Goal: Task Accomplishment & Management: Complete application form

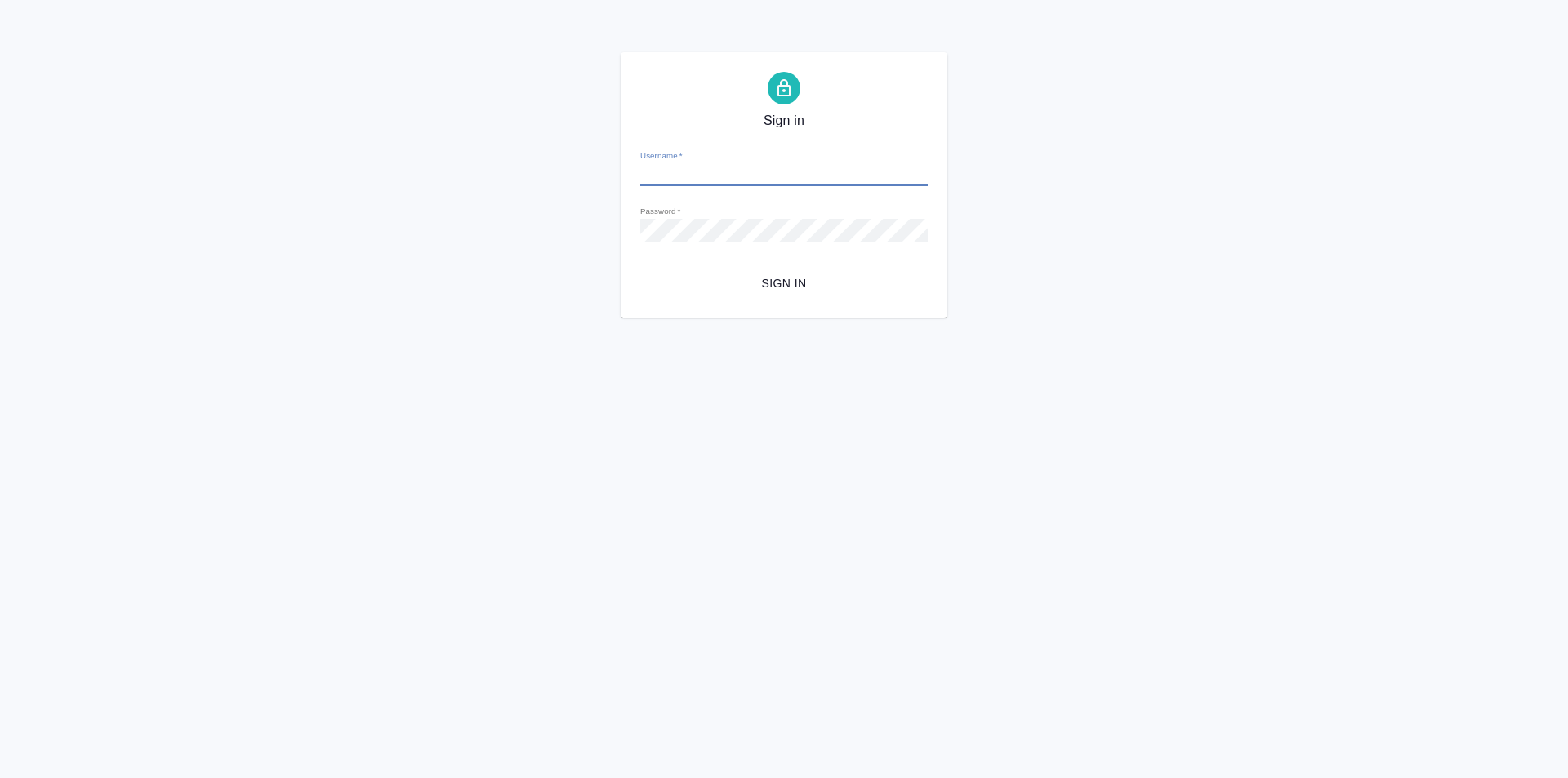
type input "[PERSON_NAME][EMAIL_ADDRESS][DOMAIN_NAME]"
click at [764, 284] on span "Sign in" at bounding box center [784, 284] width 261 height 20
type input "[PERSON_NAME][EMAIL_ADDRESS][DOMAIN_NAME]"
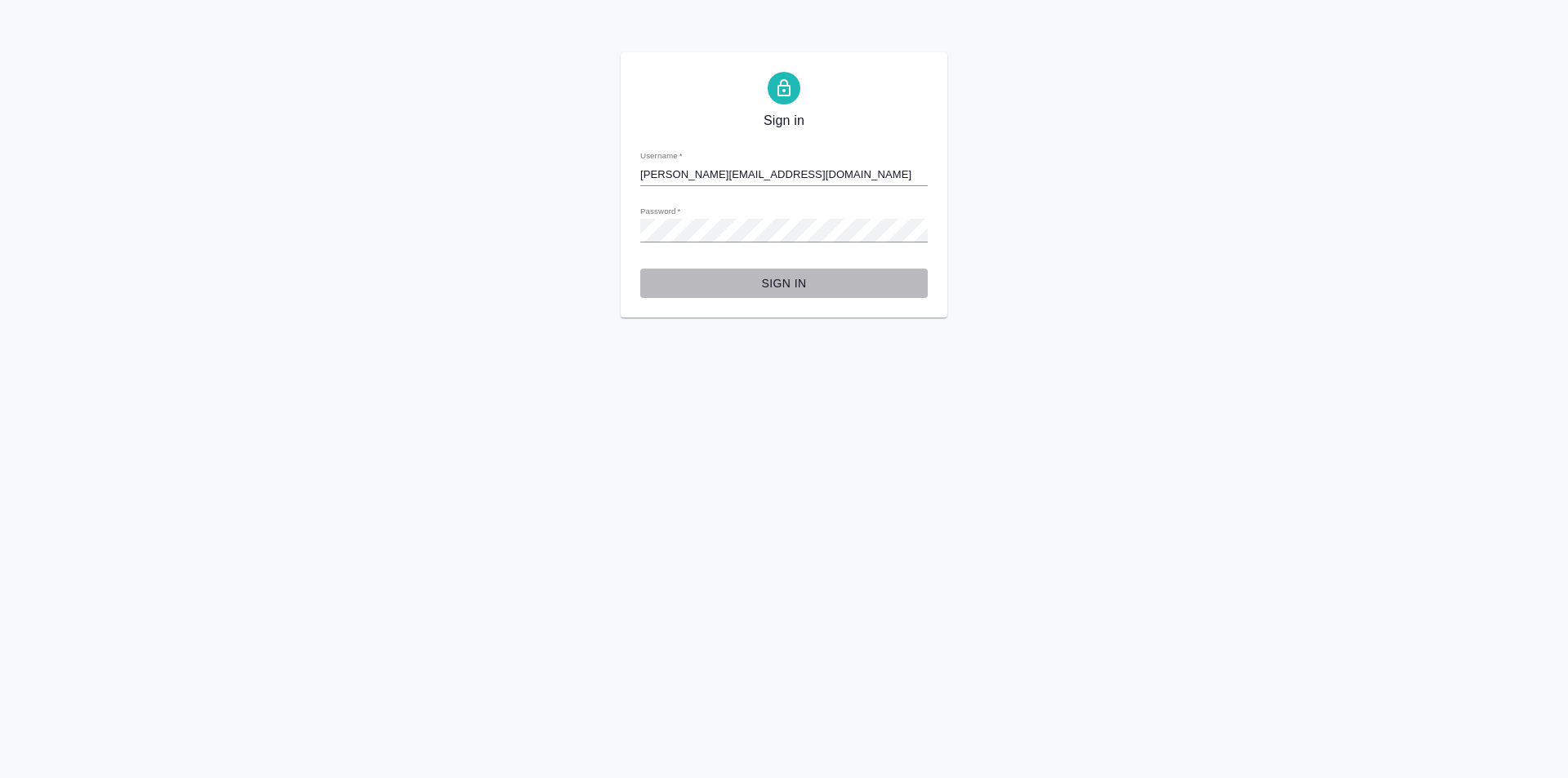
click at [838, 290] on span "Sign in" at bounding box center [784, 284] width 261 height 20
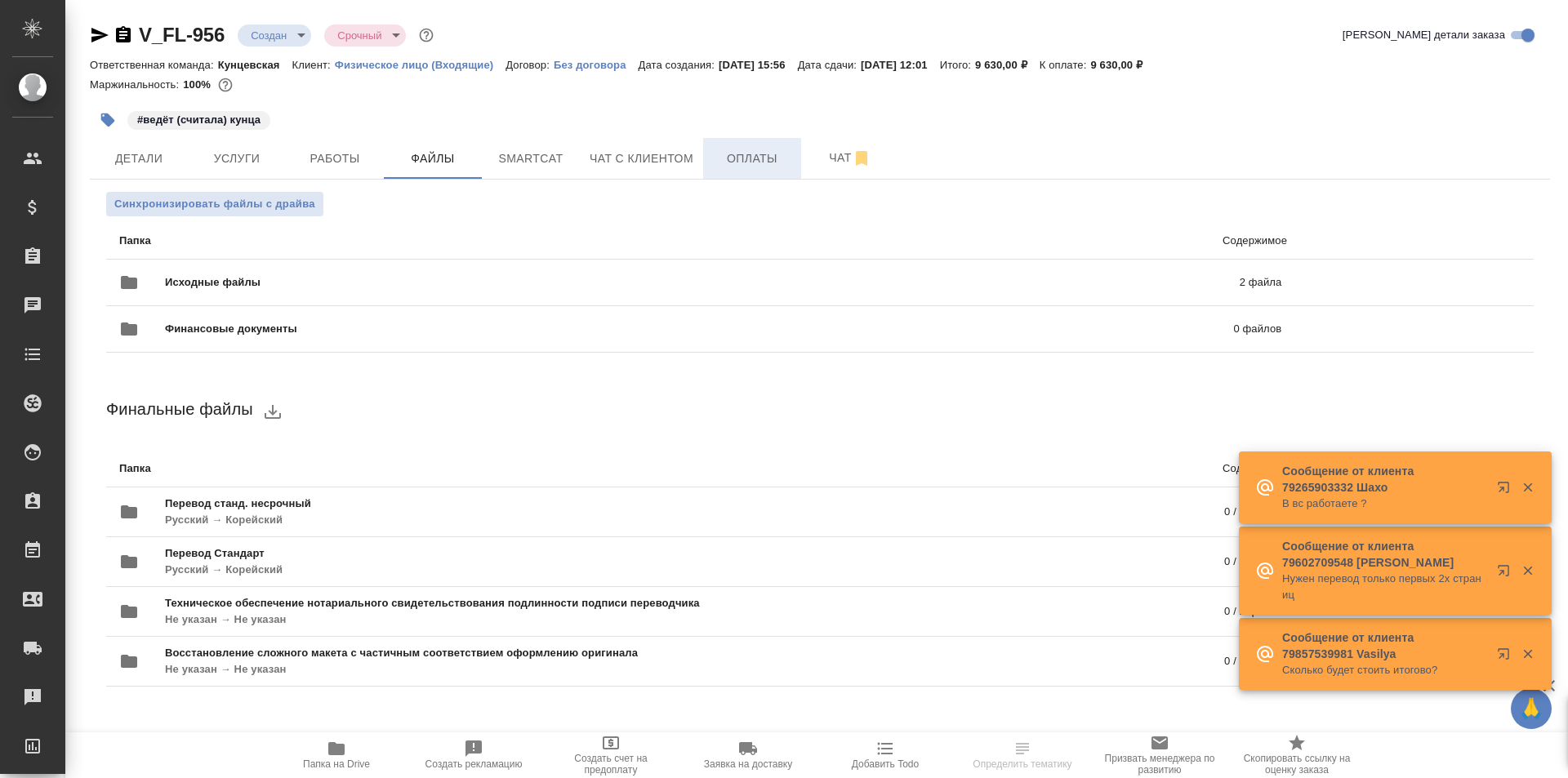
click at [705, 150] on button "Оплаты" at bounding box center [752, 158] width 98 height 41
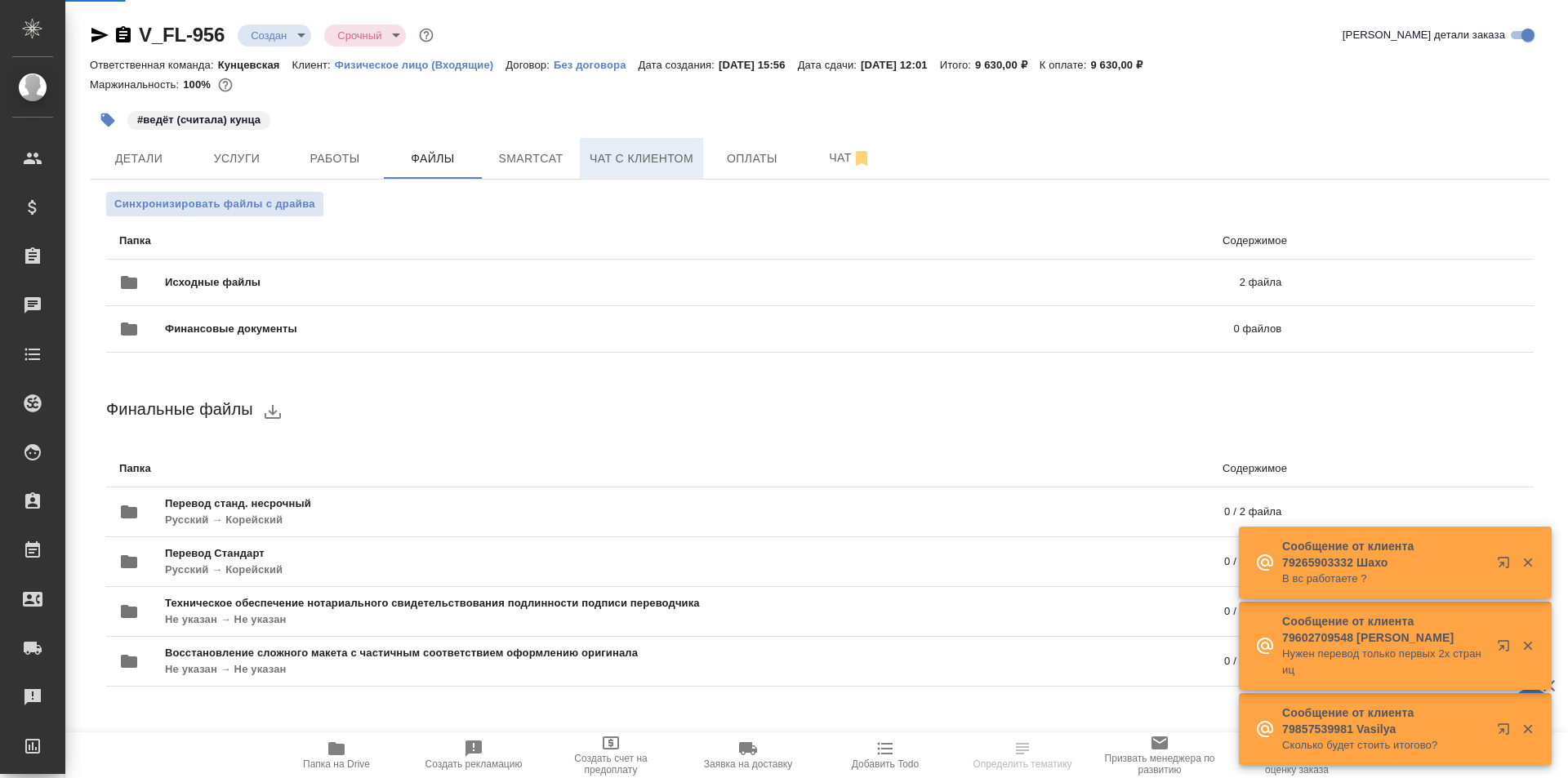
click at [673, 153] on span "Чат с клиентом" at bounding box center [641, 158] width 103 height 20
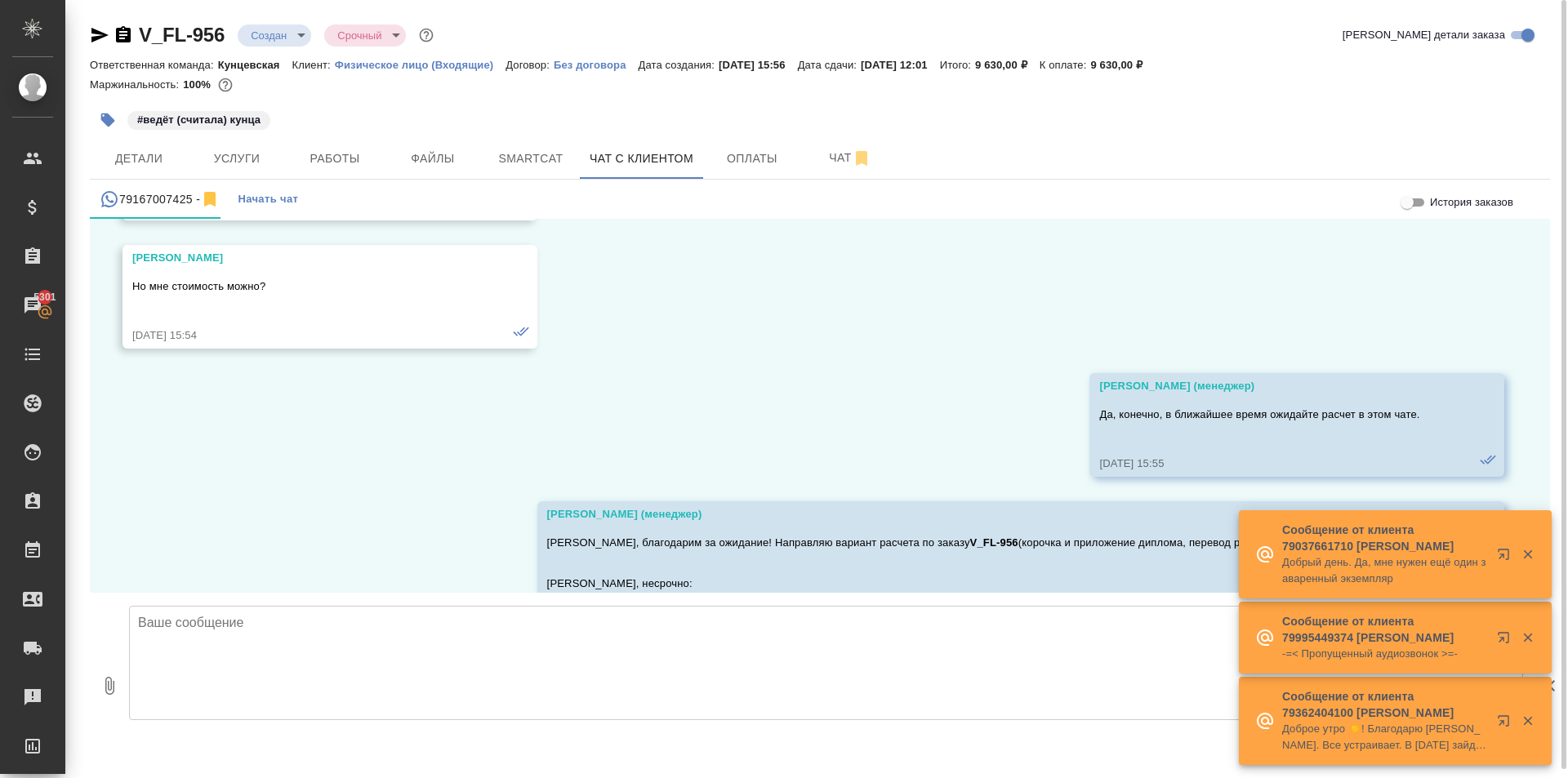
scroll to position [950, 0]
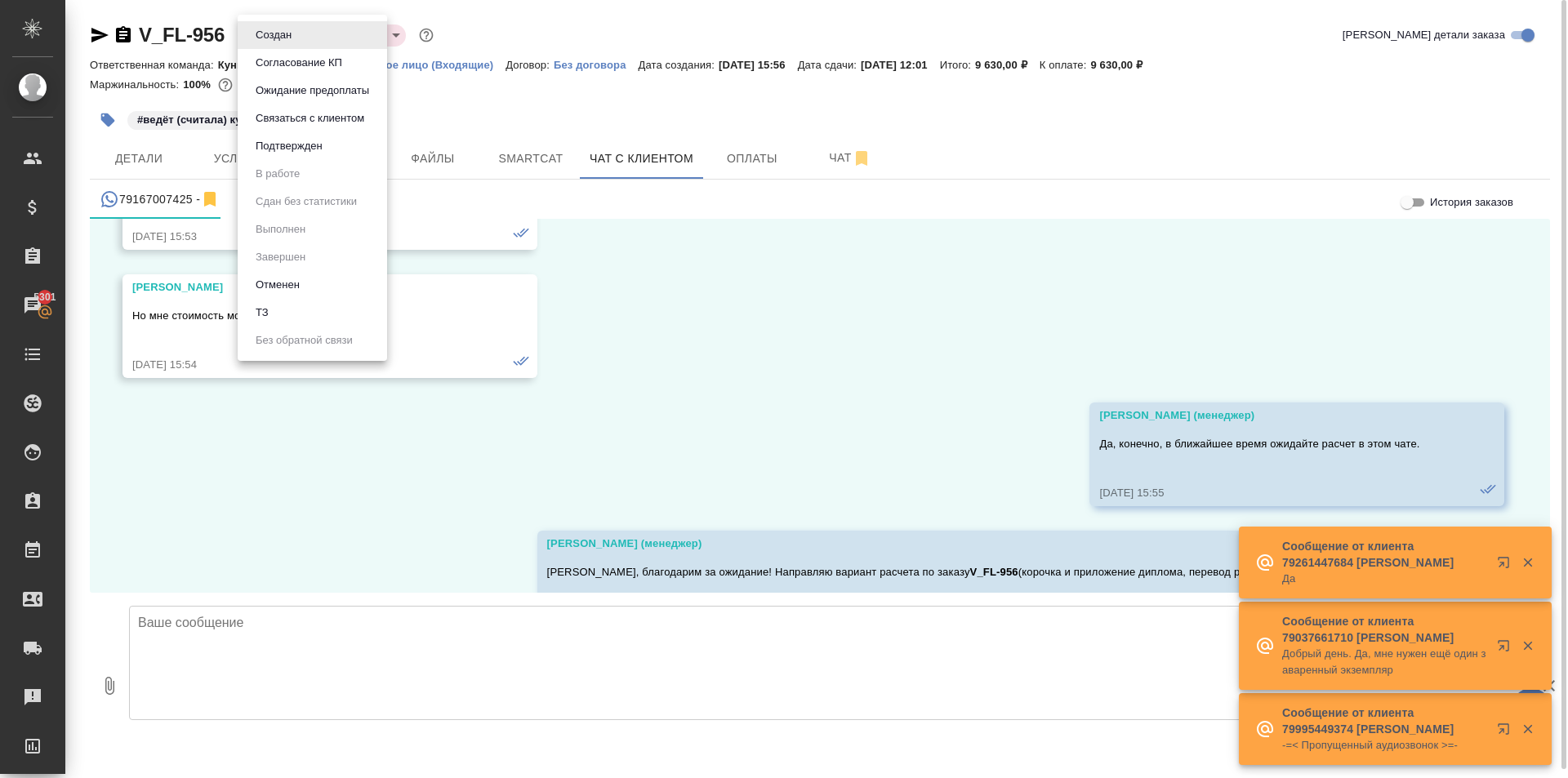
click at [300, 36] on body "🙏 .cls-1 fill:#fff; AWATERA Kasymov Timur Клиенты Спецификации Заказы 5301 Чаты…" at bounding box center [784, 389] width 1568 height 778
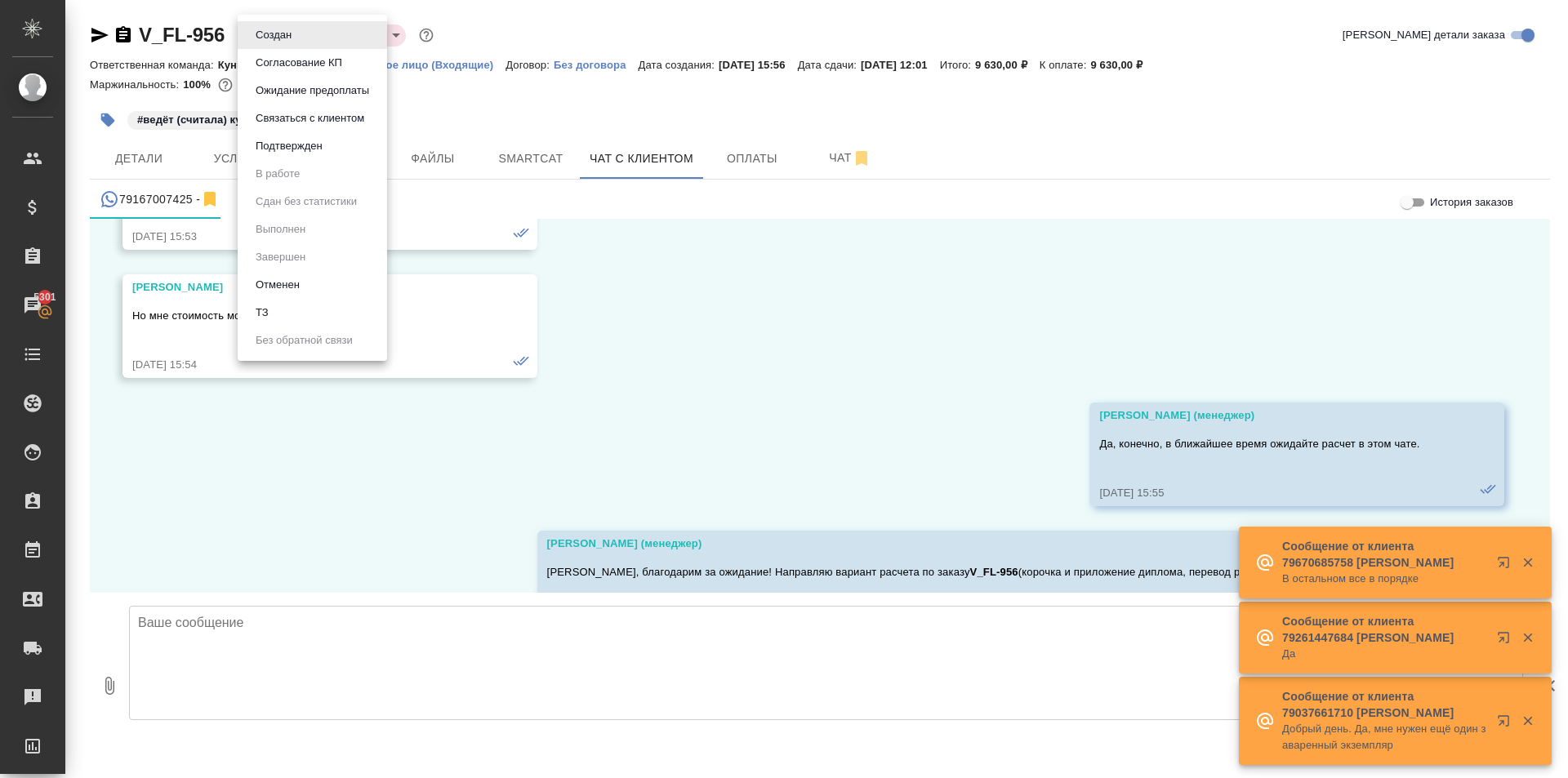
click at [304, 92] on button "Ожидание предоплаты" at bounding box center [313, 90] width 124 height 18
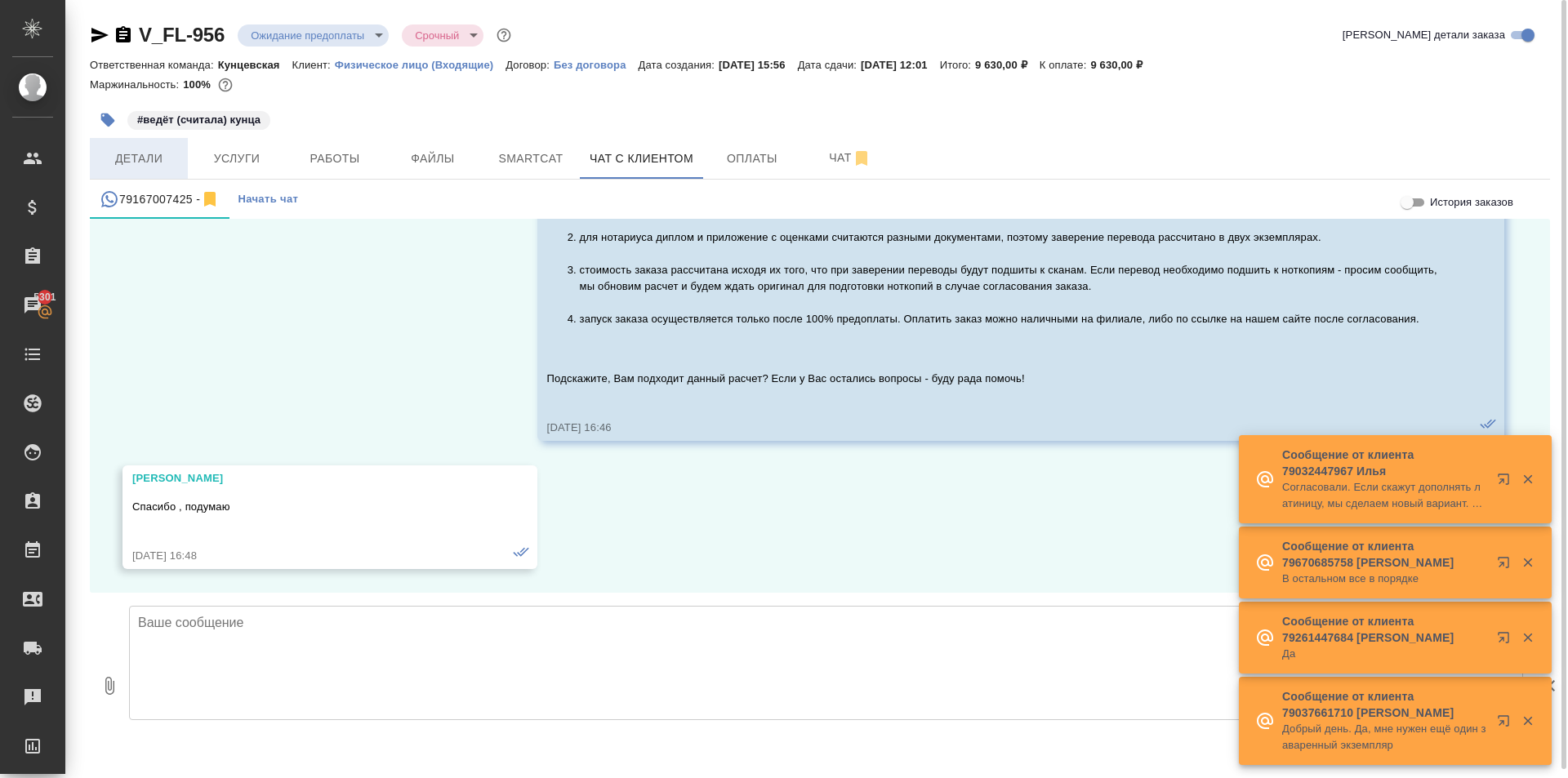
scroll to position [1603, 0]
click at [160, 152] on span "Детали" at bounding box center [139, 158] width 79 height 20
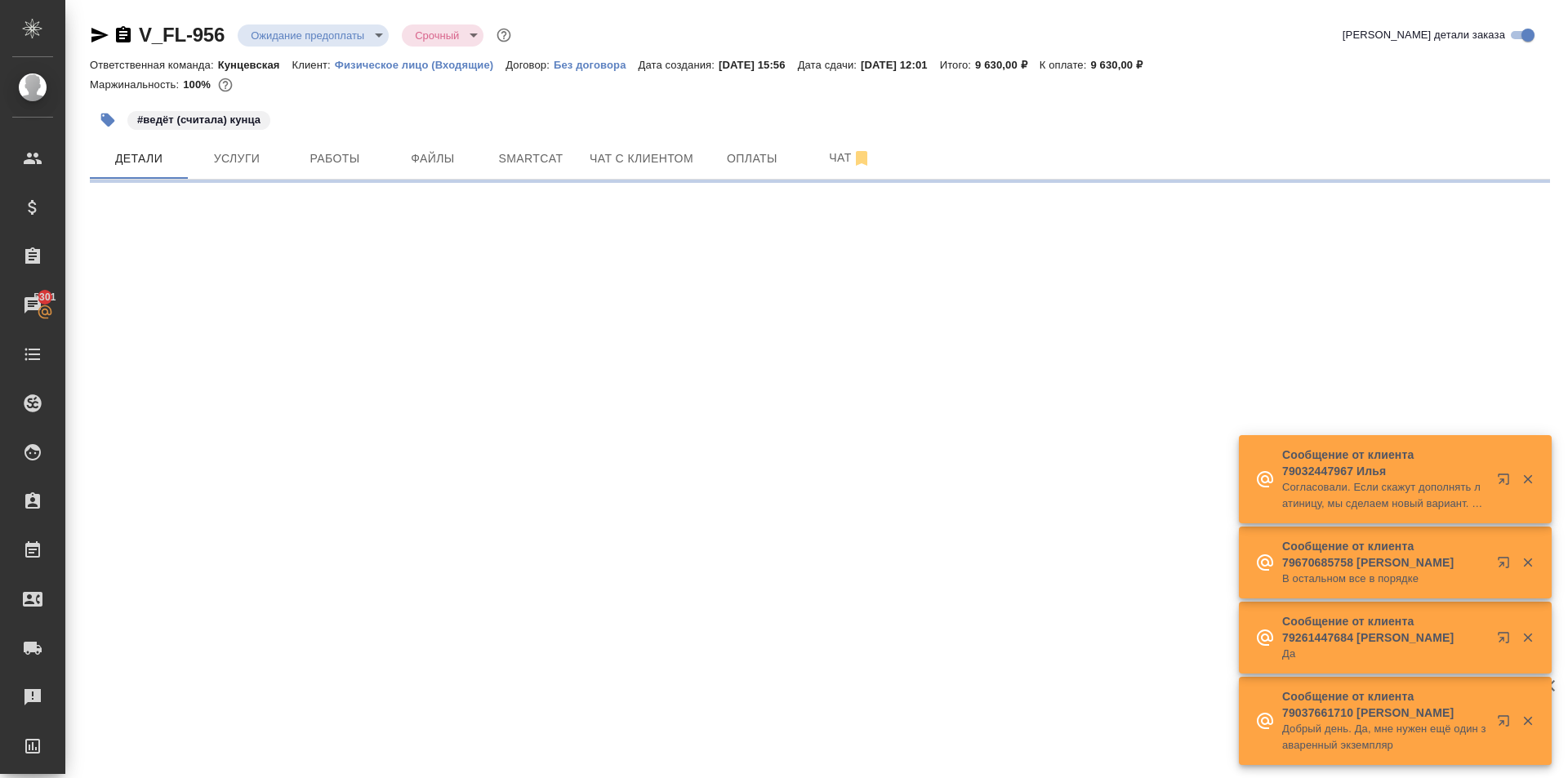
select select "RU"
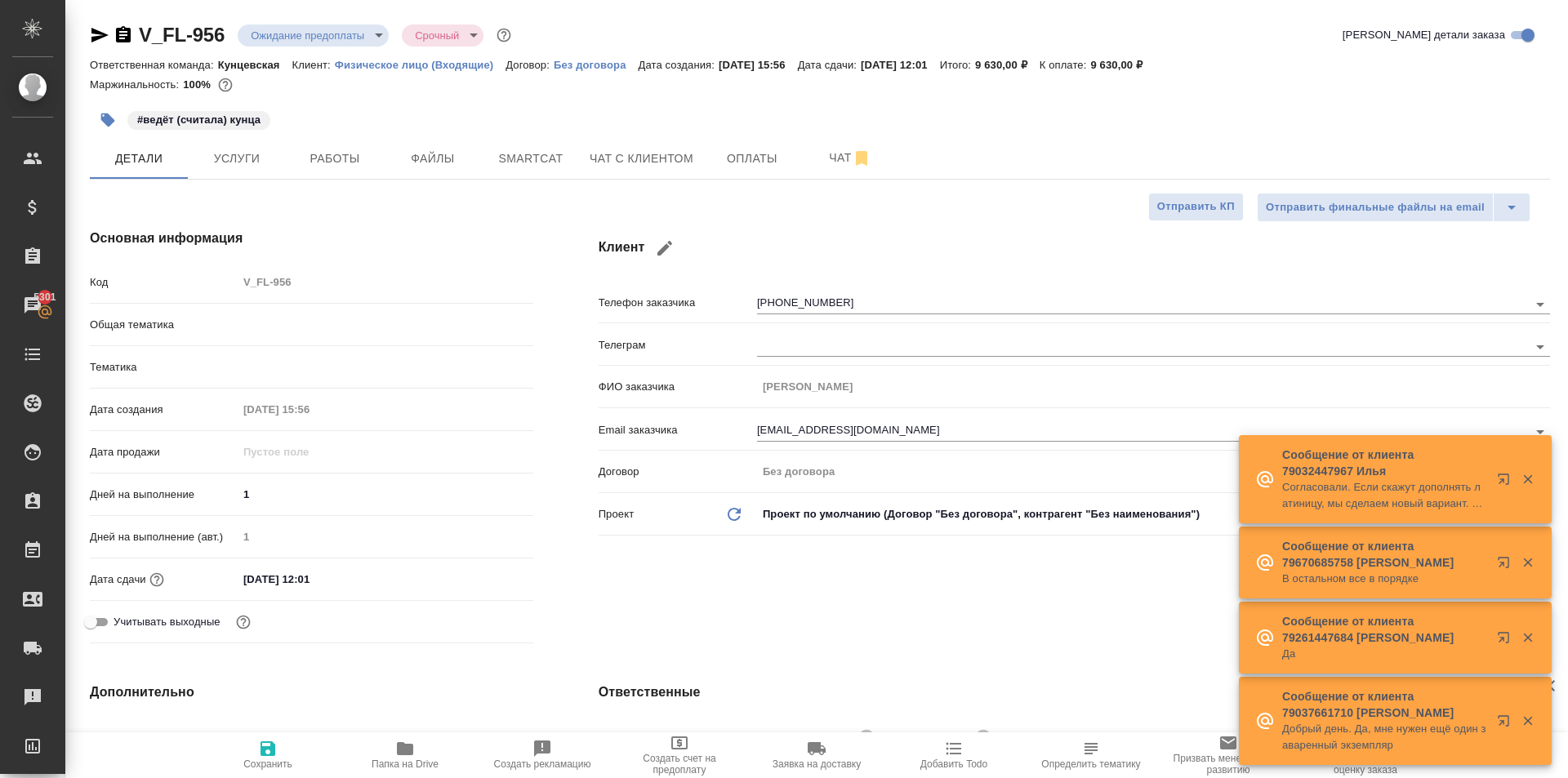
type textarea "x"
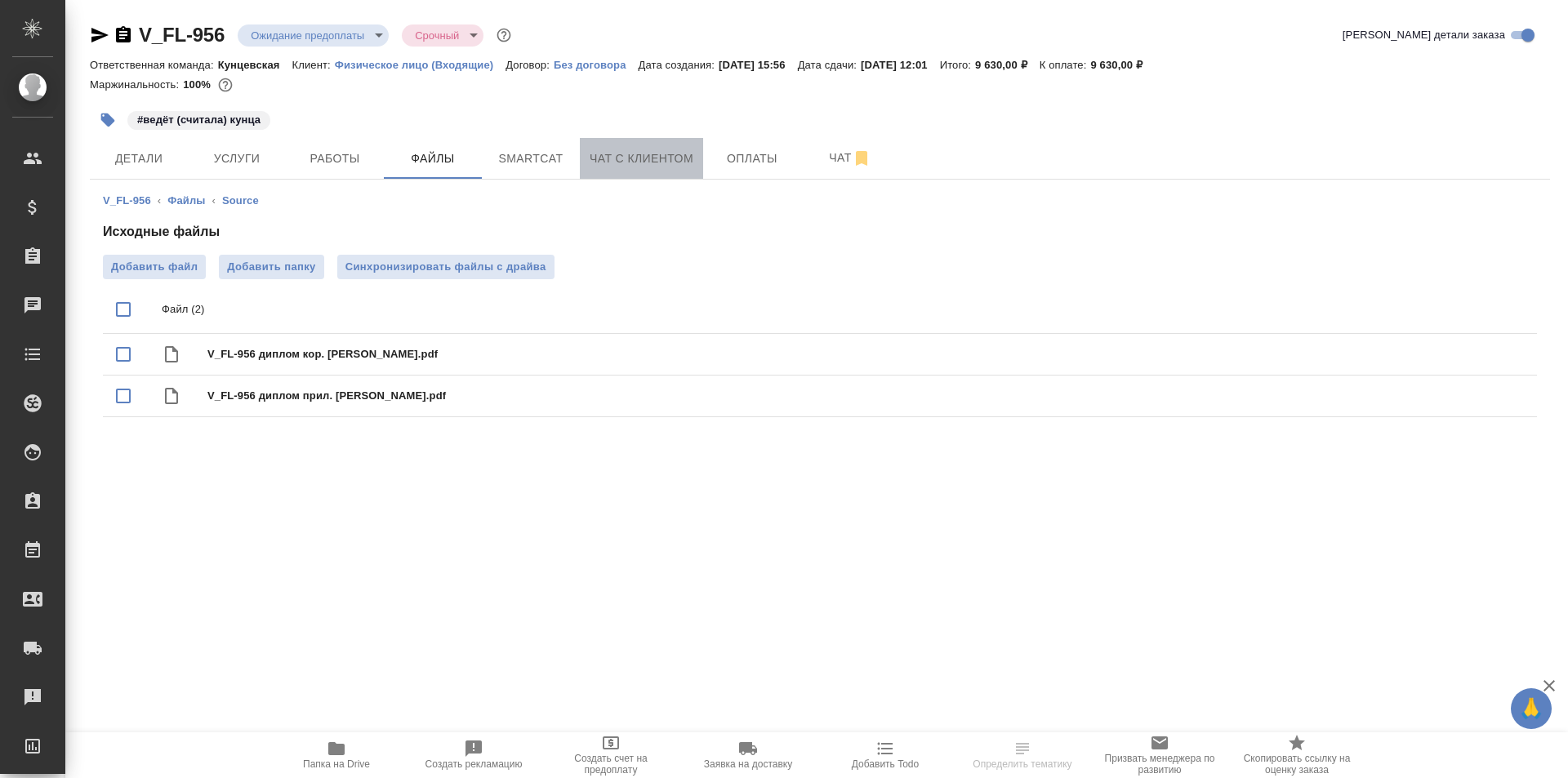
click at [623, 164] on span "Чат с клиентом" at bounding box center [641, 158] width 103 height 20
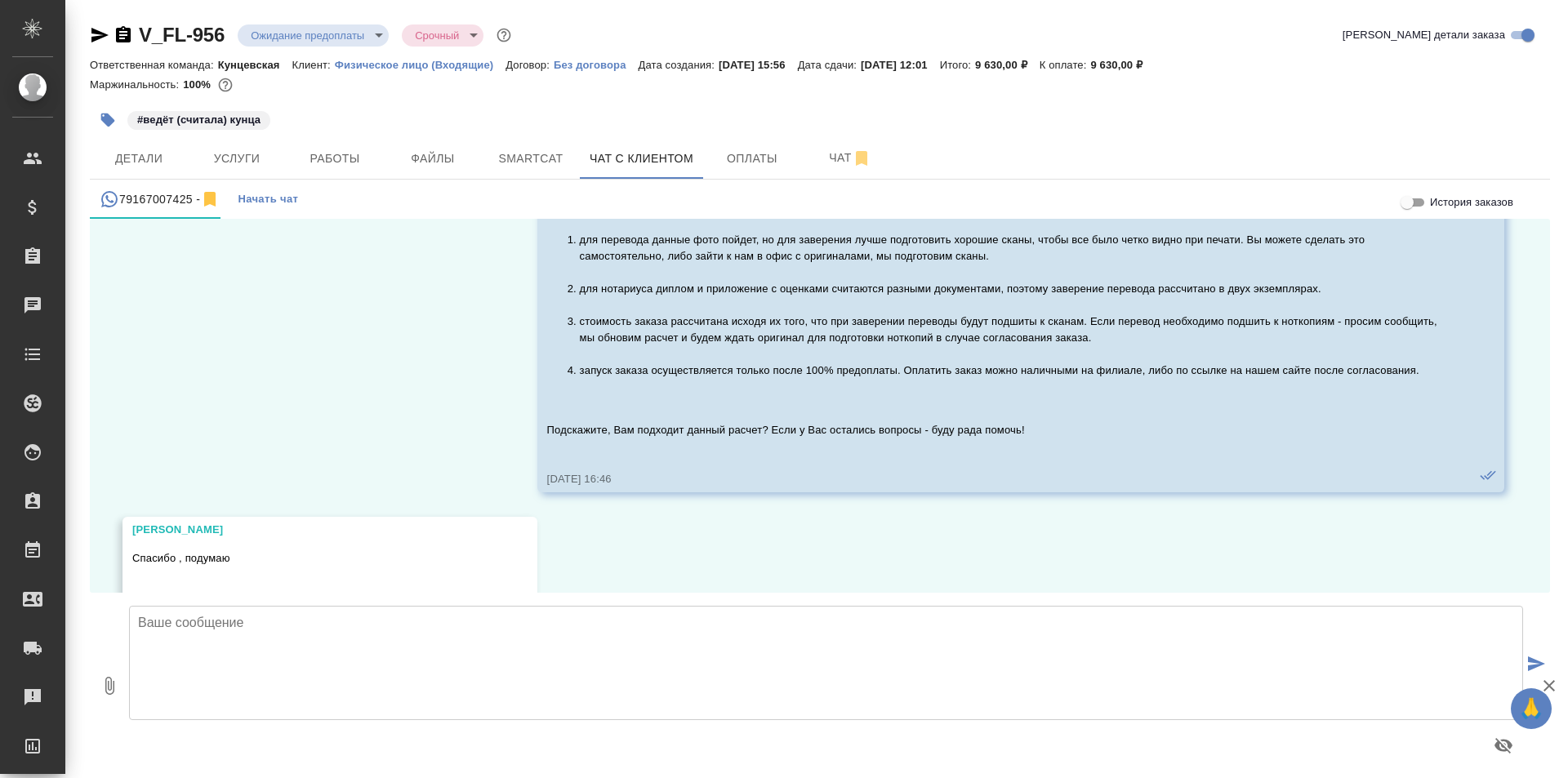
scroll to position [1603, 0]
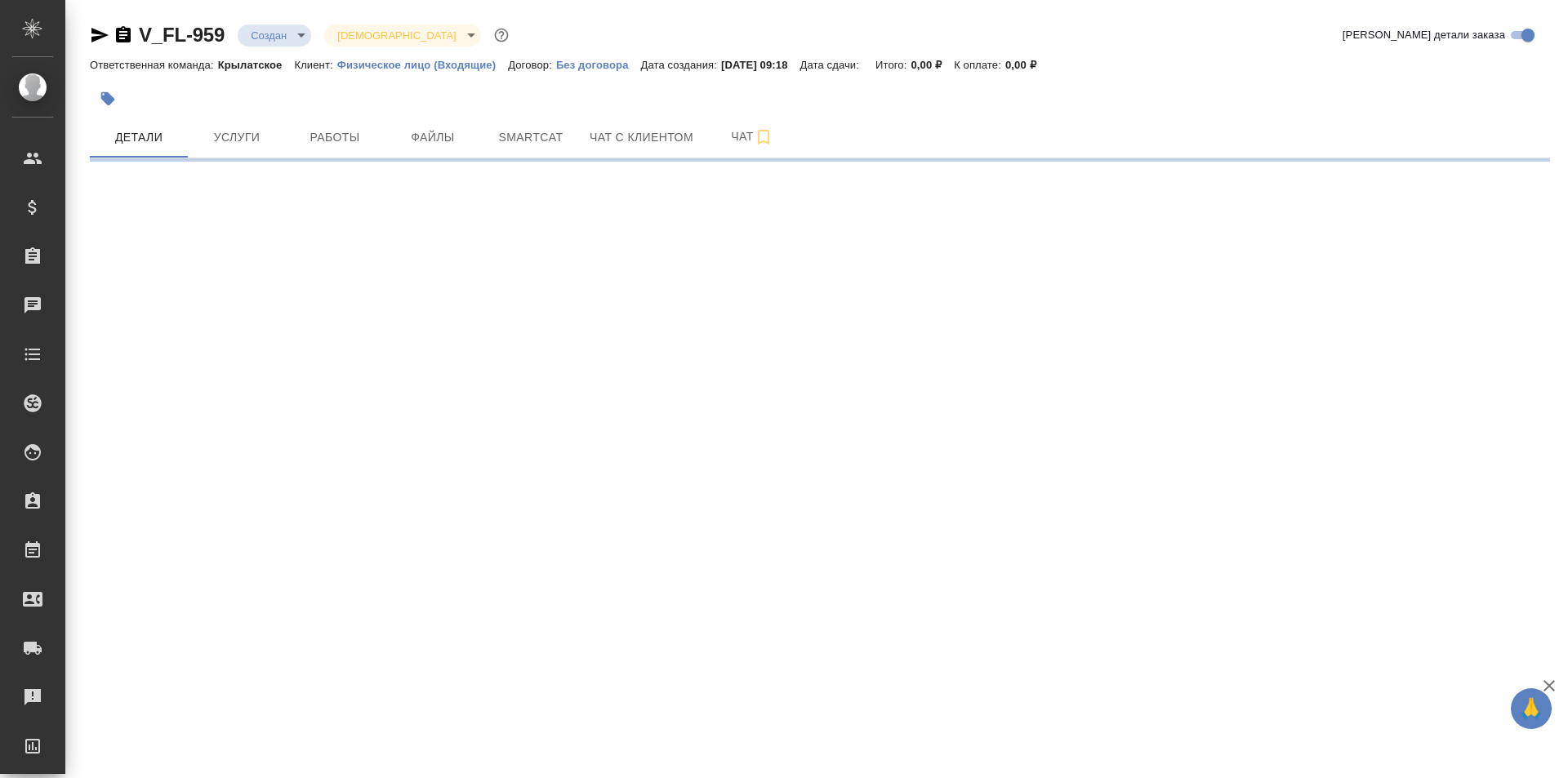
select select "RU"
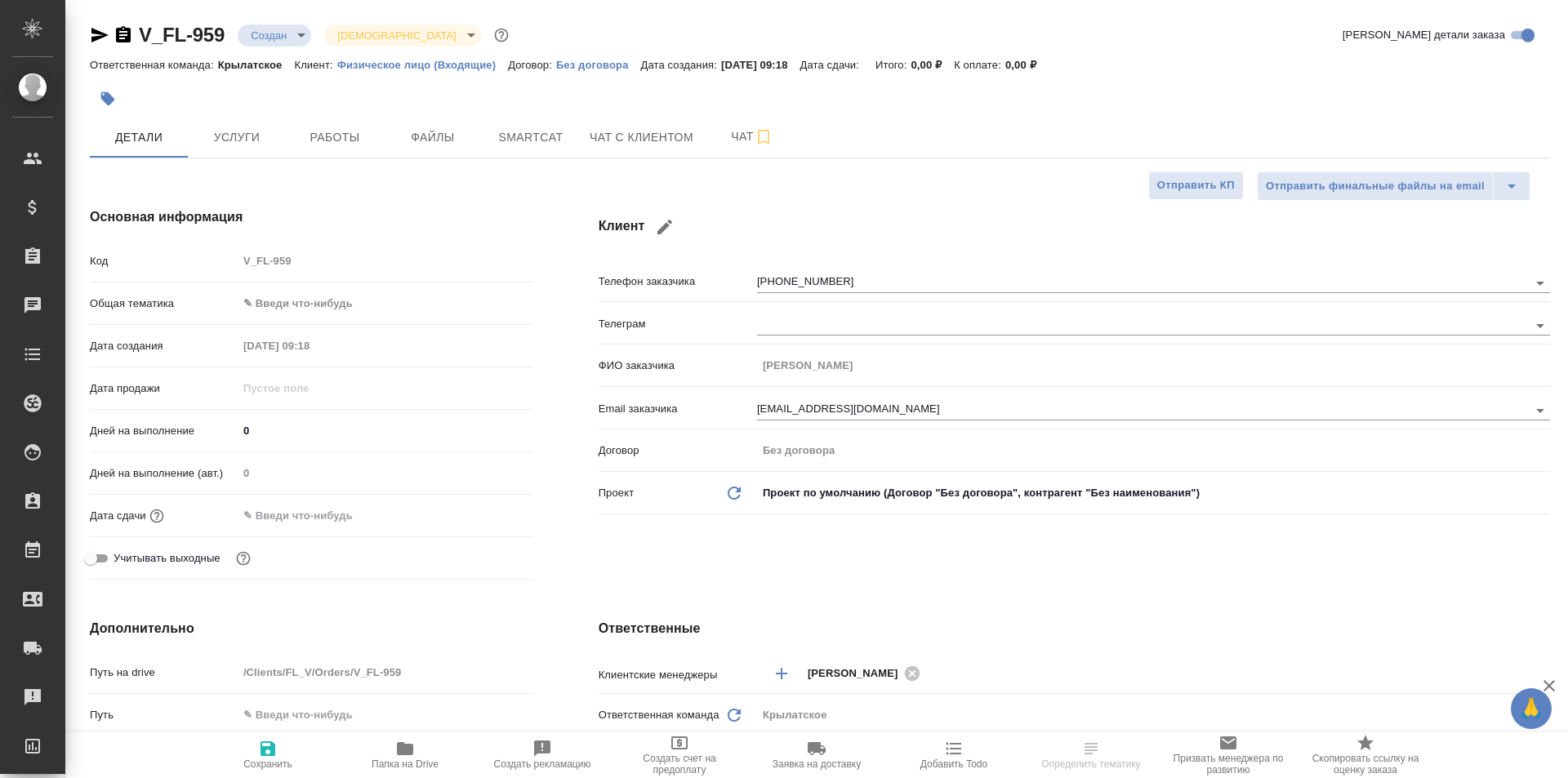
type textarea "x"
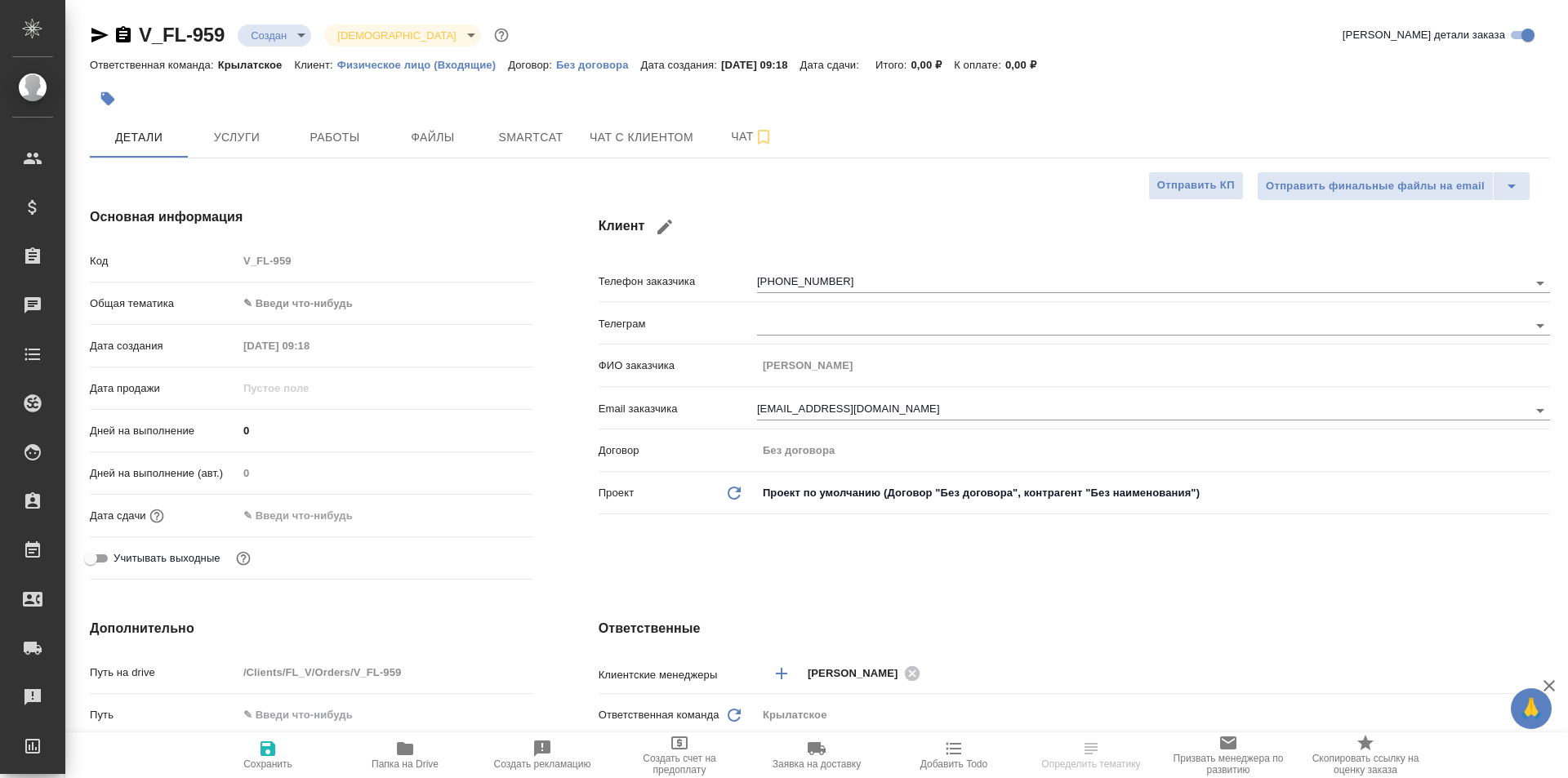
type textarea "x"
click at [101, 98] on icon "button" at bounding box center [108, 98] width 16 height 16
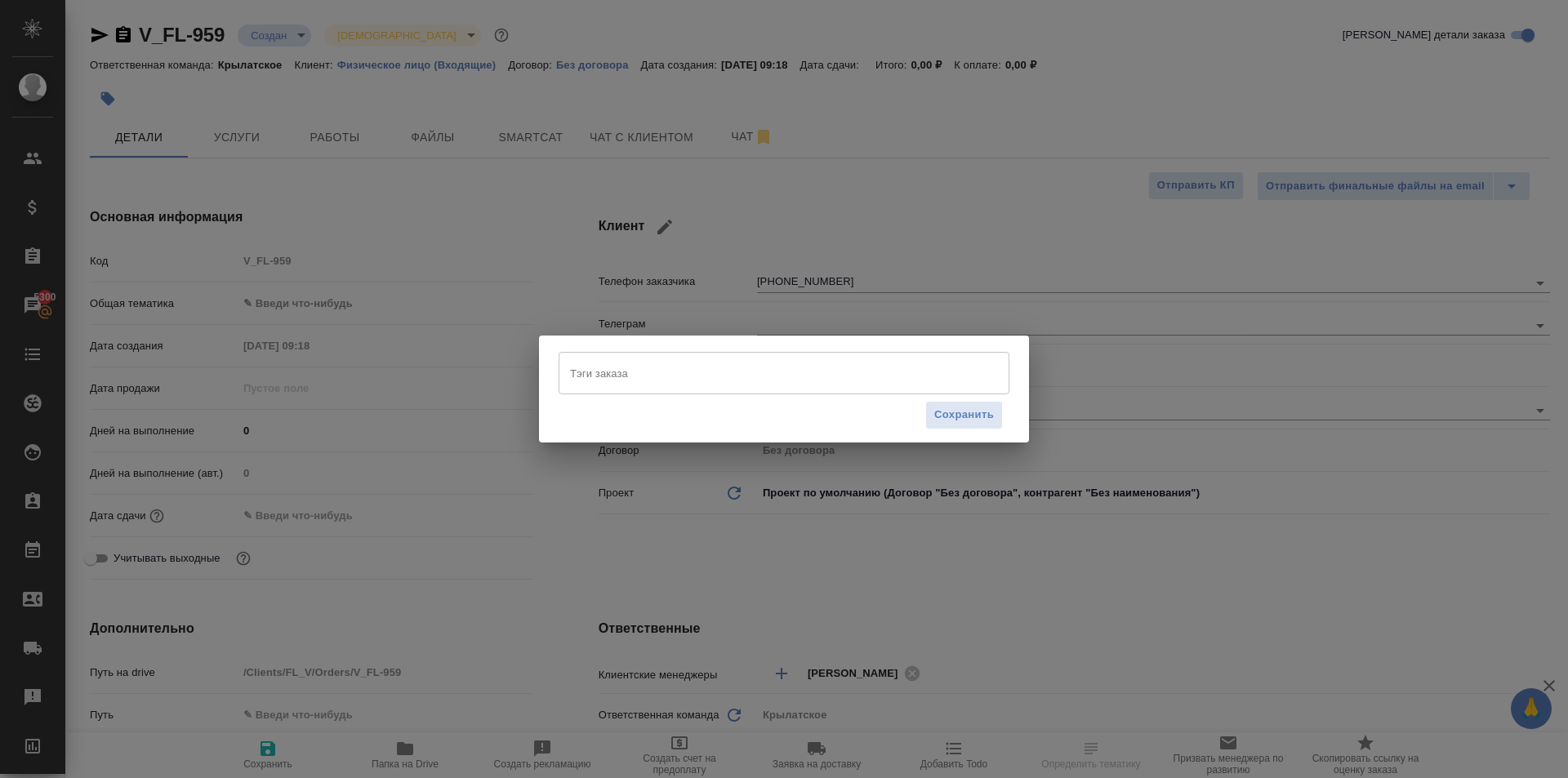
click at [620, 360] on input "Тэги заказа" at bounding box center [768, 372] width 405 height 28
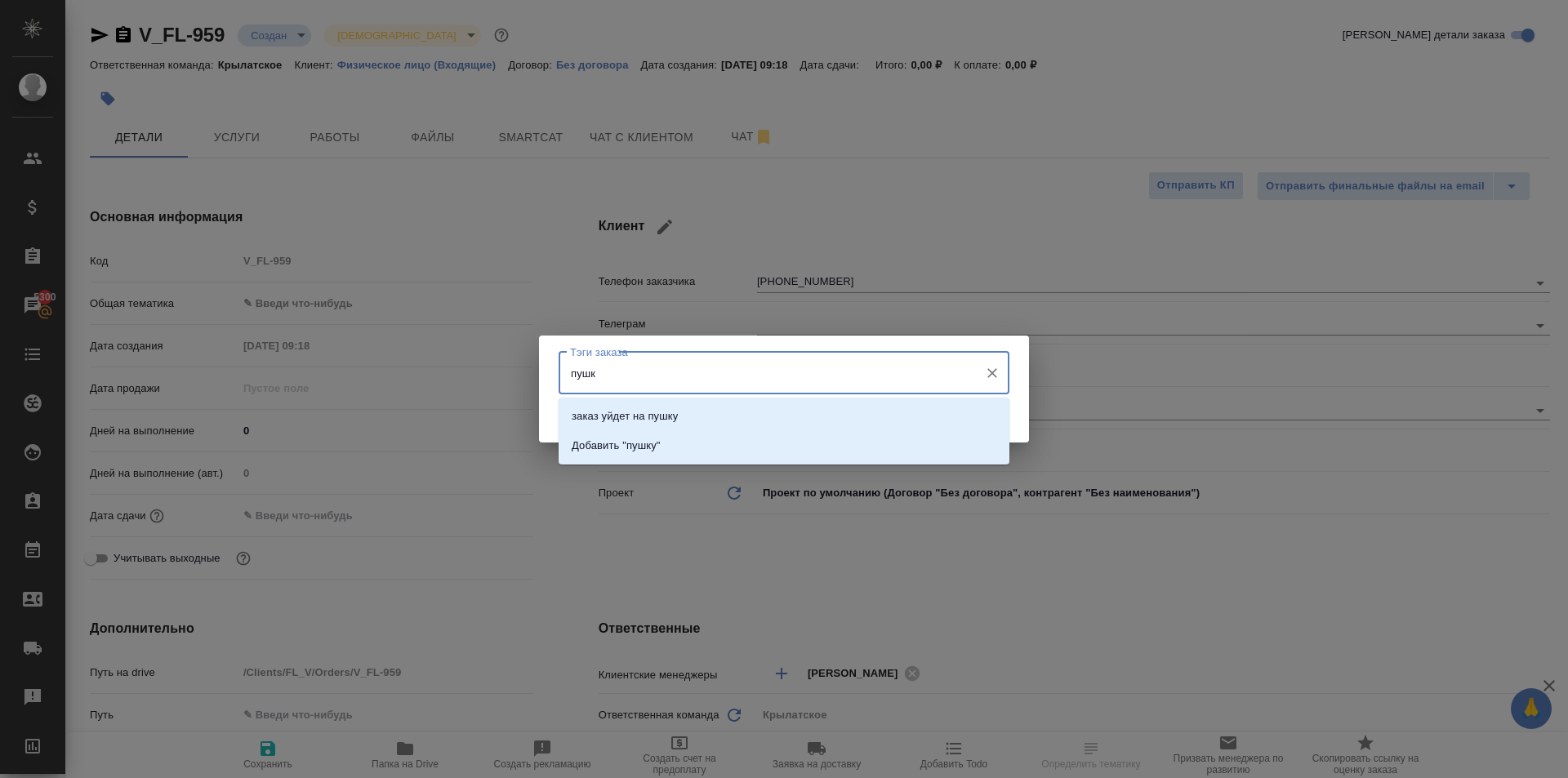
type input "пушку"
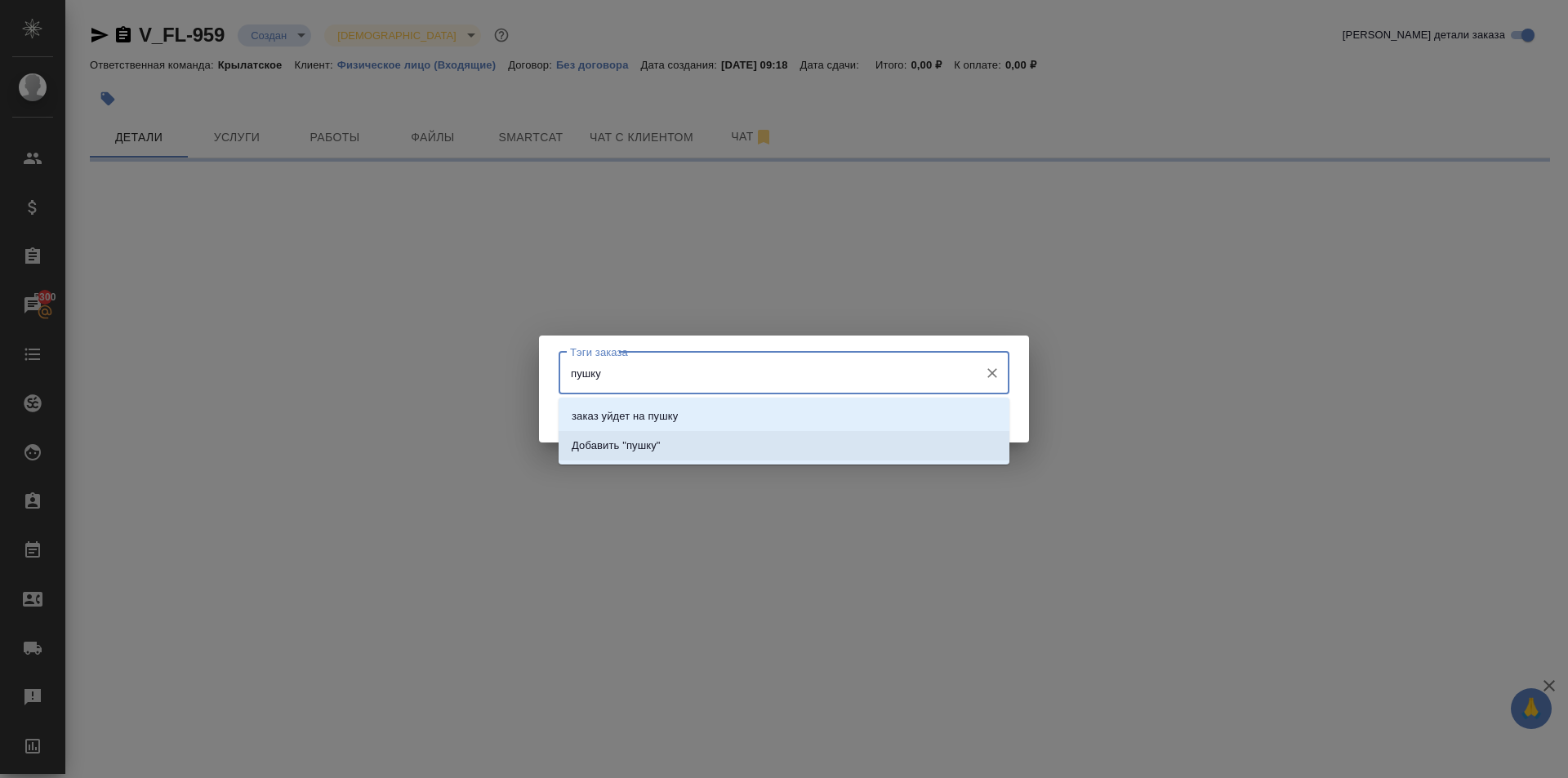
click at [741, 417] on li "заказ уйдет на пушку" at bounding box center [784, 416] width 451 height 30
select select "RU"
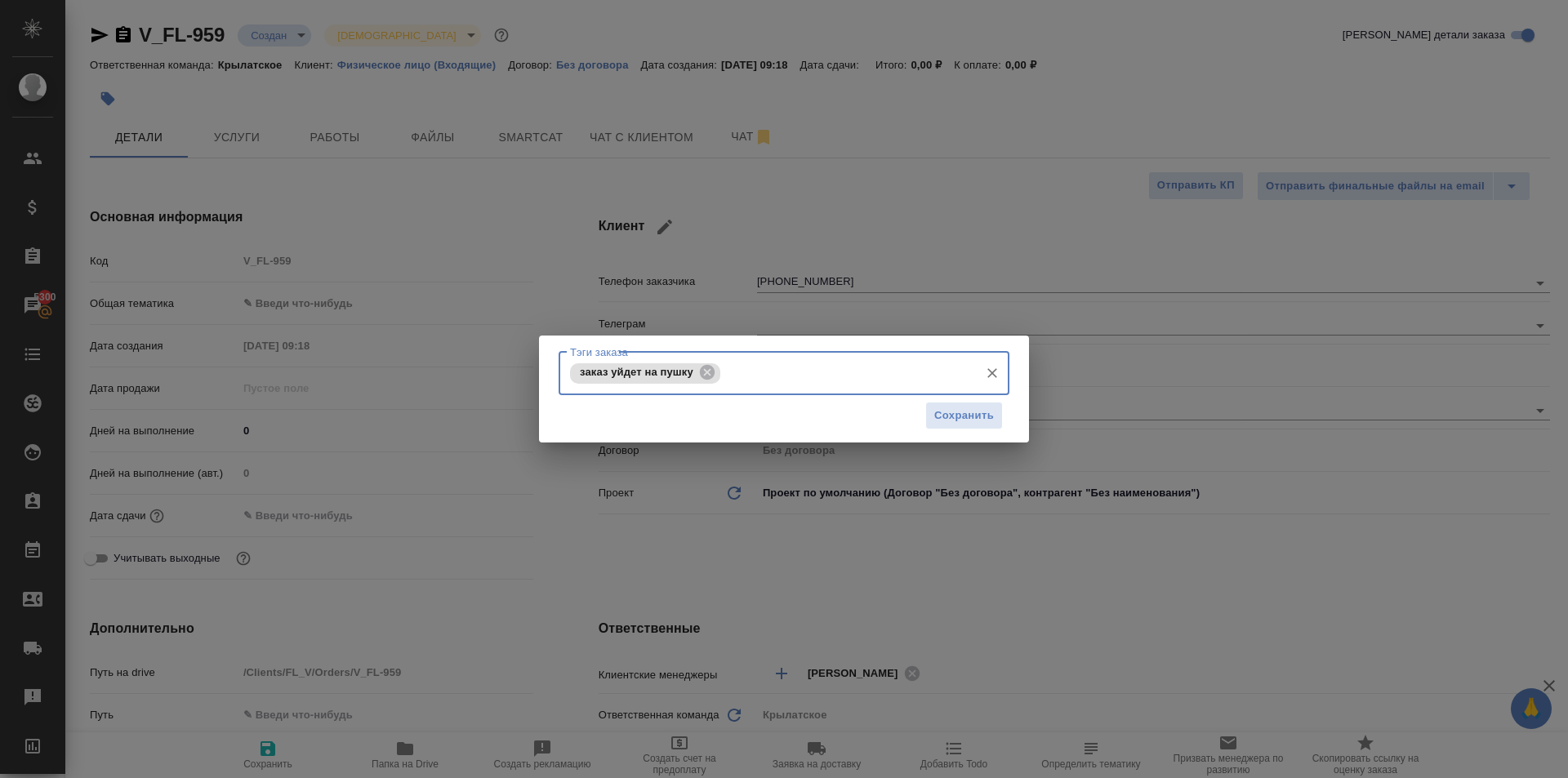
type textarea "x"
drag, startPoint x: 945, startPoint y: 434, endPoint x: 954, endPoint y: 423, distance: 14.2
click at [949, 432] on div "Сохранить" at bounding box center [784, 416] width 451 height 41
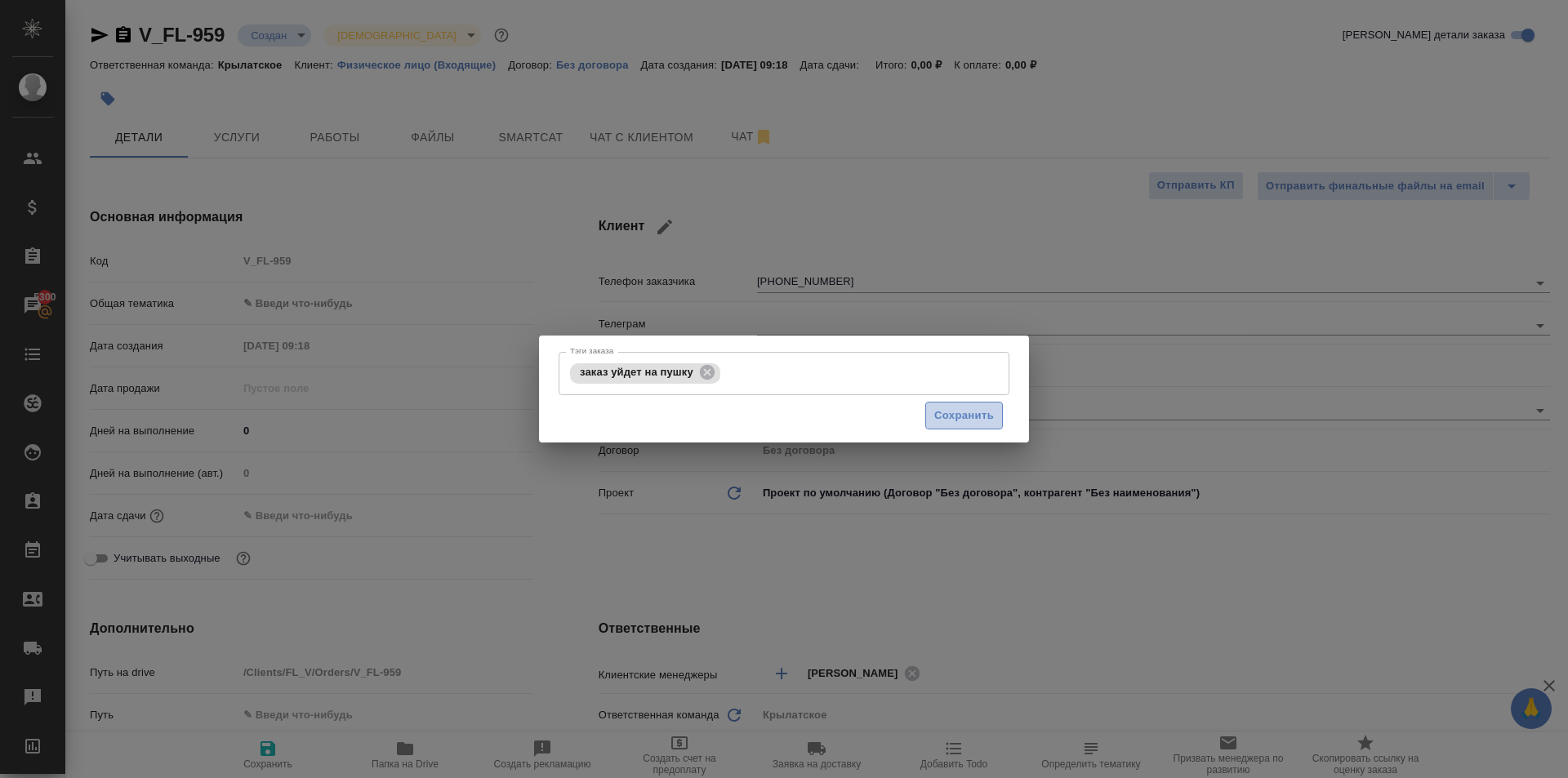
click at [954, 423] on span "Сохранить" at bounding box center [964, 416] width 59 height 19
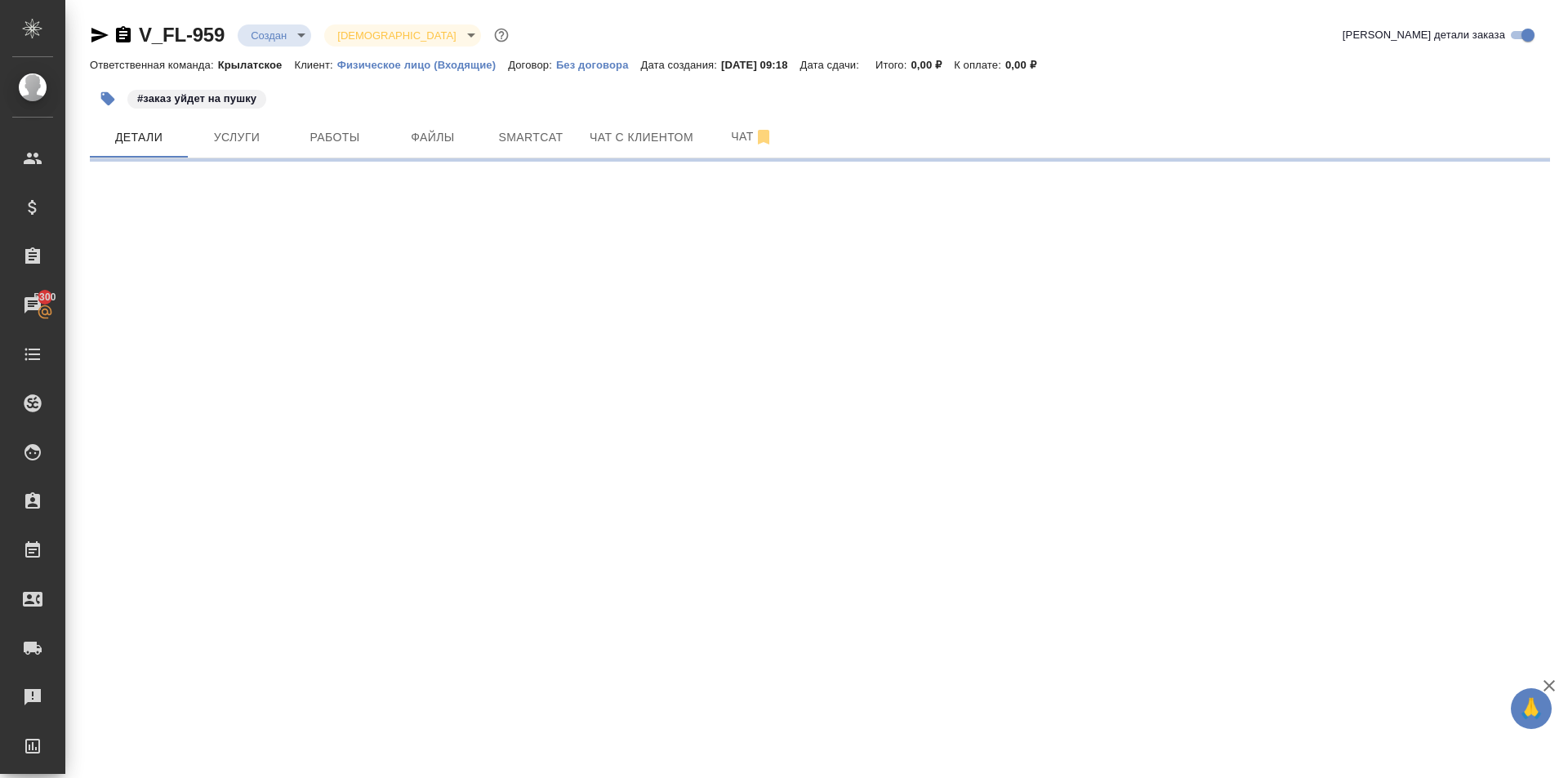
select select "RU"
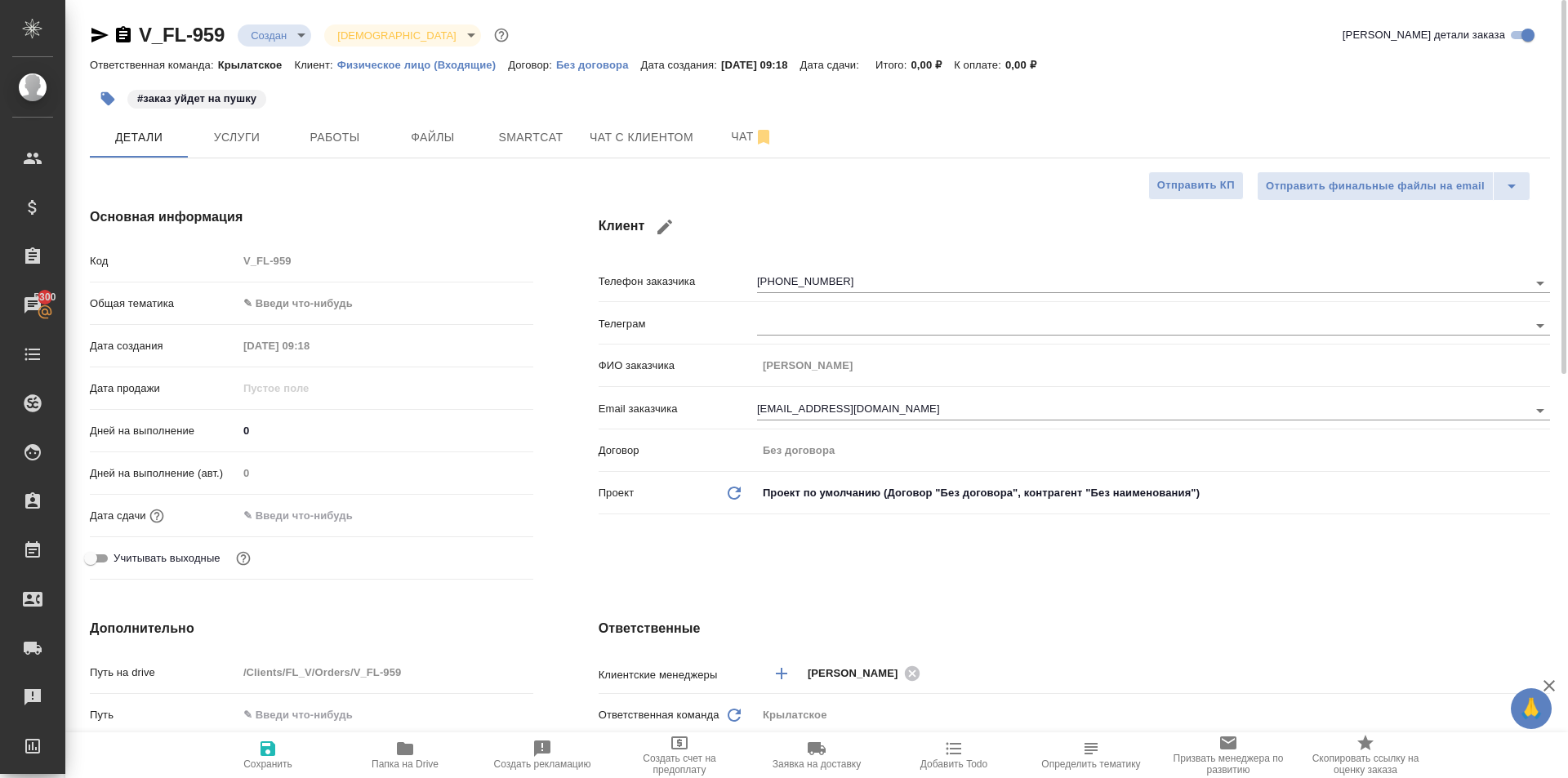
type textarea "x"
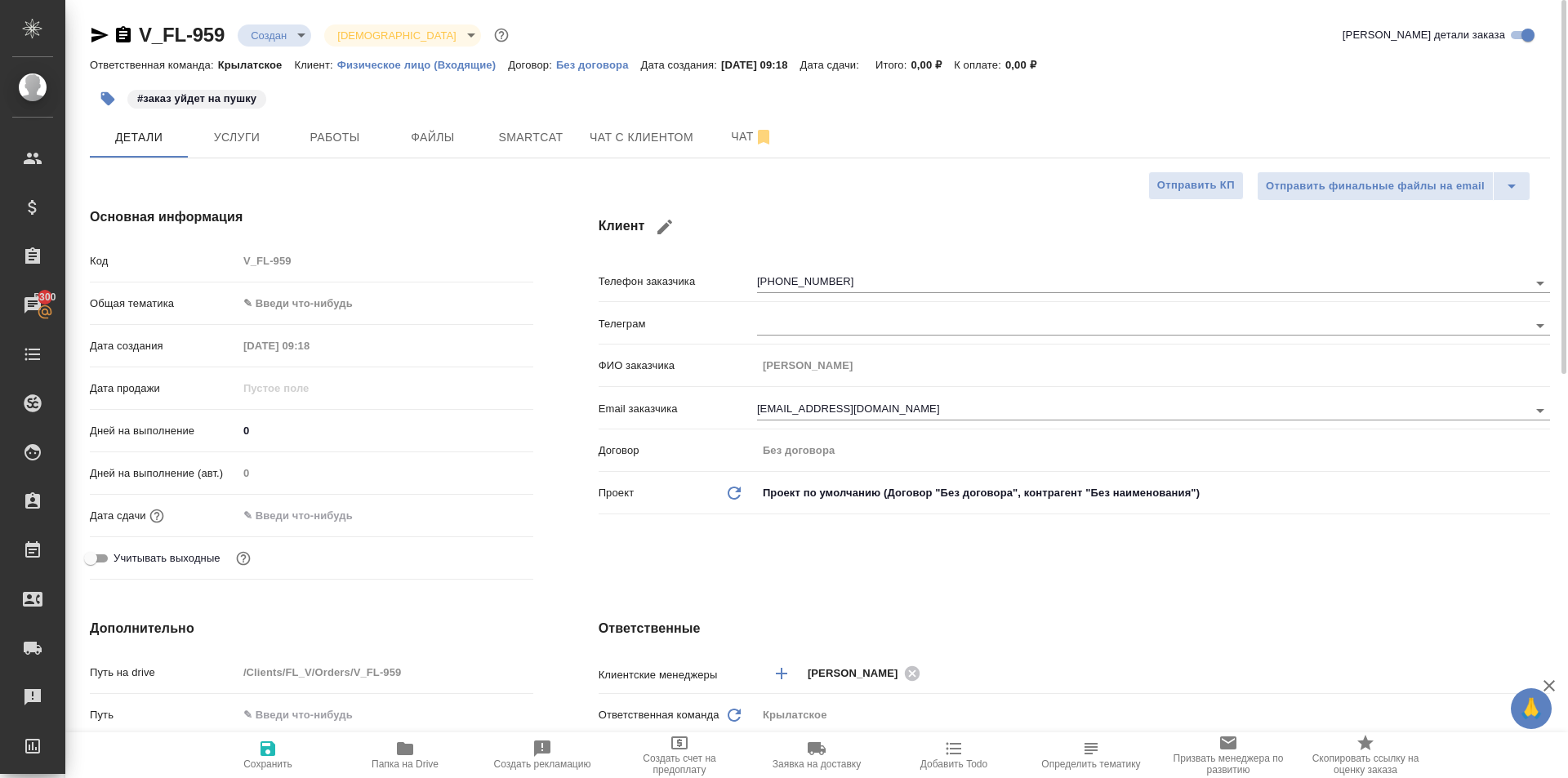
type textarea "x"
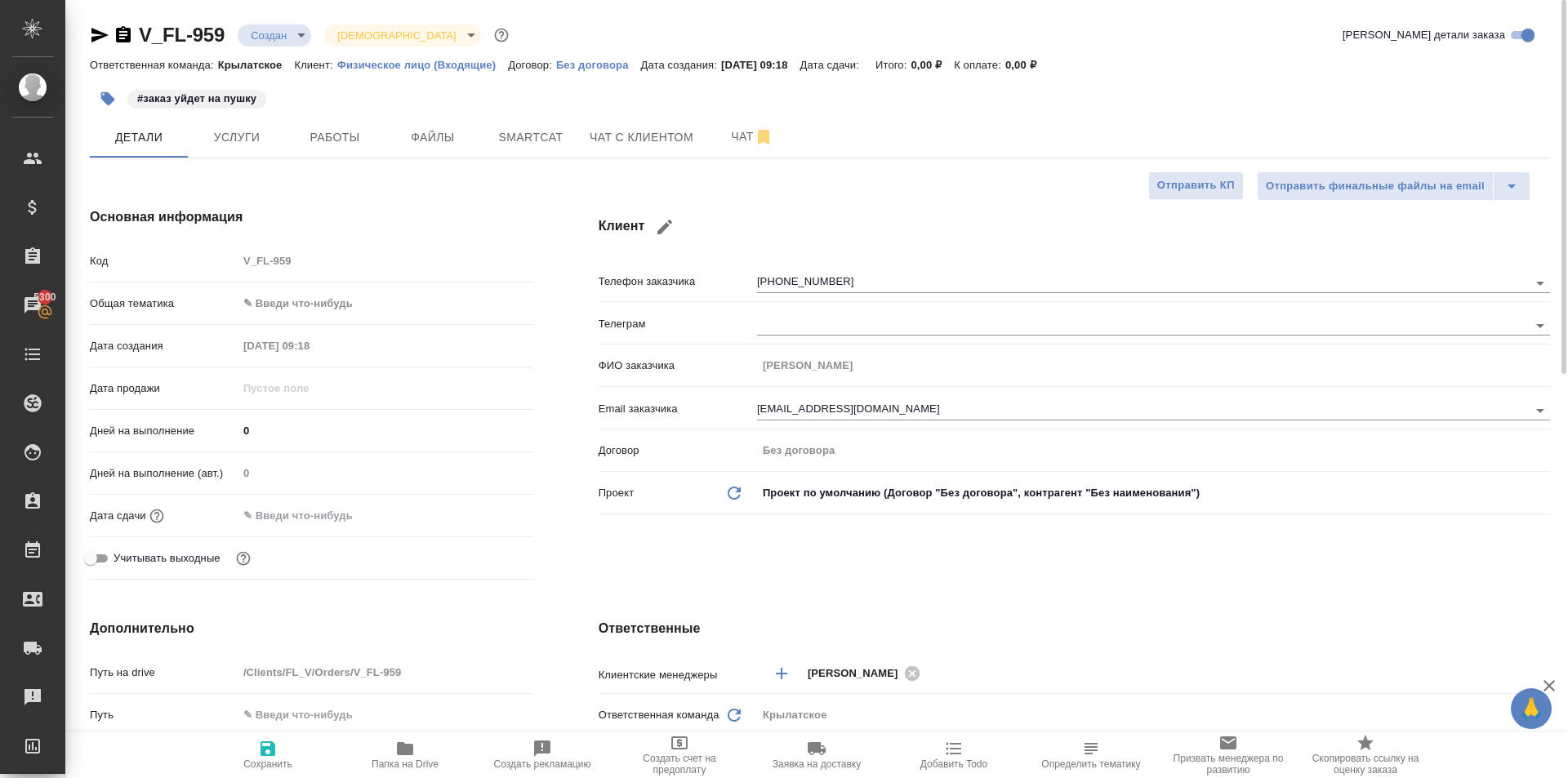
type textarea "x"
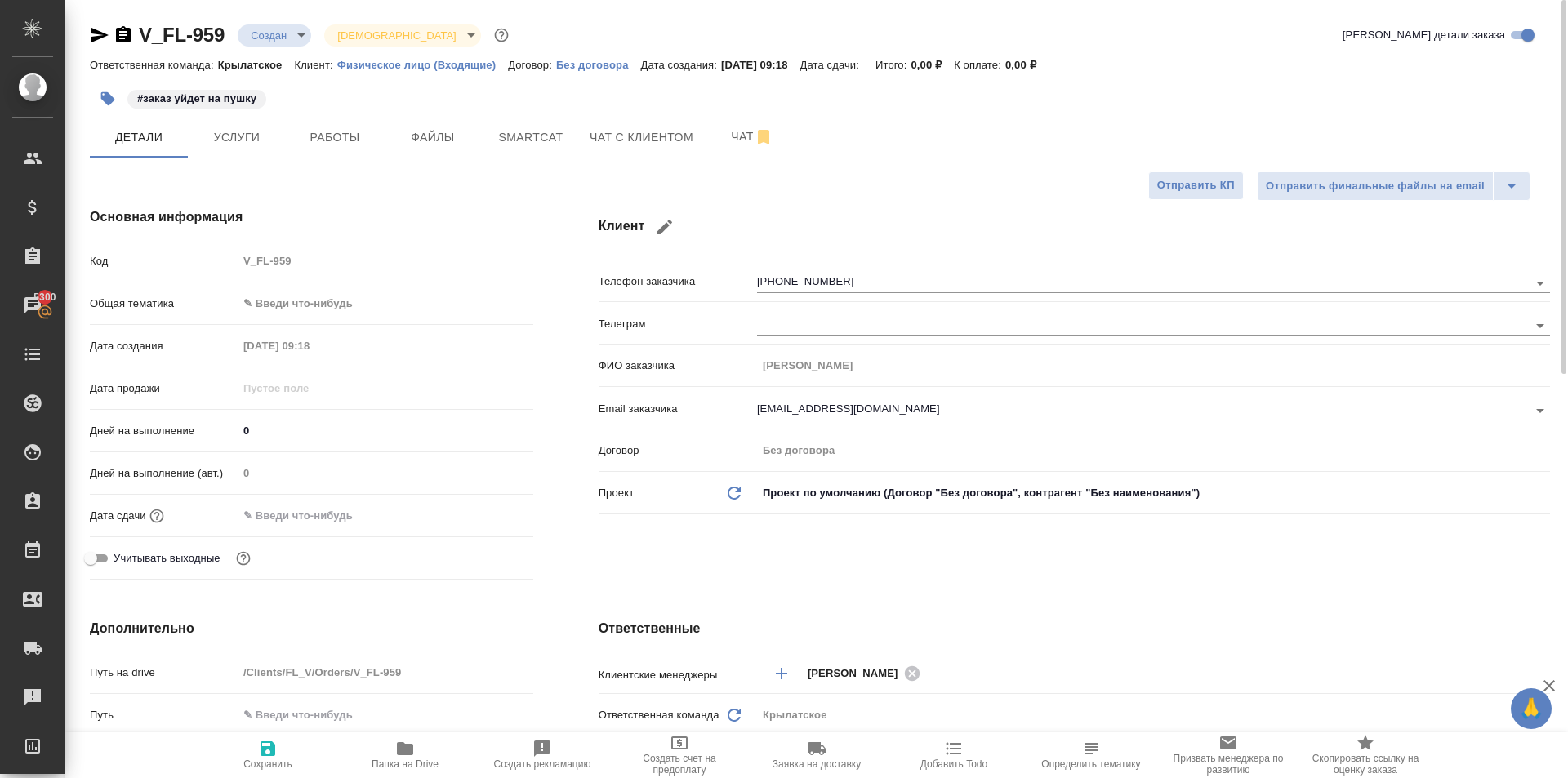
type textarea "x"
drag, startPoint x: 454, startPoint y: 132, endPoint x: 445, endPoint y: 152, distance: 21.9
click at [453, 132] on span "Файлы" at bounding box center [433, 137] width 79 height 20
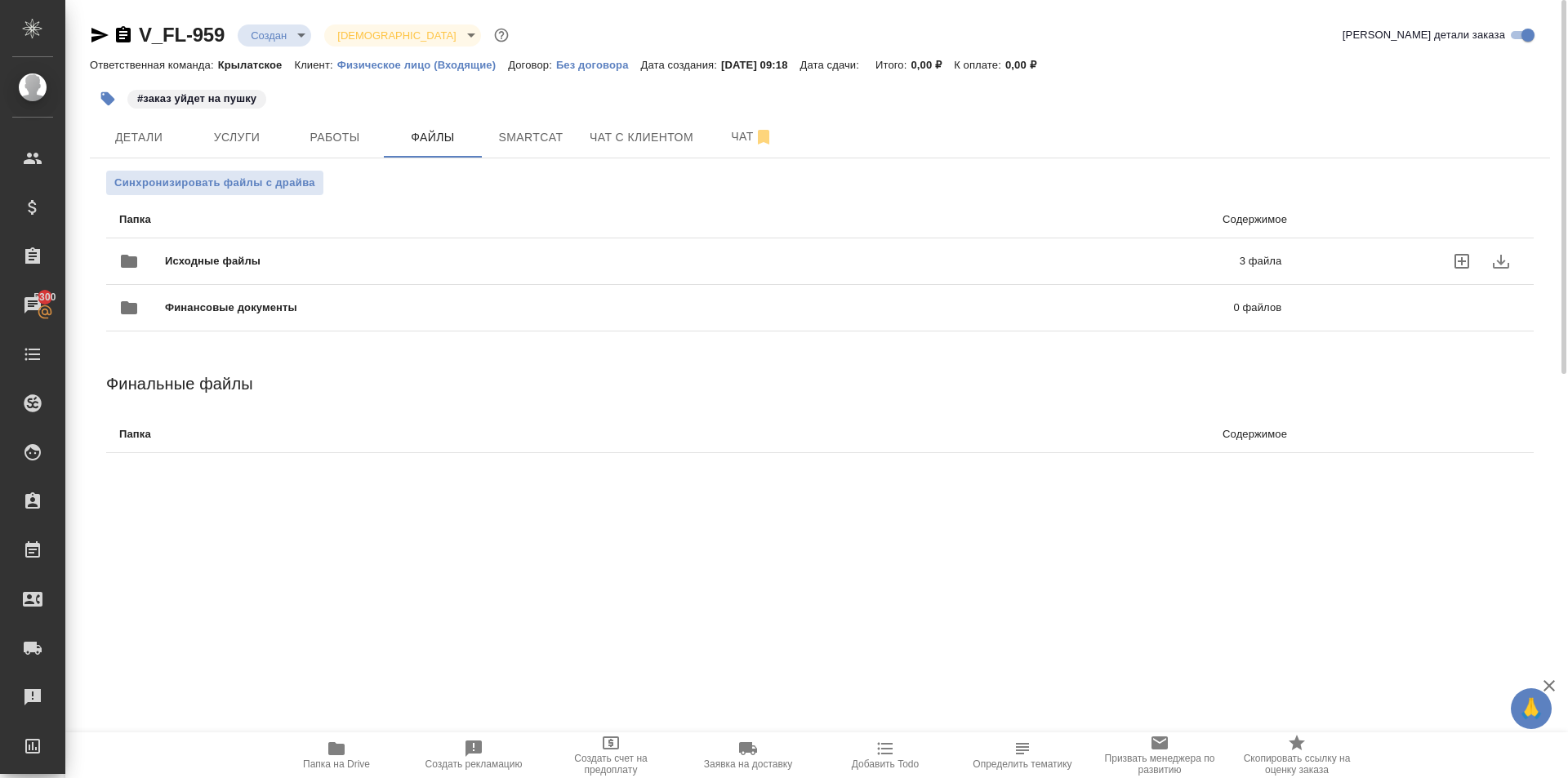
click at [254, 257] on span "Исходные файлы" at bounding box center [457, 261] width 585 height 16
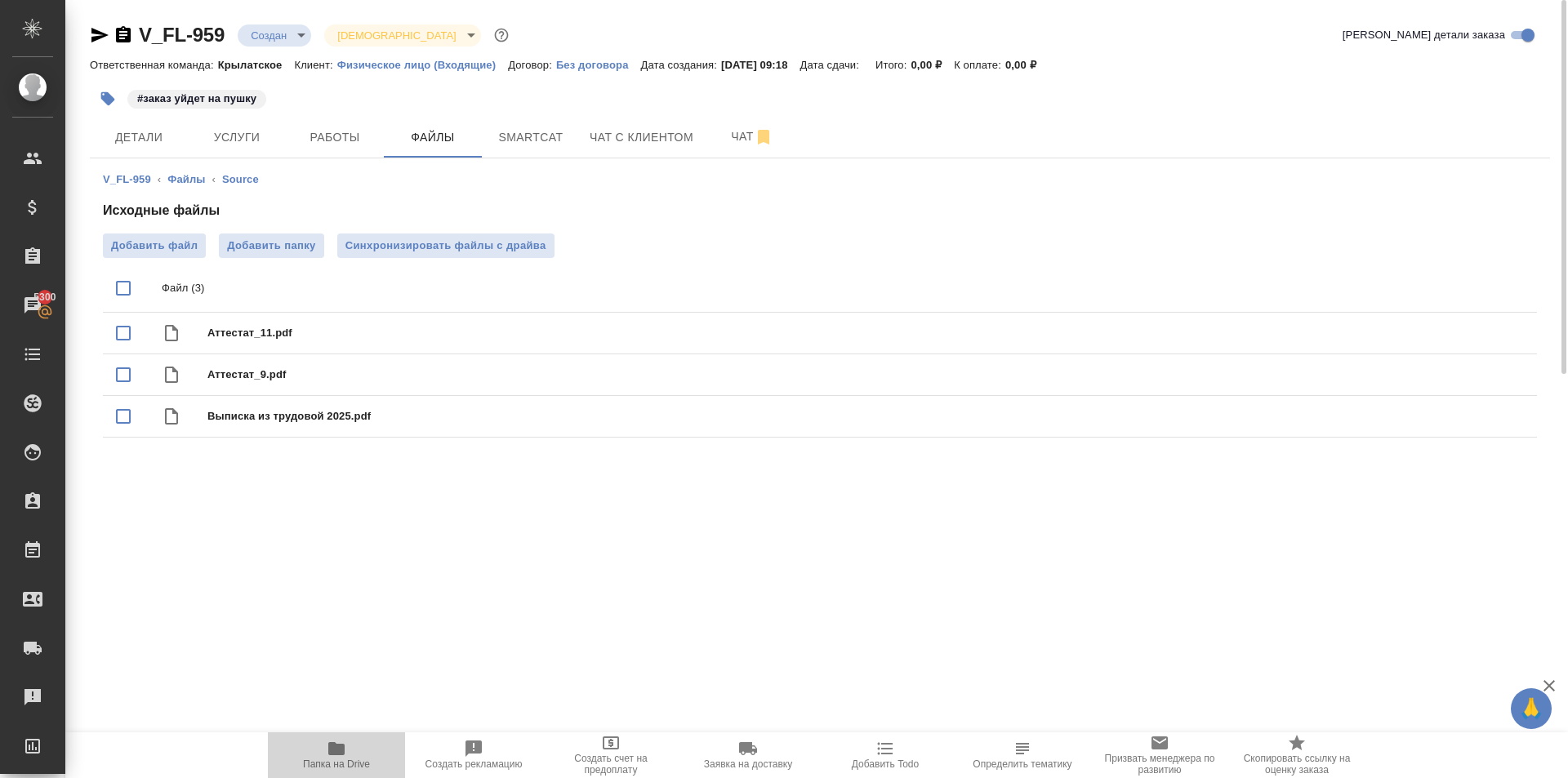
click at [364, 747] on span "Папка на Drive" at bounding box center [336, 753] width 118 height 31
click at [161, 146] on span "Детали" at bounding box center [139, 137] width 79 height 20
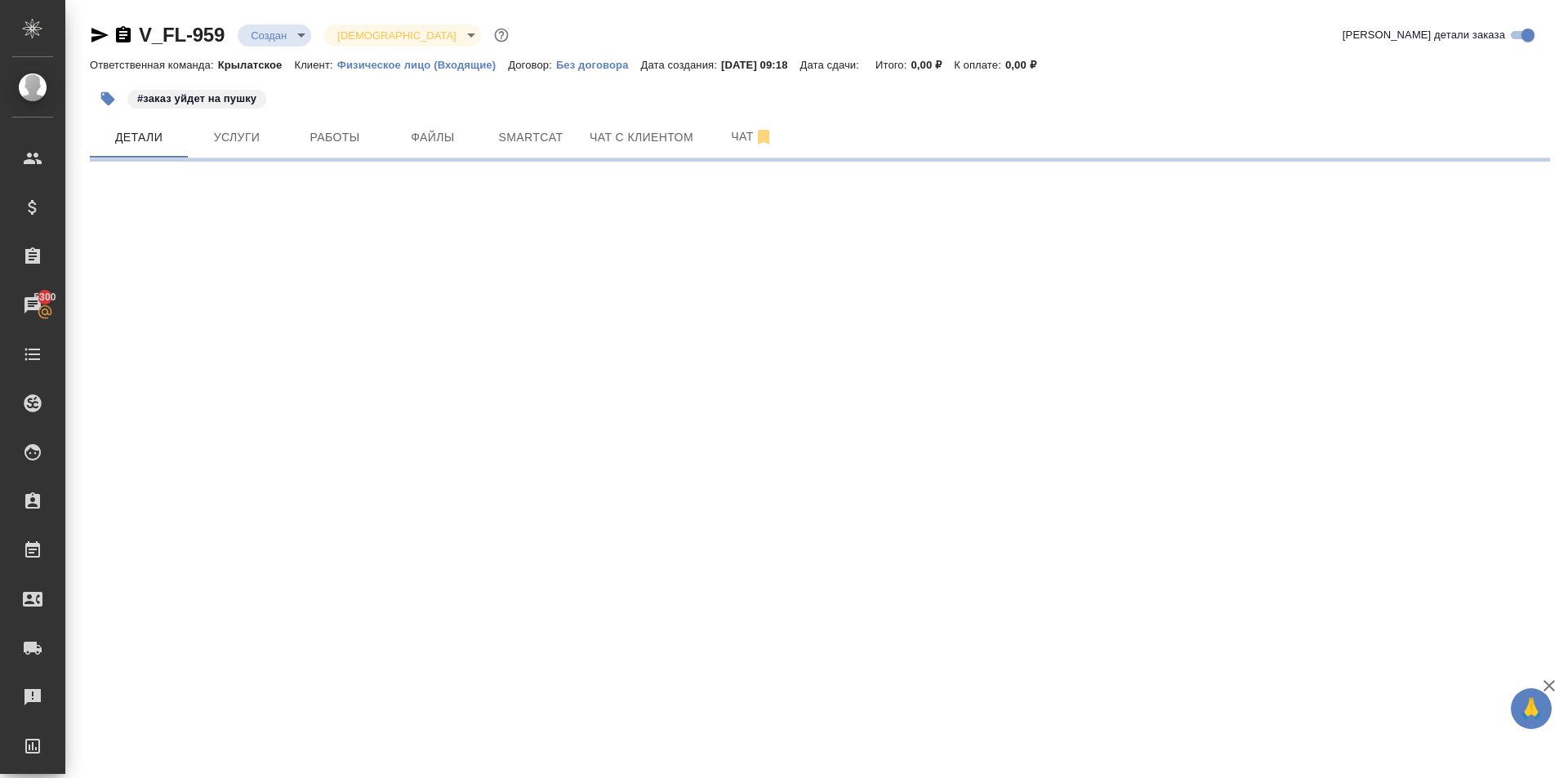
select select "RU"
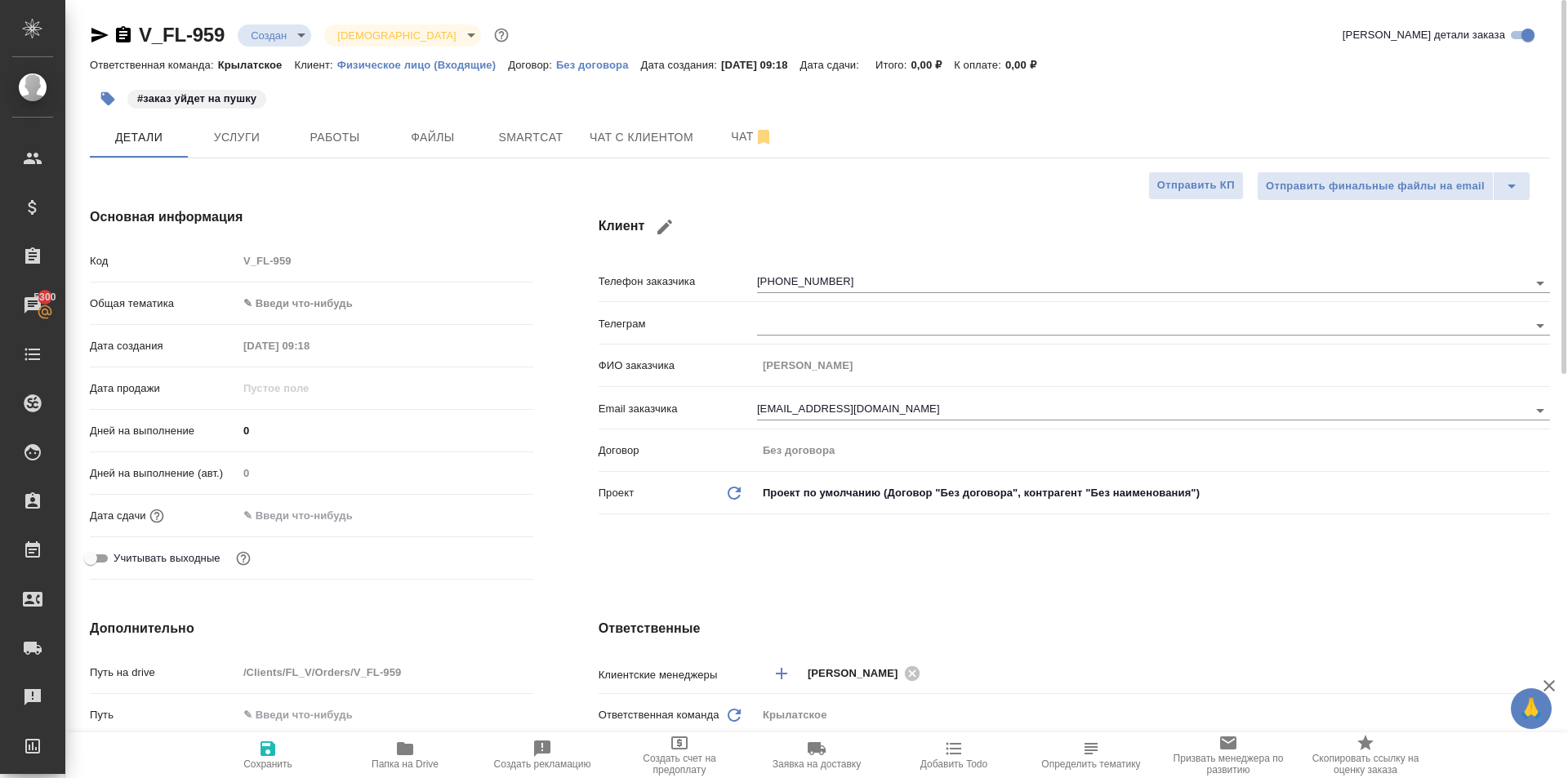
type textarea "x"
click at [252, 154] on button "Услуги" at bounding box center [237, 137] width 98 height 41
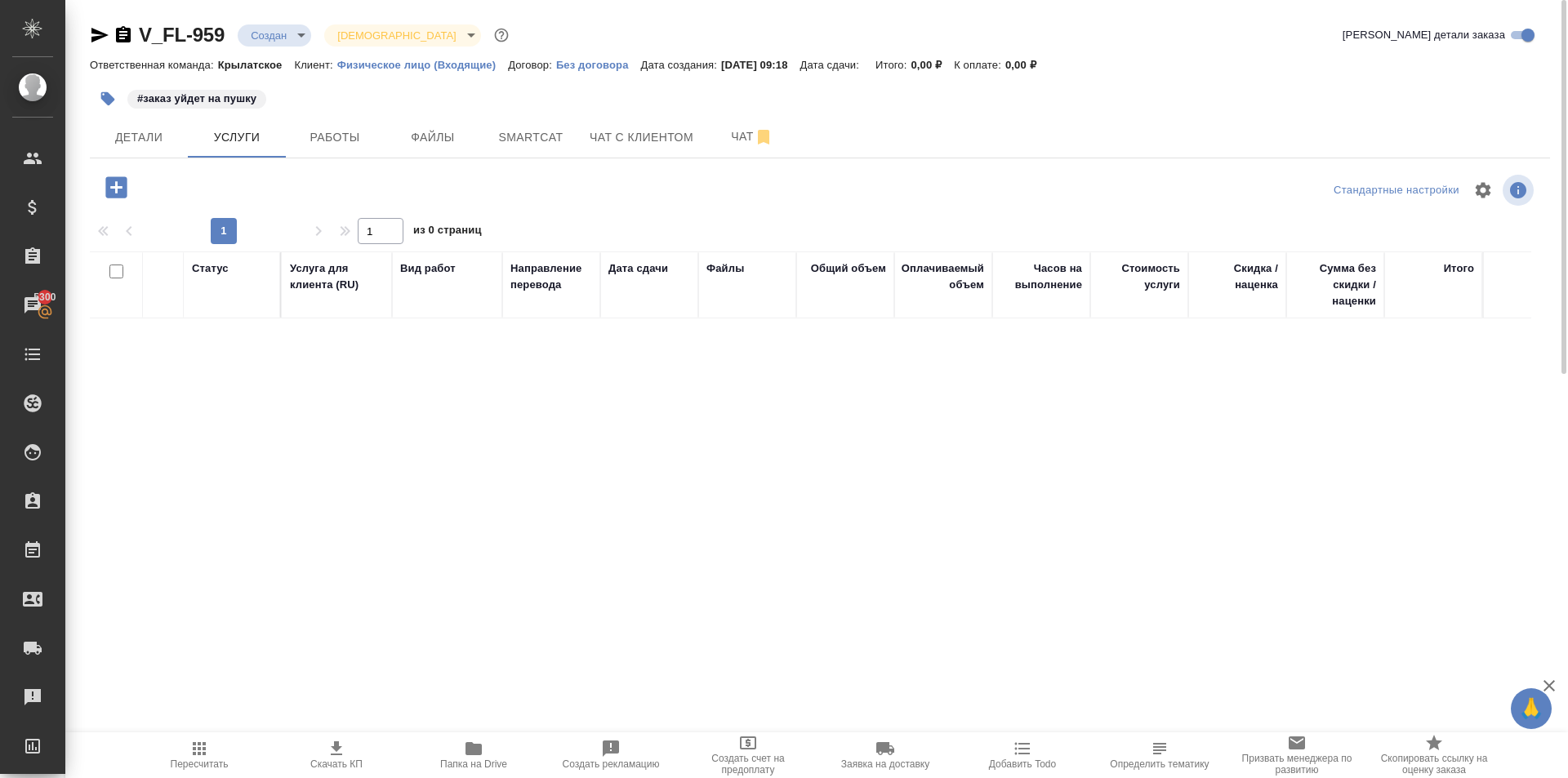
click at [125, 194] on icon "button" at bounding box center [115, 186] width 21 height 21
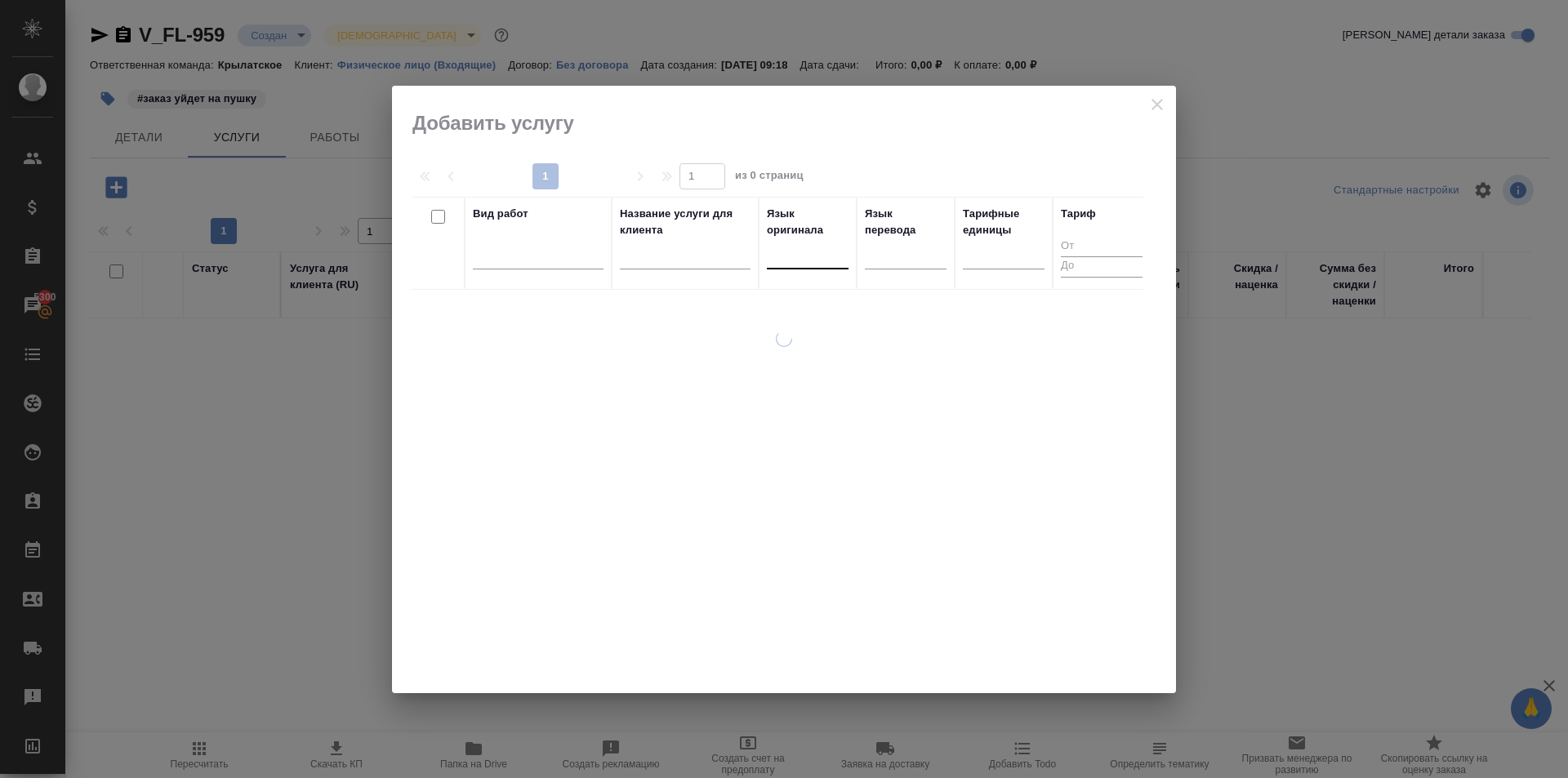
click at [817, 262] on div at bounding box center [807, 252] width 81 height 24
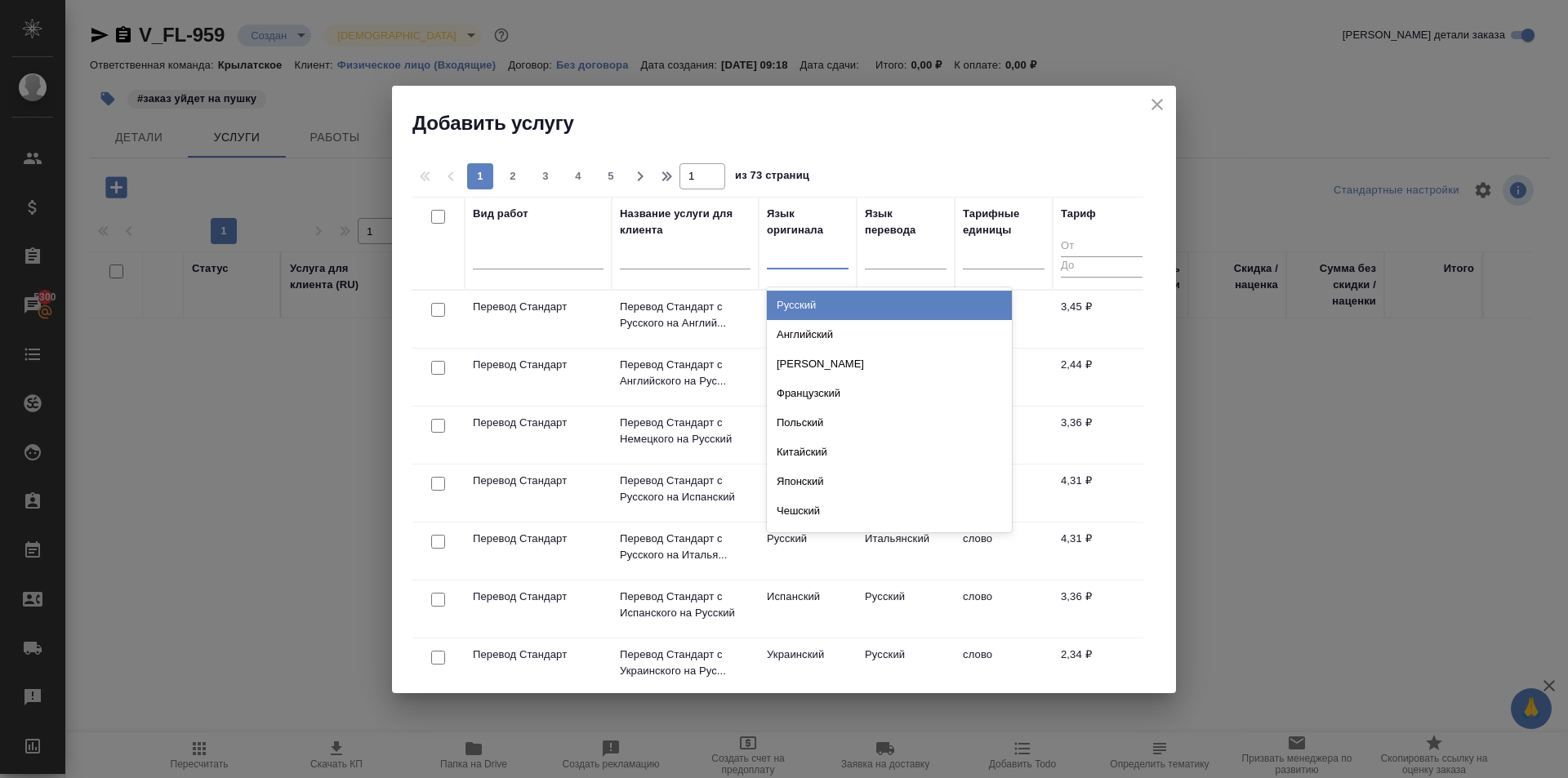
click at [839, 306] on div "Русский" at bounding box center [889, 305] width 245 height 30
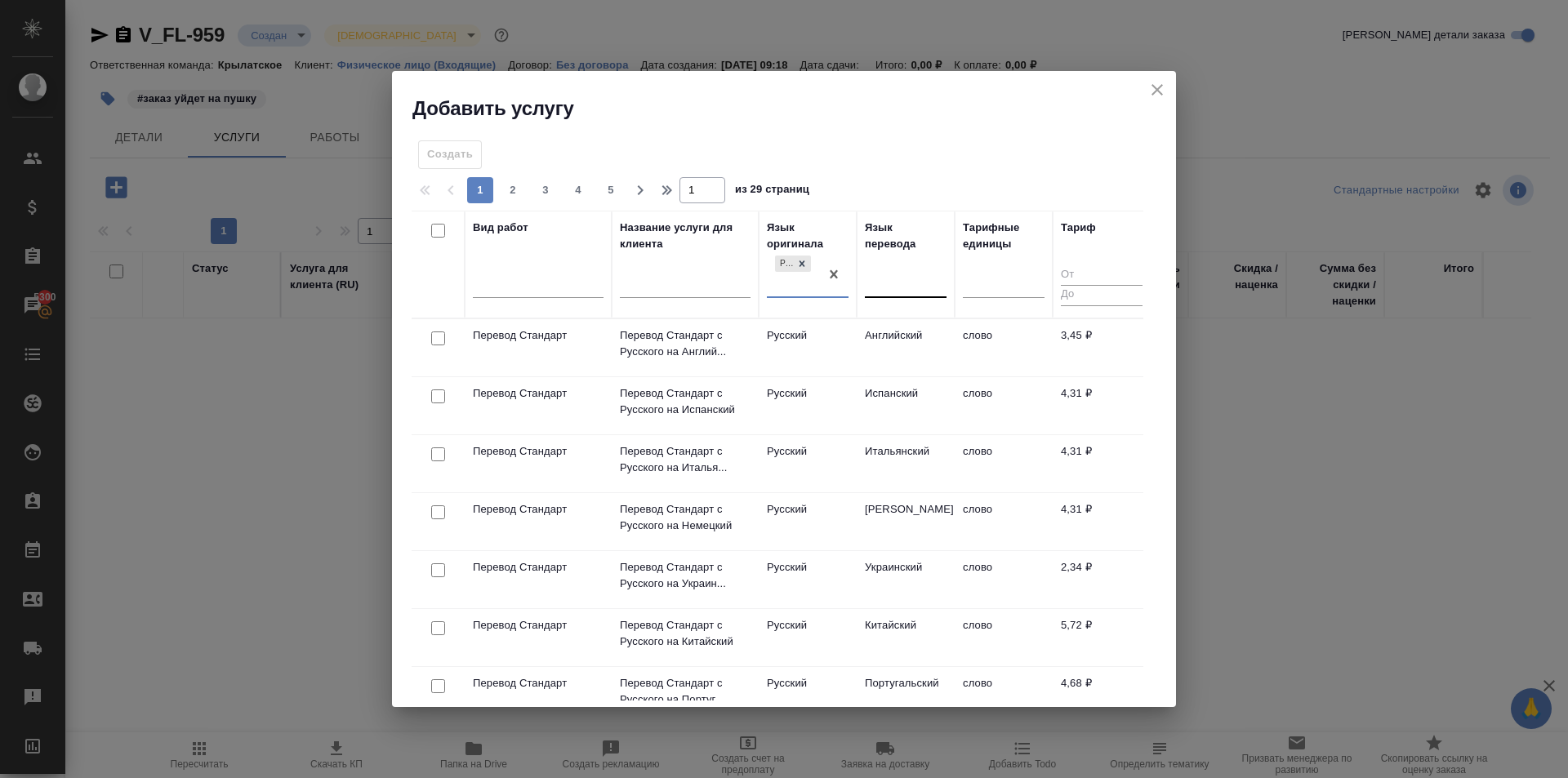
click at [930, 288] on div at bounding box center [906, 281] width 81 height 24
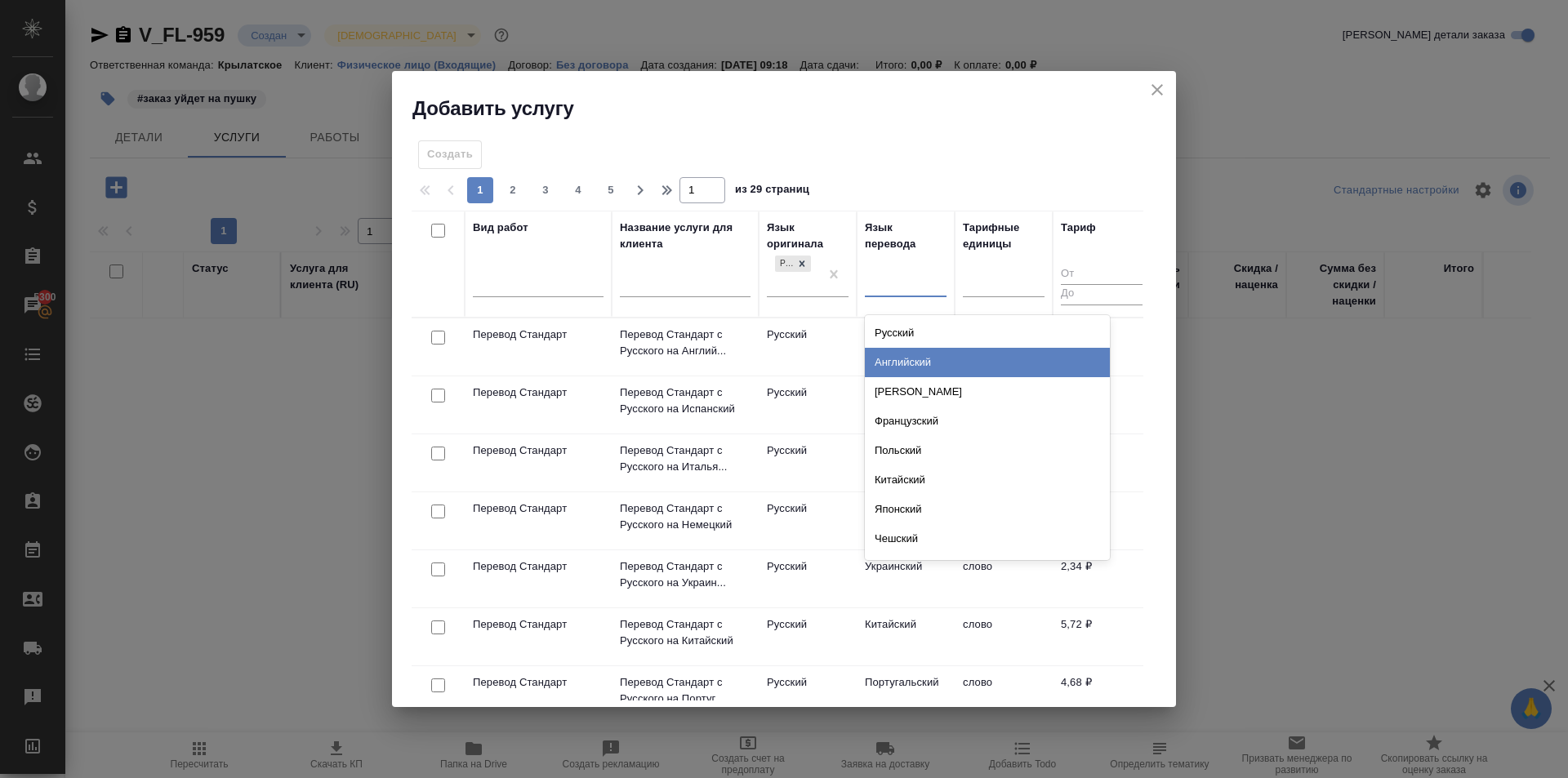
click at [943, 366] on div "Английский" at bounding box center [987, 362] width 245 height 30
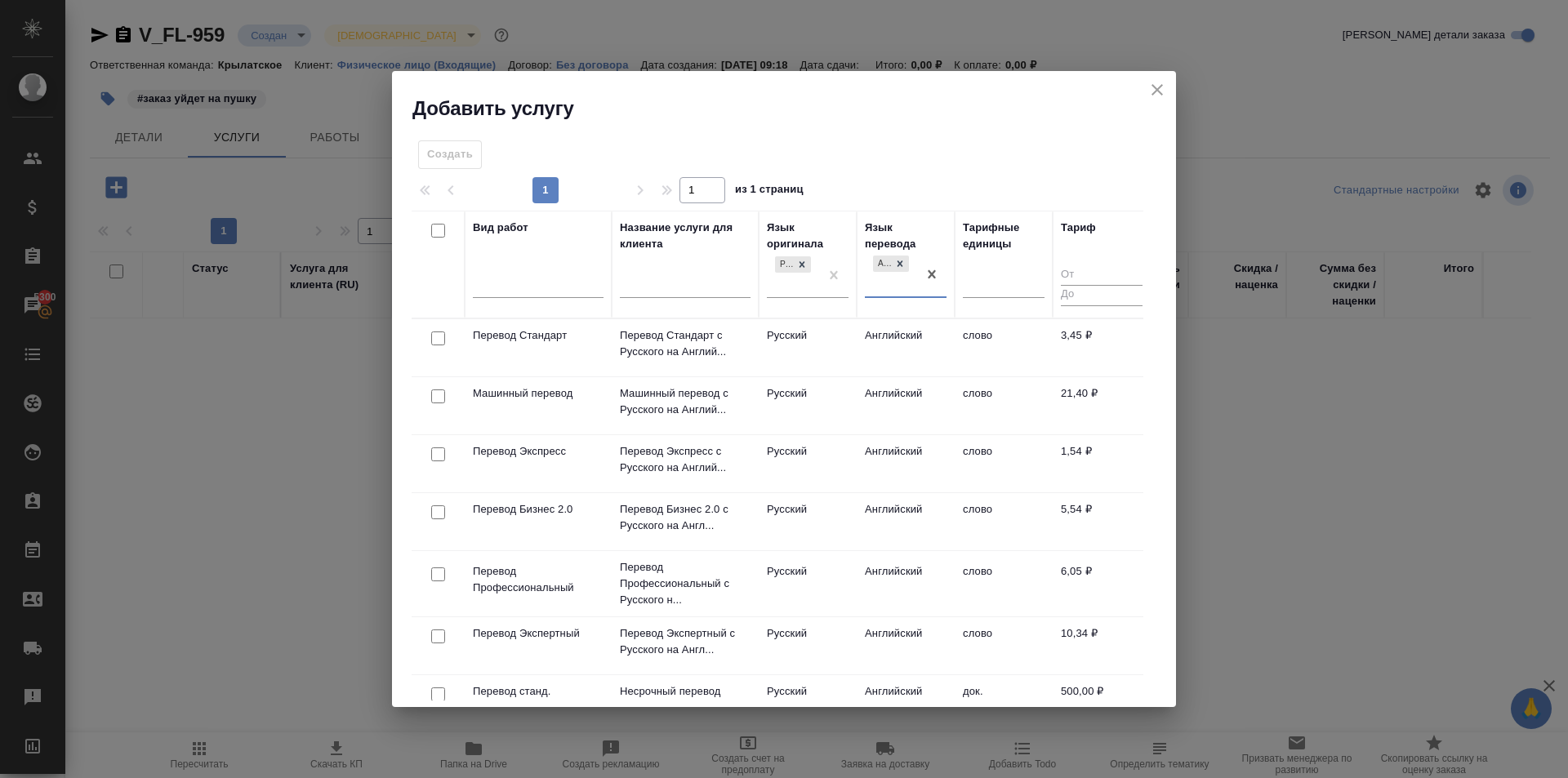
click at [858, 336] on td "Английский" at bounding box center [906, 347] width 98 height 57
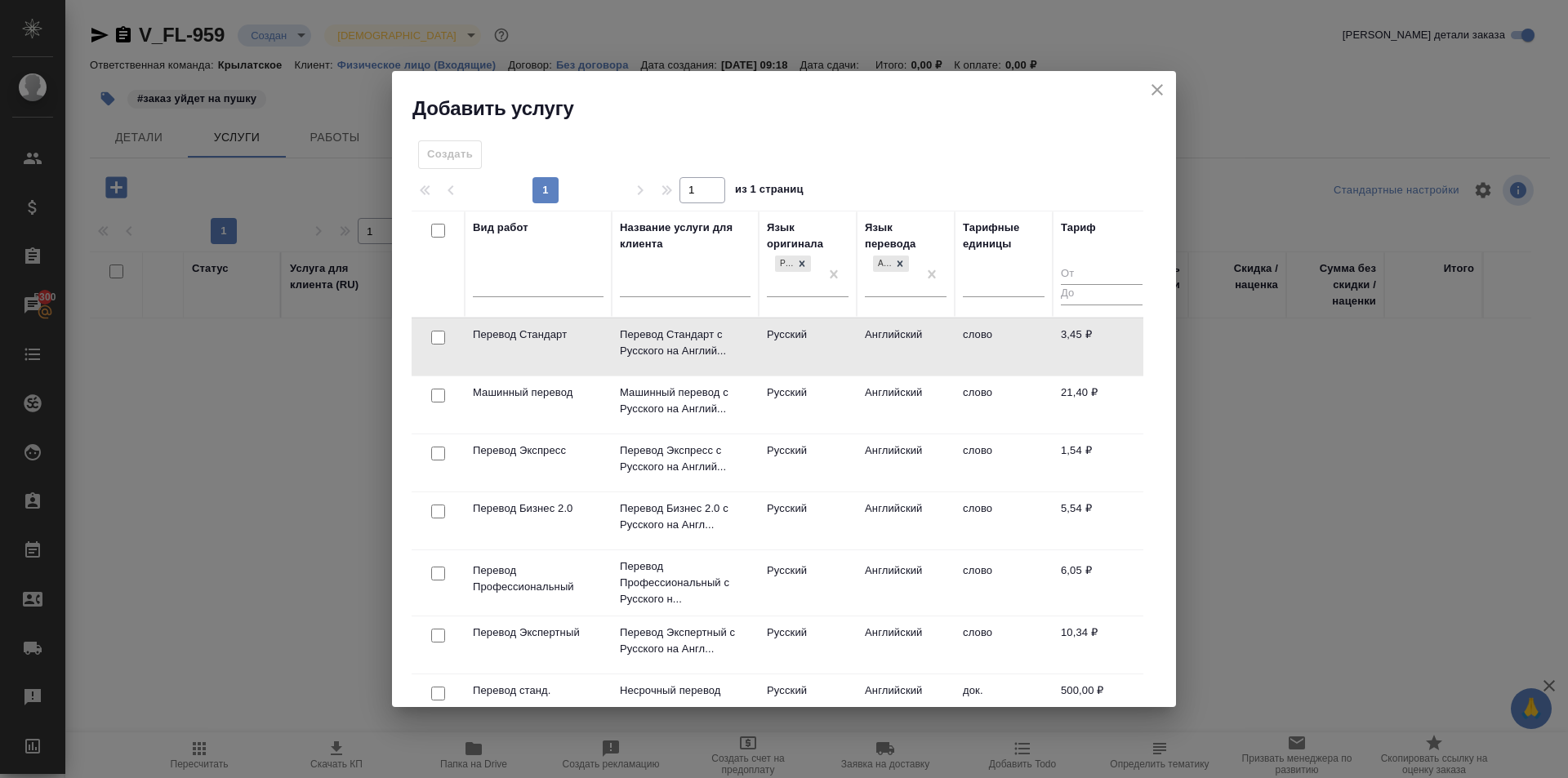
click at [858, 336] on td "Английский" at bounding box center [906, 346] width 98 height 57
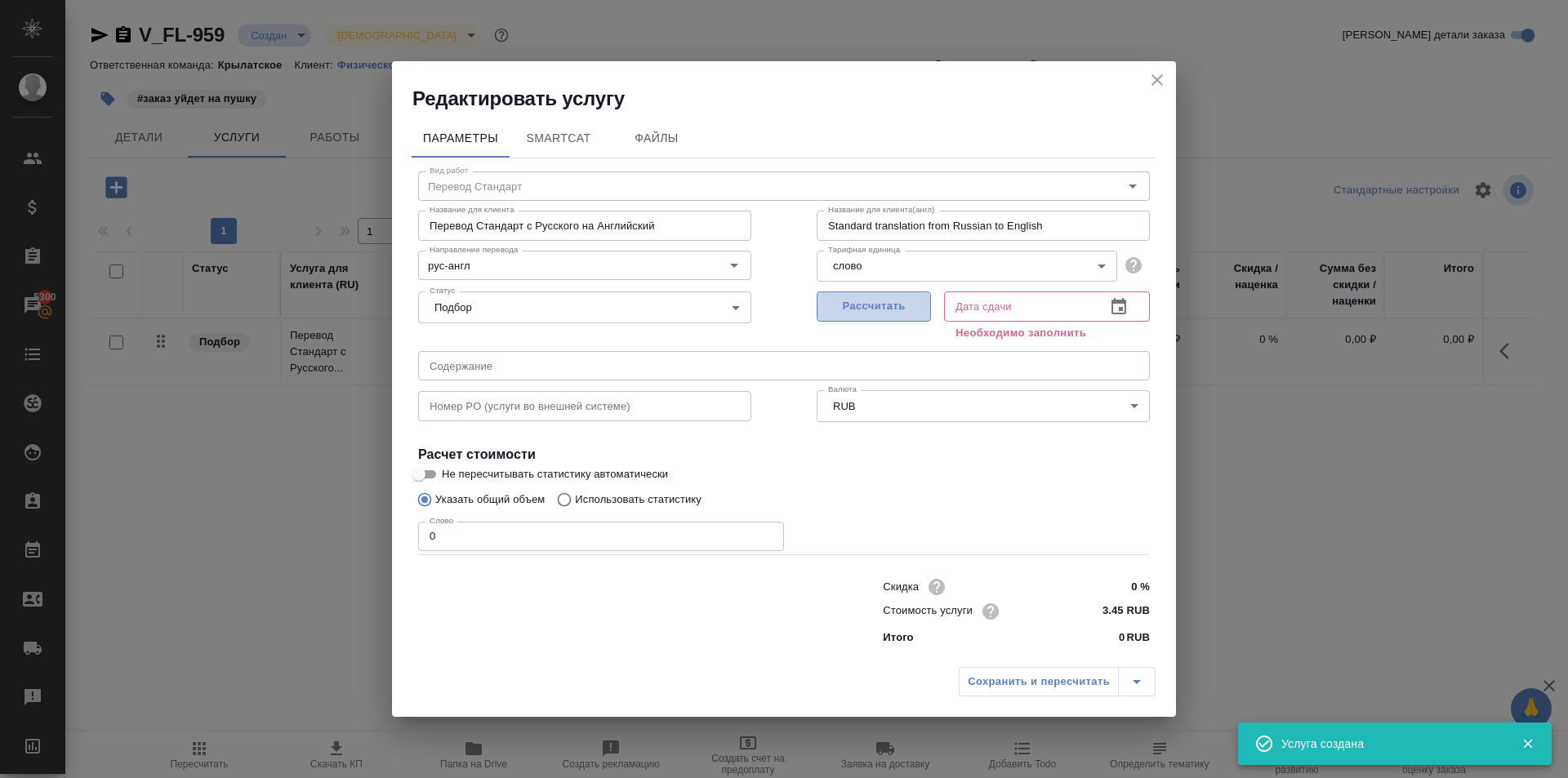
click at [928, 301] on button "Рассчитать" at bounding box center [873, 306] width 114 height 30
type input "29.09.2025 10:06"
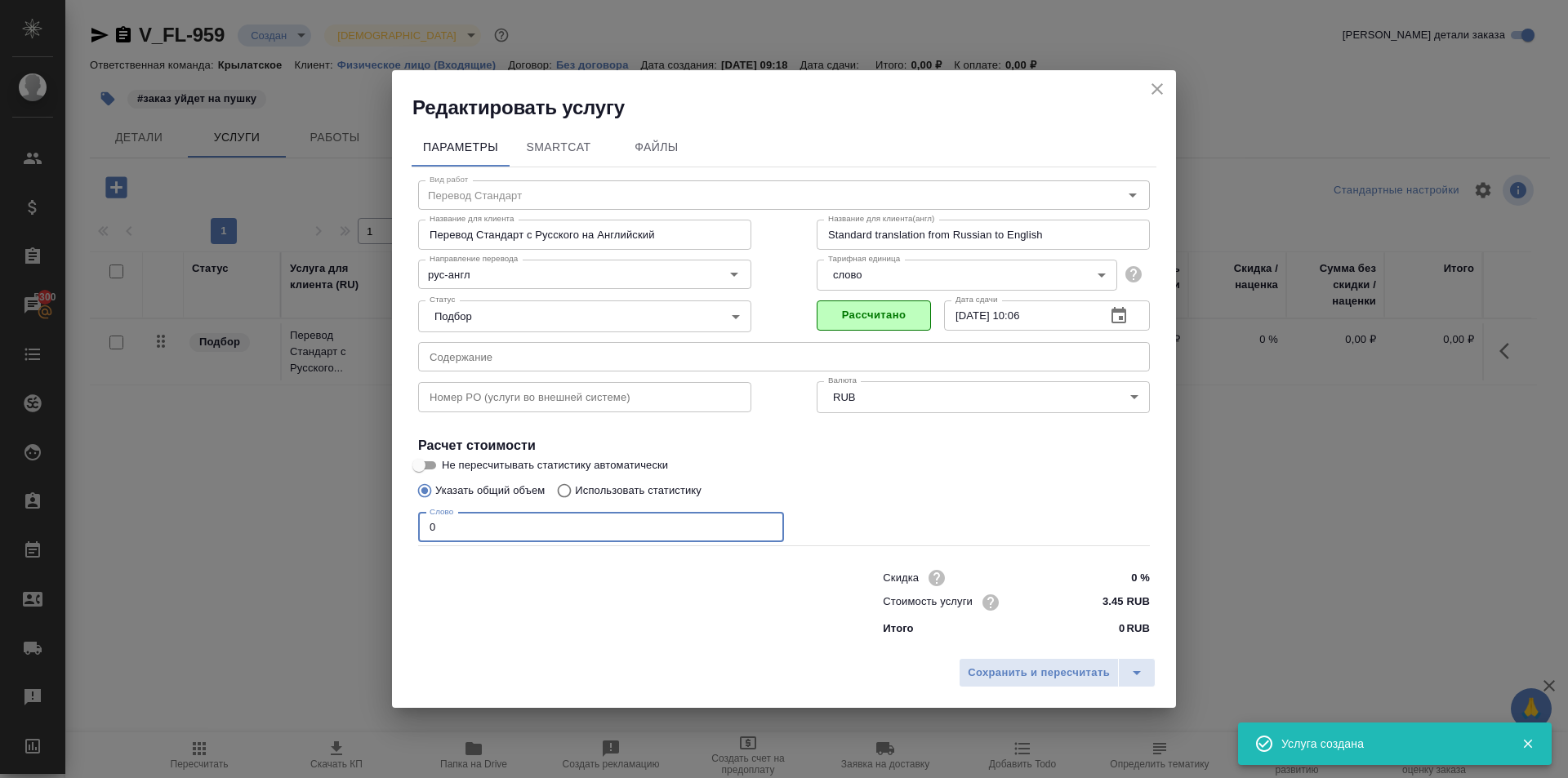
drag, startPoint x: 523, startPoint y: 527, endPoint x: 399, endPoint y: 534, distance: 124.2
click at [397, 535] on div "Параметры SmartCat Файлы Вид работ Перевод Стандарт Вид работ Название для клие…" at bounding box center [784, 385] width 784 height 529
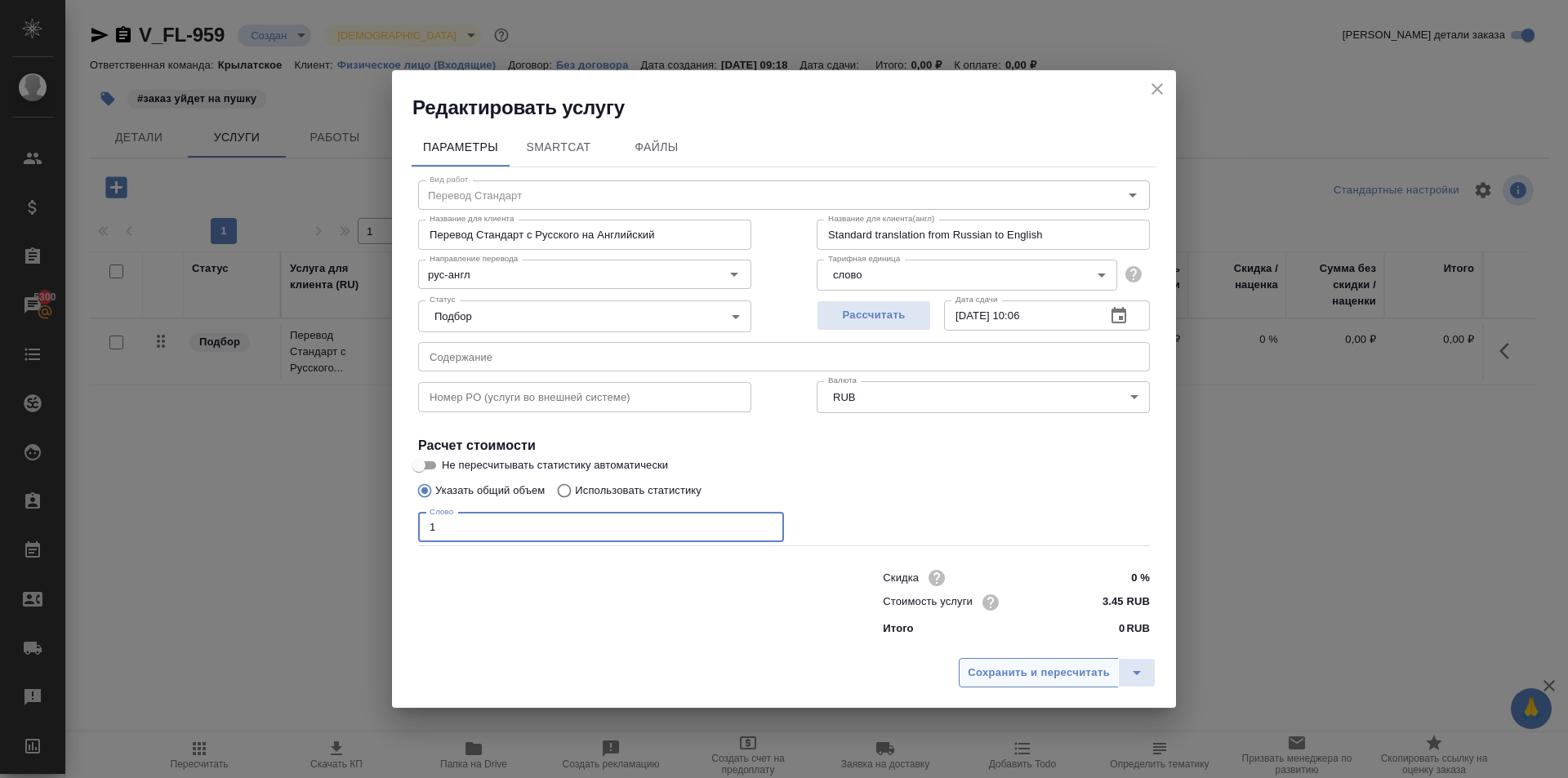
type input "1"
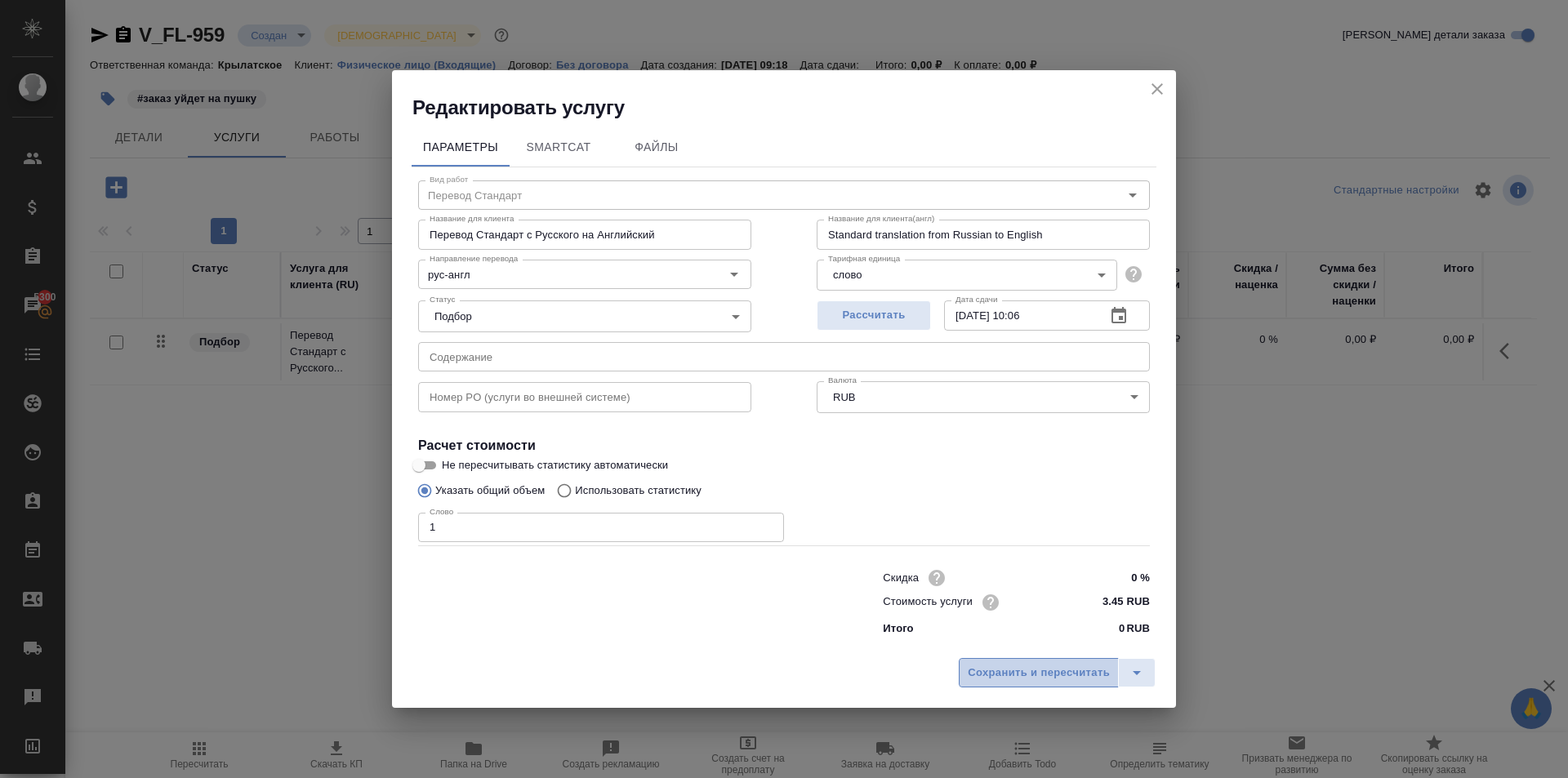
click at [1021, 676] on span "Сохранить и пересчитать" at bounding box center [1039, 673] width 142 height 19
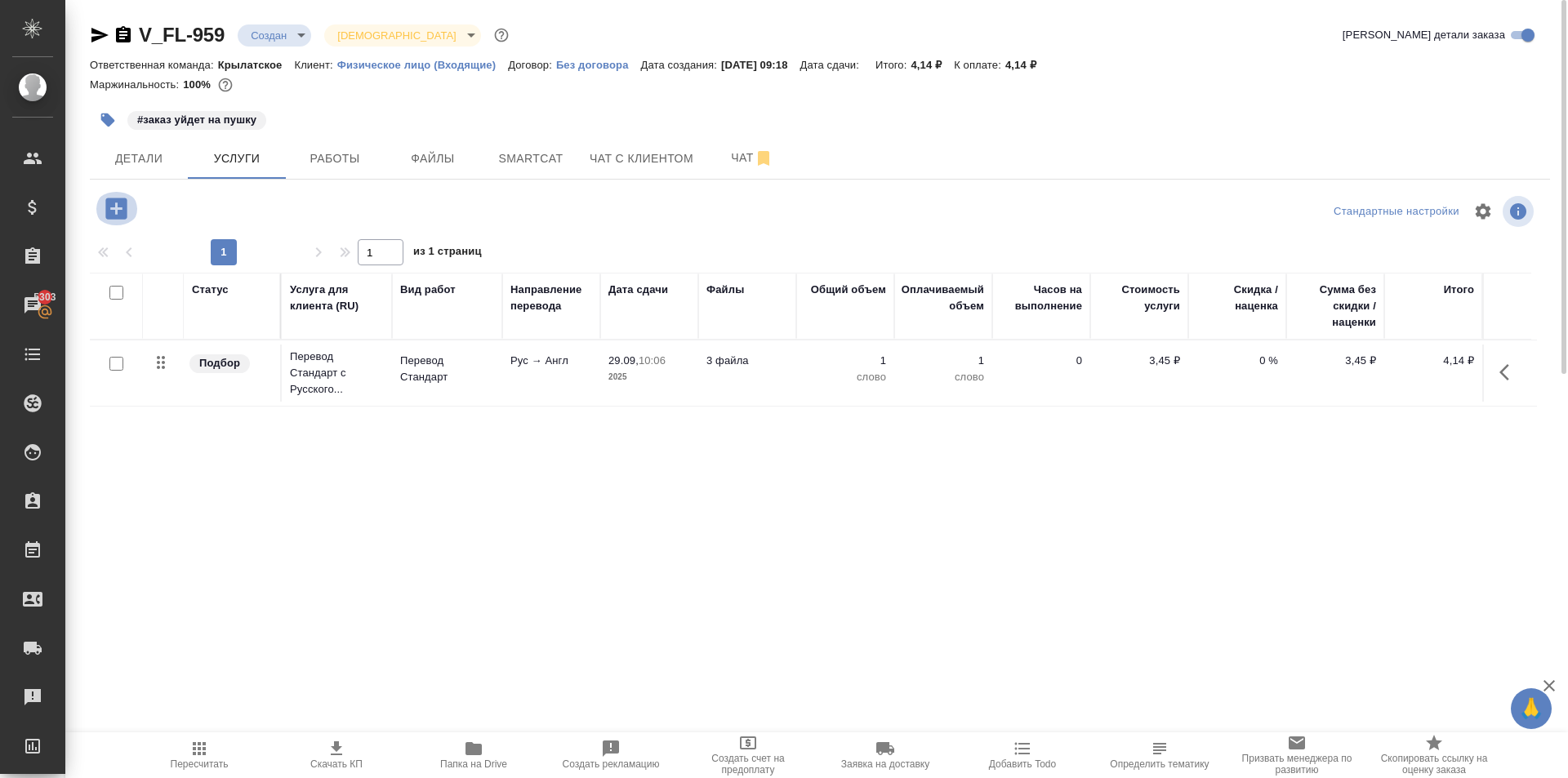
click at [117, 211] on icon "button" at bounding box center [117, 208] width 29 height 29
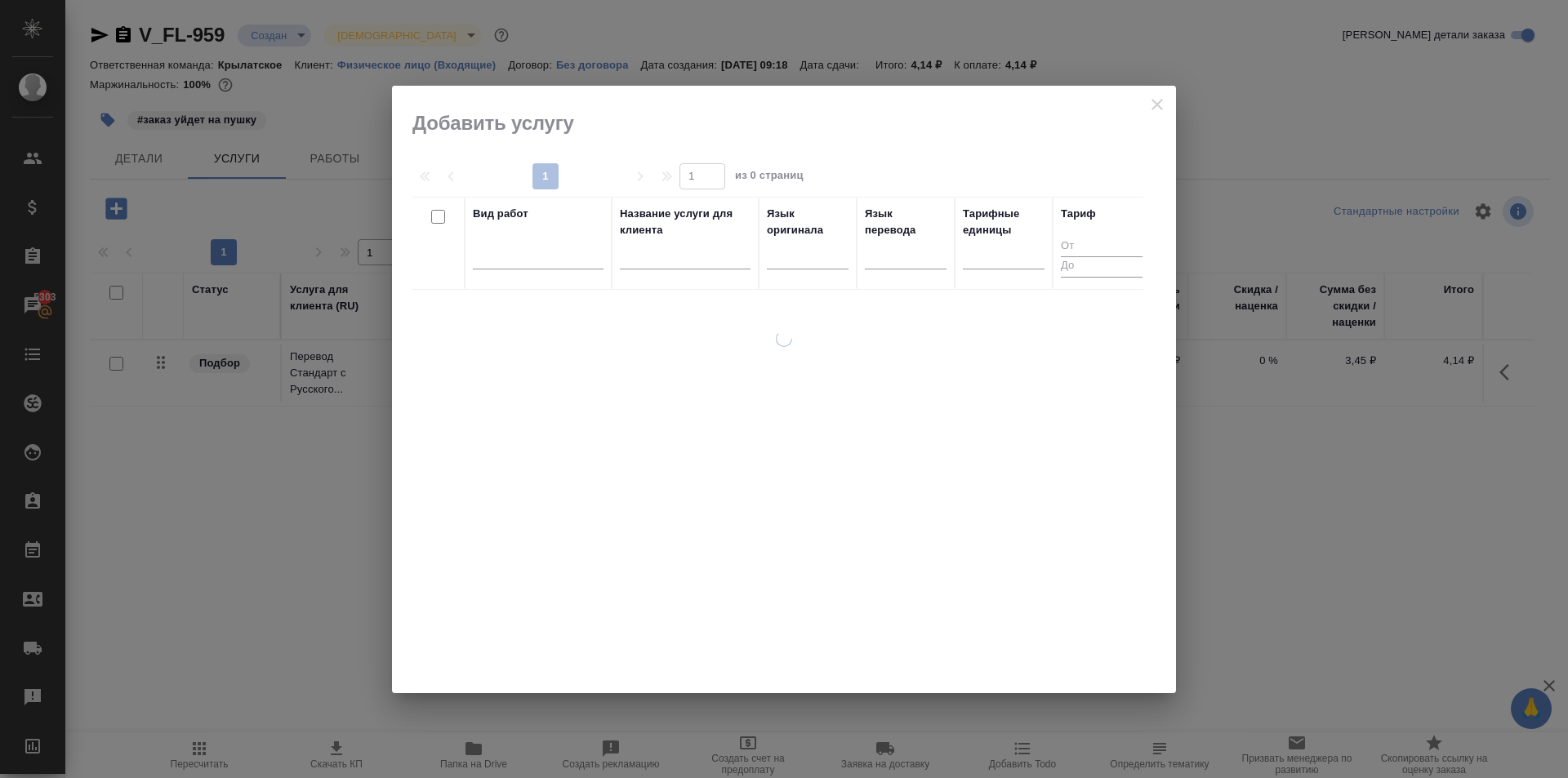
click at [518, 273] on div at bounding box center [538, 260] width 130 height 42
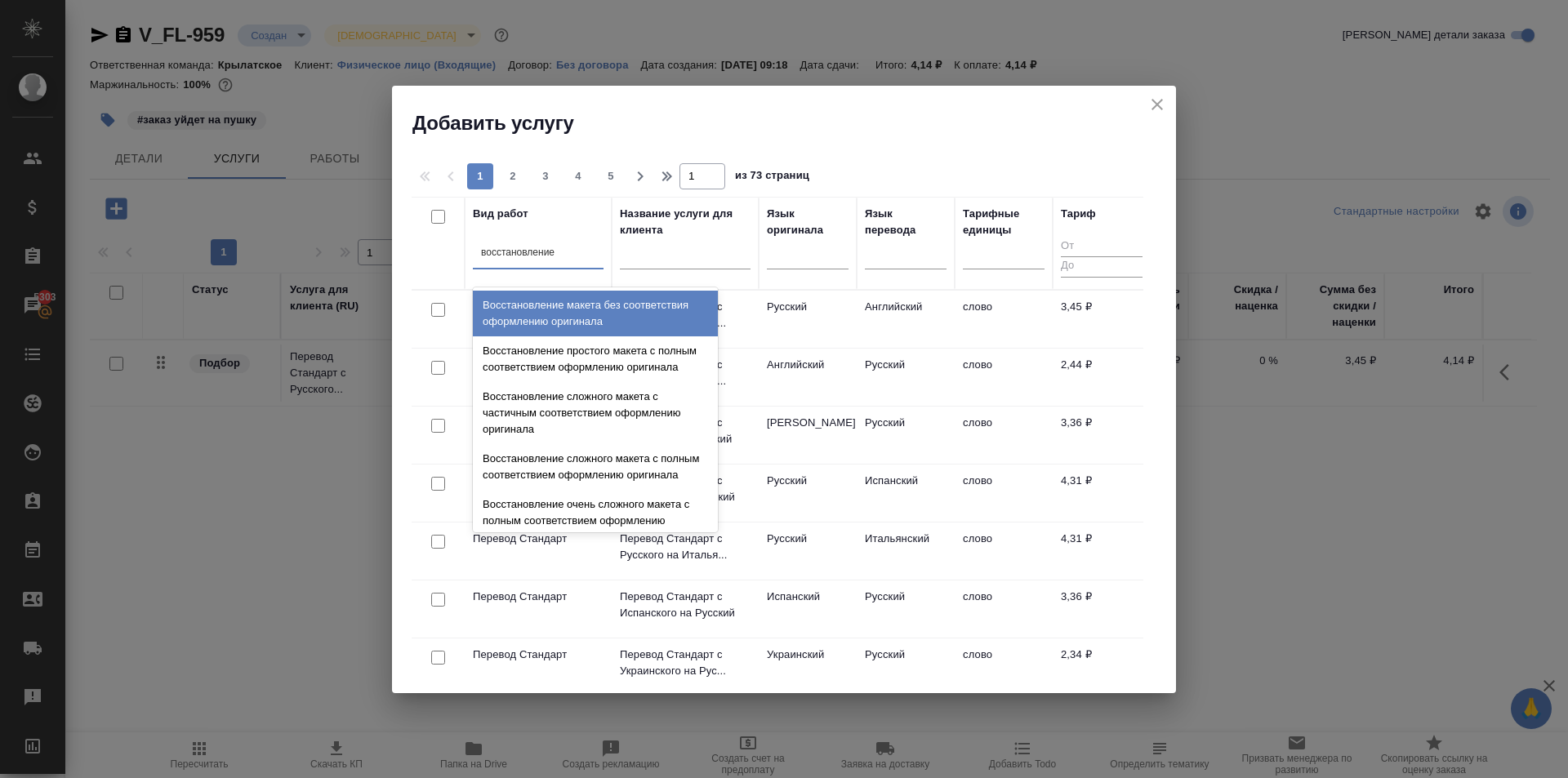
type input "восстановление пр"
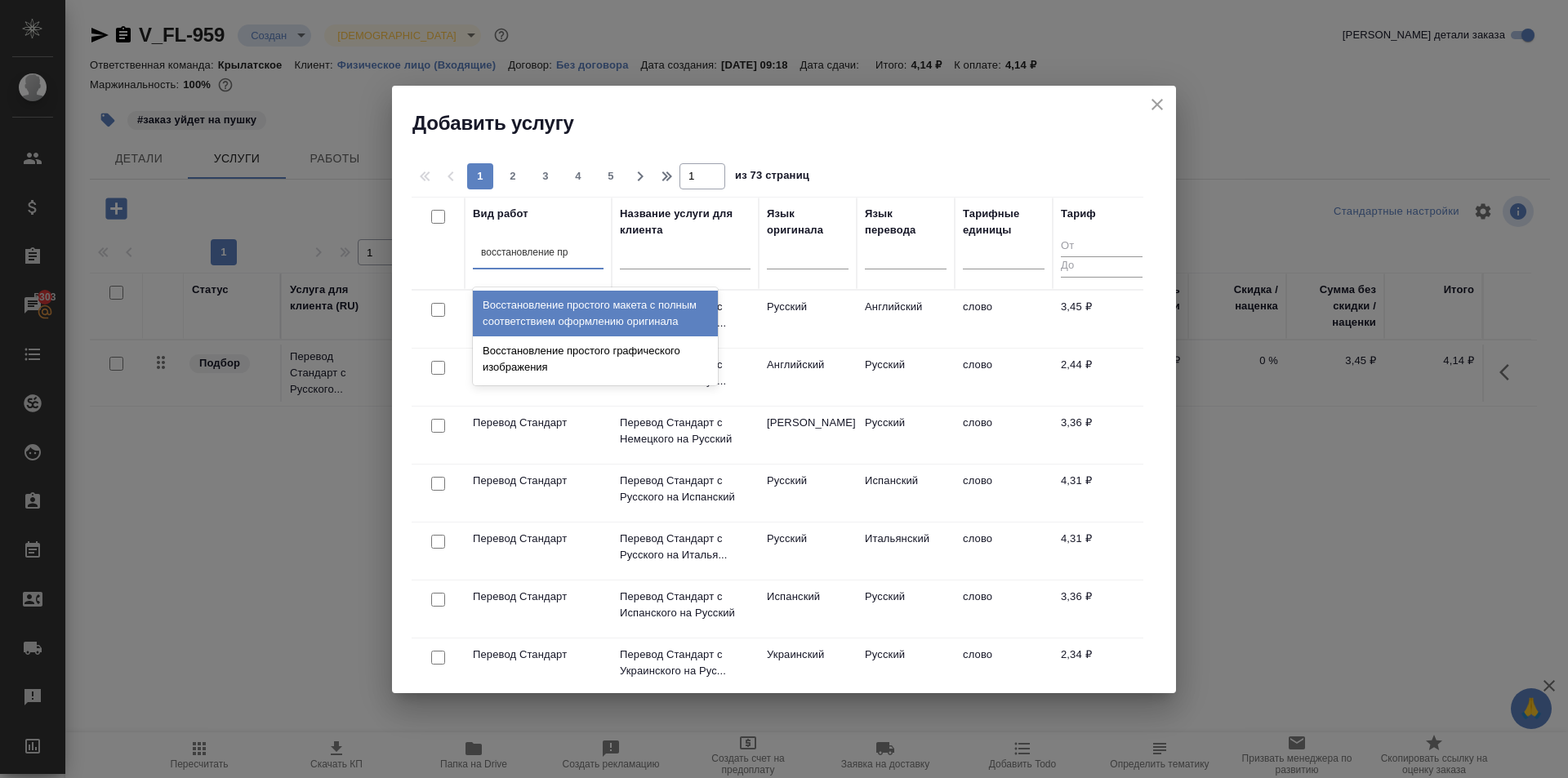
click at [623, 317] on div "Восстановление простого макета с полным соответствием оформлению оригинала" at bounding box center [595, 313] width 245 height 46
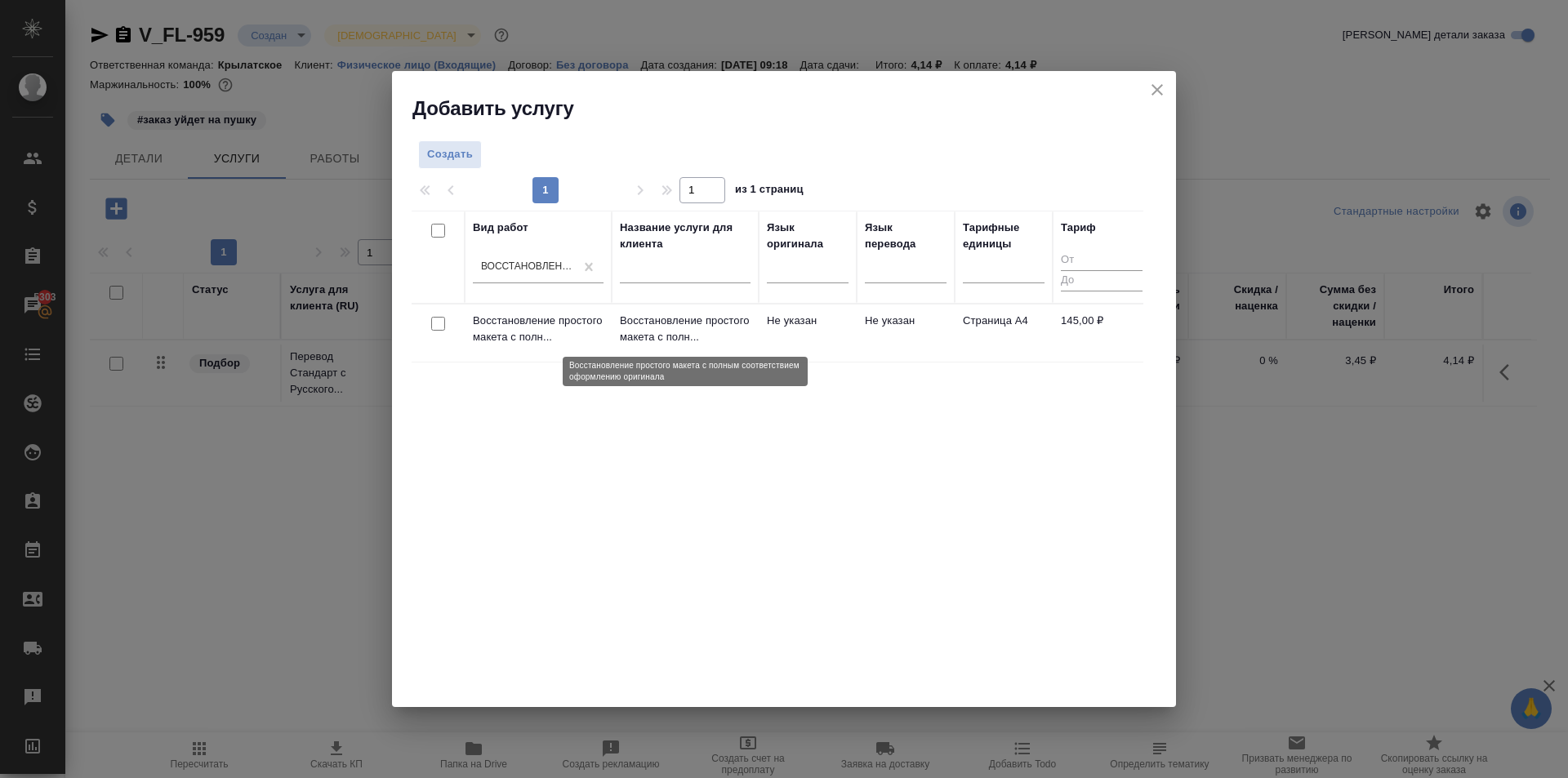
click at [662, 331] on p "Восстановление простого макета с полн..." at bounding box center [685, 328] width 130 height 33
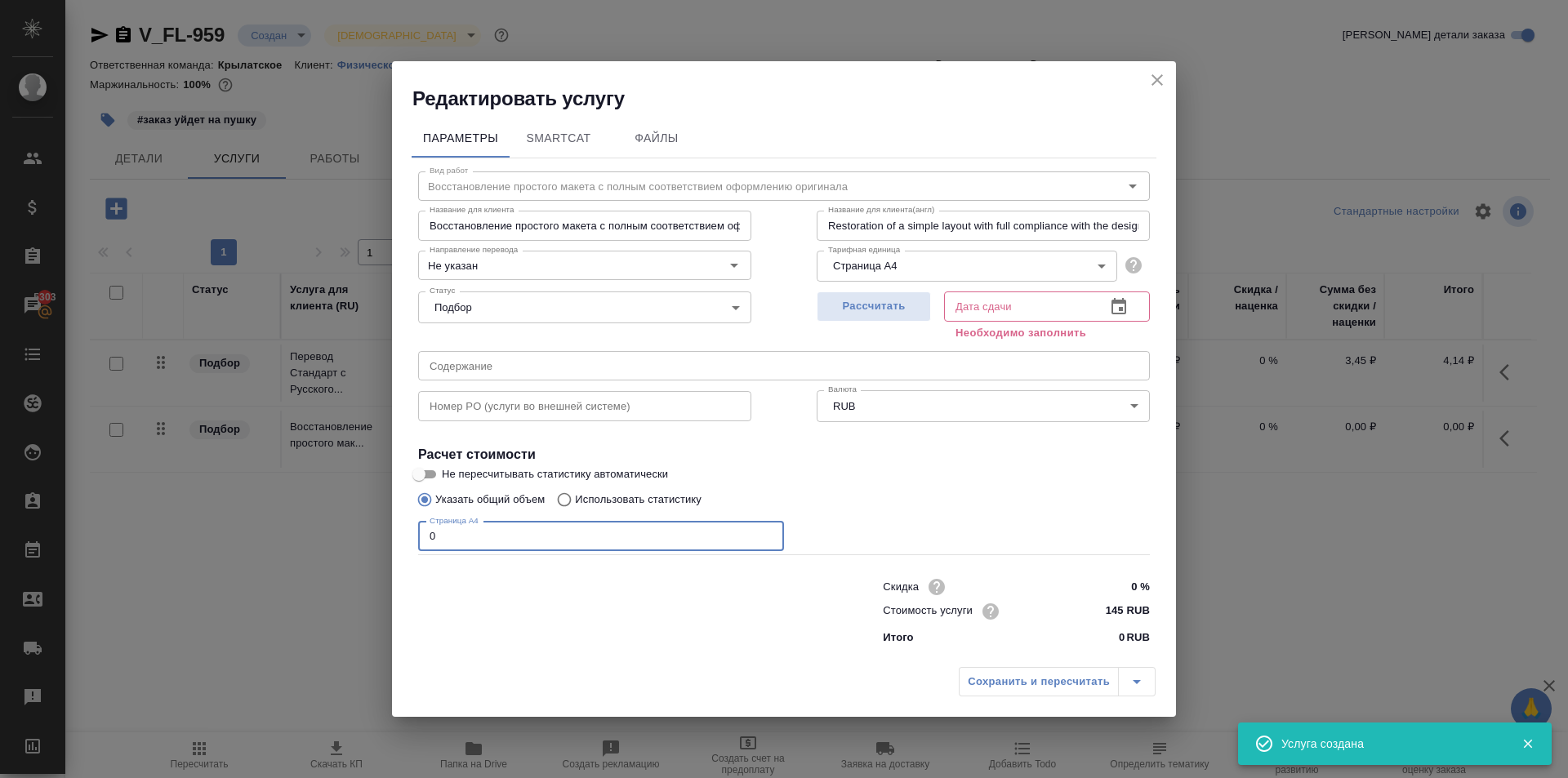
drag, startPoint x: 473, startPoint y: 544, endPoint x: 370, endPoint y: 548, distance: 103.1
click at [370, 548] on div "Редактировать услугу Параметры SmartCat Файлы Вид работ Восстановление простого…" at bounding box center [784, 389] width 1568 height 778
type input "2"
click at [869, 319] on button "Рассчитать" at bounding box center [873, 306] width 114 height 30
type input "29.09.2025 10:19"
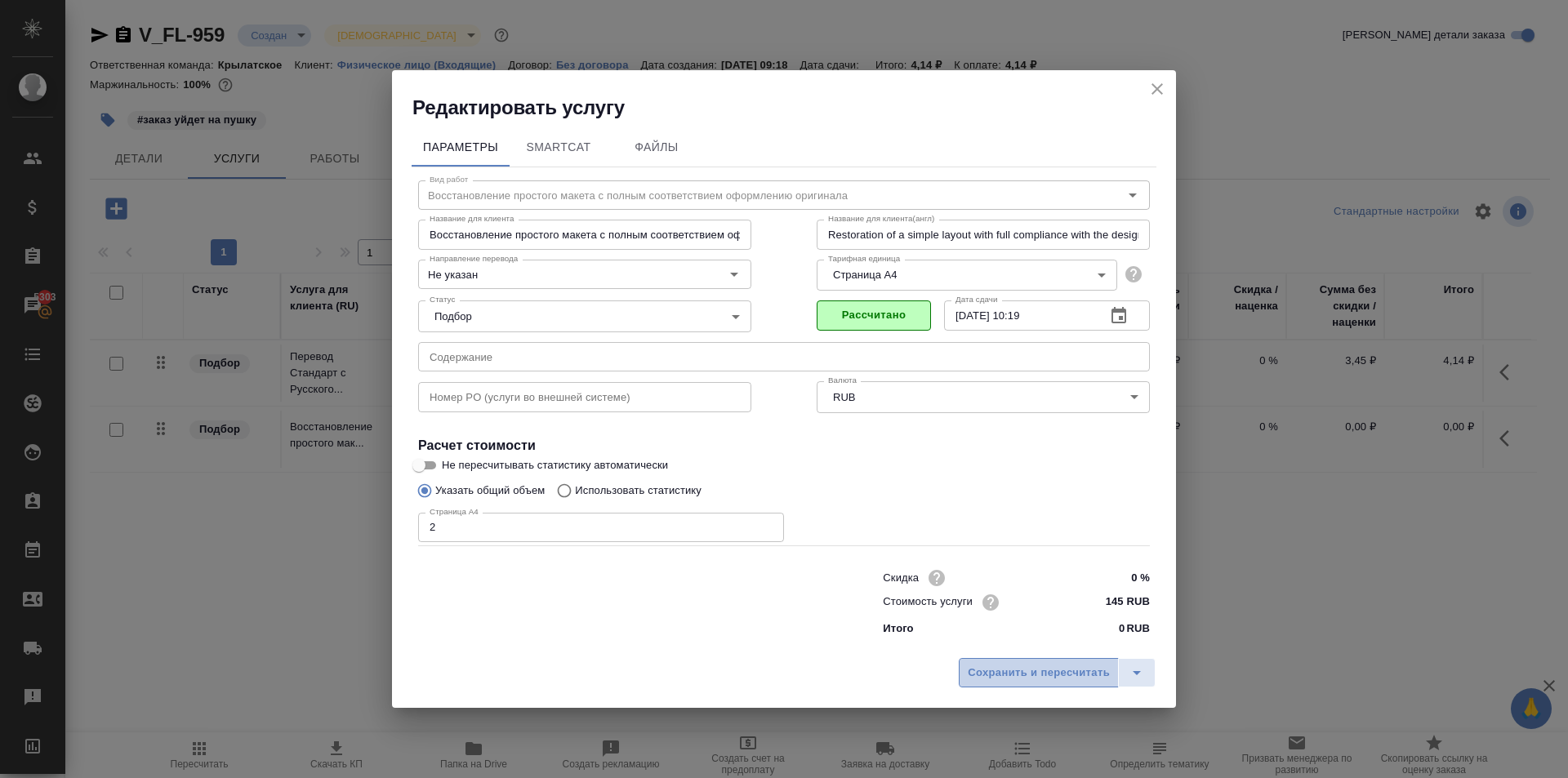
click at [1033, 671] on span "Сохранить и пересчитать" at bounding box center [1039, 673] width 142 height 19
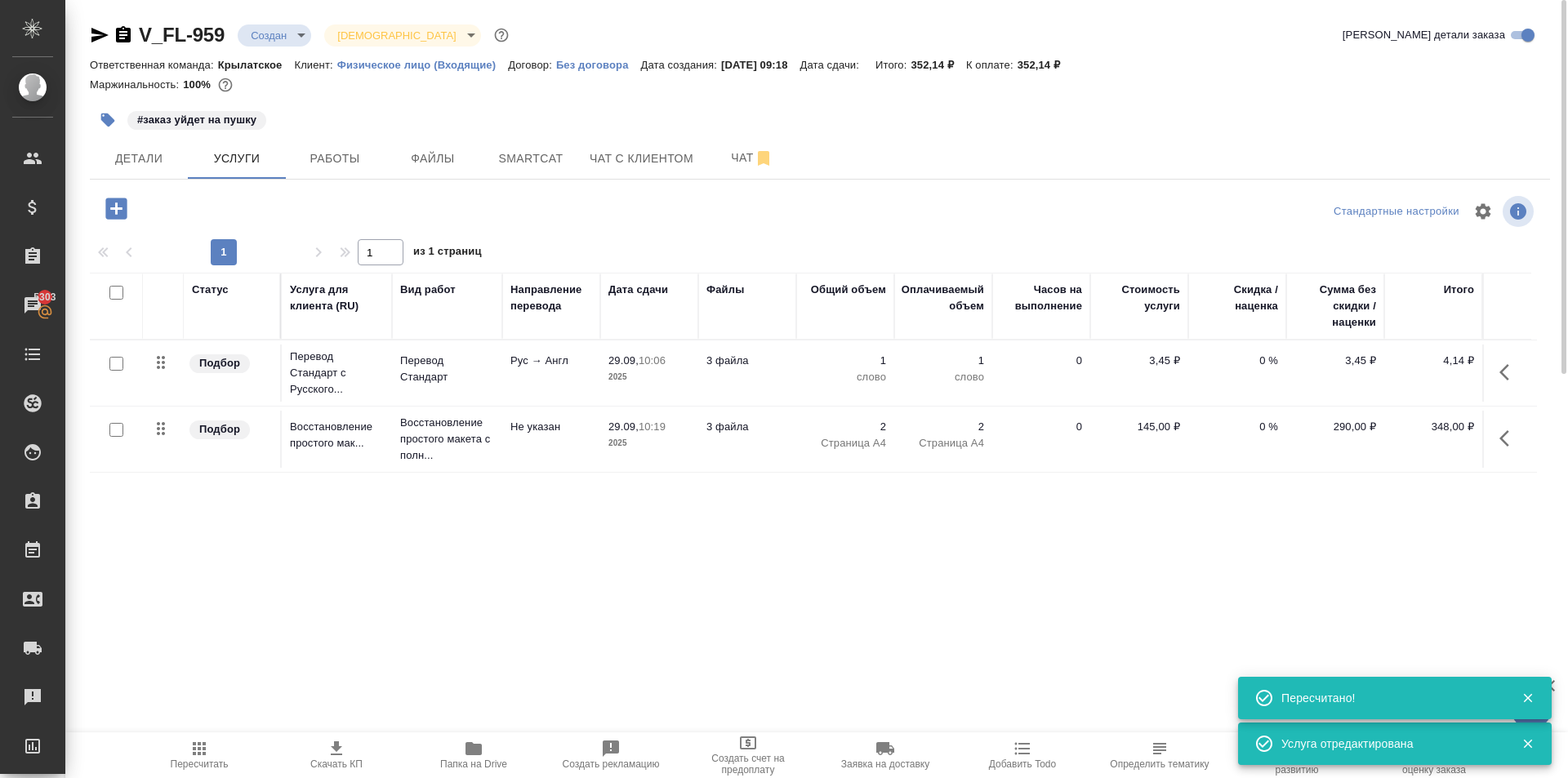
click at [125, 218] on icon "button" at bounding box center [115, 207] width 21 height 21
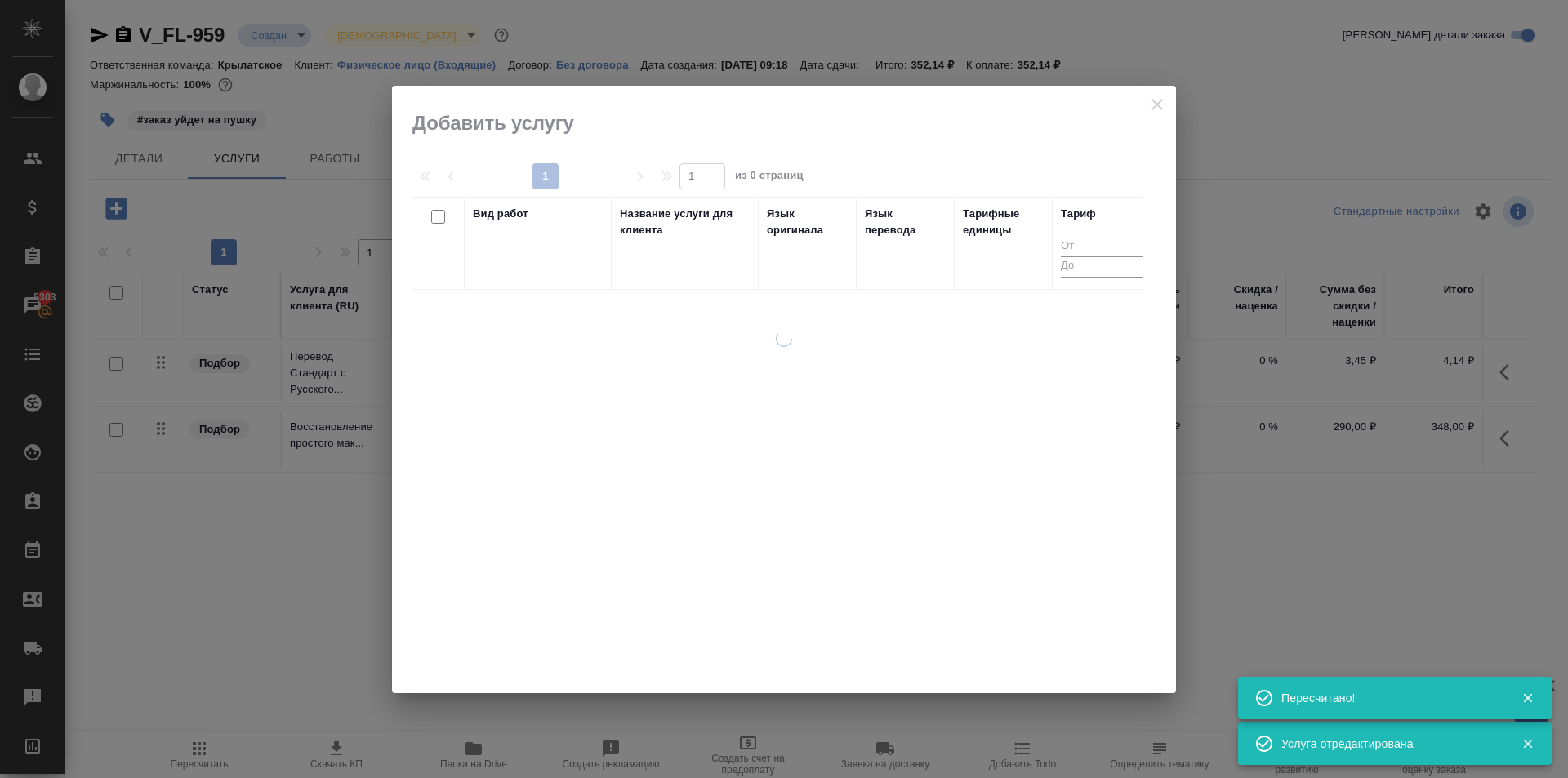
click at [514, 274] on div at bounding box center [538, 260] width 130 height 42
drag, startPoint x: 514, startPoint y: 274, endPoint x: 506, endPoint y: 265, distance: 12.0
click at [509, 268] on div at bounding box center [538, 260] width 130 height 42
click at [501, 260] on div at bounding box center [538, 252] width 130 height 24
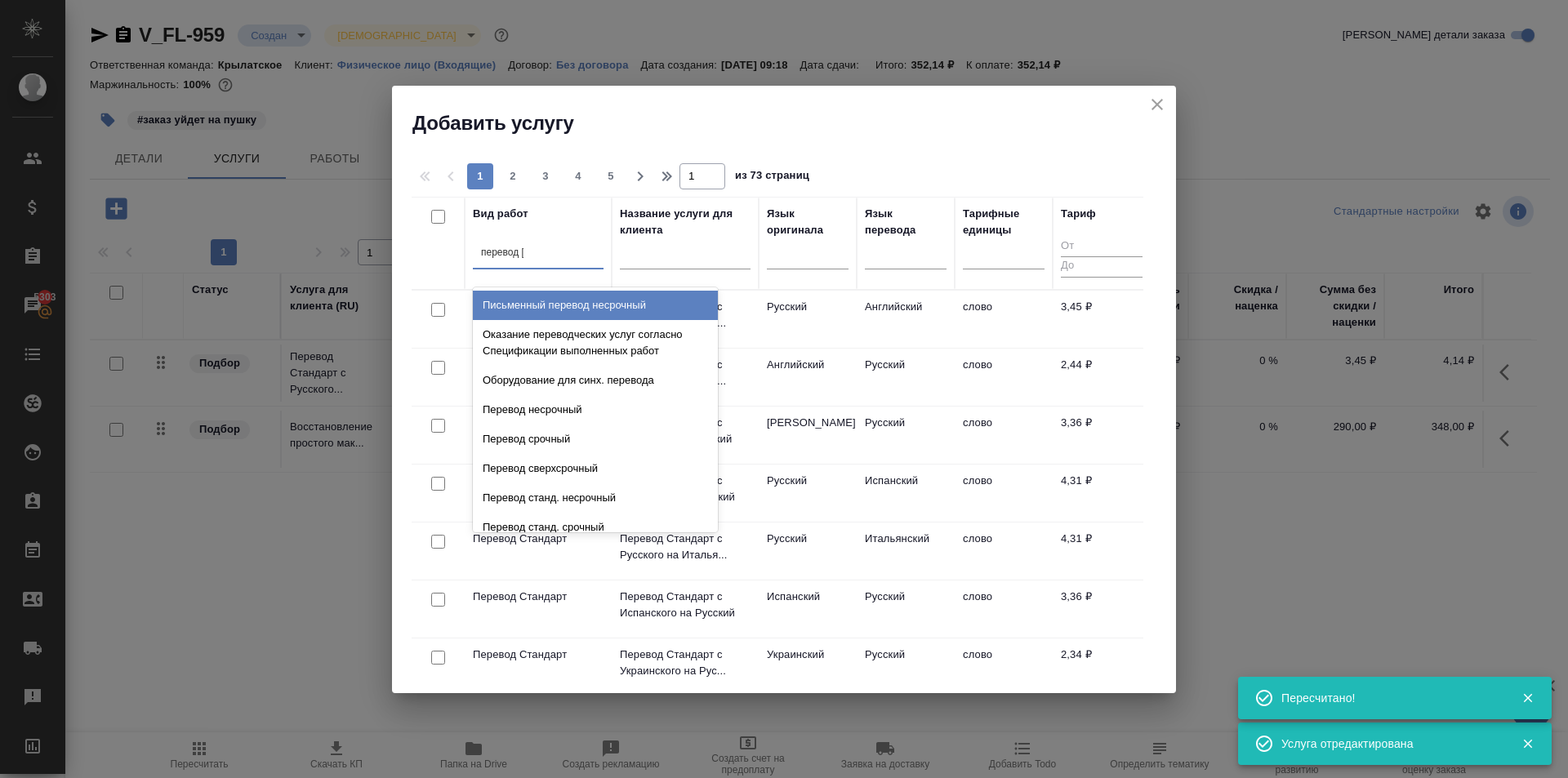
type input "перевод ст"
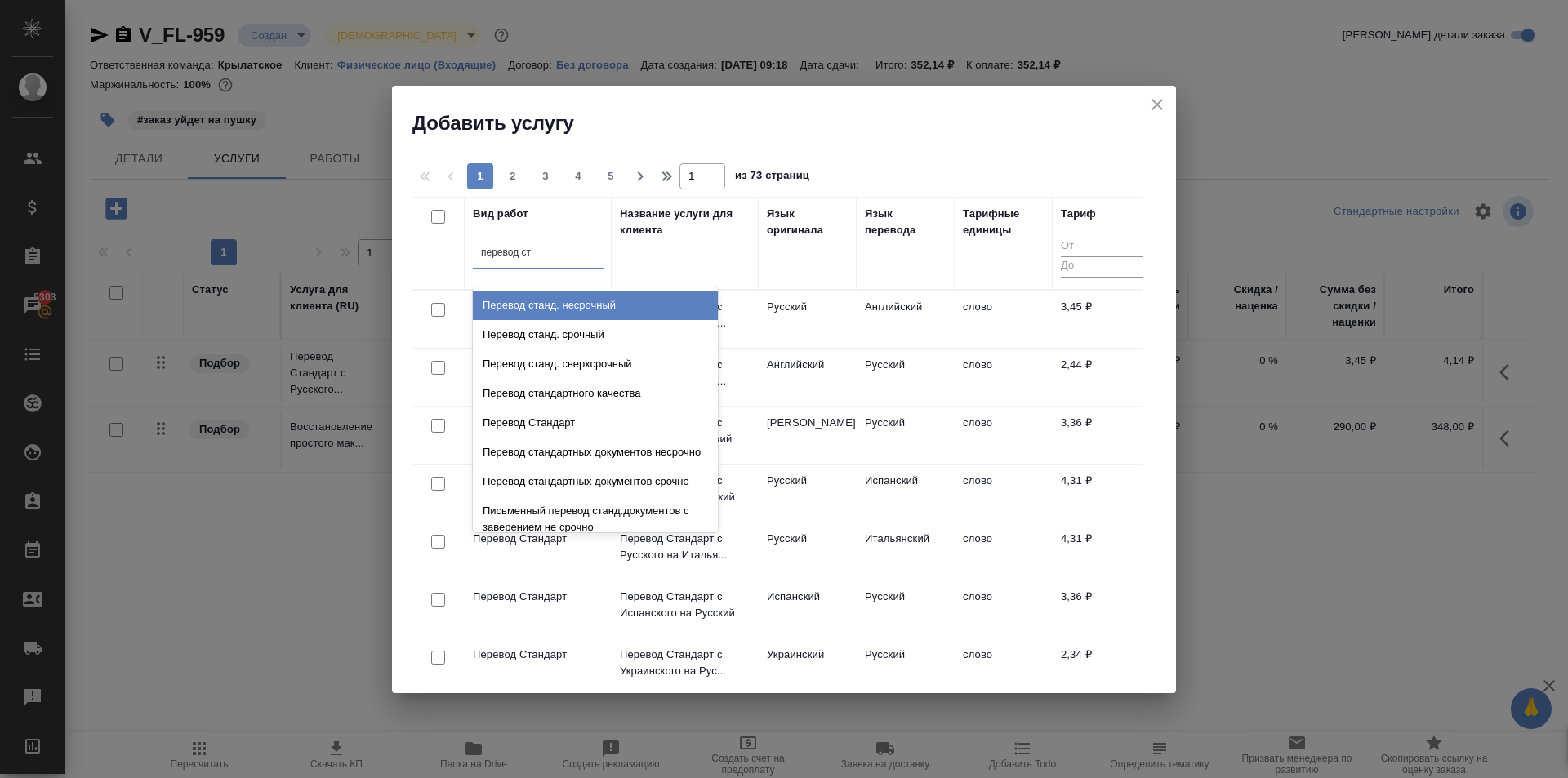
drag, startPoint x: 612, startPoint y: 303, endPoint x: 678, endPoint y: 289, distance: 67.5
click at [611, 302] on div "Перевод станд. несрочный" at bounding box center [595, 305] width 245 height 30
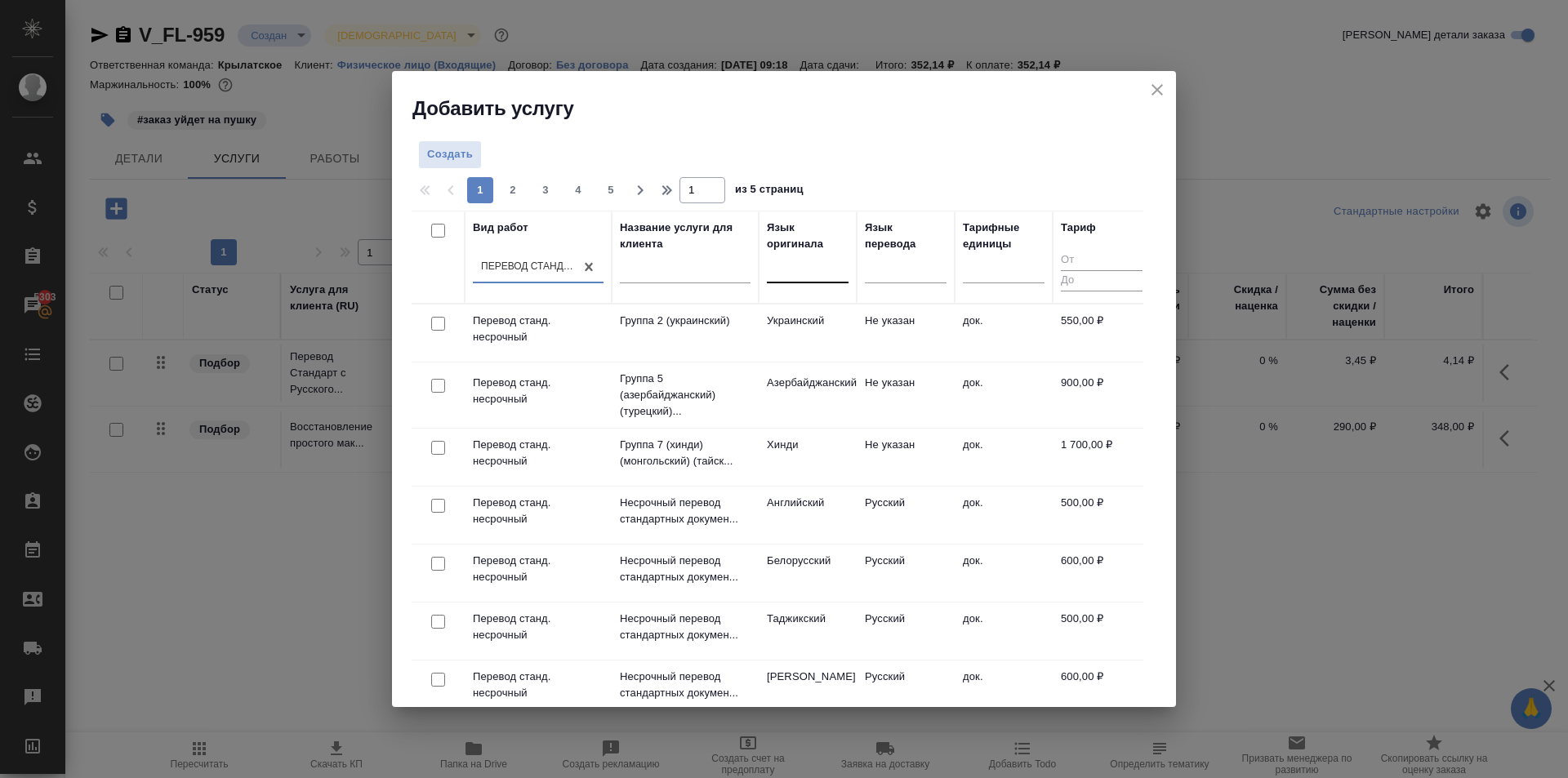
click at [778, 279] on div at bounding box center [807, 268] width 81 height 31
drag, startPoint x: 802, startPoint y: 297, endPoint x: 805, endPoint y: 306, distance: 9.5
click at [802, 298] on th "Язык оригинала" at bounding box center [808, 257] width 98 height 93
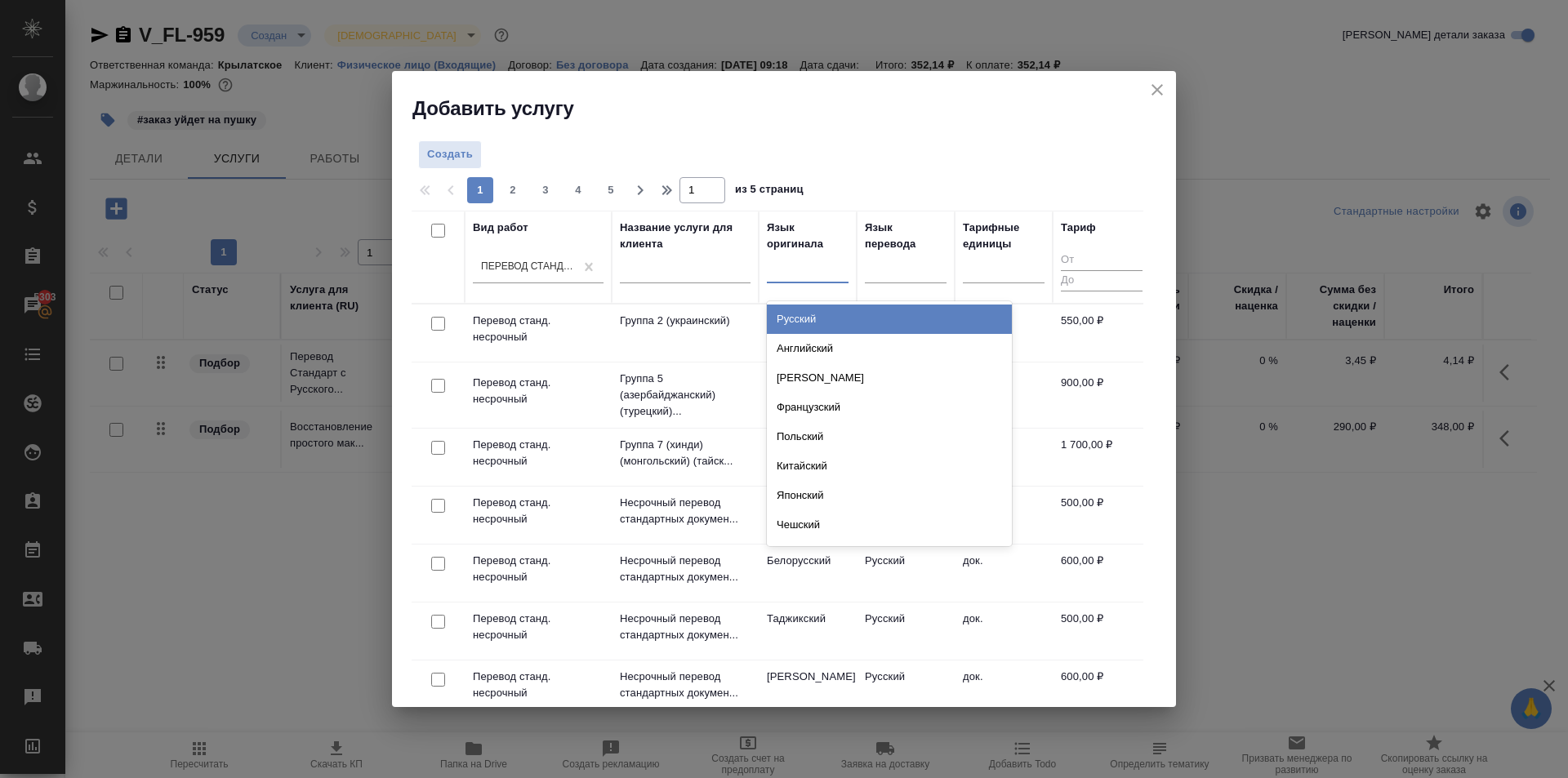
click at [806, 280] on div at bounding box center [807, 268] width 81 height 31
click at [824, 304] on div "Русский Английский Немецкий Французский Польский Китайский Японский Чешский Сер…" at bounding box center [889, 423] width 245 height 245
click at [888, 306] on div "Русский" at bounding box center [889, 319] width 245 height 30
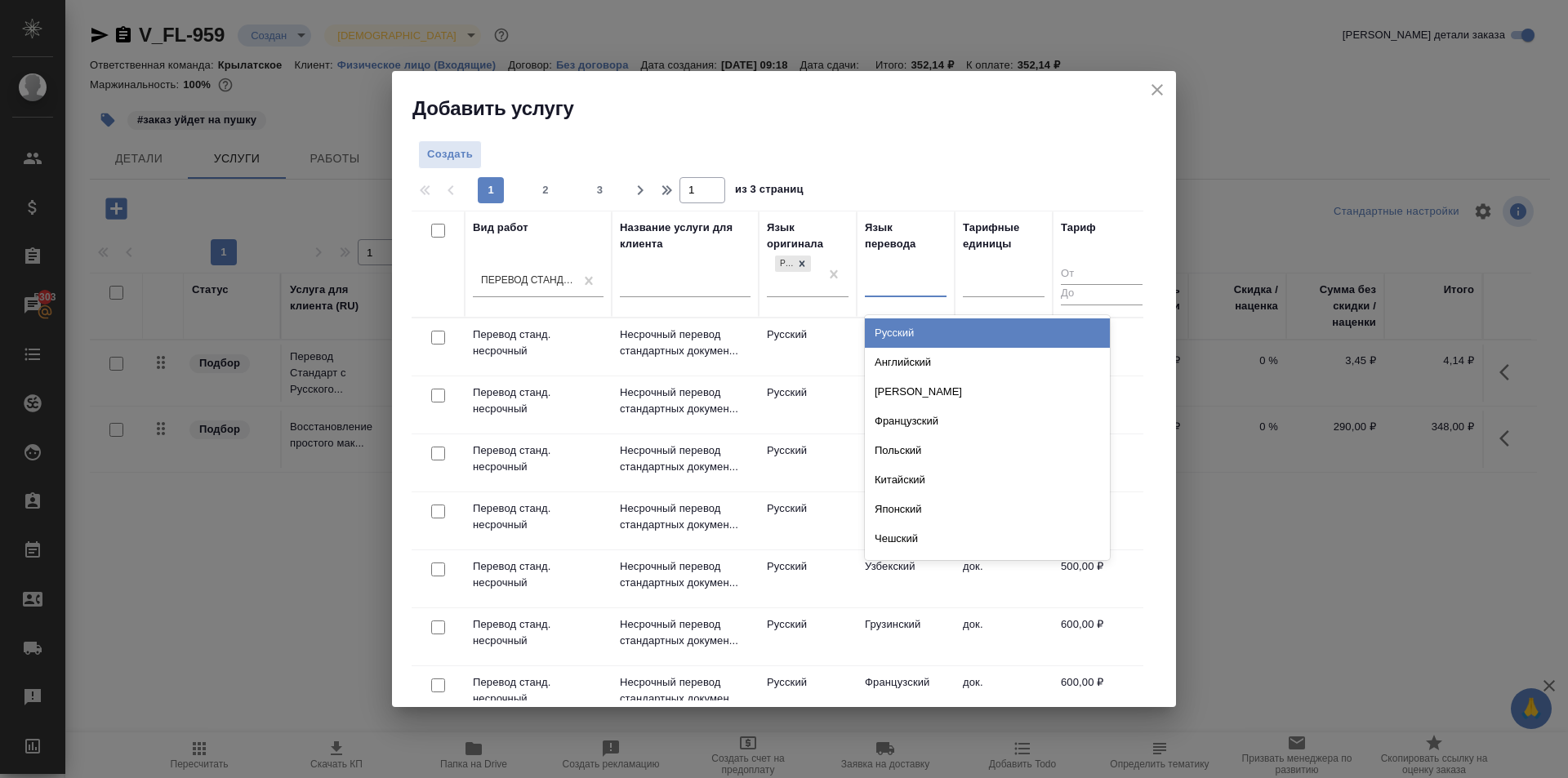
click at [906, 267] on div at bounding box center [906, 281] width 81 height 31
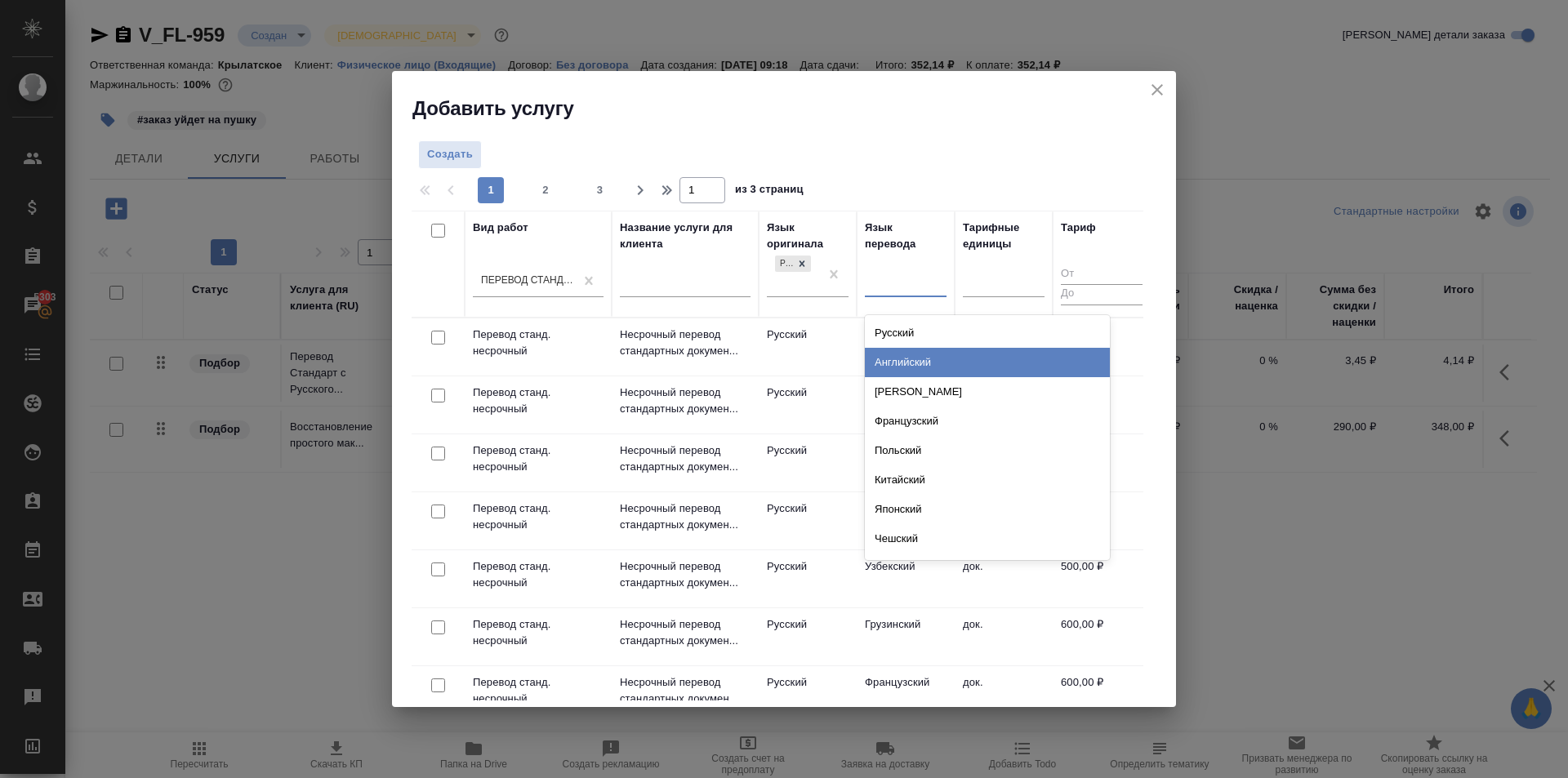
click at [918, 360] on div "Английский" at bounding box center [987, 362] width 245 height 30
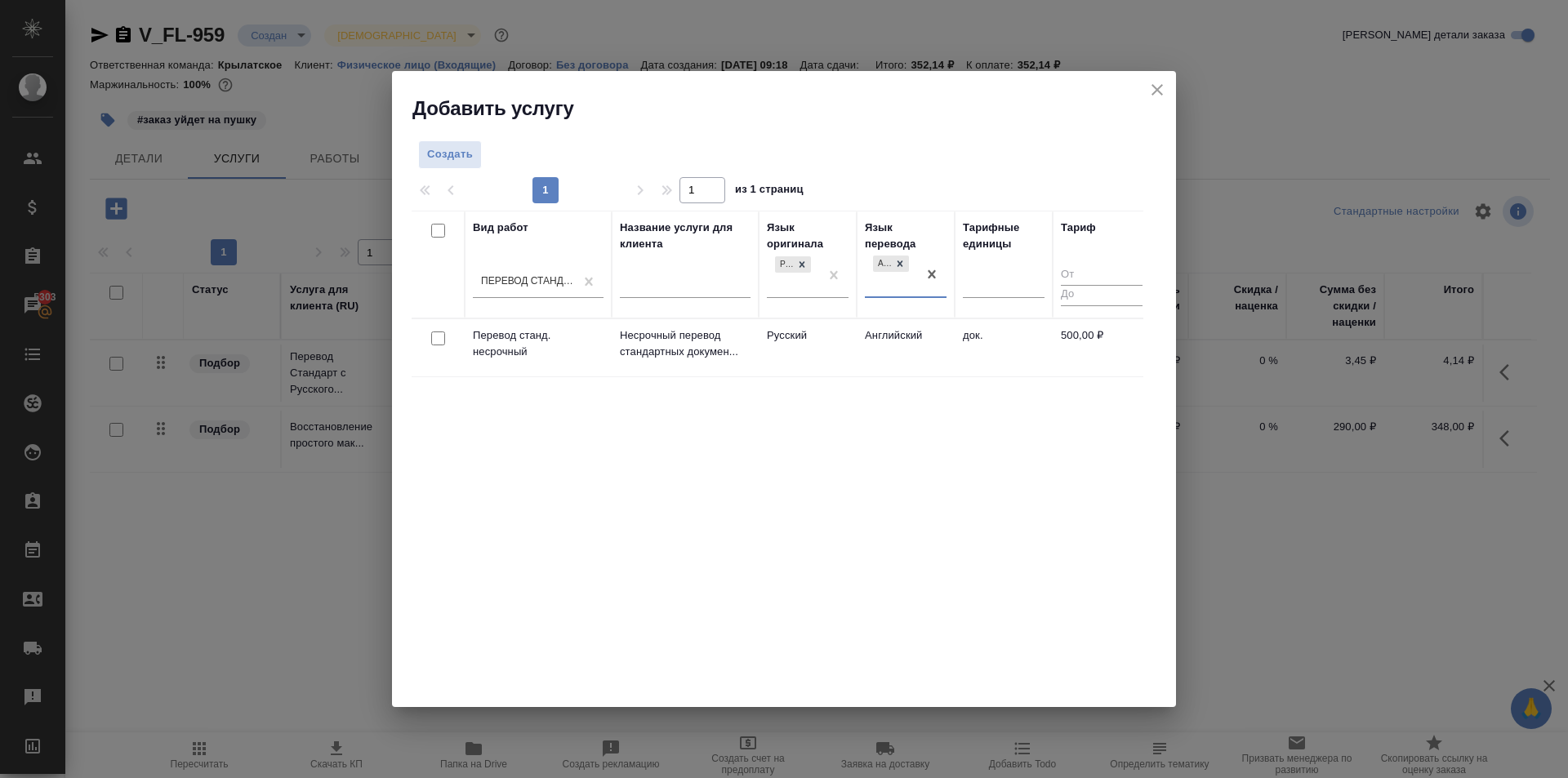
click at [882, 337] on td "Английский" at bounding box center [906, 347] width 98 height 57
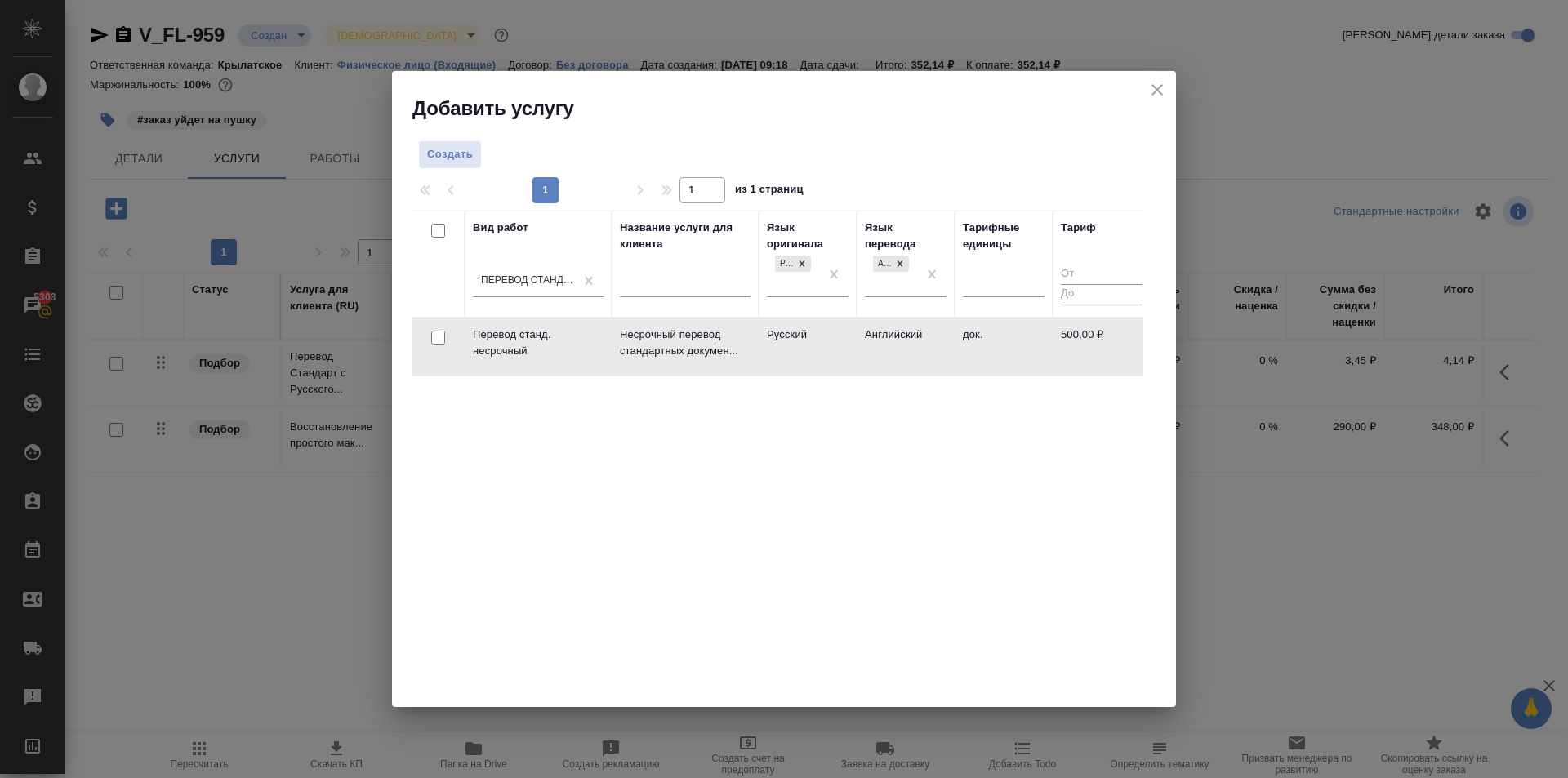
click at [882, 337] on td "Английский" at bounding box center [906, 346] width 98 height 57
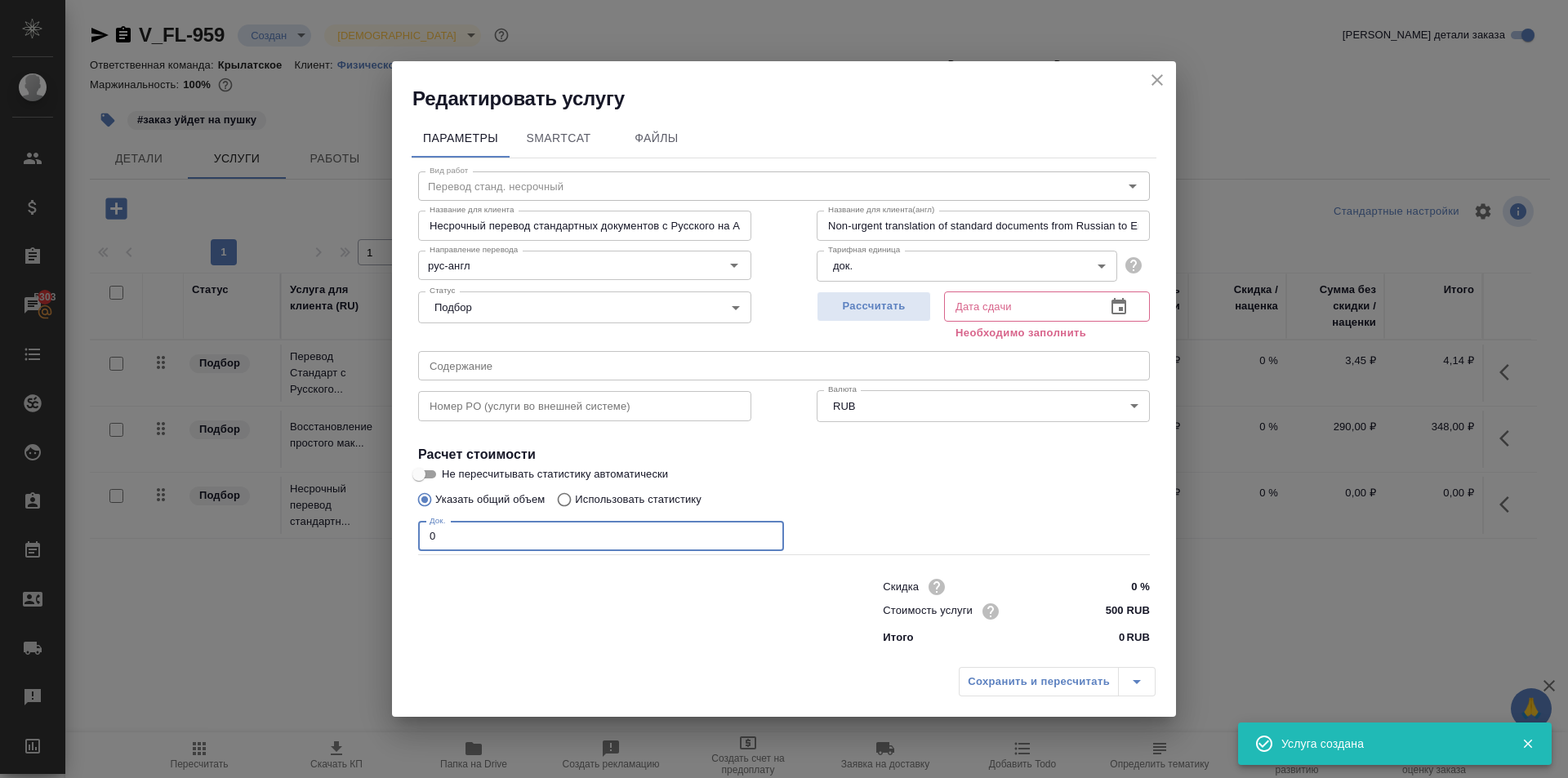
drag, startPoint x: 449, startPoint y: 532, endPoint x: 396, endPoint y: 509, distance: 57.8
click at [379, 512] on div "Редактировать услугу Параметры SmartCat Файлы Вид работ Перевод станд. несрочны…" at bounding box center [784, 389] width 1568 height 778
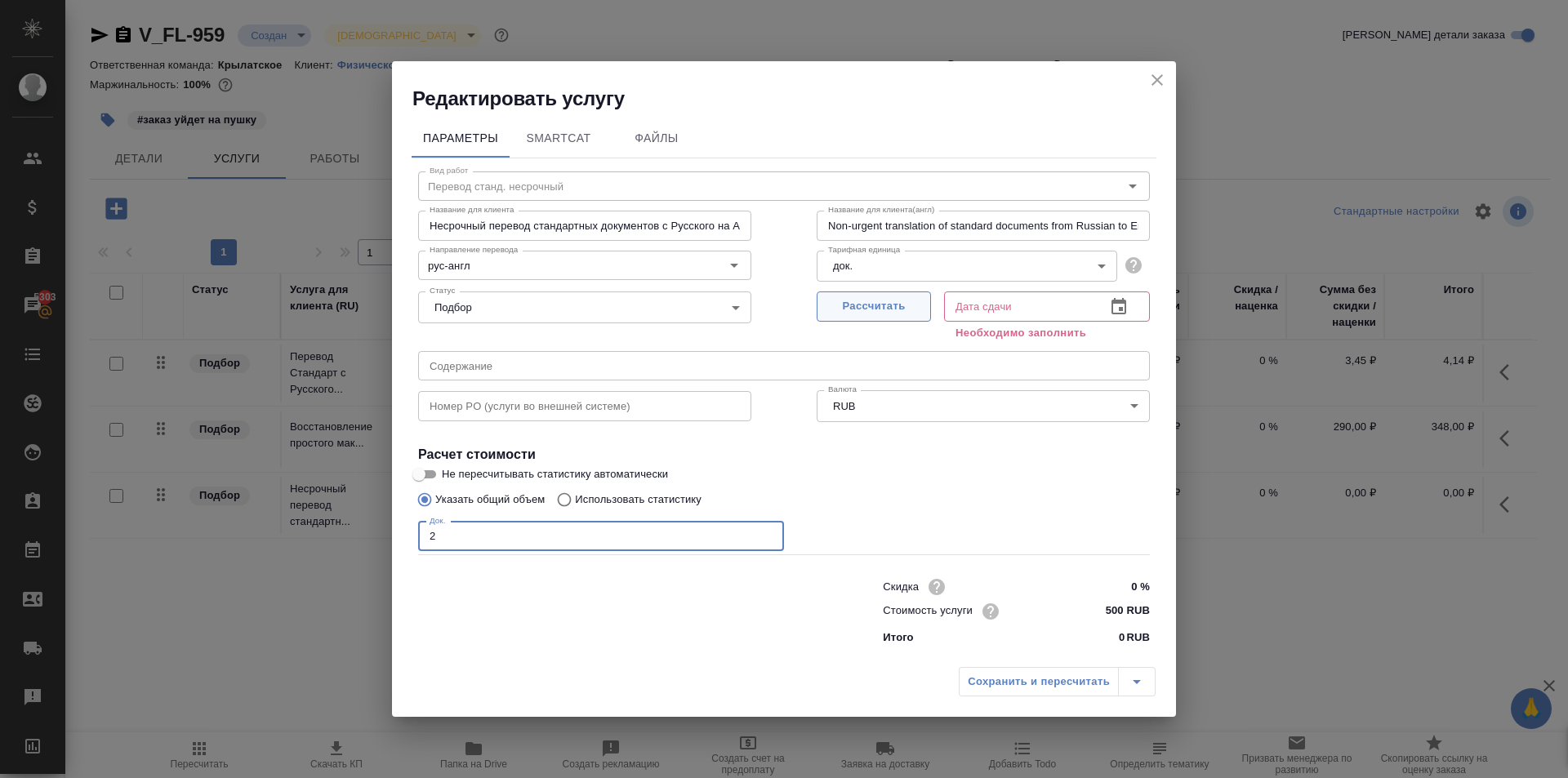
type input "2"
click at [851, 291] on button "Рассчитать" at bounding box center [873, 306] width 114 height 30
type input "29.09.2025 10:20"
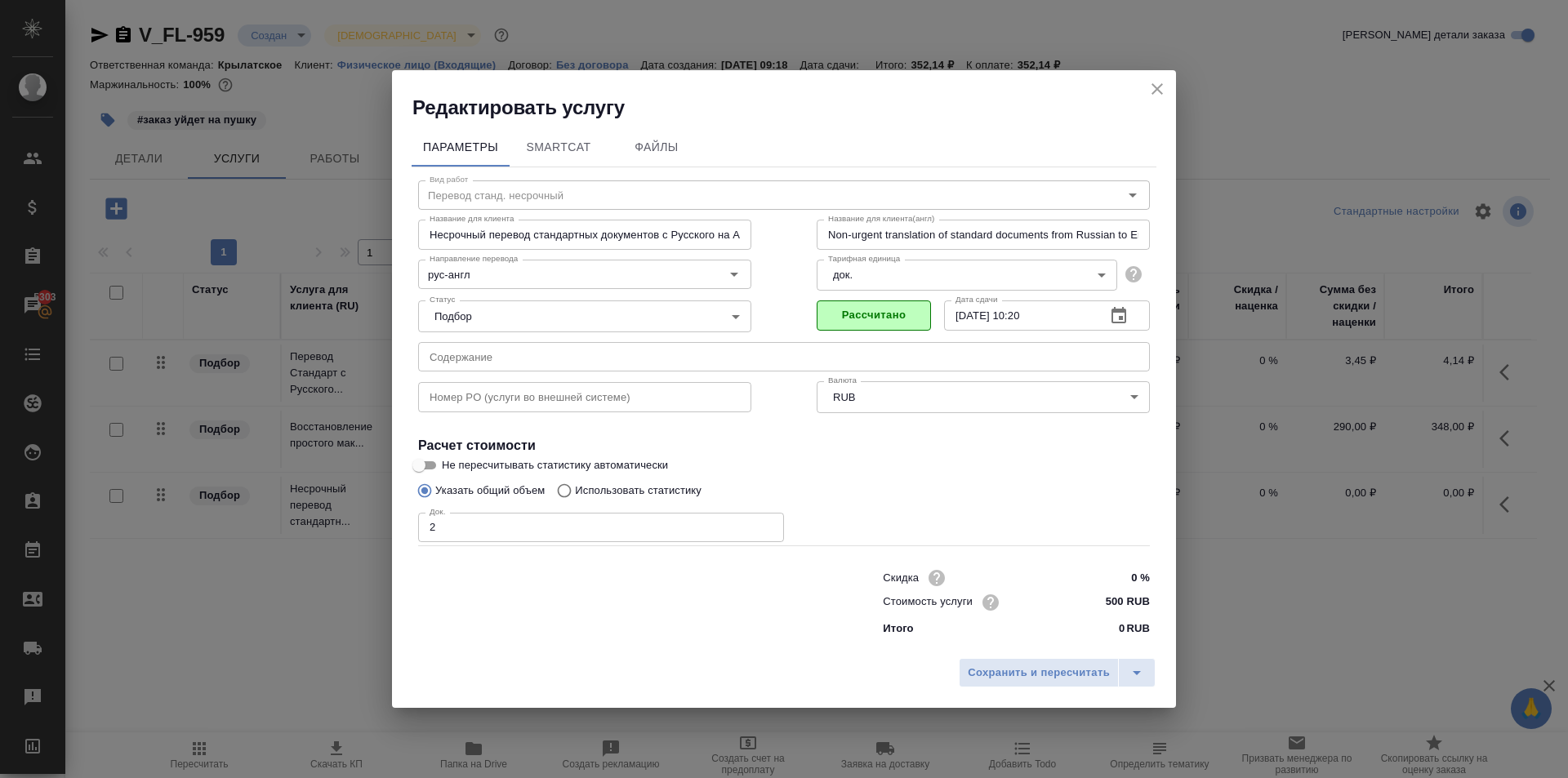
click at [964, 652] on div "Сохранить и пересчитать" at bounding box center [784, 678] width 784 height 58
click at [972, 660] on button "Сохранить и пересчитать" at bounding box center [1039, 672] width 160 height 30
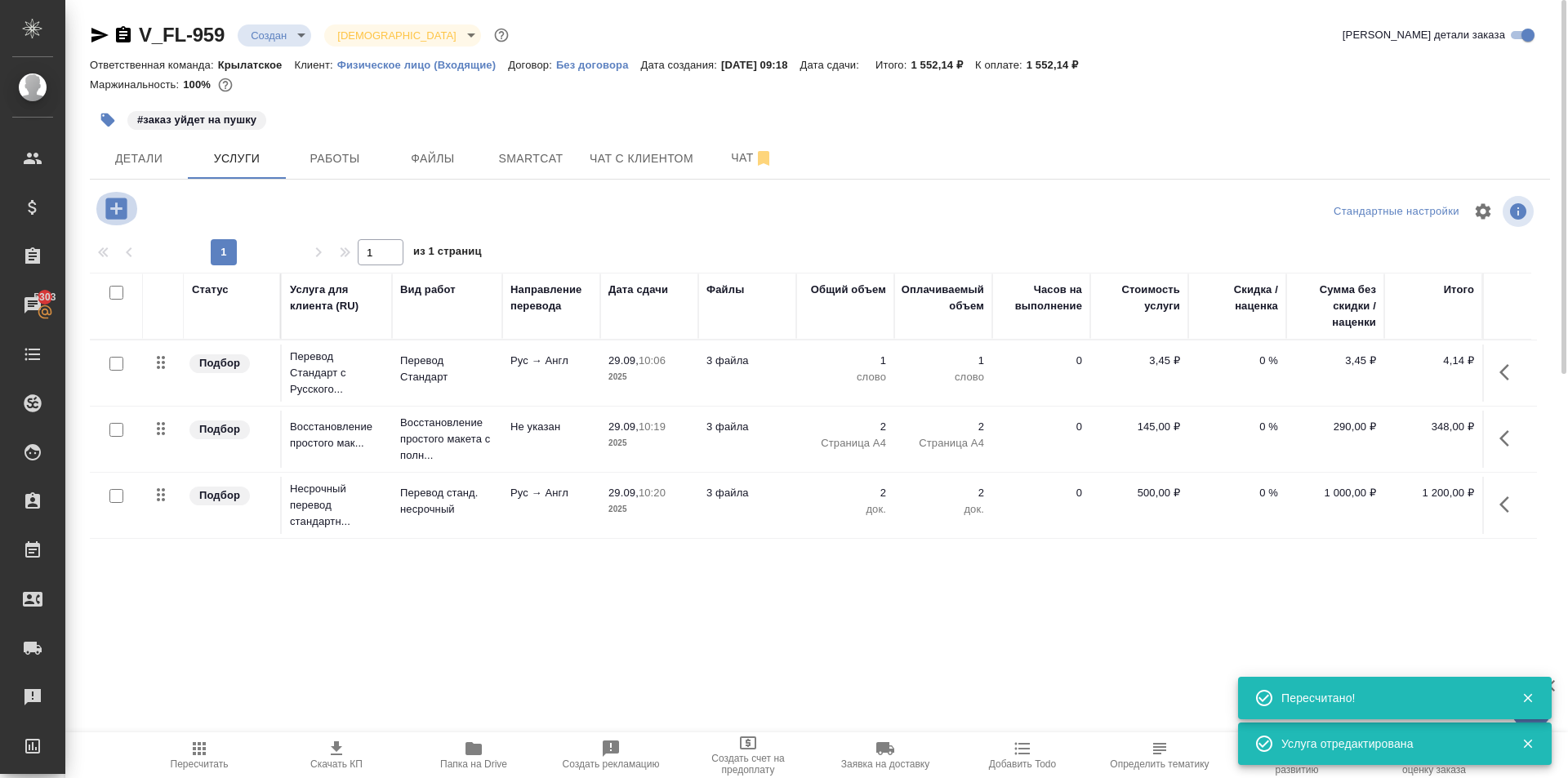
click at [133, 203] on button "button" at bounding box center [116, 209] width 45 height 34
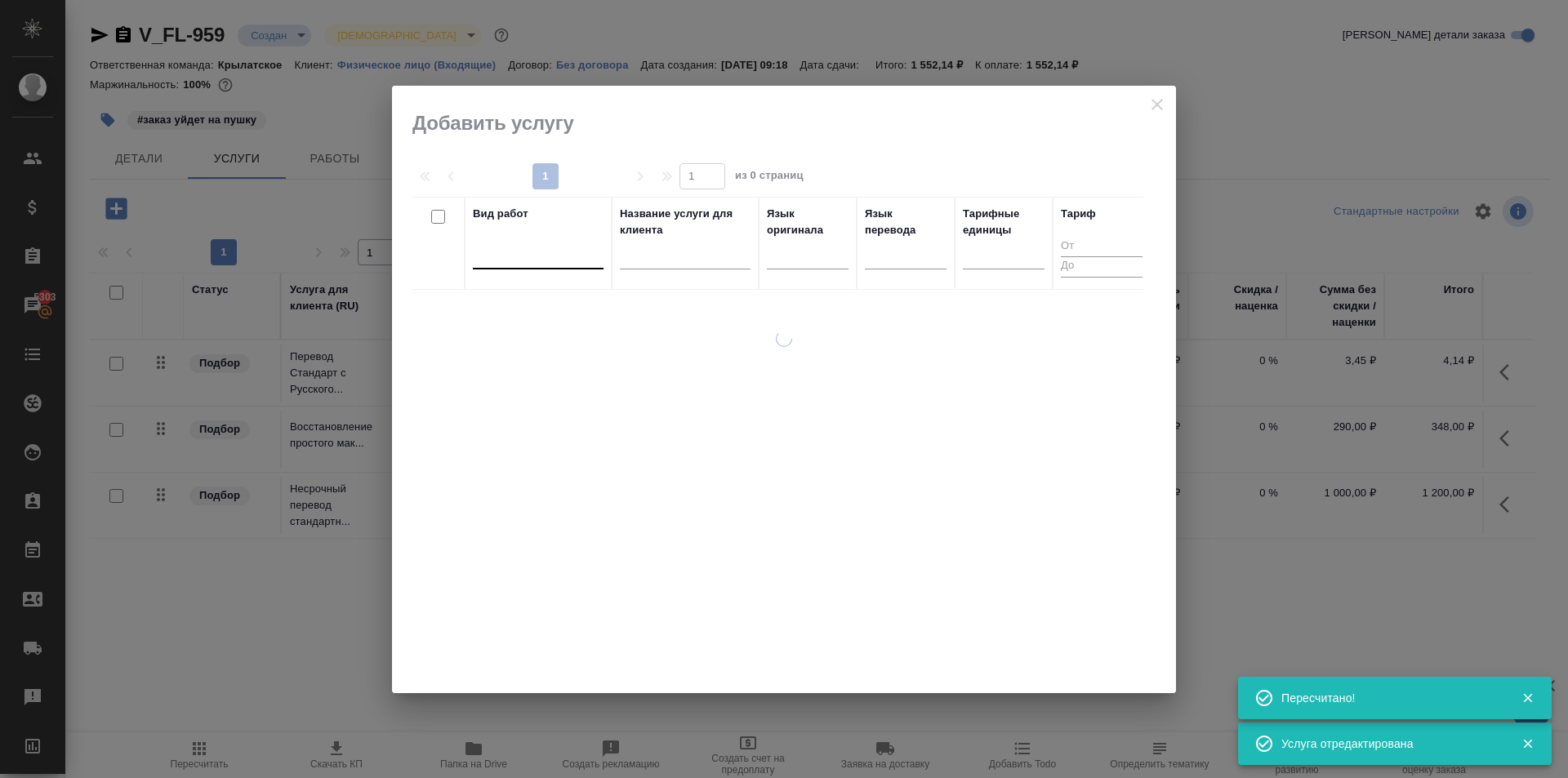
click at [511, 267] on div at bounding box center [538, 254] width 130 height 31
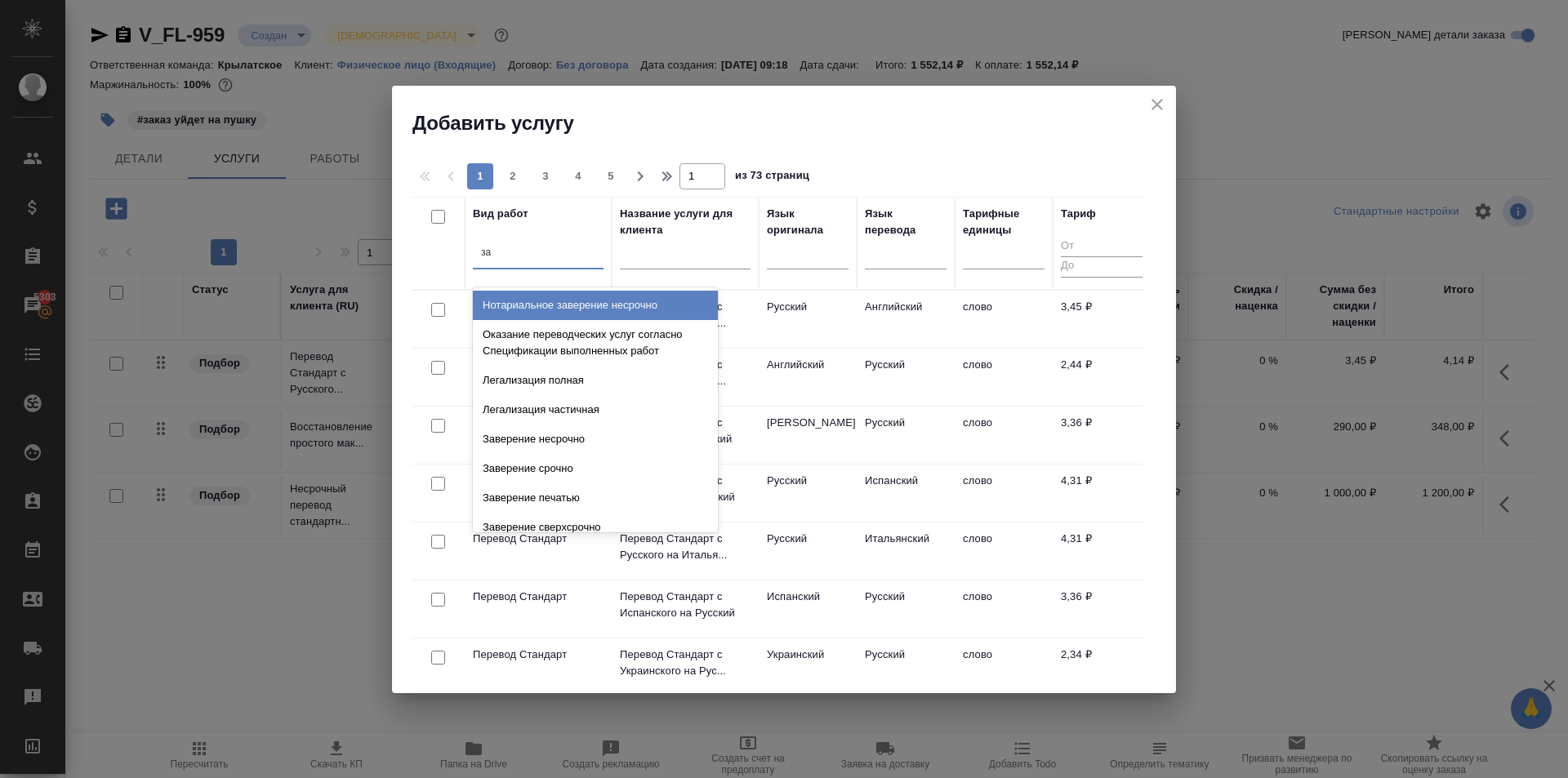
type input "з"
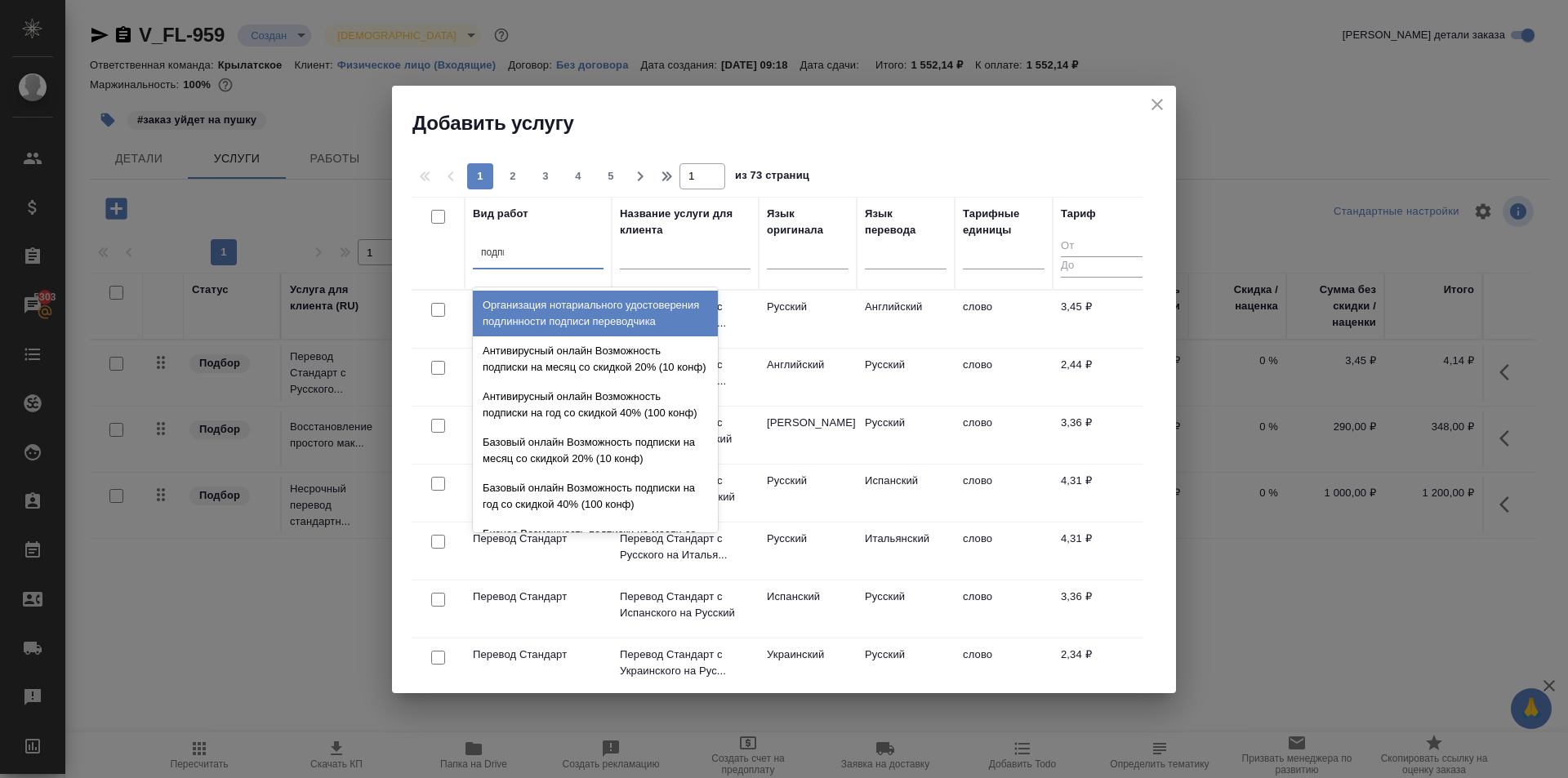
type input "подписи"
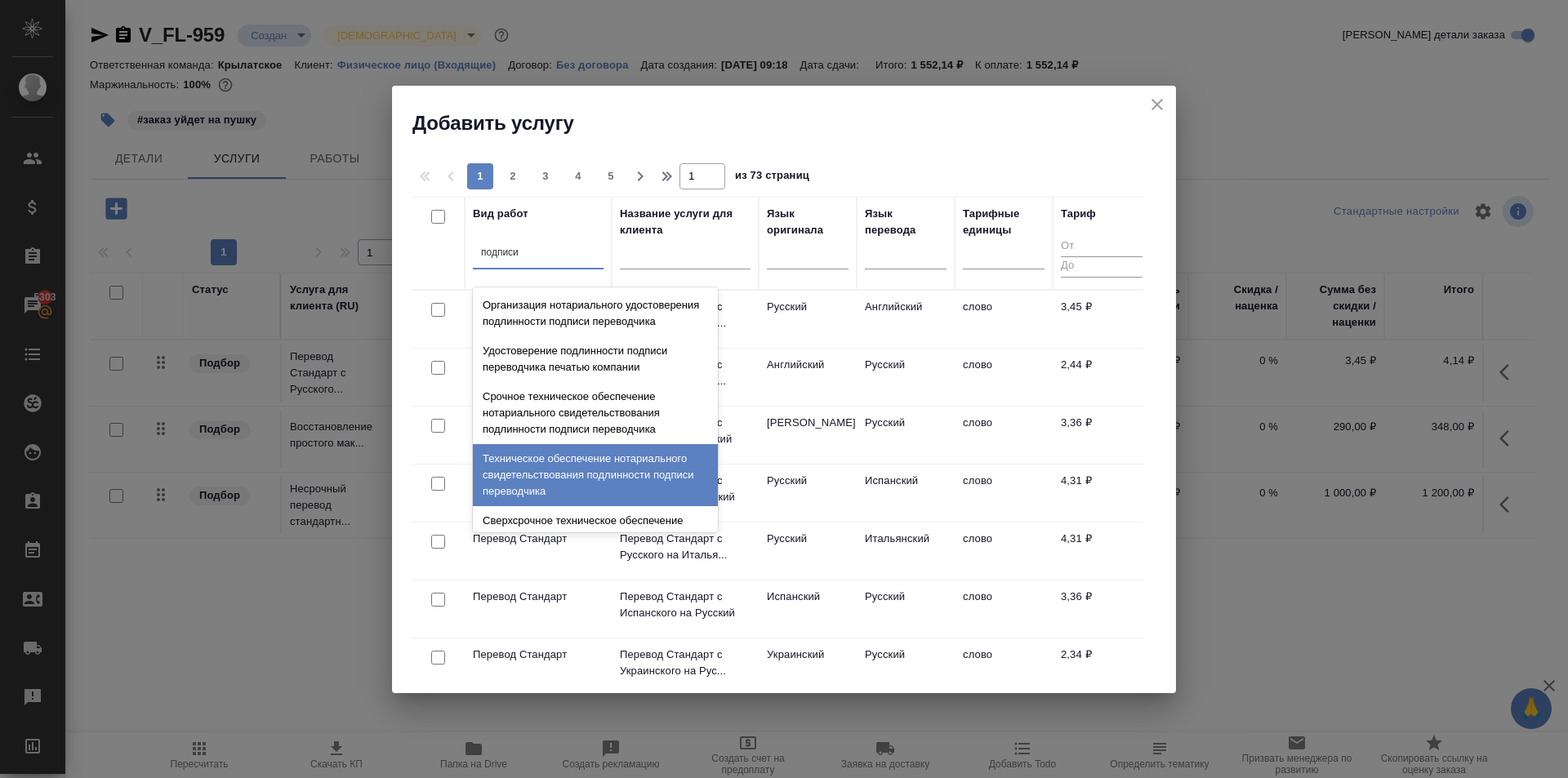
click at [676, 486] on div "Техническое обеспечение нотариального свидетельствования подлинности подписи пе…" at bounding box center [595, 474] width 245 height 62
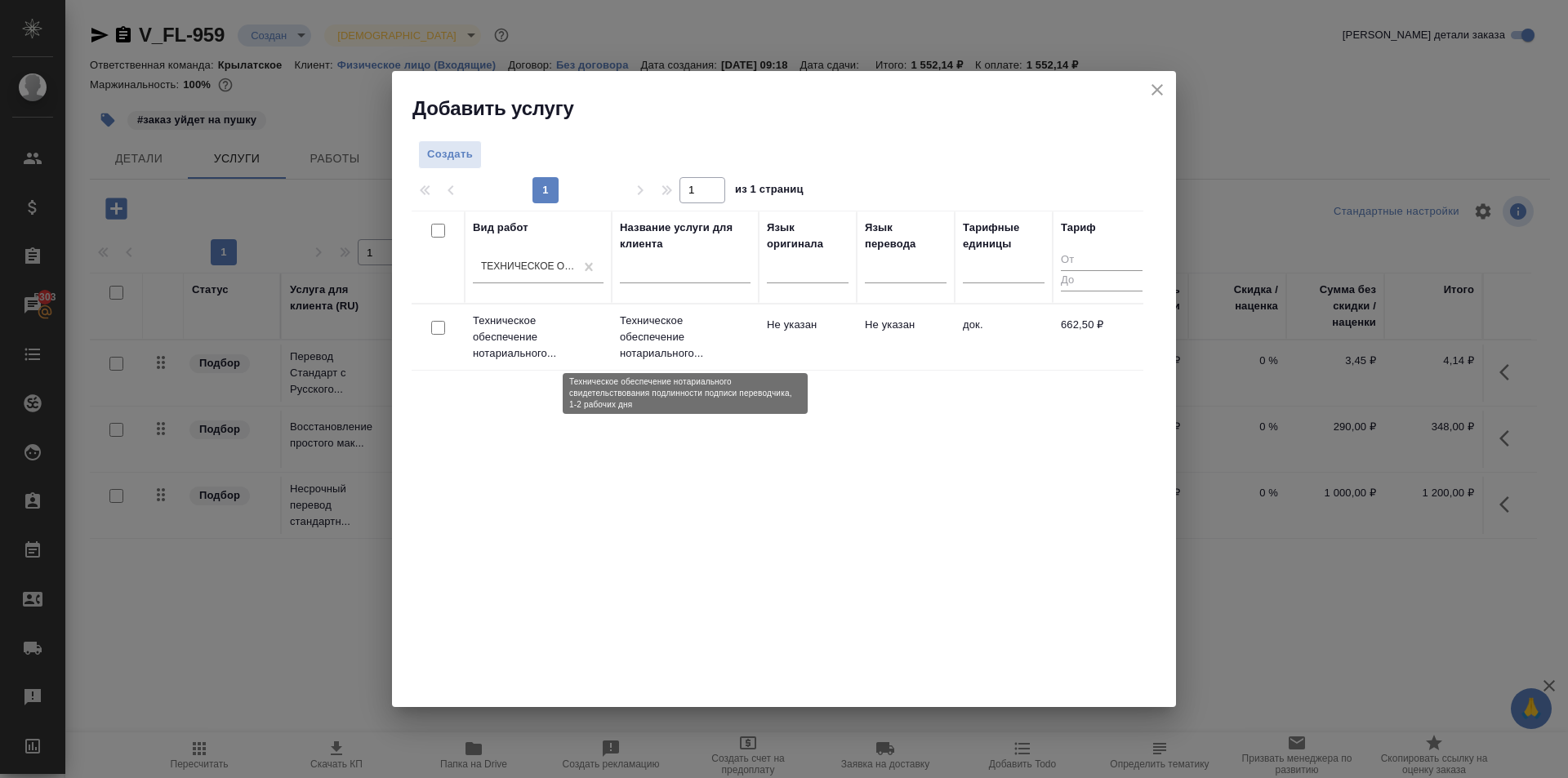
click at [736, 337] on p "Техническое обеспечение нотариального..." at bounding box center [685, 337] width 130 height 49
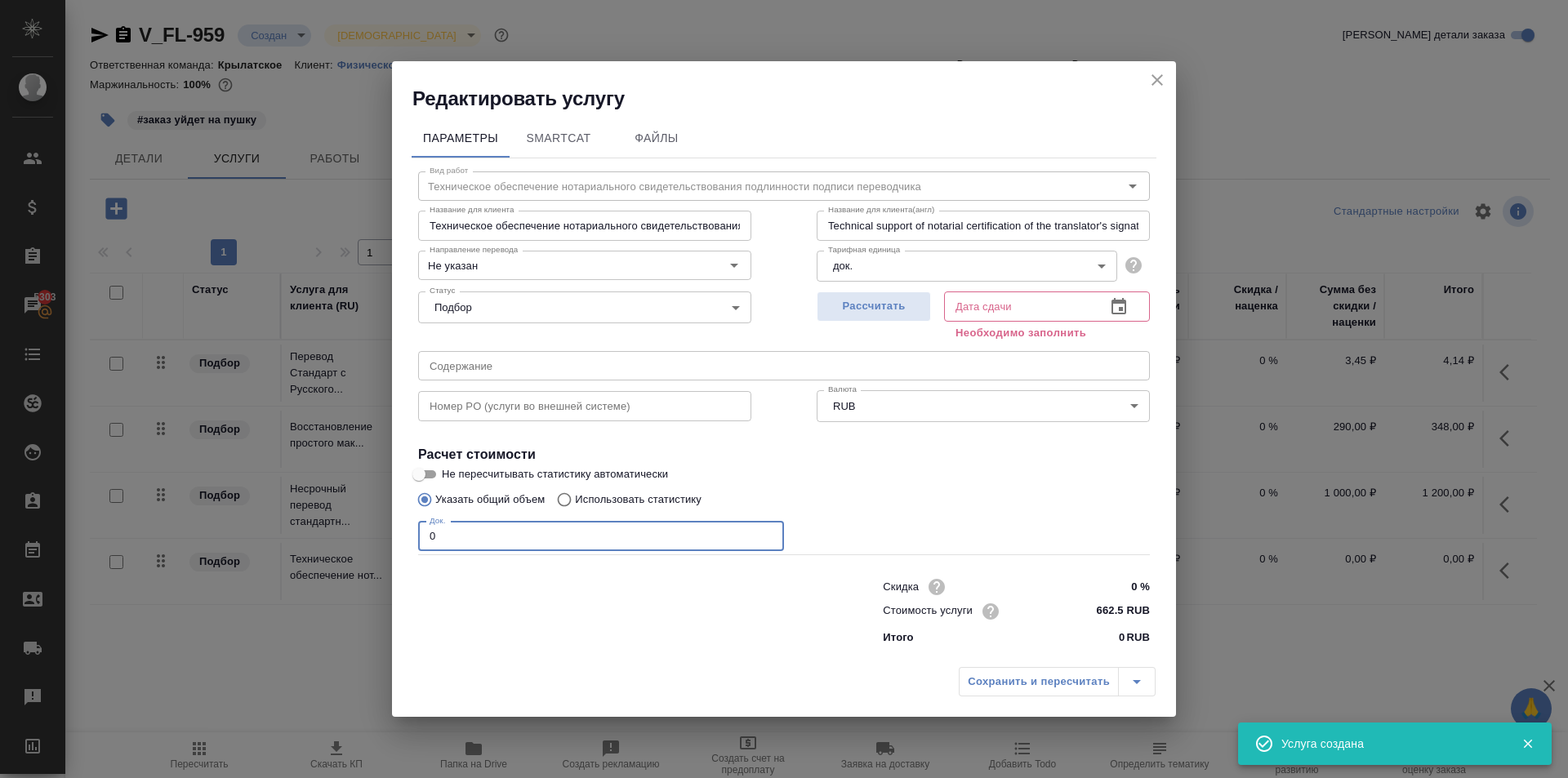
drag, startPoint x: 427, startPoint y: 533, endPoint x: 413, endPoint y: 532, distance: 14.0
click at [413, 532] on div "Вид работ Техническое обеспечение нотариального свидетельствования подлинности …" at bounding box center [784, 405] width 745 height 494
type input "4"
click at [900, 286] on div "Рассчитать" at bounding box center [873, 313] width 114 height 58
click at [909, 305] on span "Рассчитать" at bounding box center [874, 306] width 97 height 19
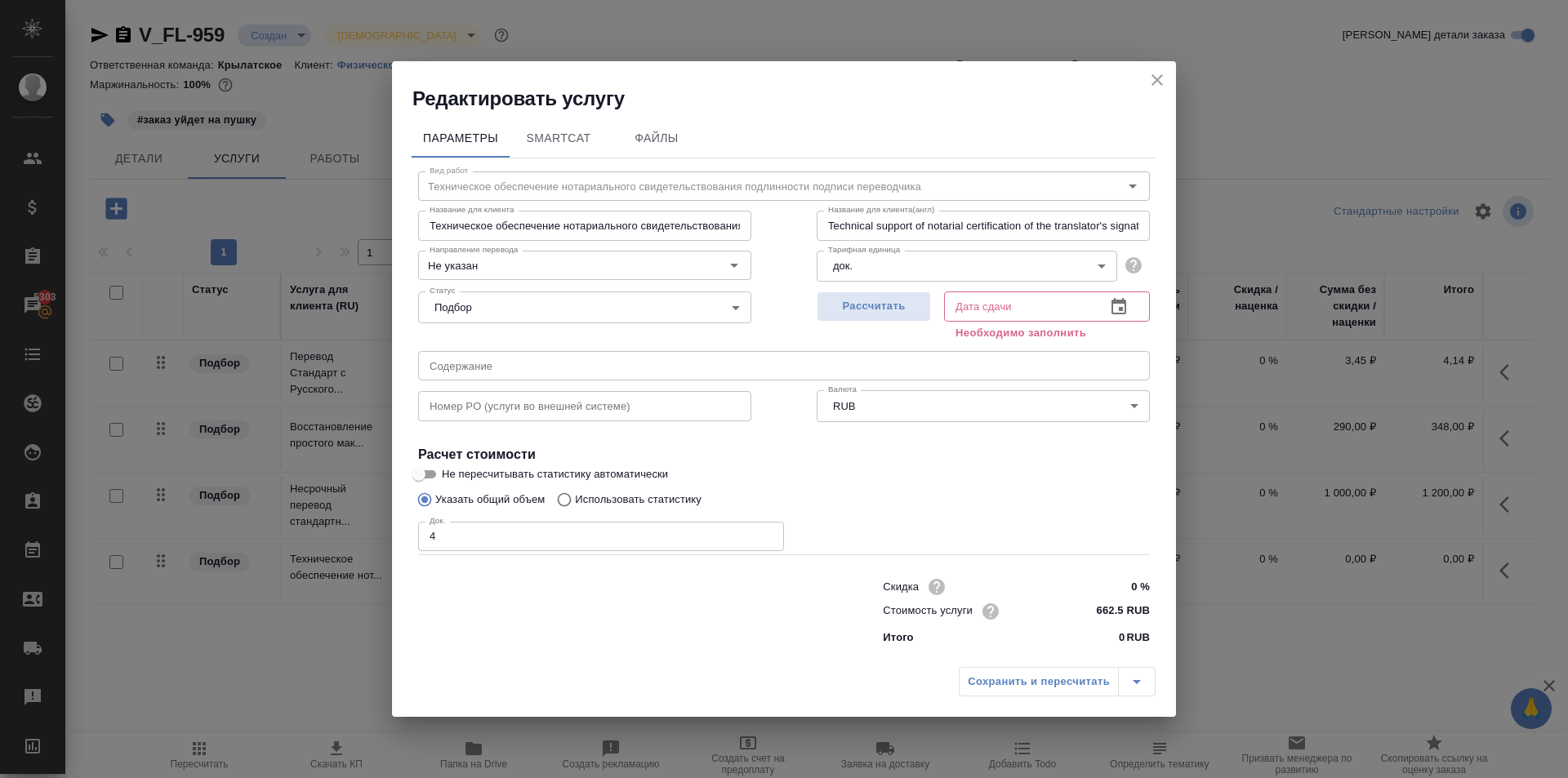
type input "29.09.2025 11:08"
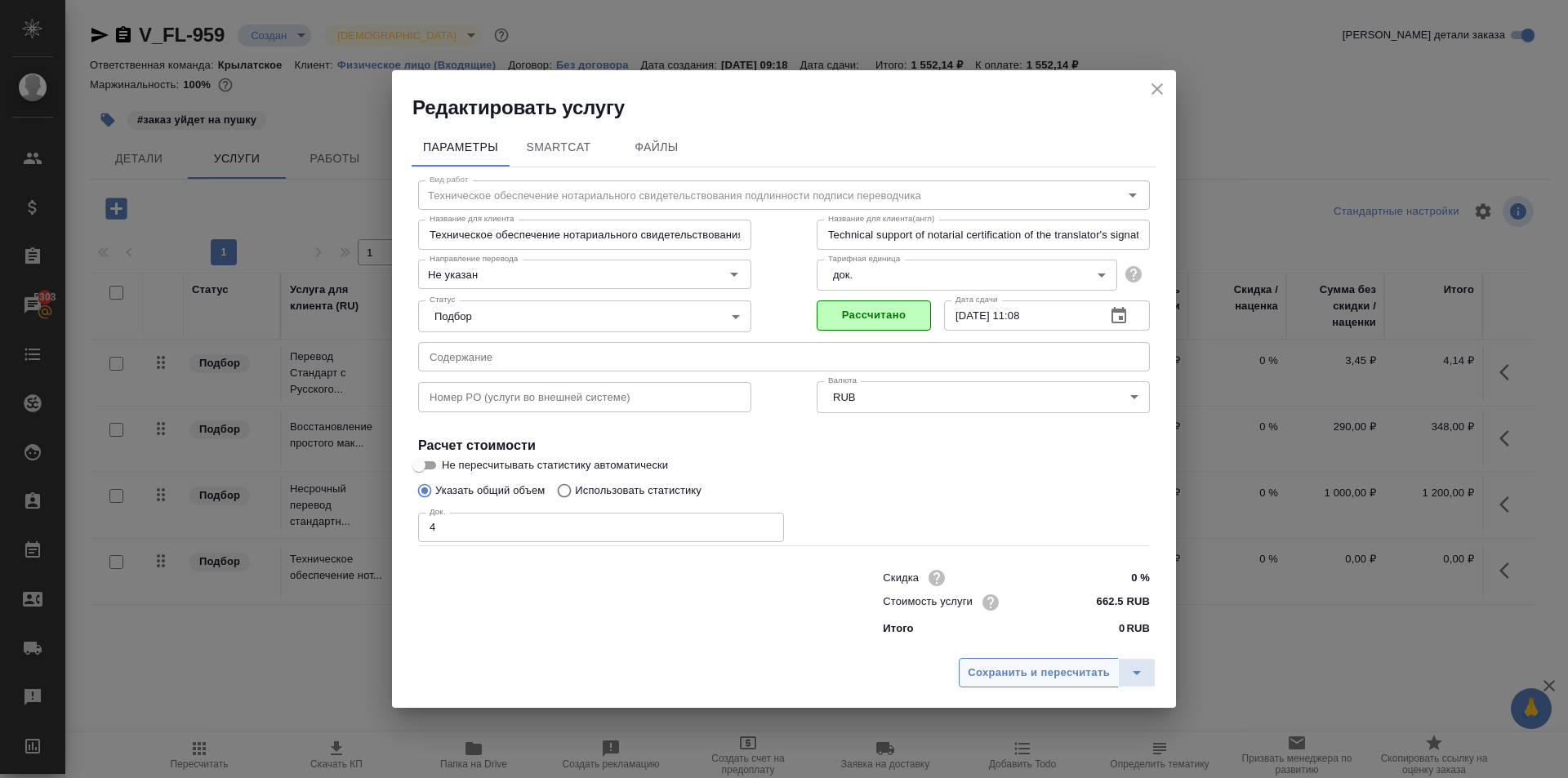
click at [1000, 670] on span "Сохранить и пересчитать" at bounding box center [1039, 673] width 142 height 19
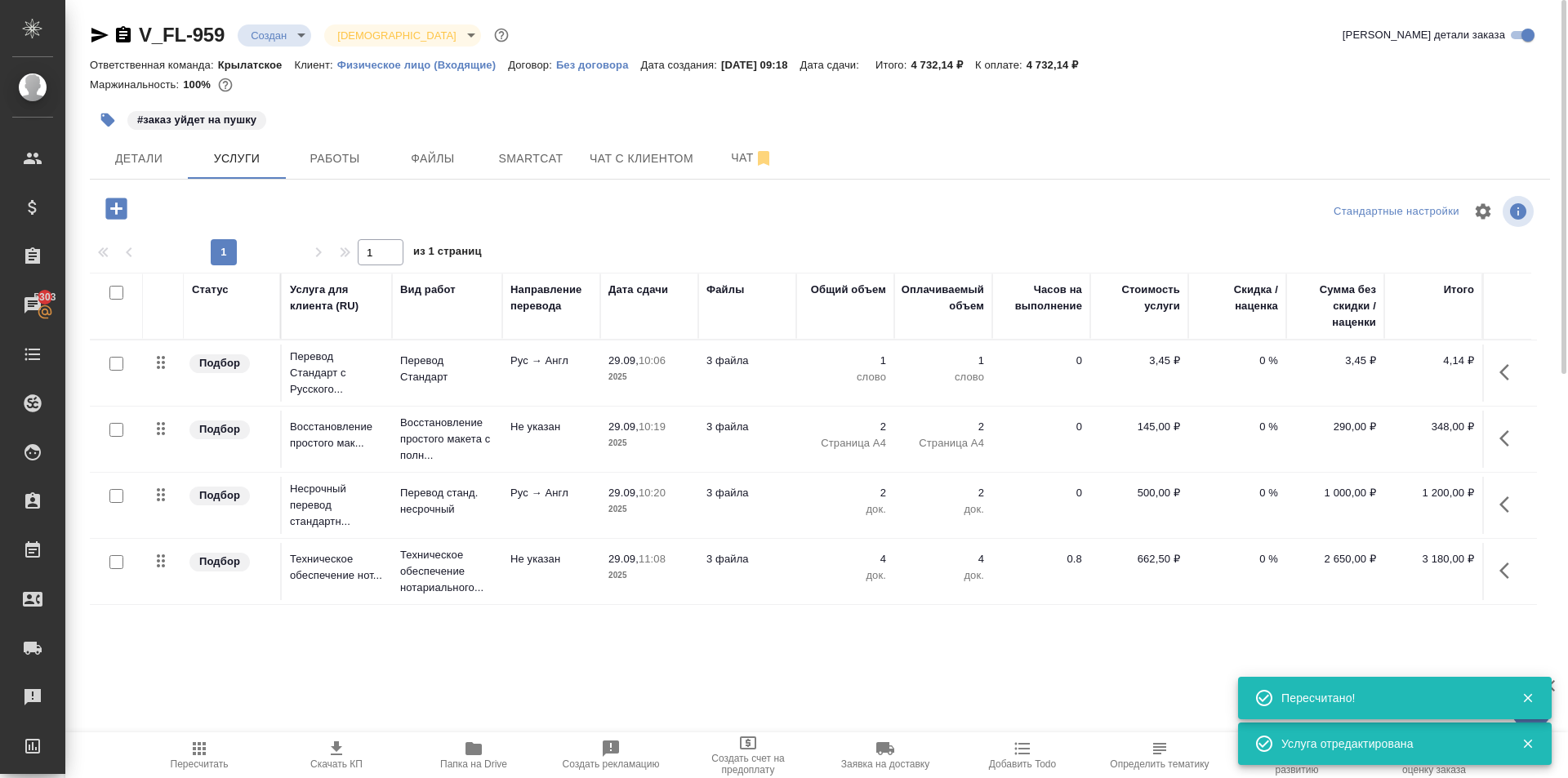
click at [116, 369] on input "checkbox" at bounding box center [116, 363] width 14 height 14
checkbox input "true"
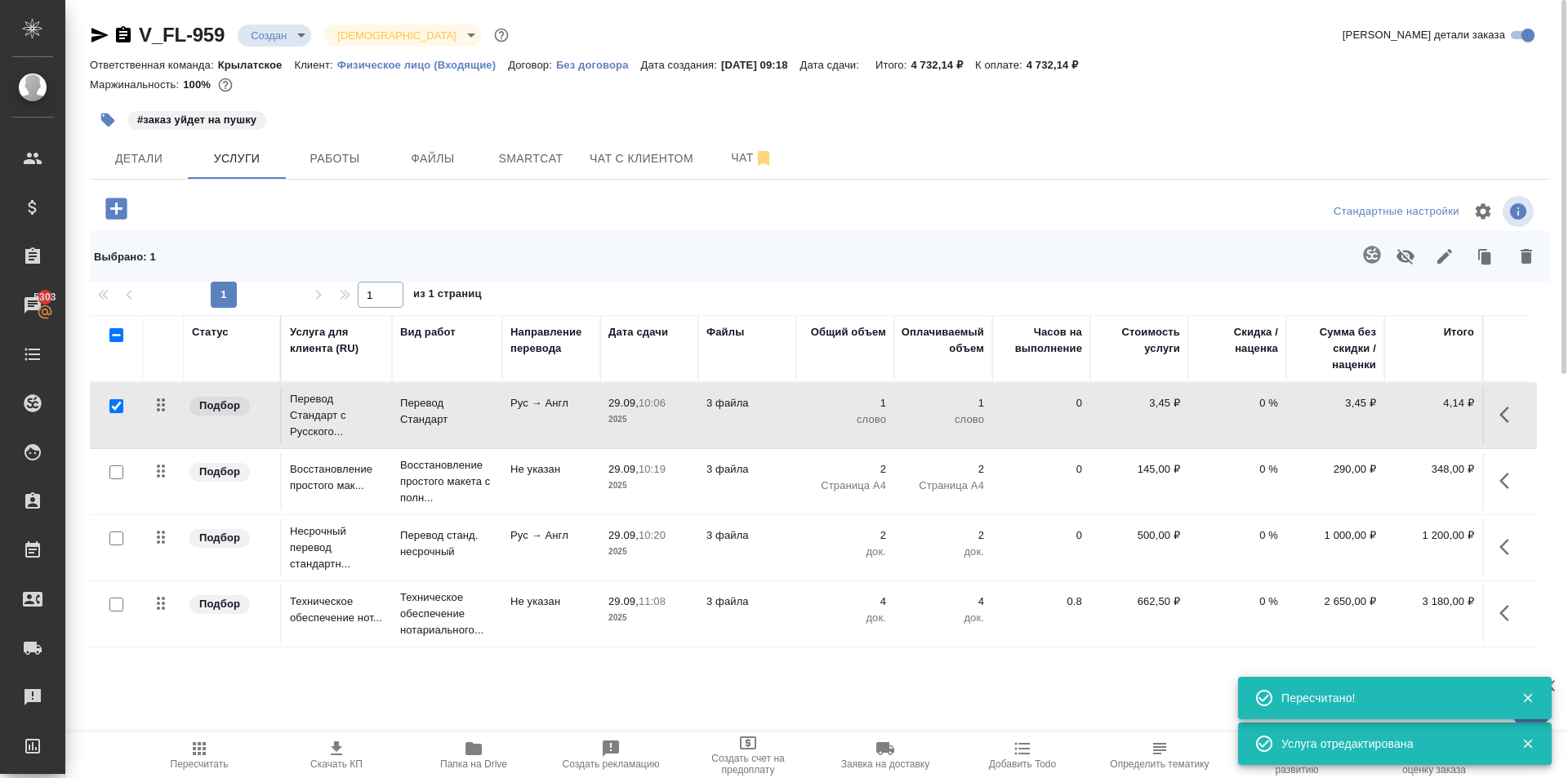
click at [1352, 243] on span at bounding box center [1369, 257] width 34 height 42
click at [1372, 261] on icon "button" at bounding box center [1371, 254] width 17 height 17
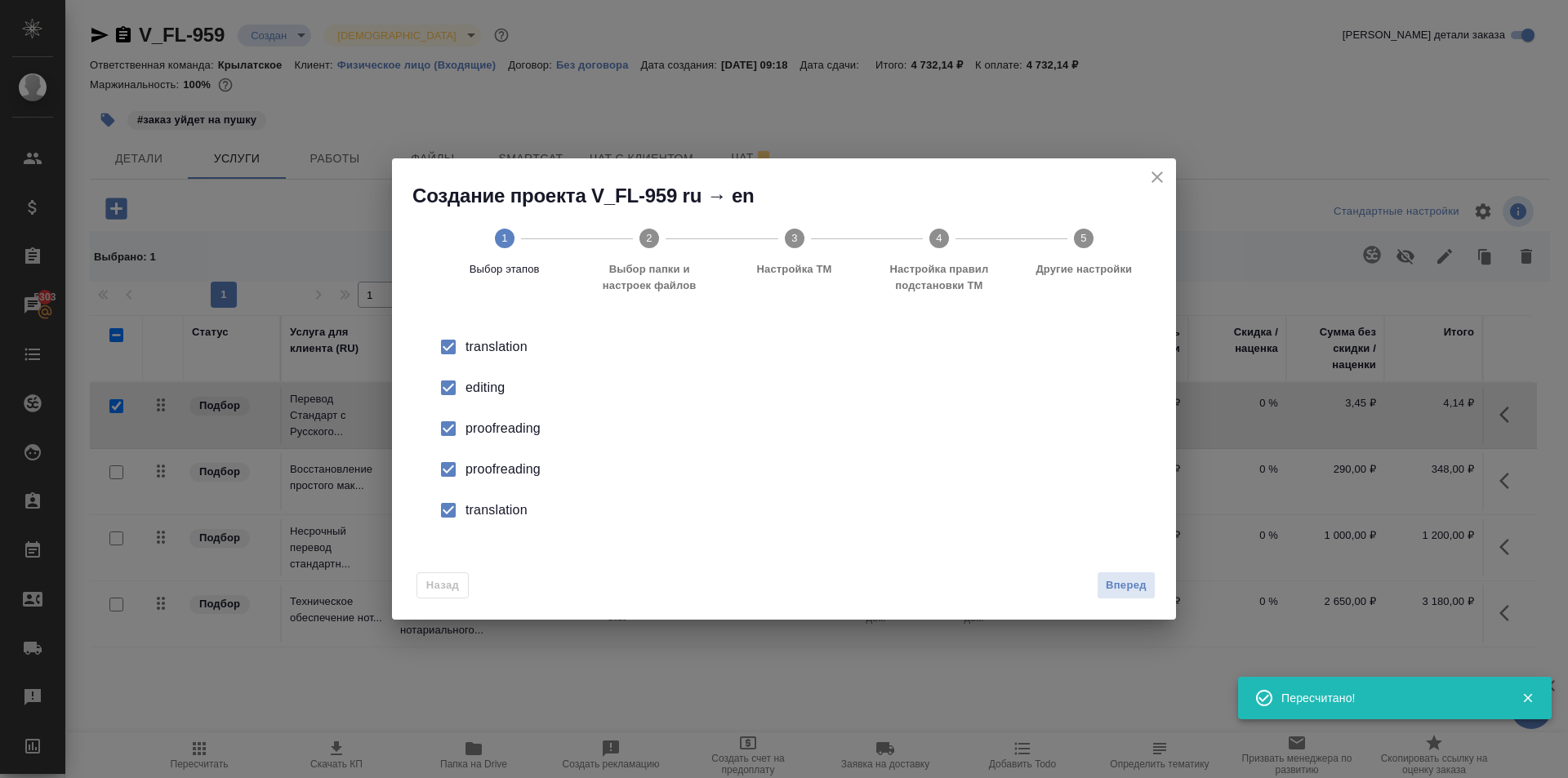
click at [466, 372] on li "editing" at bounding box center [784, 388] width 732 height 41
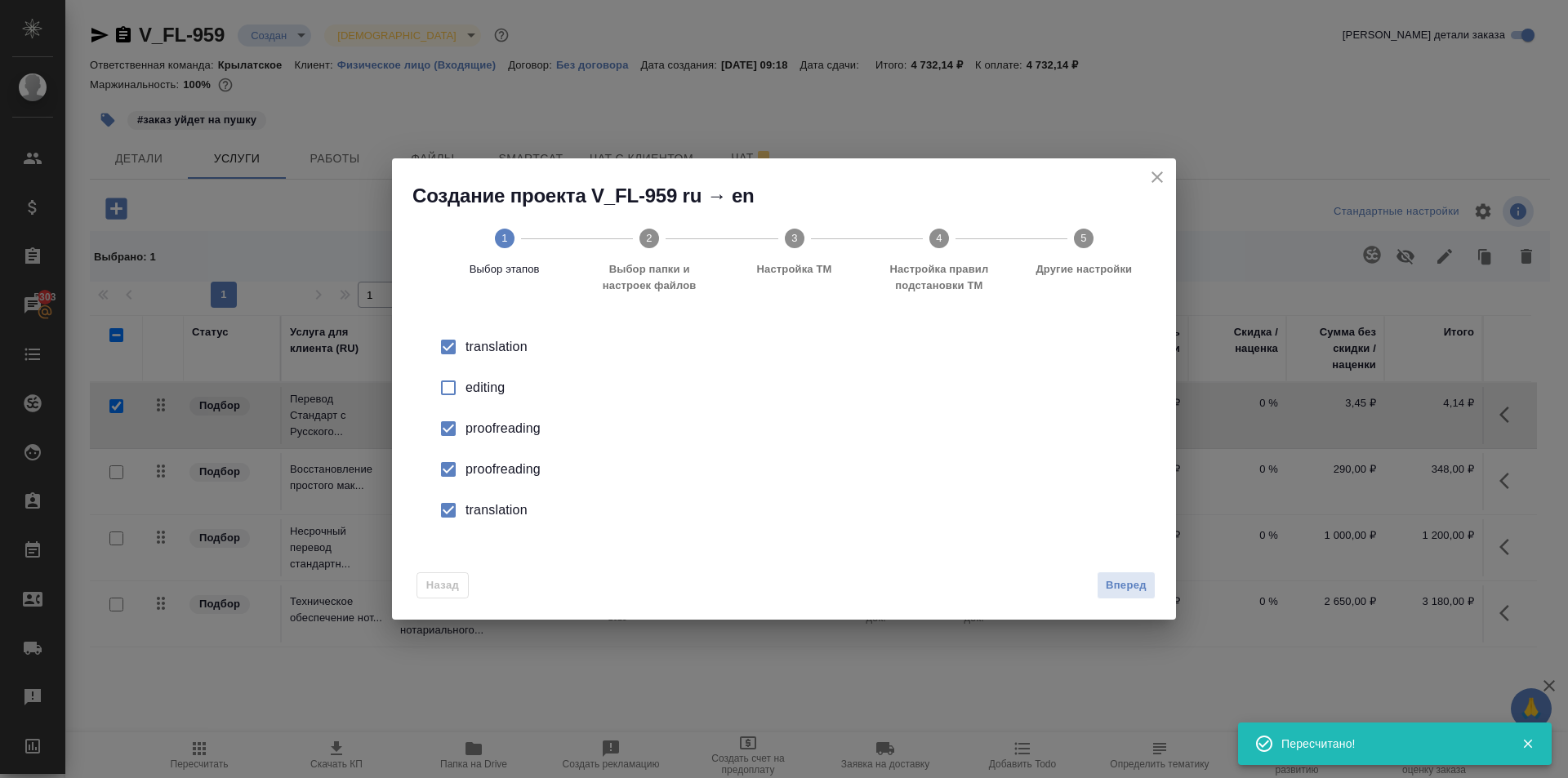
click at [452, 427] on input "checkbox" at bounding box center [448, 428] width 34 height 34
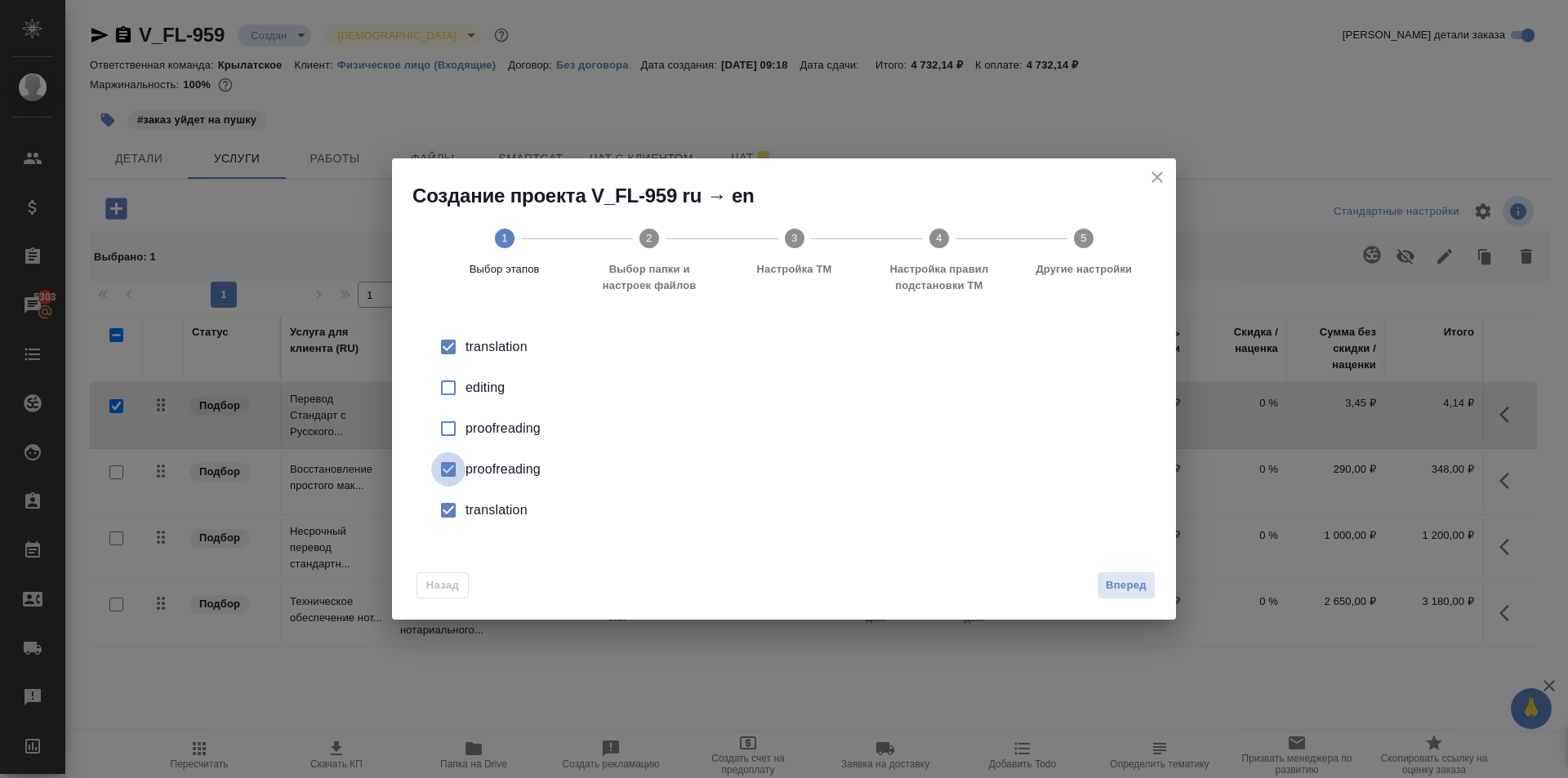
click at [457, 483] on input "checkbox" at bounding box center [448, 469] width 34 height 34
click at [452, 511] on input "checkbox" at bounding box center [448, 510] width 34 height 34
click at [1129, 579] on span "Вперед" at bounding box center [1126, 586] width 41 height 19
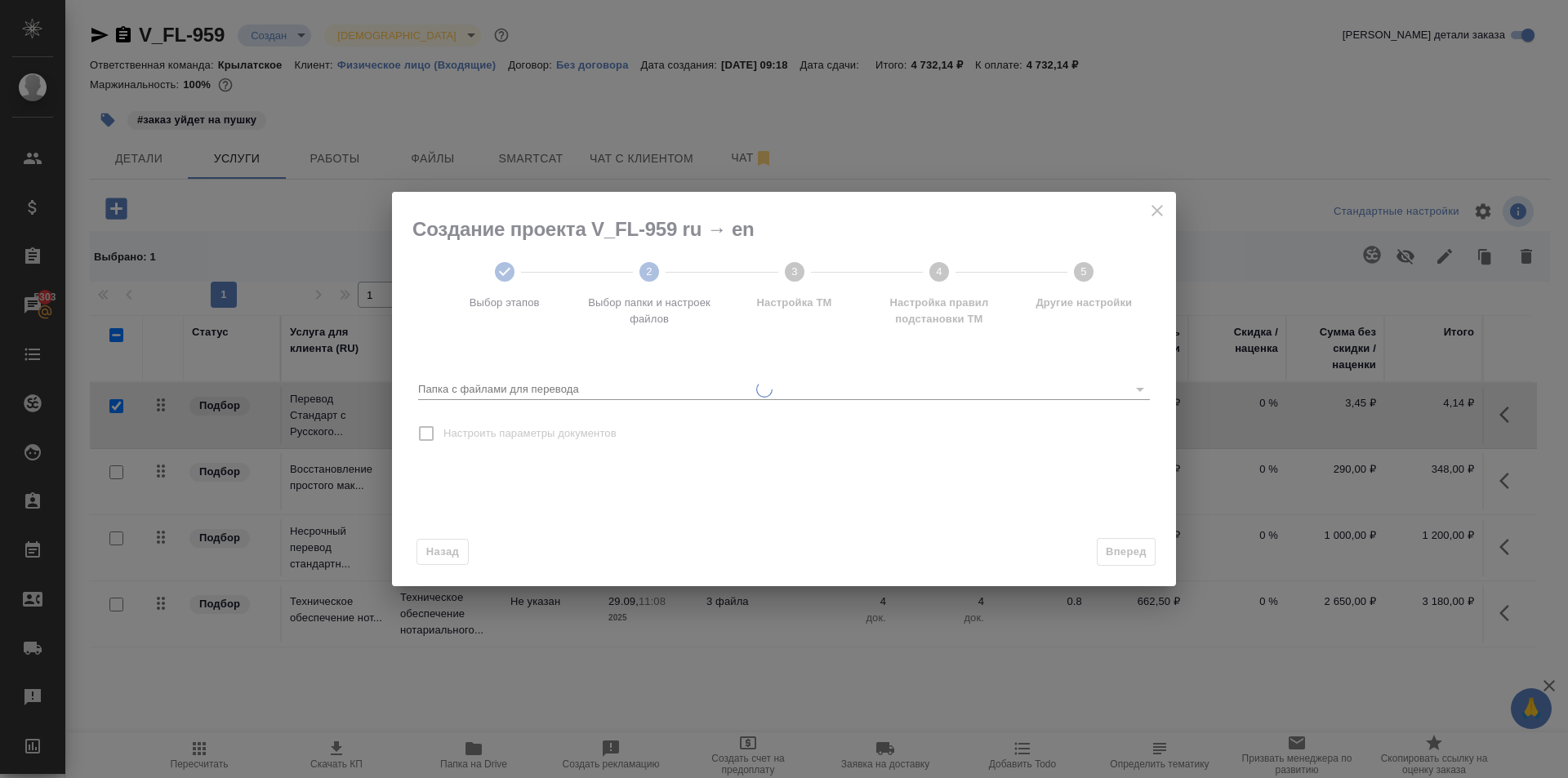
drag, startPoint x: 540, startPoint y: 370, endPoint x: 551, endPoint y: 380, distance: 14.9
click at [548, 374] on div "Папка с файлами для перевода" at bounding box center [784, 383] width 732 height 34
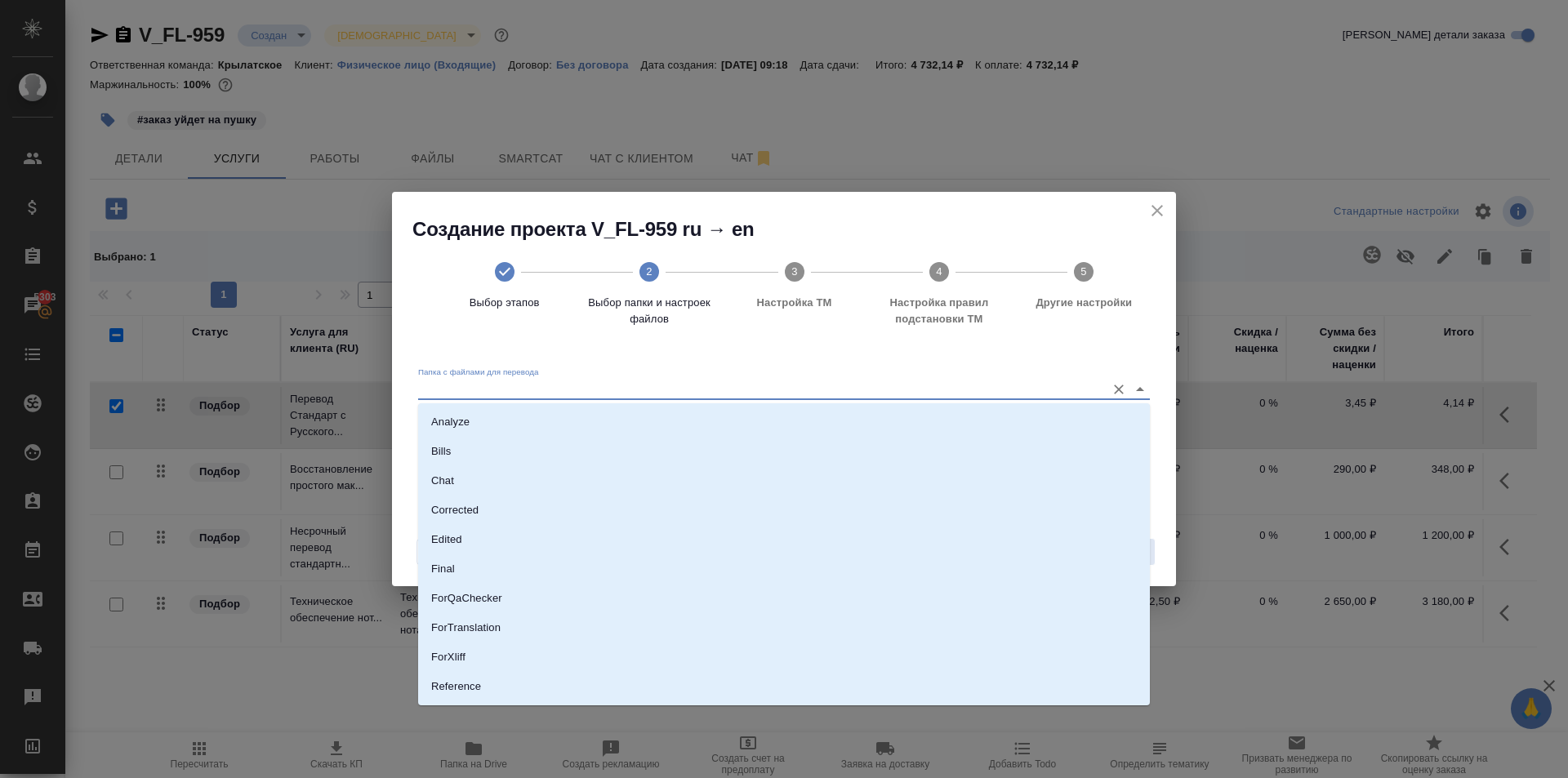
click at [555, 390] on input "Папка с файлами для перевода" at bounding box center [758, 389] width 679 height 19
click at [496, 624] on li "Source" at bounding box center [784, 631] width 732 height 30
type input "Source"
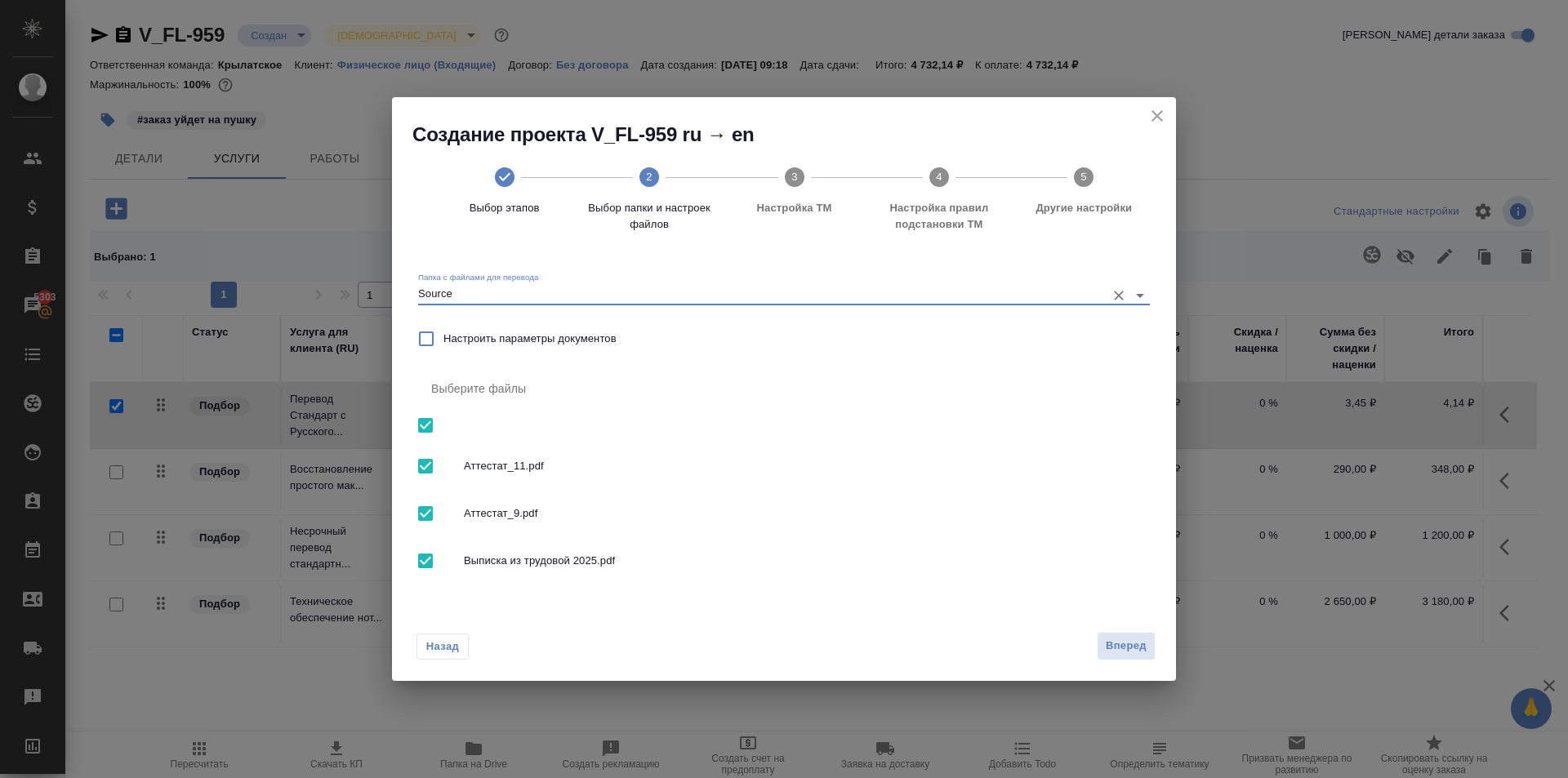
drag, startPoint x: 590, startPoint y: 465, endPoint x: 592, endPoint y: 488, distance: 23.1
click at [590, 466] on span "Аттестат_11.pdf" at bounding box center [801, 466] width 673 height 16
checkbox input "false"
click at [596, 502] on div "Аттестат_9.pdf" at bounding box center [784, 513] width 732 height 47
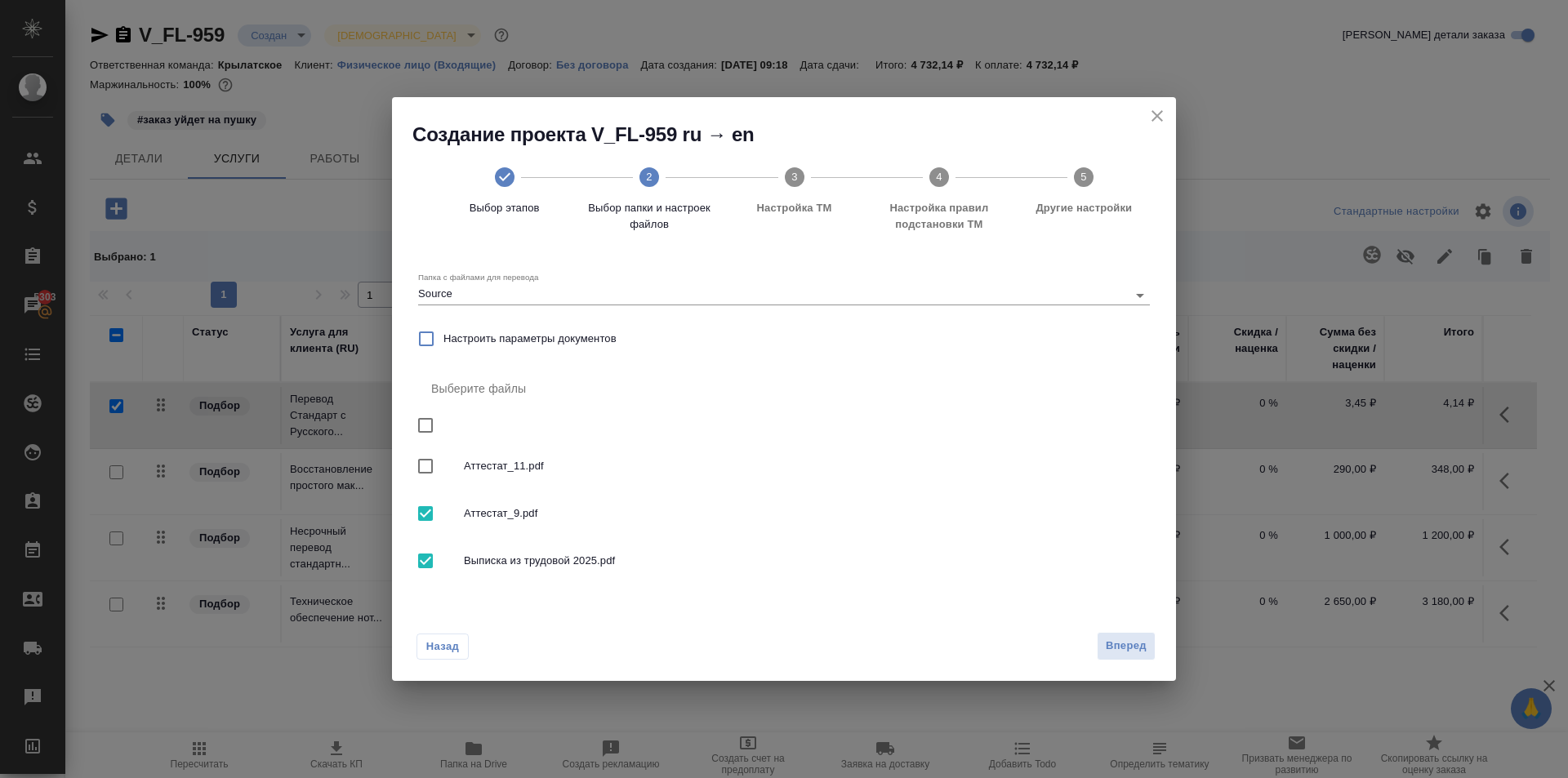
checkbox input "false"
click at [1138, 651] on span "Вперед" at bounding box center [1126, 646] width 41 height 19
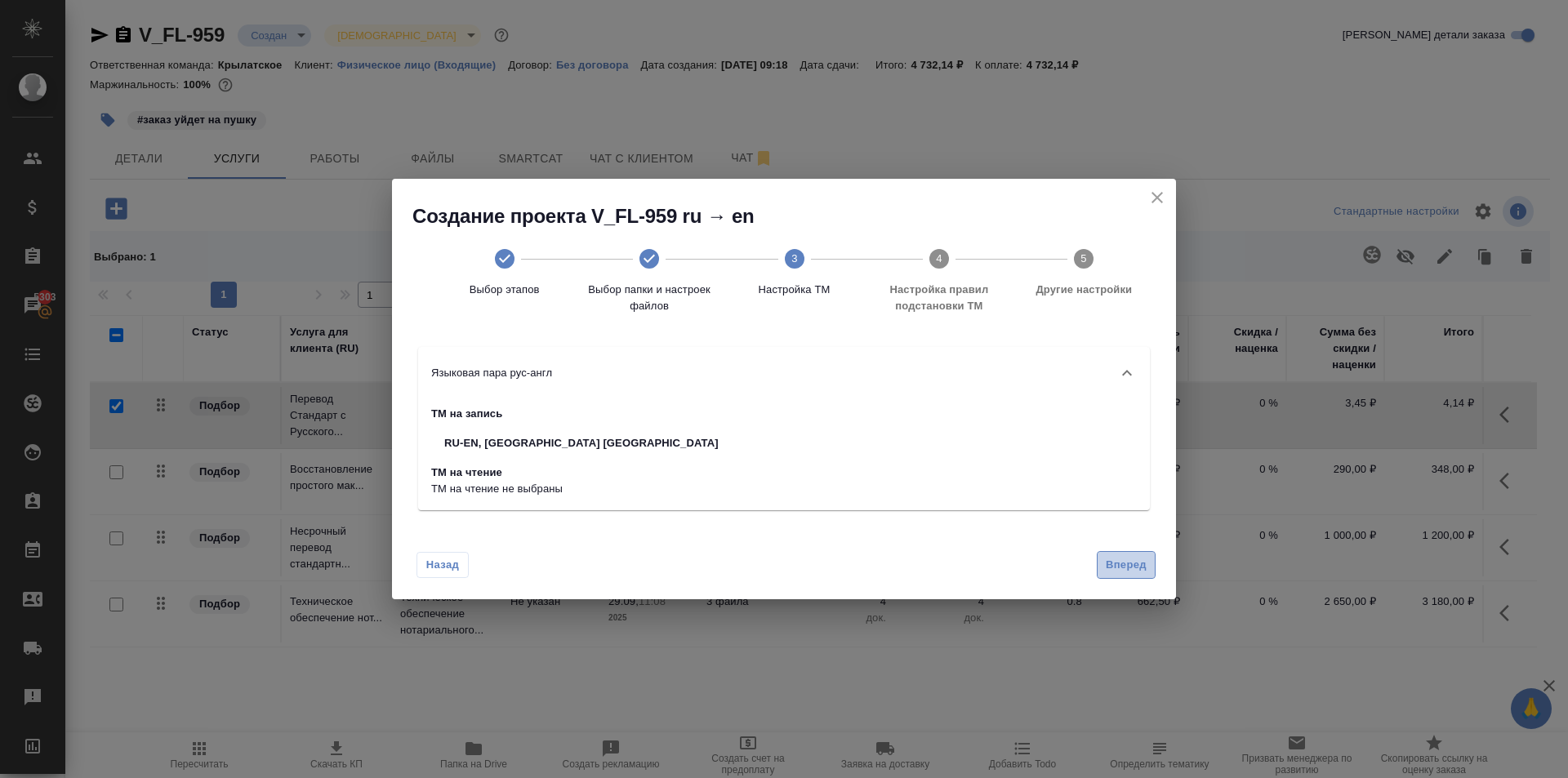
click at [1135, 565] on span "Вперед" at bounding box center [1126, 566] width 41 height 19
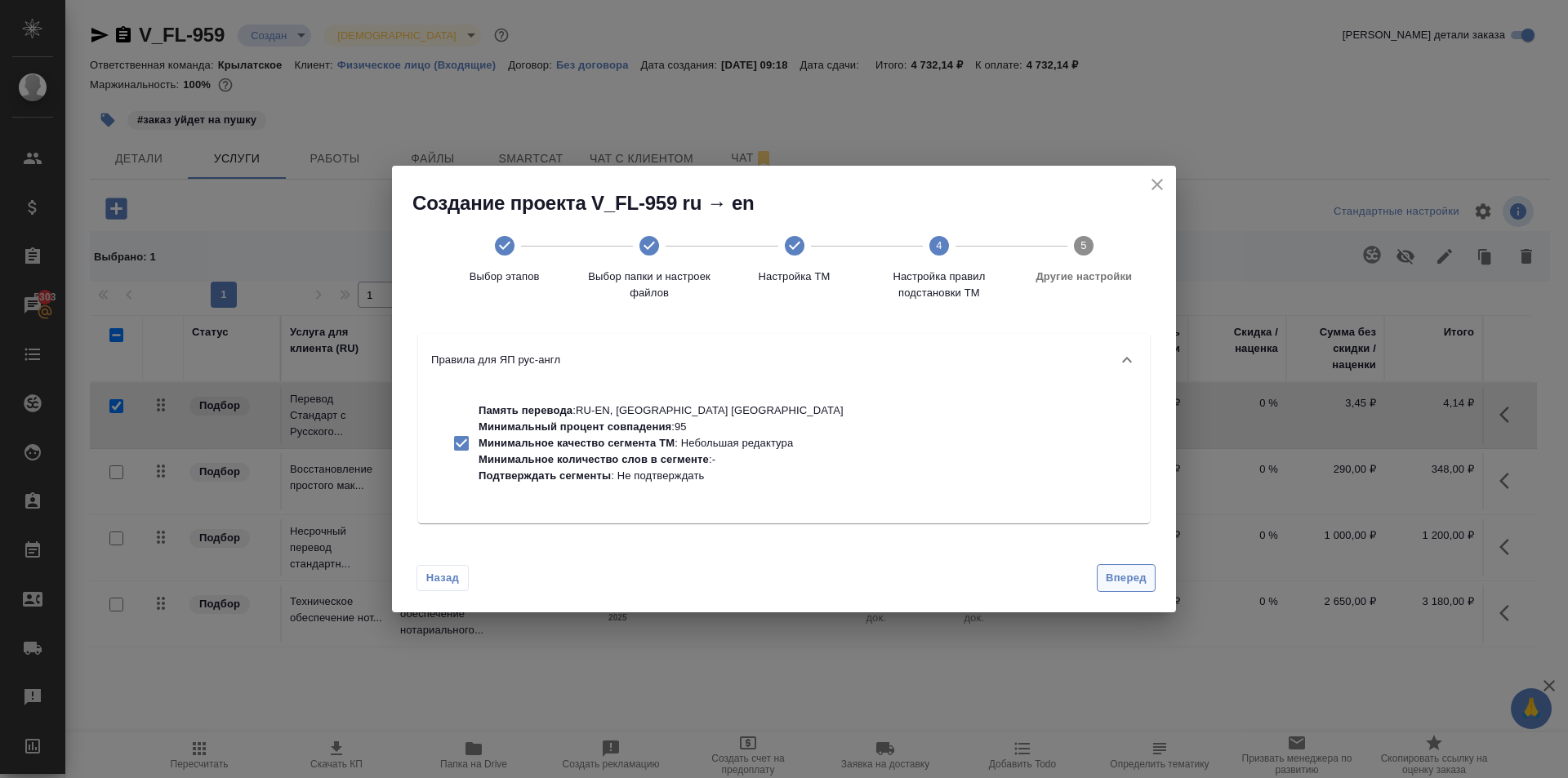
click at [1134, 565] on button "Вперед" at bounding box center [1126, 578] width 58 height 29
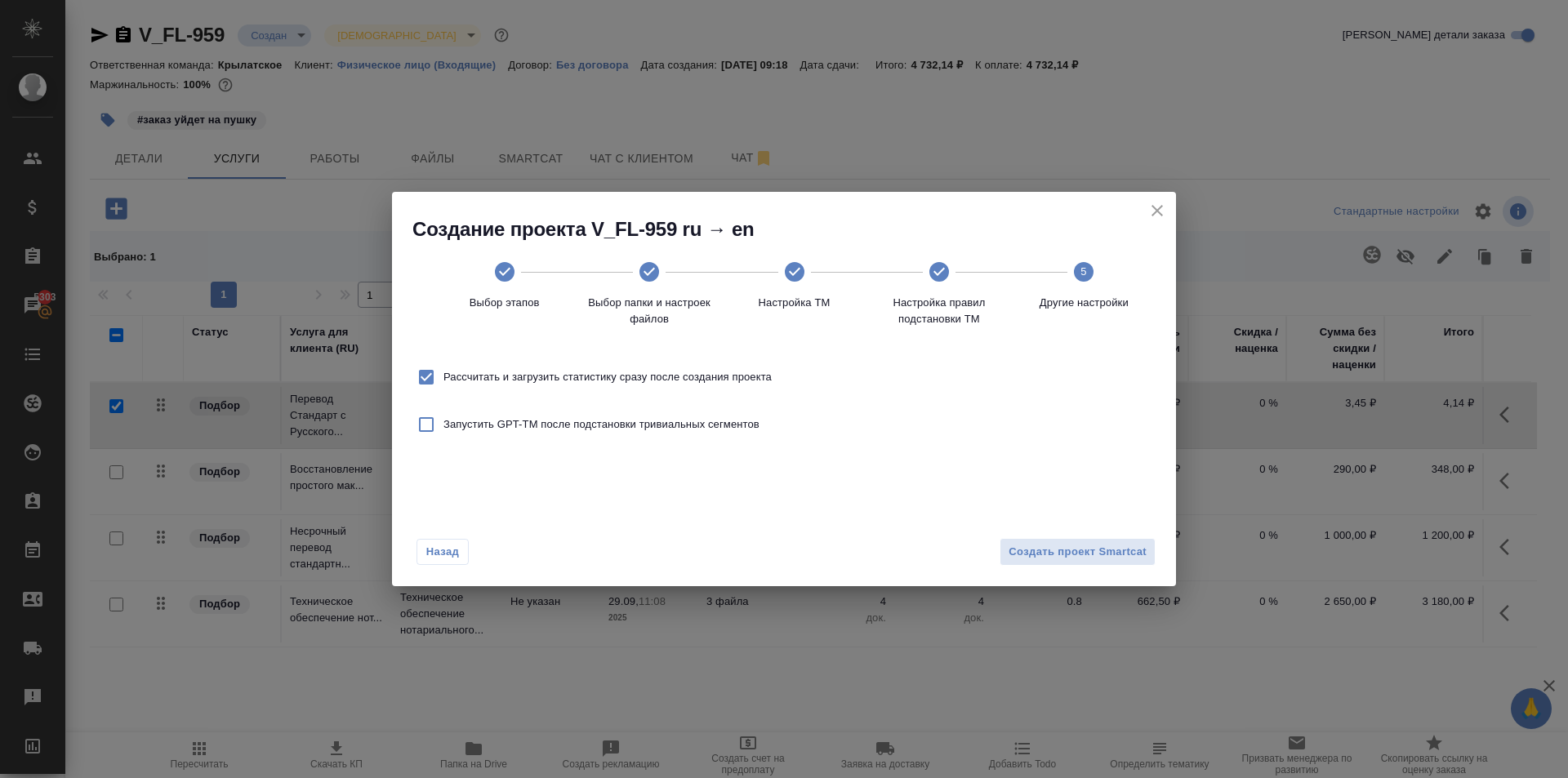
click at [692, 360] on label "Рассчитать и загрузить статистику сразу после создания проекта" at bounding box center [590, 377] width 363 height 34
click at [443, 360] on input "Рассчитать и загрузить статистику сразу после создания проекта" at bounding box center [426, 377] width 34 height 34
checkbox input "false"
click at [1089, 566] on button "Создать проект Smartcat" at bounding box center [1078, 552] width 156 height 29
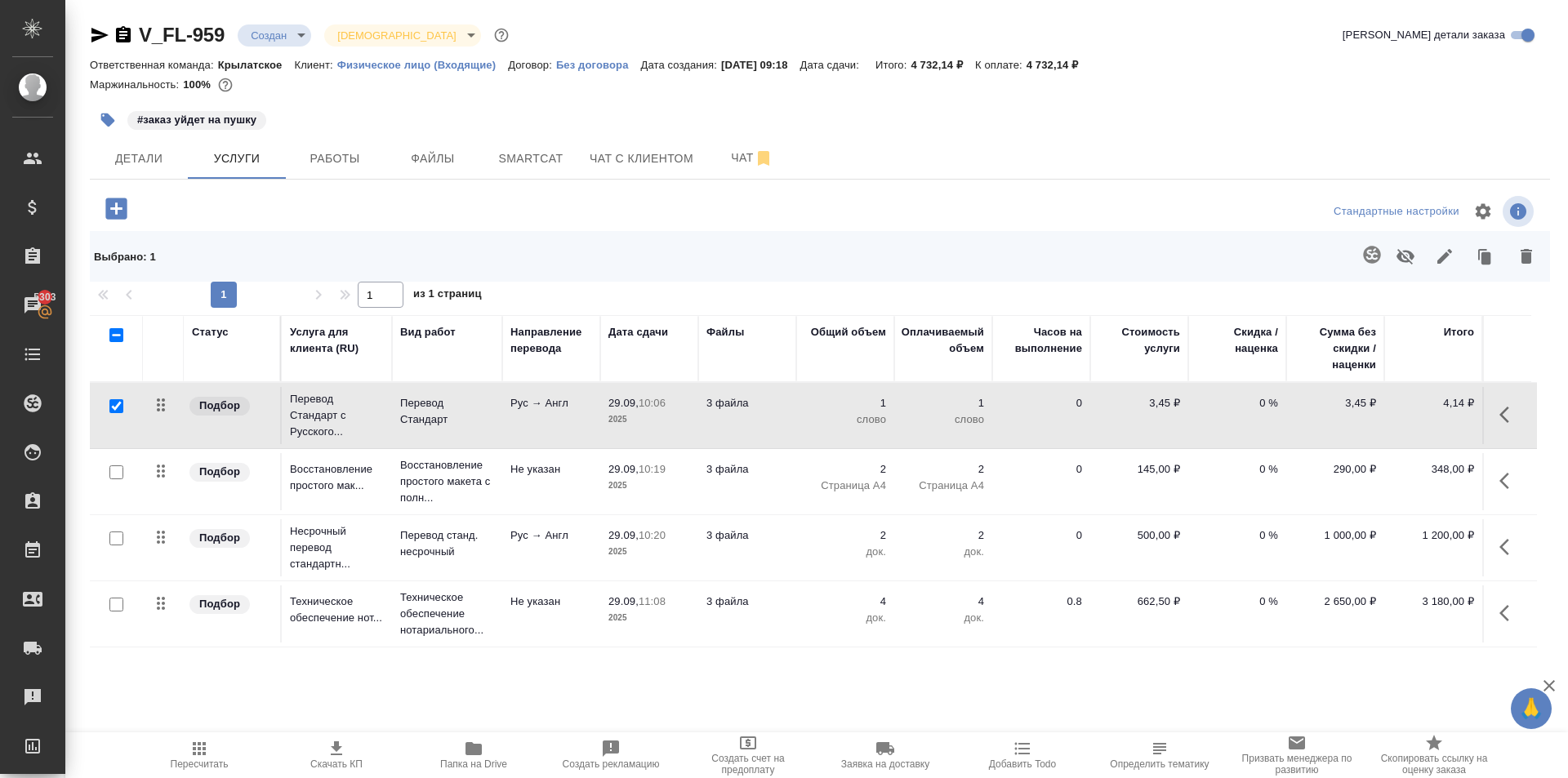
scroll to position [0, 0]
click at [239, 761] on span "Пересчитать" at bounding box center [199, 753] width 118 height 31
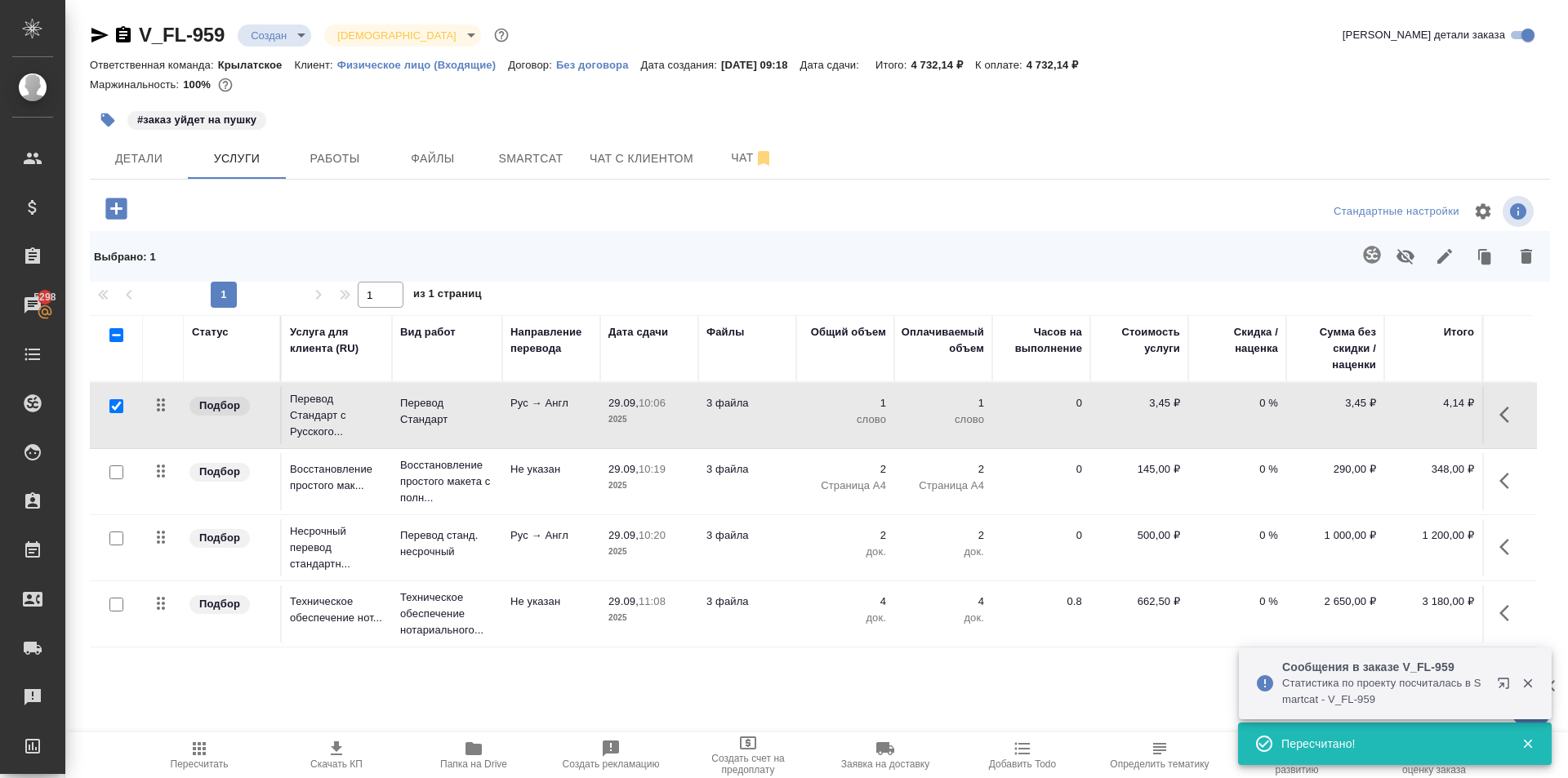
click at [1507, 416] on icon "button" at bounding box center [1509, 414] width 19 height 19
click at [1422, 411] on icon "button" at bounding box center [1416, 414] width 14 height 14
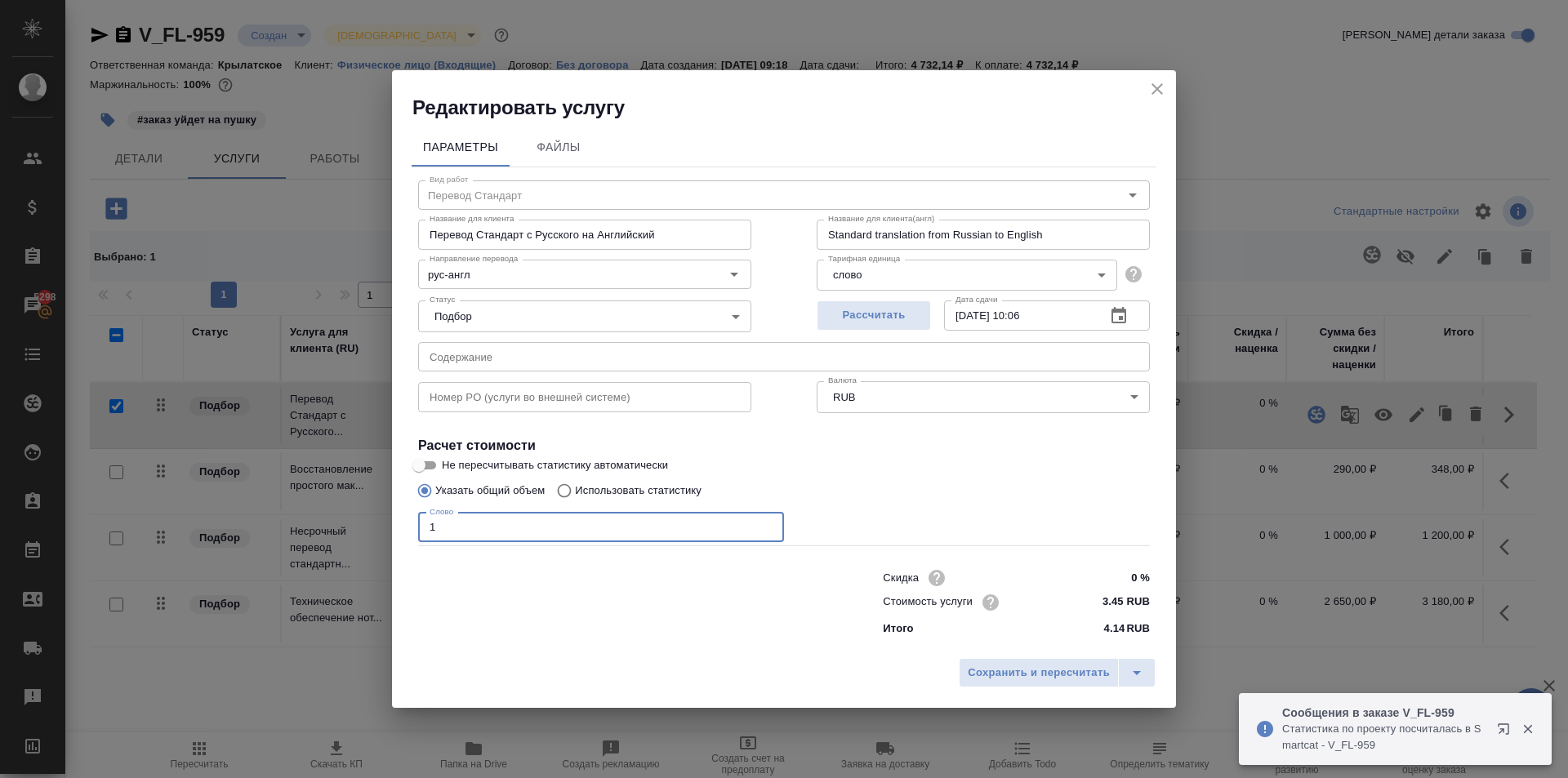
drag, startPoint x: 410, startPoint y: 525, endPoint x: 375, endPoint y: 522, distance: 35.1
click at [375, 522] on div "Редактировать услугу Параметры Файлы Вид работ Перевод Стандарт Вид работ Назва…" at bounding box center [784, 389] width 1568 height 778
type input "630"
click at [501, 348] on input "text" at bounding box center [784, 356] width 732 height 30
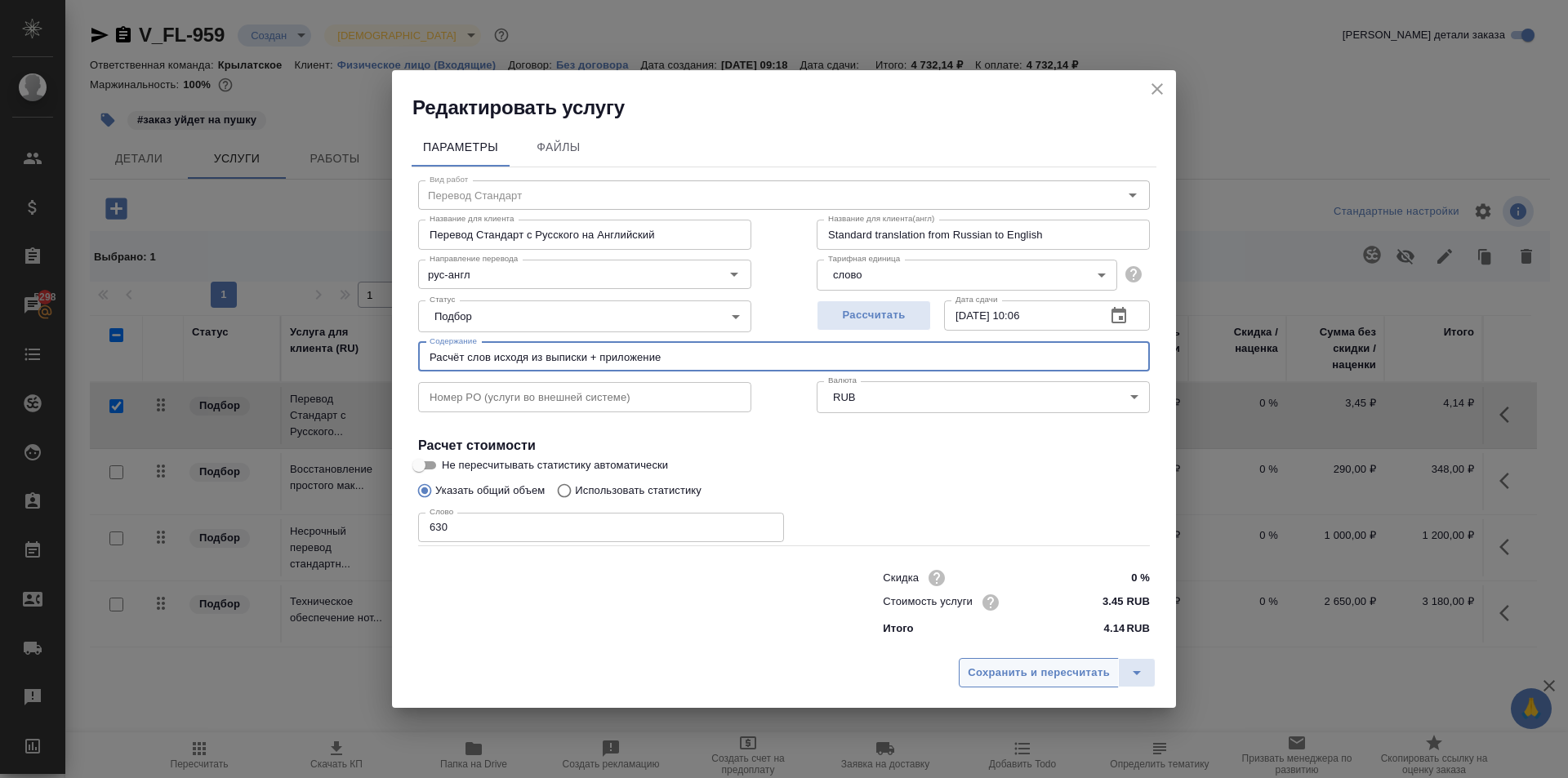
type input "Расчёт слов исходя из выписки + приложение"
click at [1056, 664] on span "Сохранить и пересчитать" at bounding box center [1039, 673] width 142 height 19
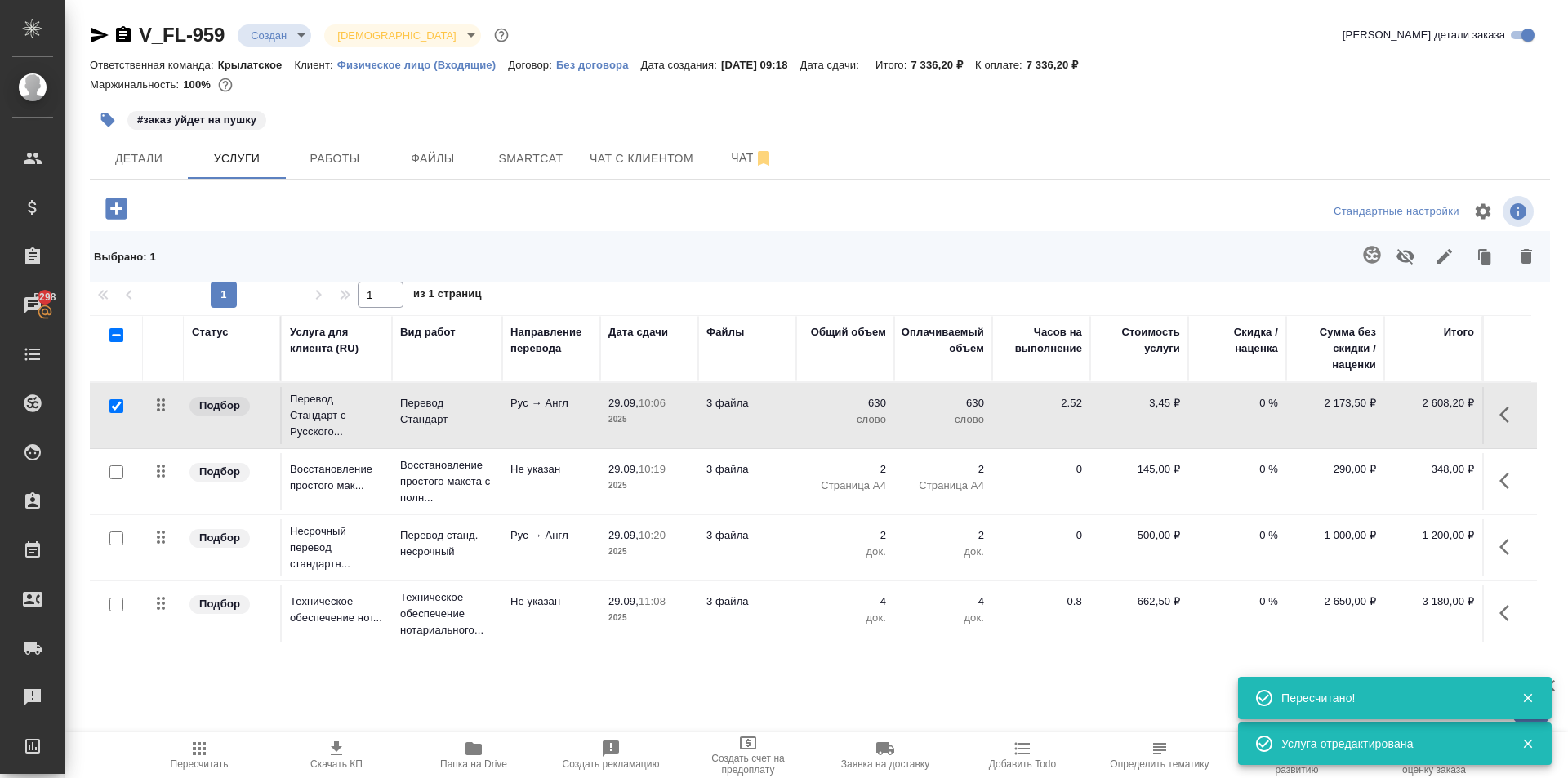
click at [255, 748] on span "Пересчитать" at bounding box center [199, 753] width 118 height 31
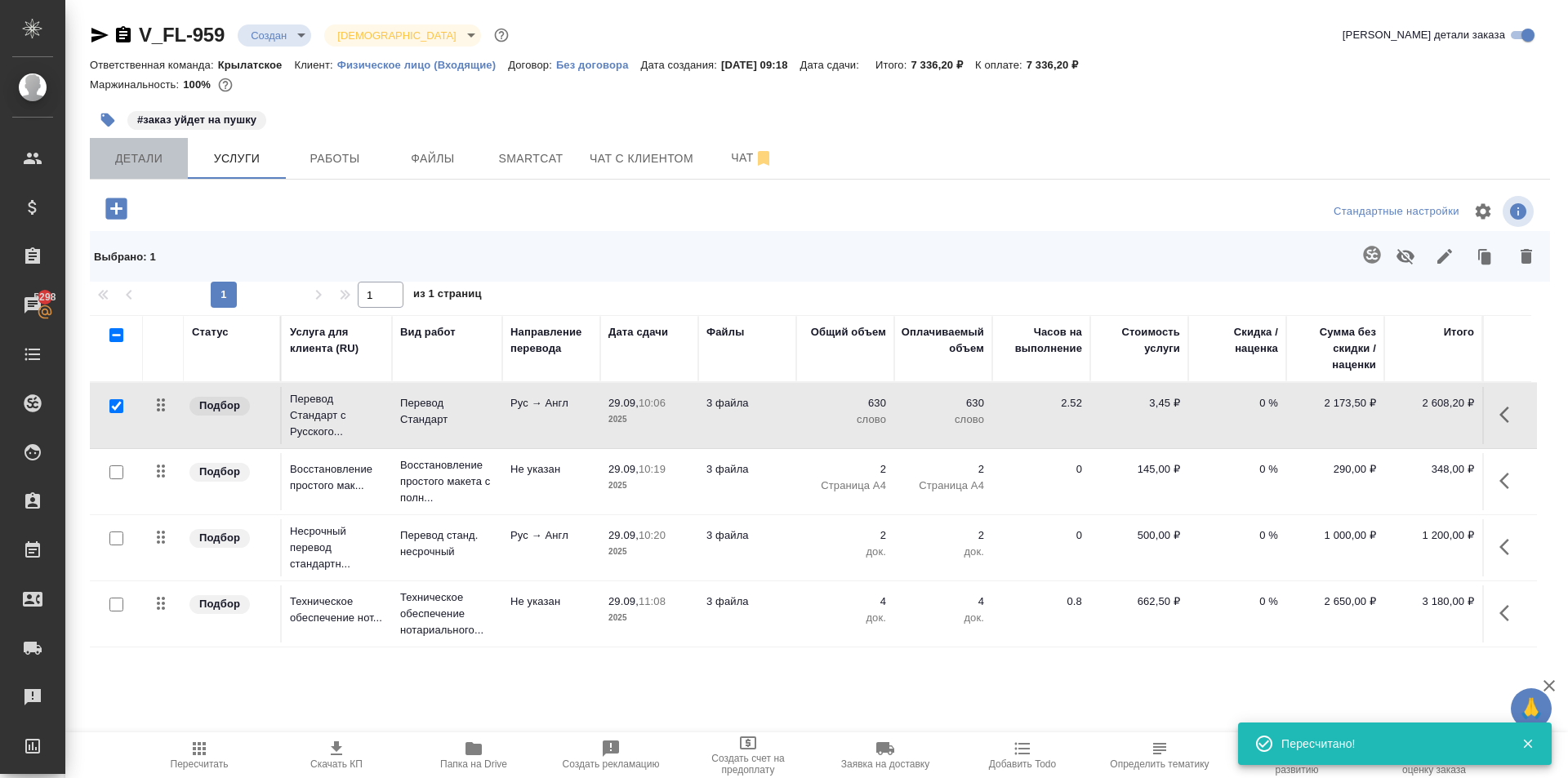
click at [122, 174] on button "Детали" at bounding box center [139, 158] width 98 height 41
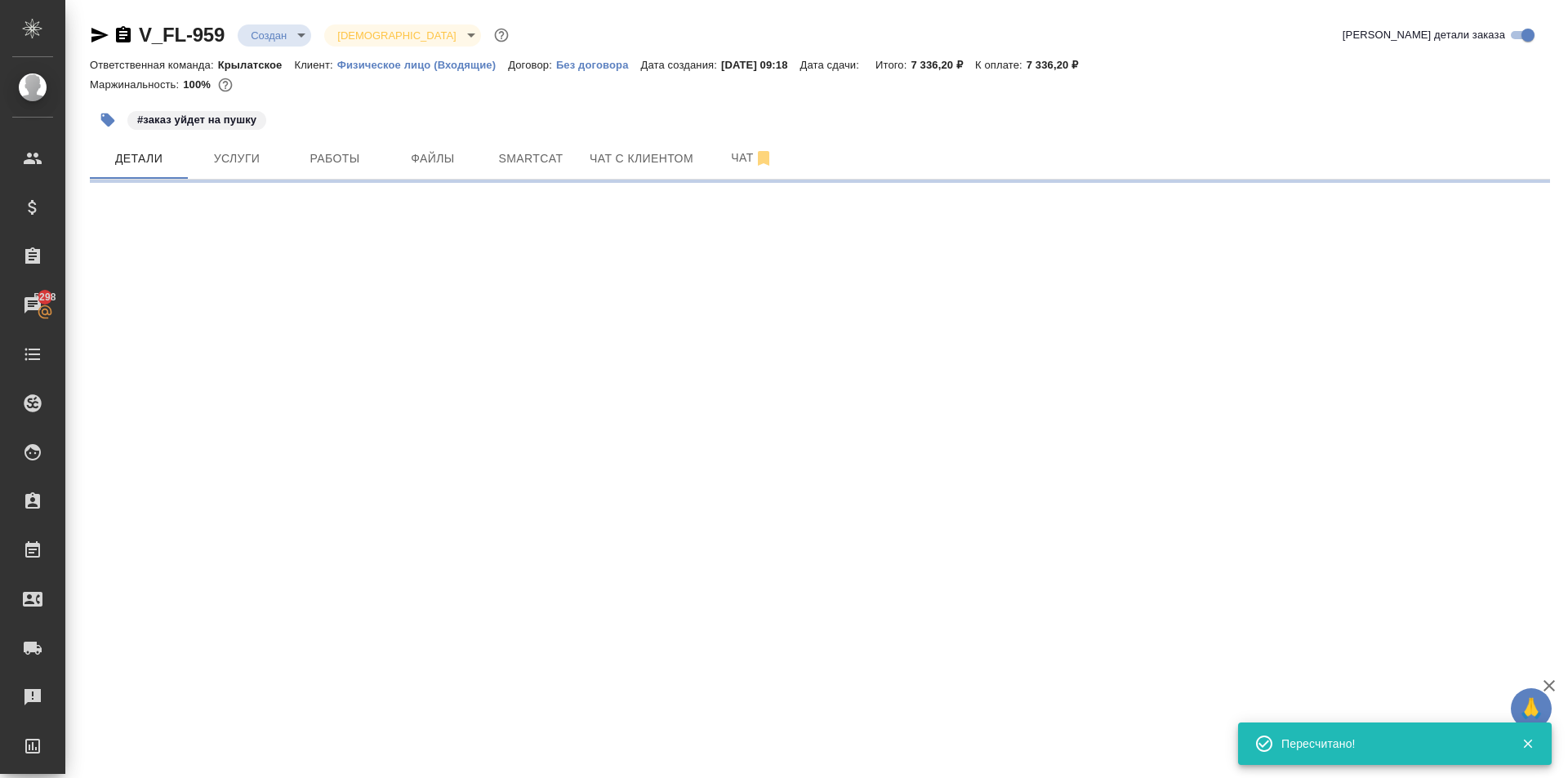
select select "RU"
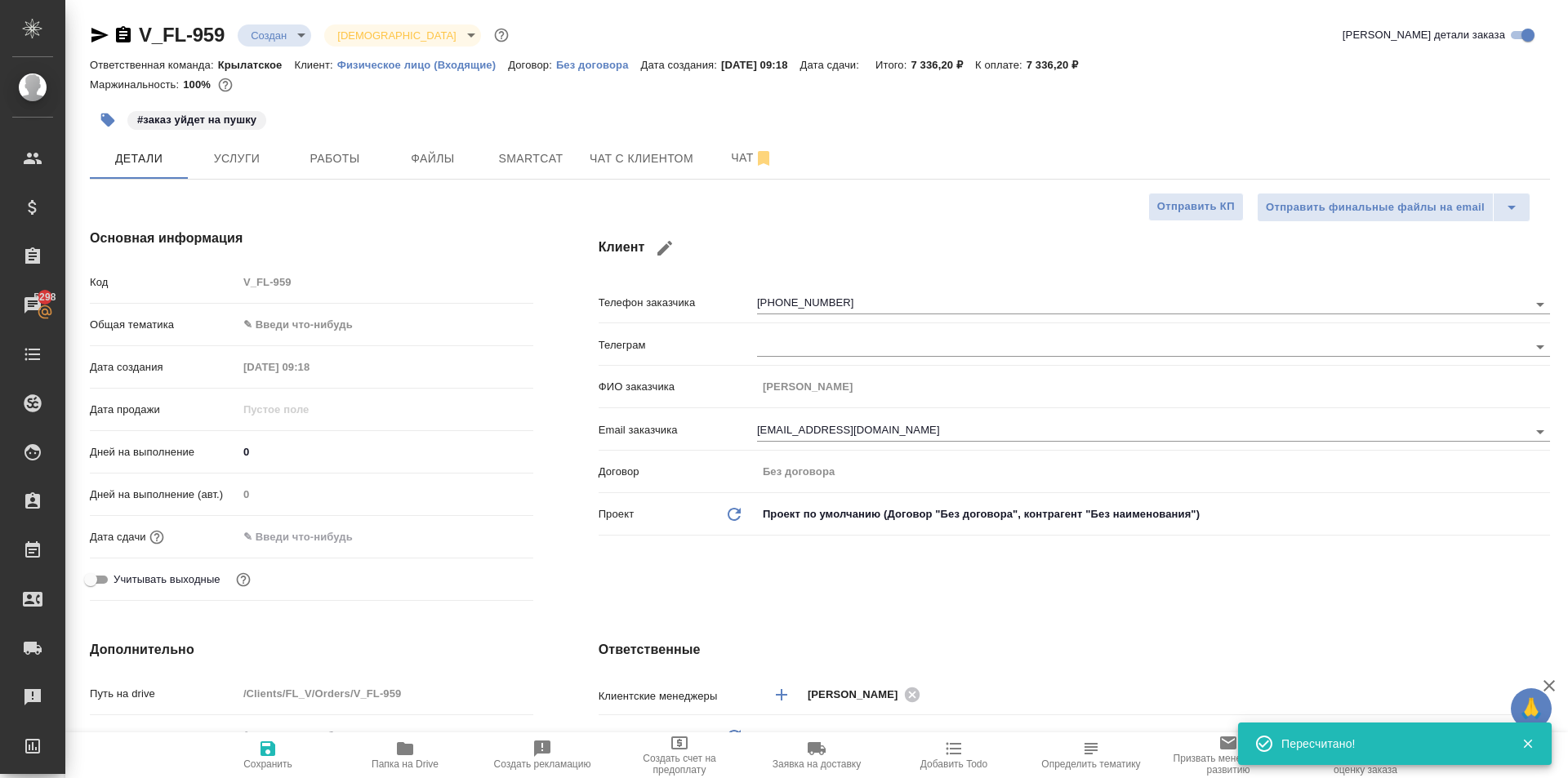
type textarea "x"
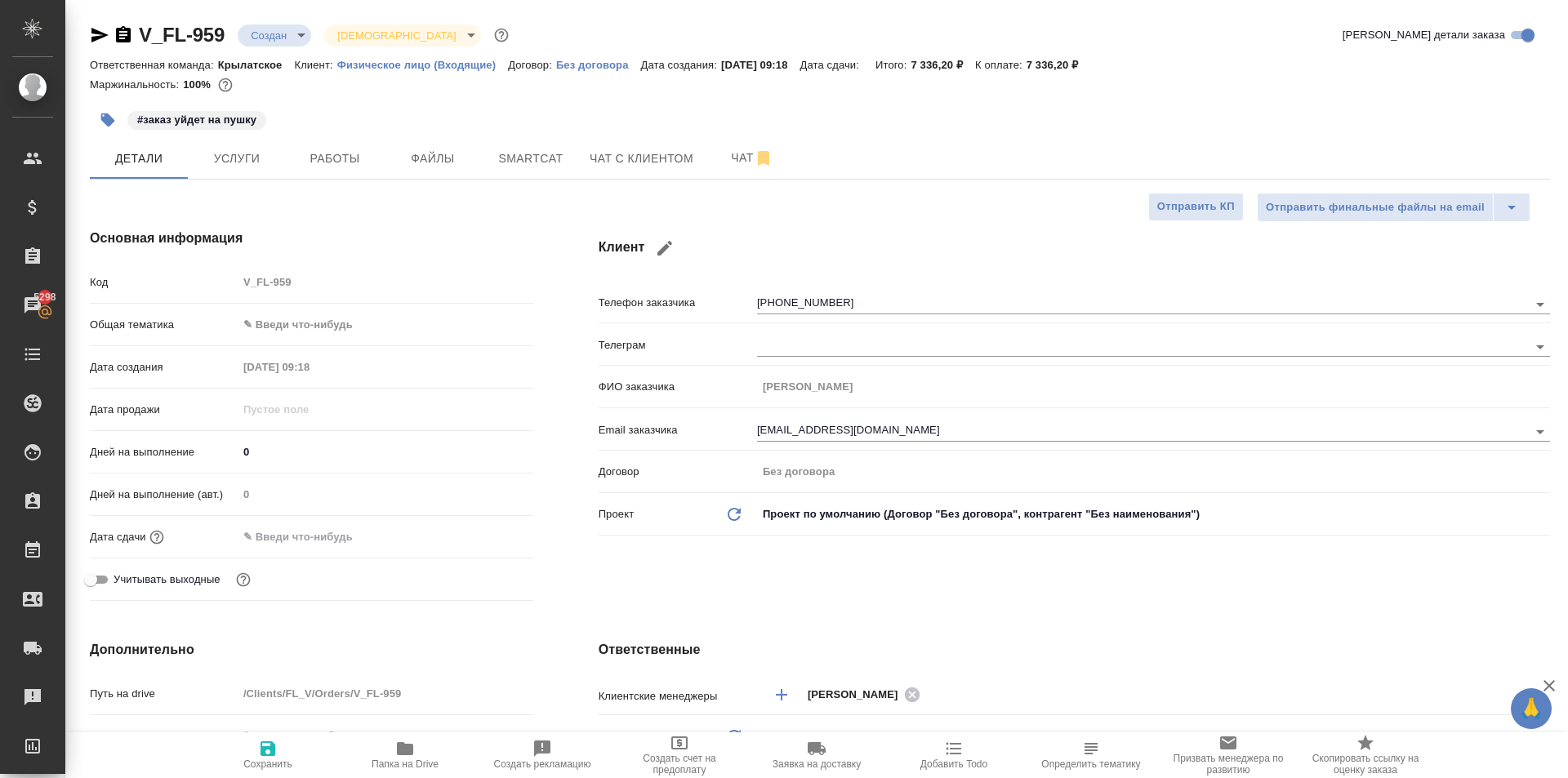
type textarea "x"
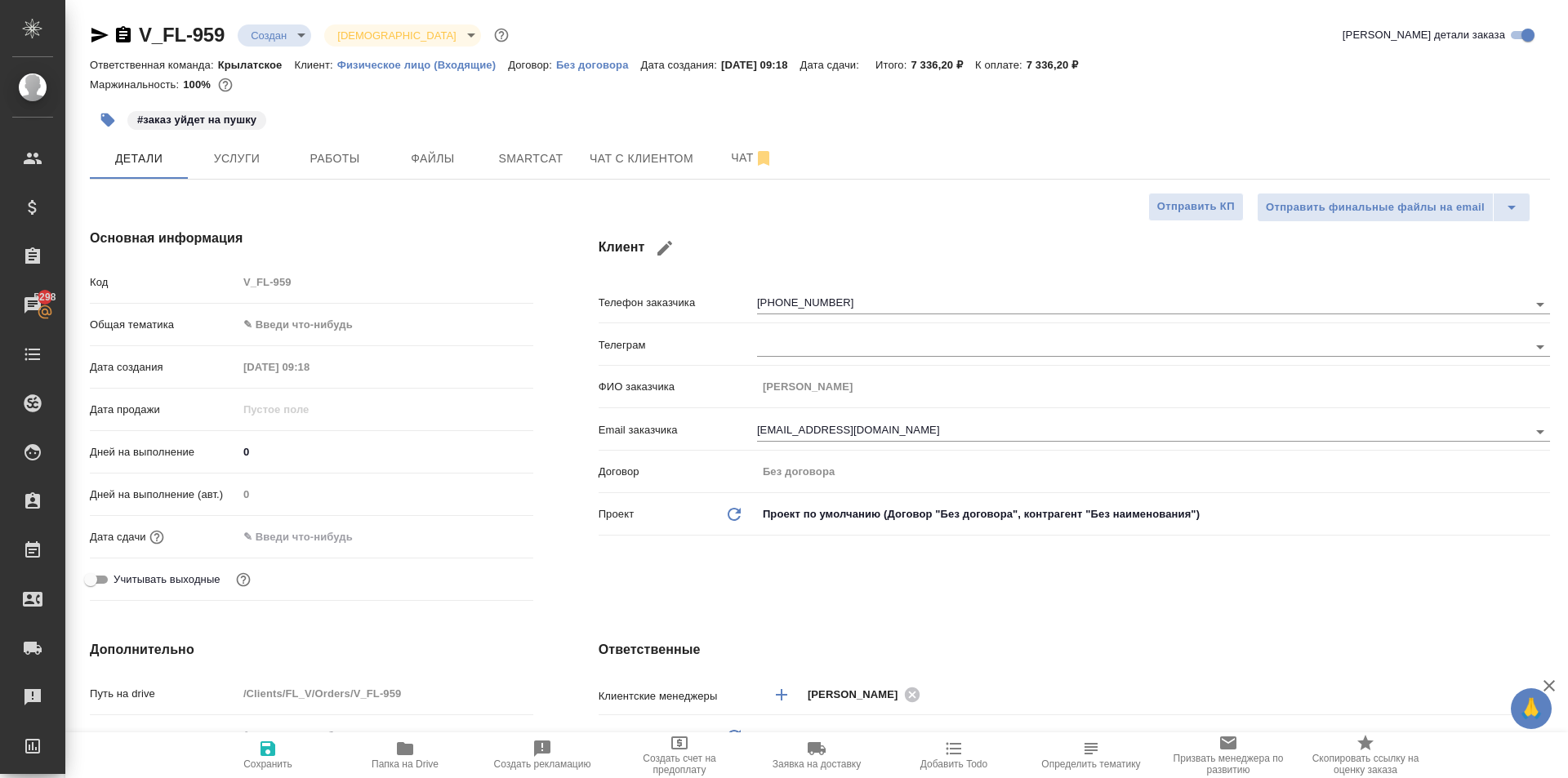
type textarea "x"
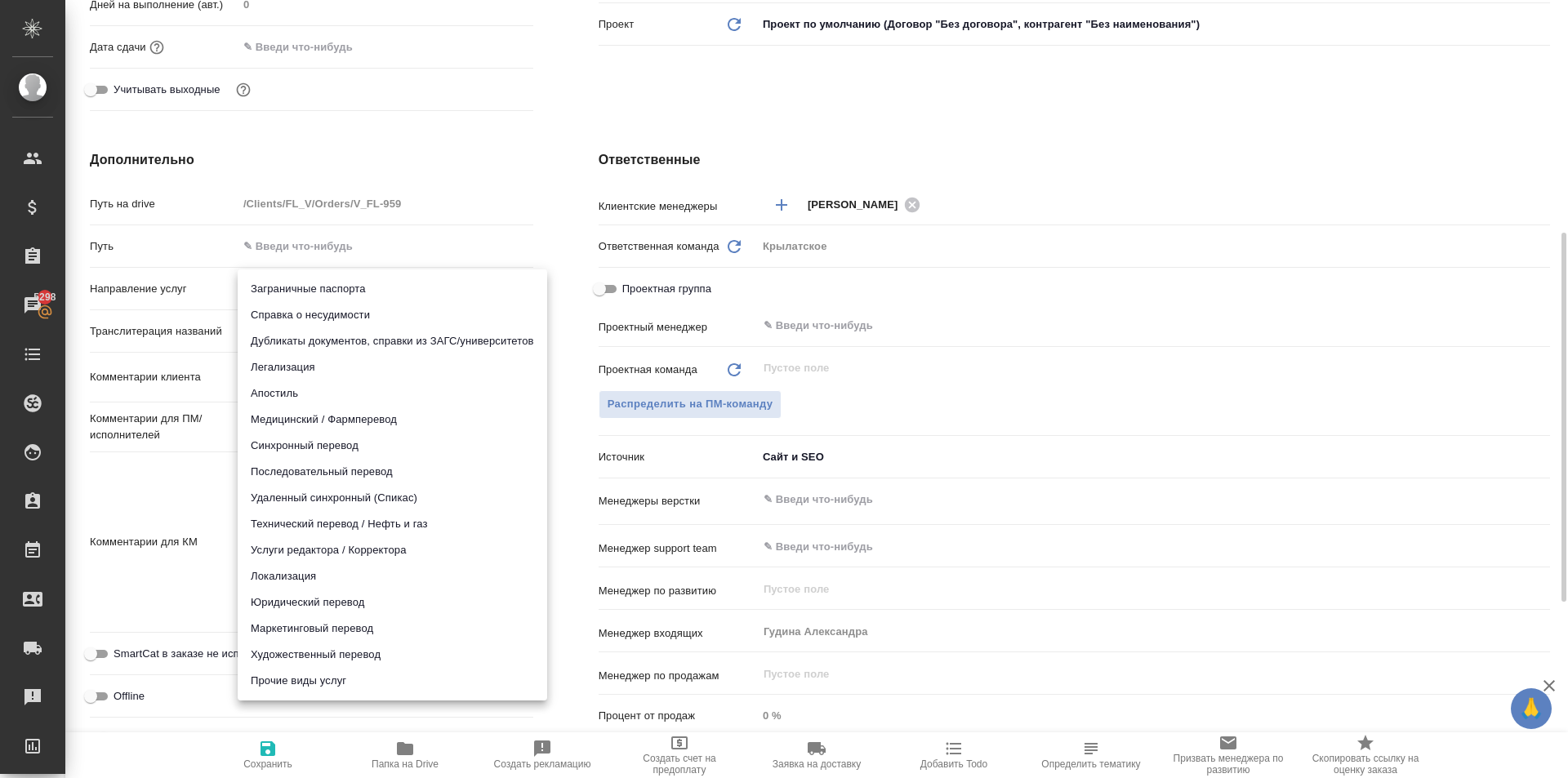
click at [335, 298] on body "🙏 .cls-1 fill:#fff; AWATERA Kasymov Timur Клиенты Спецификации Заказы 5298 Чаты…" at bounding box center [784, 389] width 1568 height 778
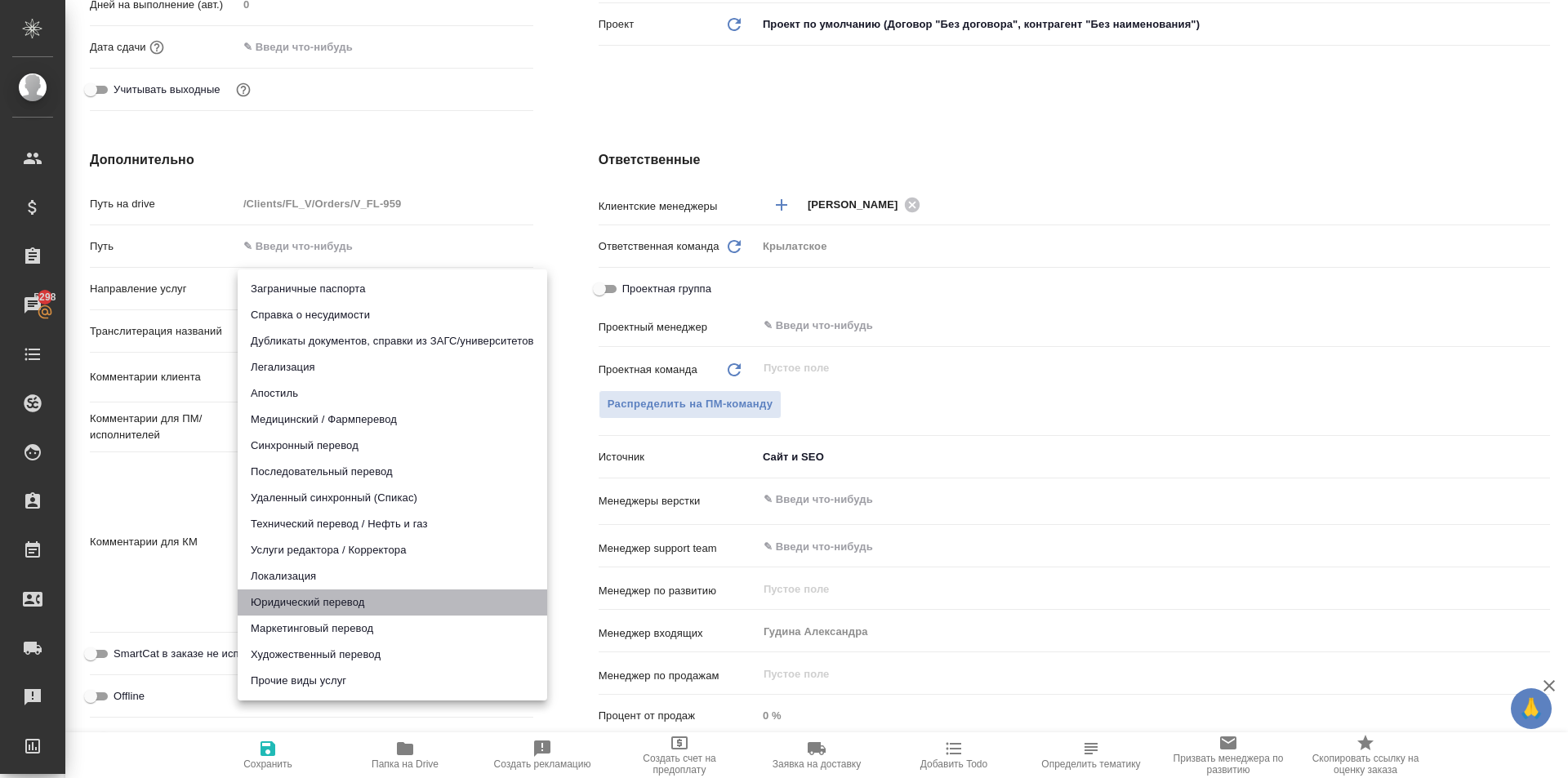
click at [294, 612] on li "Юридический перевод" at bounding box center [392, 602] width 309 height 26
type input "legalTranslation"
type textarea "x"
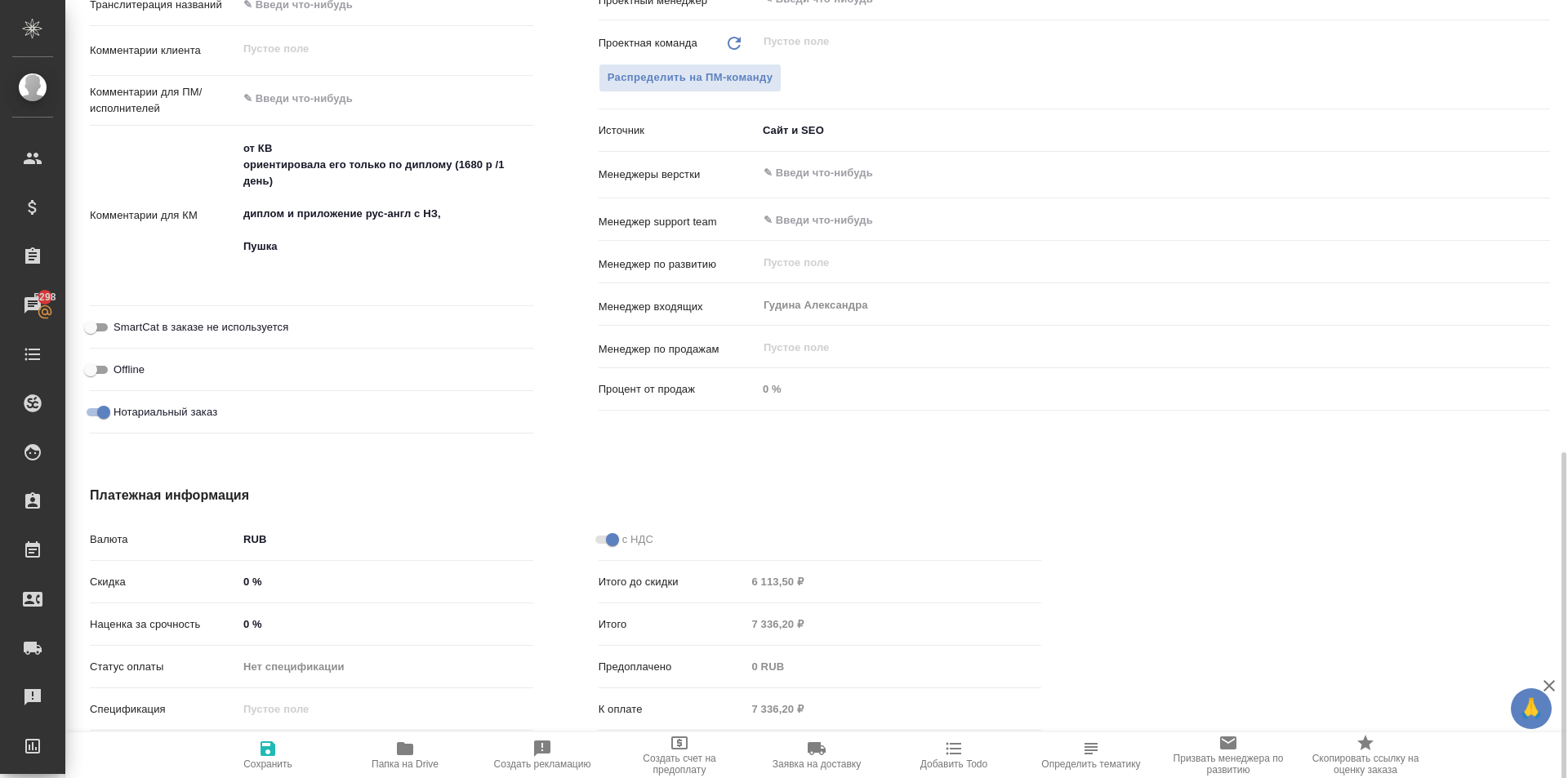
scroll to position [859, 0]
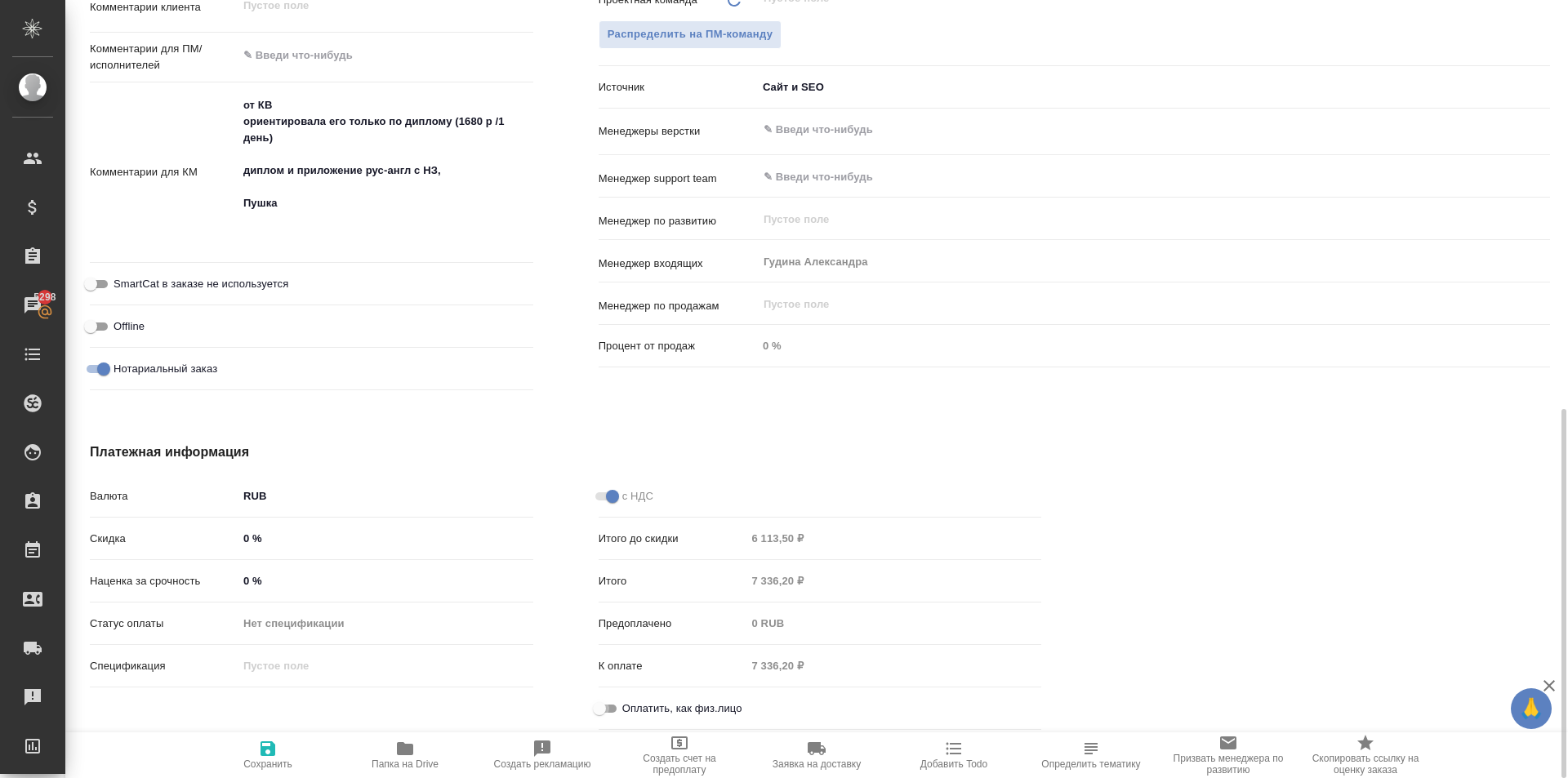
click at [605, 700] on input "Оплатить, как физ.лицо" at bounding box center [599, 708] width 58 height 19
checkbox input "true"
type textarea "x"
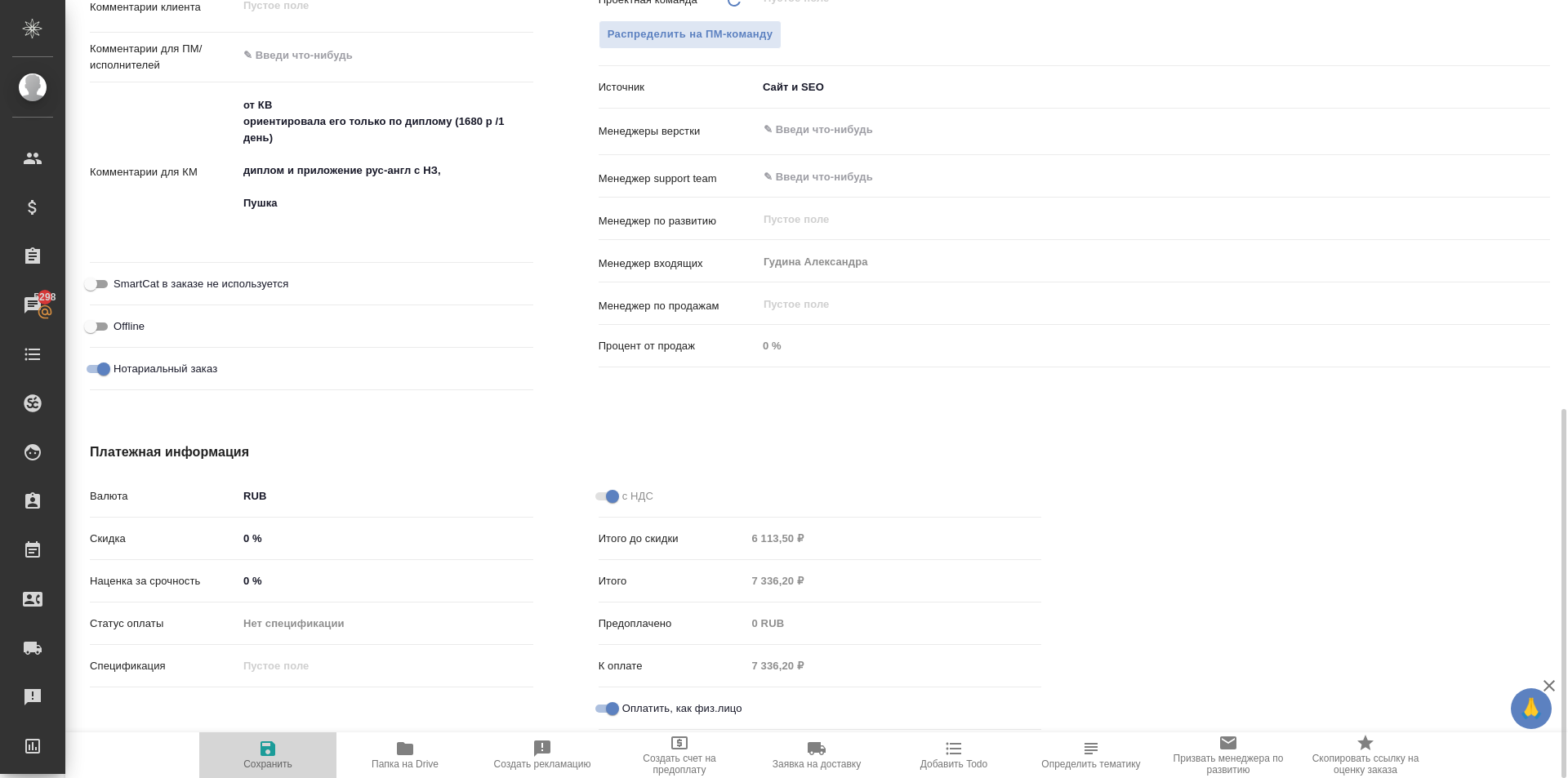
click at [270, 740] on icon "button" at bounding box center [268, 748] width 19 height 19
type textarea "x"
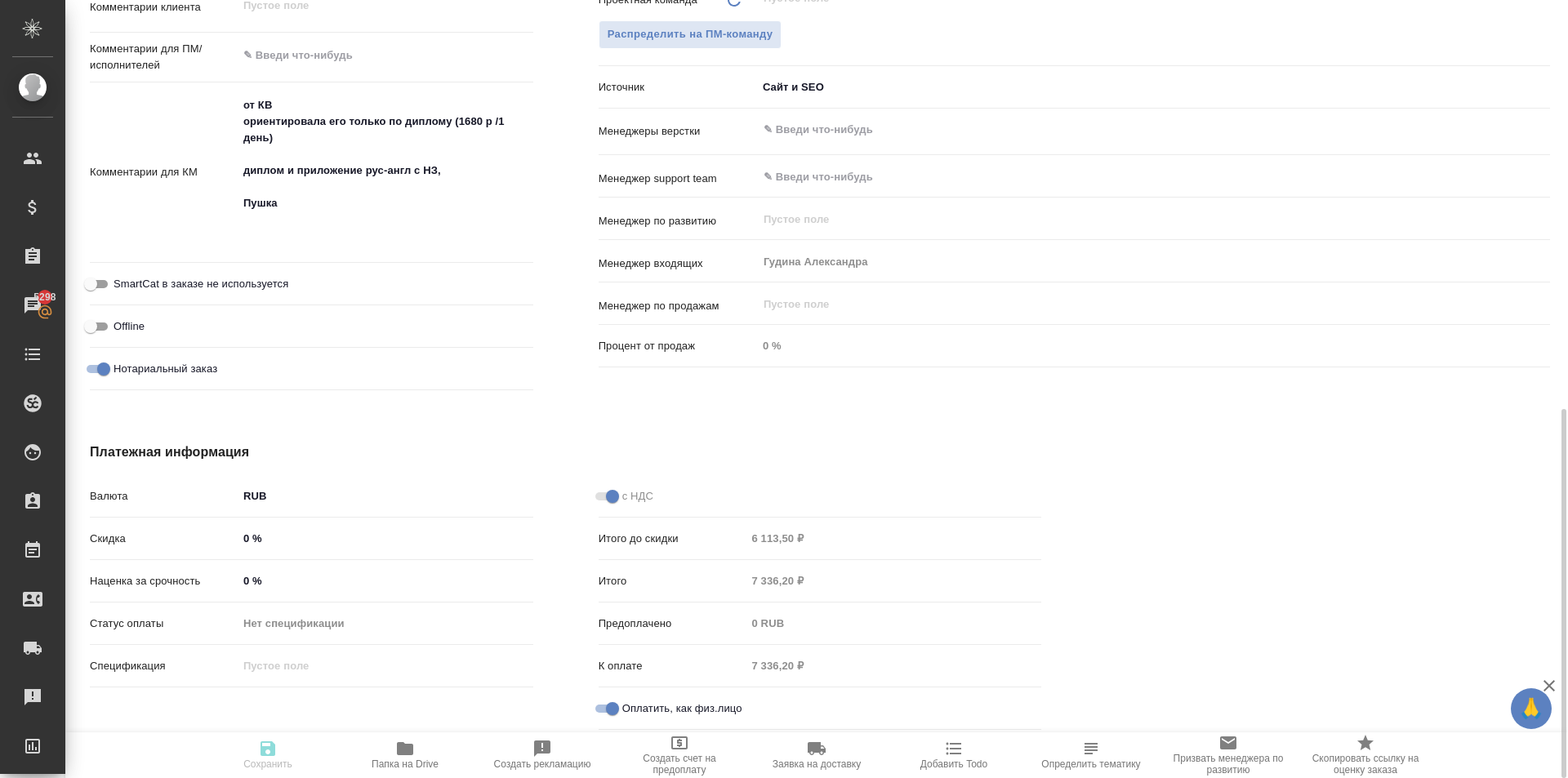
type textarea "x"
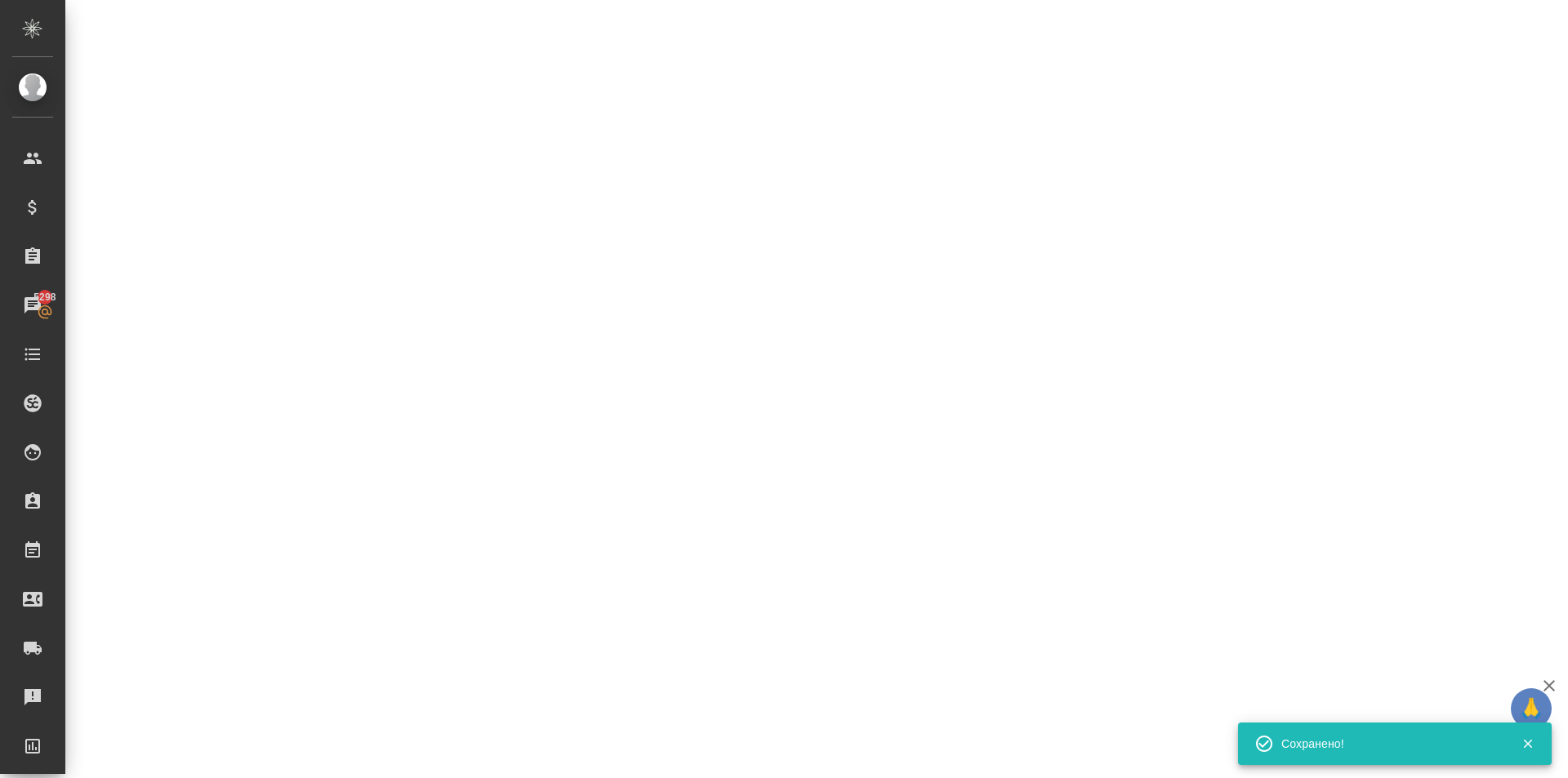
select select "RU"
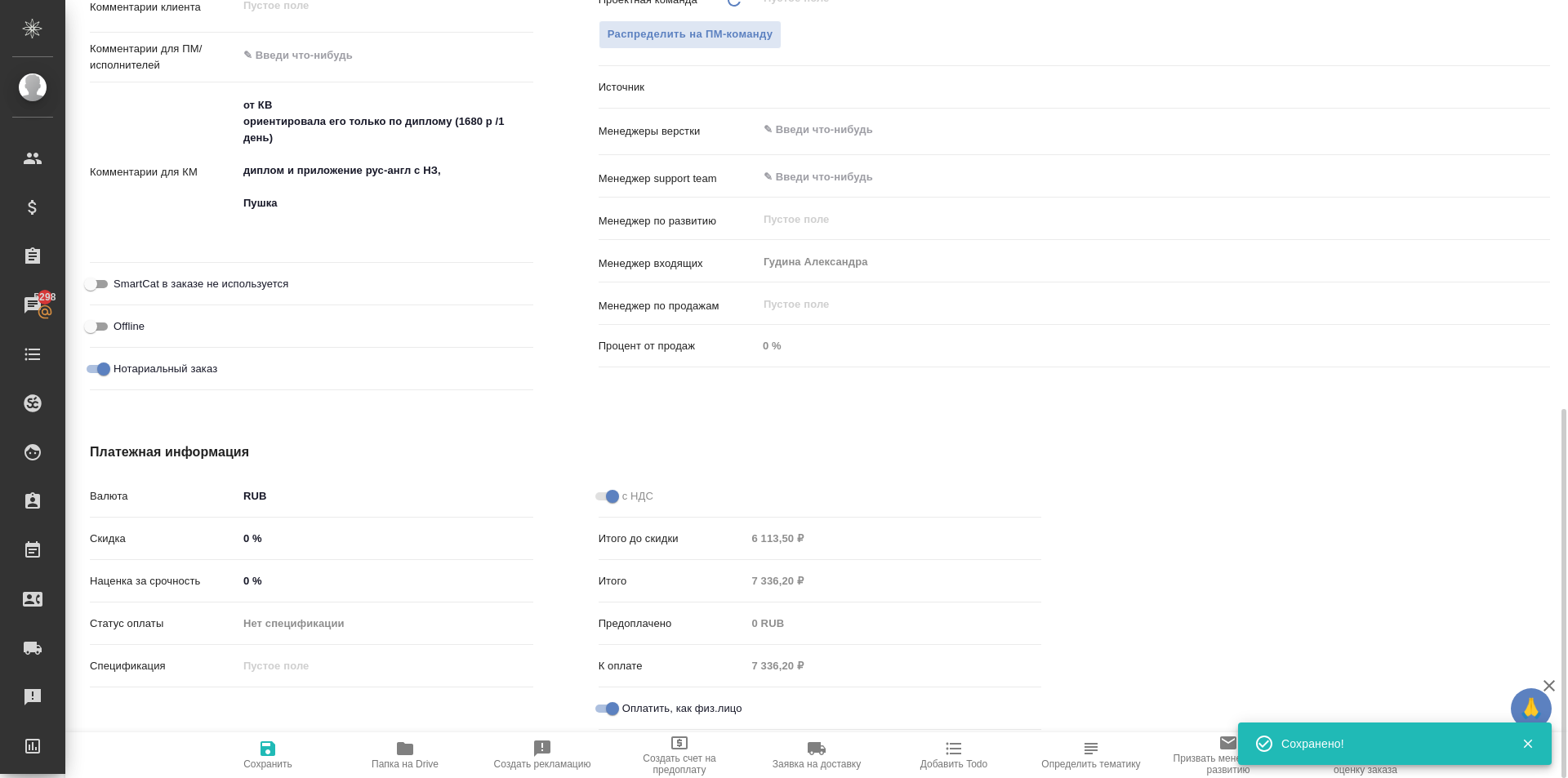
type textarea "x"
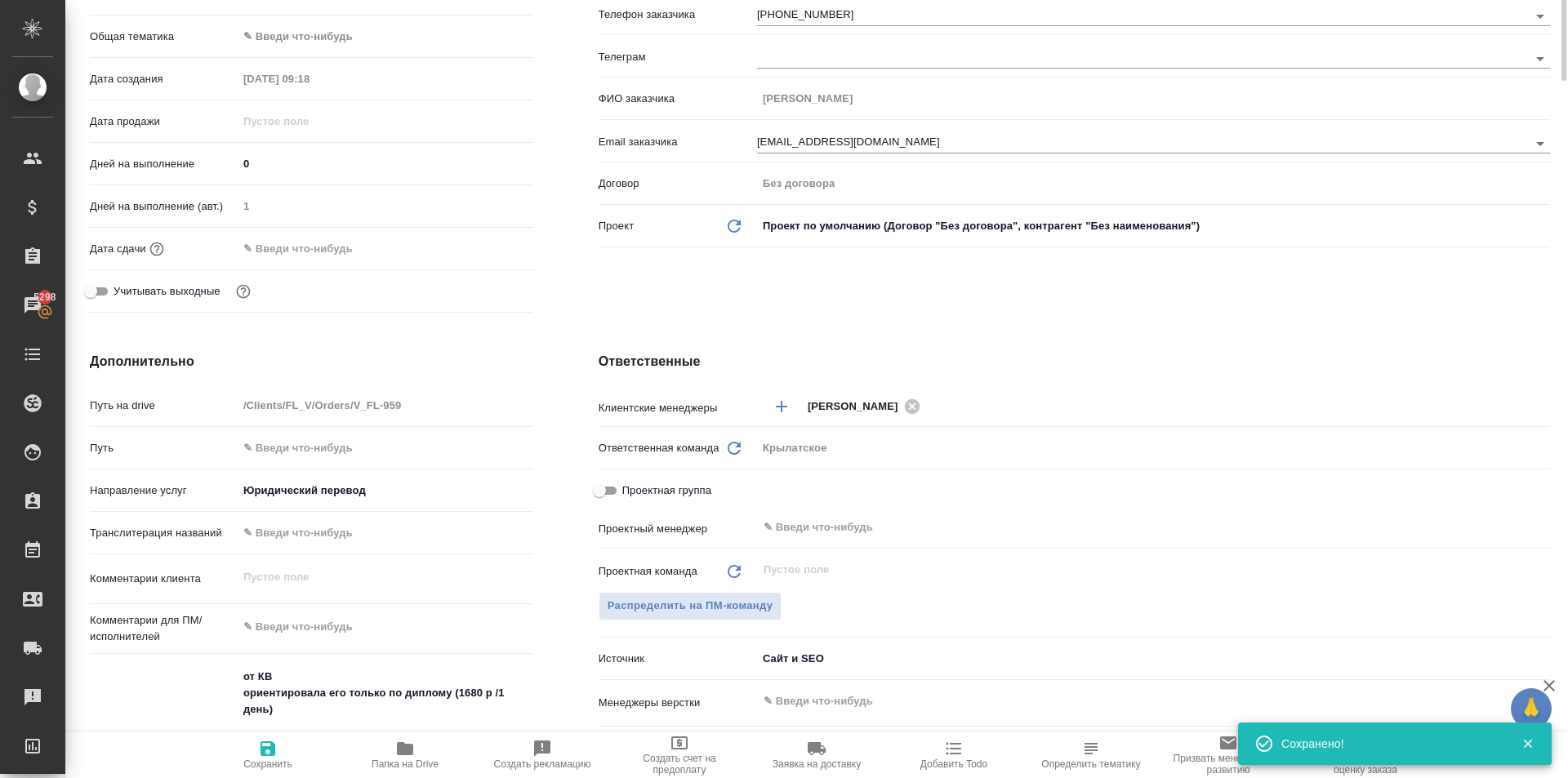
scroll to position [0, 0]
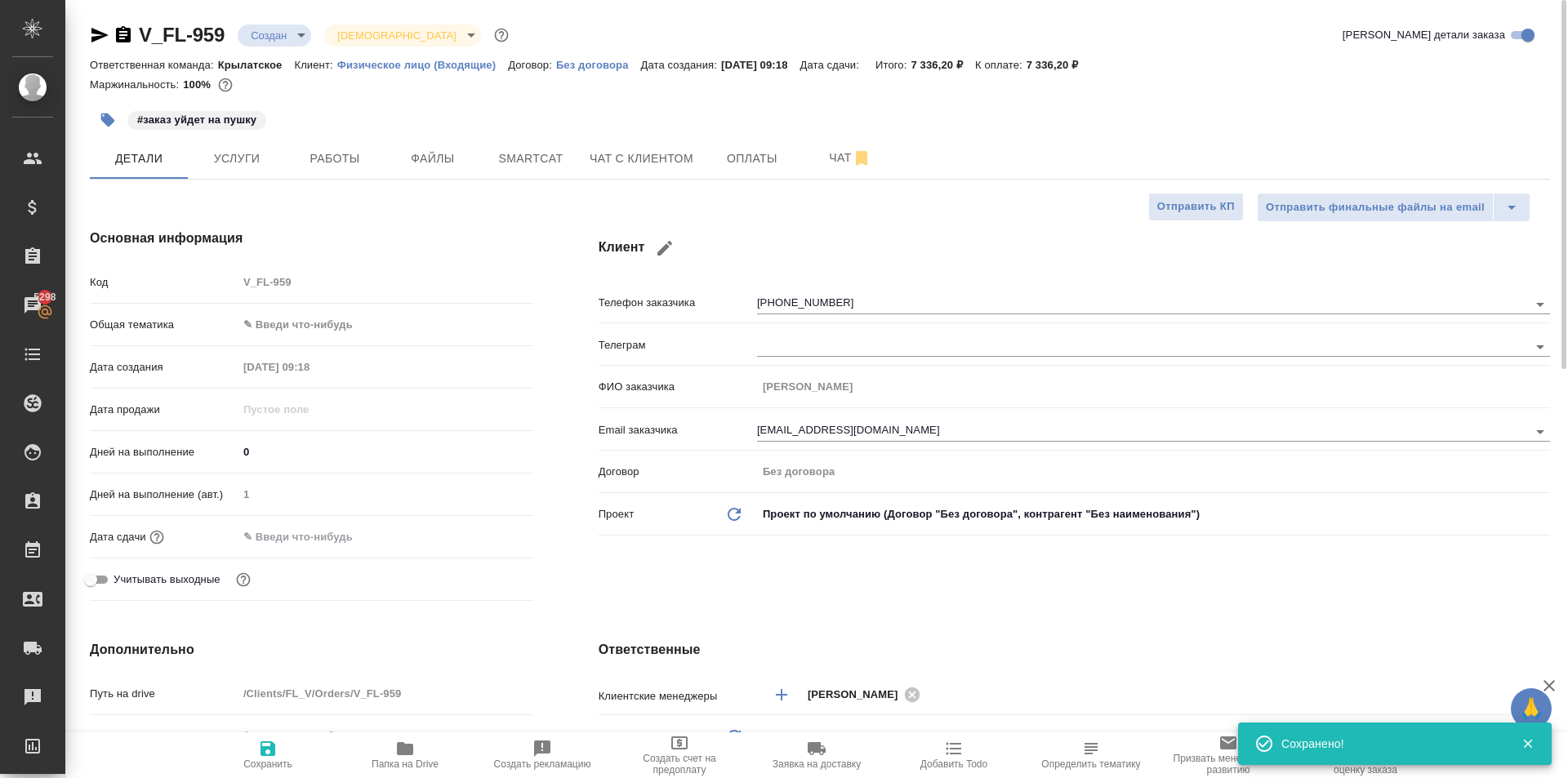
click at [352, 329] on body "🙏 .cls-1 fill:#fff; AWATERA Kasymov Timur Клиенты Спецификации Заказы 5298 Чаты…" at bounding box center [784, 389] width 1568 height 778
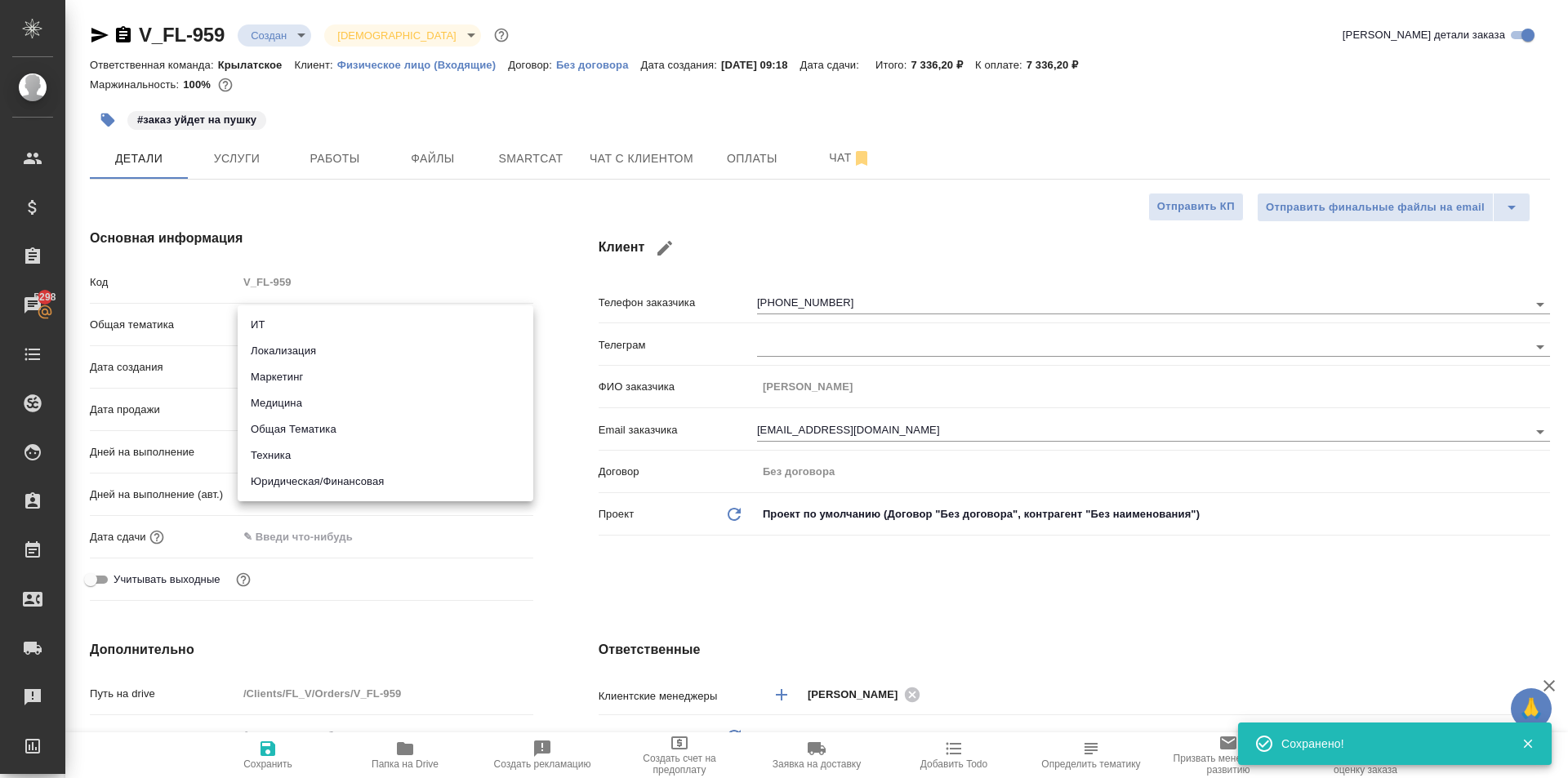
drag, startPoint x: 357, startPoint y: 473, endPoint x: 356, endPoint y: 450, distance: 23.0
click at [357, 472] on li "Юридическая/Финансовая" at bounding box center [385, 481] width 296 height 26
type input "yr-fn"
type textarea "x"
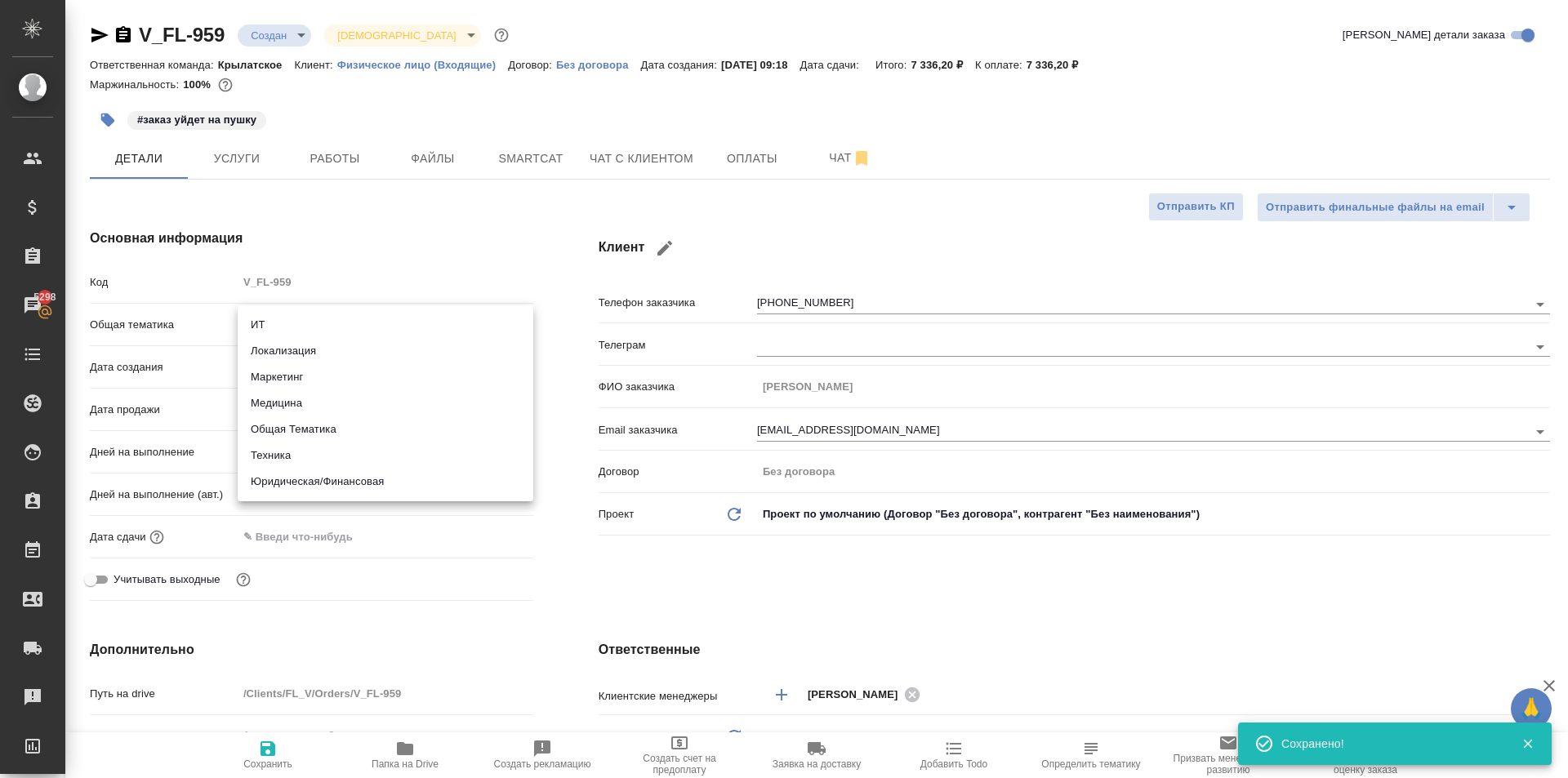
type textarea "x"
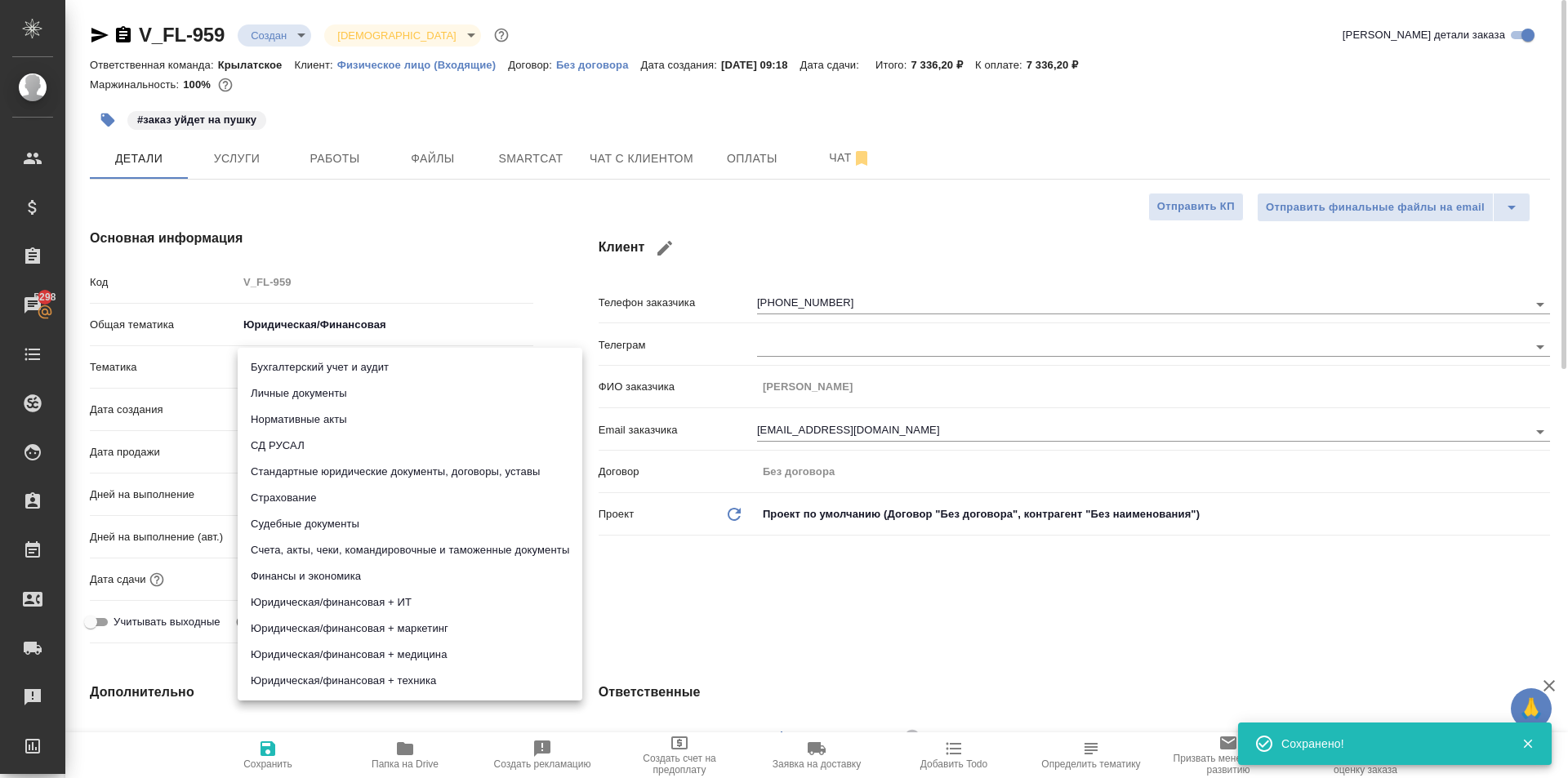
drag, startPoint x: 319, startPoint y: 372, endPoint x: 318, endPoint y: 397, distance: 25.0
click at [320, 372] on body "🙏 .cls-1 fill:#fff; AWATERA Kasymov Timur Клиенты Спецификации Заказы 5298 Чаты…" at bounding box center [784, 389] width 1568 height 778
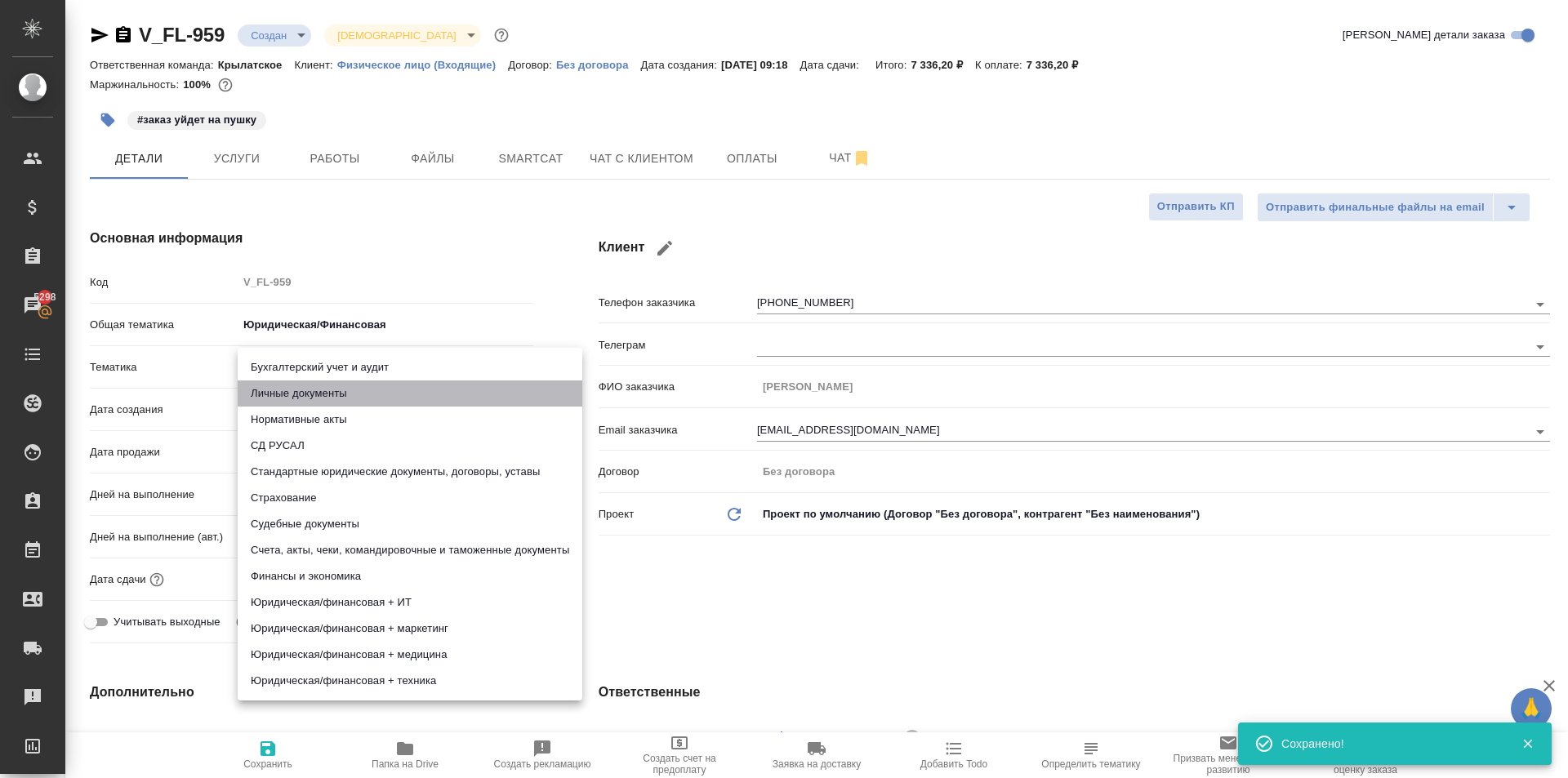
drag, startPoint x: 318, startPoint y: 397, endPoint x: 321, endPoint y: 406, distance: 9.5
click at [319, 397] on li "Личные документы" at bounding box center [410, 393] width 345 height 26
type textarea "x"
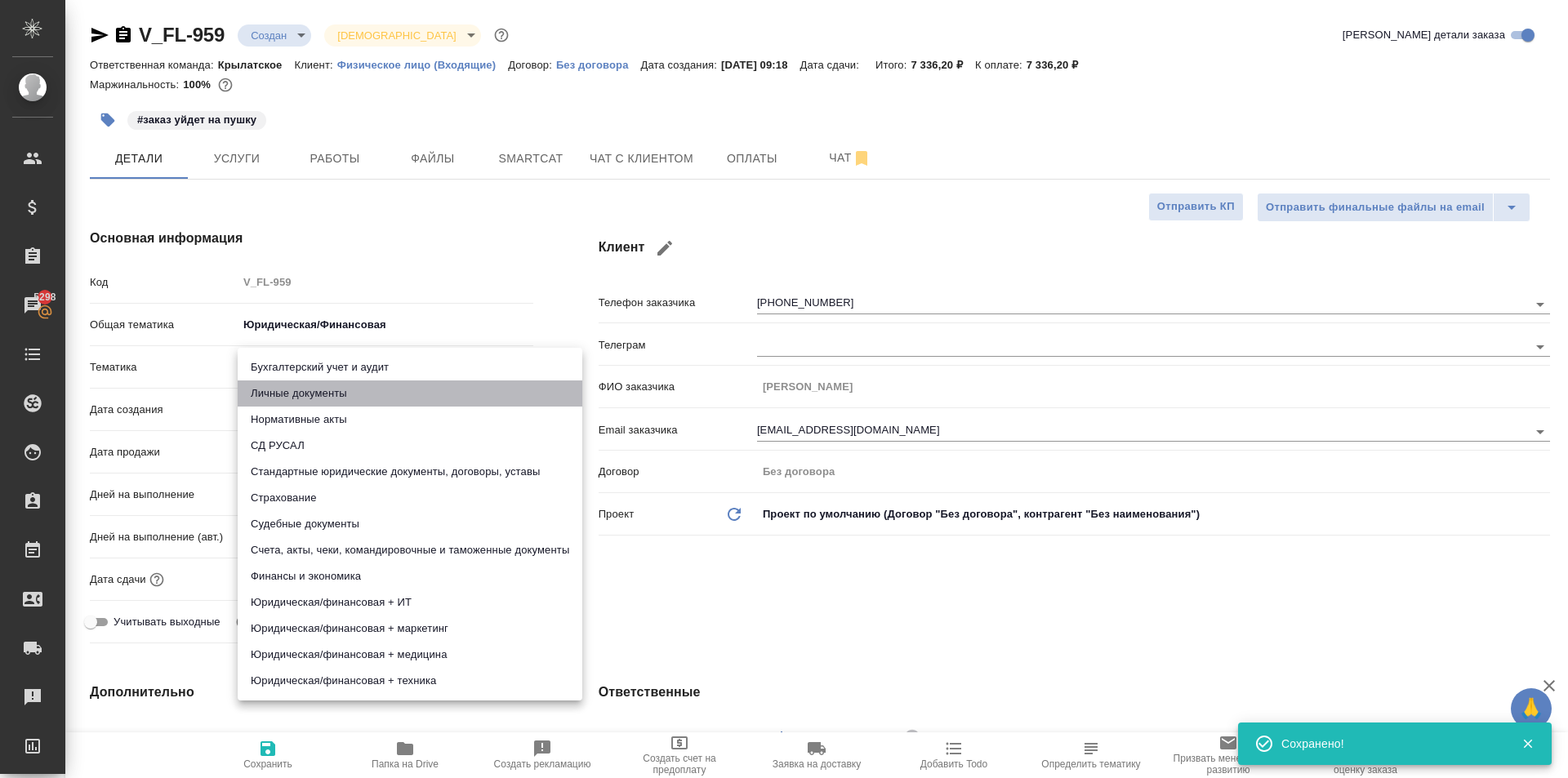
type input "5a8b8b956a9677013d343cfe"
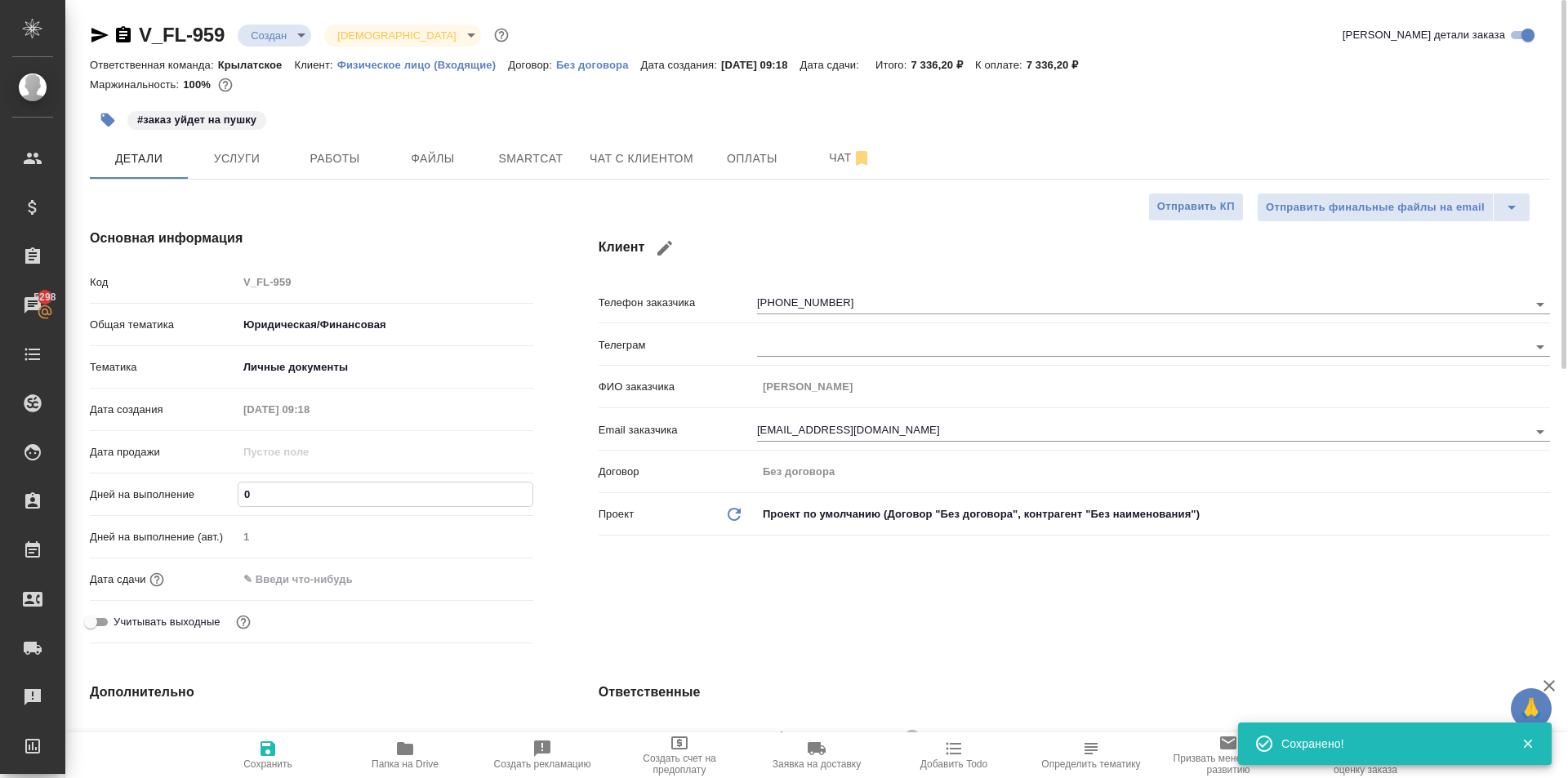
drag, startPoint x: 270, startPoint y: 498, endPoint x: 185, endPoint y: 499, distance: 85.0
click at [185, 499] on div "Дней на выполнение 0" at bounding box center [311, 494] width 443 height 29
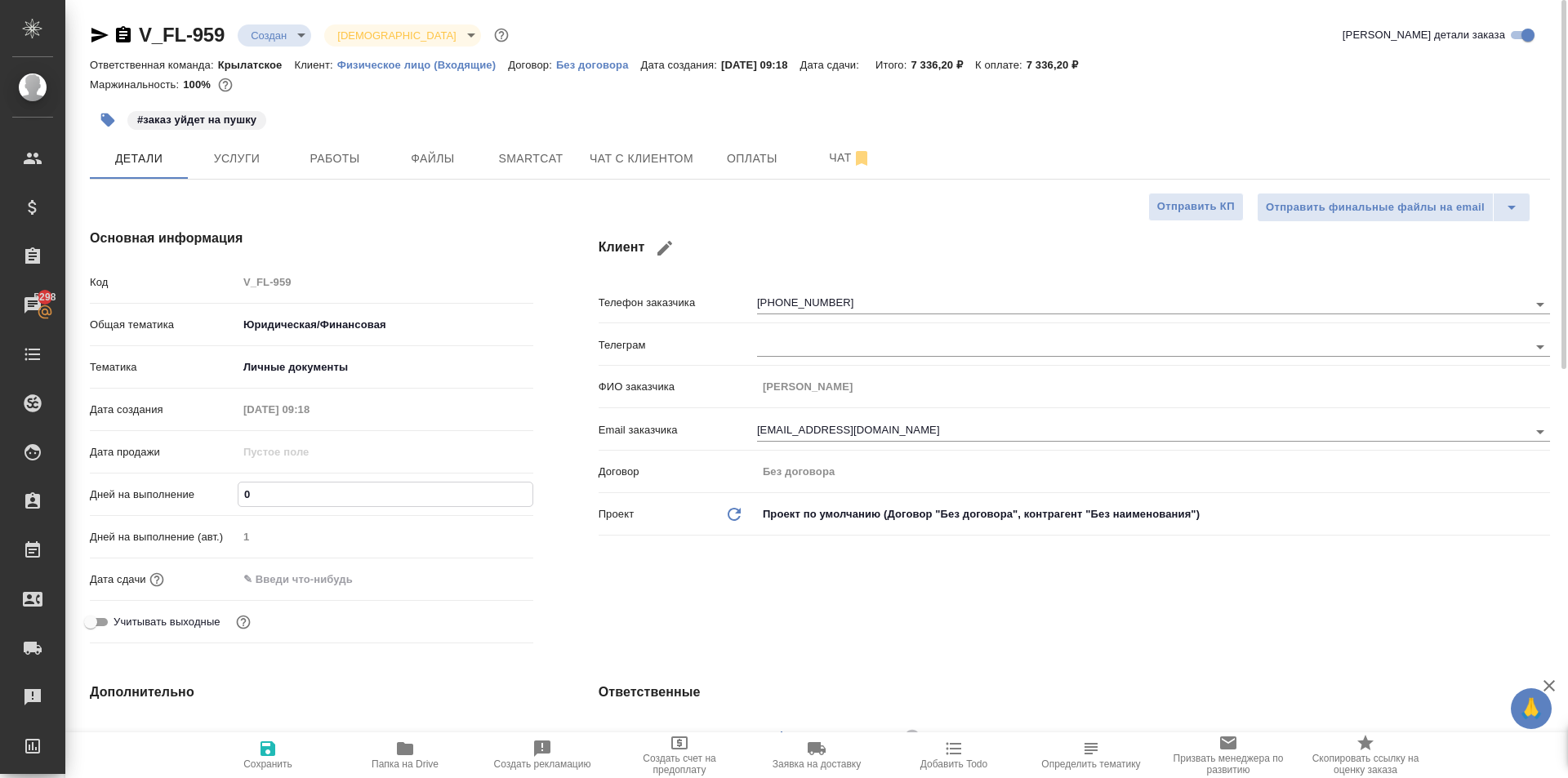
type input "1"
type textarea "x"
type input "1"
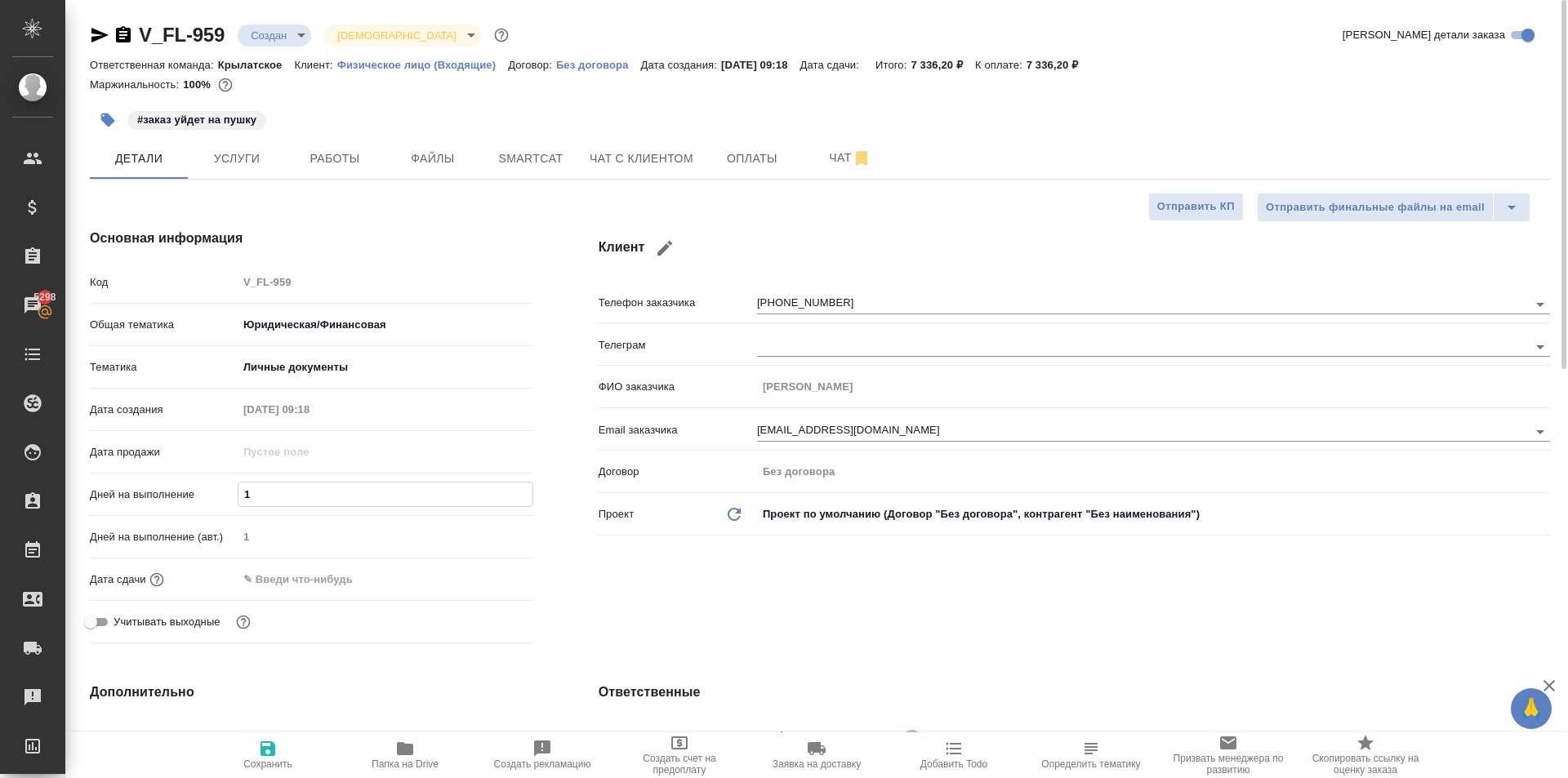
click at [261, 577] on input "text" at bounding box center [309, 579] width 143 height 24
click at [474, 583] on div at bounding box center [385, 579] width 296 height 25
click at [485, 583] on icon "button" at bounding box center [485, 578] width 19 height 19
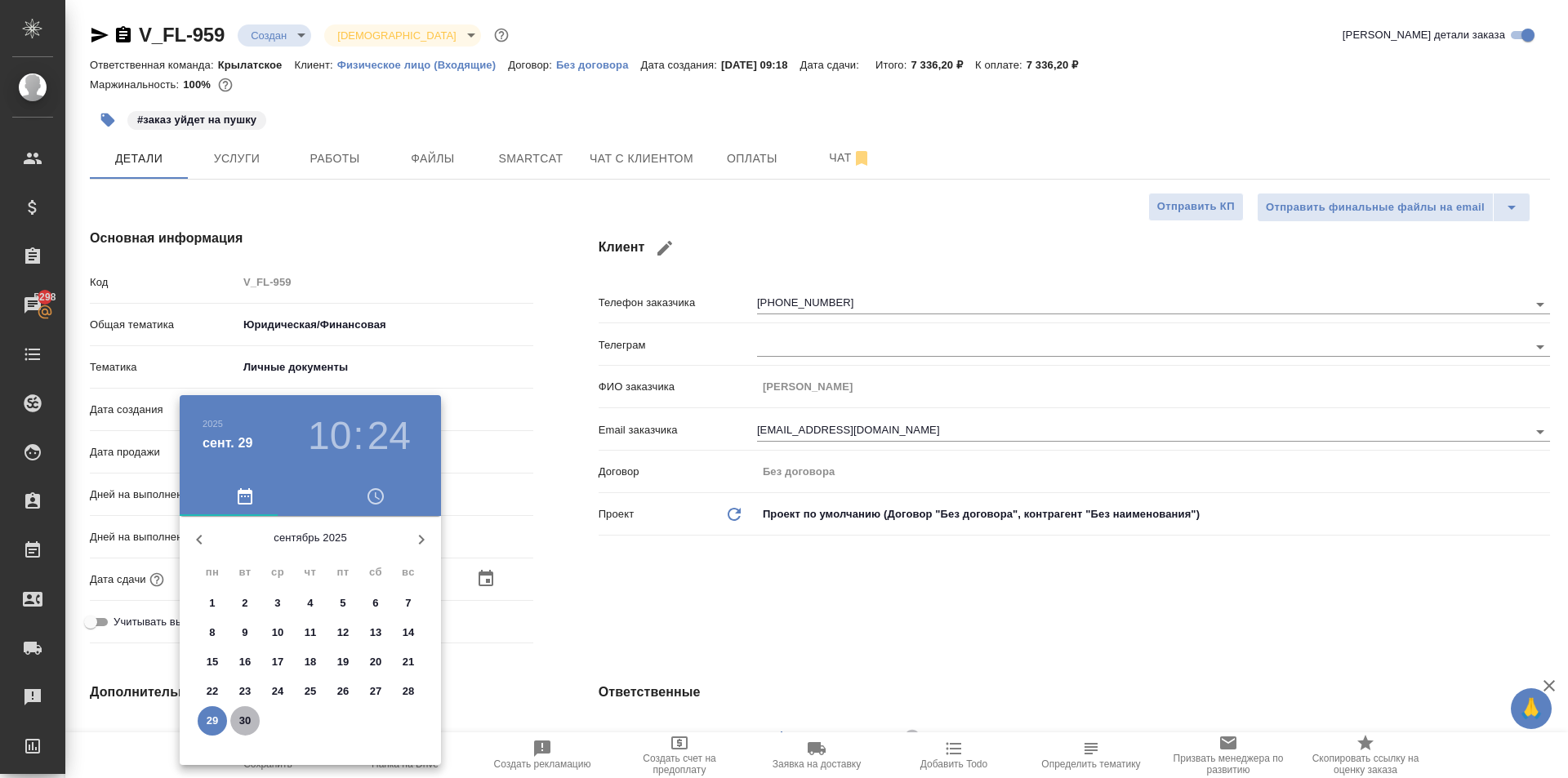
click at [244, 717] on p "30" at bounding box center [245, 720] width 12 height 16
type input "30.09.2025 10:24"
type textarea "x"
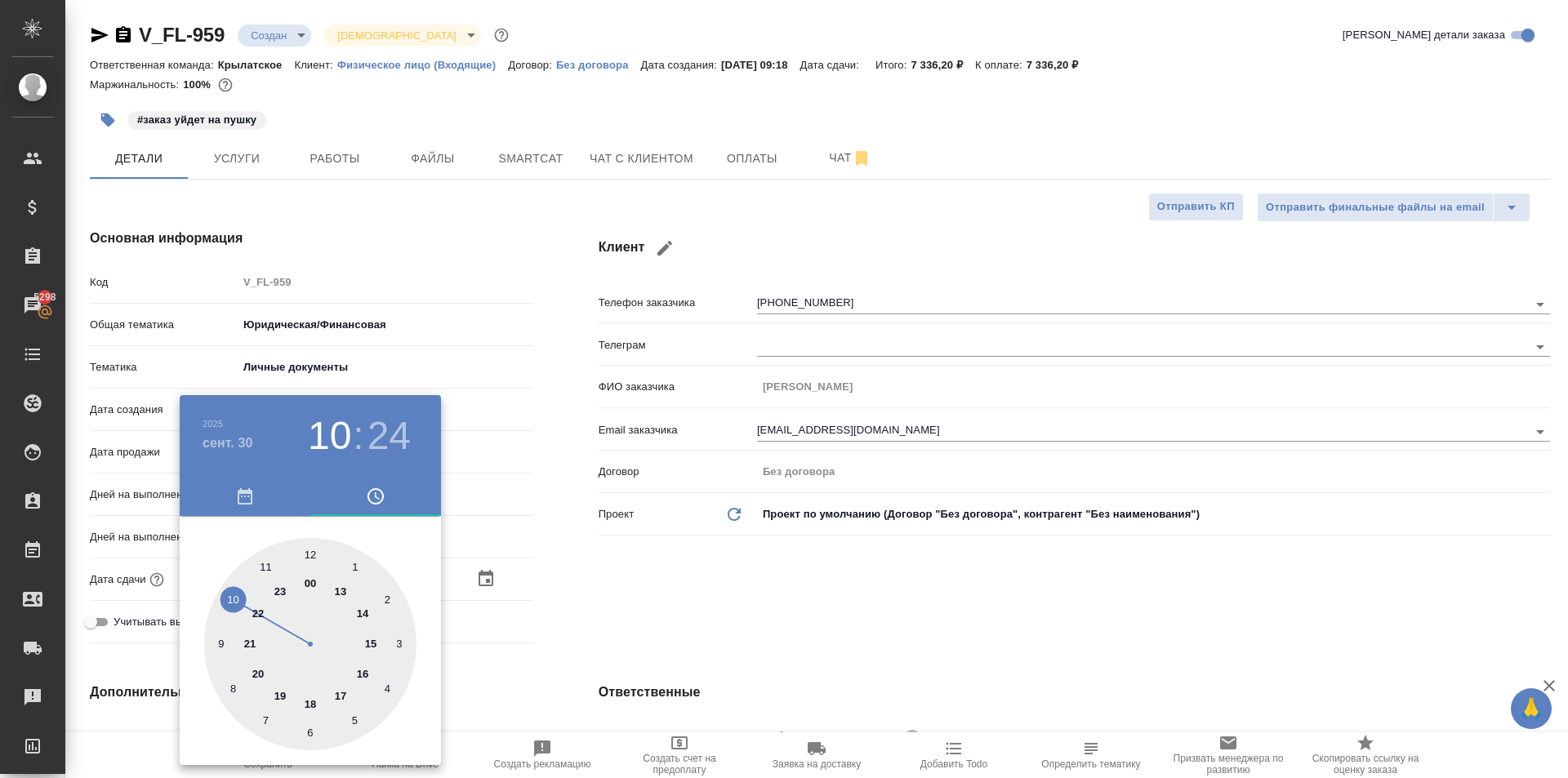
click at [306, 554] on div at bounding box center [310, 643] width 213 height 212
click at [308, 556] on div at bounding box center [310, 643] width 213 height 212
type input "30.09.2025 12:00"
type textarea "x"
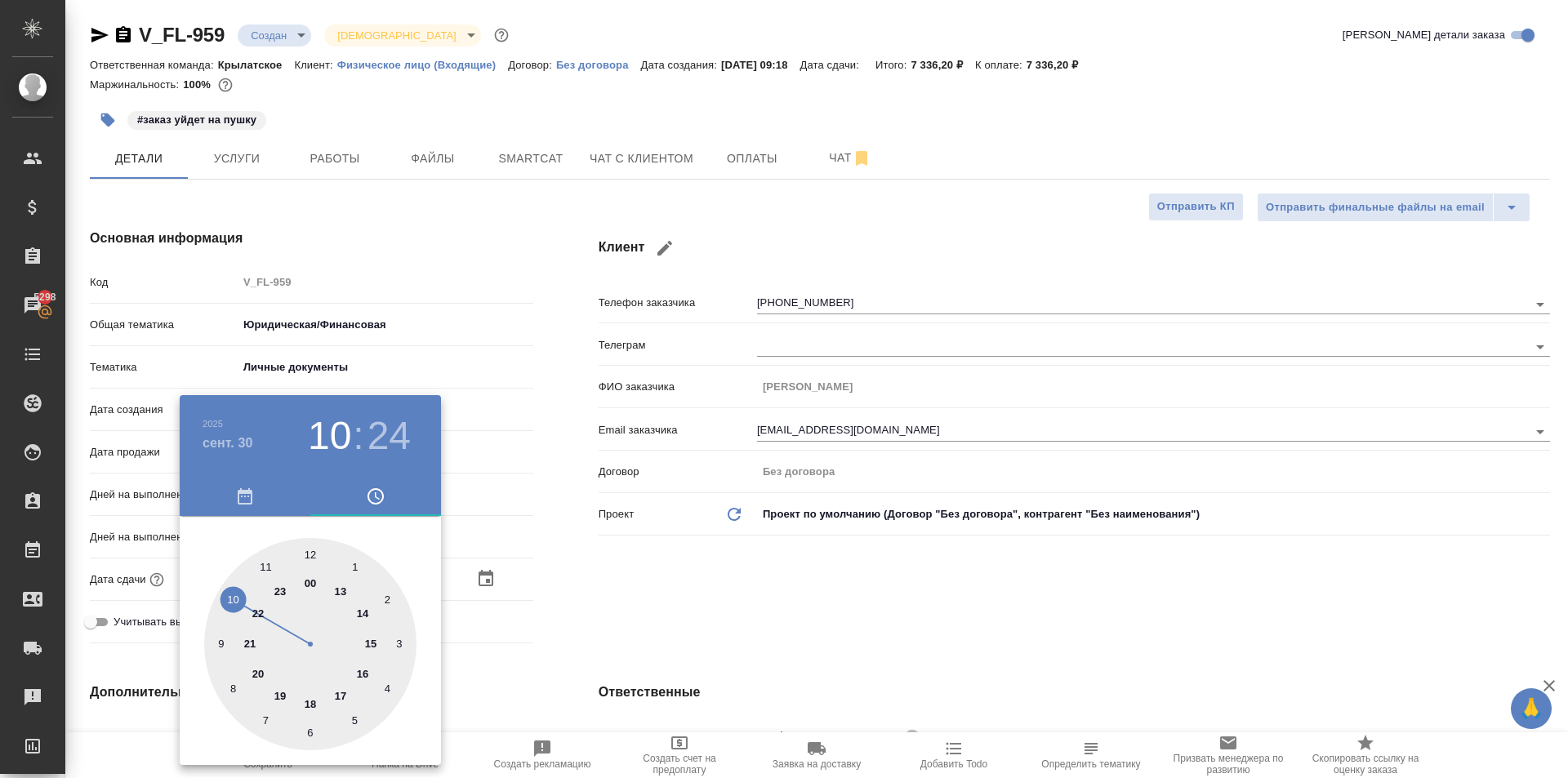
type textarea "x"
drag, startPoint x: 594, startPoint y: 584, endPoint x: 579, endPoint y: 610, distance: 30.0
click at [590, 588] on div at bounding box center [784, 389] width 1568 height 778
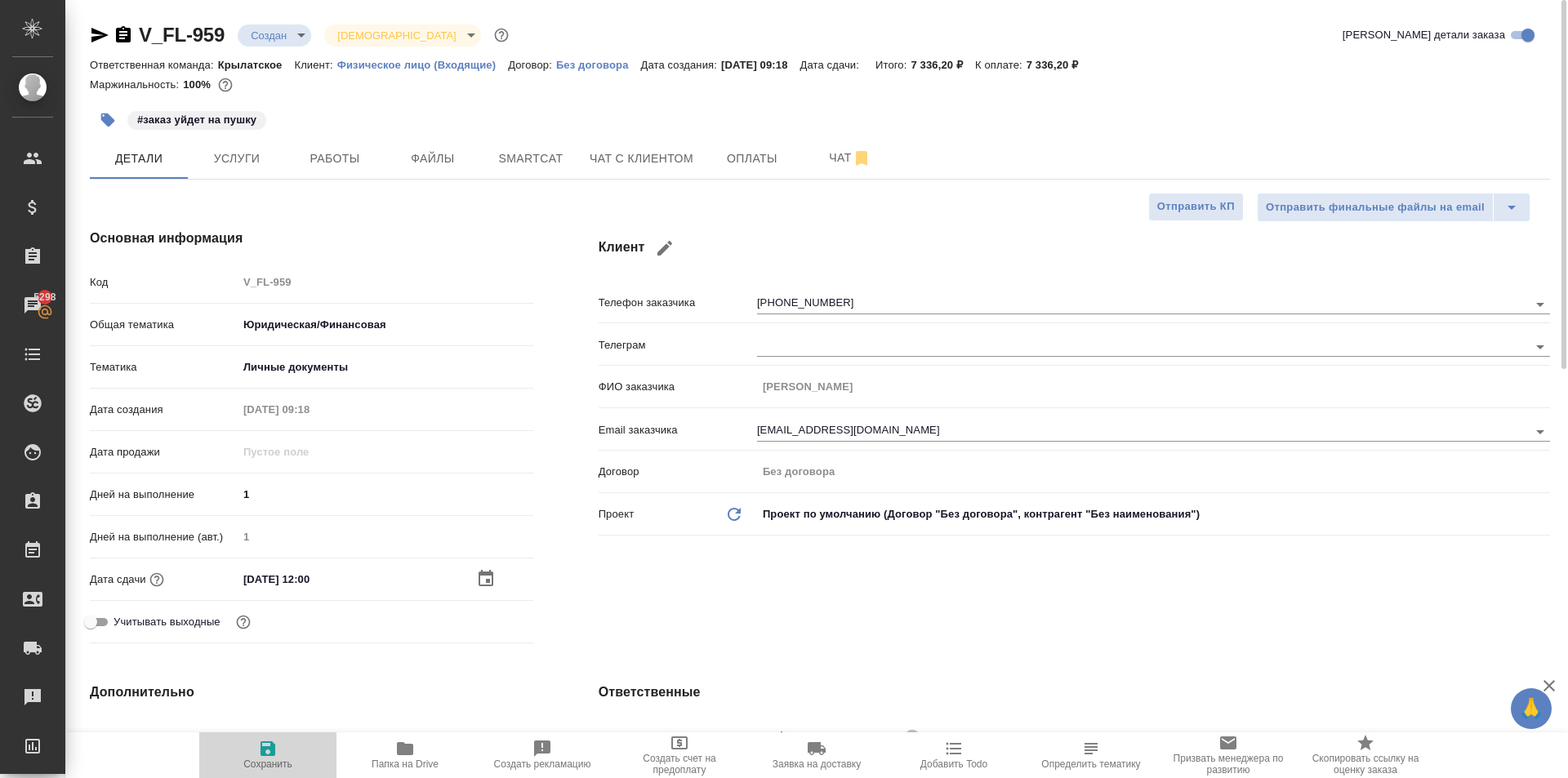
drag, startPoint x: 303, startPoint y: 739, endPoint x: 313, endPoint y: 731, distance: 12.8
click at [308, 734] on button "Сохранить" at bounding box center [268, 755] width 137 height 46
type textarea "x"
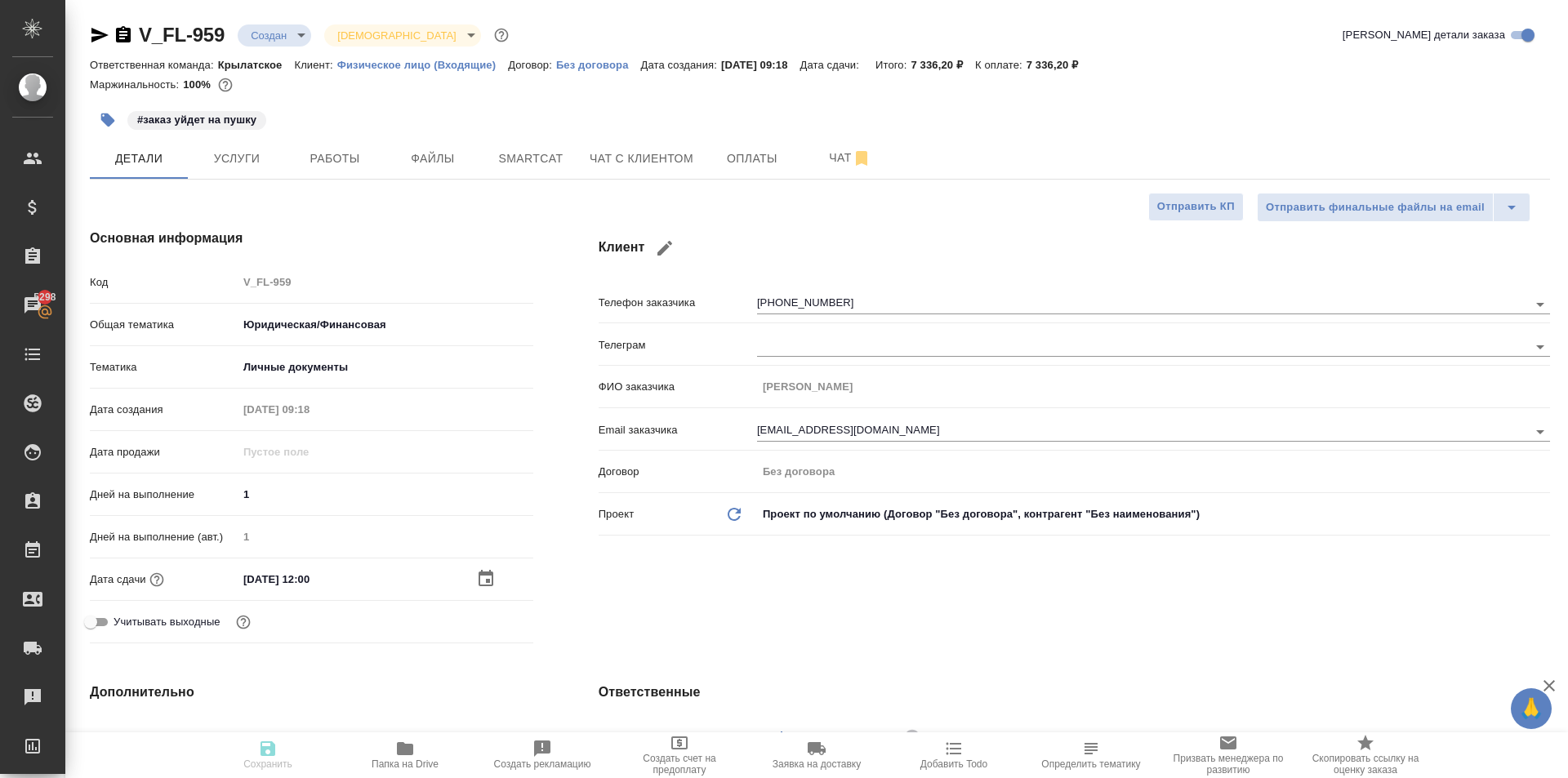
type textarea "x"
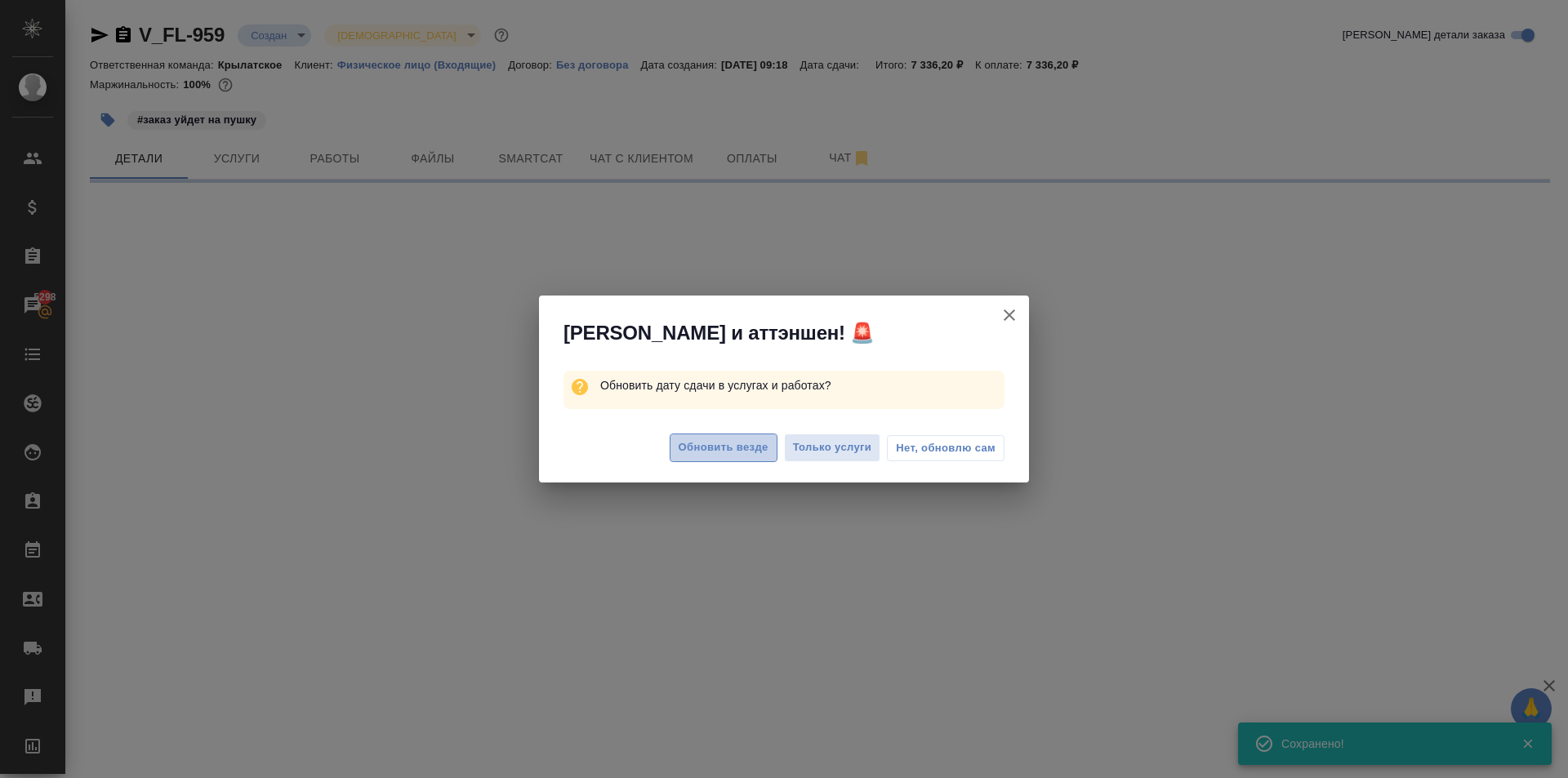
click at [685, 450] on span "Обновить везде" at bounding box center [723, 448] width 90 height 19
select select "RU"
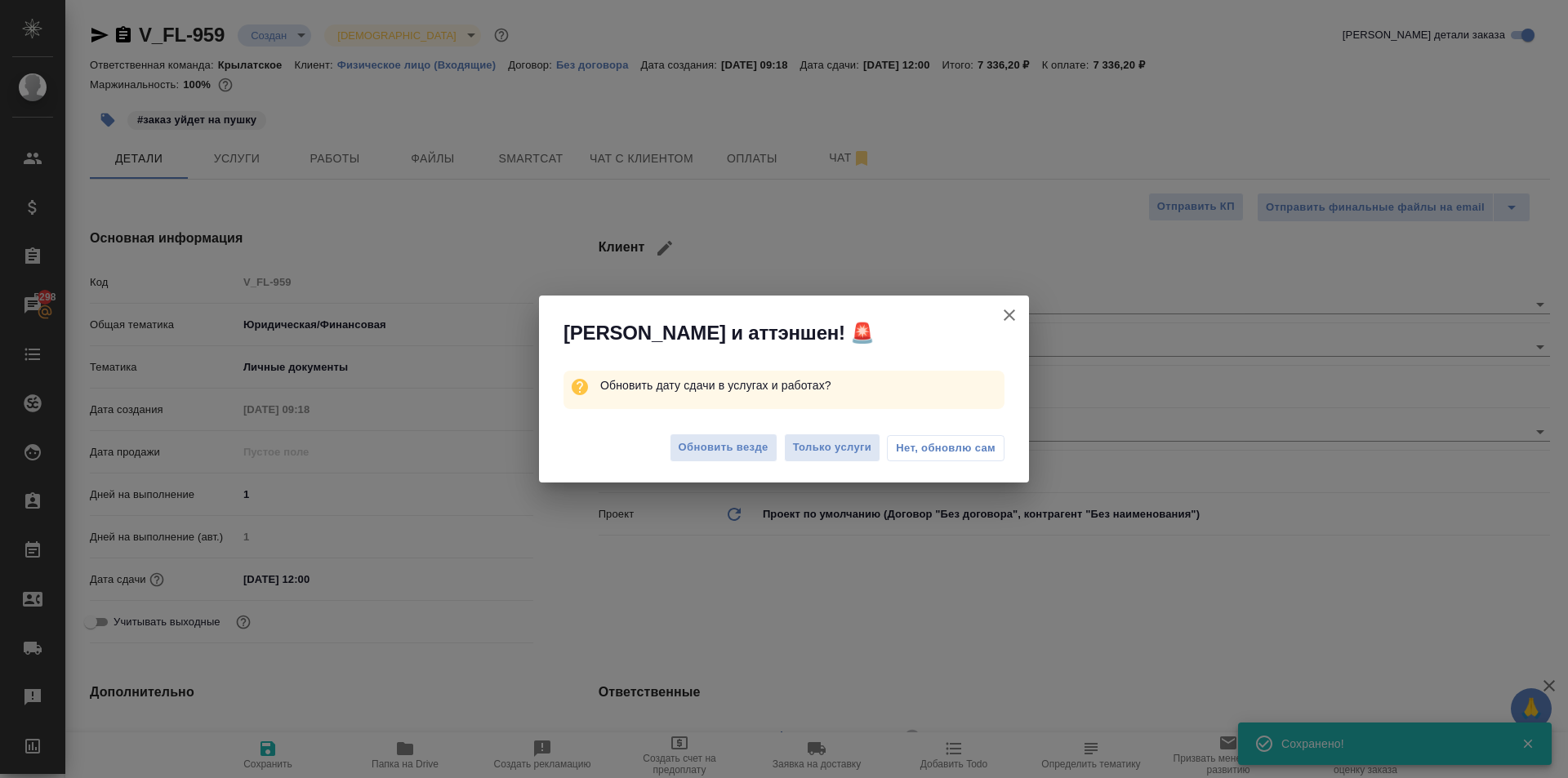
type textarea "x"
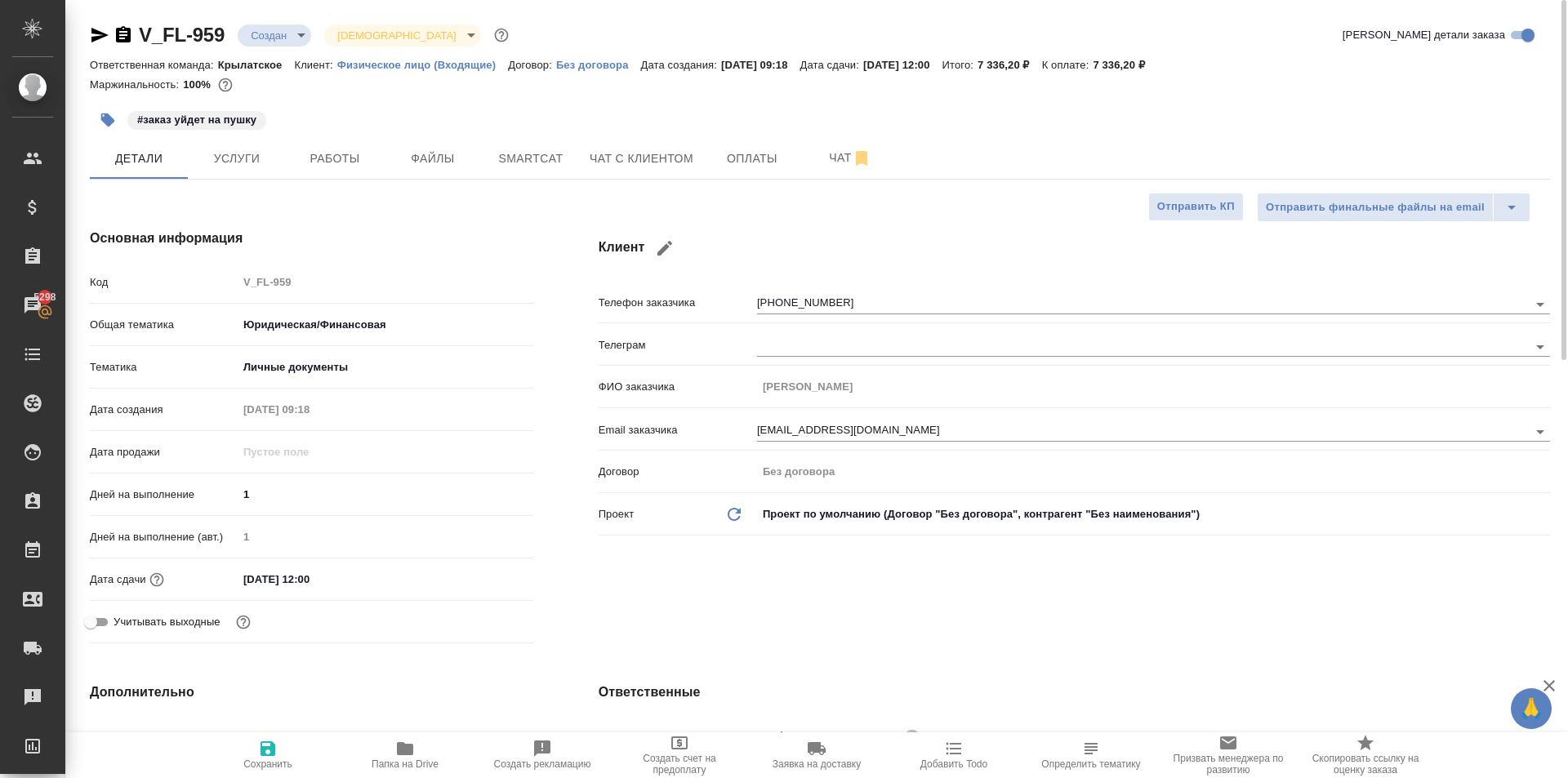
type textarea "x"
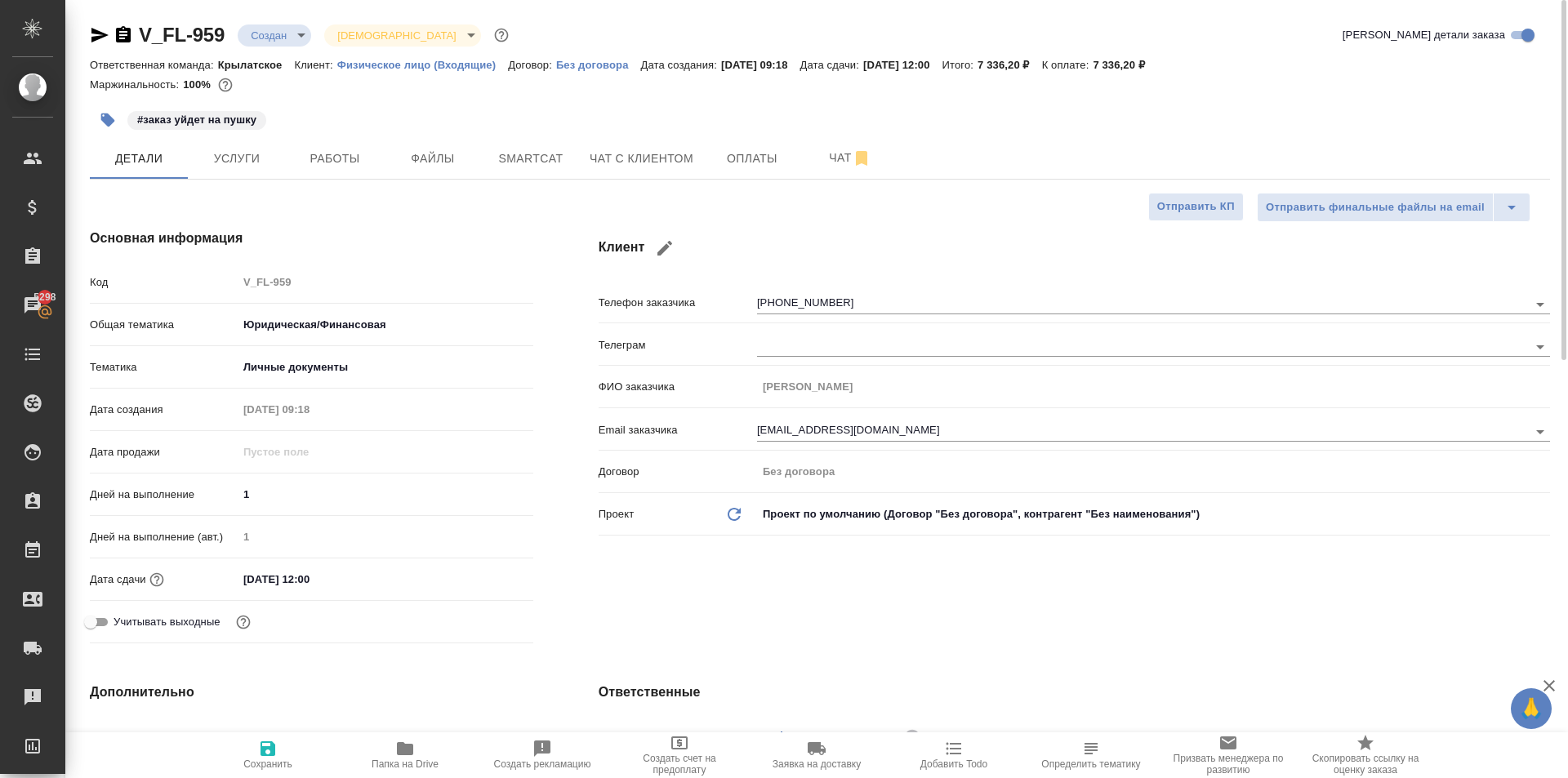
type textarea "x"
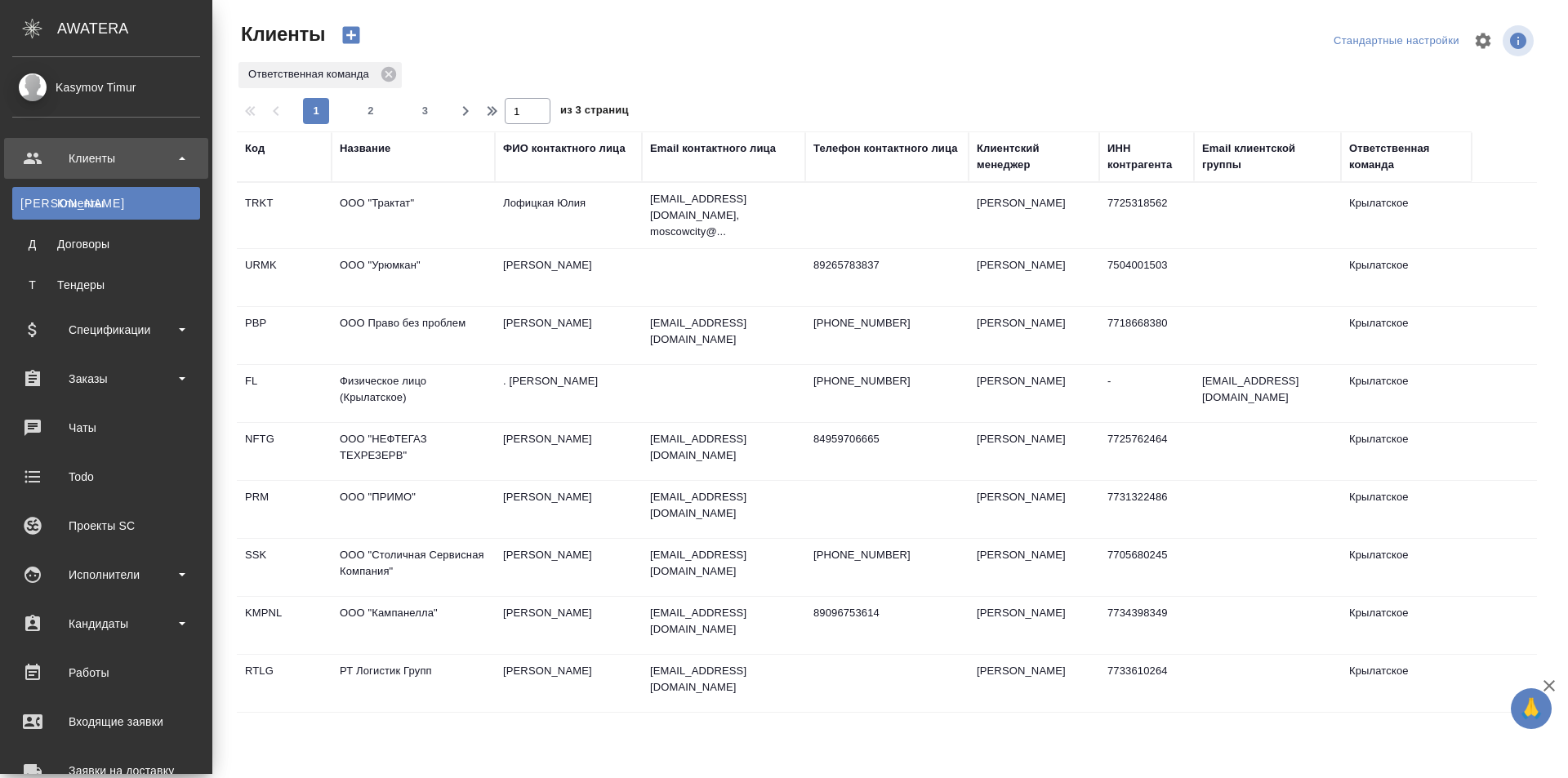
select select "RU"
click at [166, 360] on div "Заказы" at bounding box center [106, 378] width 204 height 41
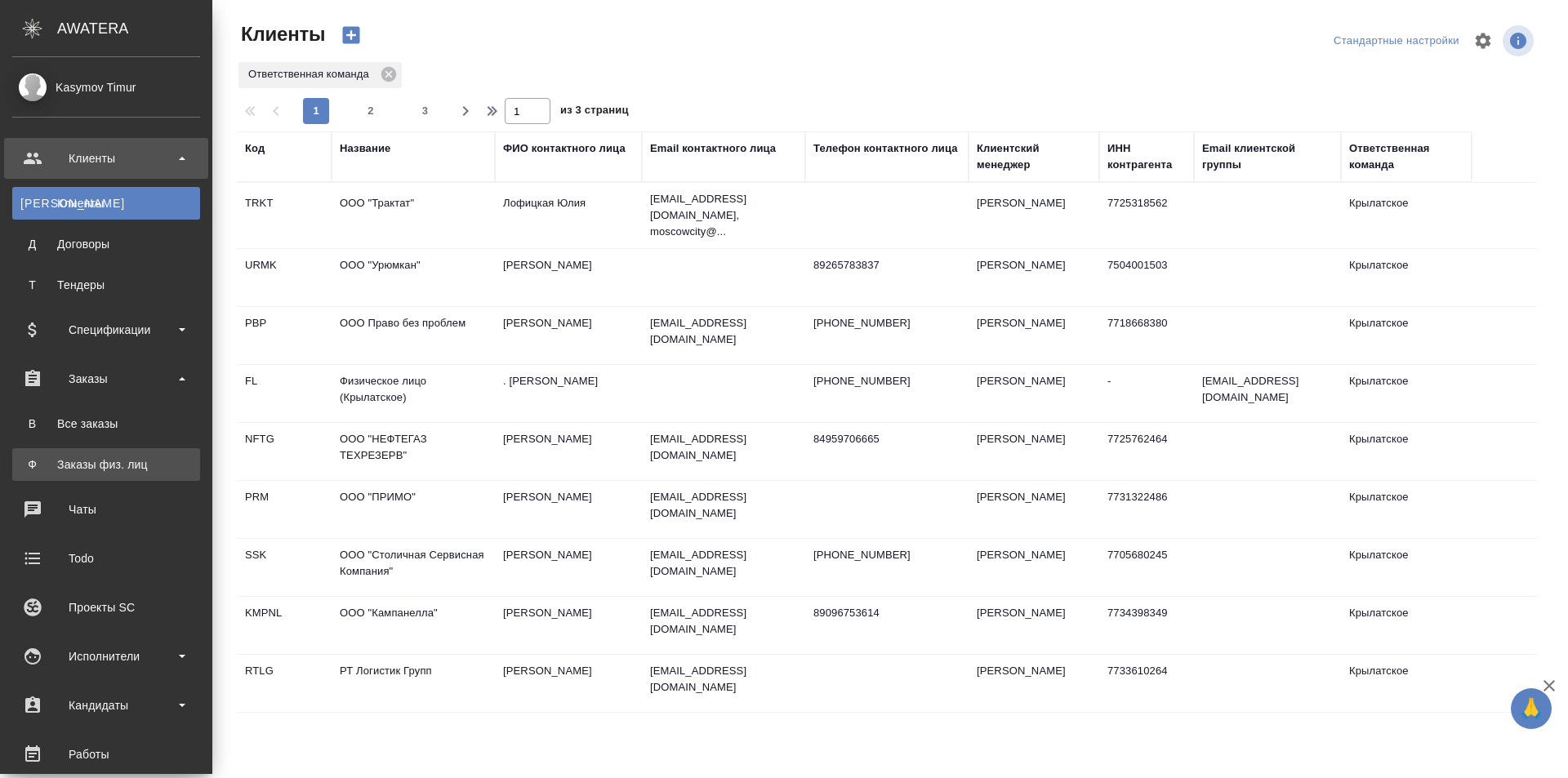
click at [141, 453] on link "Ф Заказы физ. лиц" at bounding box center [106, 464] width 188 height 33
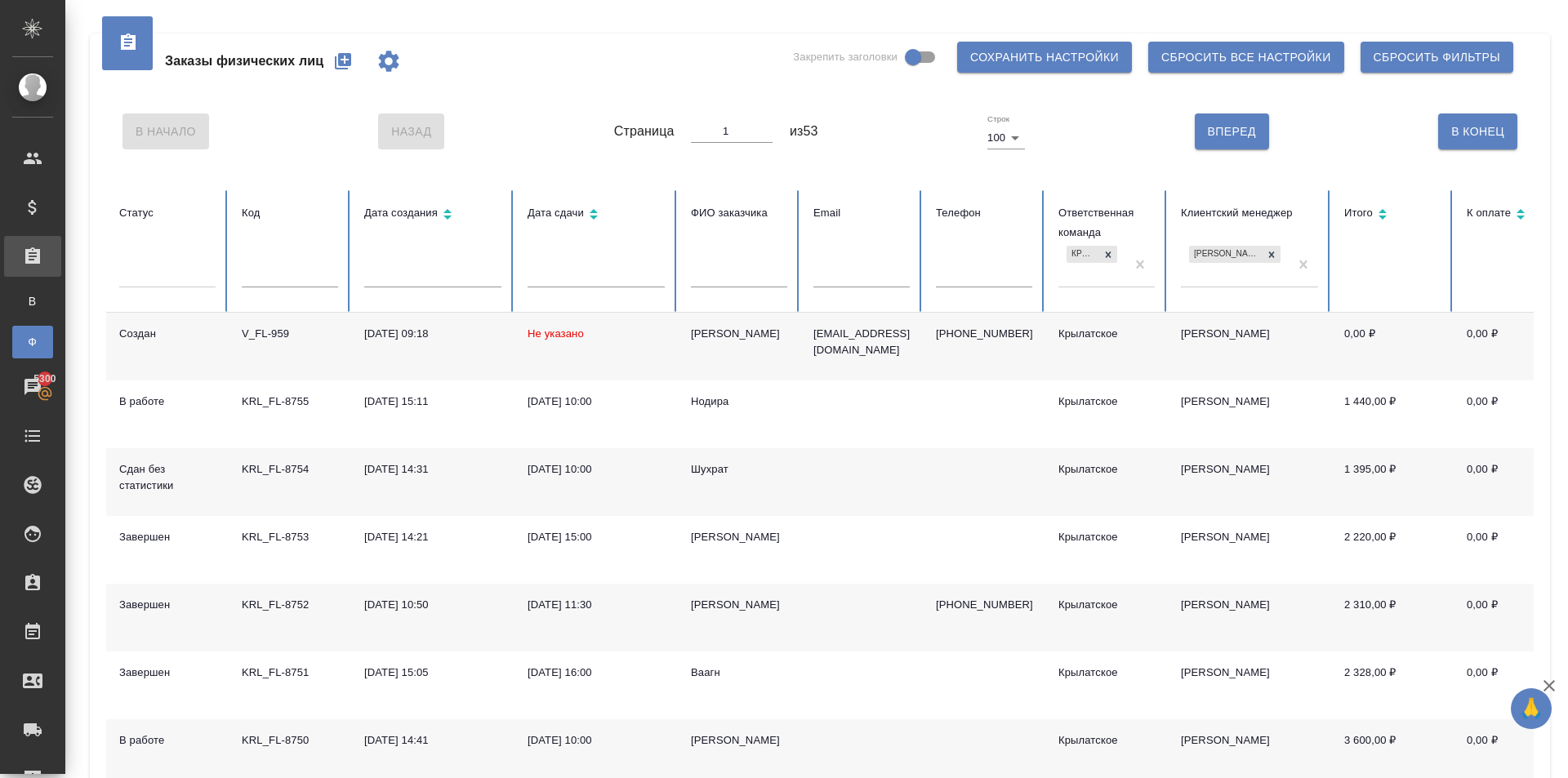
click at [323, 52] on span "Заказы физических лиц" at bounding box center [244, 61] width 158 height 19
drag, startPoint x: 340, startPoint y: 59, endPoint x: 370, endPoint y: 10, distance: 57.5
click at [354, 48] on button "button" at bounding box center [343, 61] width 39 height 39
click at [353, 46] on button "button" at bounding box center [343, 61] width 39 height 39
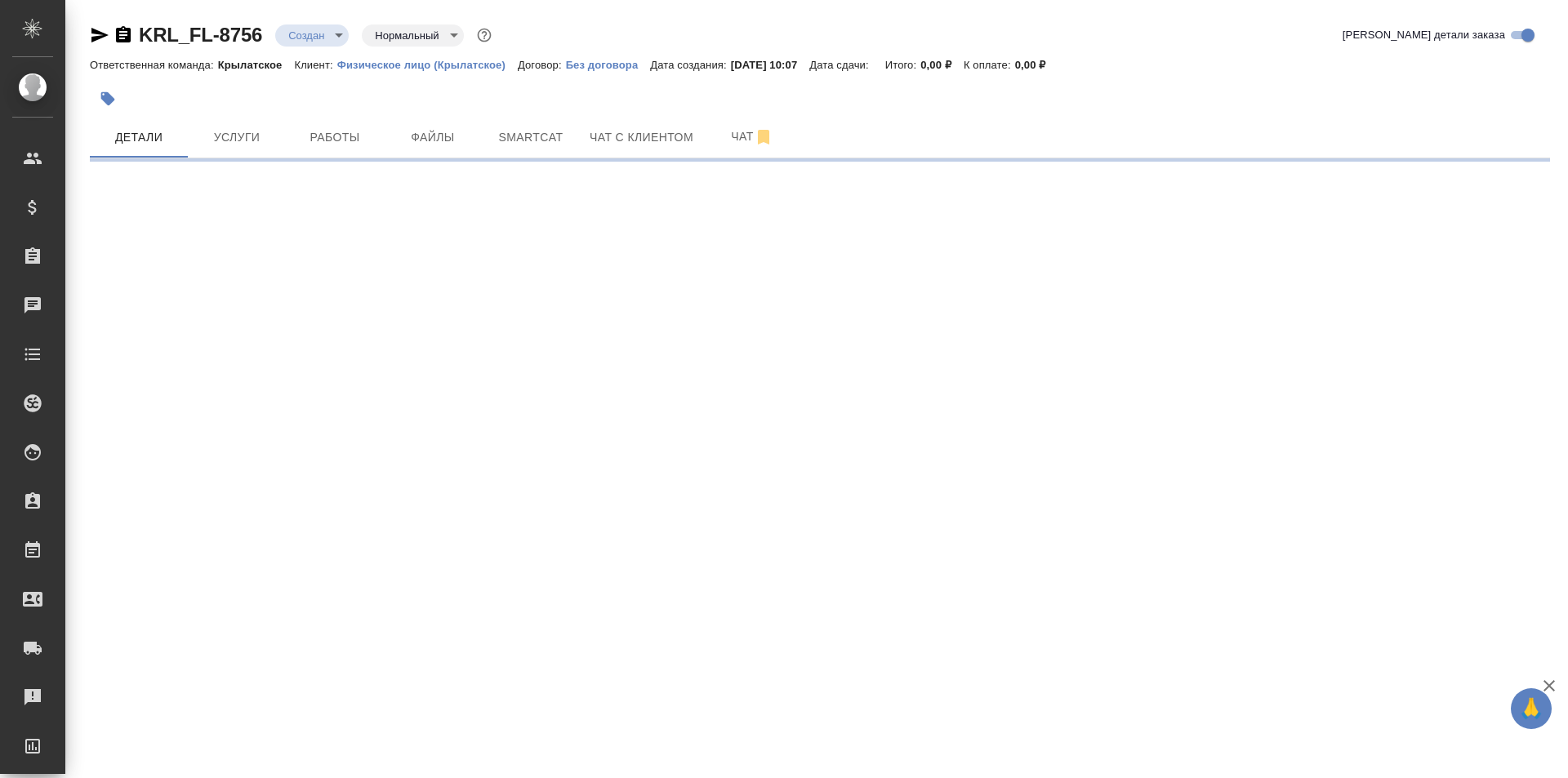
select select "RU"
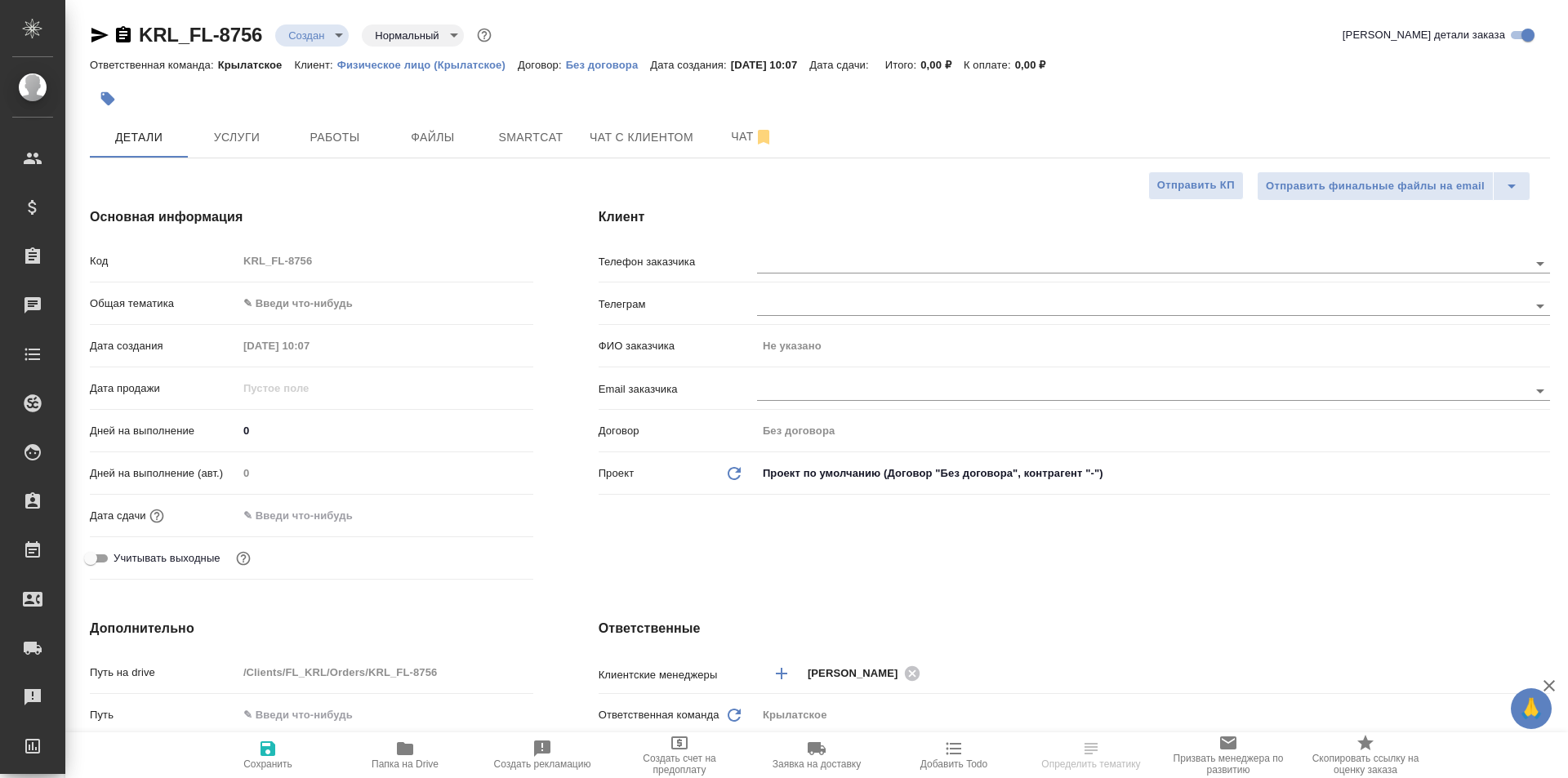
type textarea "x"
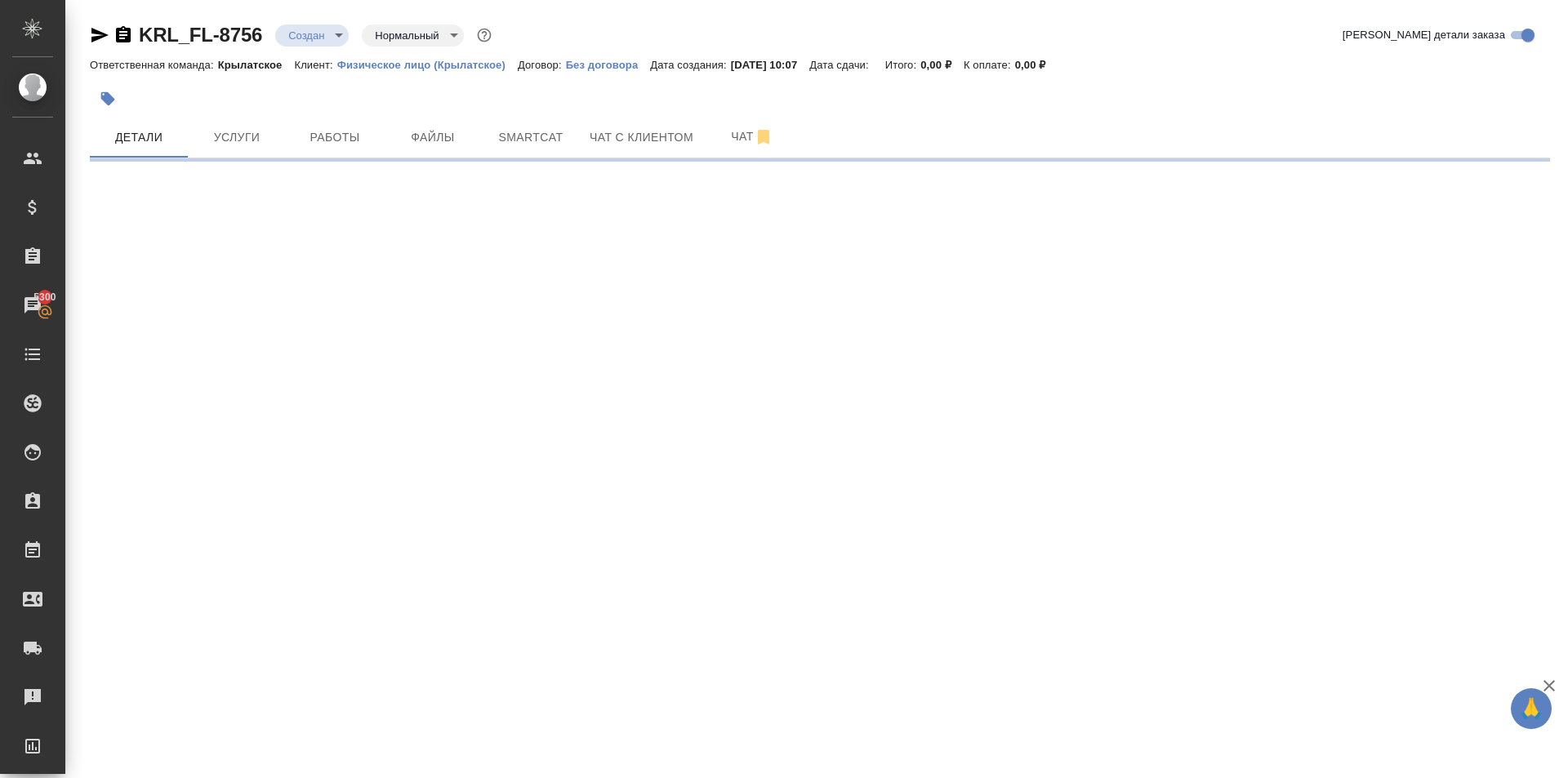
select select "RU"
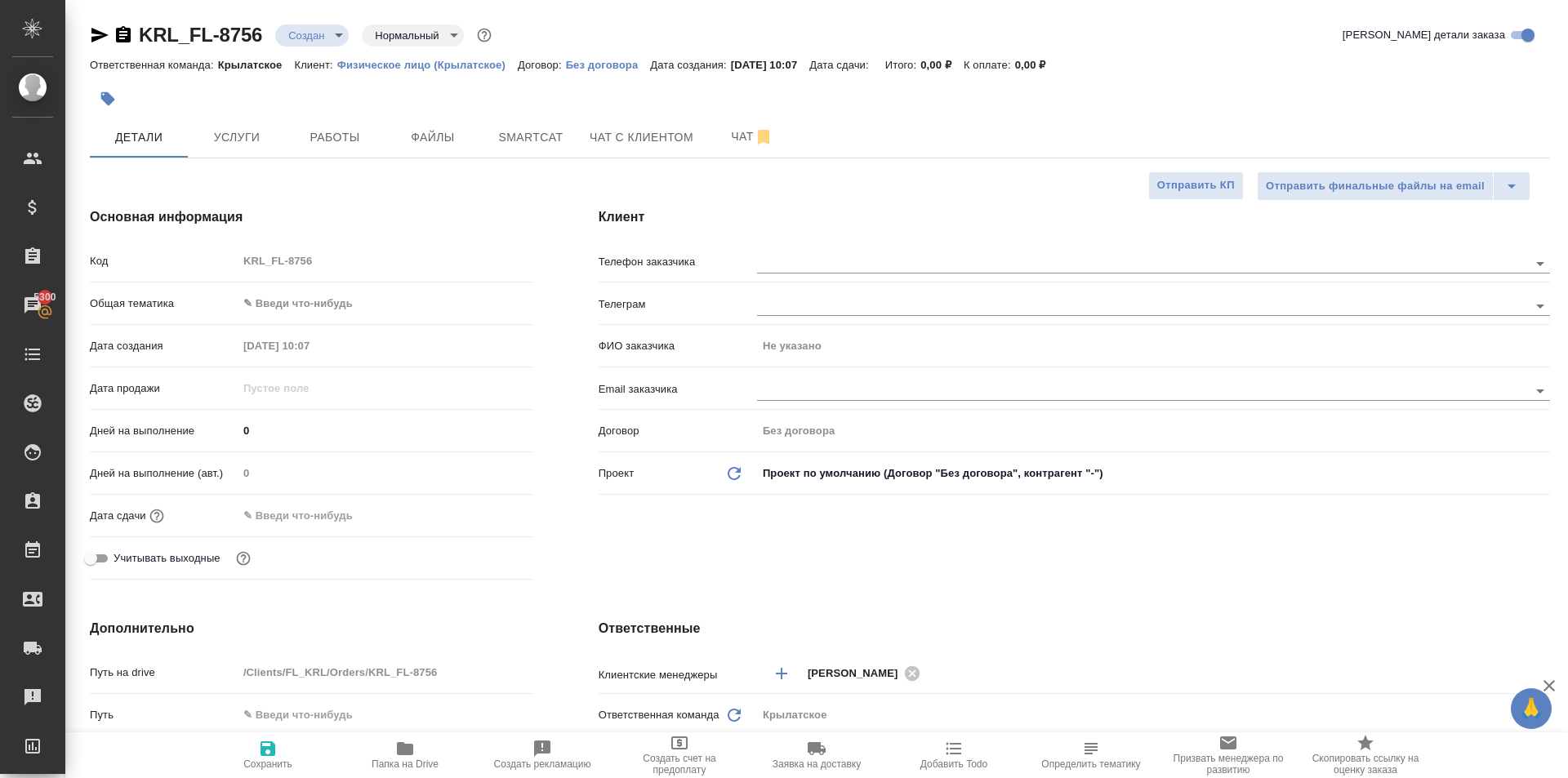
type textarea "x"
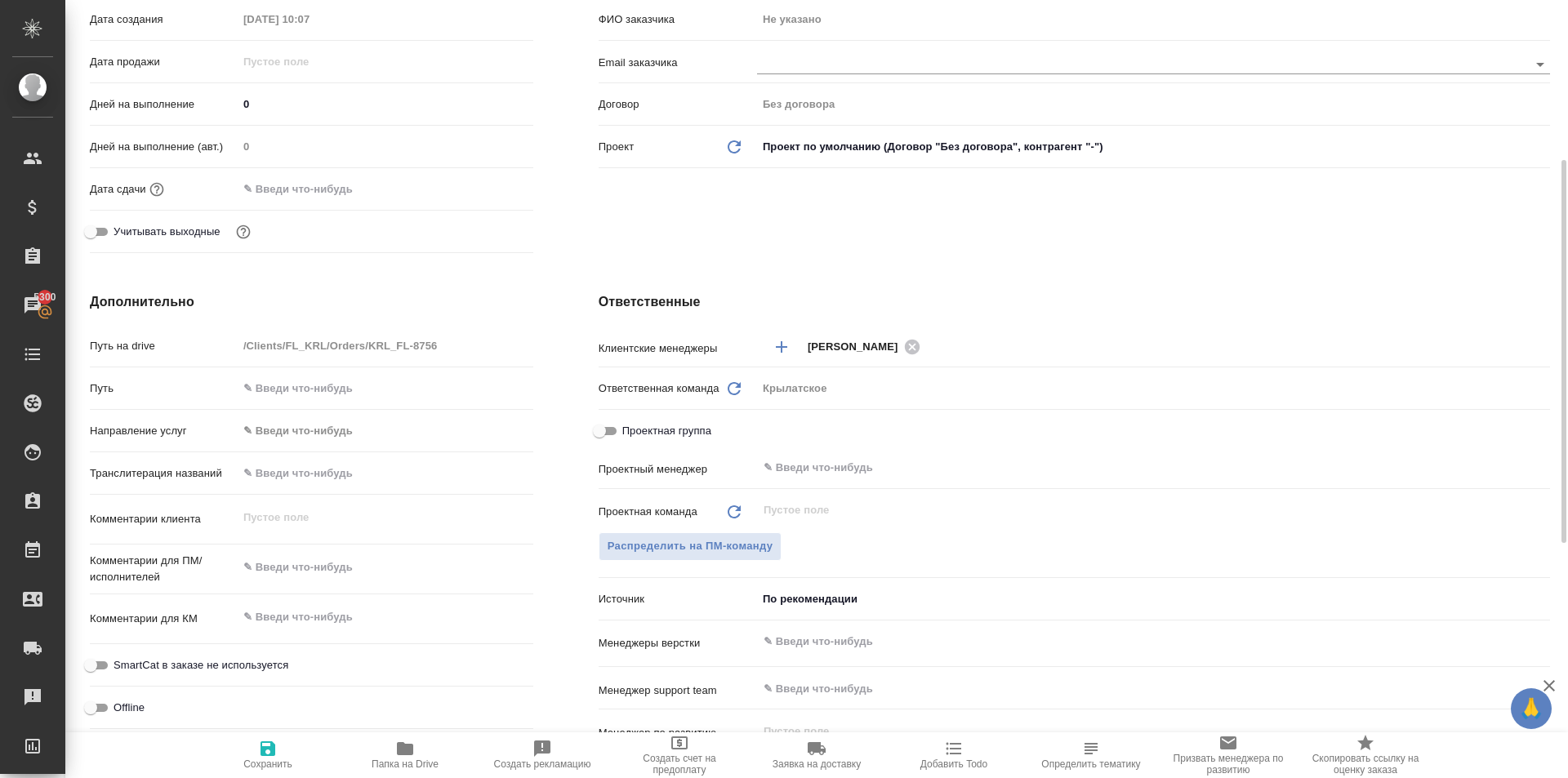
type textarea "x"
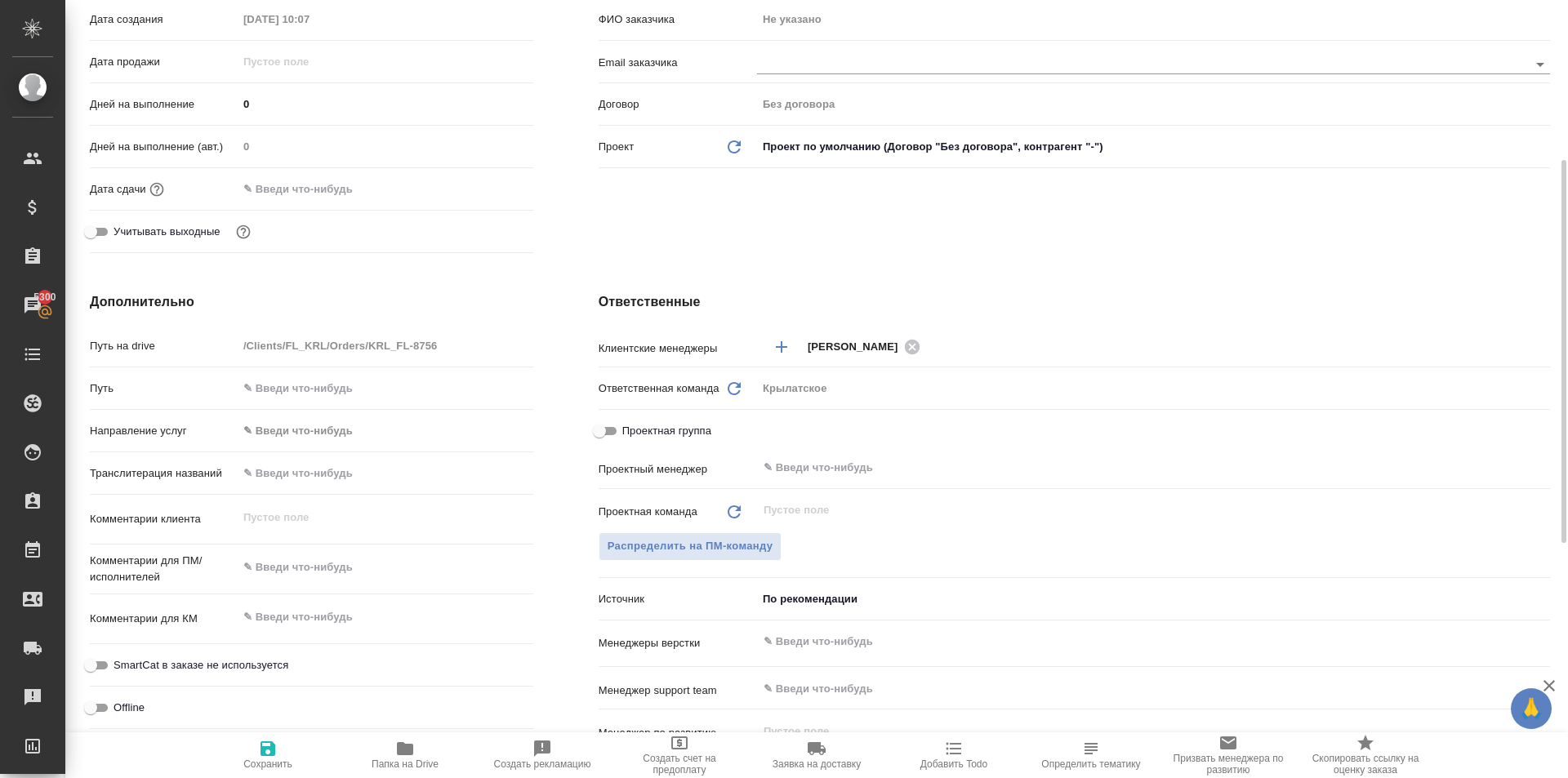
type textarea "x"
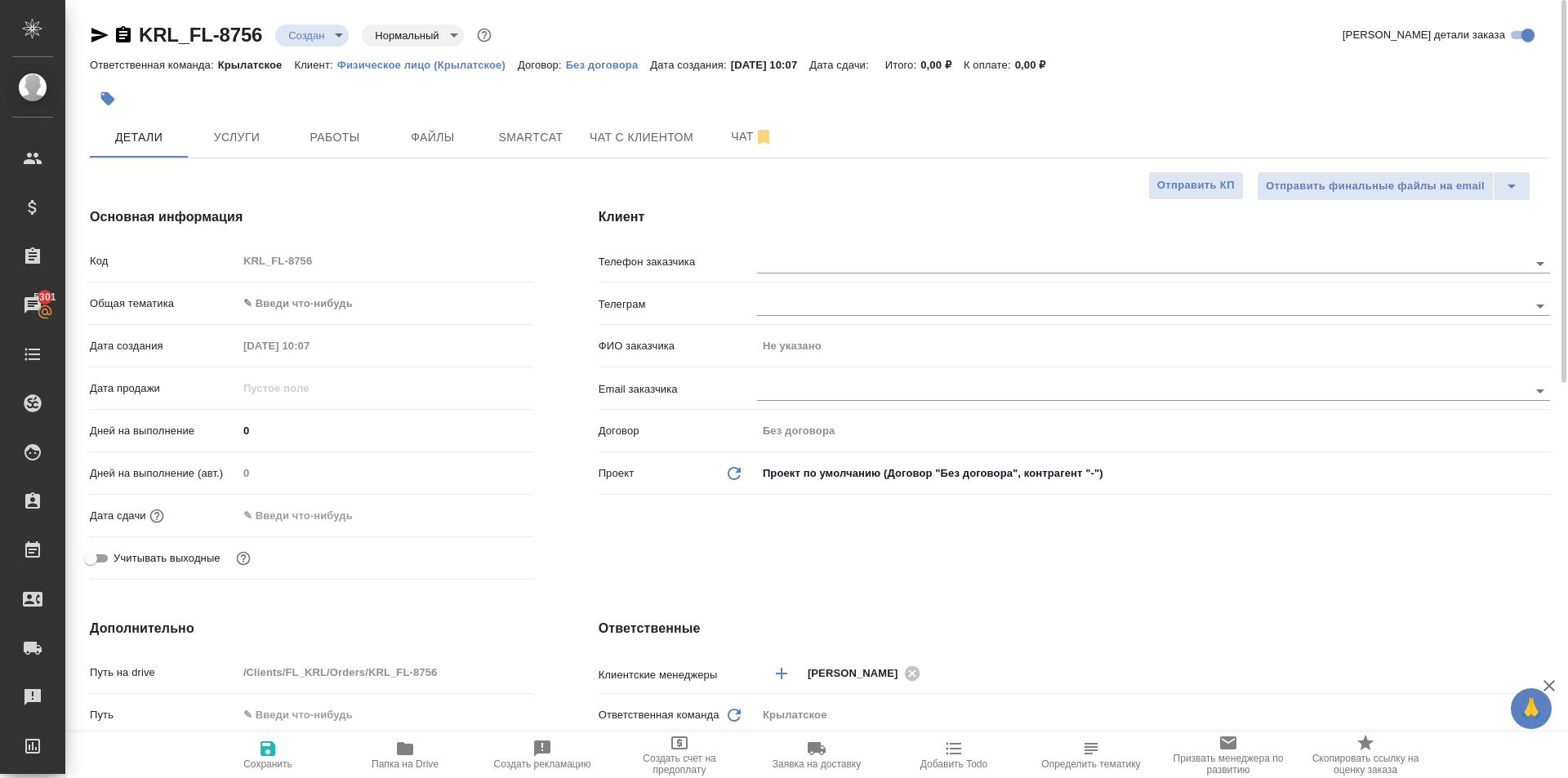
click at [345, 296] on body "🙏 .cls-1 fill:#fff; AWATERA Kasymov Timur Клиенты Спецификации Заказы 5301 Чаты…" at bounding box center [784, 389] width 1568 height 778
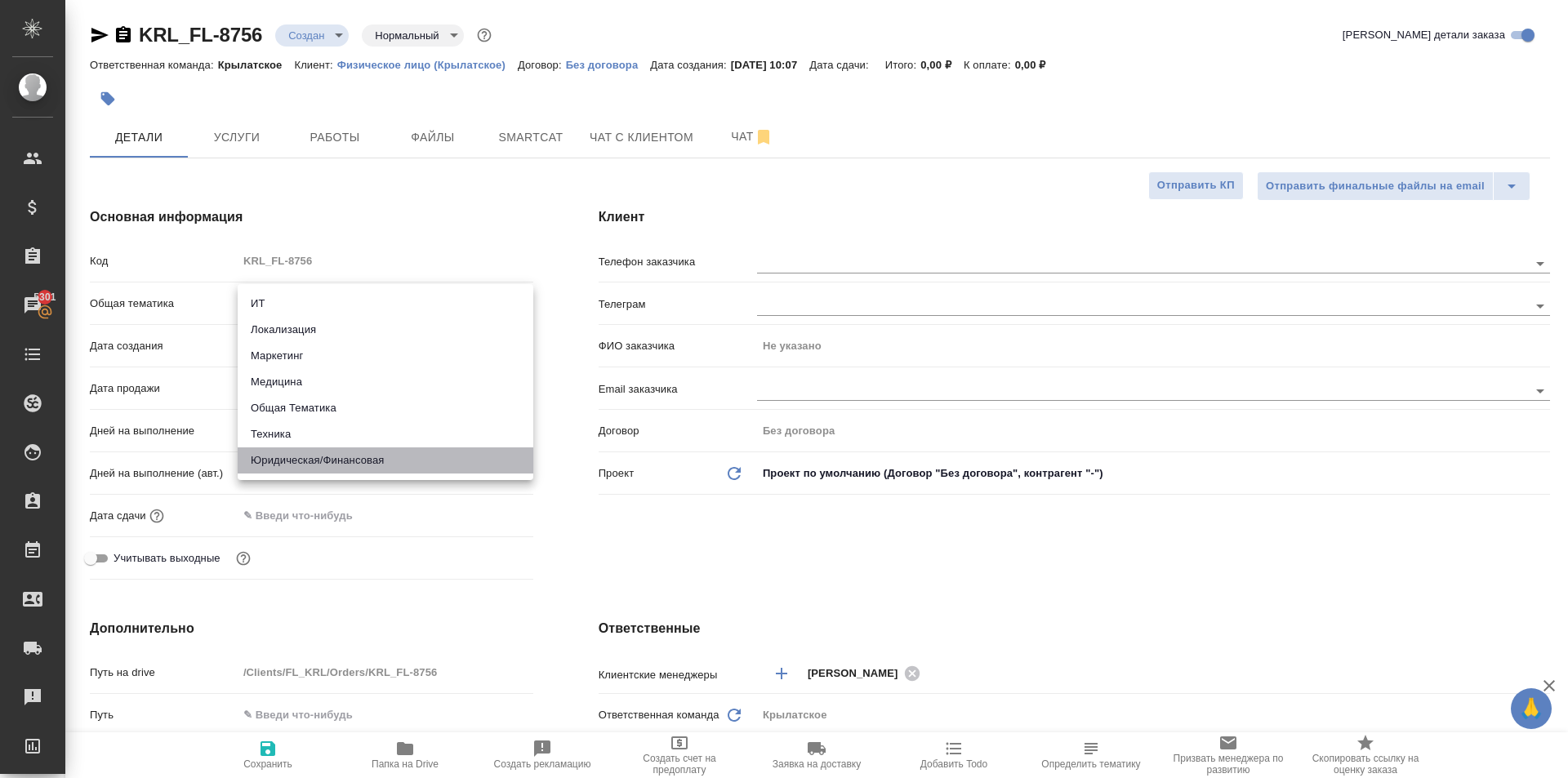
click at [341, 469] on li "Юридическая/Финансовая" at bounding box center [385, 460] width 296 height 26
type input "yr-fn"
type textarea "x"
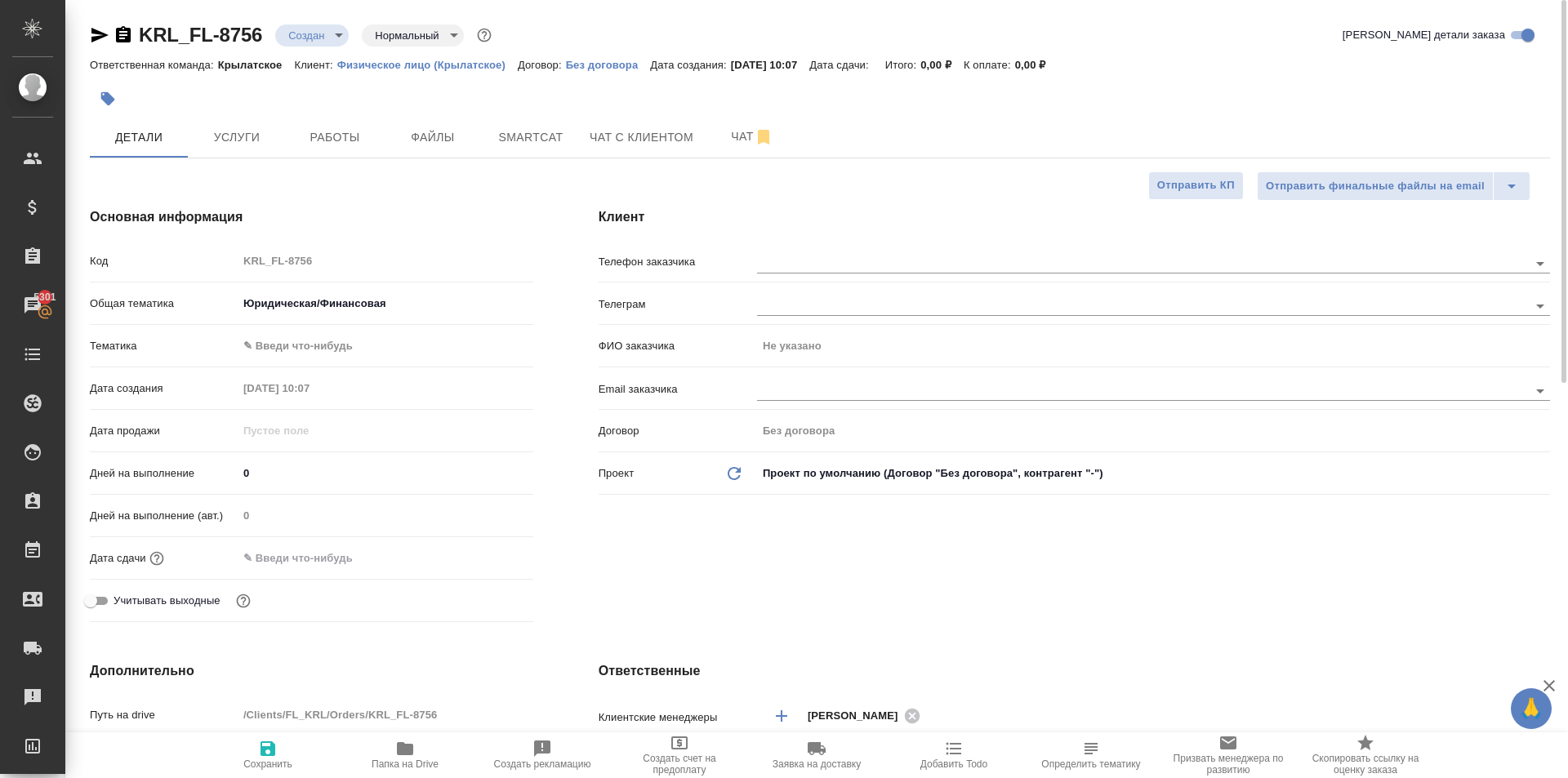
click at [314, 351] on body "🙏 .cls-1 fill:#fff; AWATERA Kasymov Timur Клиенты Спецификации Заказы 5301 Чаты…" at bounding box center [784, 389] width 1568 height 778
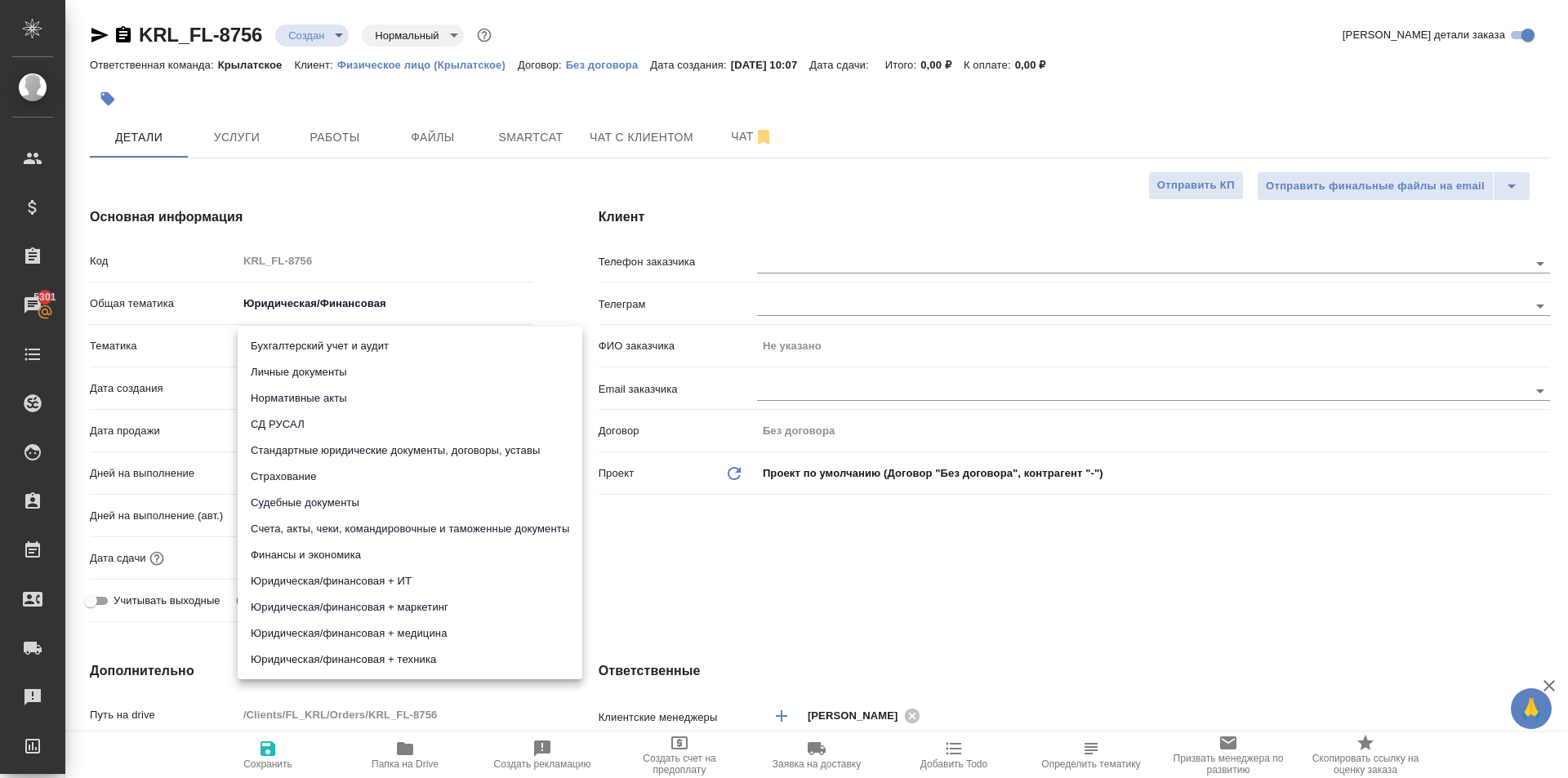
click at [316, 374] on li "Личные документы" at bounding box center [410, 372] width 345 height 26
type textarea "x"
type input "5a8b8b956a9677013d343cfe"
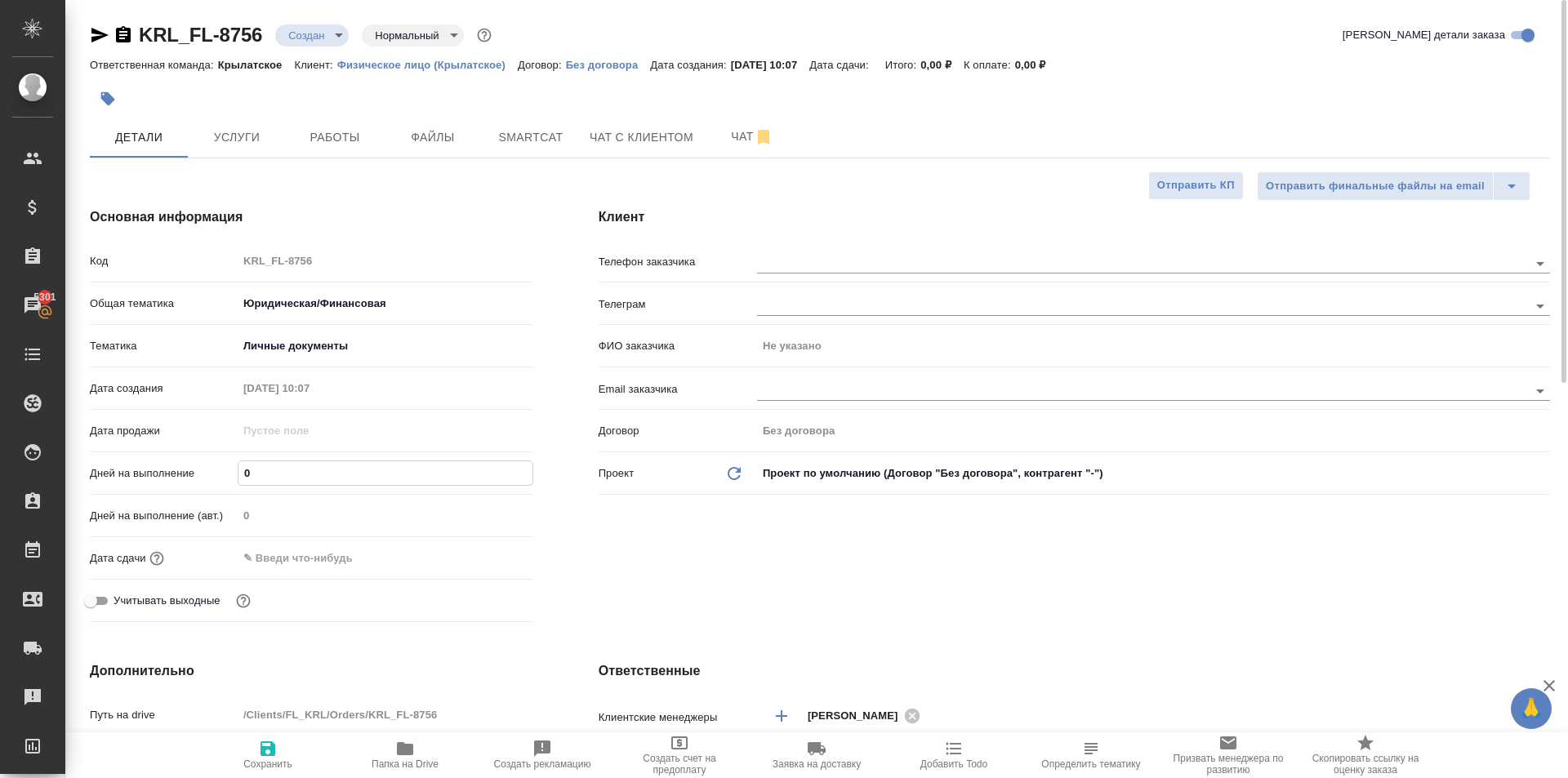
drag, startPoint x: 282, startPoint y: 474, endPoint x: 196, endPoint y: 480, distance: 86.2
click at [196, 480] on div "Дней на выполнение 0" at bounding box center [311, 473] width 443 height 29
type input "1"
type textarea "x"
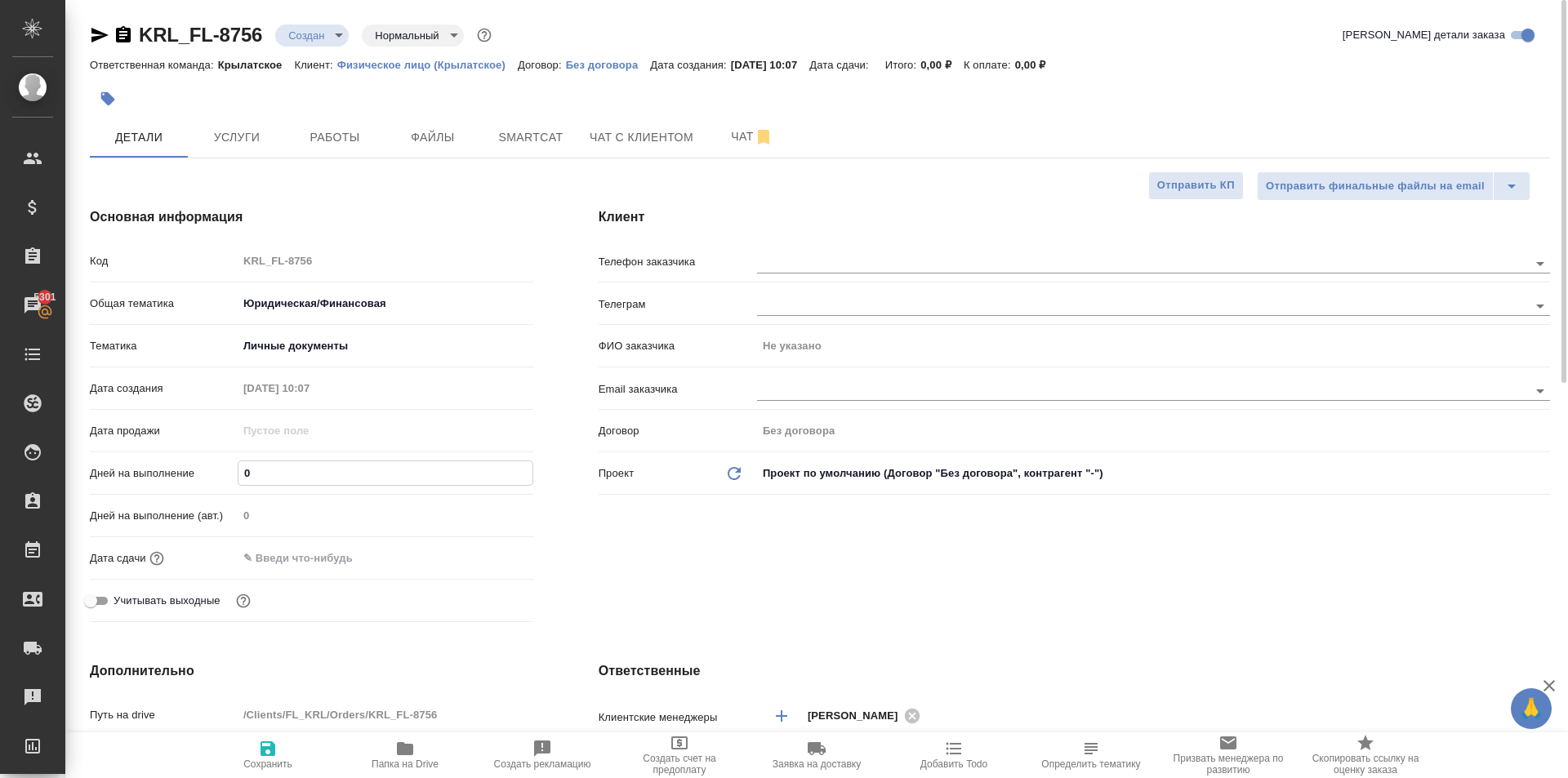
type textarea "x"
type input "1"
drag, startPoint x: 284, startPoint y: 562, endPoint x: 301, endPoint y: 559, distance: 17.3
click at [284, 562] on input "text" at bounding box center [309, 558] width 143 height 24
click at [489, 556] on icon "button" at bounding box center [485, 556] width 19 height 19
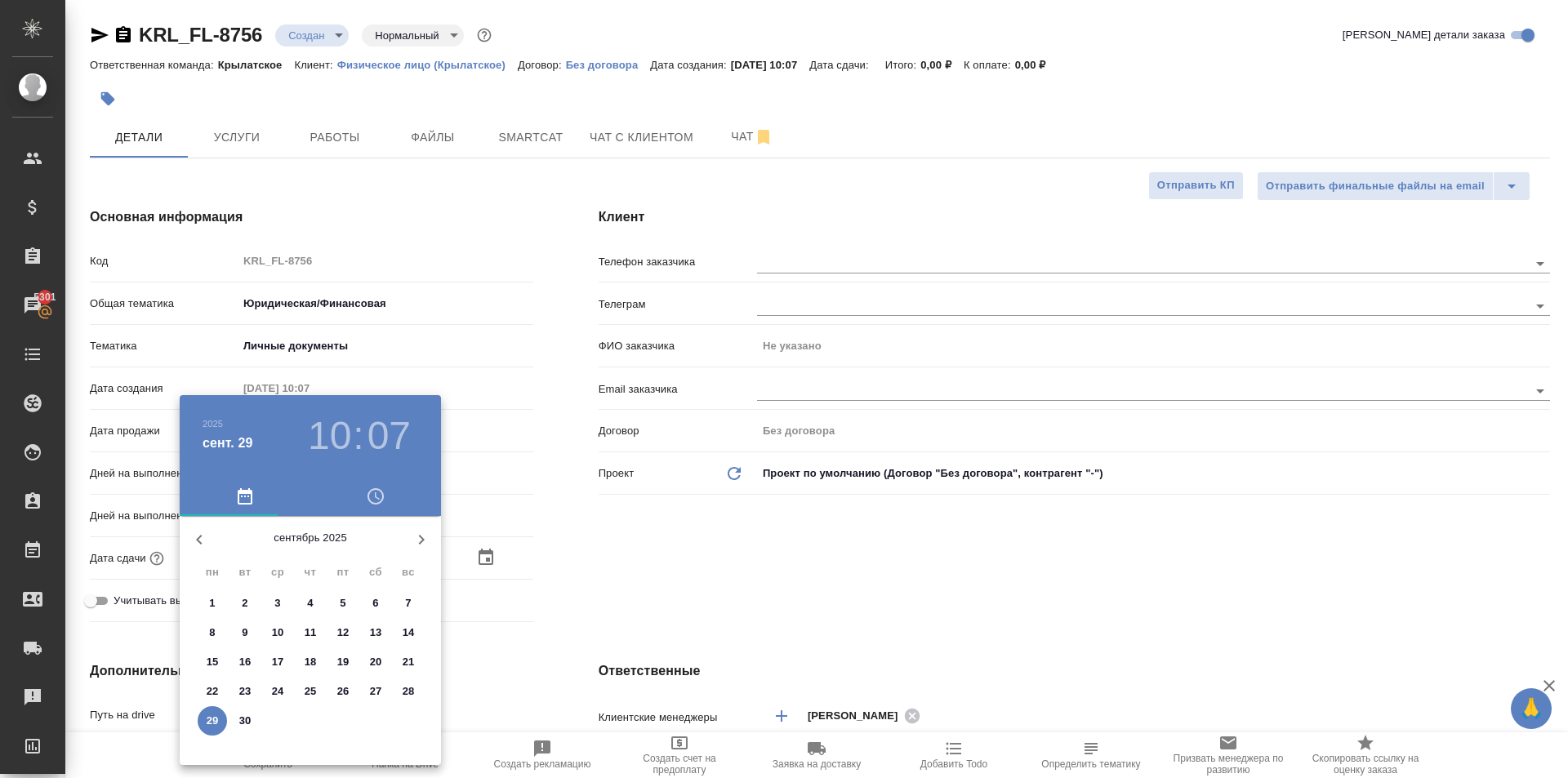
click at [218, 720] on p "29" at bounding box center [213, 720] width 12 height 16
type input "29.09.2025 10:07"
type textarea "x"
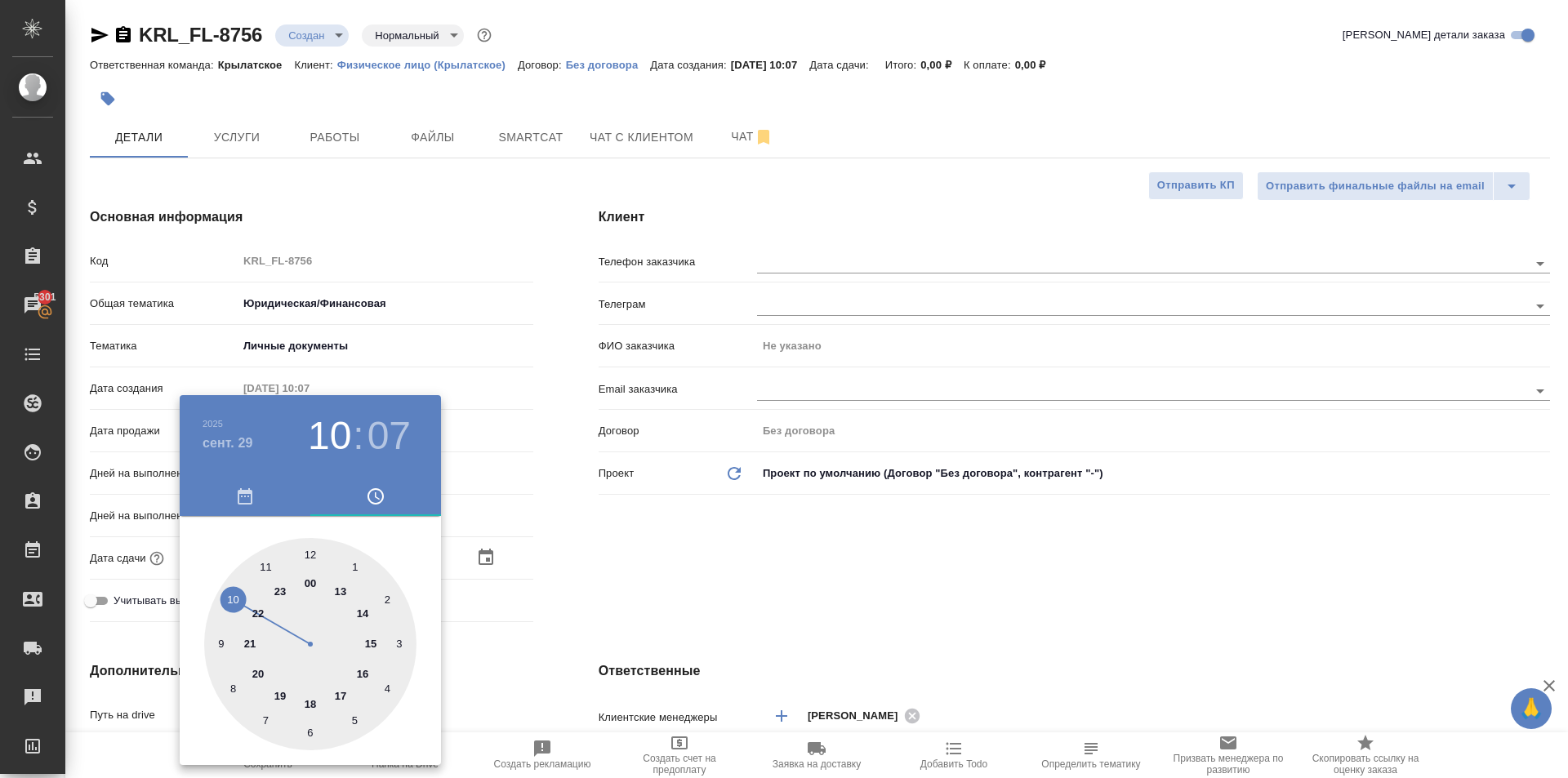
click at [267, 563] on div at bounding box center [310, 643] width 213 height 212
type input "29.09.2025 11:07"
type textarea "x"
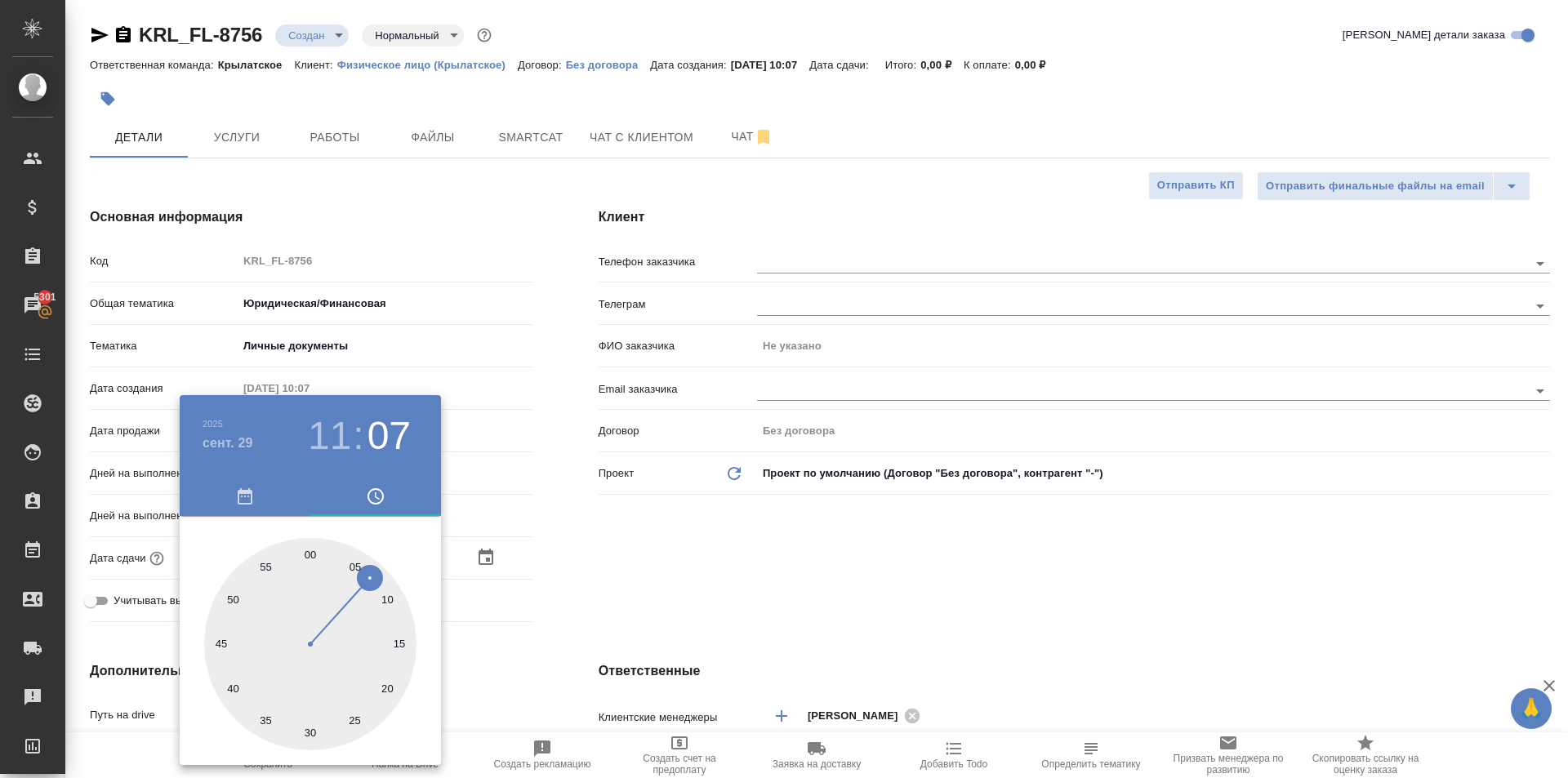
type input "29.09.2025 11:00"
type textarea "x"
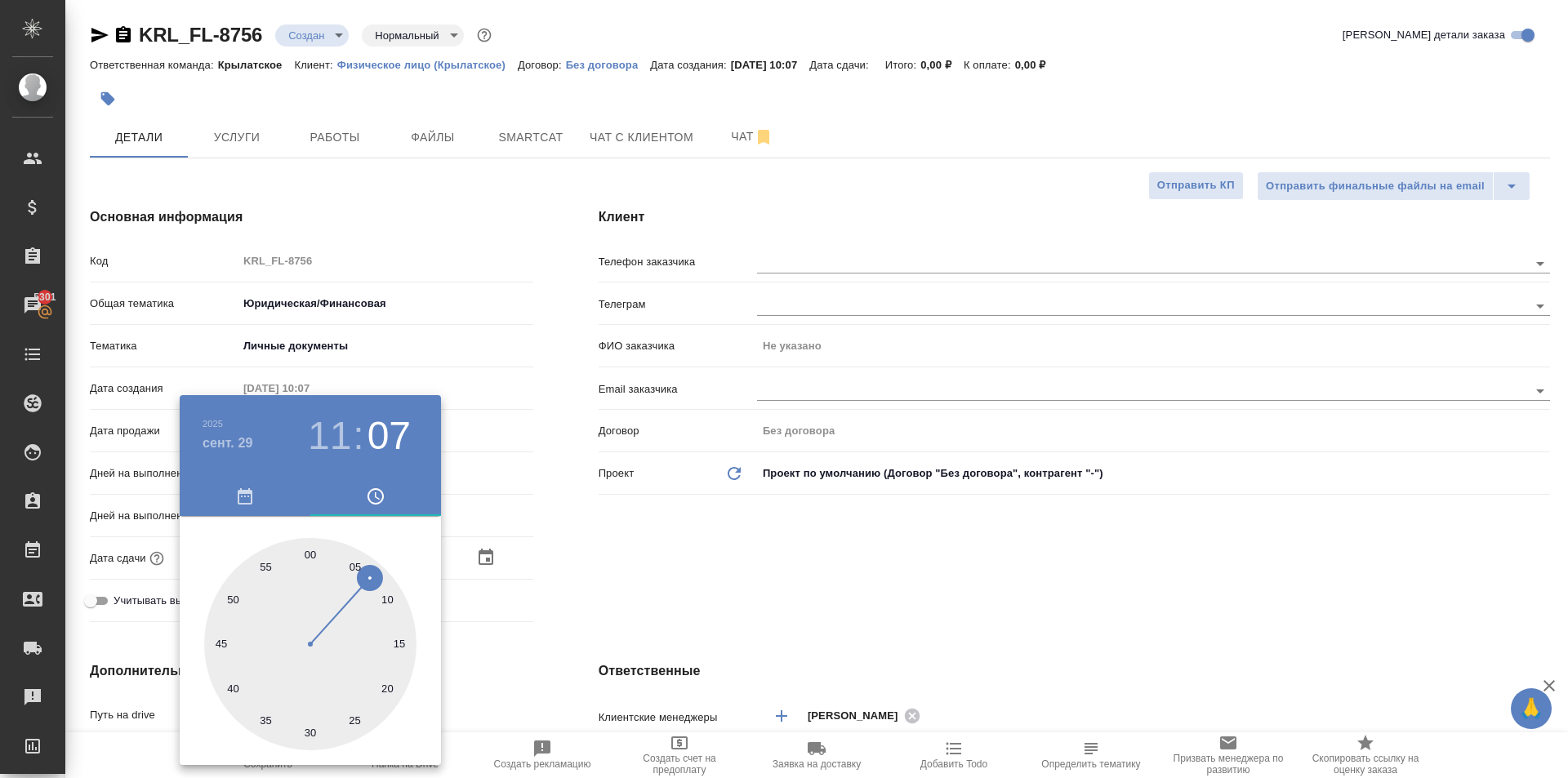
type textarea "x"
click at [308, 542] on div at bounding box center [310, 643] width 213 height 212
type textarea "x"
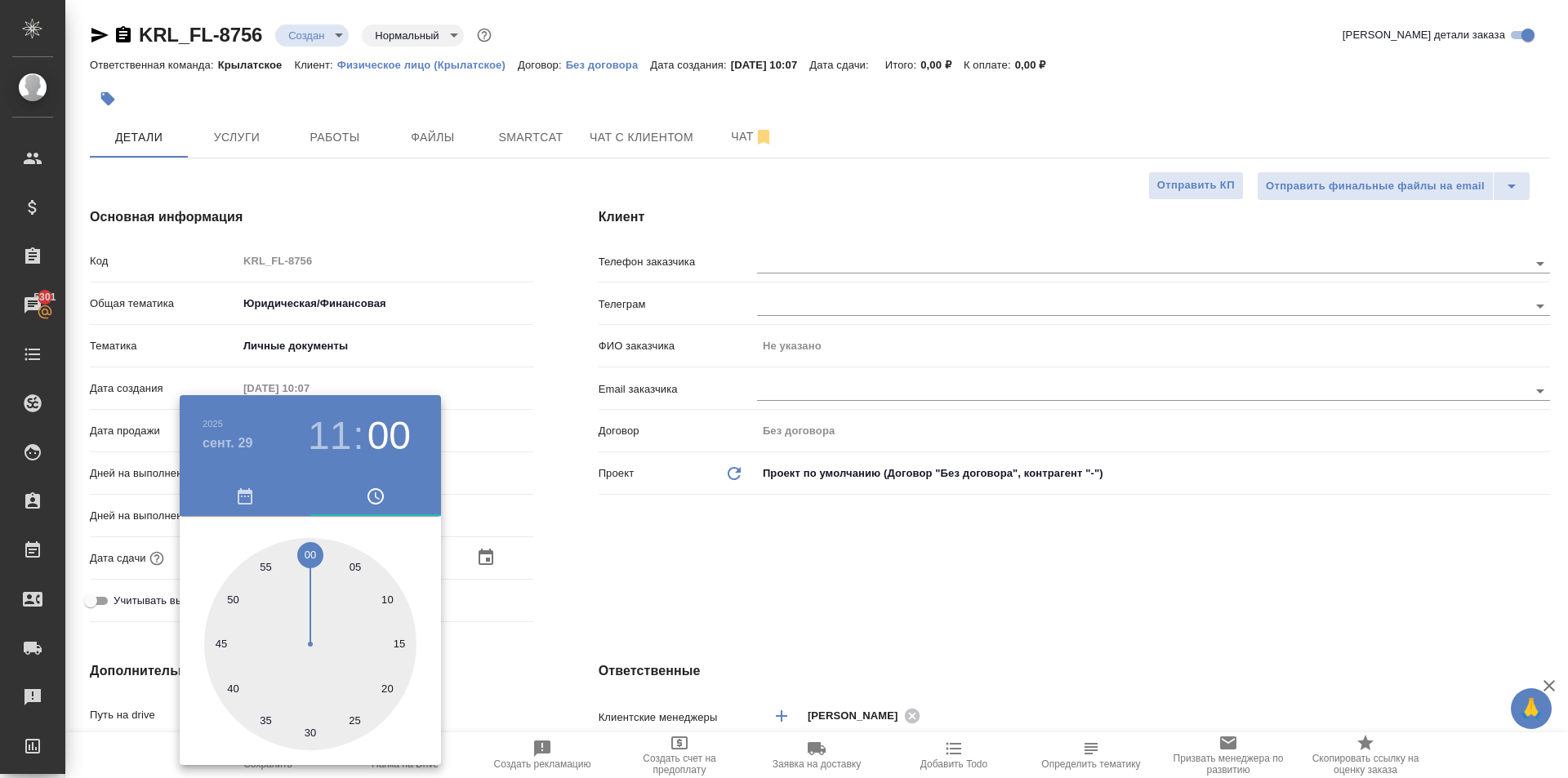
type textarea "x"
click at [571, 607] on div at bounding box center [784, 389] width 1568 height 778
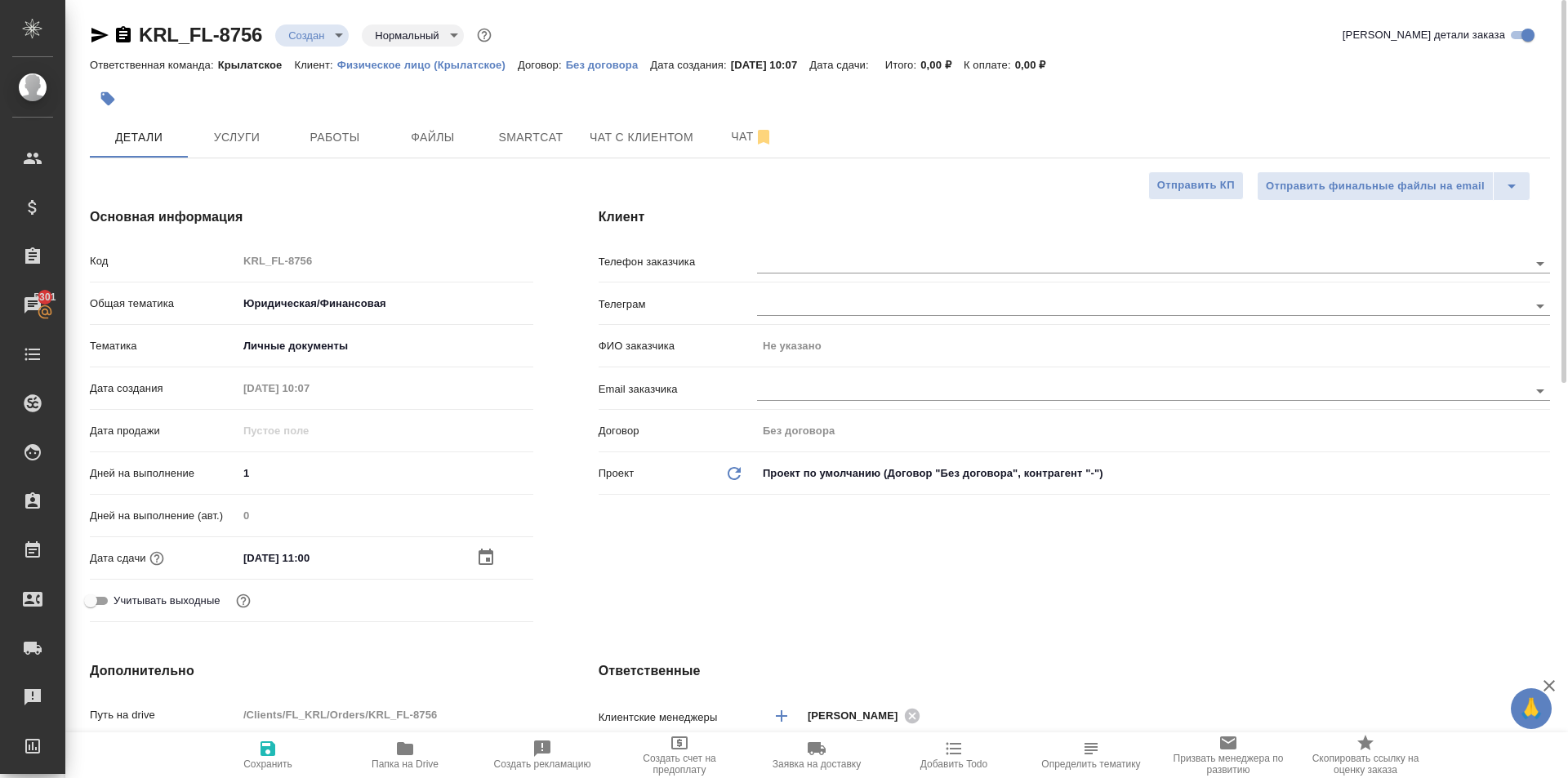
scroll to position [327, 0]
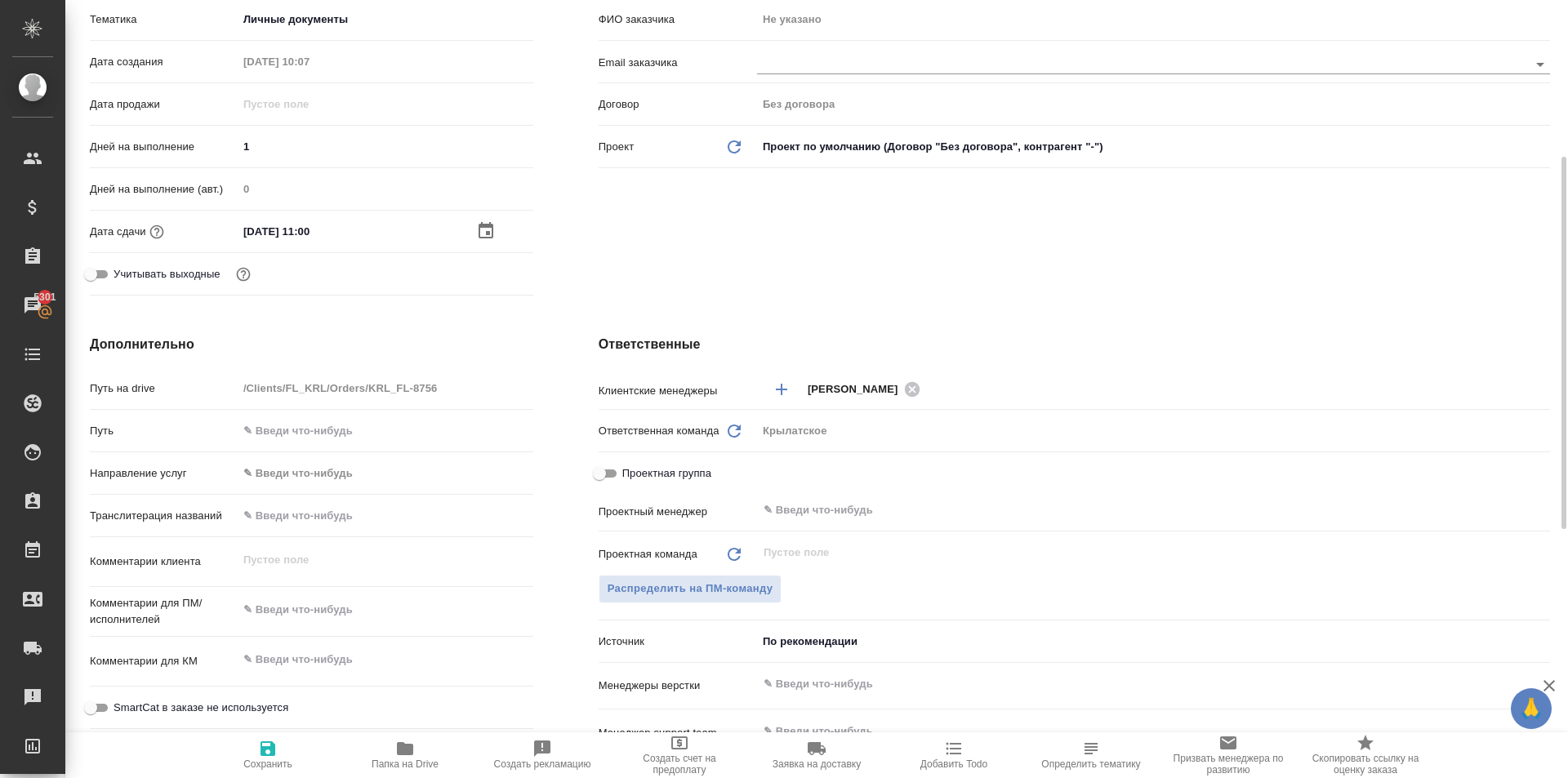
click at [312, 478] on body "🙏 .cls-1 fill:#fff; AWATERA Kasymov Timur Клиенты Спецификации Заказы 5301 Чаты…" at bounding box center [784, 389] width 1568 height 778
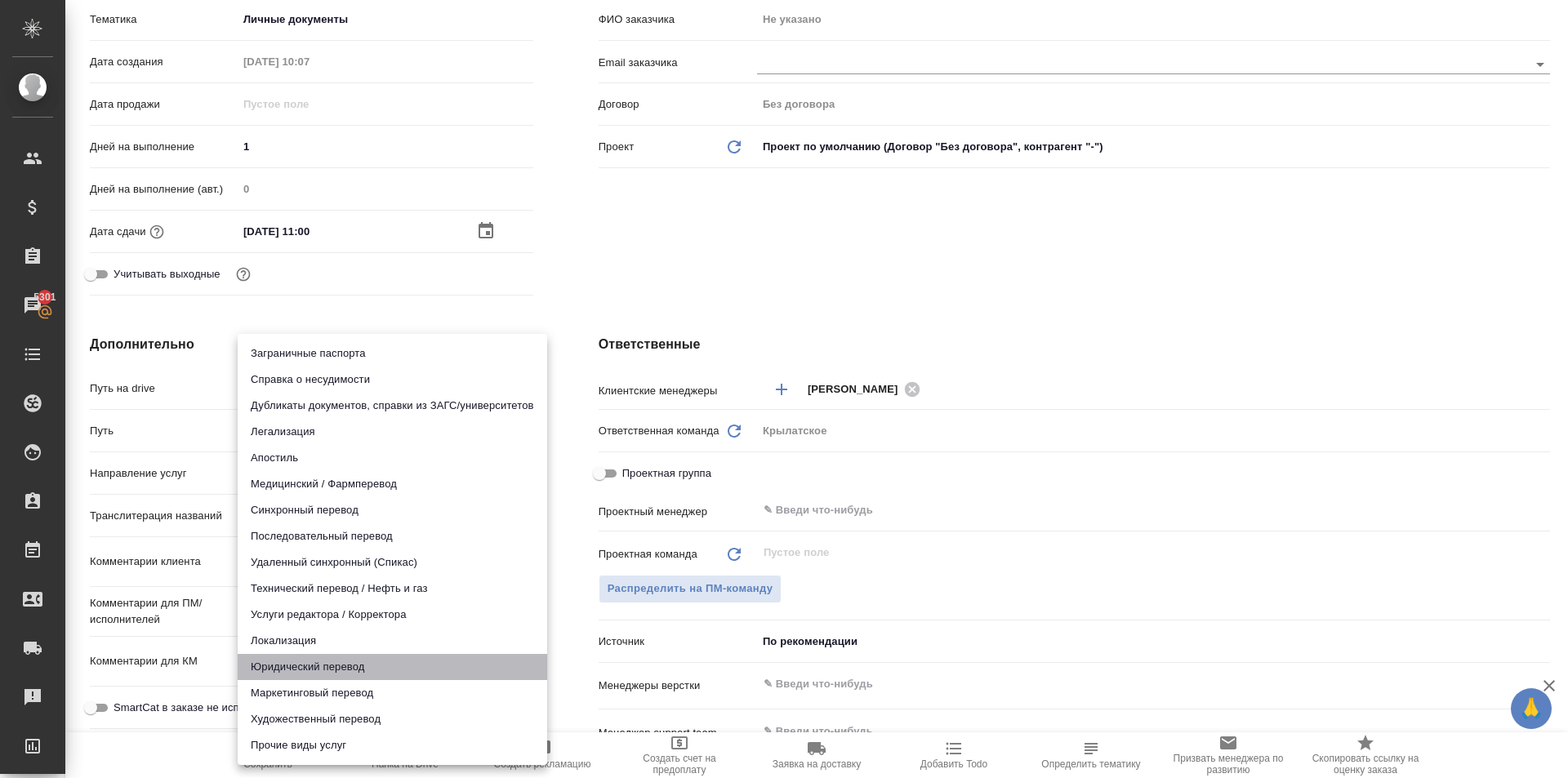
click at [367, 677] on li "Юридический перевод" at bounding box center [392, 666] width 309 height 26
type input "legalTranslation"
type textarea "x"
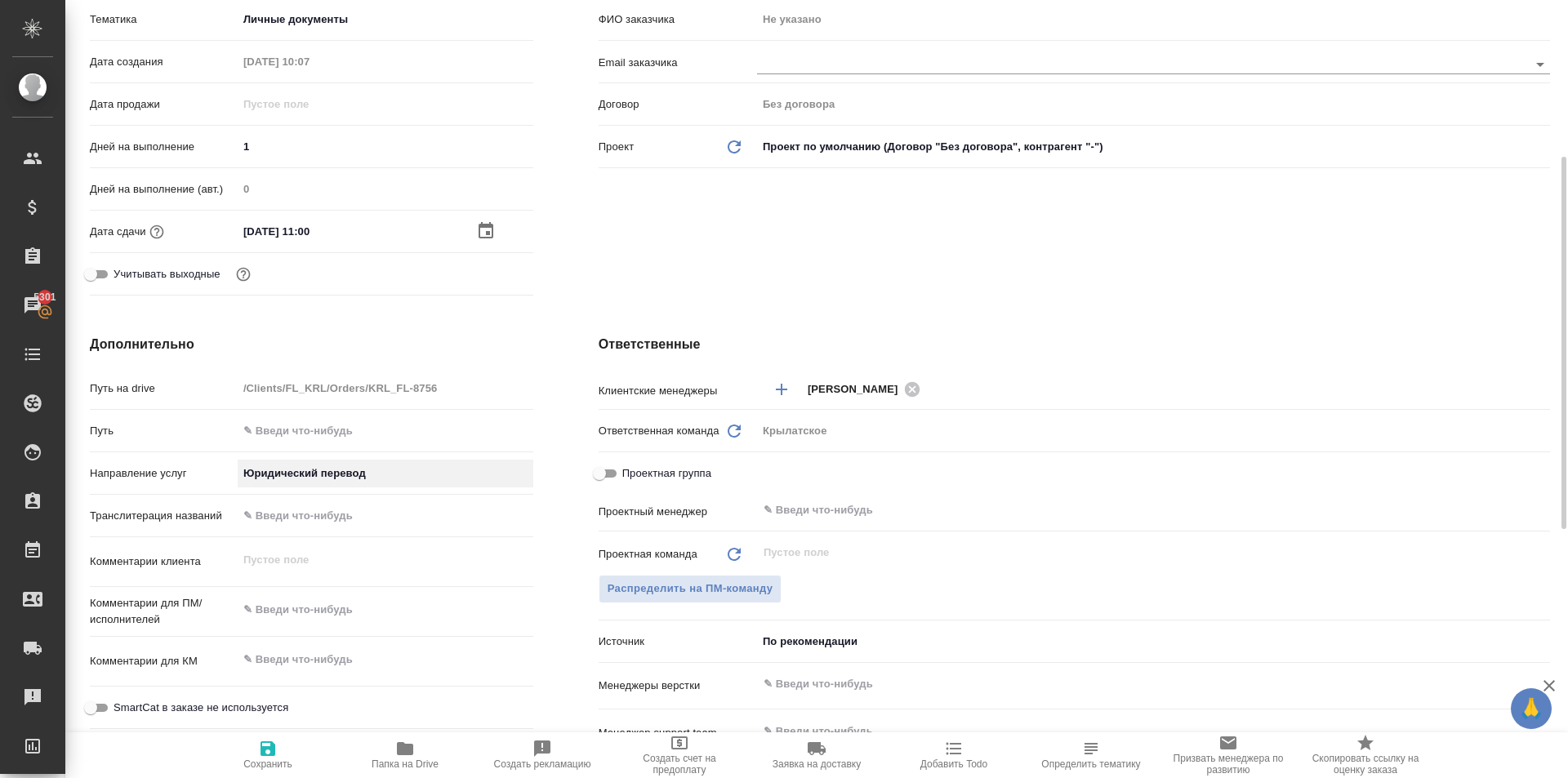
scroll to position [571, 0]
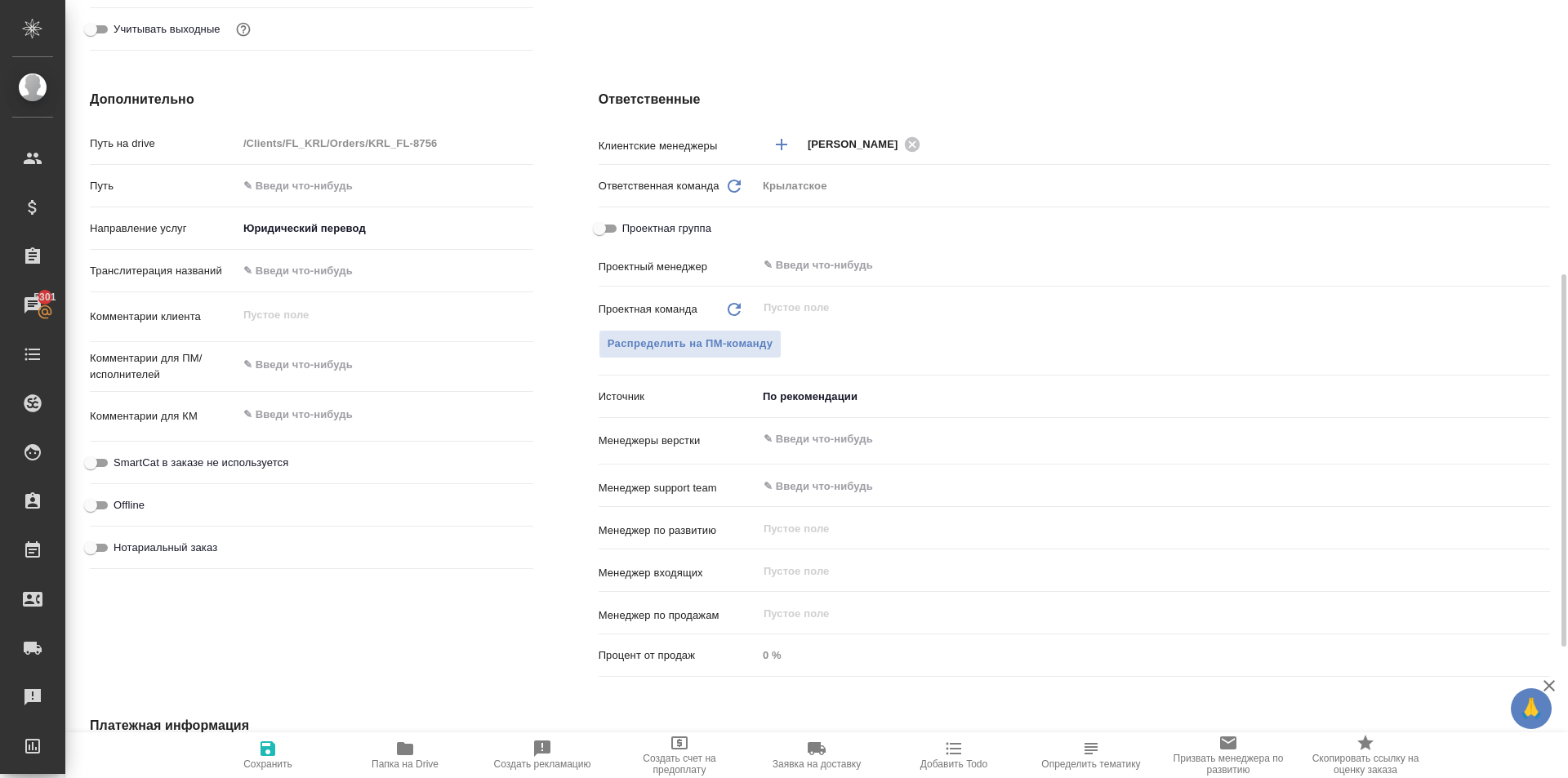
click at [212, 474] on div "SmartCat в заказе не используется" at bounding box center [311, 462] width 443 height 29
click at [212, 466] on span "SmartCat в заказе не используется" at bounding box center [201, 462] width 175 height 16
click at [120, 466] on input "SmartCat в заказе не используется" at bounding box center [90, 462] width 58 height 19
checkbox input "true"
type textarea "x"
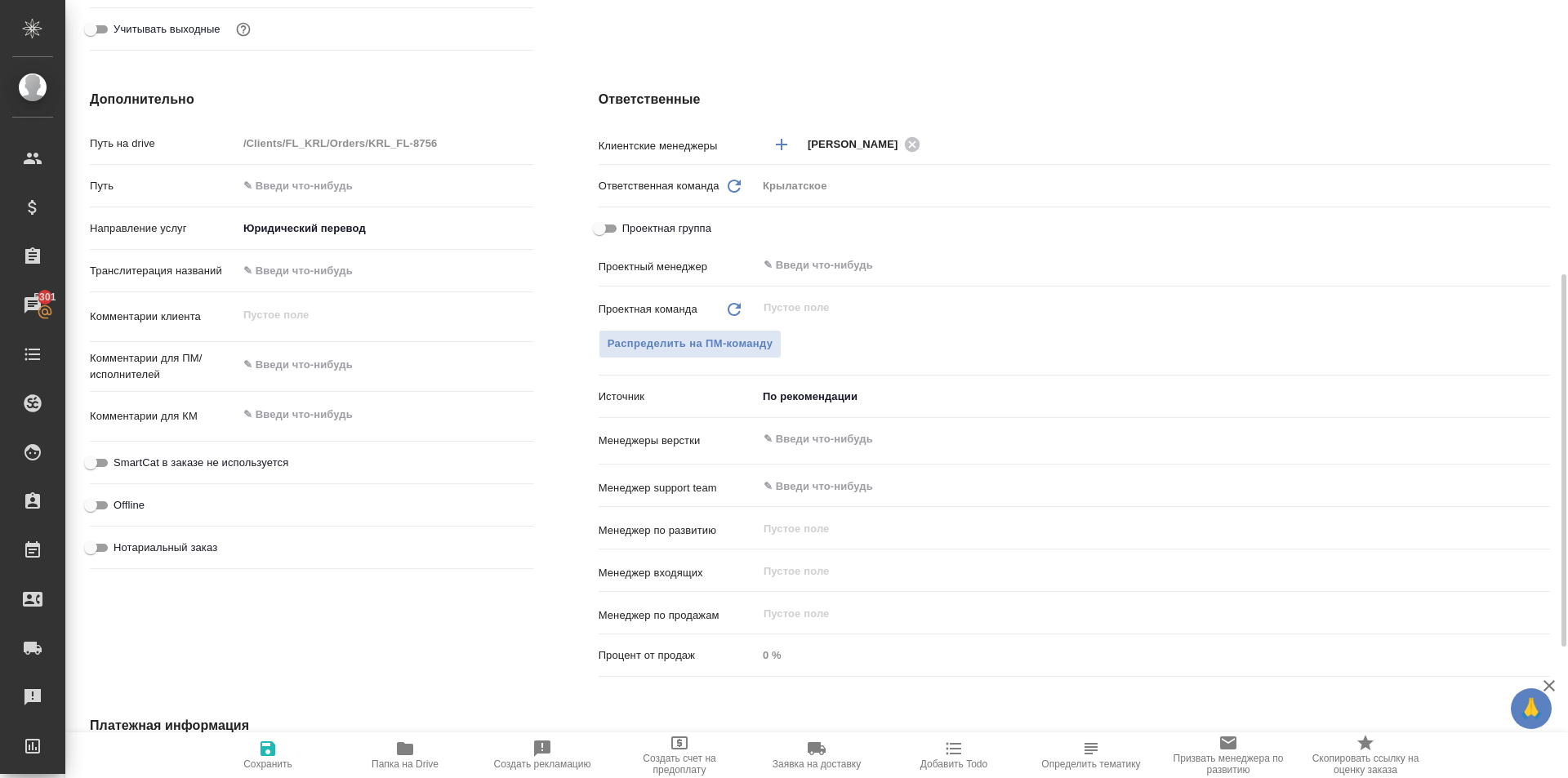
type textarea "x"
click at [172, 539] on span "Нотариальный заказ" at bounding box center [165, 547] width 103 height 16
click at [120, 539] on input "Нотариальный заказ" at bounding box center [90, 547] width 58 height 19
checkbox input "true"
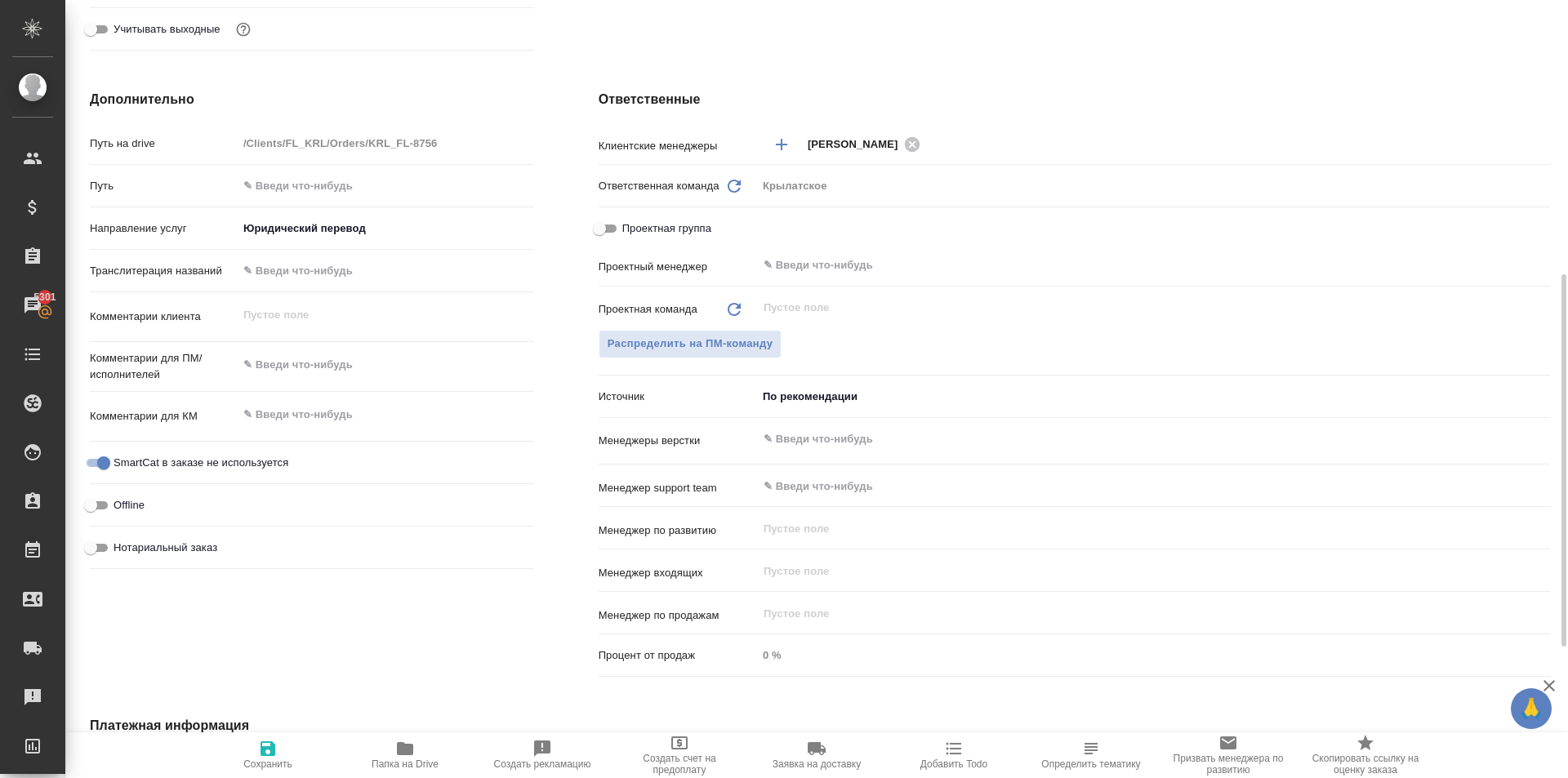
type textarea "x"
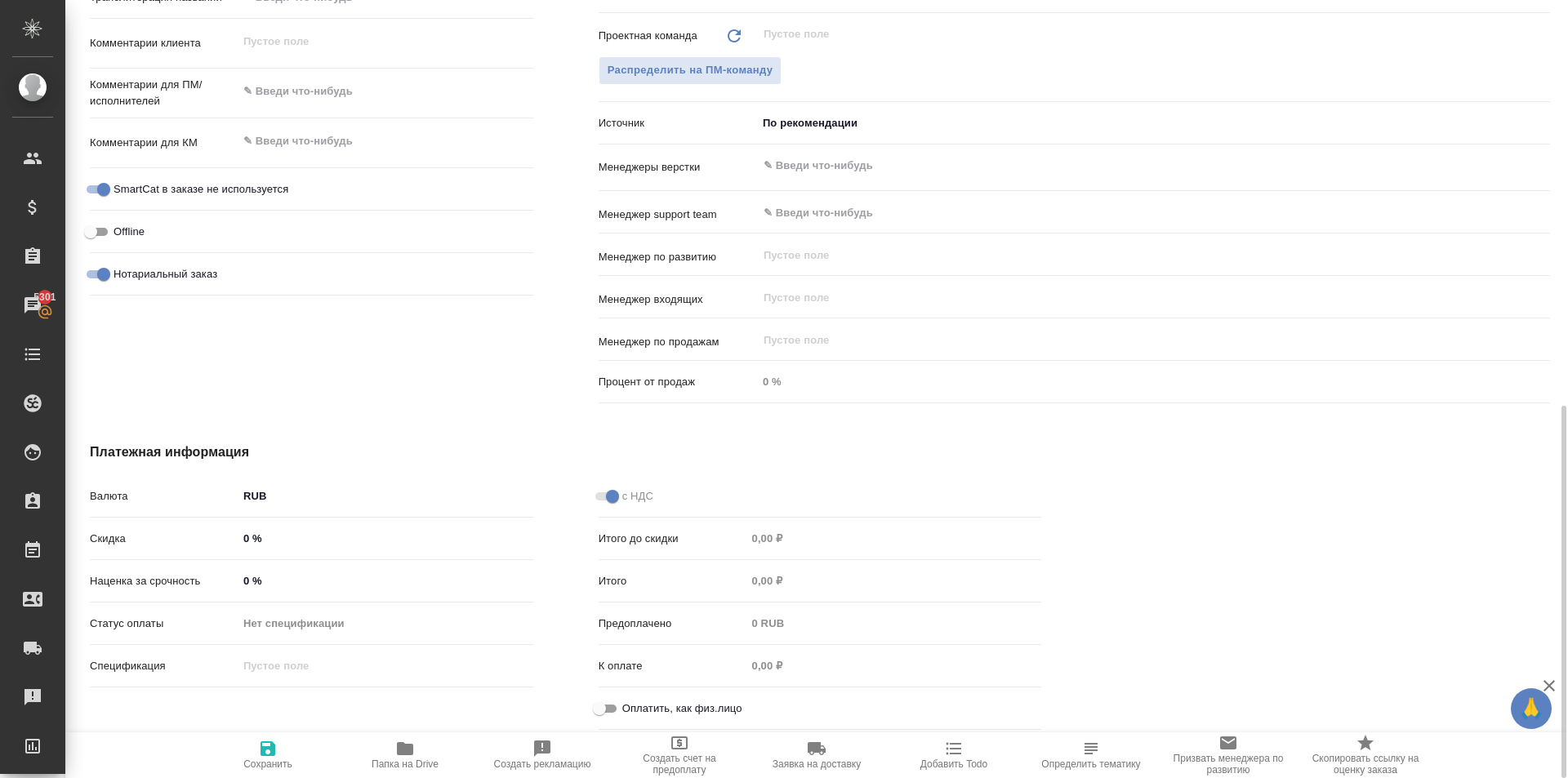
click at [615, 709] on input "Оплатить, как физ.лицо" at bounding box center [599, 708] width 58 height 19
checkbox input "true"
type textarea "x"
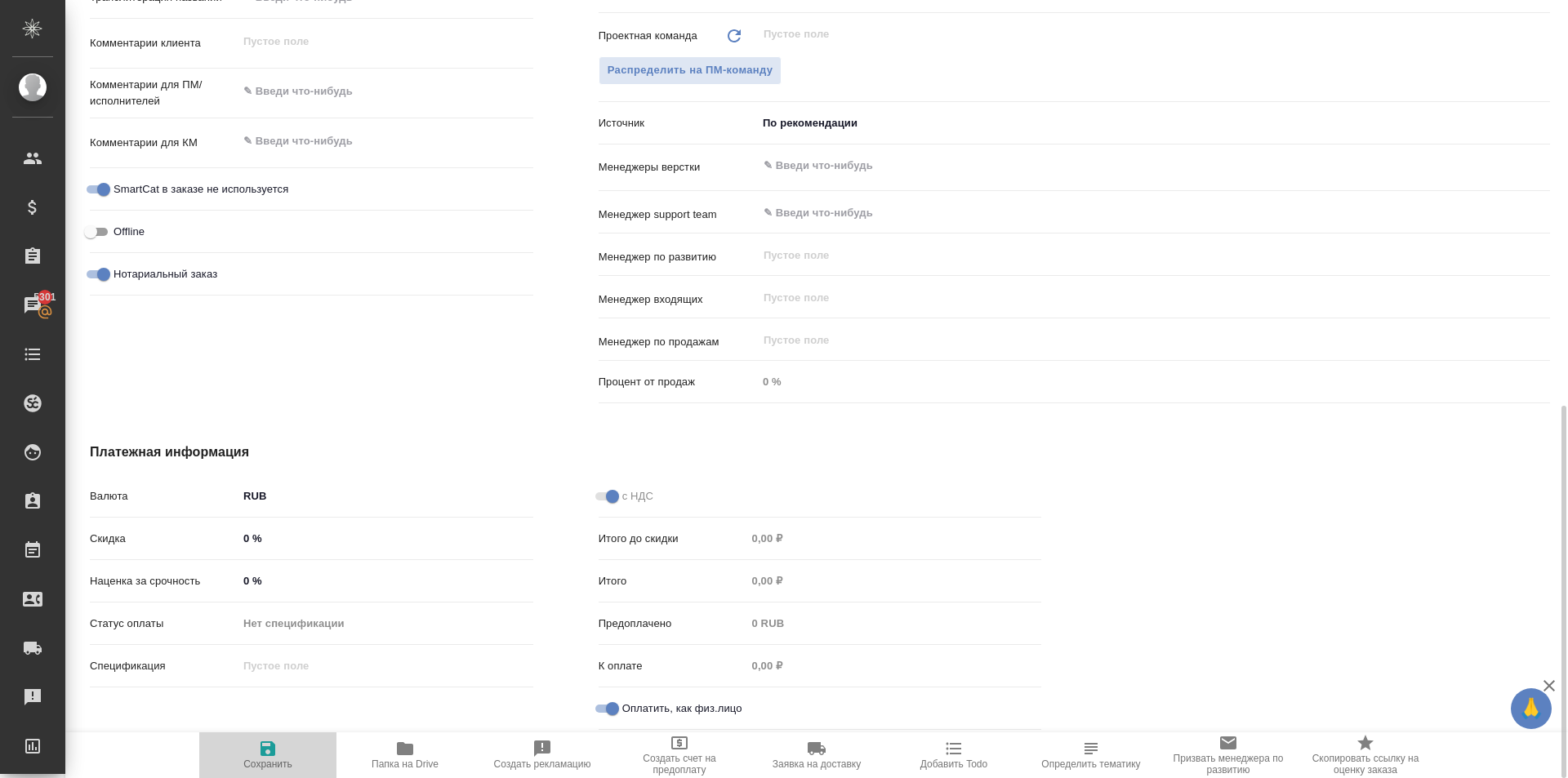
click at [260, 753] on icon "button" at bounding box center [268, 748] width 19 height 19
type textarea "x"
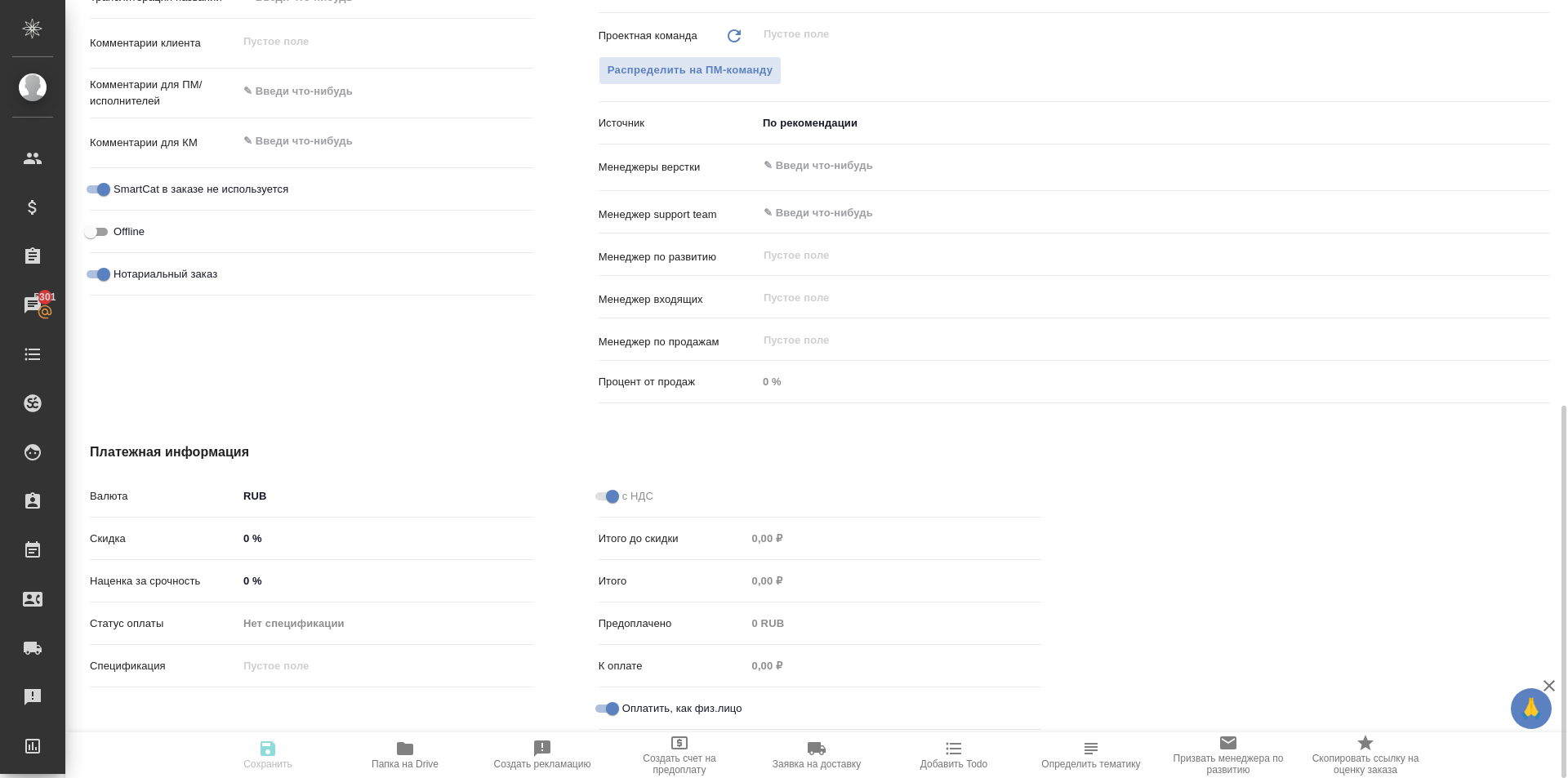
type textarea "x"
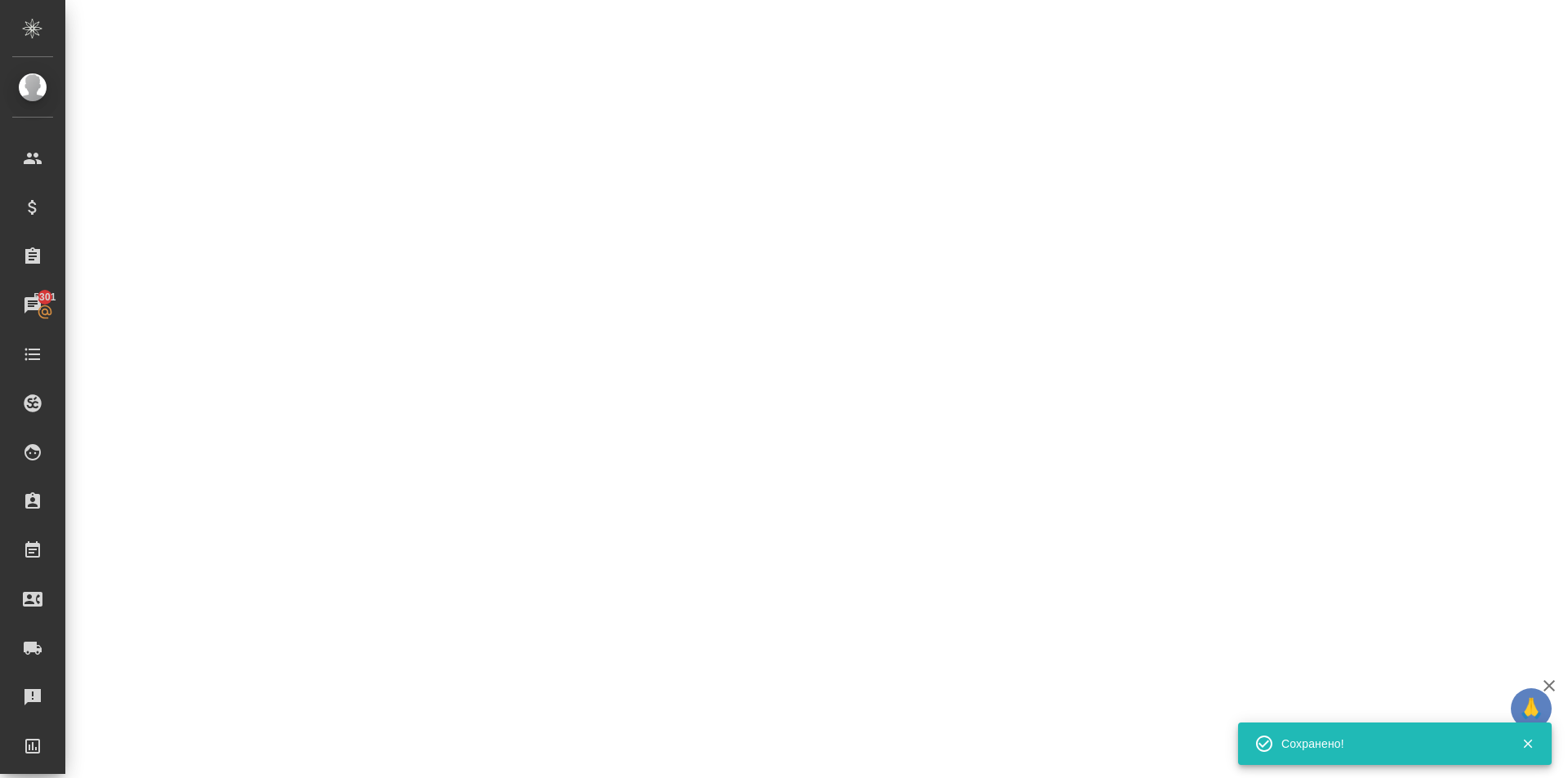
select select "RU"
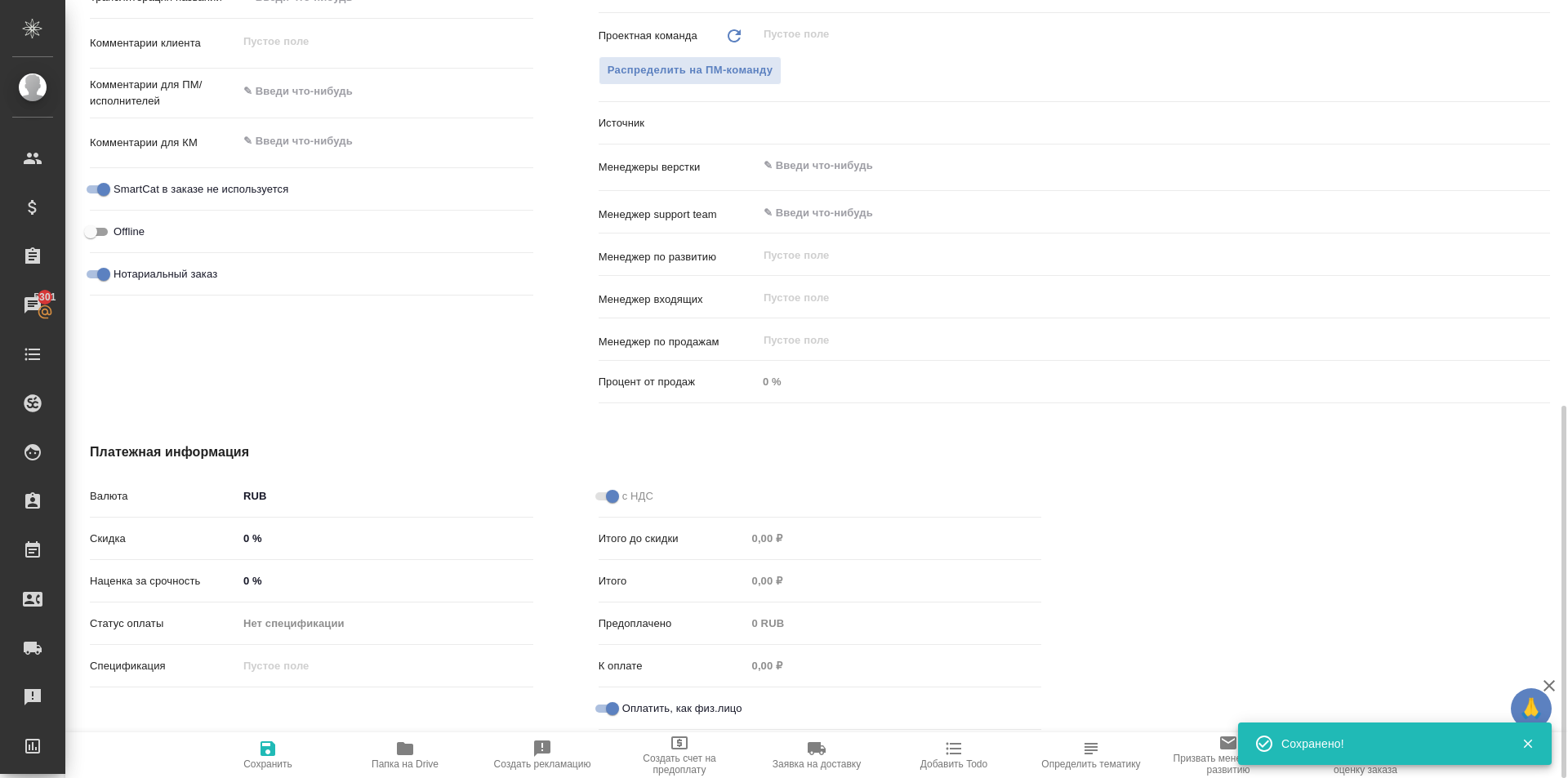
type textarea "x"
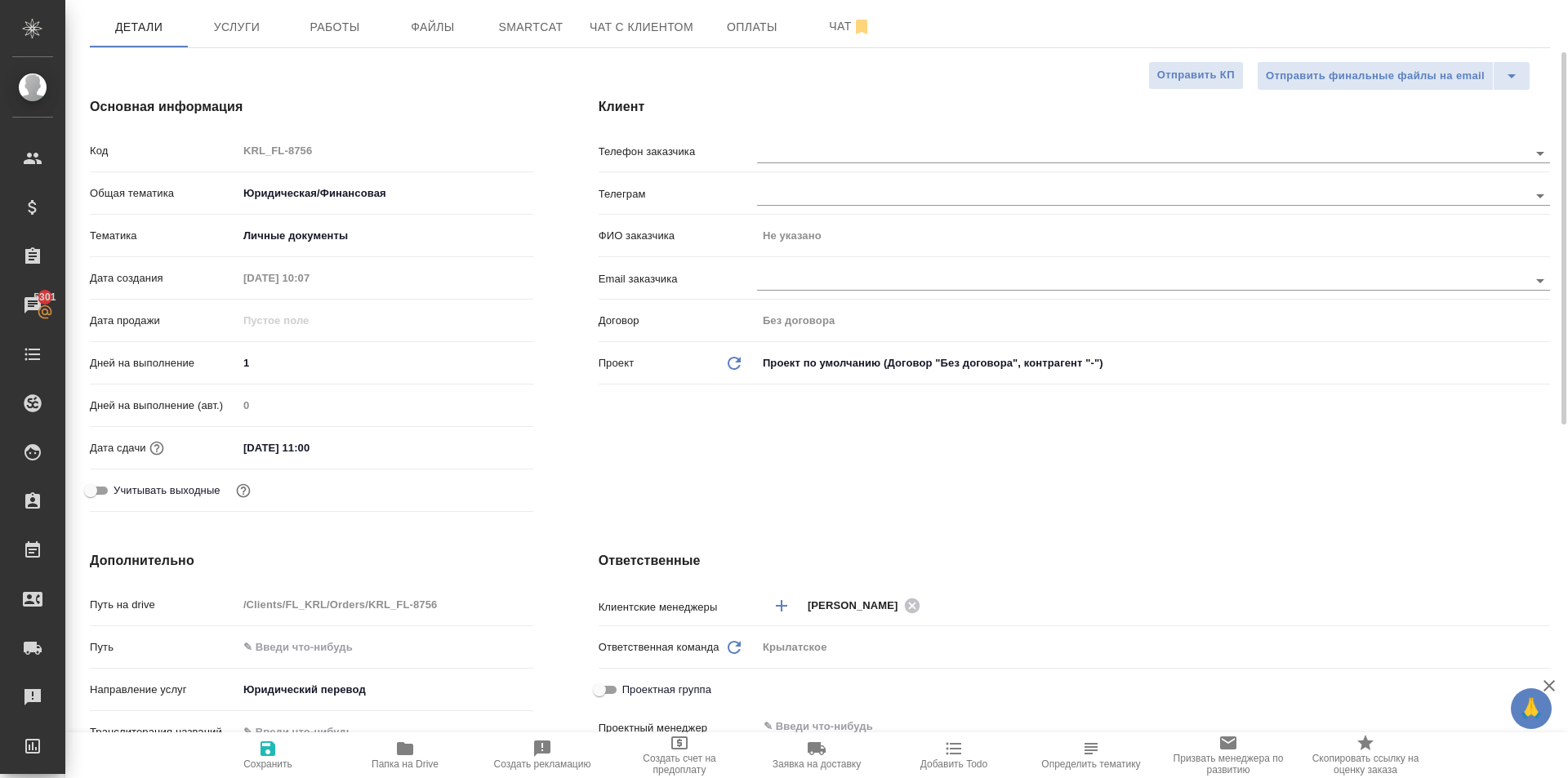
scroll to position [518, 0]
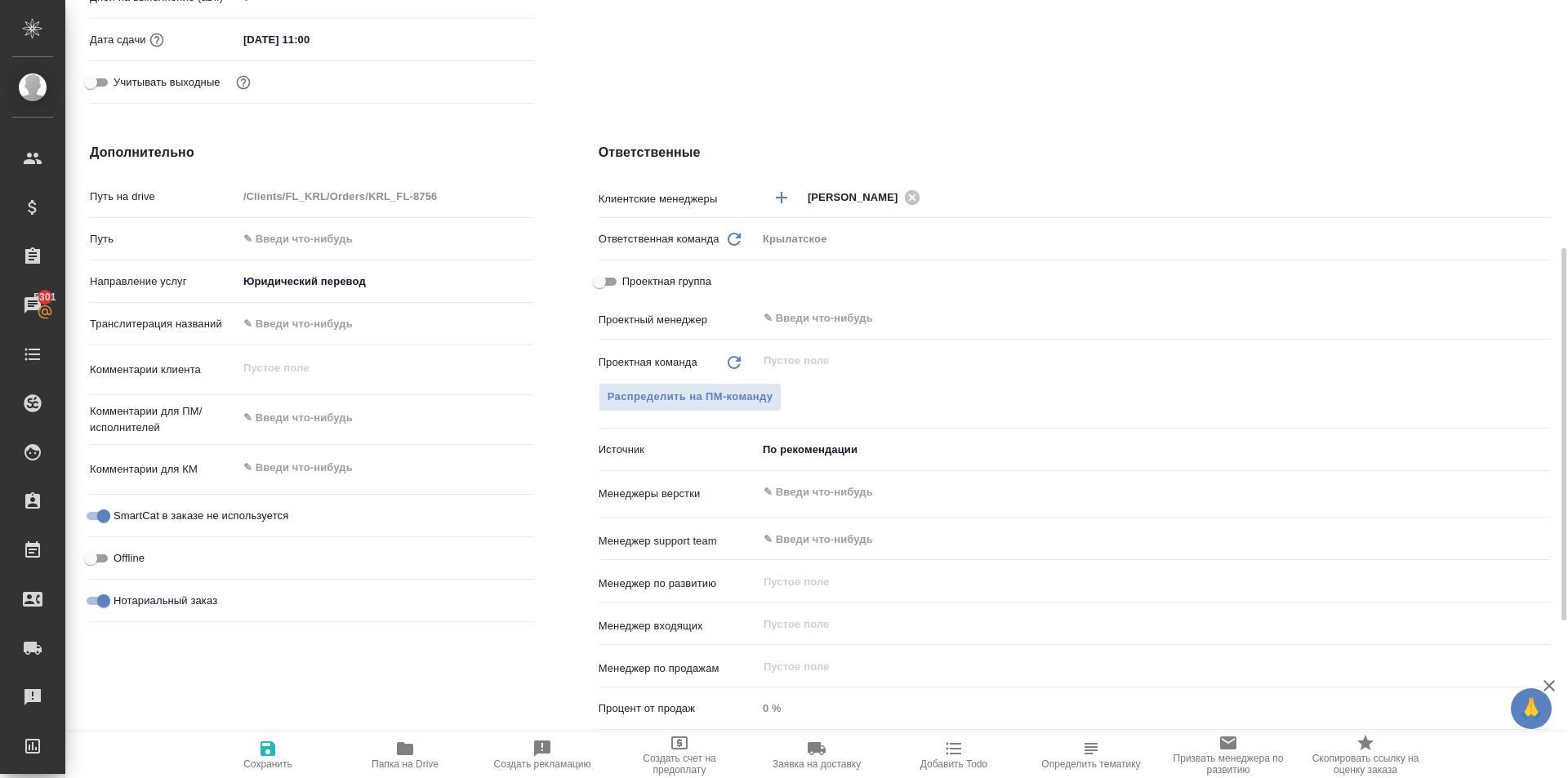
type textarea "x"
click at [331, 424] on textarea at bounding box center [385, 417] width 296 height 28
type textarea "x"
type textarea "К"
type textarea "x"
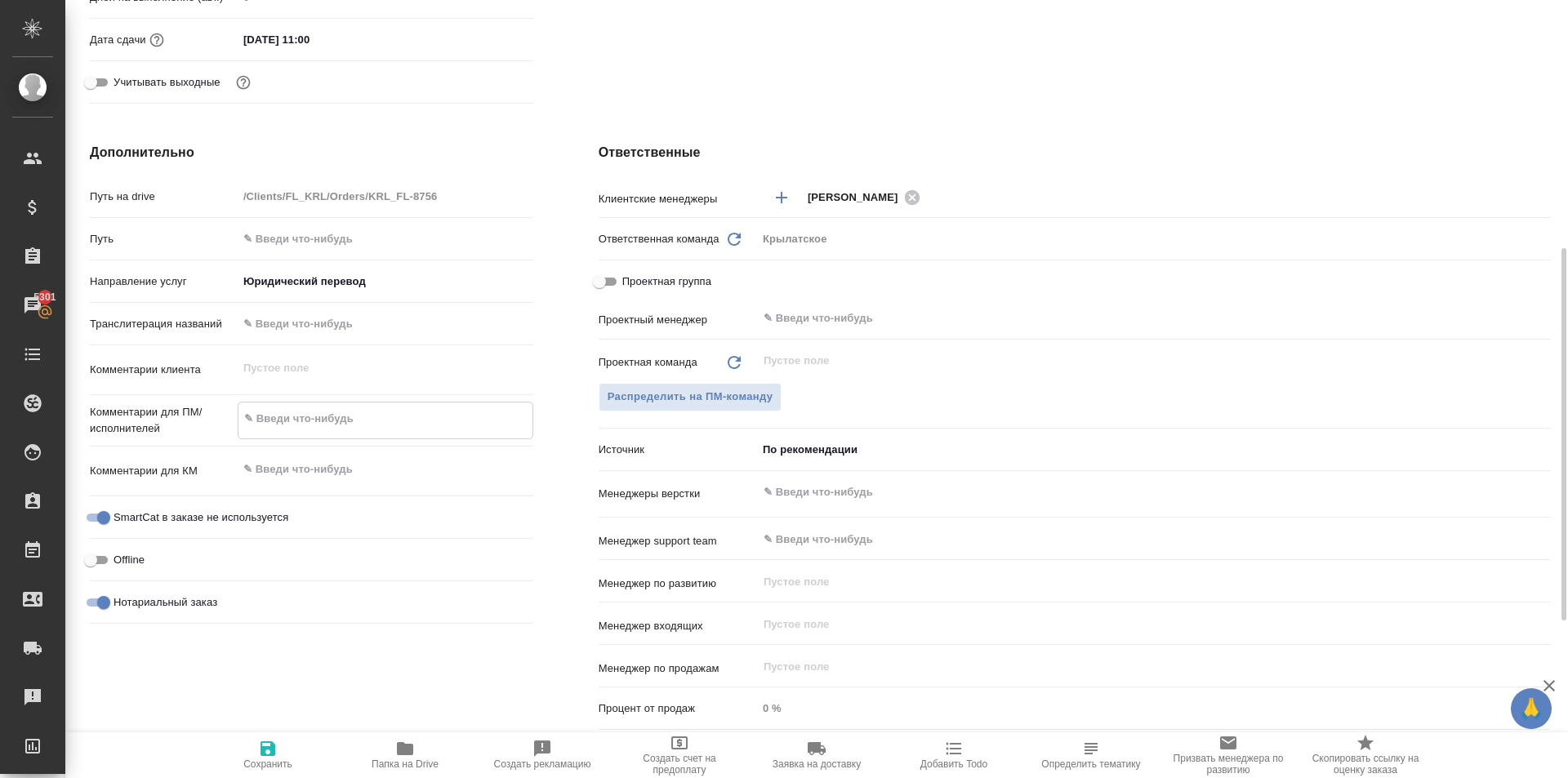
type textarea "x"
type textarea "Кы"
type textarea "x"
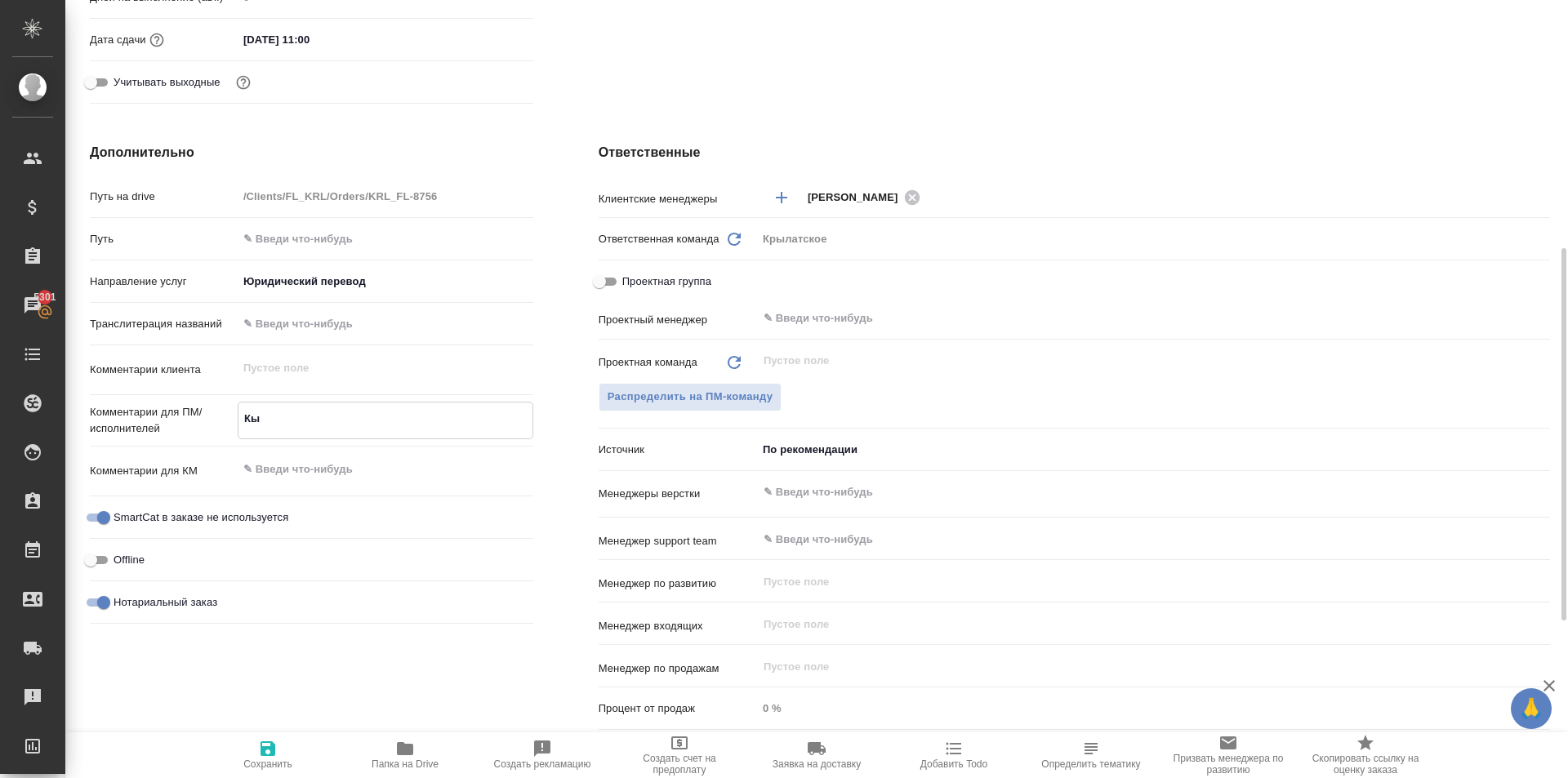
type textarea "Кыр"
type textarea "x"
type textarea "Кырш"
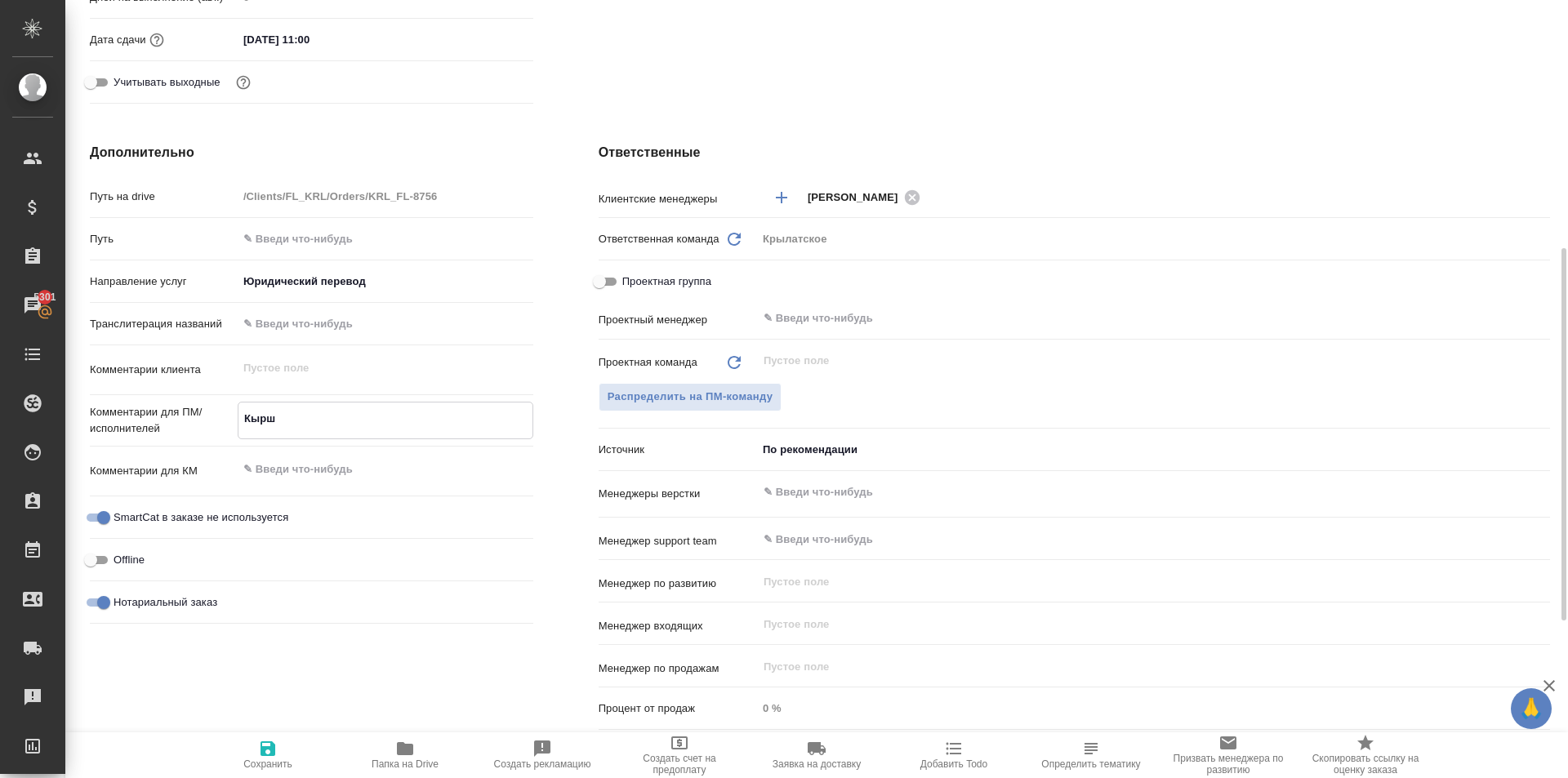
type textarea "x"
type textarea "Кыршы"
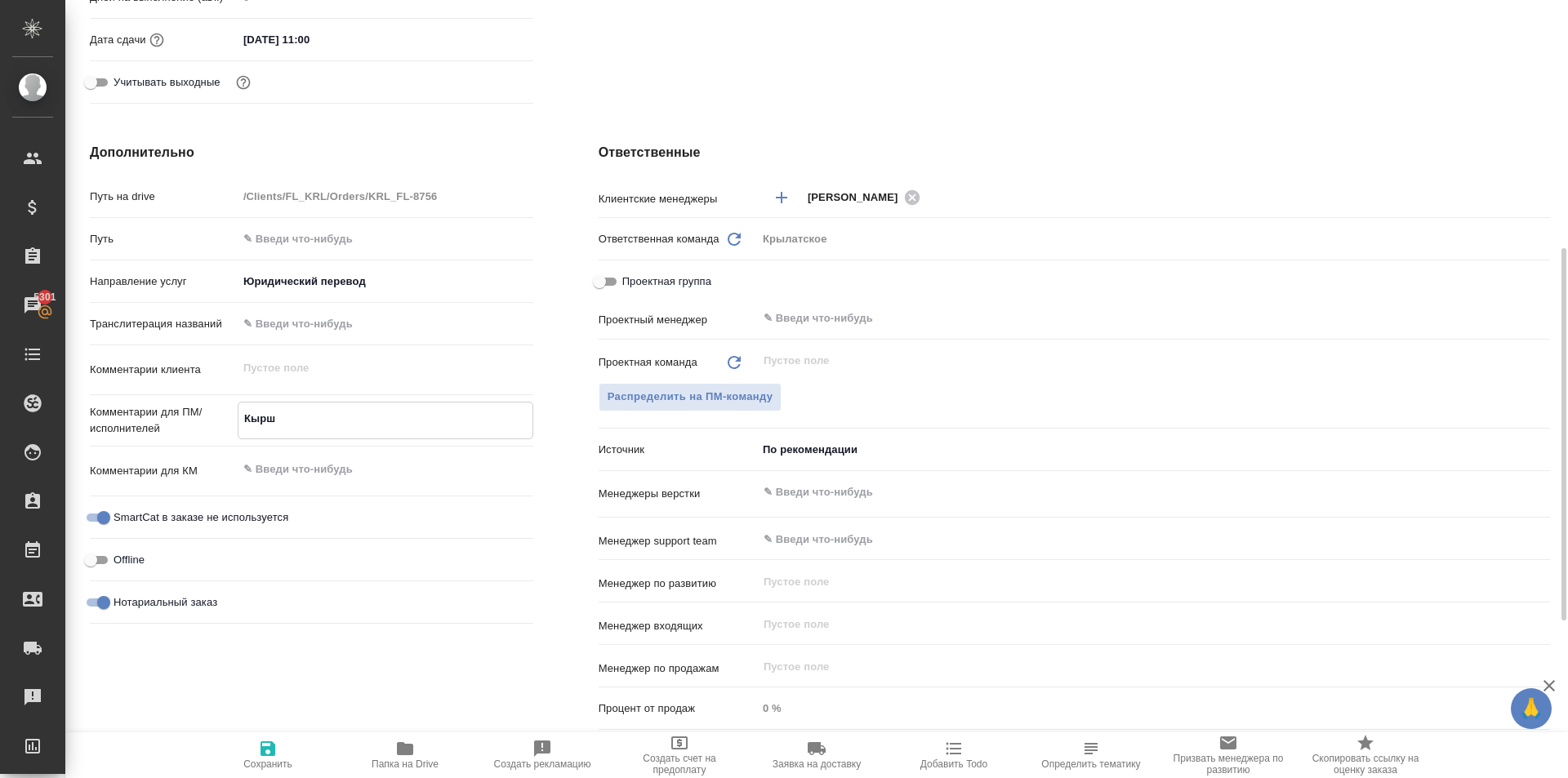
type textarea "x"
type textarea "Кырш"
type textarea "x"
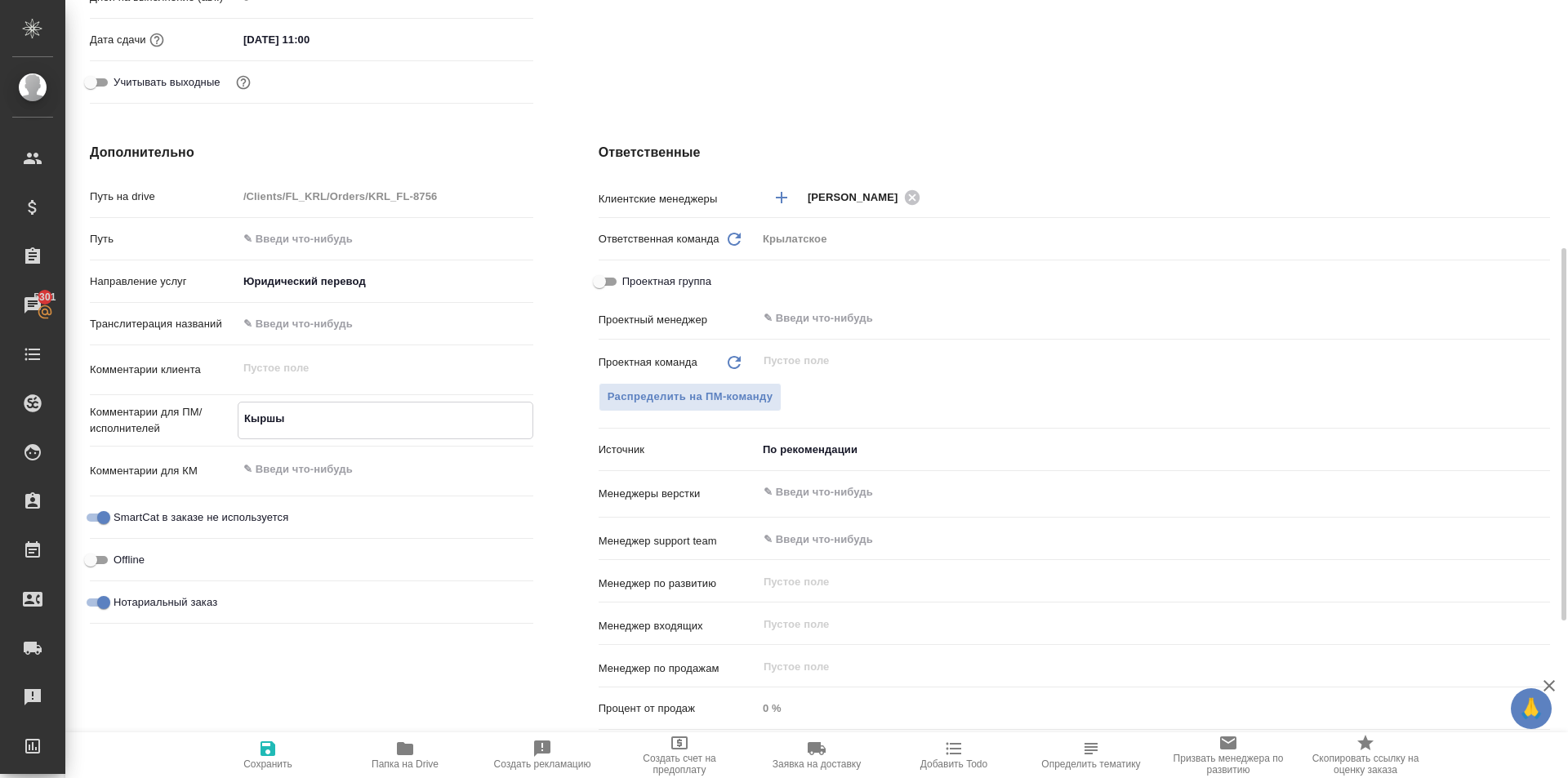
type textarea "x"
type textarea "Кыр"
type textarea "x"
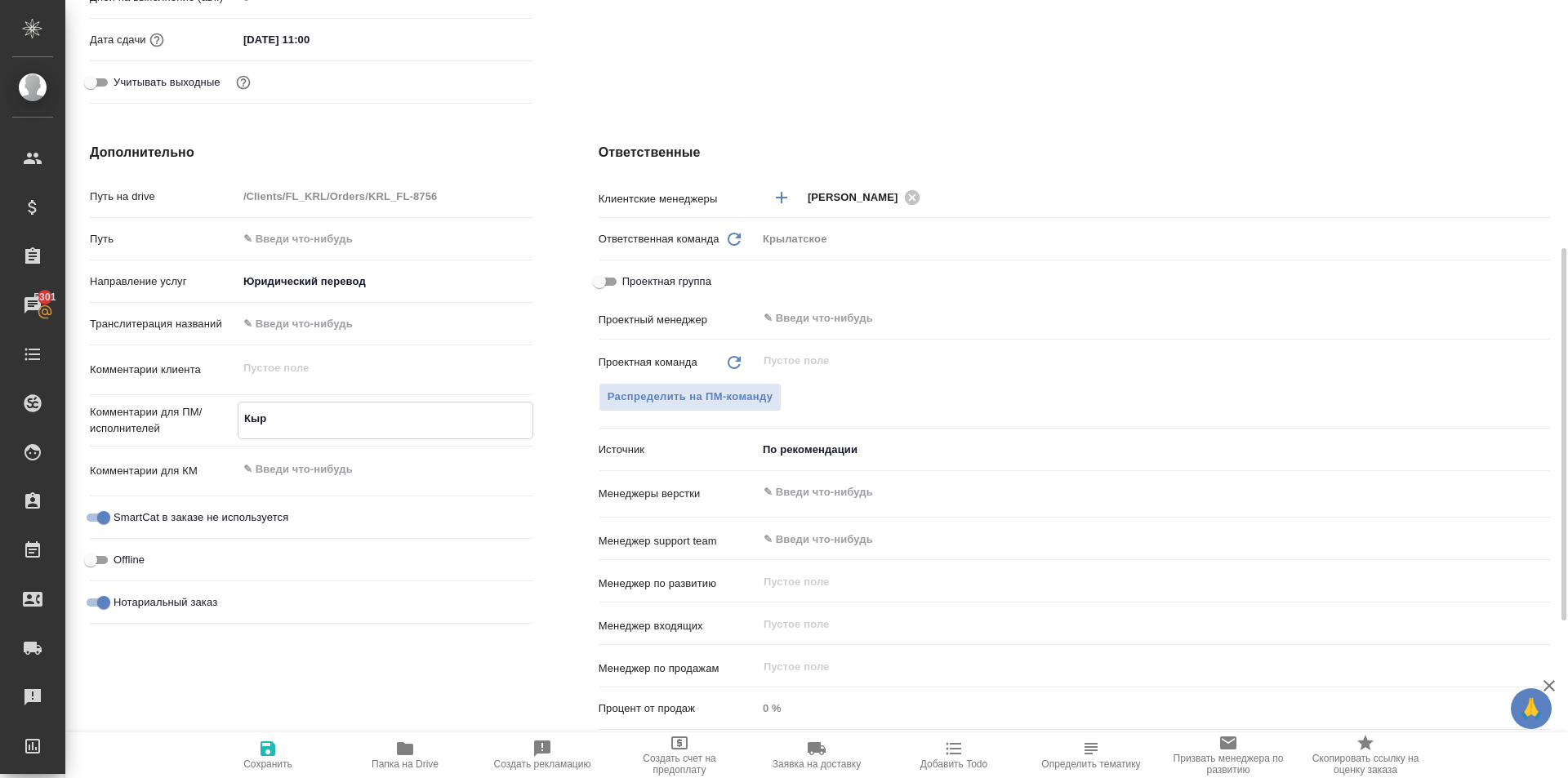
type textarea "x"
type textarea "Кырг"
type textarea "x"
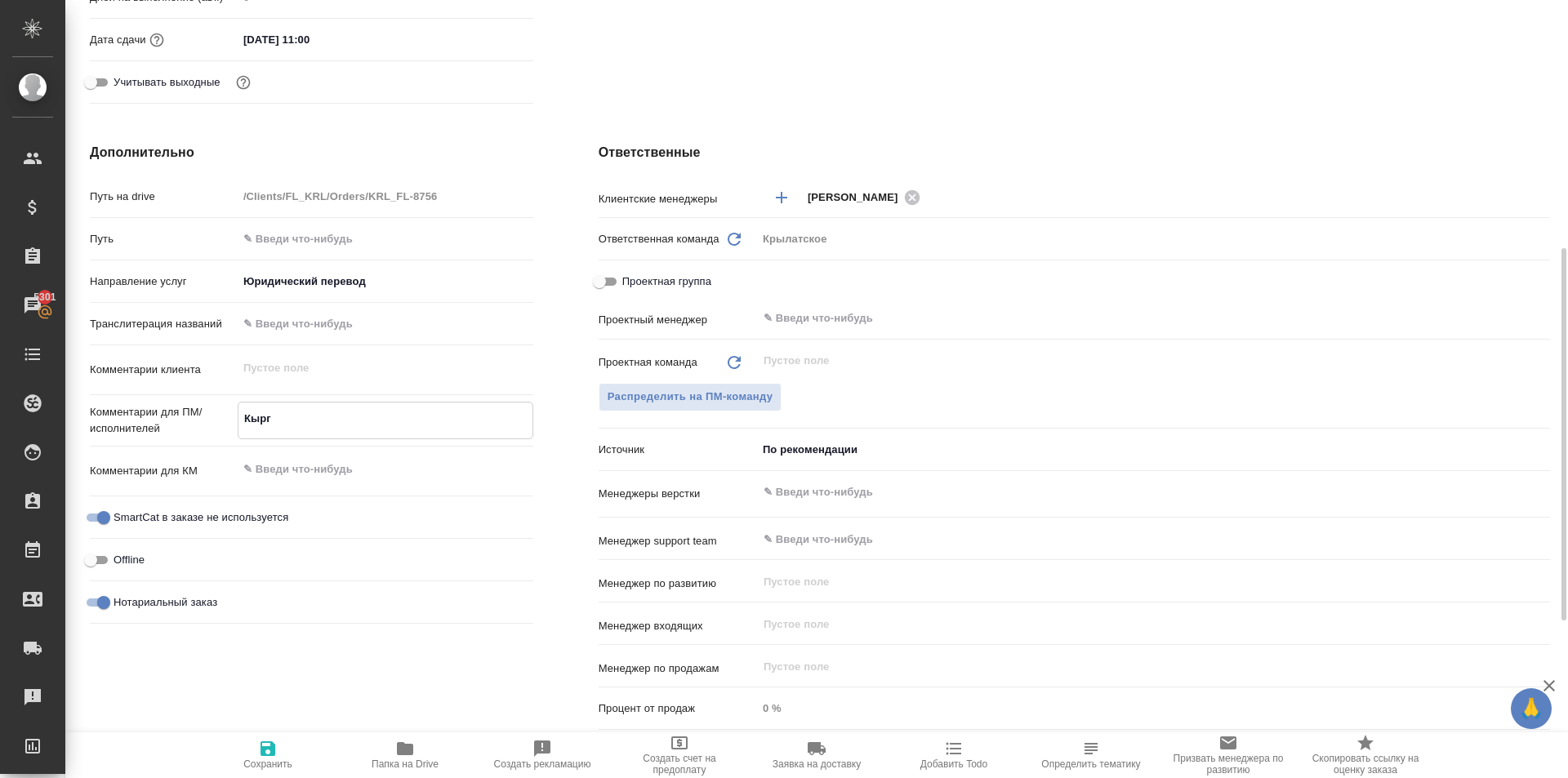
type textarea "Кыргы"
type textarea "x"
type textarea "Кыргыз"
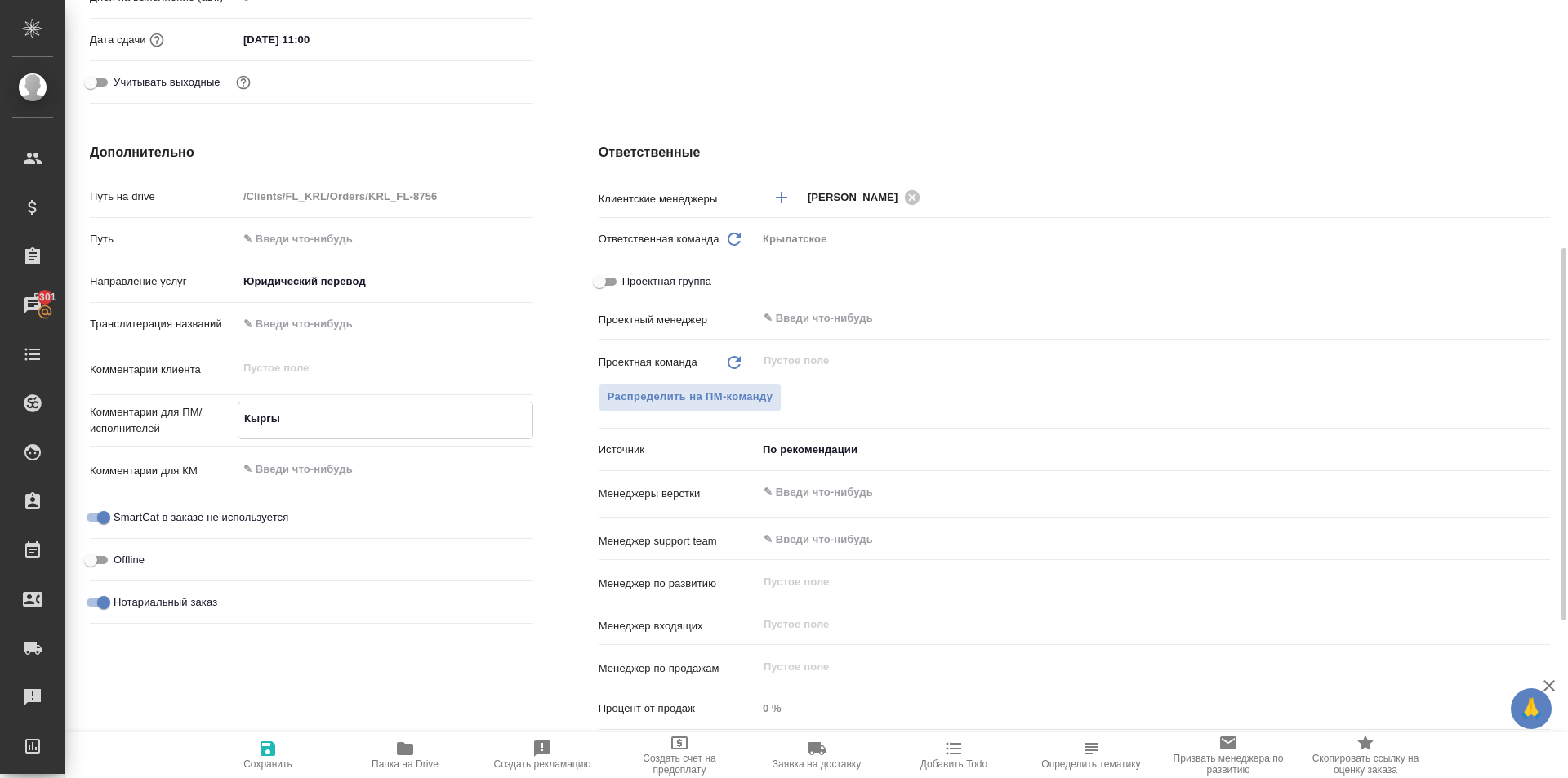
type textarea "x"
type textarea "Кыргыз."
type textarea "x"
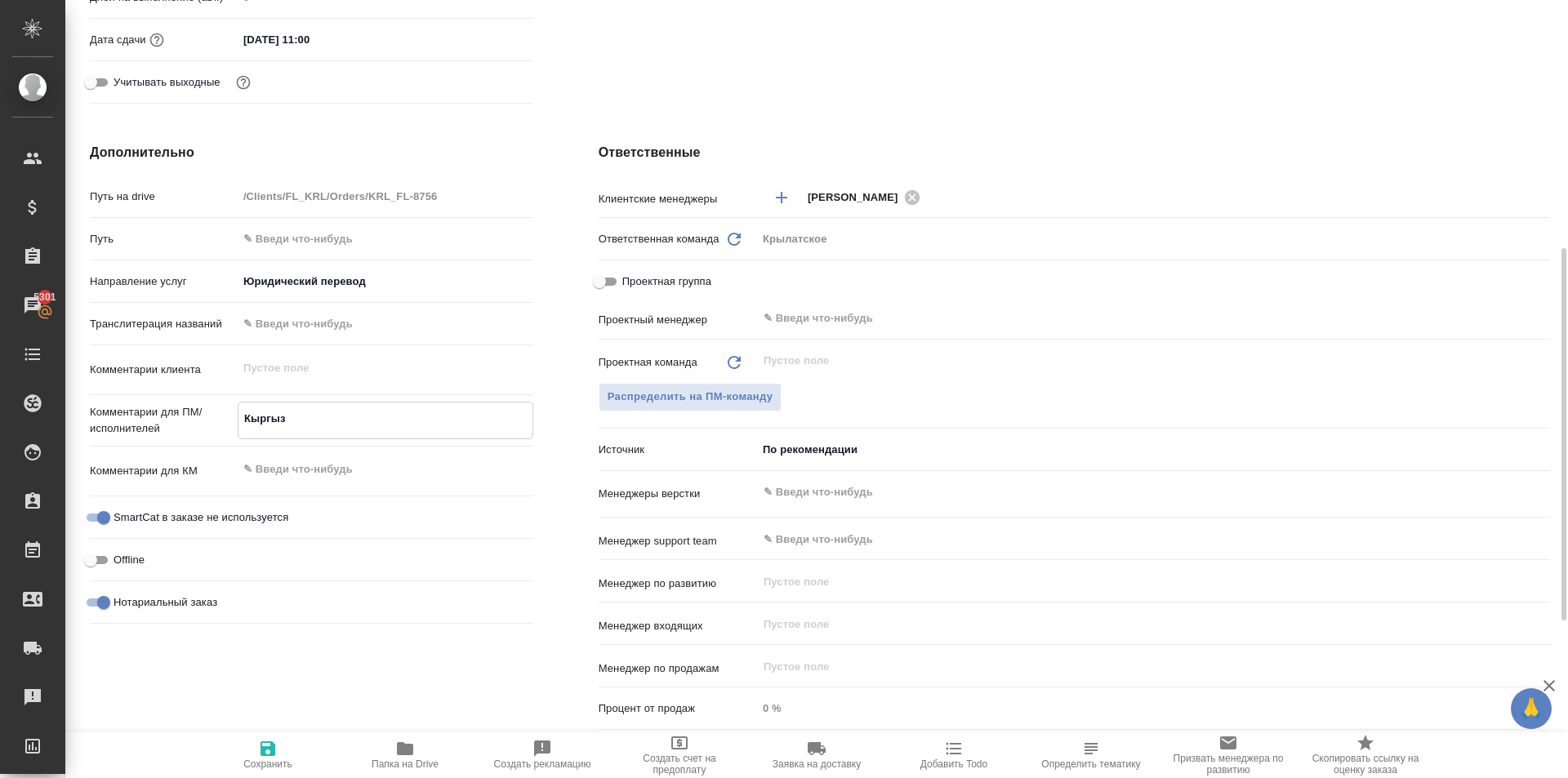
type textarea "x"
type textarea "Кыргыз."
type textarea "x"
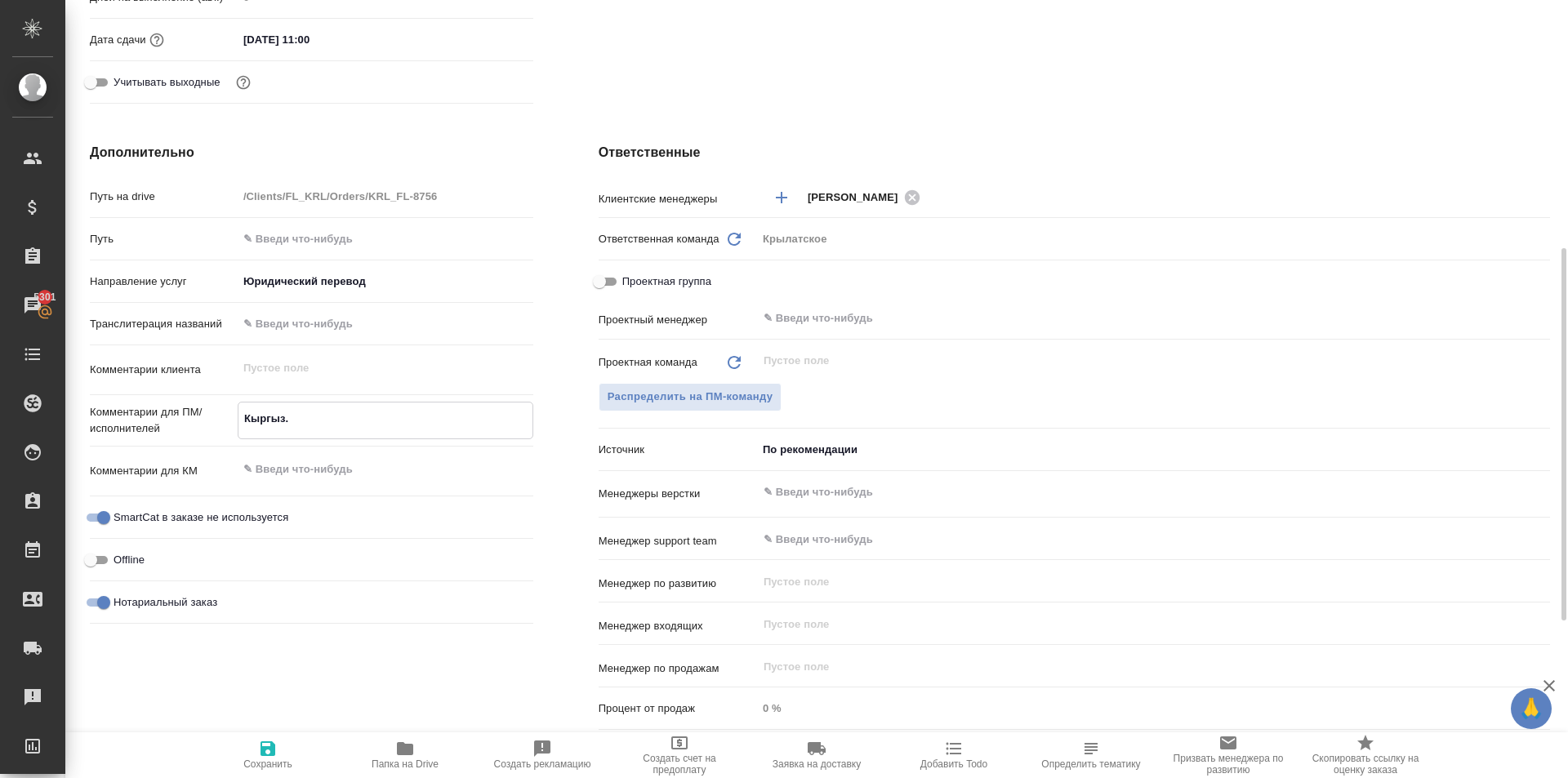
type textarea "x"
type textarea "Кыргыз. Р"
type textarea "x"
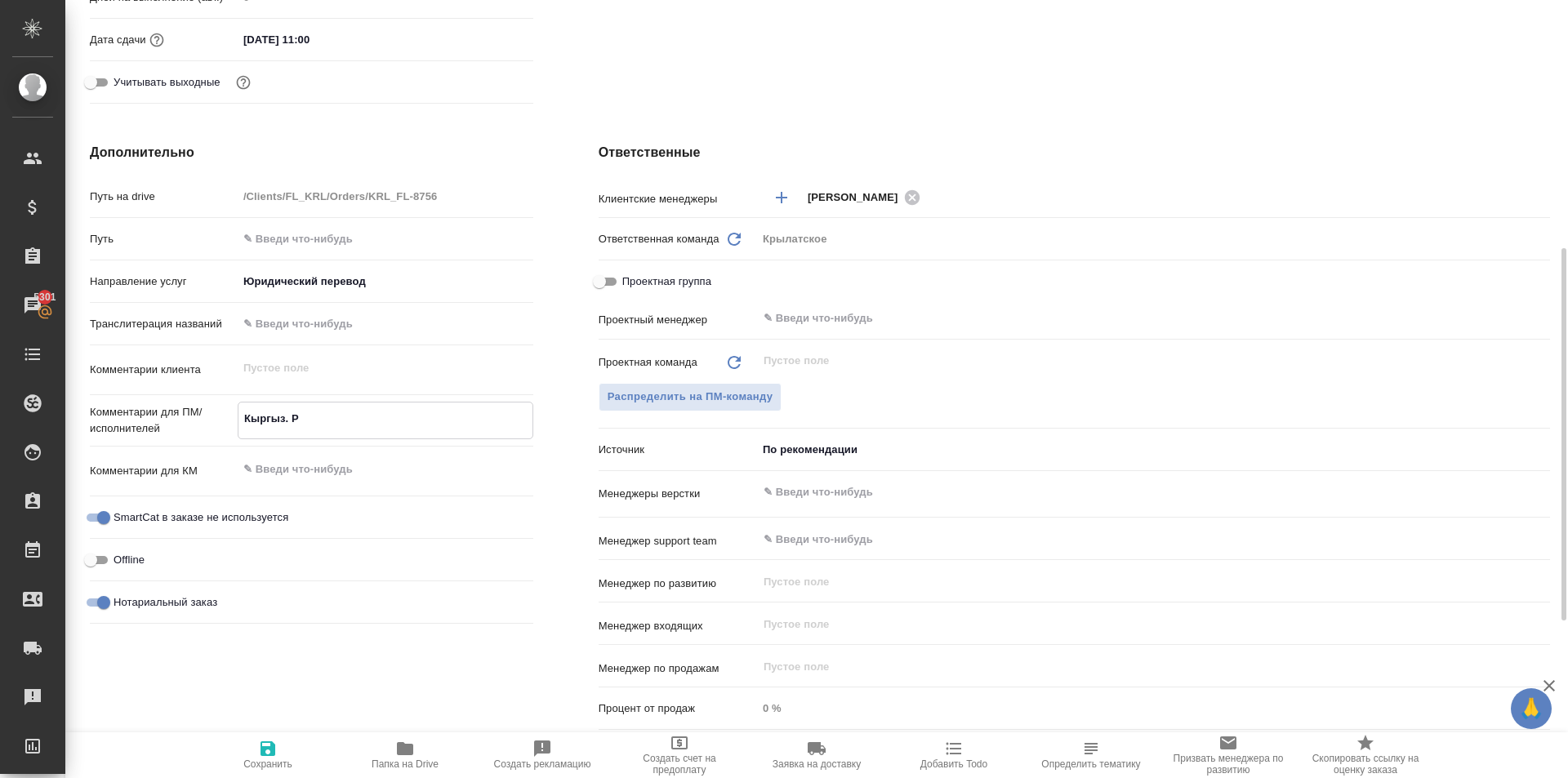
type textarea "Кыргыз. Ре"
type textarea "x"
type textarea "Кыргыз. Рес"
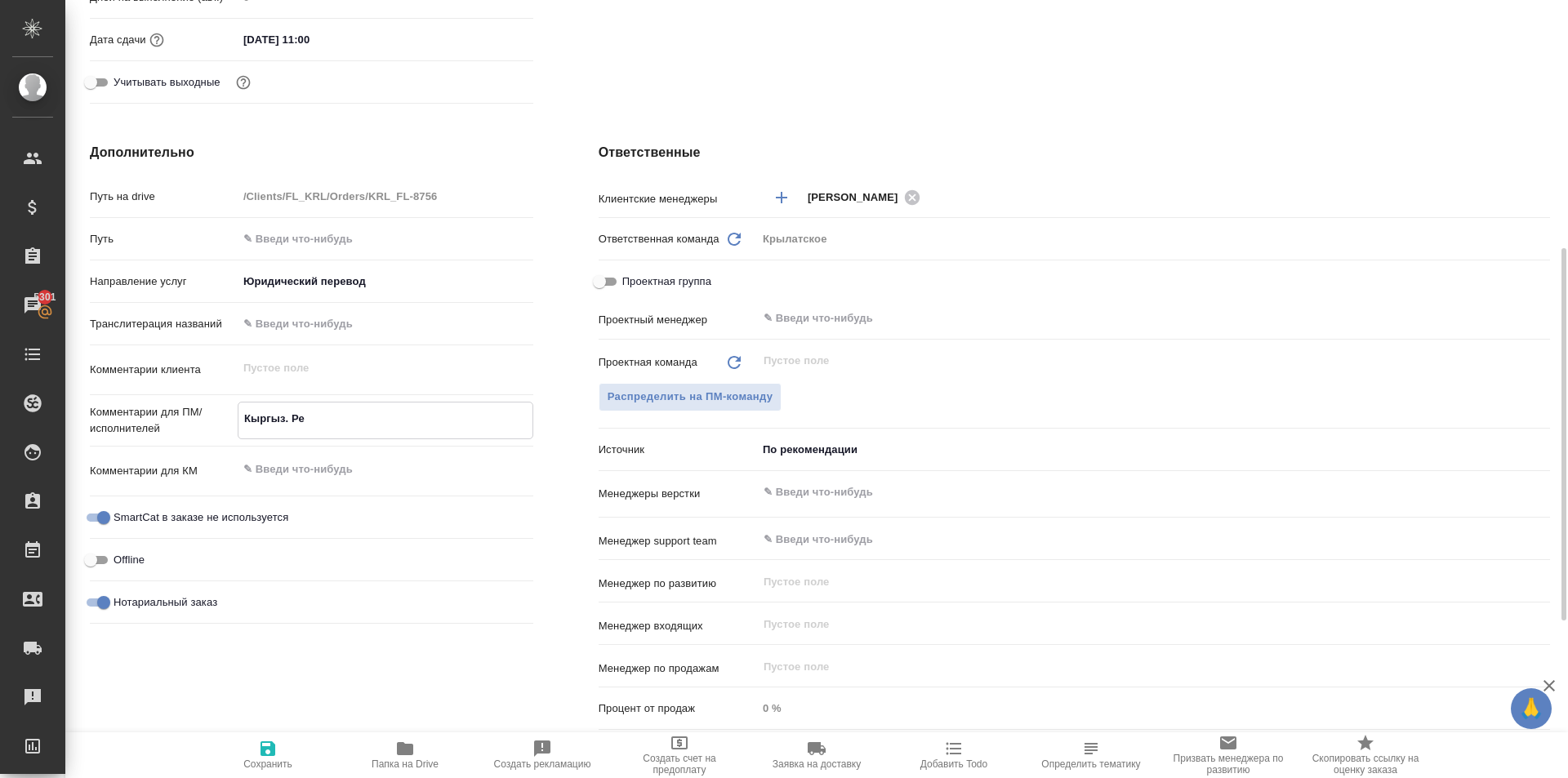
type textarea "x"
type textarea "Кыргыз. Респ"
type textarea "x"
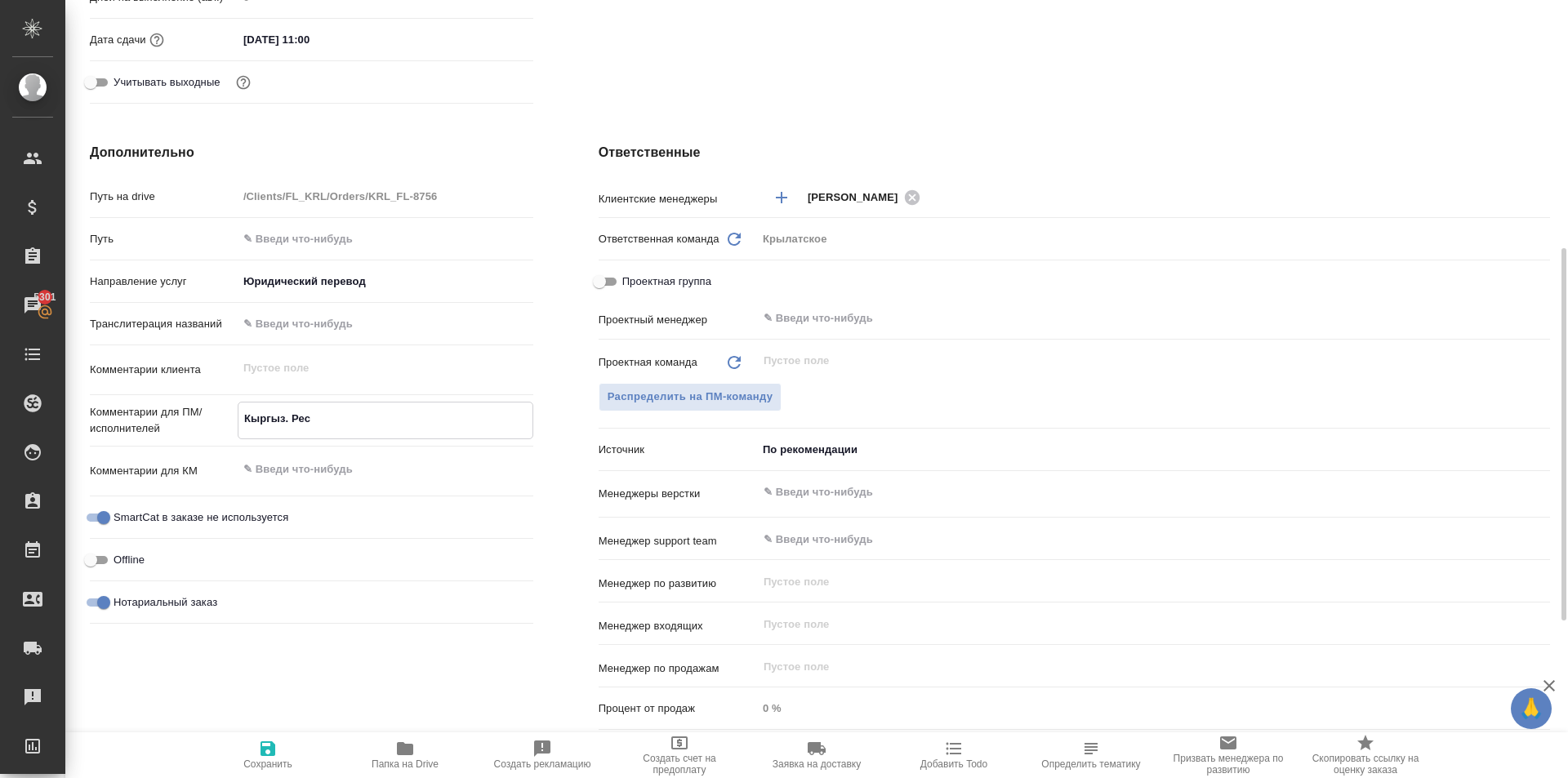
type textarea "x"
type textarea "Кыргыз. Респ."
type textarea "x"
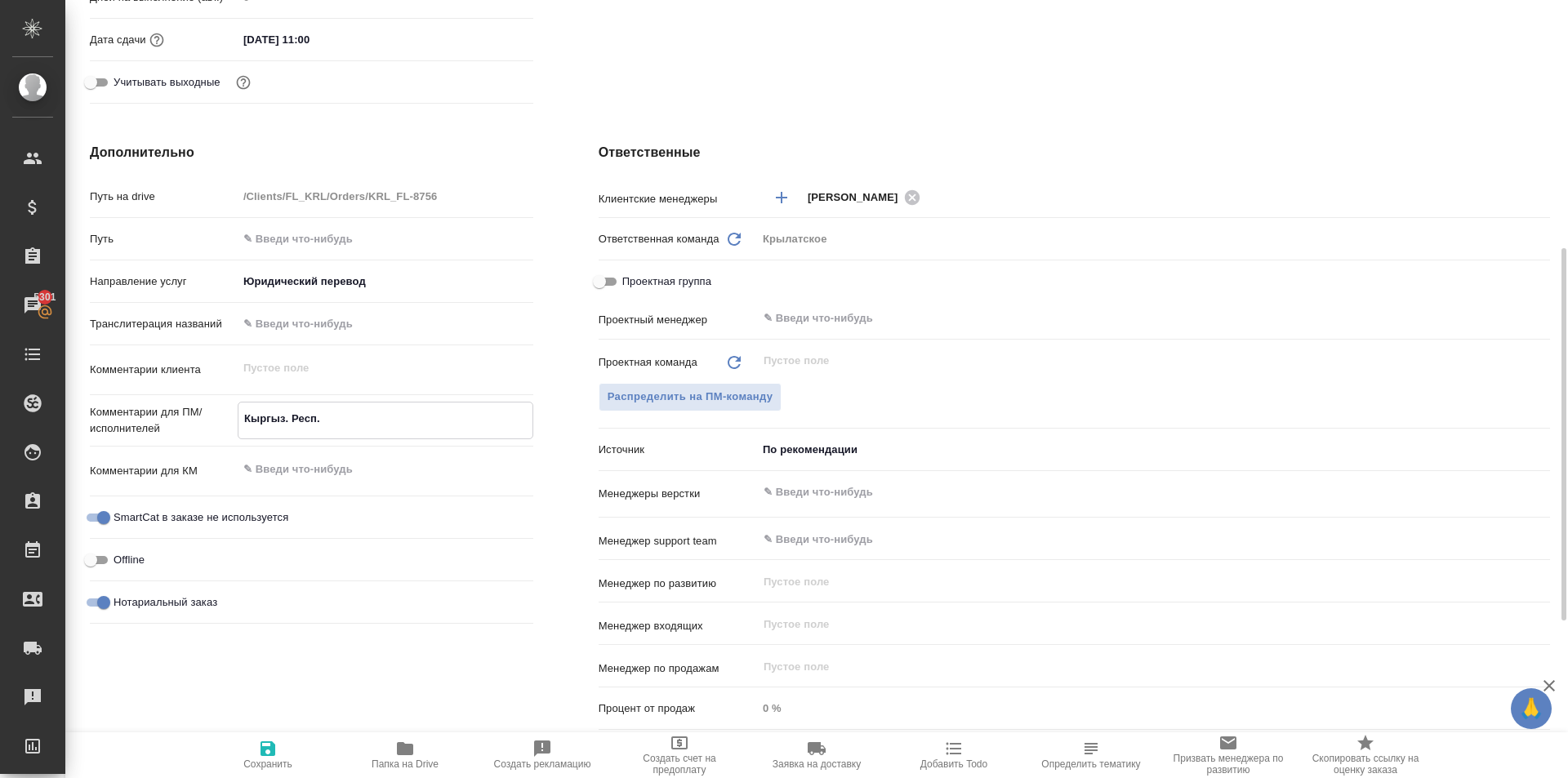
type textarea "x"
type textarea "Кыргыз. Респ."
type textarea "x"
type textarea "Кыргыз. Респ."
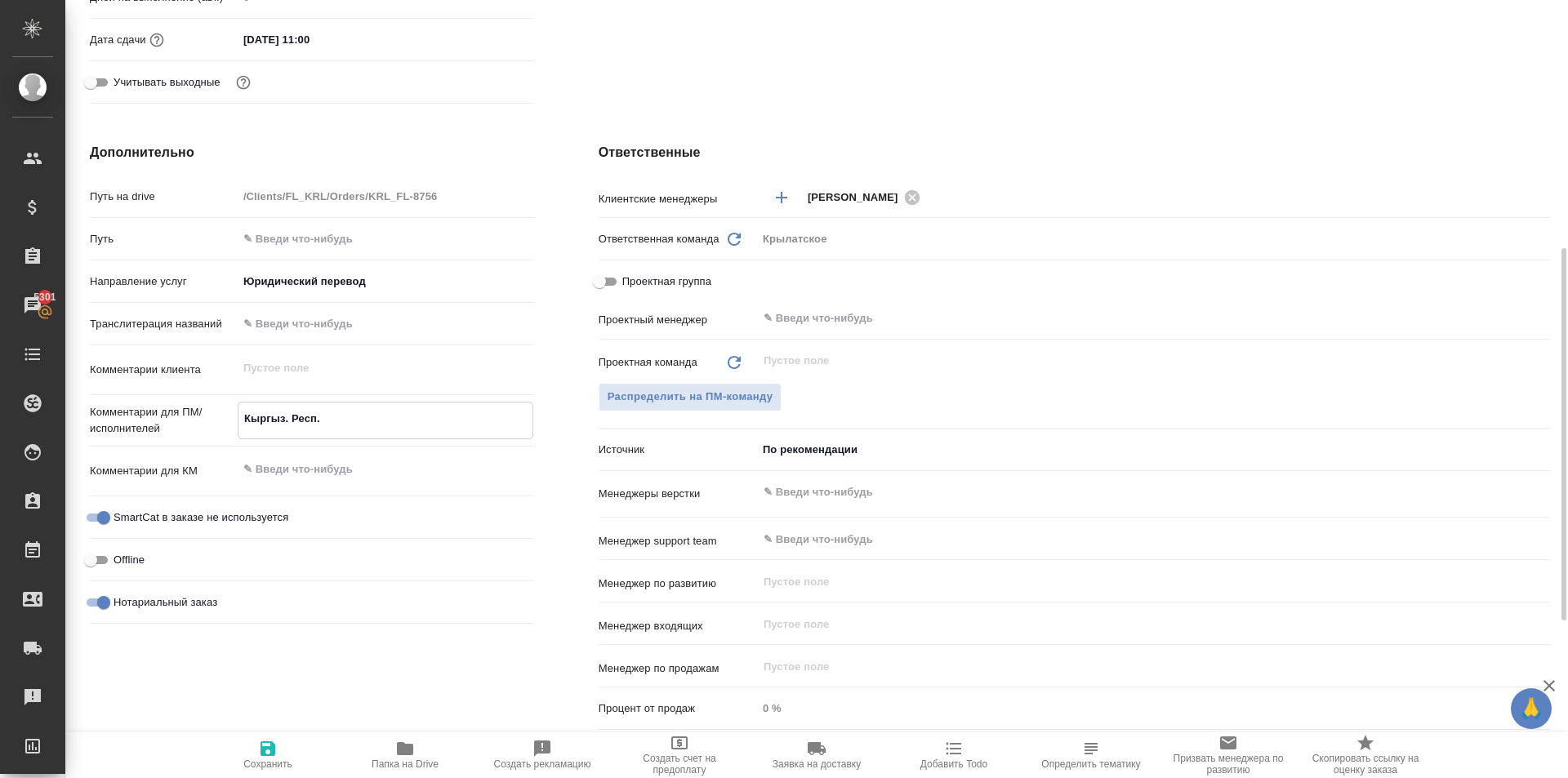
type textarea "x"
click at [276, 737] on button "Сохранить" at bounding box center [268, 755] width 137 height 46
type textarea "x"
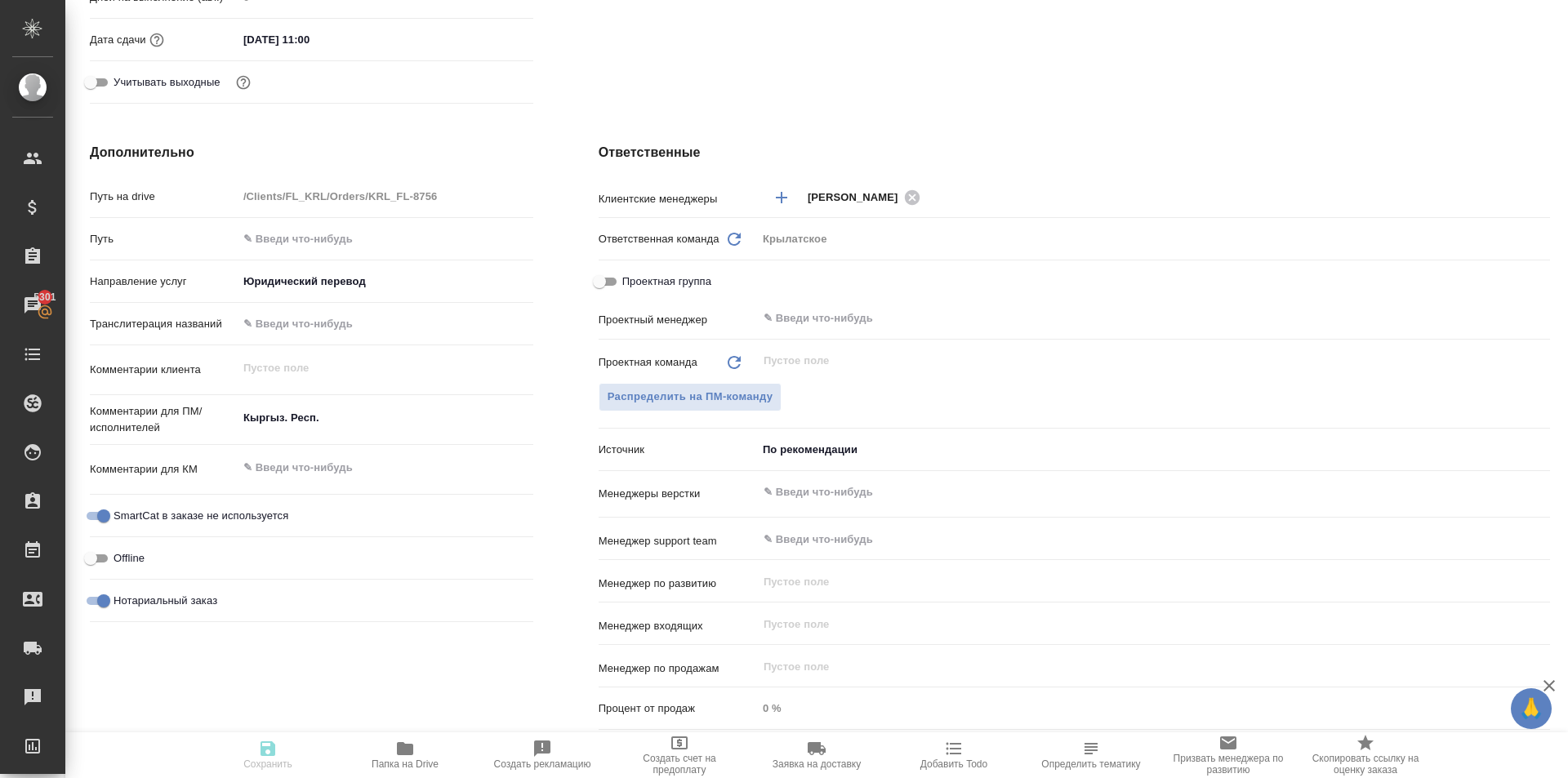
type textarea "x"
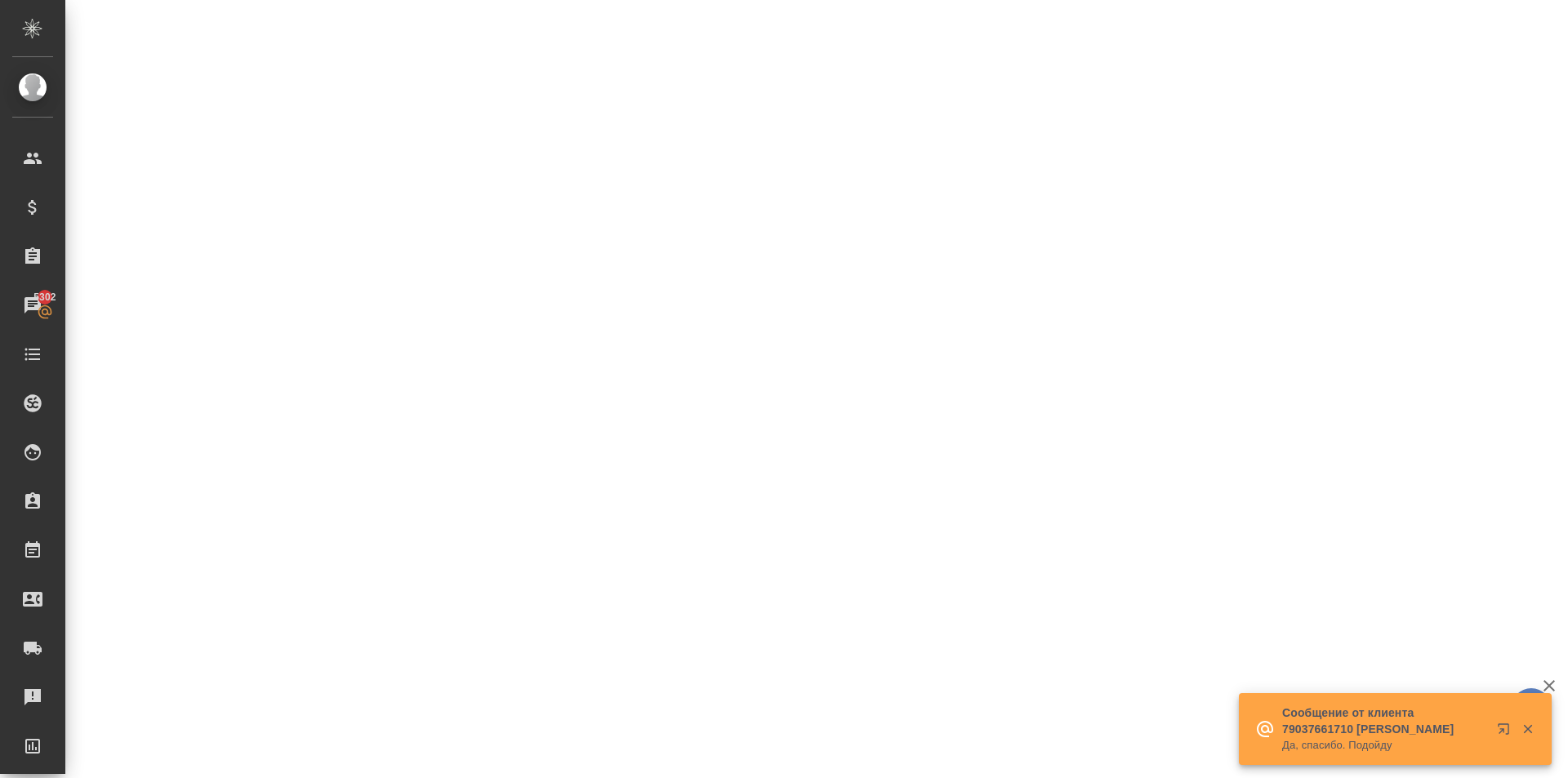
select select "RU"
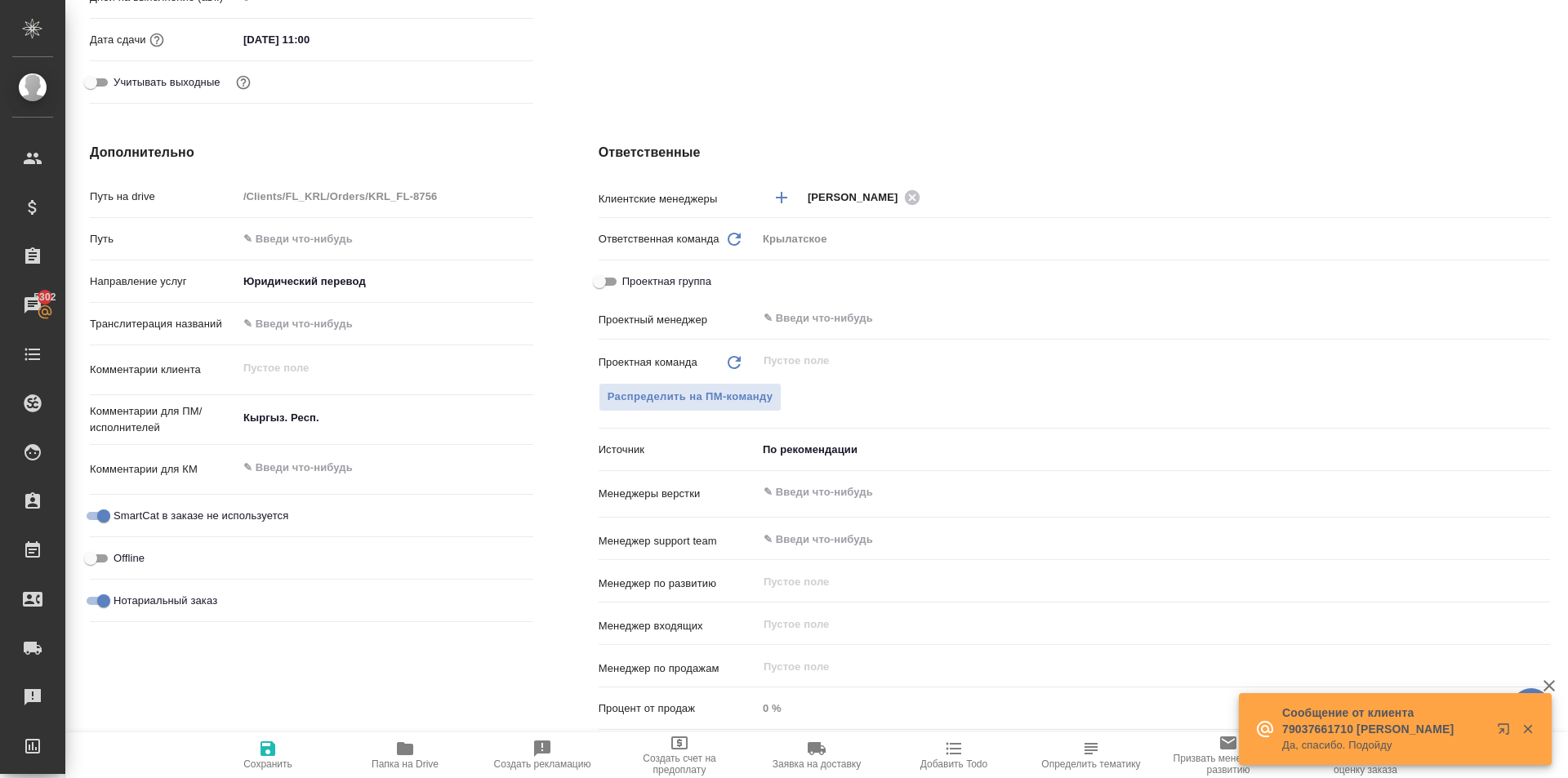
type textarea "x"
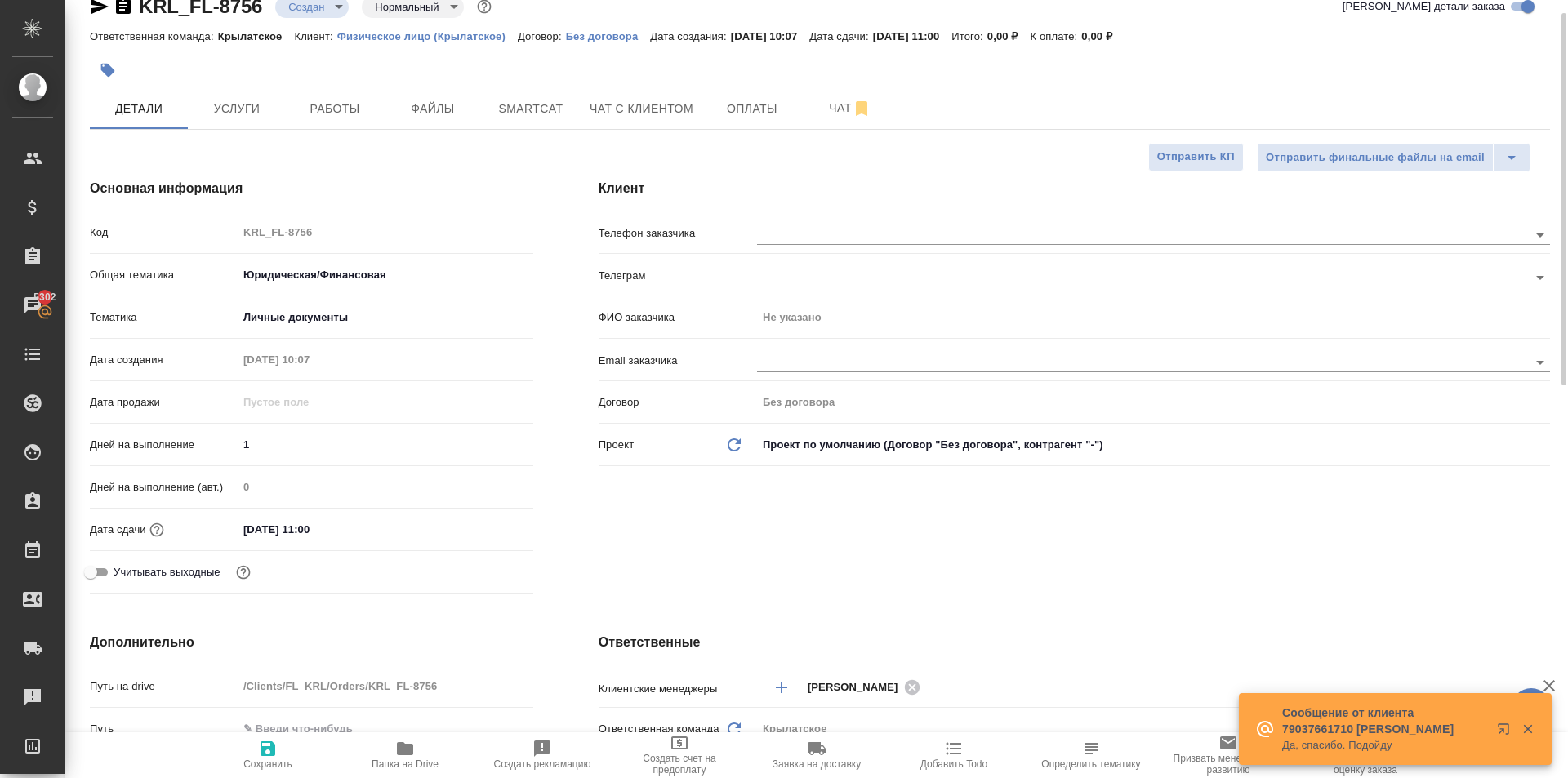
scroll to position [0, 0]
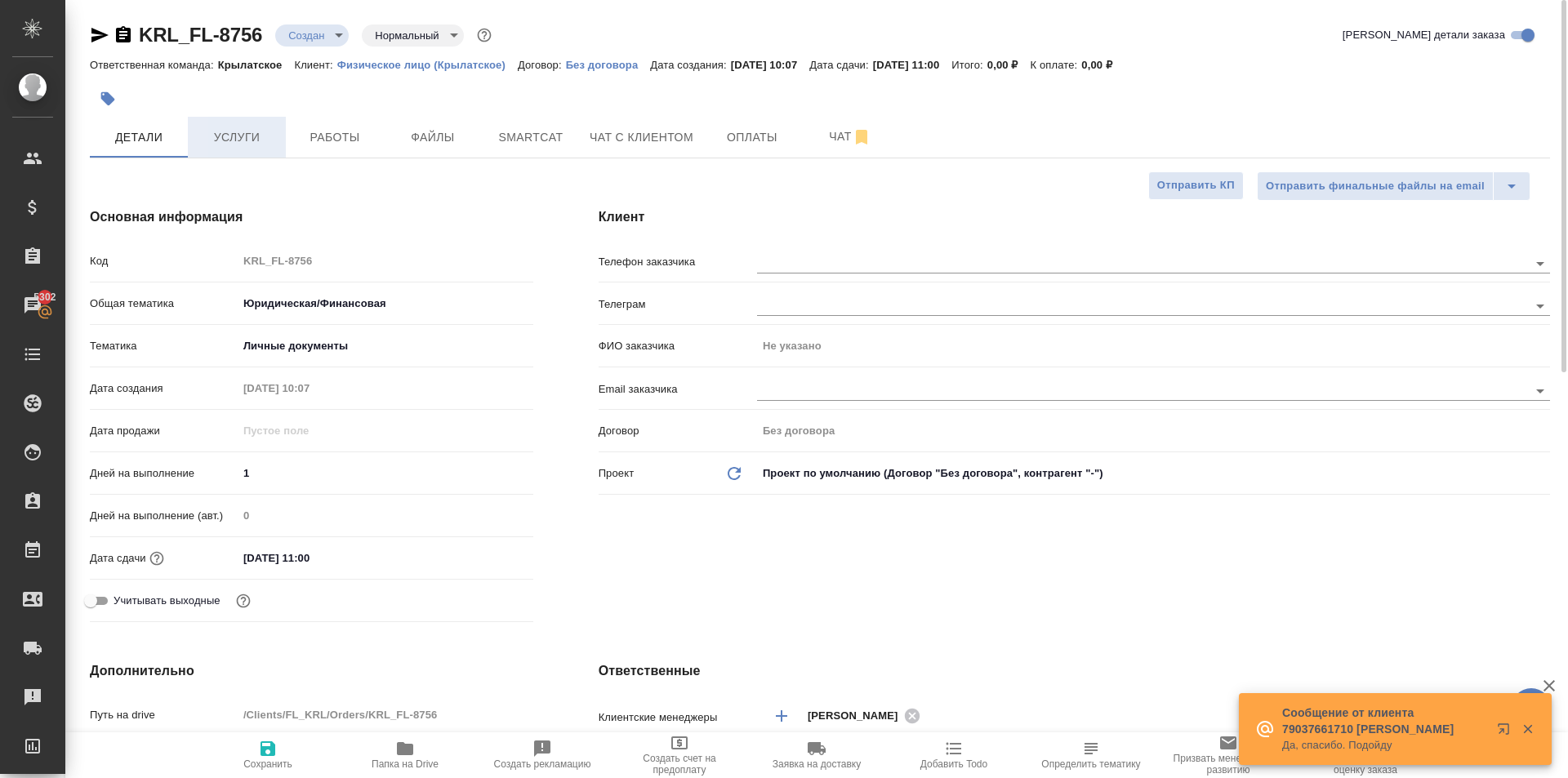
click at [263, 151] on button "Услуги" at bounding box center [237, 137] width 98 height 41
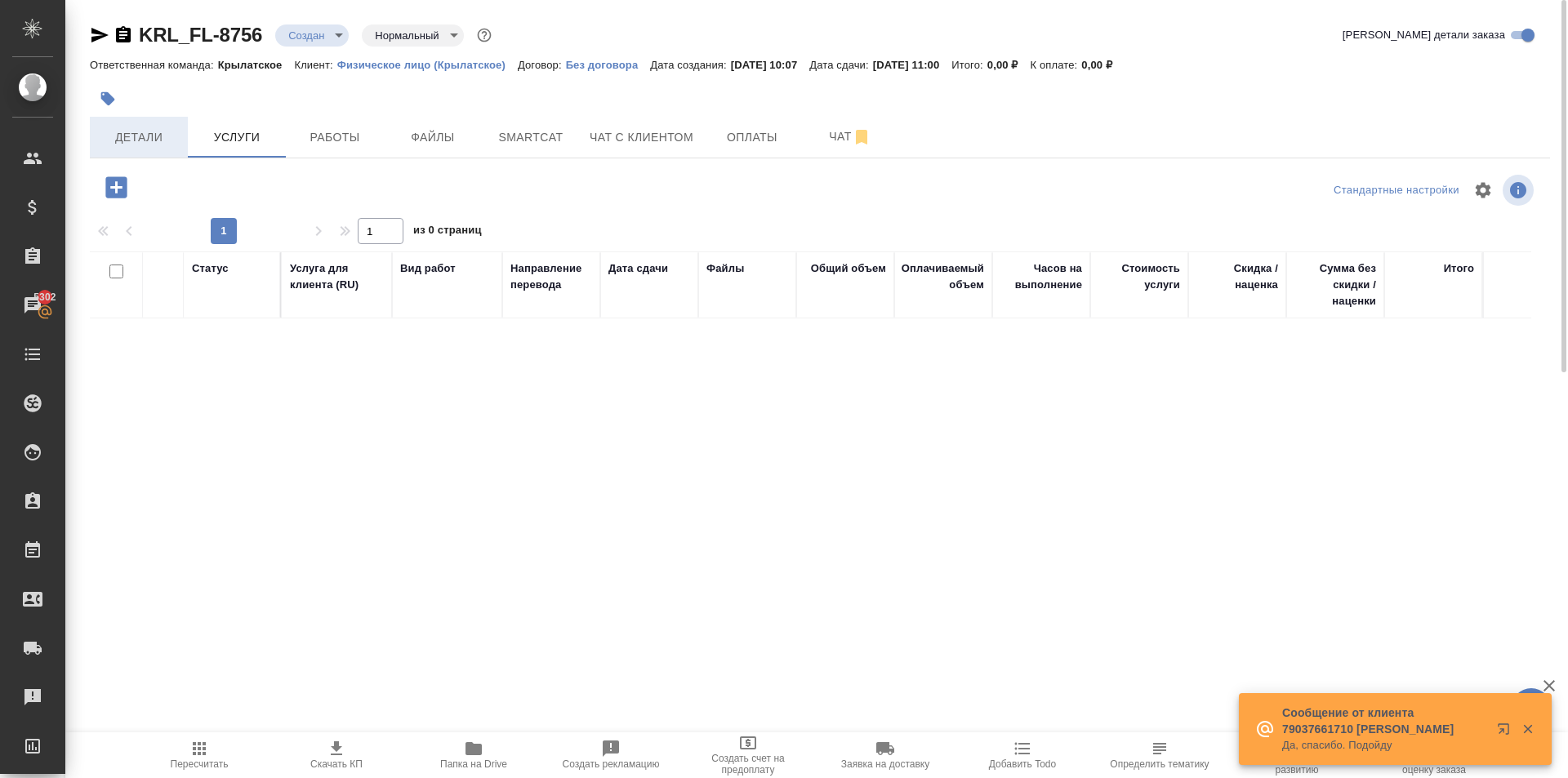
click at [157, 141] on span "Детали" at bounding box center [139, 137] width 79 height 20
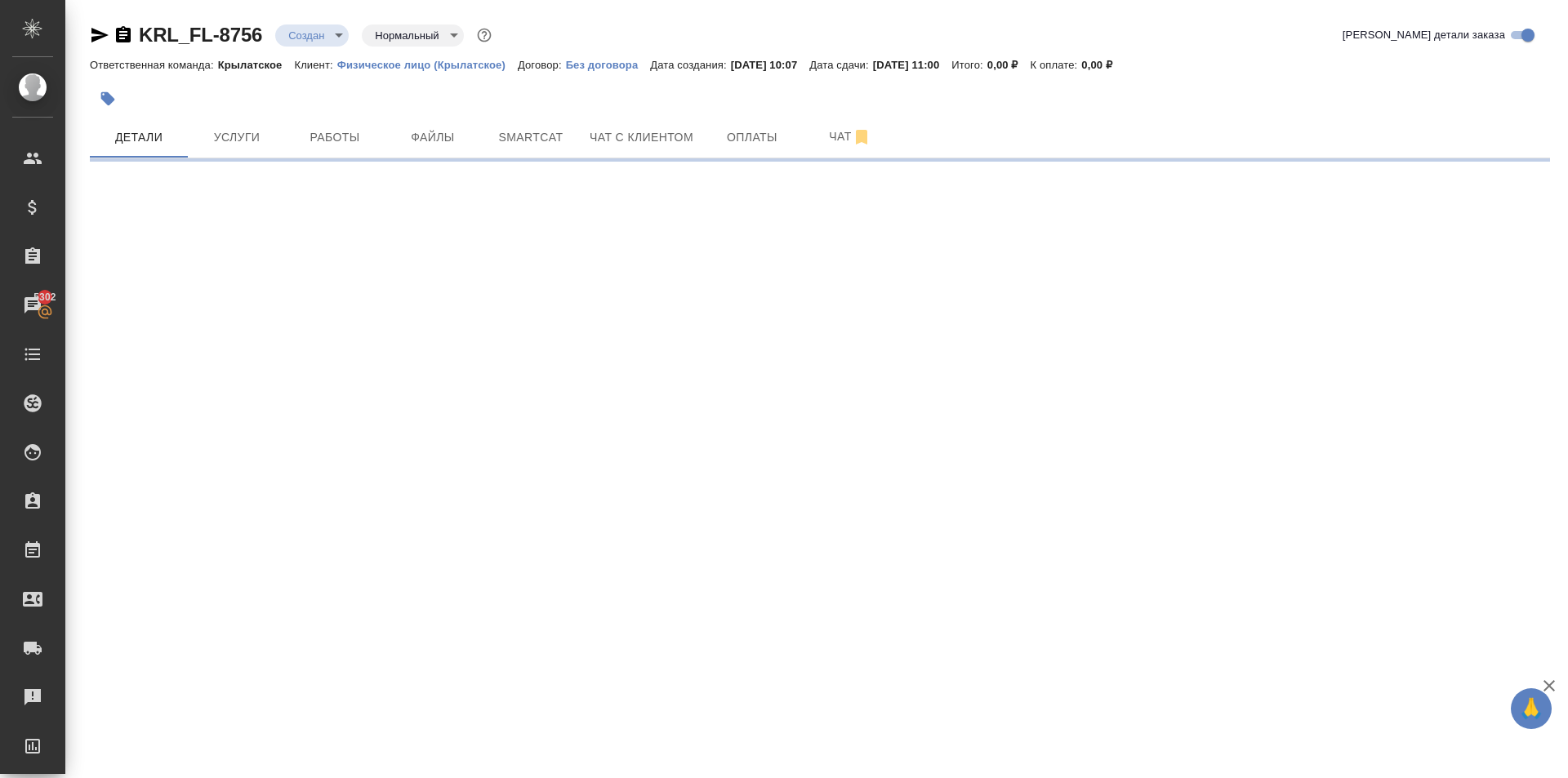
select select "RU"
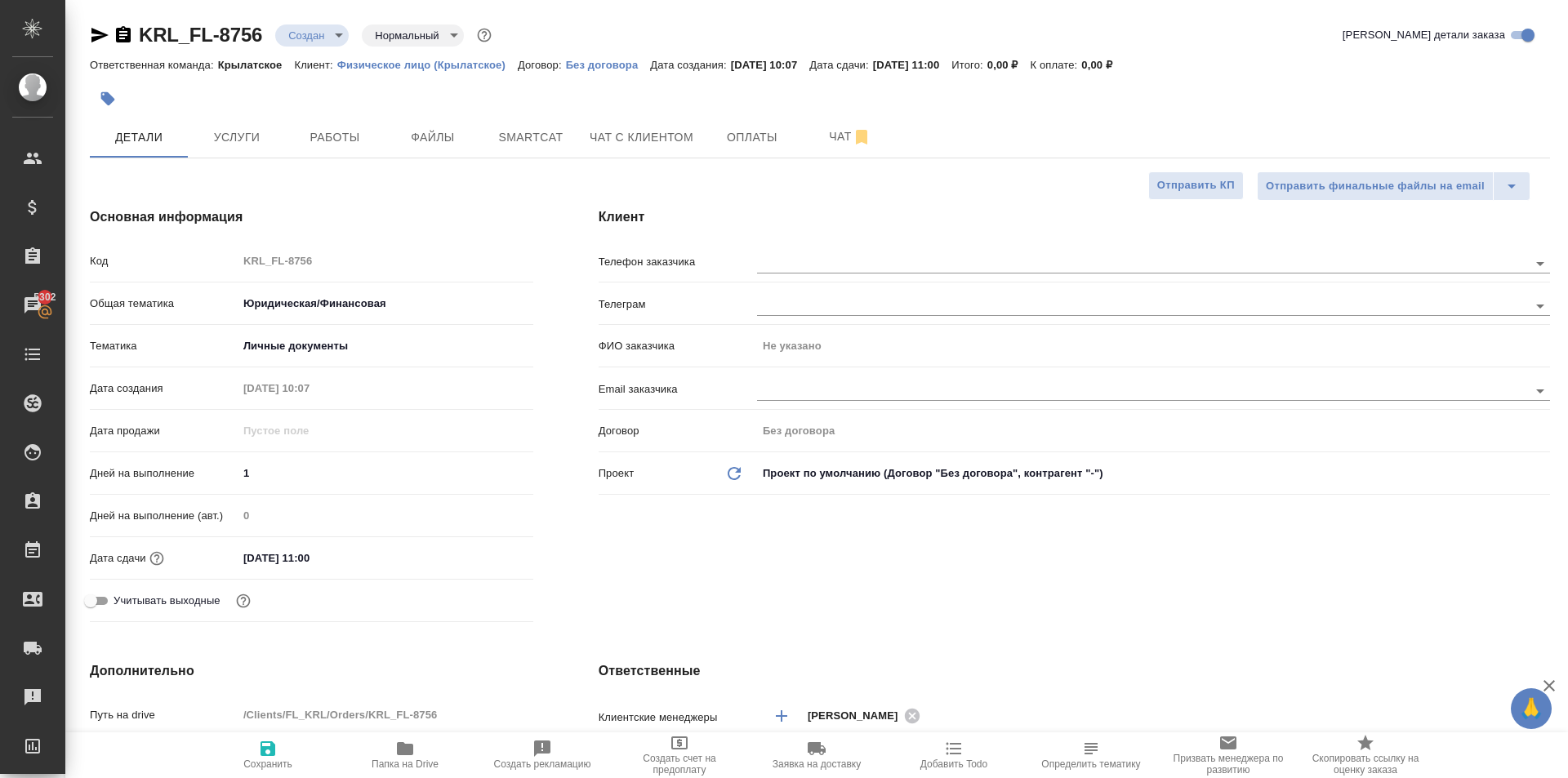
type textarea "x"
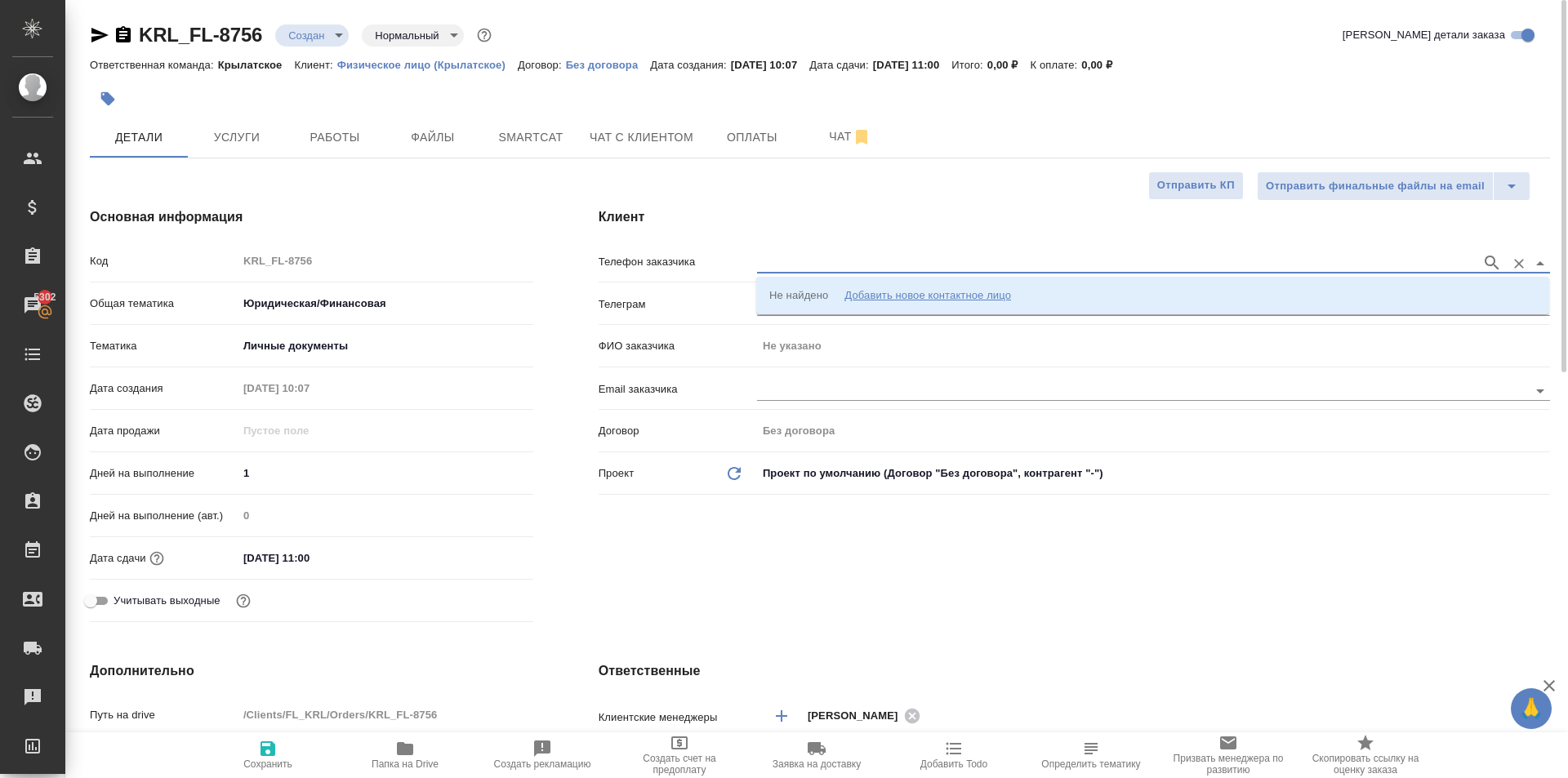
drag, startPoint x: 1011, startPoint y: 258, endPoint x: 1027, endPoint y: 284, distance: 30.5
click at [1011, 259] on input "text" at bounding box center [1115, 262] width 716 height 19
click at [1036, 291] on li "Не найдено Добавить новое контактное лицо" at bounding box center [1153, 295] width 793 height 30
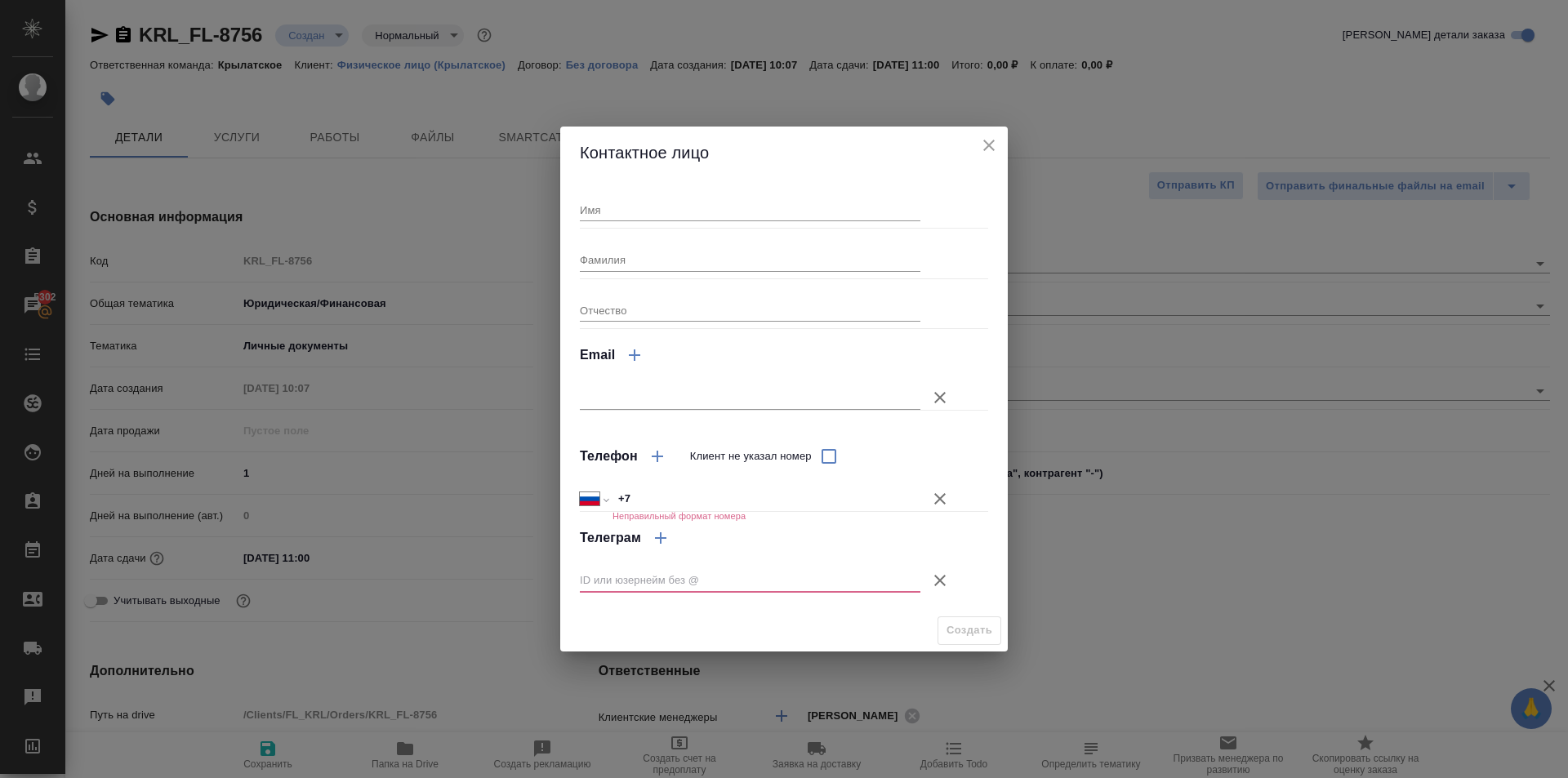
click at [693, 219] on input "Имя" at bounding box center [750, 209] width 341 height 23
type input "Жазгул"
click at [945, 499] on icon "button" at bounding box center [939, 498] width 19 height 19
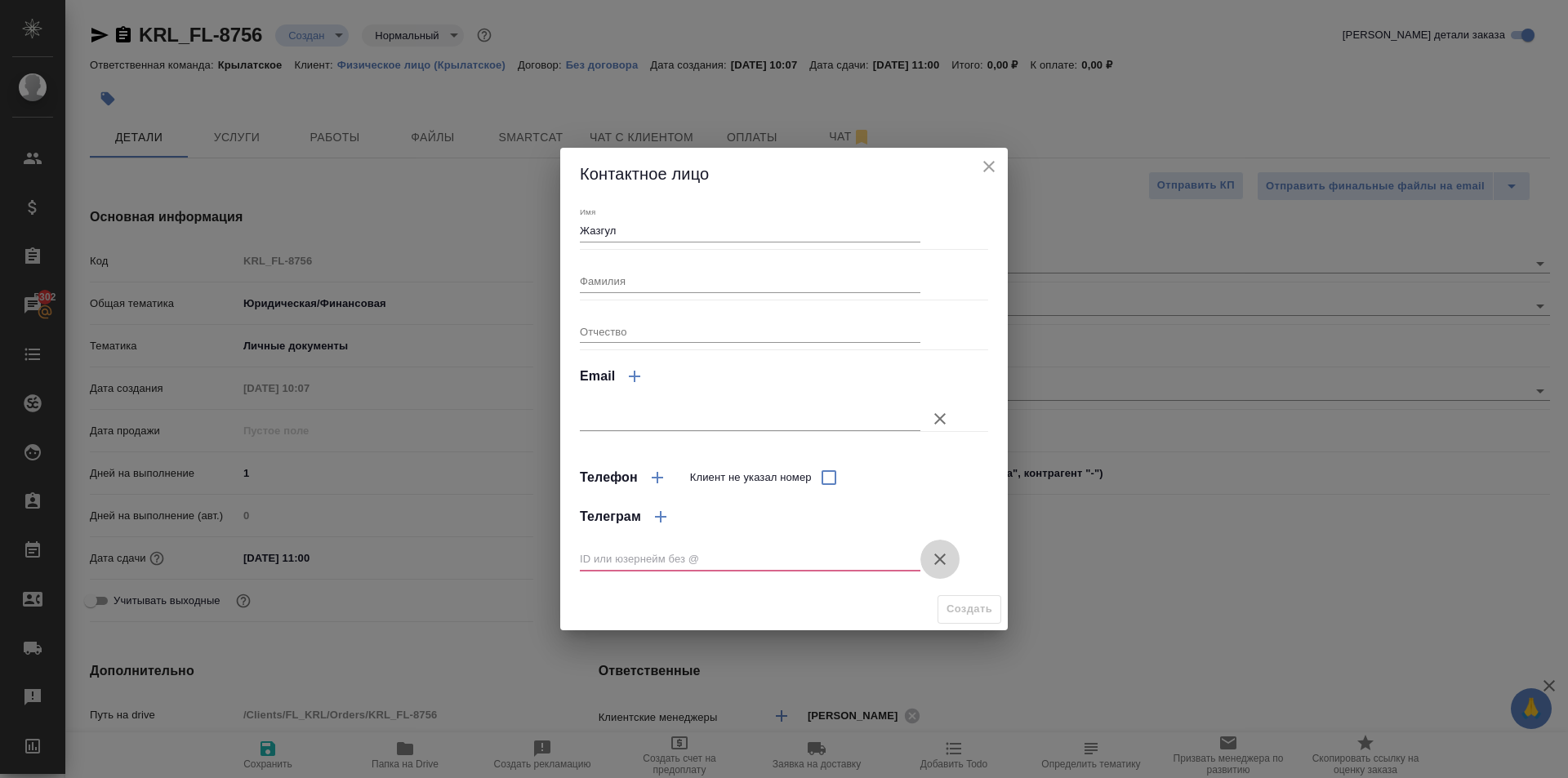
click at [939, 551] on button "Клиент не указал номер" at bounding box center [939, 559] width 39 height 39
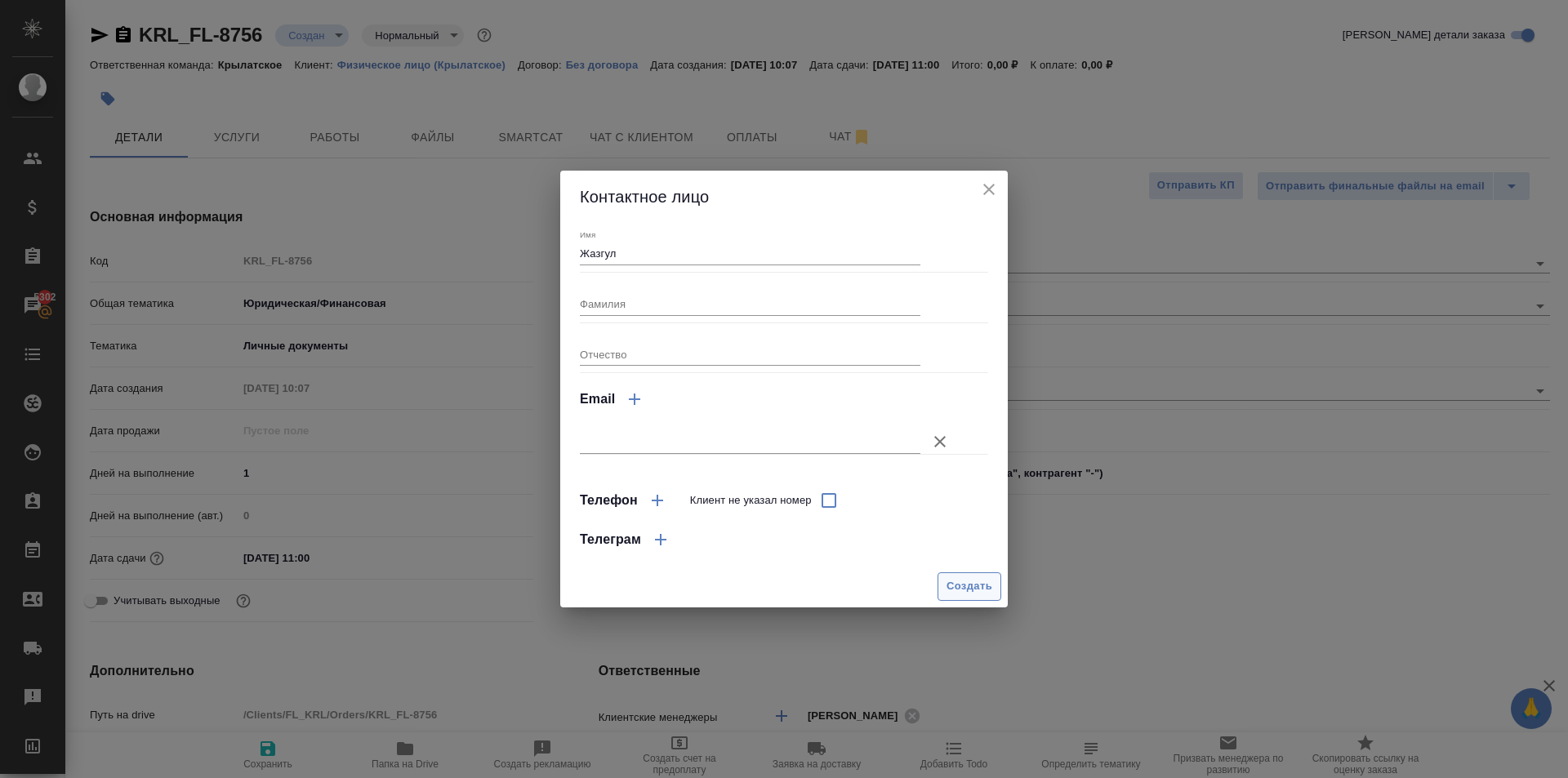
click at [957, 596] on span "Создать" at bounding box center [969, 587] width 46 height 19
type input "Жазгул"
type textarea "x"
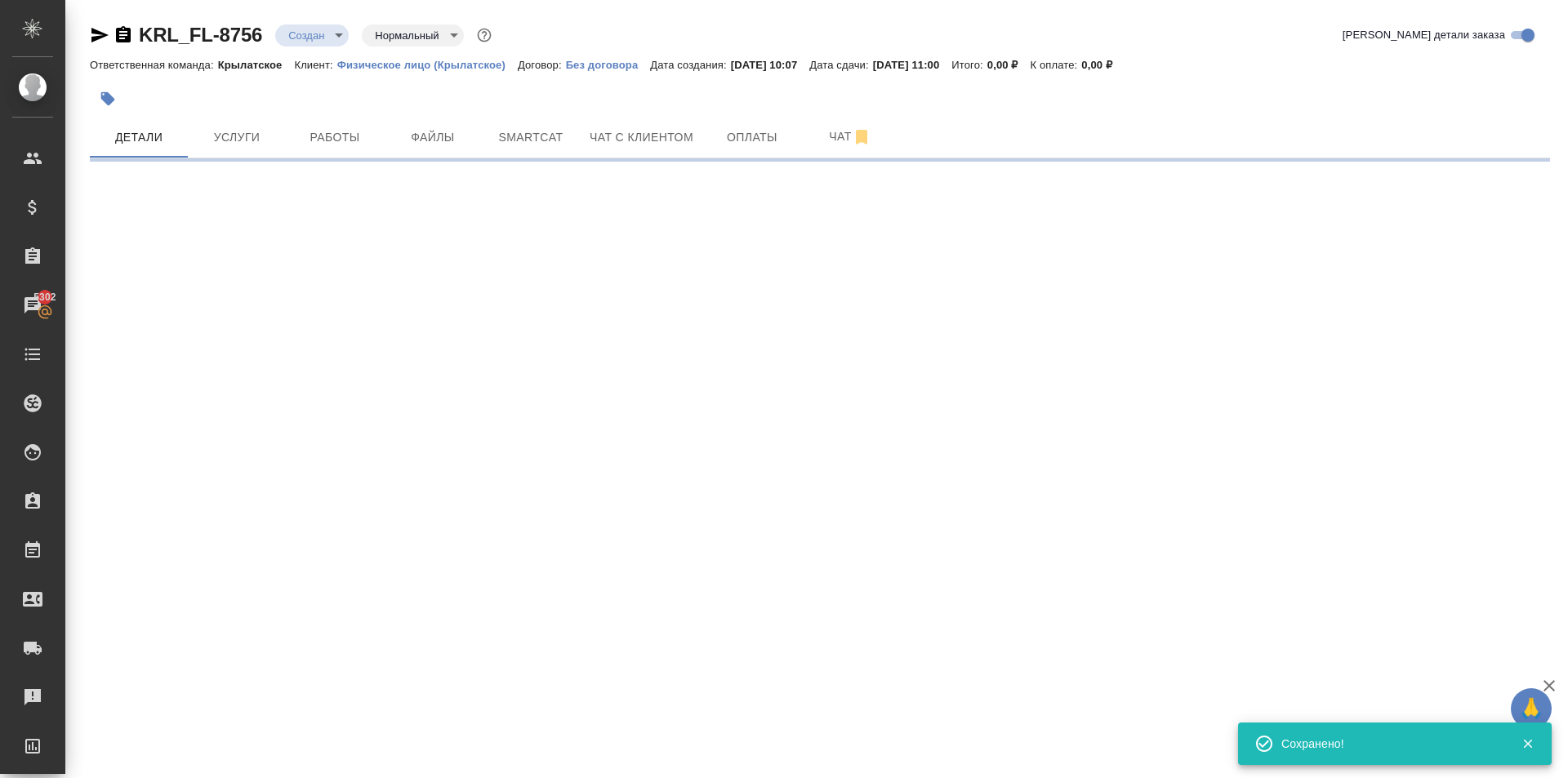
type input "holyTrinity"
select select "RU"
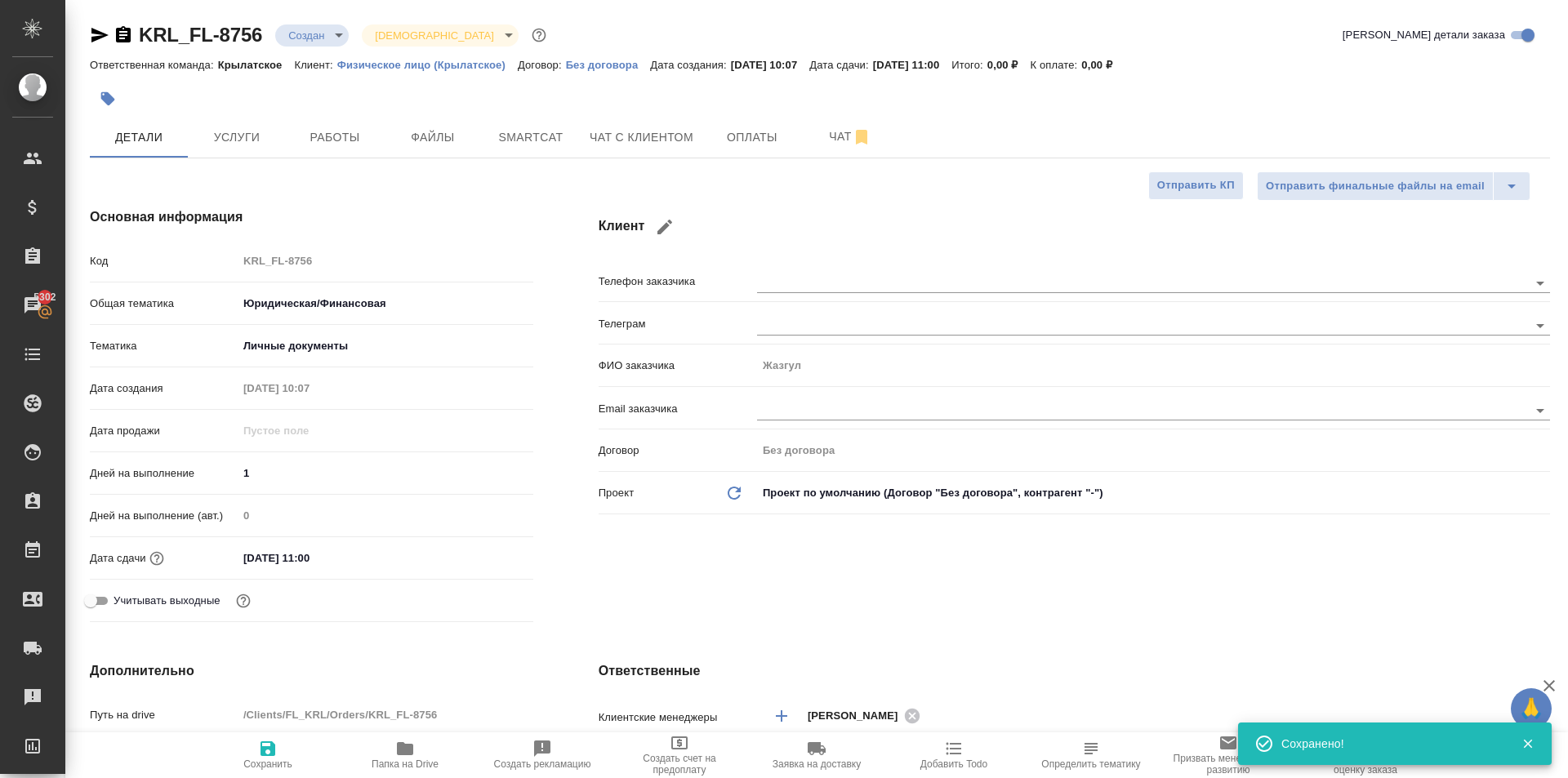
type textarea "x"
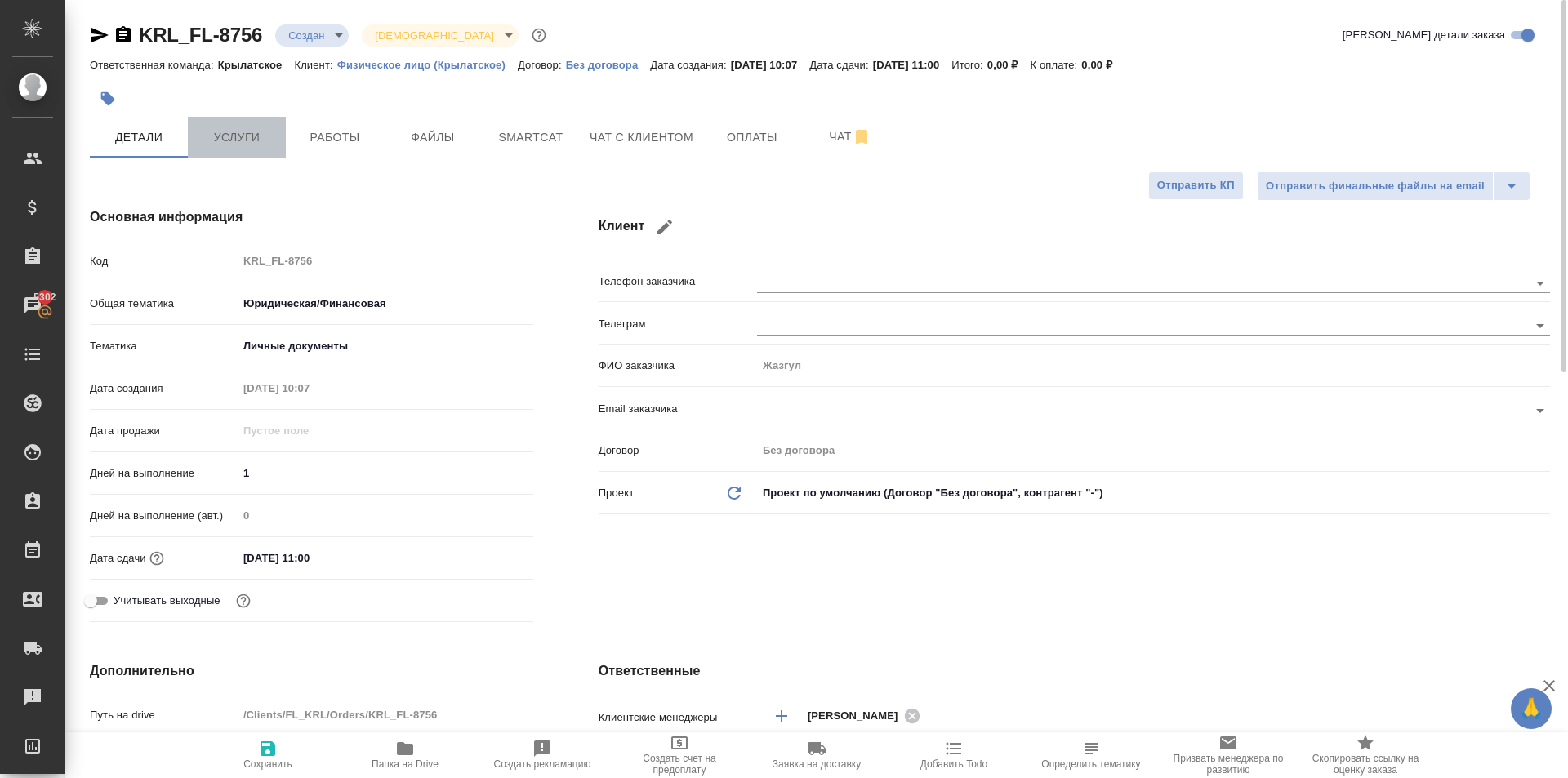
click at [241, 157] on button "Услуги" at bounding box center [237, 137] width 98 height 41
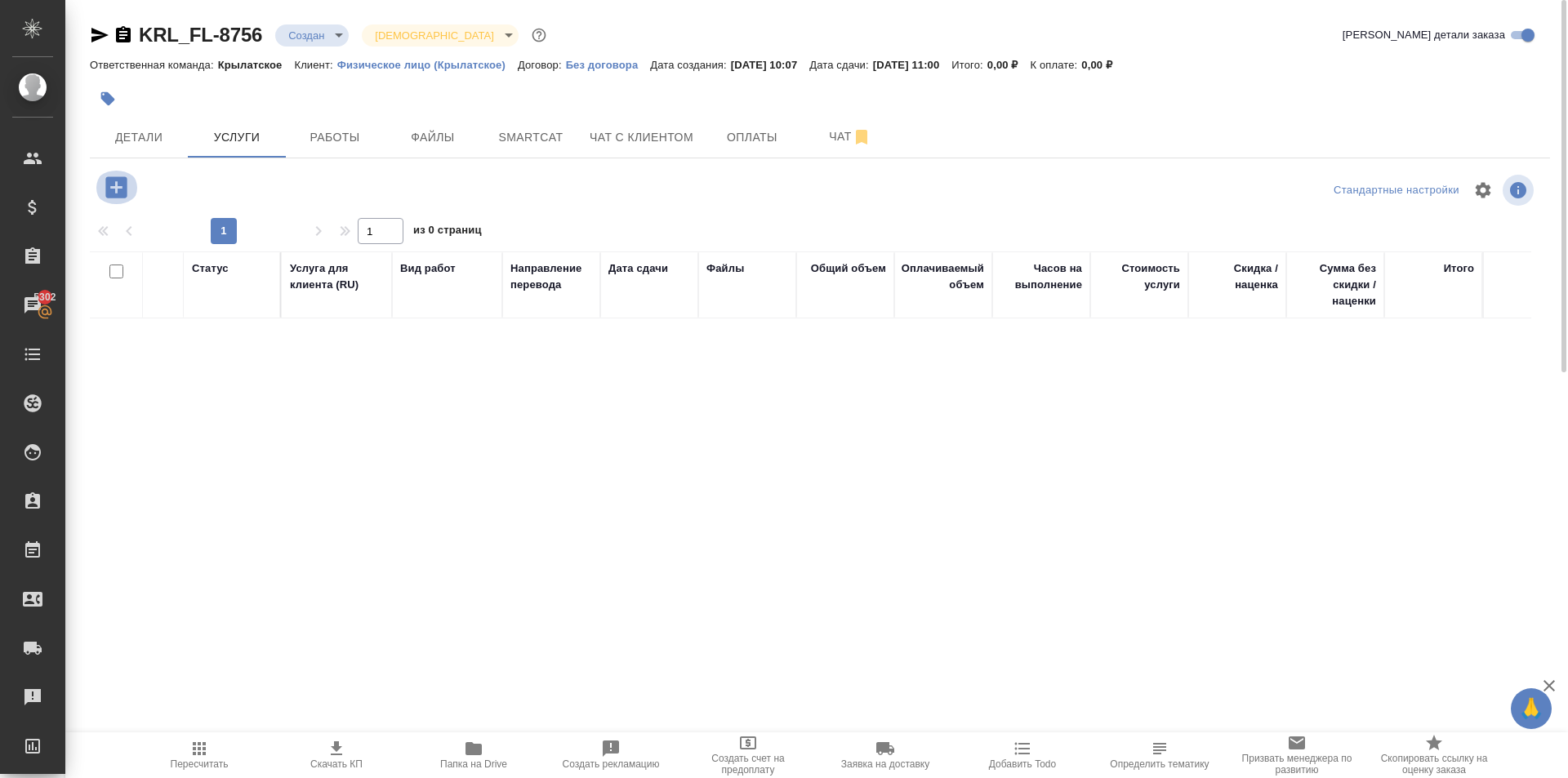
click at [125, 171] on button "button" at bounding box center [116, 187] width 45 height 34
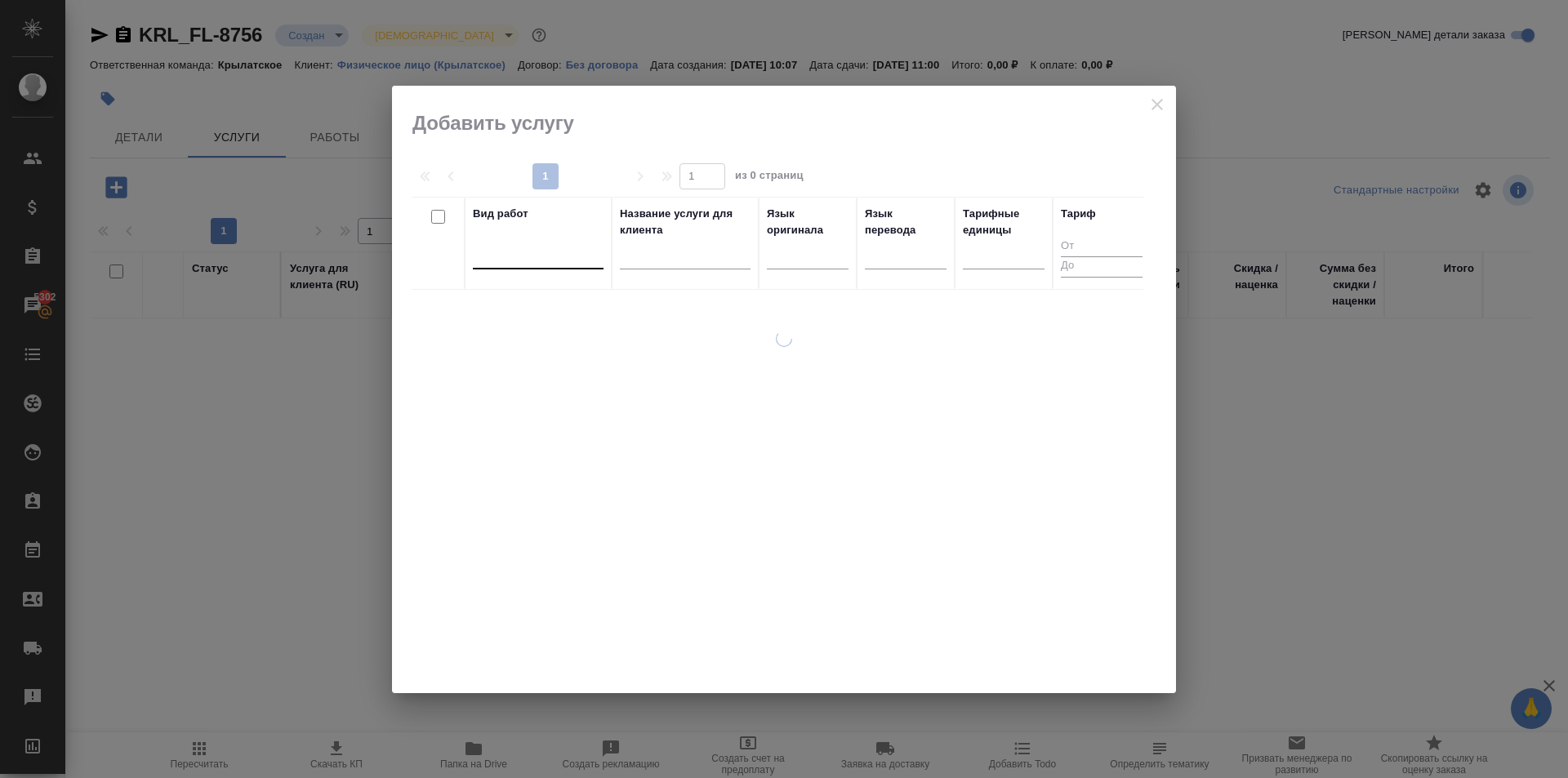
click at [573, 267] on div at bounding box center [538, 254] width 130 height 31
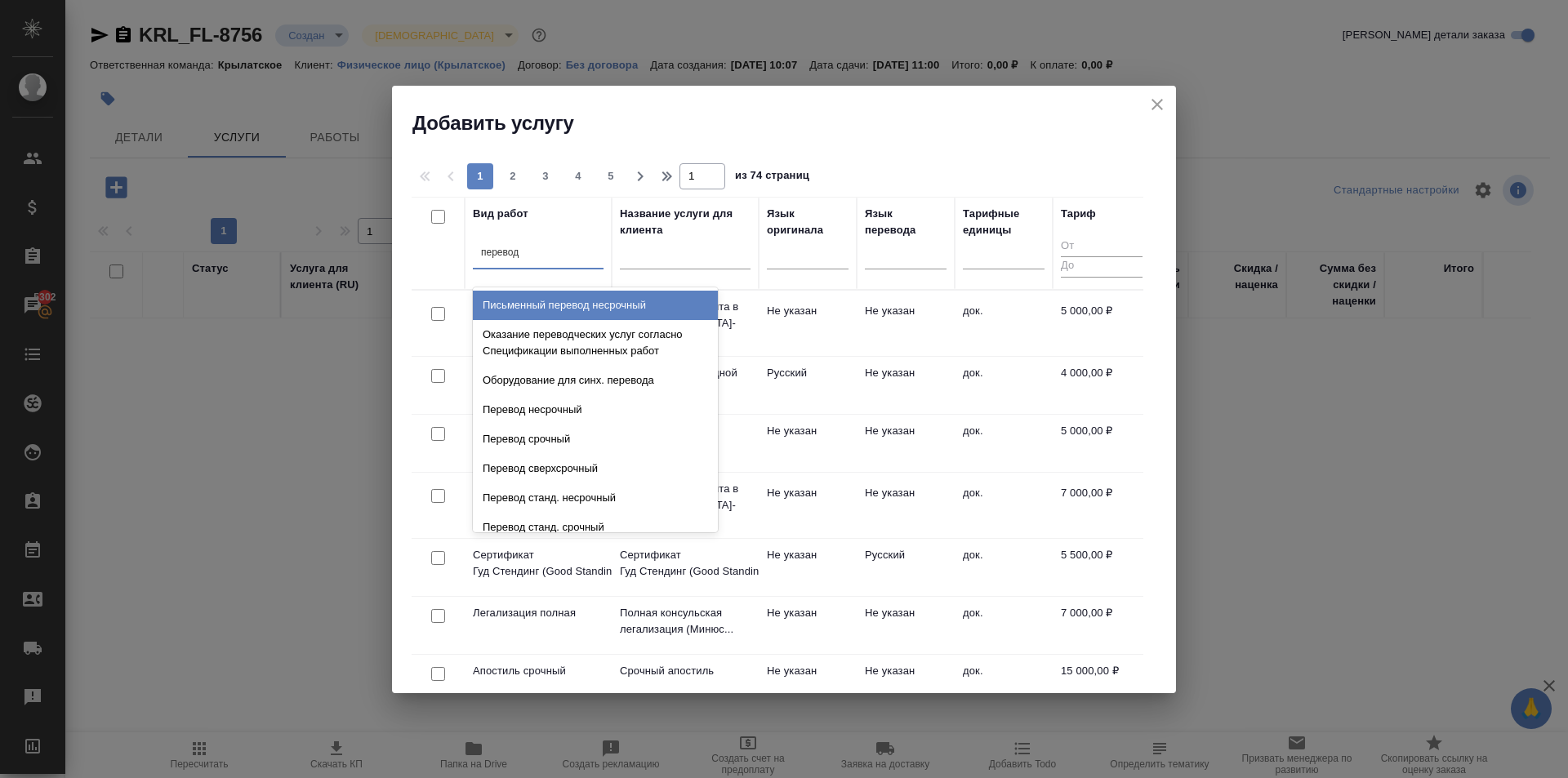
type input "перевод ст"
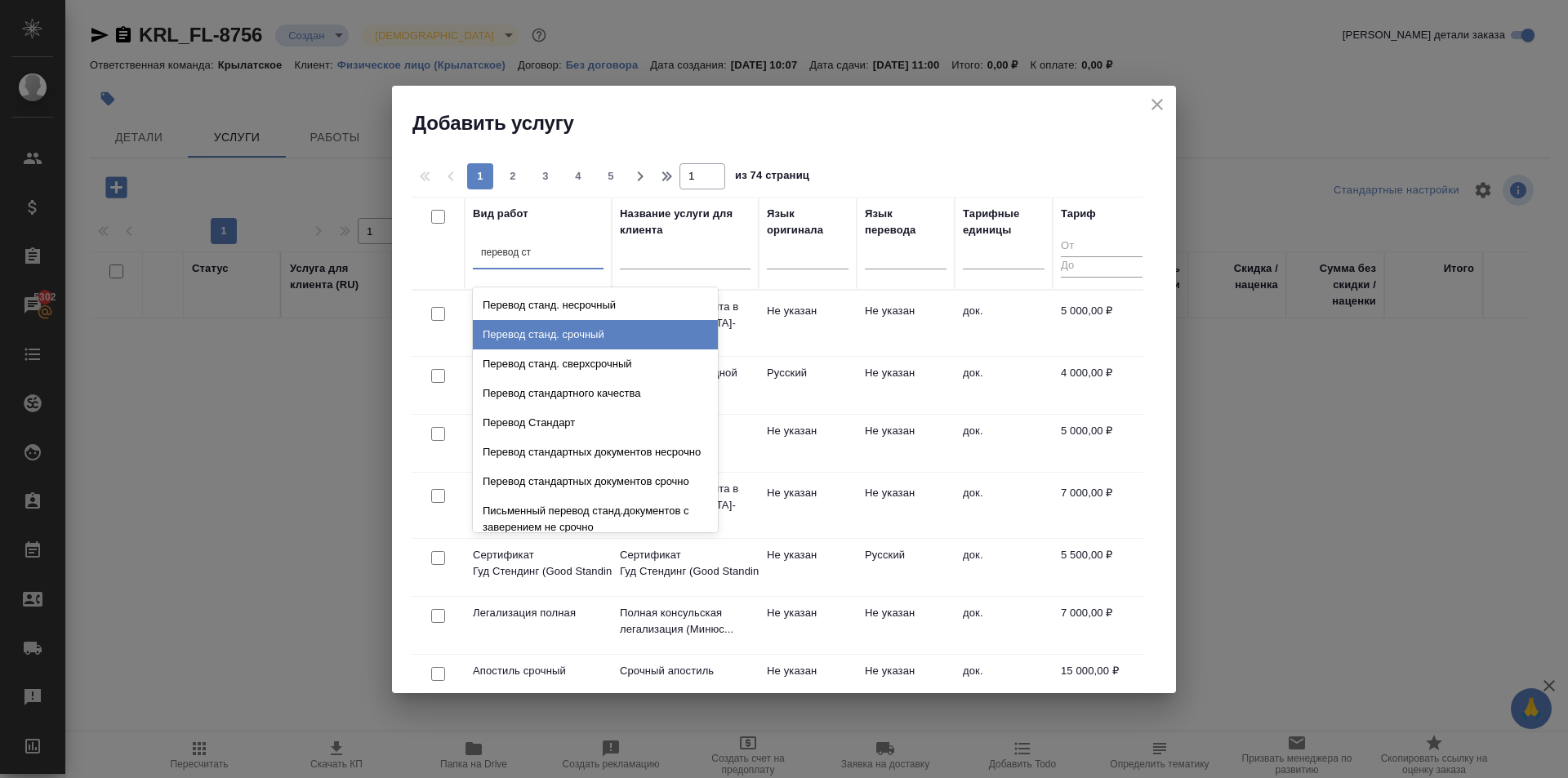
click at [613, 328] on div "Перевод станд. срочный" at bounding box center [595, 334] width 245 height 30
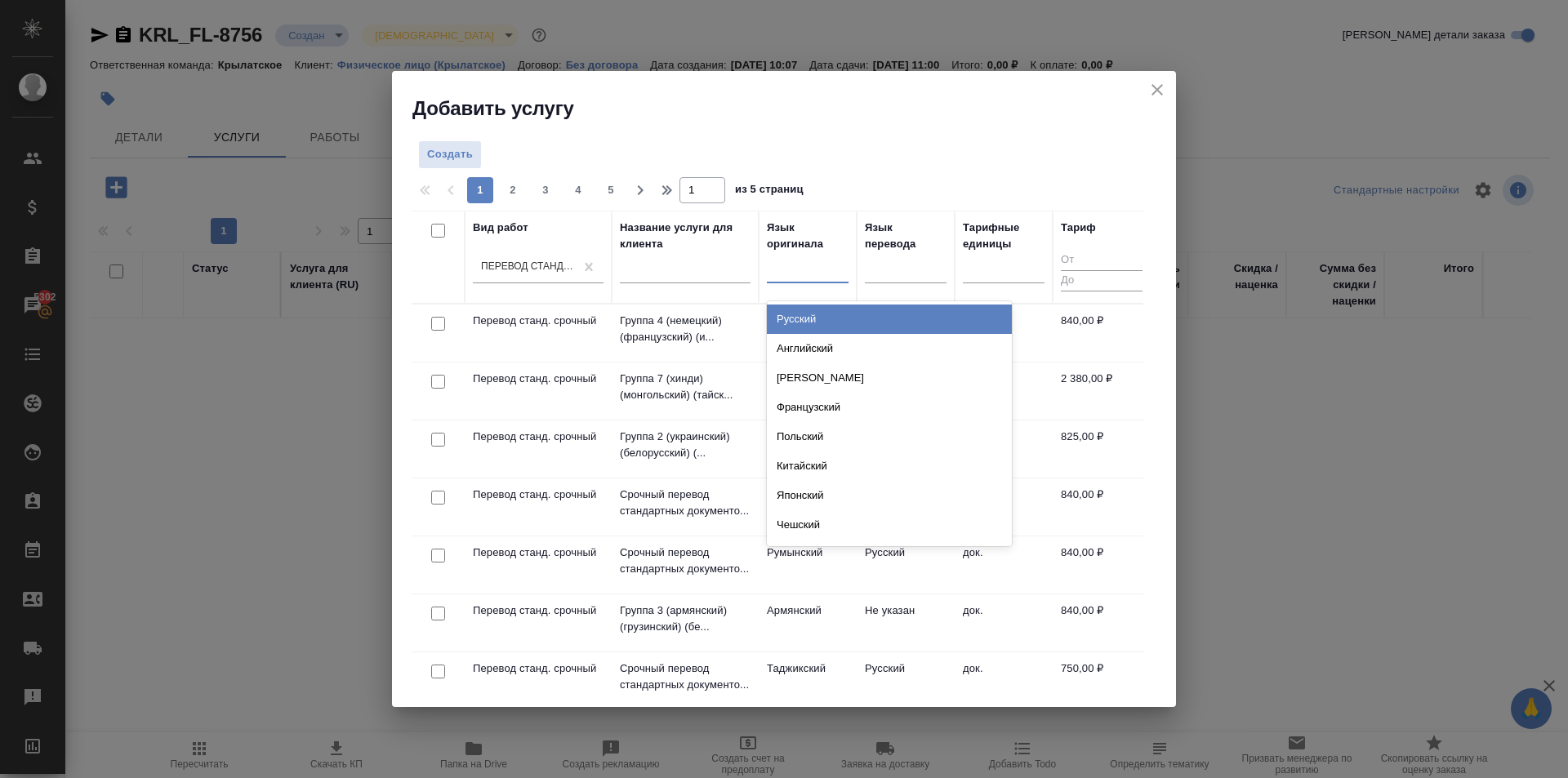
click at [803, 252] on div at bounding box center [807, 268] width 81 height 31
type input "кирг"
click at [819, 312] on div "Киргизский" at bounding box center [889, 319] width 245 height 30
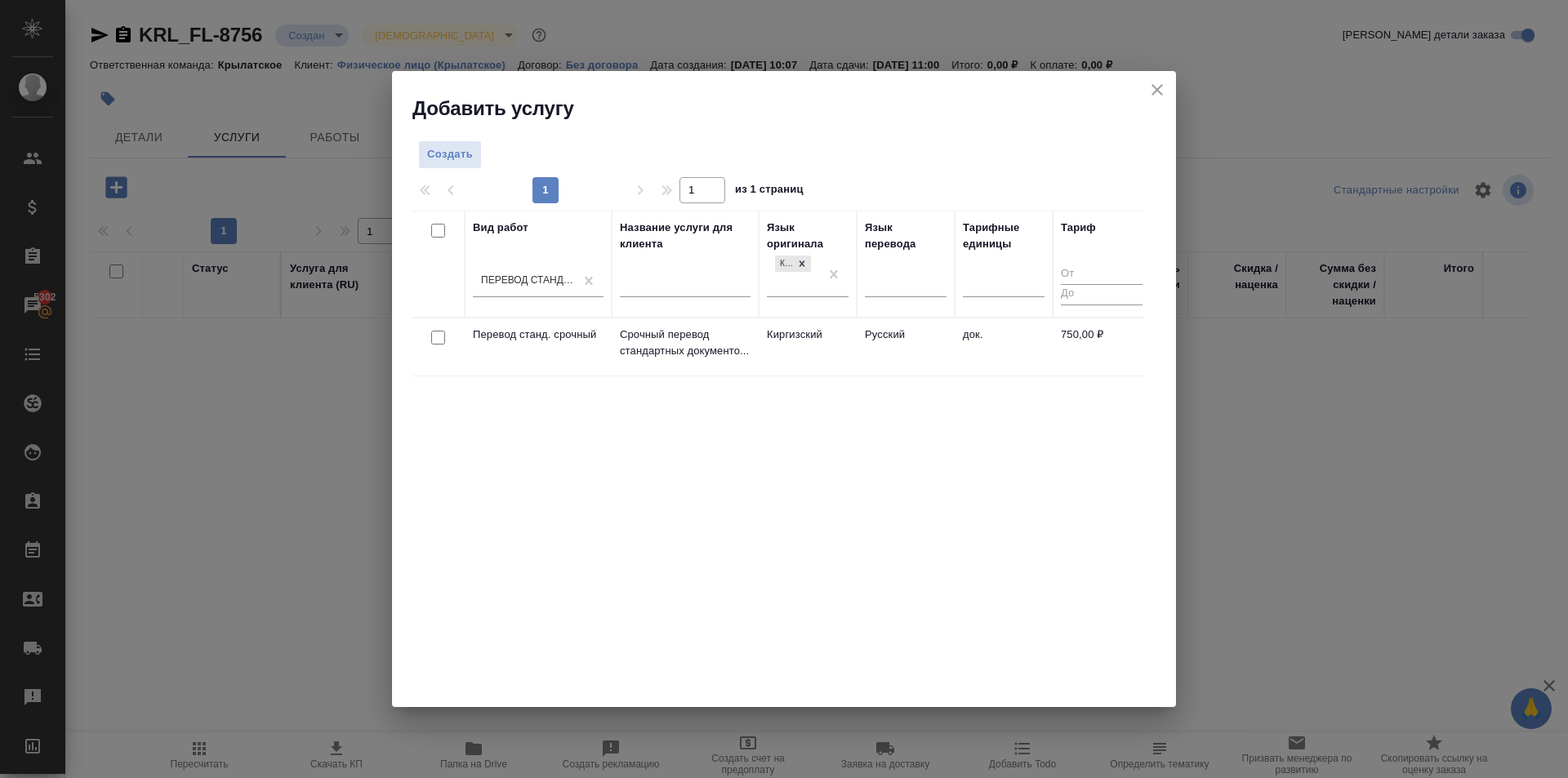
click at [840, 353] on td "Киргизский" at bounding box center [808, 346] width 98 height 57
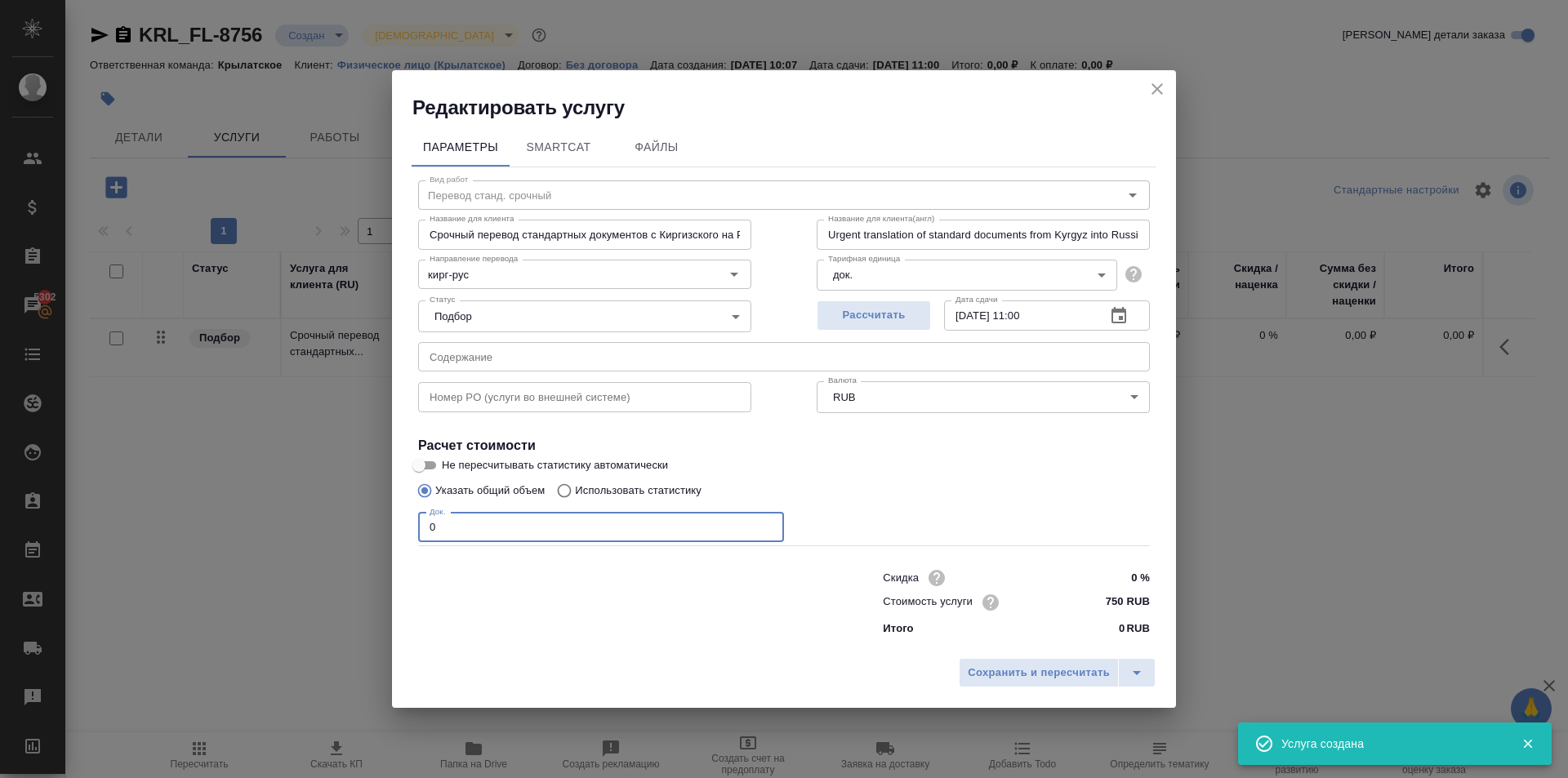
click at [301, 502] on div "Редактировать услугу Параметры SmartCat Файлы Вид работ Перевод станд. срочный …" at bounding box center [784, 389] width 1568 height 778
type input "1"
click at [1032, 684] on button "Сохранить и пересчитать" at bounding box center [1039, 672] width 160 height 30
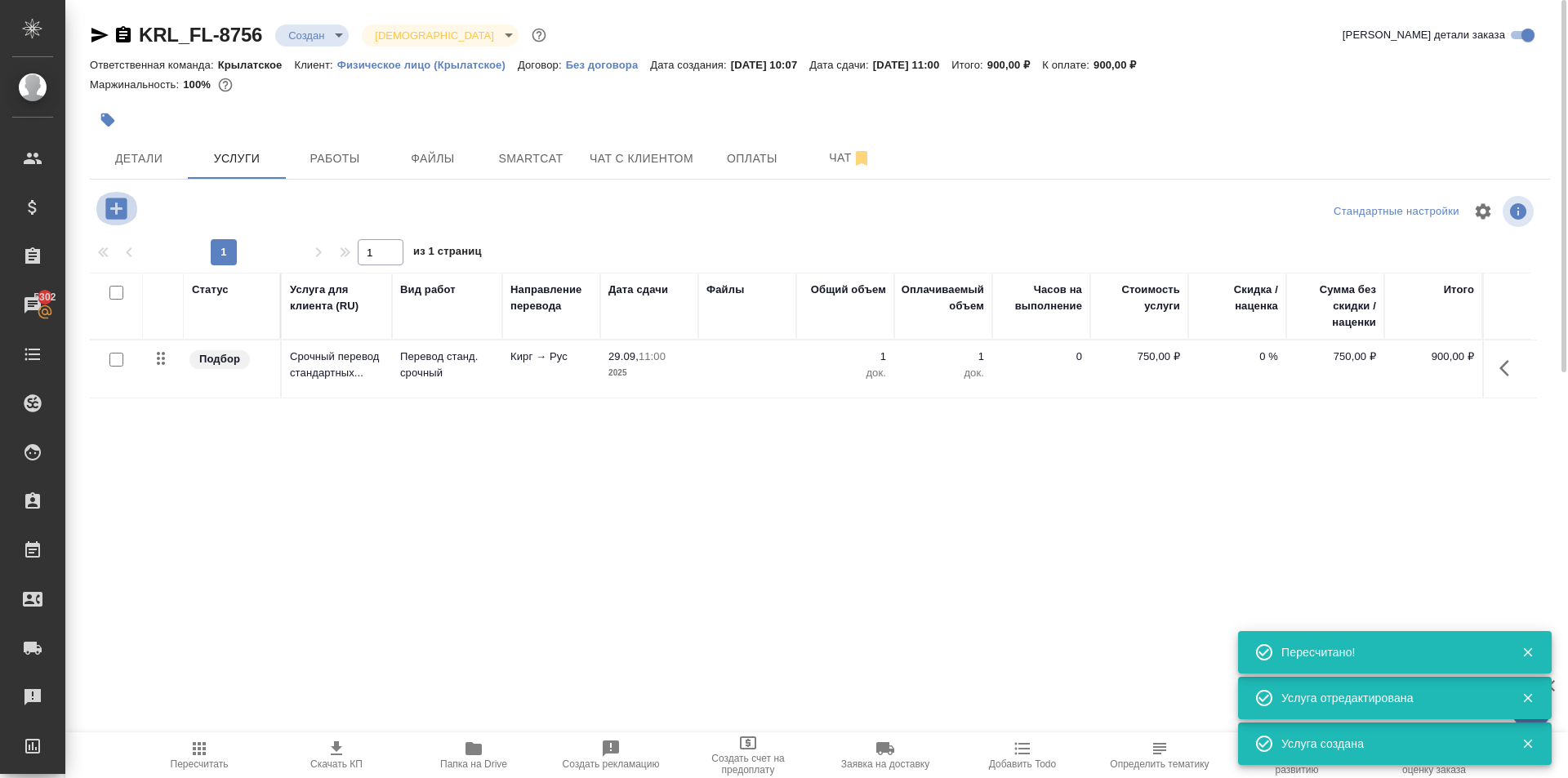
click at [119, 196] on icon "button" at bounding box center [117, 208] width 29 height 29
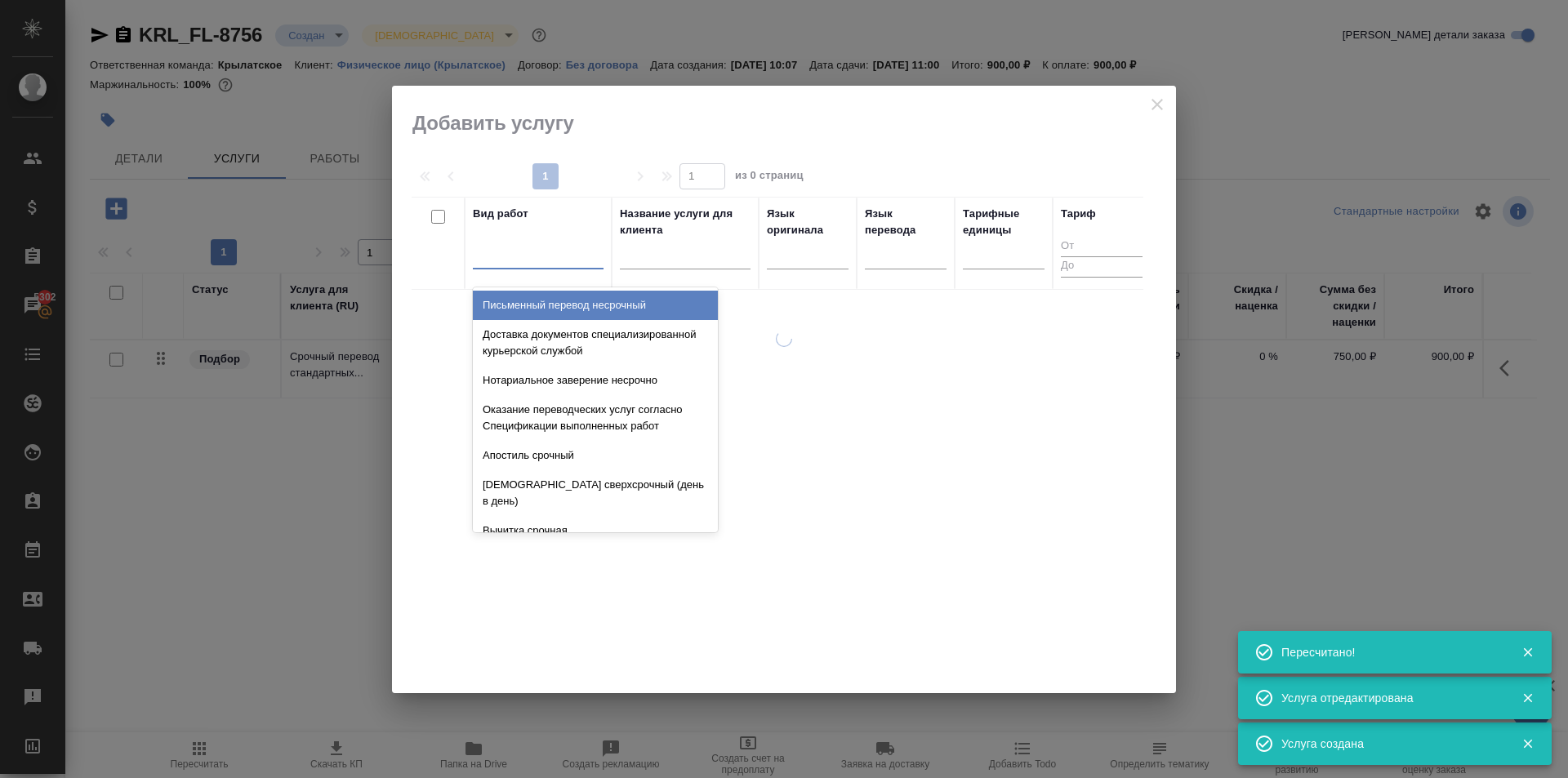
click at [489, 244] on div at bounding box center [538, 252] width 130 height 24
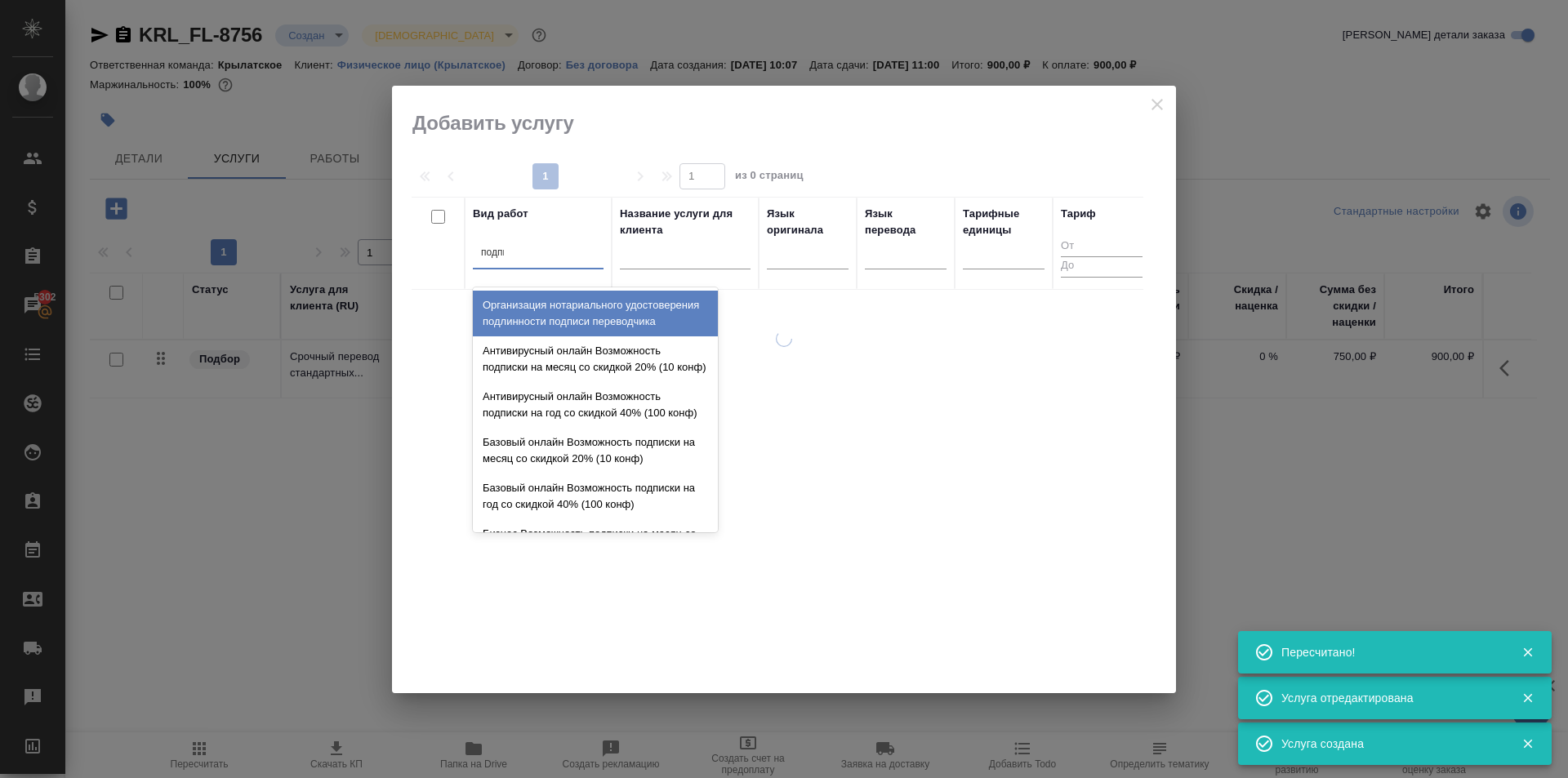
type input "подписи"
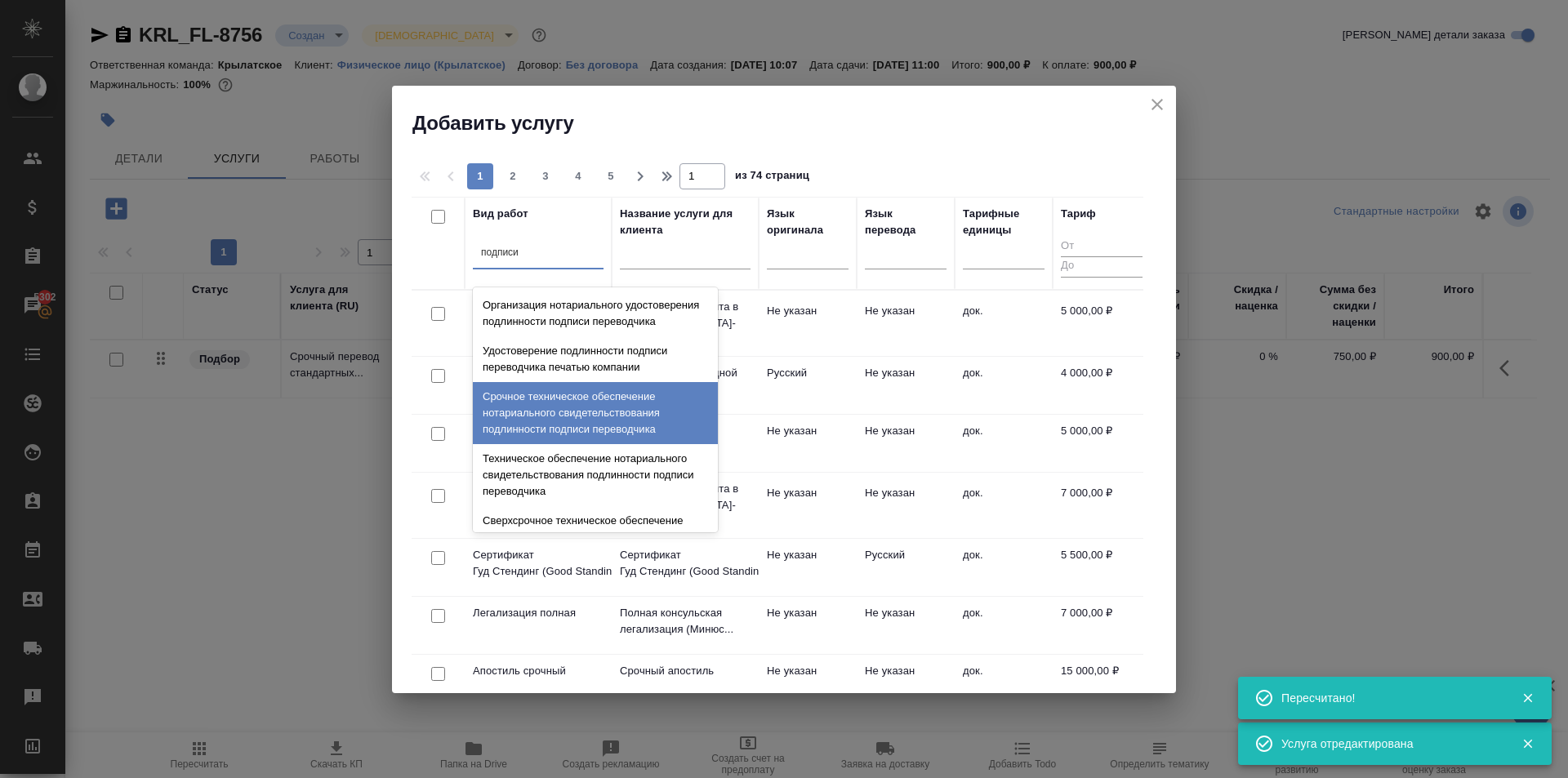
scroll to position [81, 0]
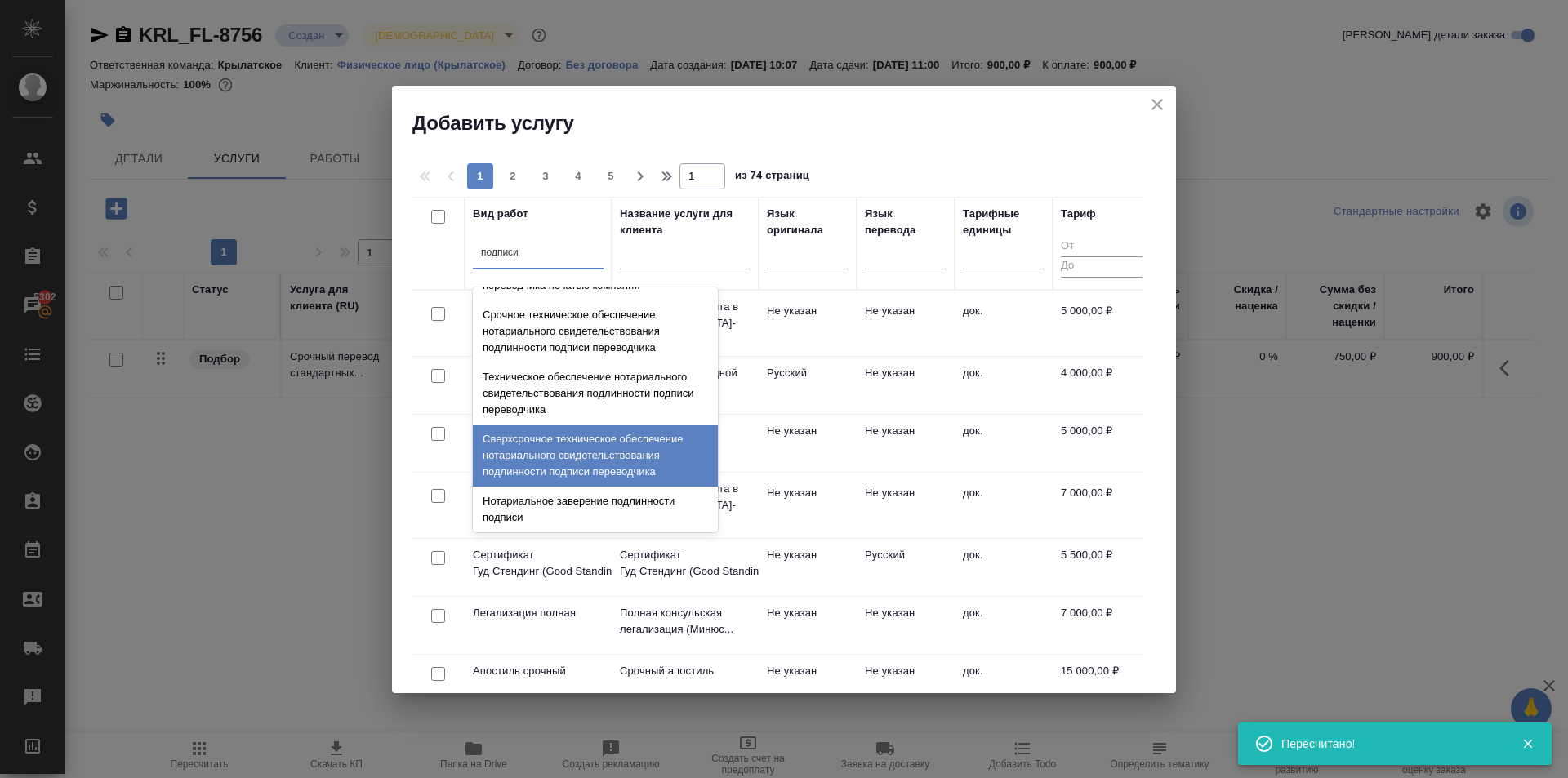
click at [647, 450] on div "Сверхсрочное техническое обеспечение нотариального свидетельствования подлиннос…" at bounding box center [595, 455] width 245 height 62
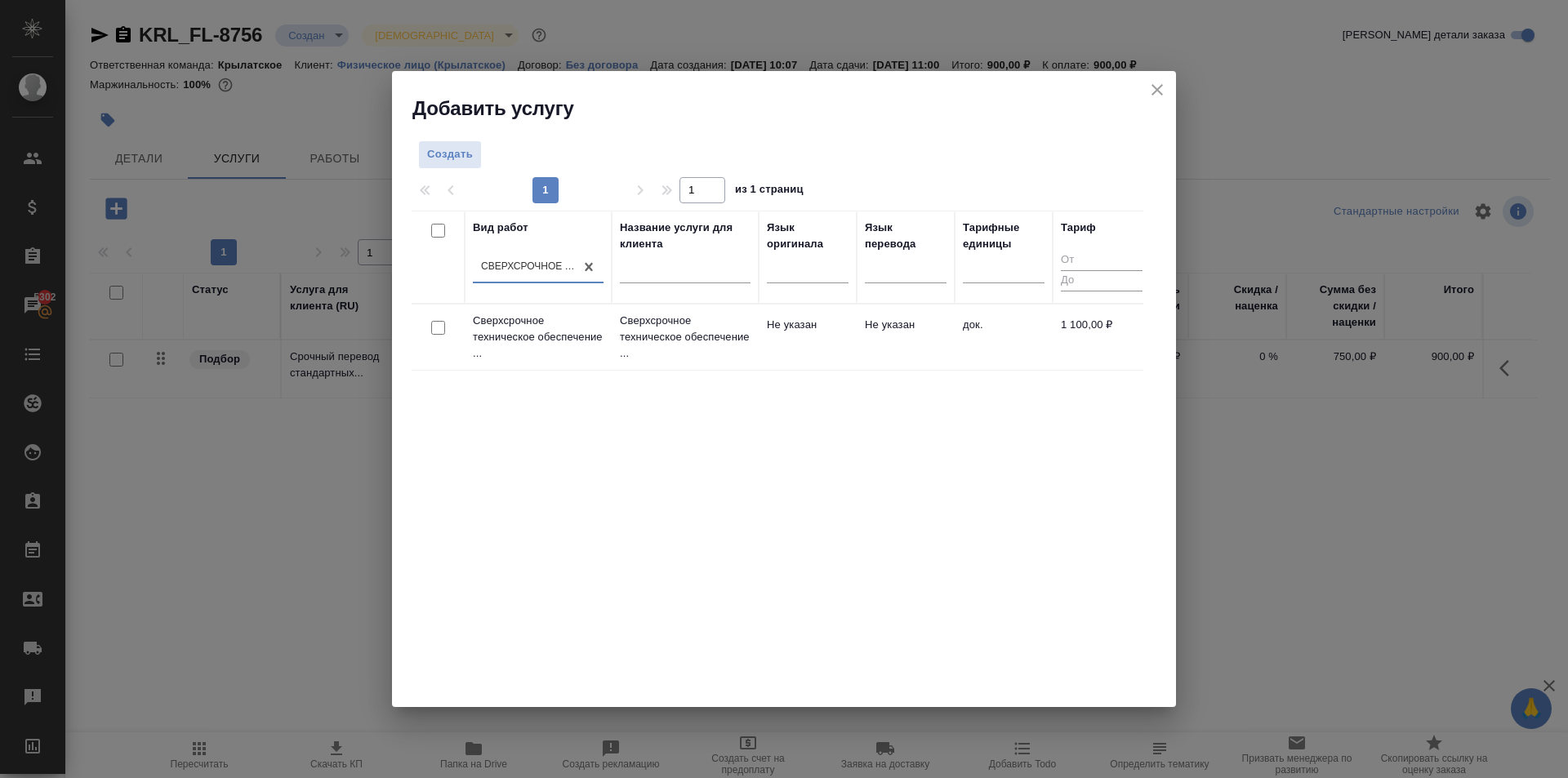
click at [786, 335] on td "Не указан" at bounding box center [808, 336] width 98 height 57
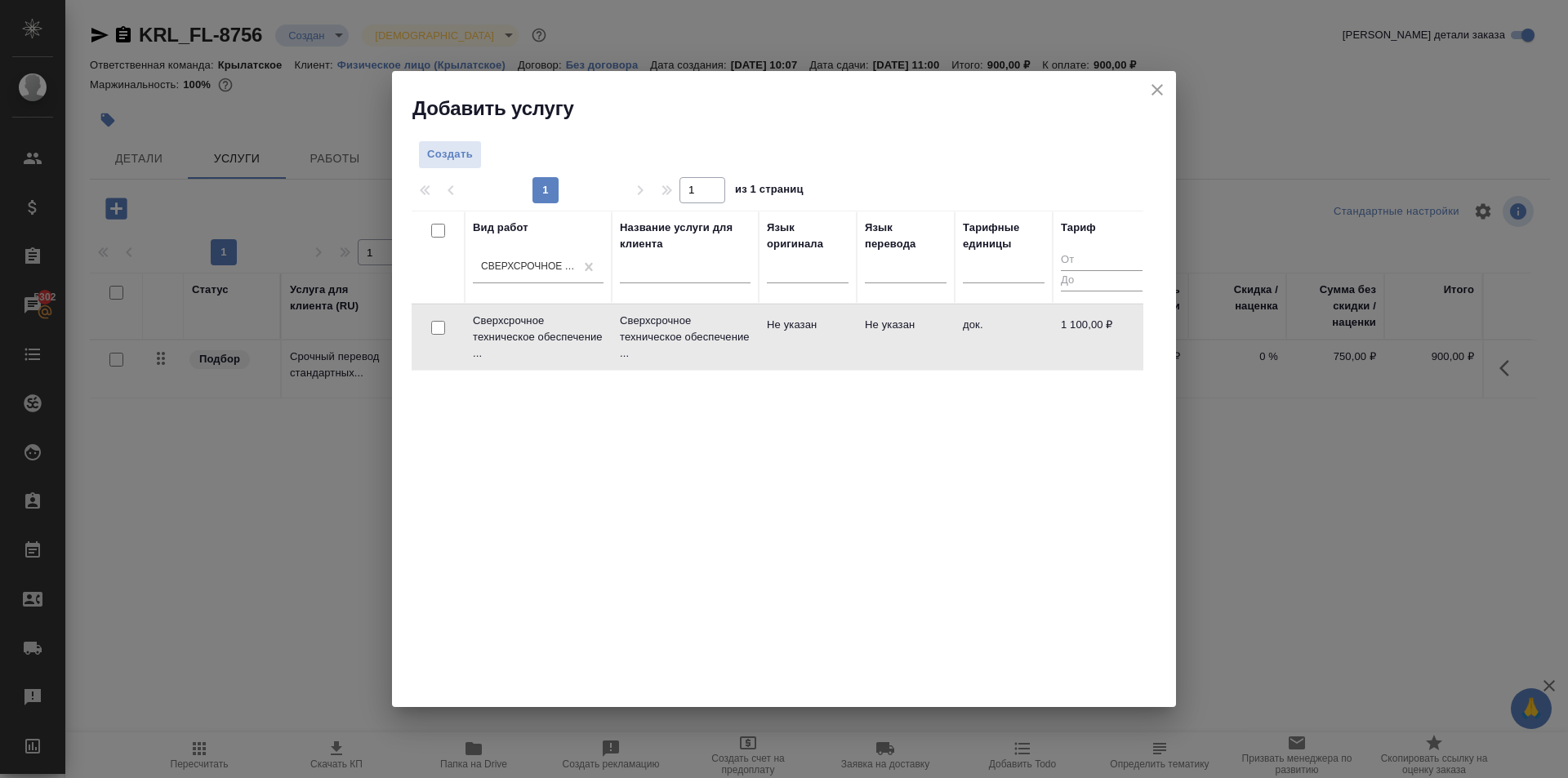
click at [785, 335] on td "Не указан" at bounding box center [808, 336] width 98 height 57
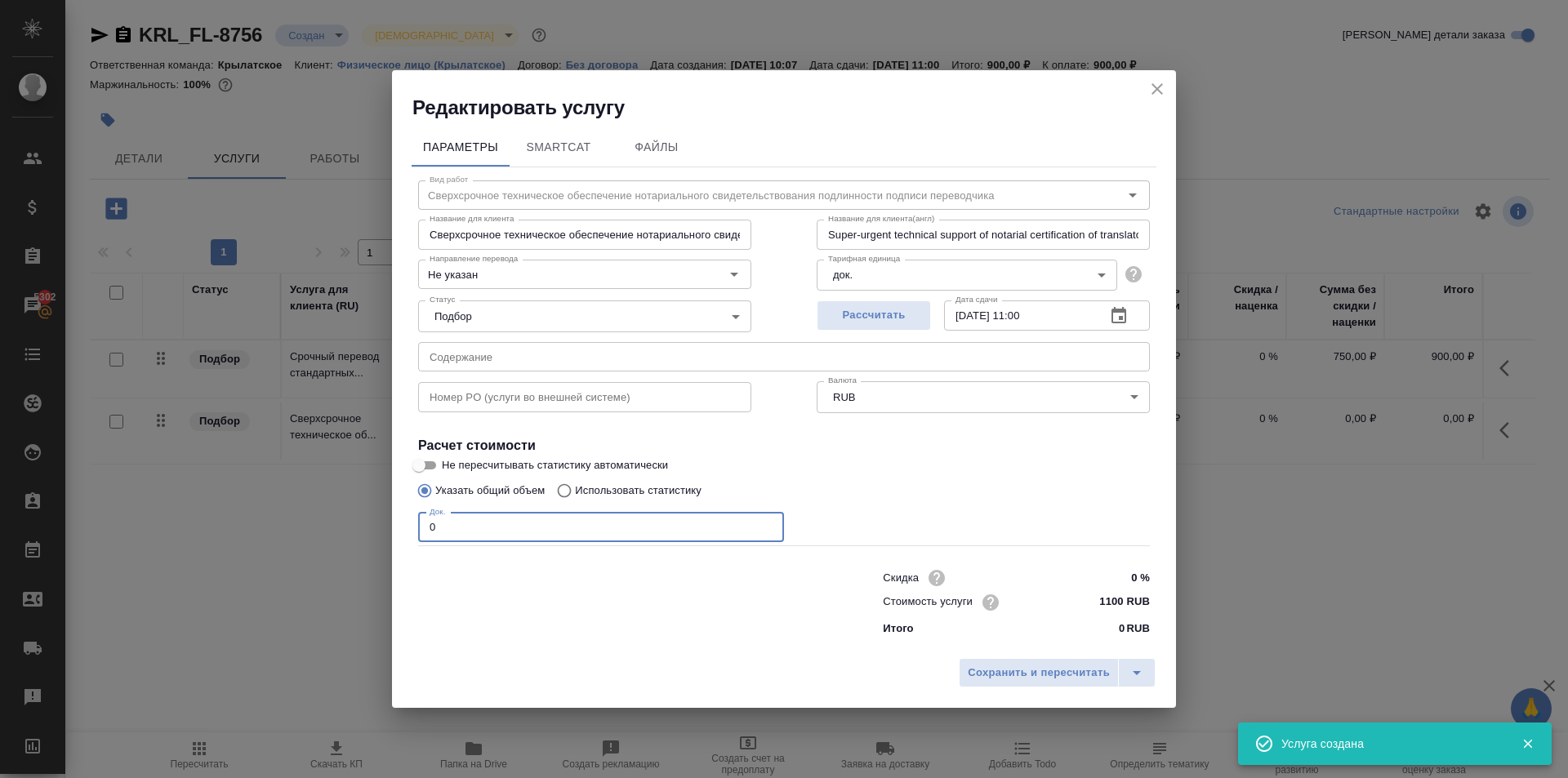
drag, startPoint x: 502, startPoint y: 526, endPoint x: 463, endPoint y: 573, distance: 61.1
click at [249, 532] on div "Редактировать услугу Параметры SmartCat Файлы Вид работ Сверхсрочное техническо…" at bounding box center [784, 389] width 1568 height 778
type input "1"
click at [1031, 691] on div "Сохранить и пересчитать" at bounding box center [784, 678] width 784 height 58
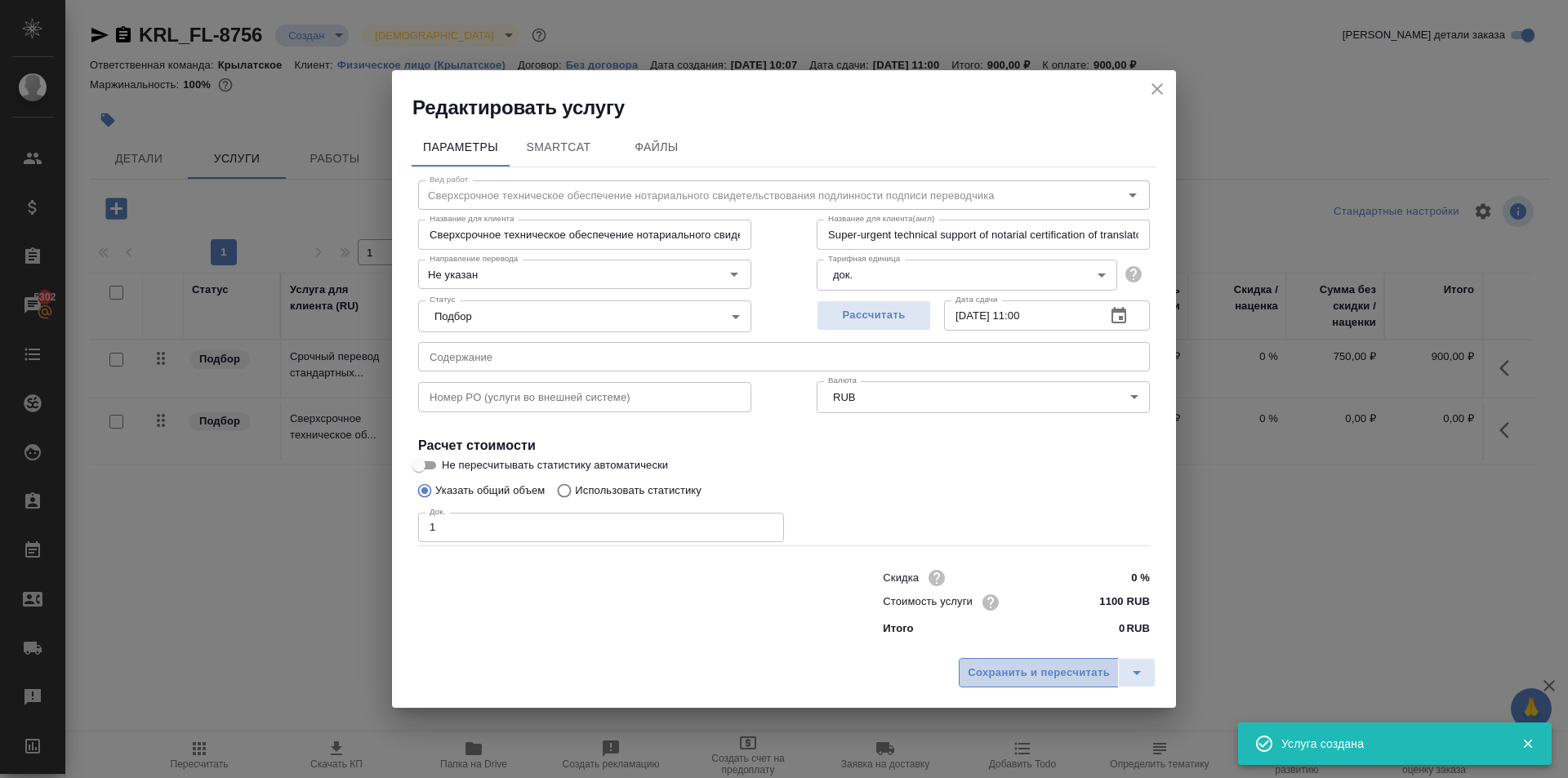
click at [1014, 670] on span "Сохранить и пересчитать" at bounding box center [1039, 673] width 142 height 19
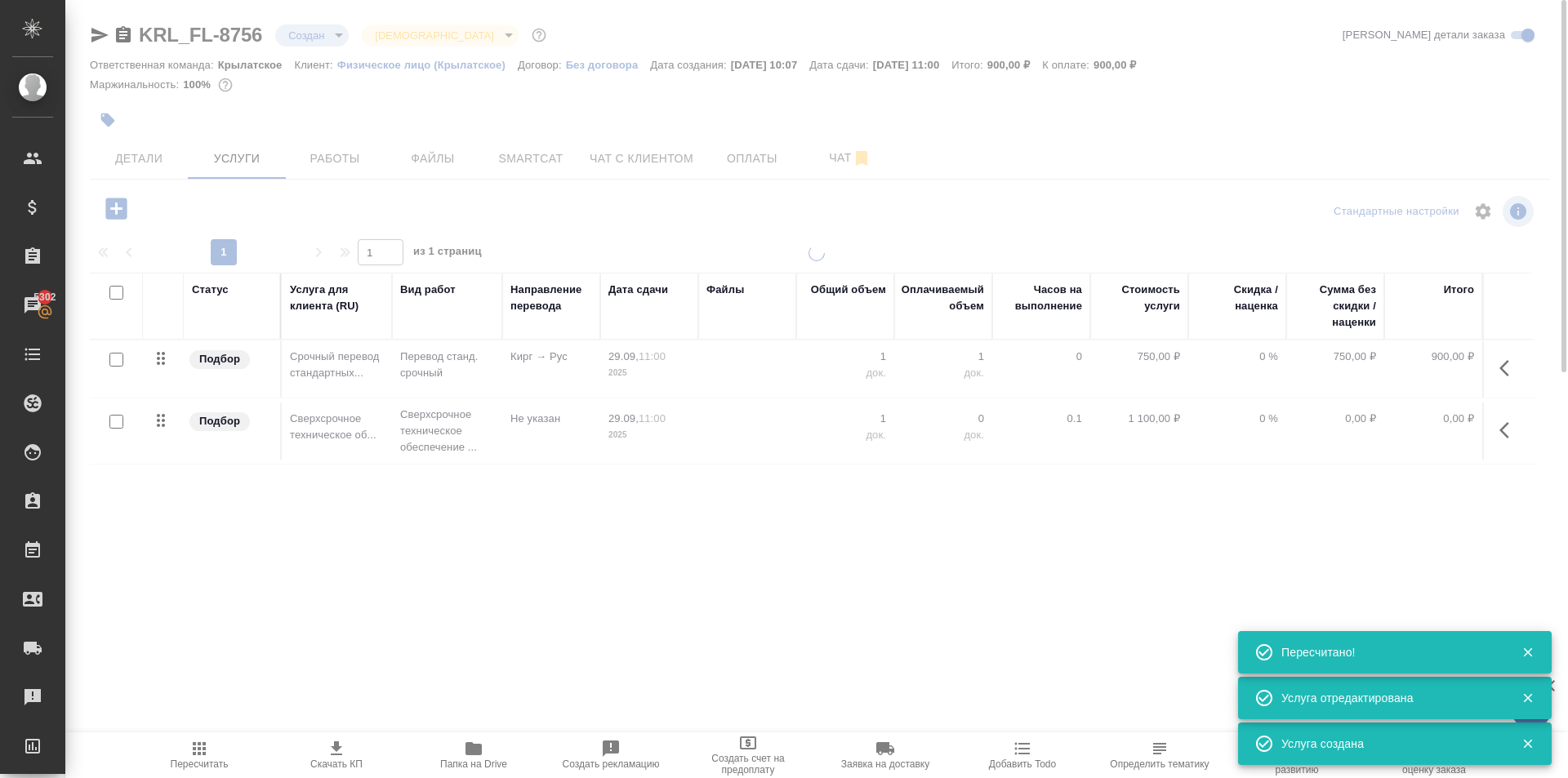
type input "urgent"
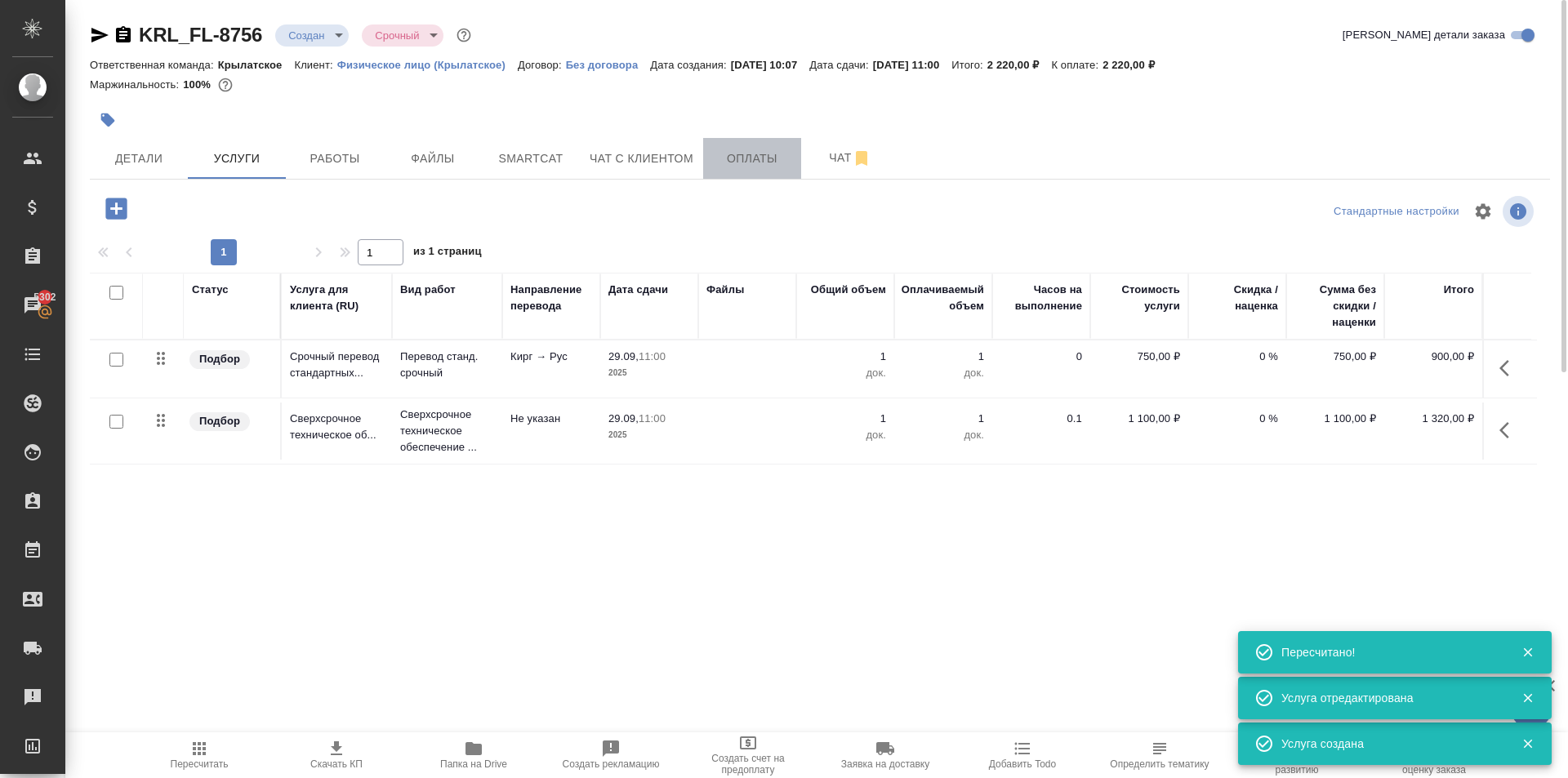
click at [721, 166] on span "Оплаты" at bounding box center [752, 158] width 79 height 20
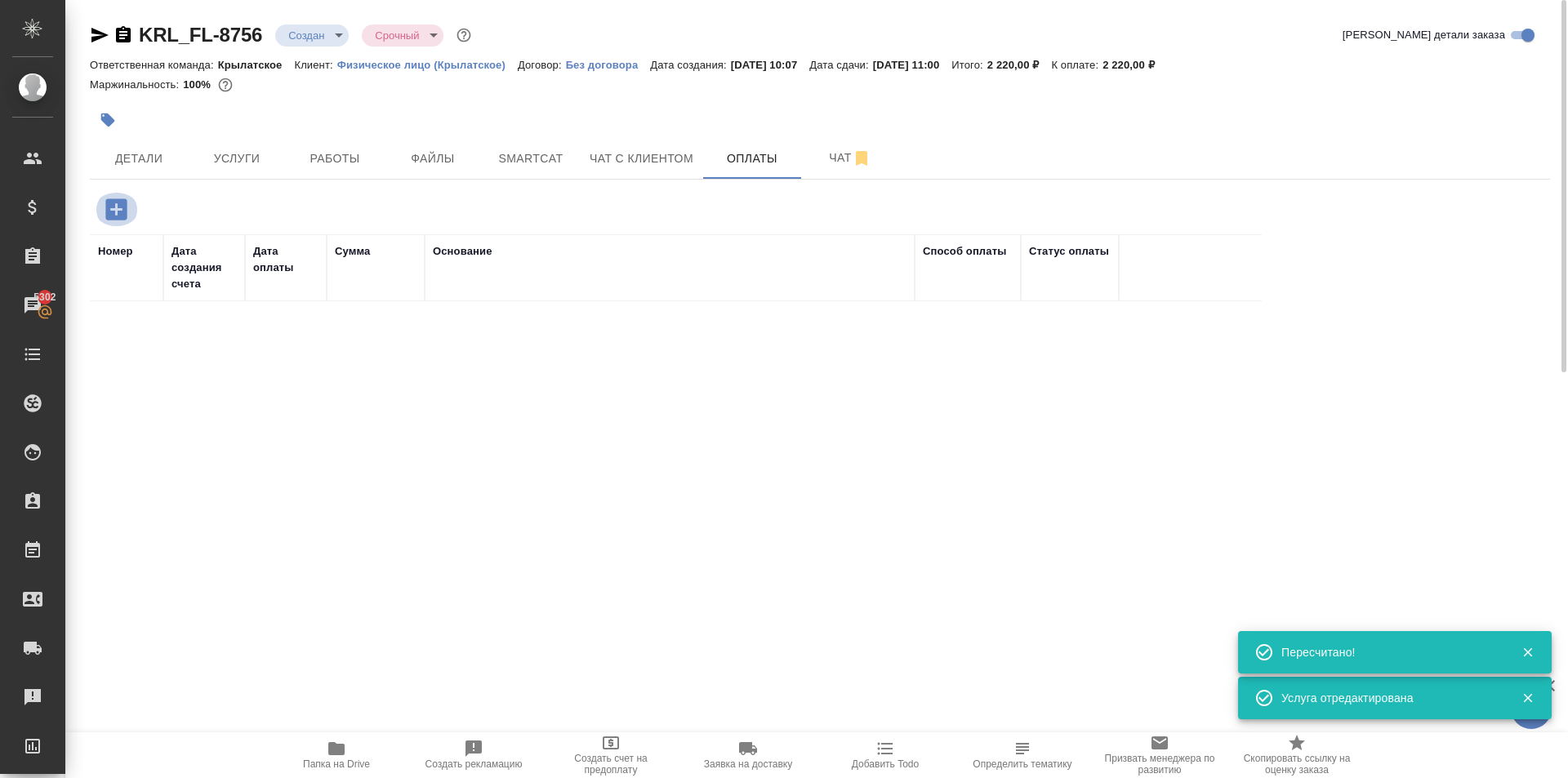
click at [112, 202] on icon "button" at bounding box center [115, 208] width 21 height 21
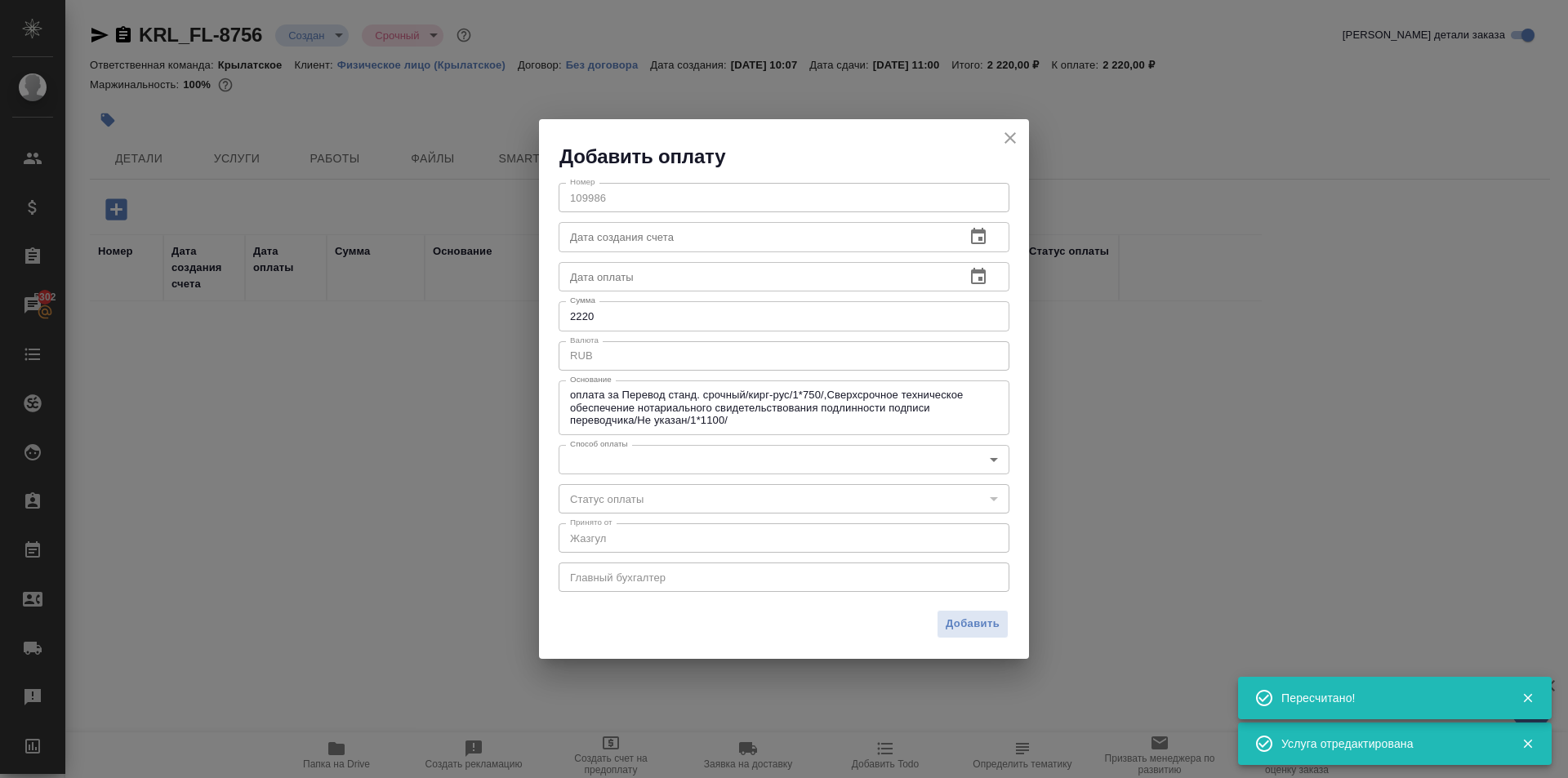
click at [651, 461] on body "🙏 .cls-1 fill:#fff; AWATERA Kasymov Timur Клиенты Спецификации Заказы 5302 Чаты…" at bounding box center [784, 389] width 1568 height 778
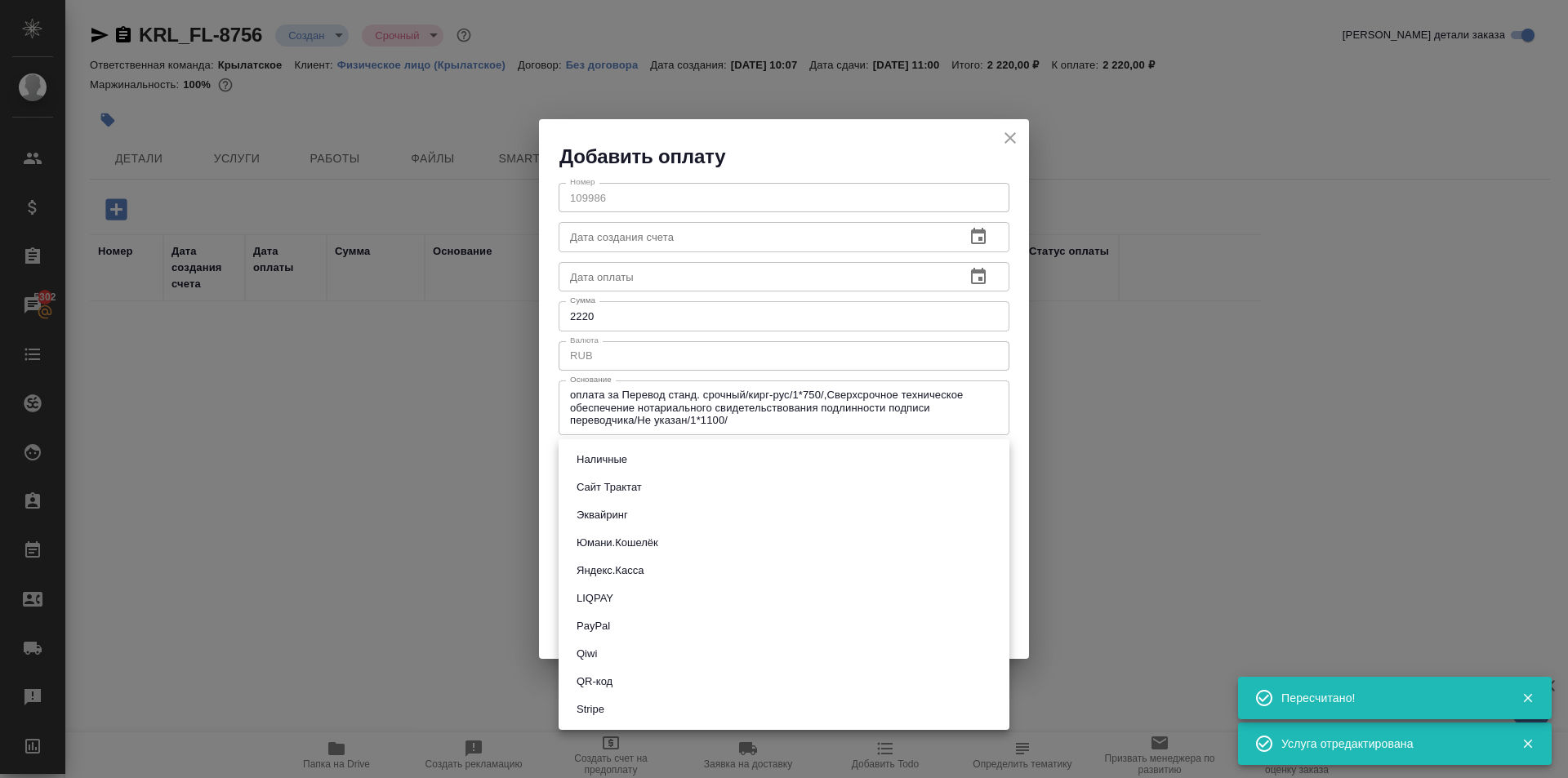
click at [670, 506] on li "Эквайринг" at bounding box center [784, 515] width 451 height 28
type input "acquiring"
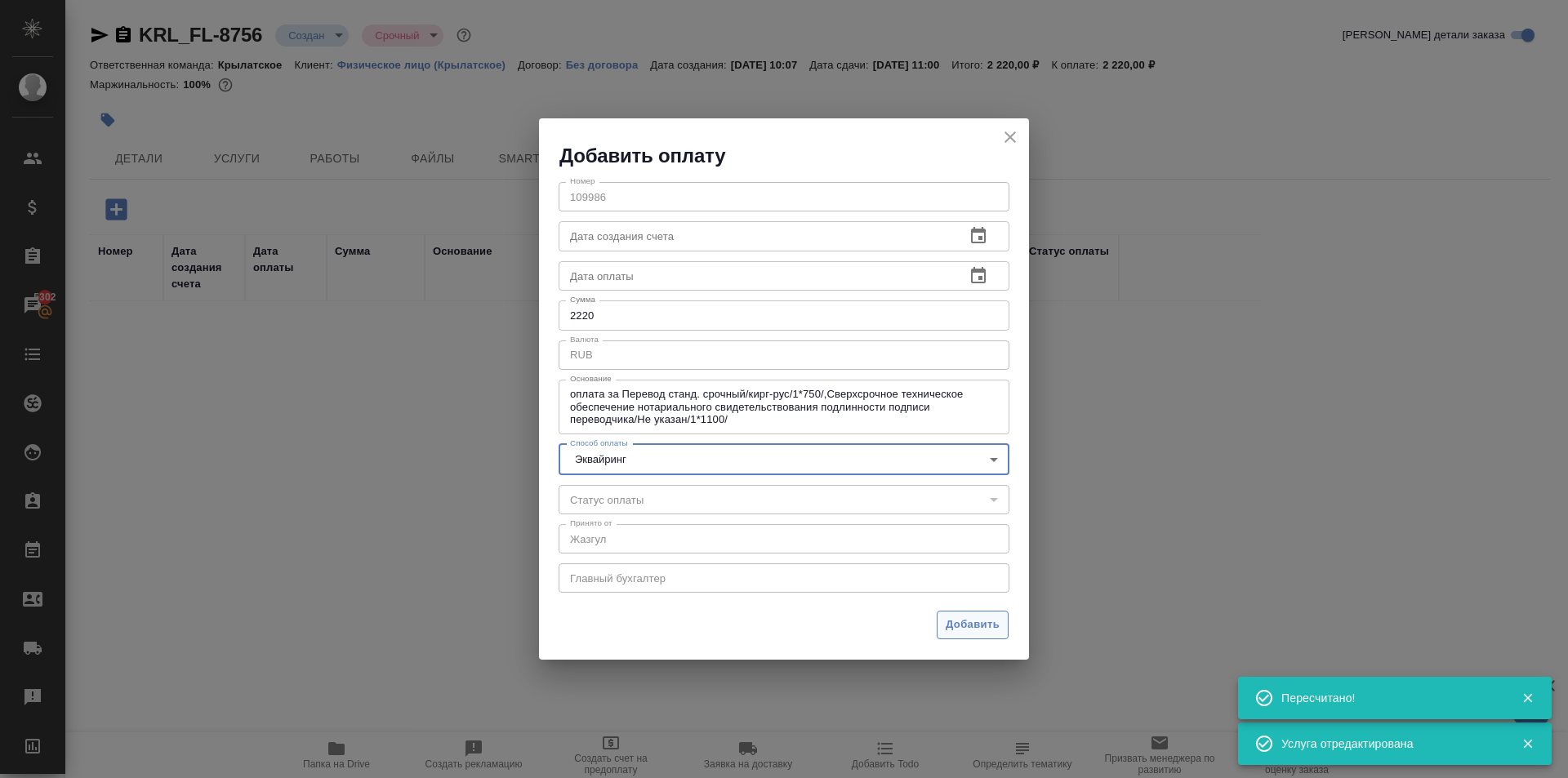
click at [942, 629] on button "Добавить" at bounding box center [972, 625] width 72 height 29
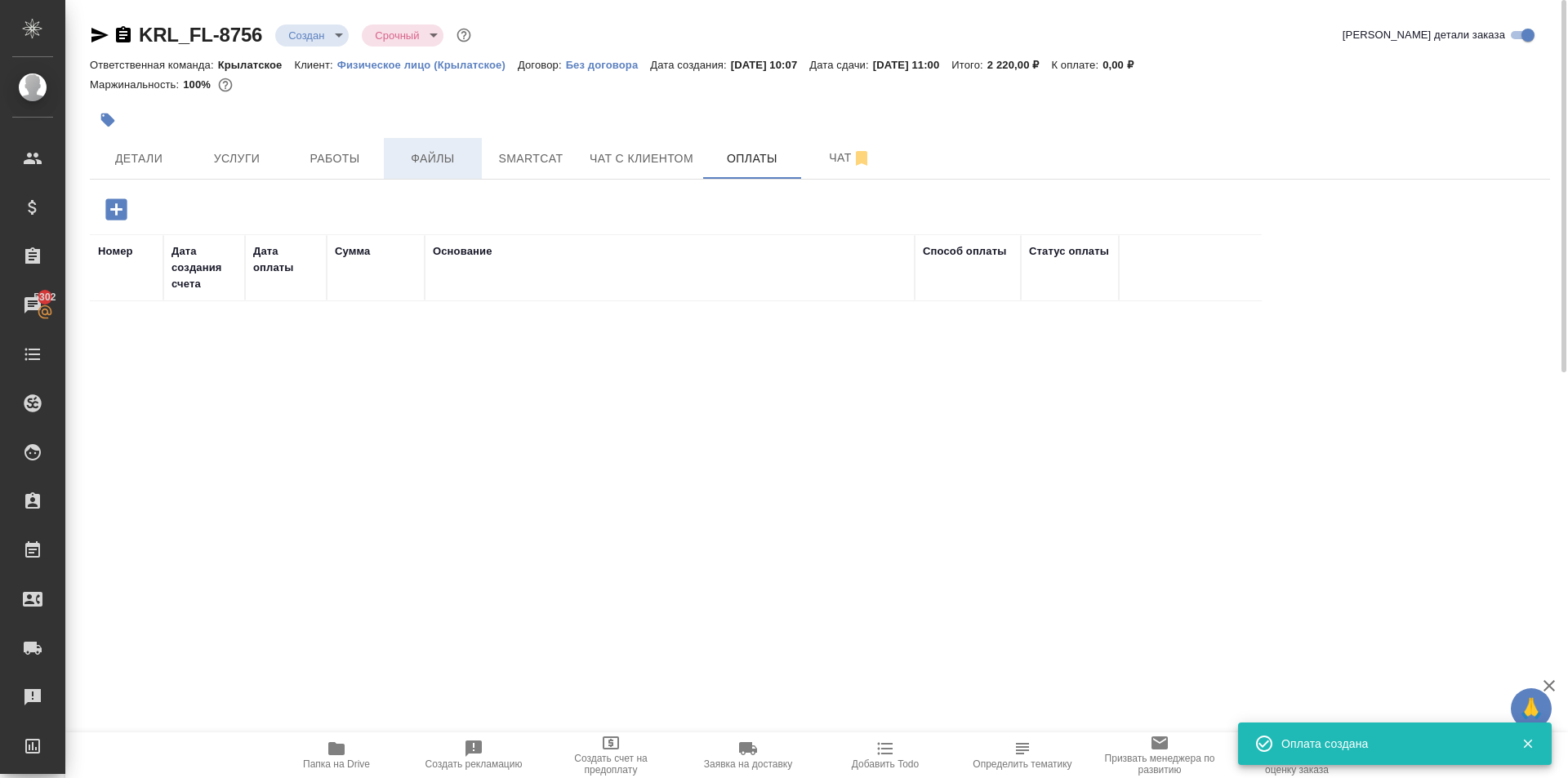
click at [438, 158] on span "Файлы" at bounding box center [433, 158] width 79 height 20
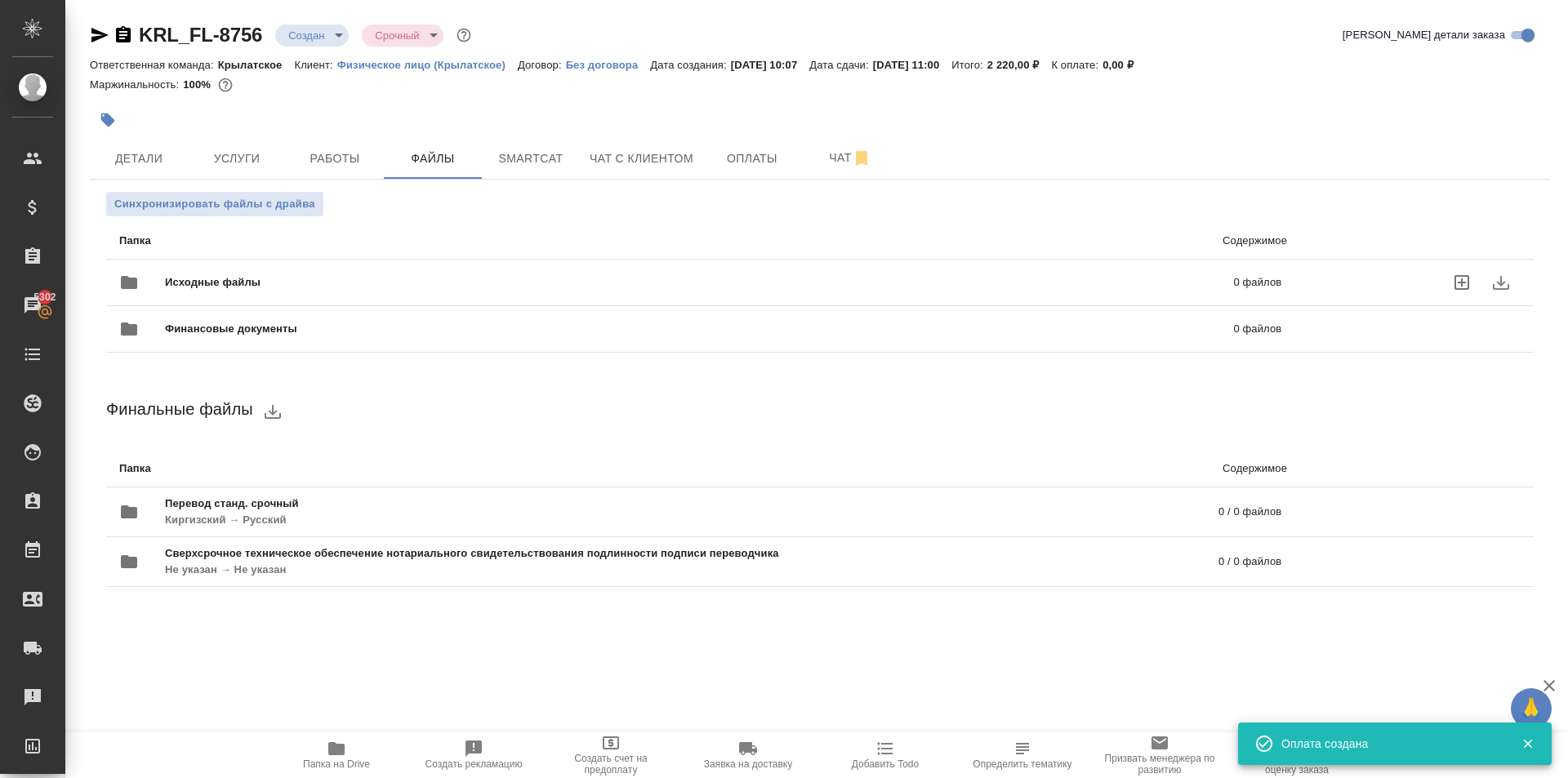
click at [311, 290] on span "Исходные файлы" at bounding box center [456, 282] width 582 height 16
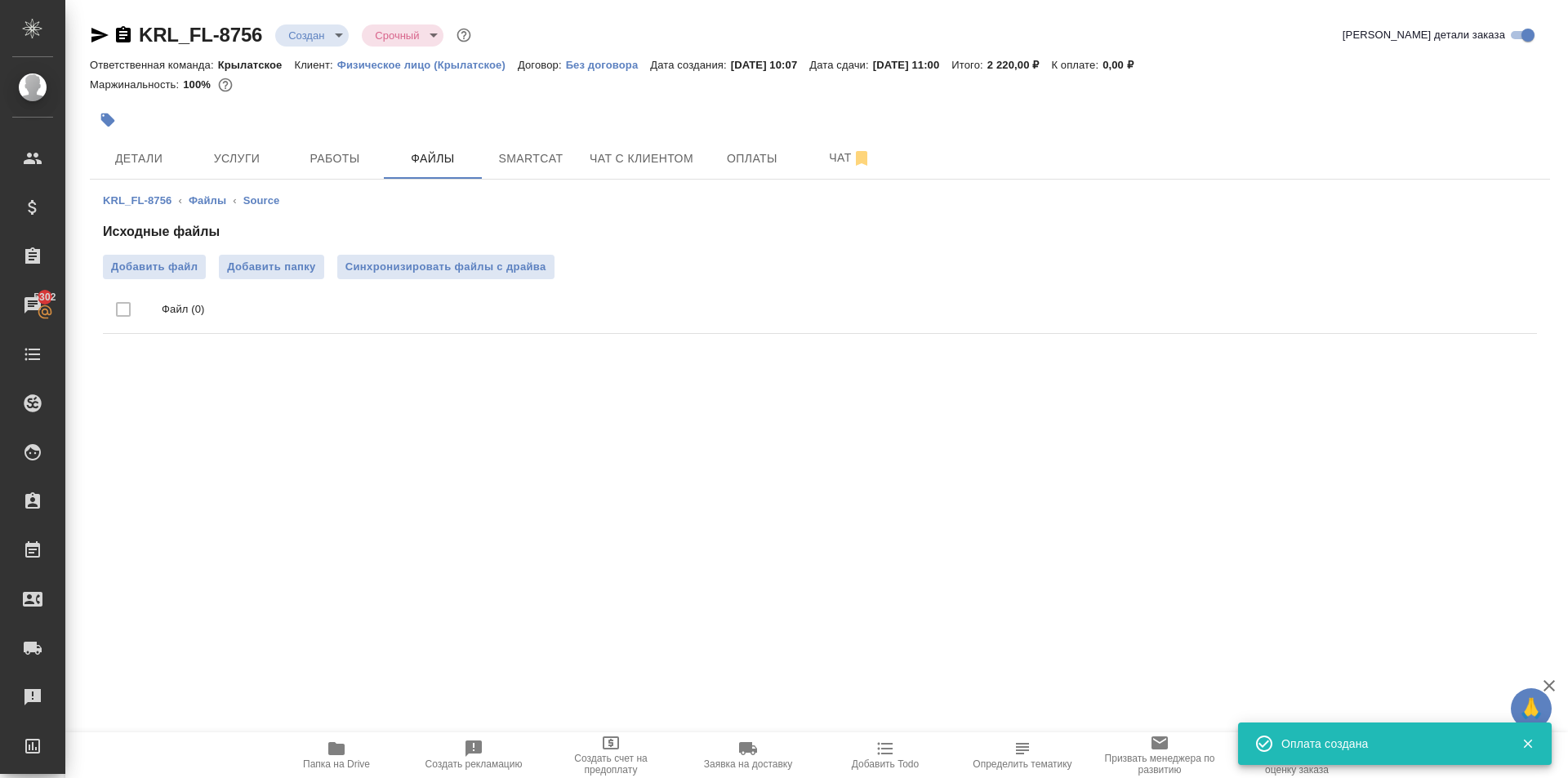
click at [111, 282] on ul "Файл (0)" at bounding box center [819, 310] width 1434 height 61
click at [114, 271] on span "Добавить файл" at bounding box center [154, 267] width 86 height 16
click at [0, 0] on input "Добавить файл" at bounding box center [0, 0] width 0 height 0
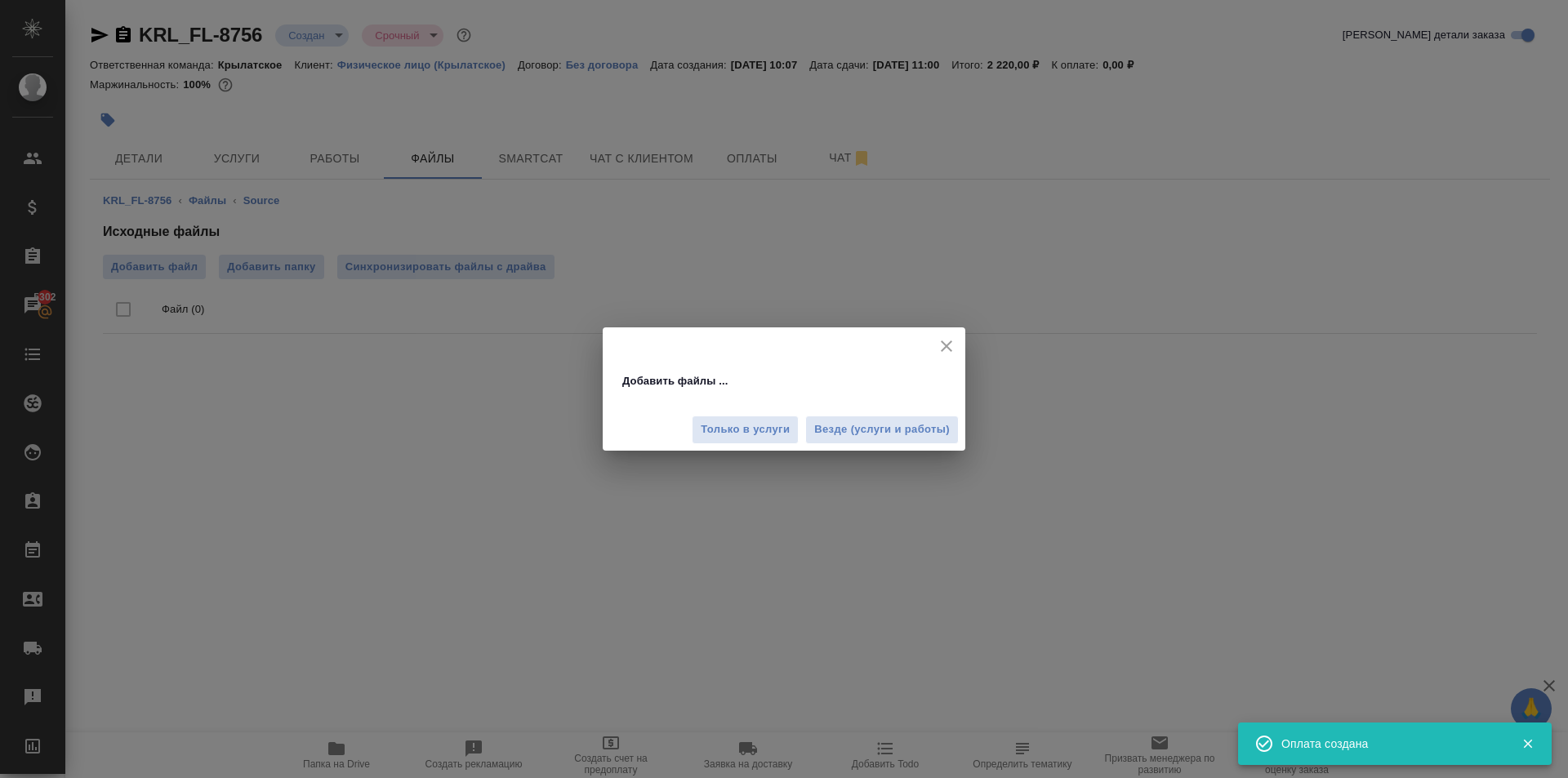
click at [888, 449] on div "Только в услуги Везде (услуги и работы)" at bounding box center [784, 423] width 363 height 55
click at [875, 433] on span "Везде (услуги и работы)" at bounding box center [882, 429] width 136 height 19
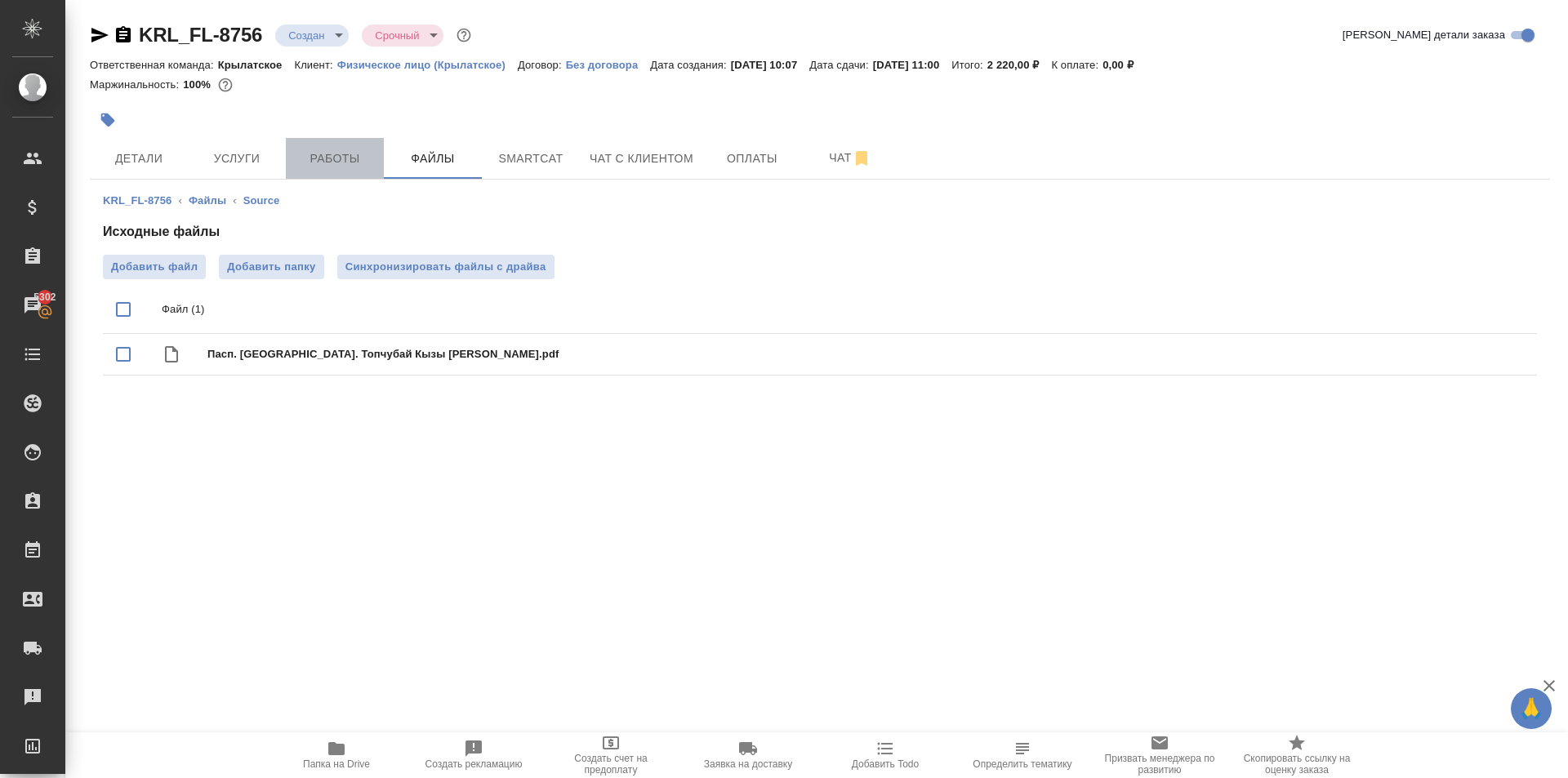
click at [330, 158] on span "Работы" at bounding box center [335, 158] width 79 height 20
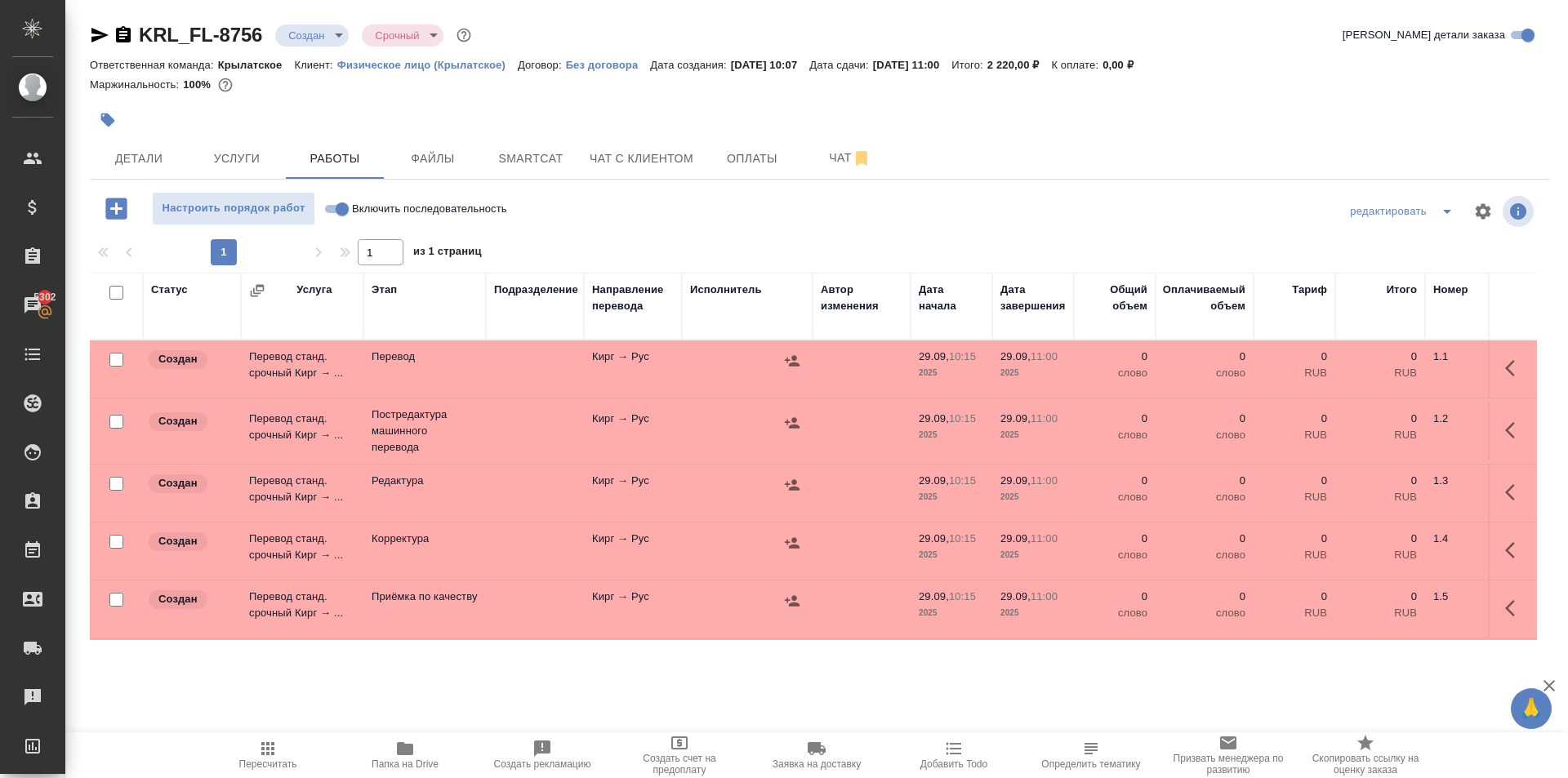
click at [344, 213] on input "Включить последовательность" at bounding box center [341, 208] width 58 height 19
checkbox input "true"
click at [119, 298] on input "checkbox" at bounding box center [116, 292] width 14 height 14
checkbox input "true"
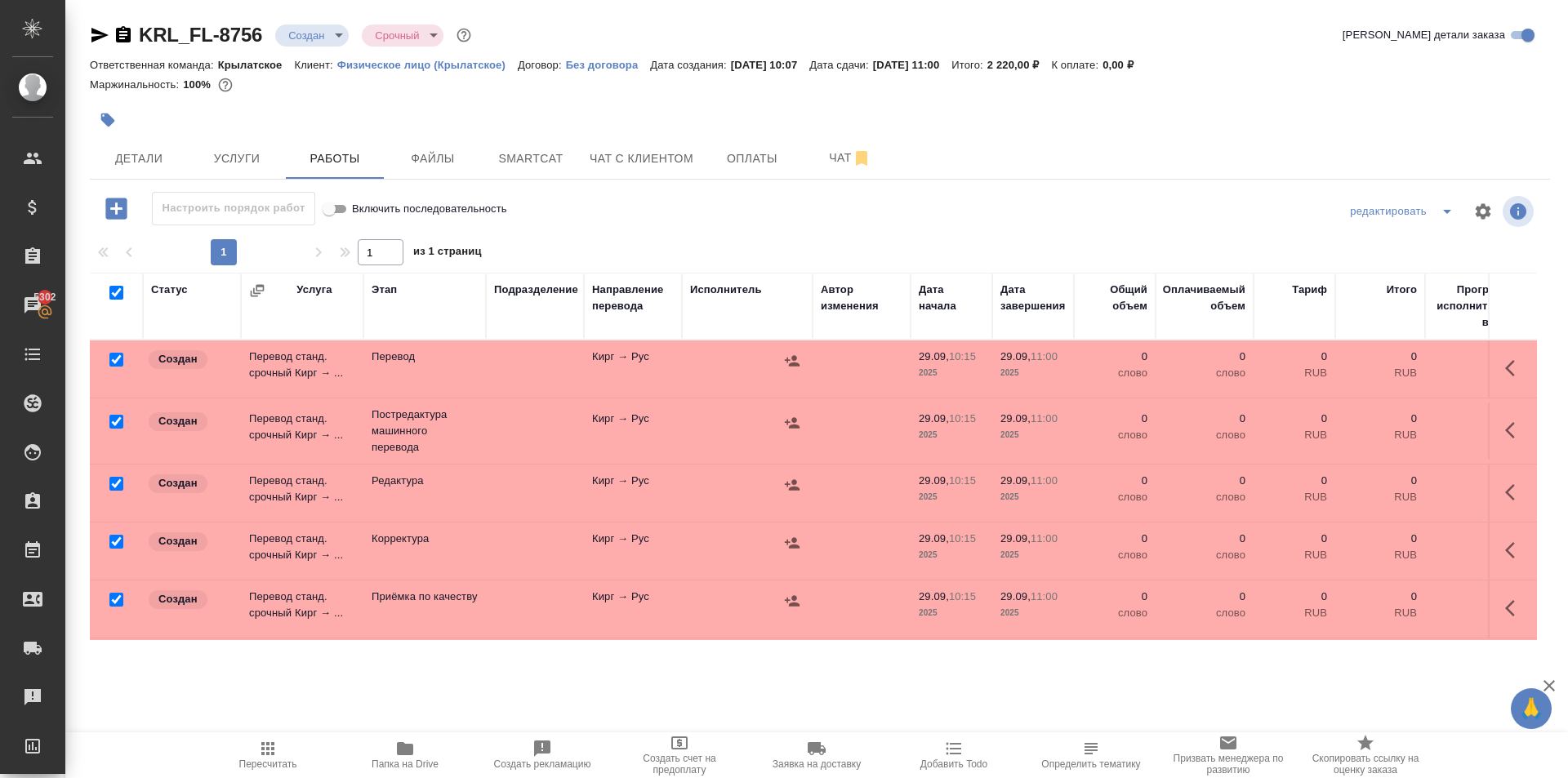
checkbox input "true"
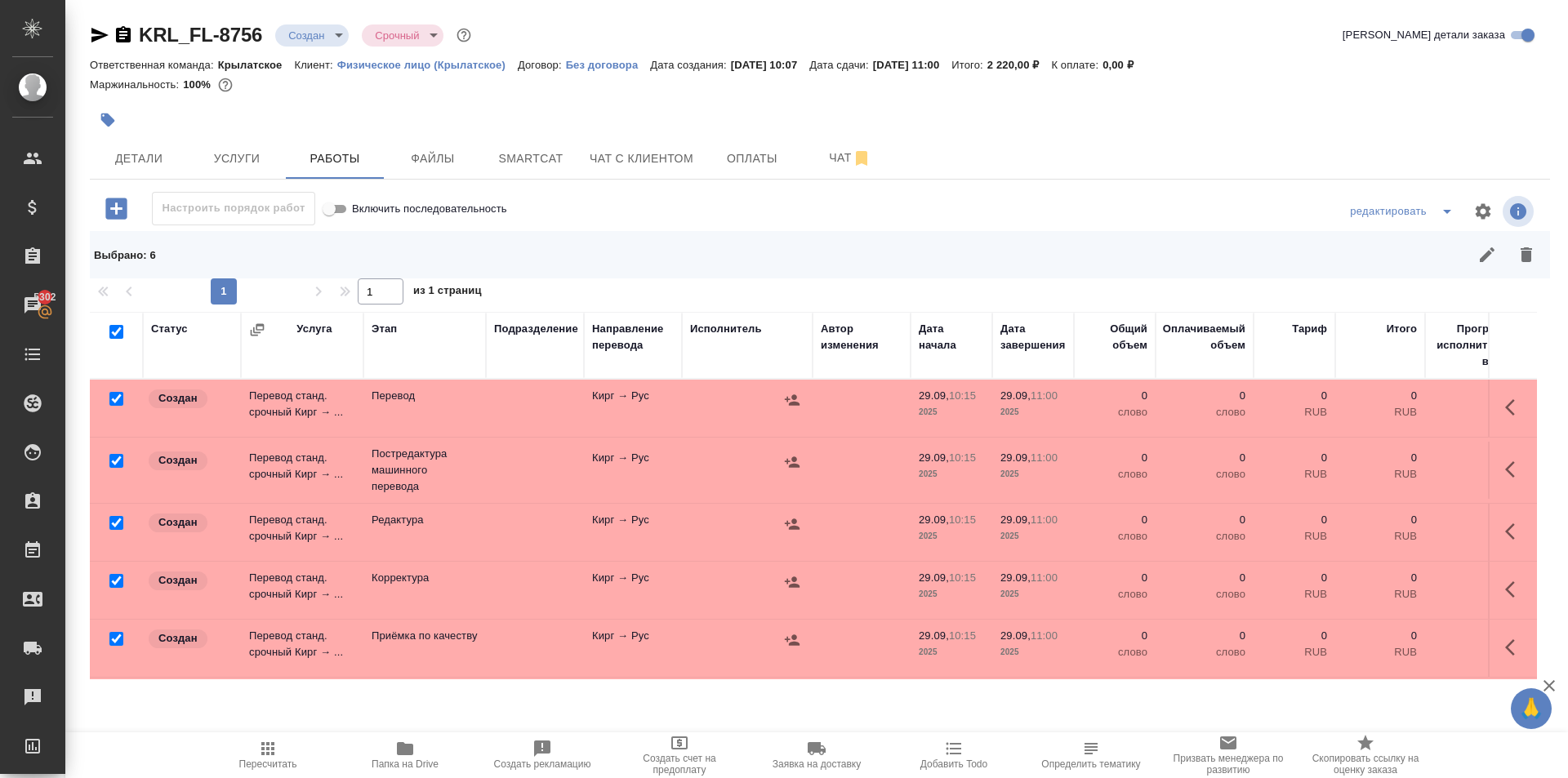
click at [114, 397] on input "checkbox" at bounding box center [116, 399] width 14 height 14
checkbox input "false"
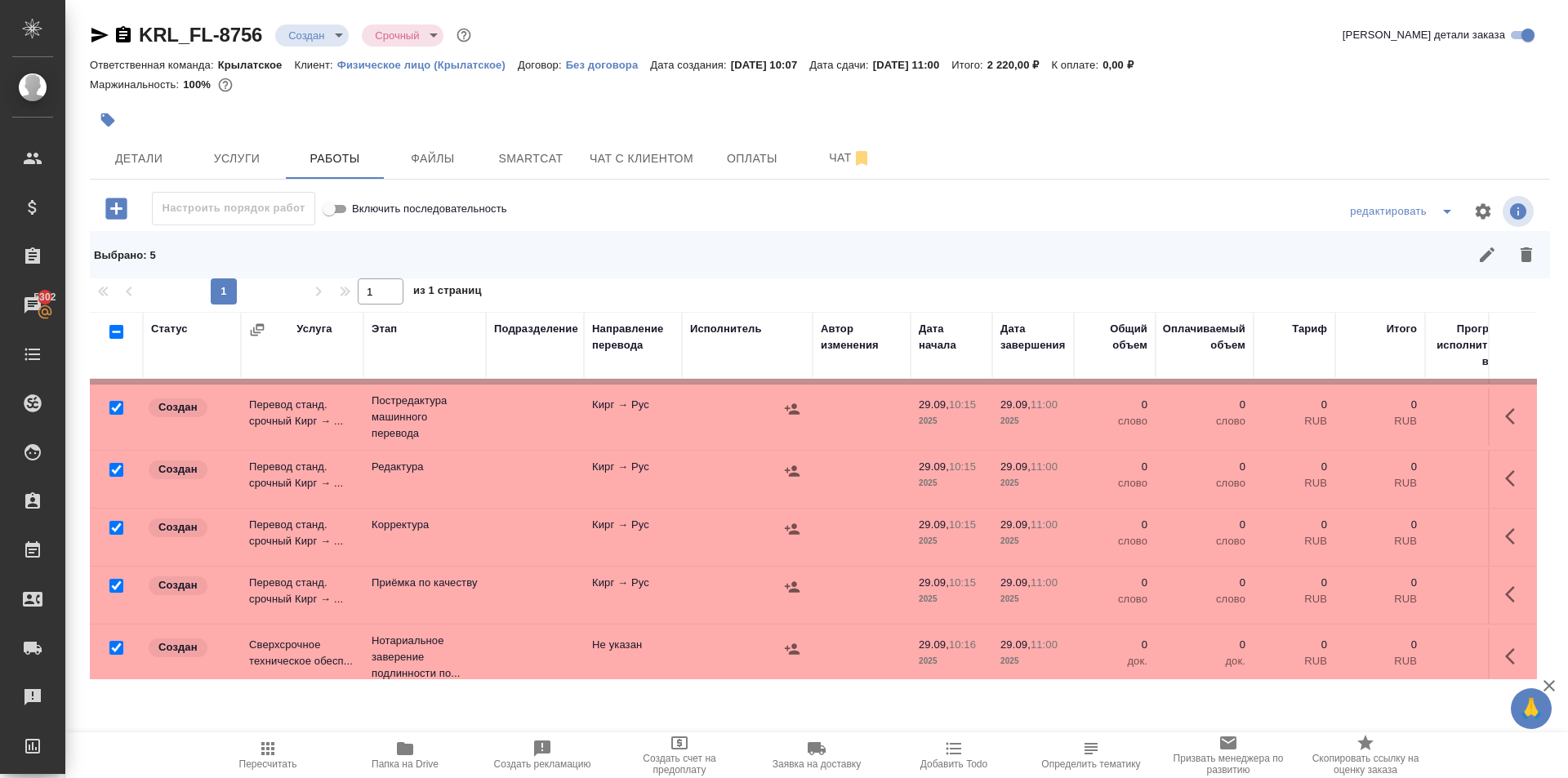
scroll to position [77, 0]
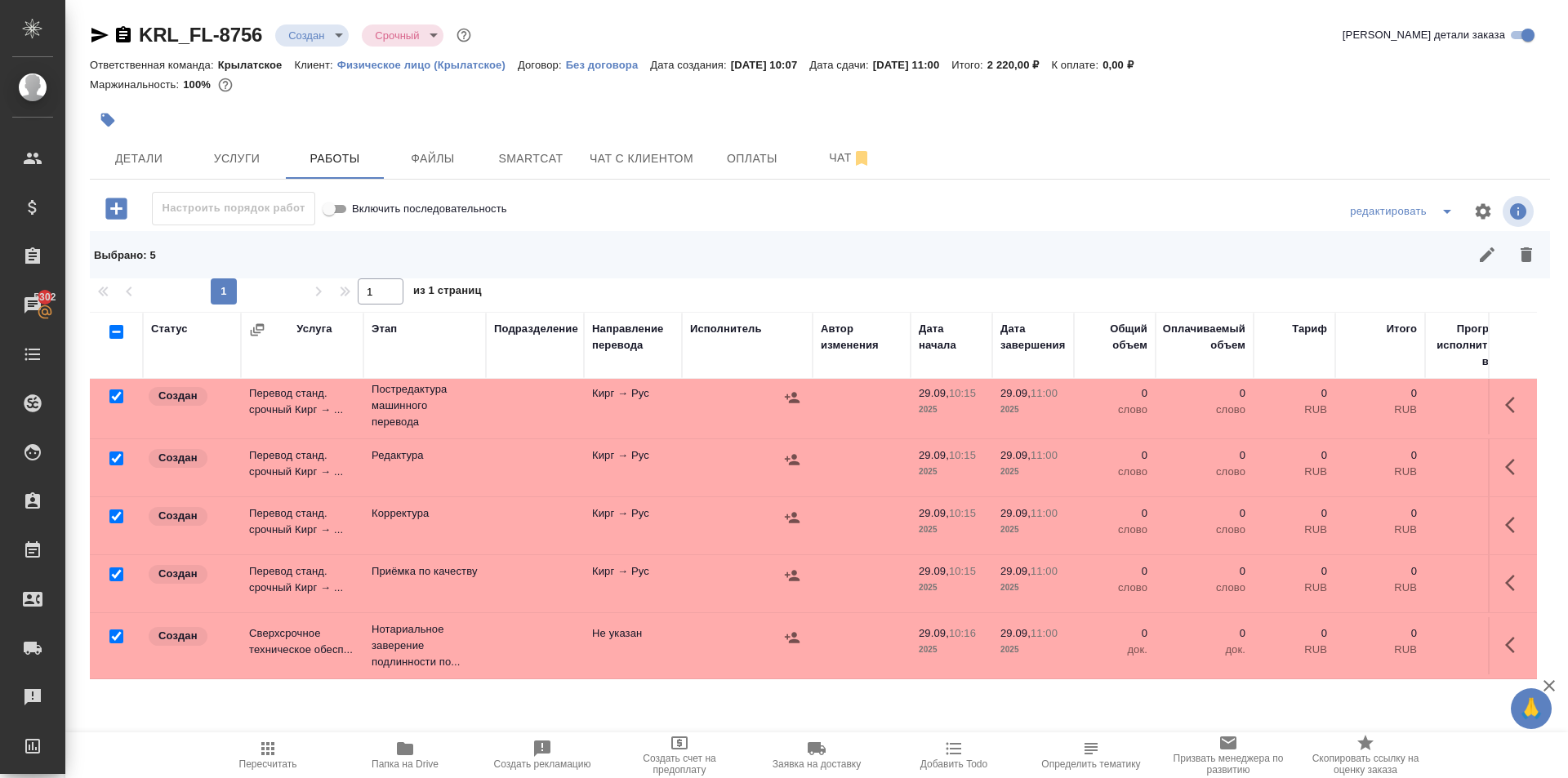
click at [108, 626] on div at bounding box center [116, 636] width 36 height 23
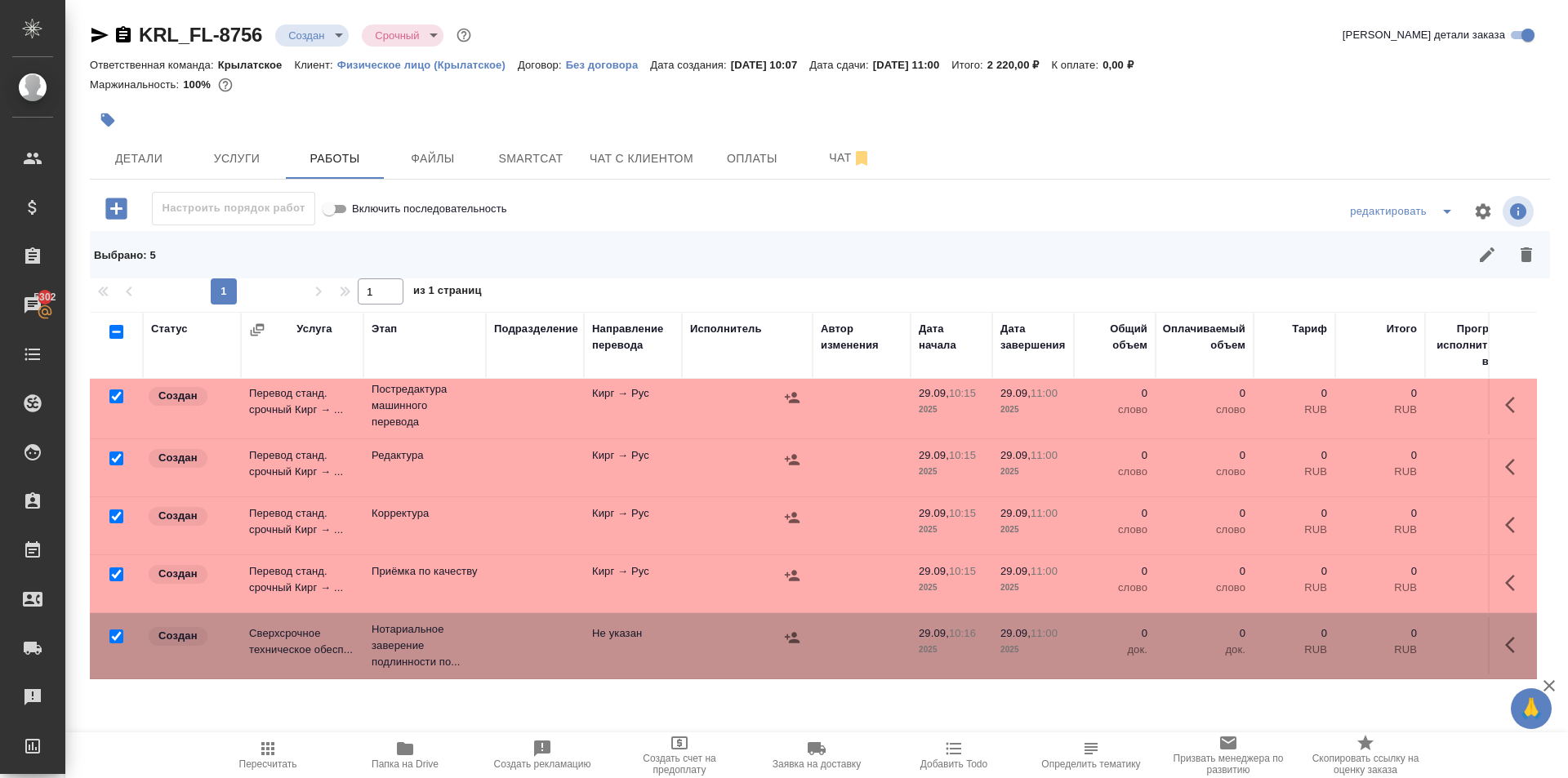
click at [119, 629] on input "checkbox" at bounding box center [116, 636] width 14 height 14
checkbox input "false"
click at [1519, 261] on icon "button" at bounding box center [1526, 254] width 19 height 19
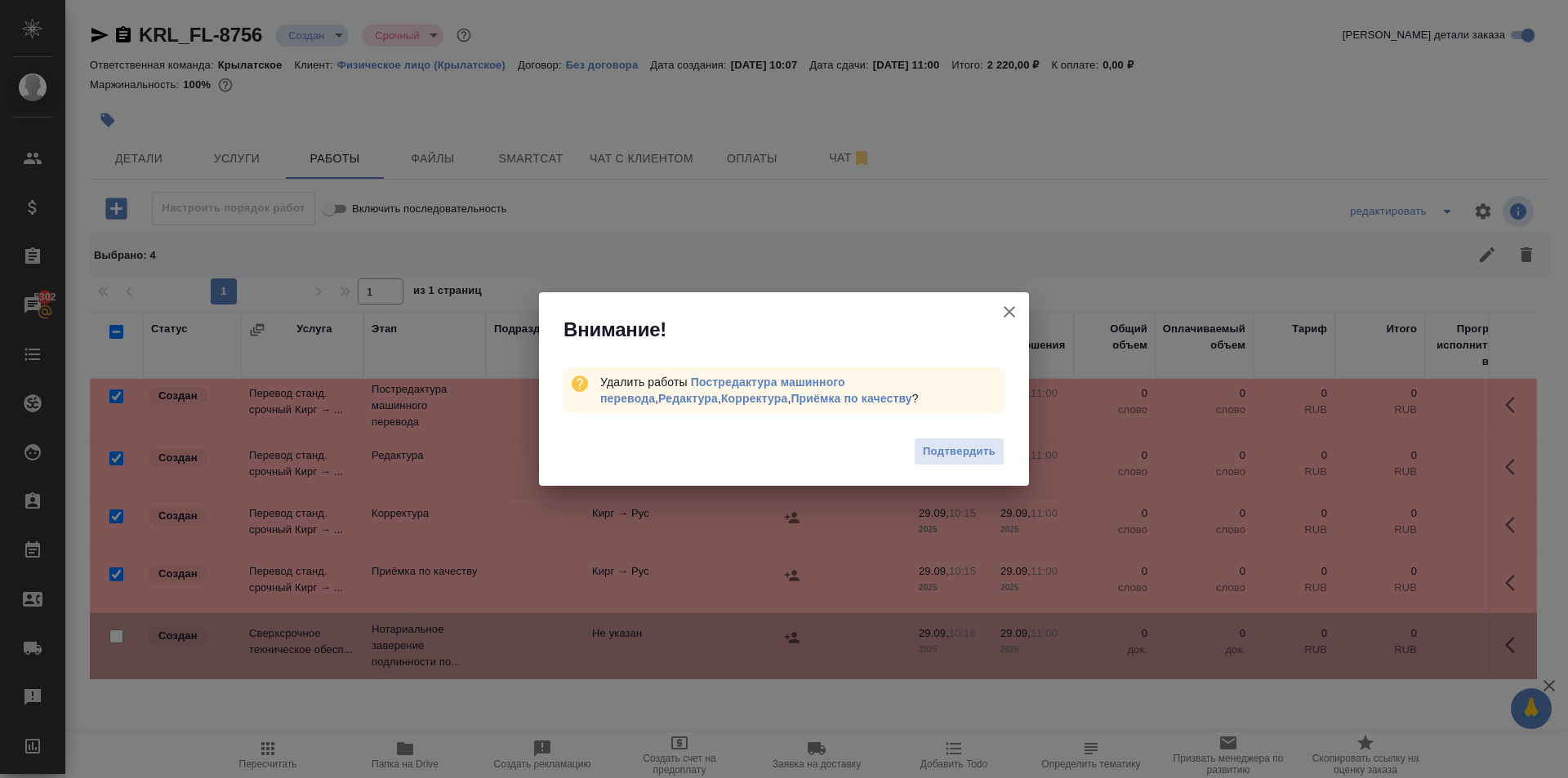
drag, startPoint x: 958, startPoint y: 449, endPoint x: 981, endPoint y: 452, distance: 23.2
click at [959, 449] on span "Подтвердить" at bounding box center [959, 452] width 73 height 19
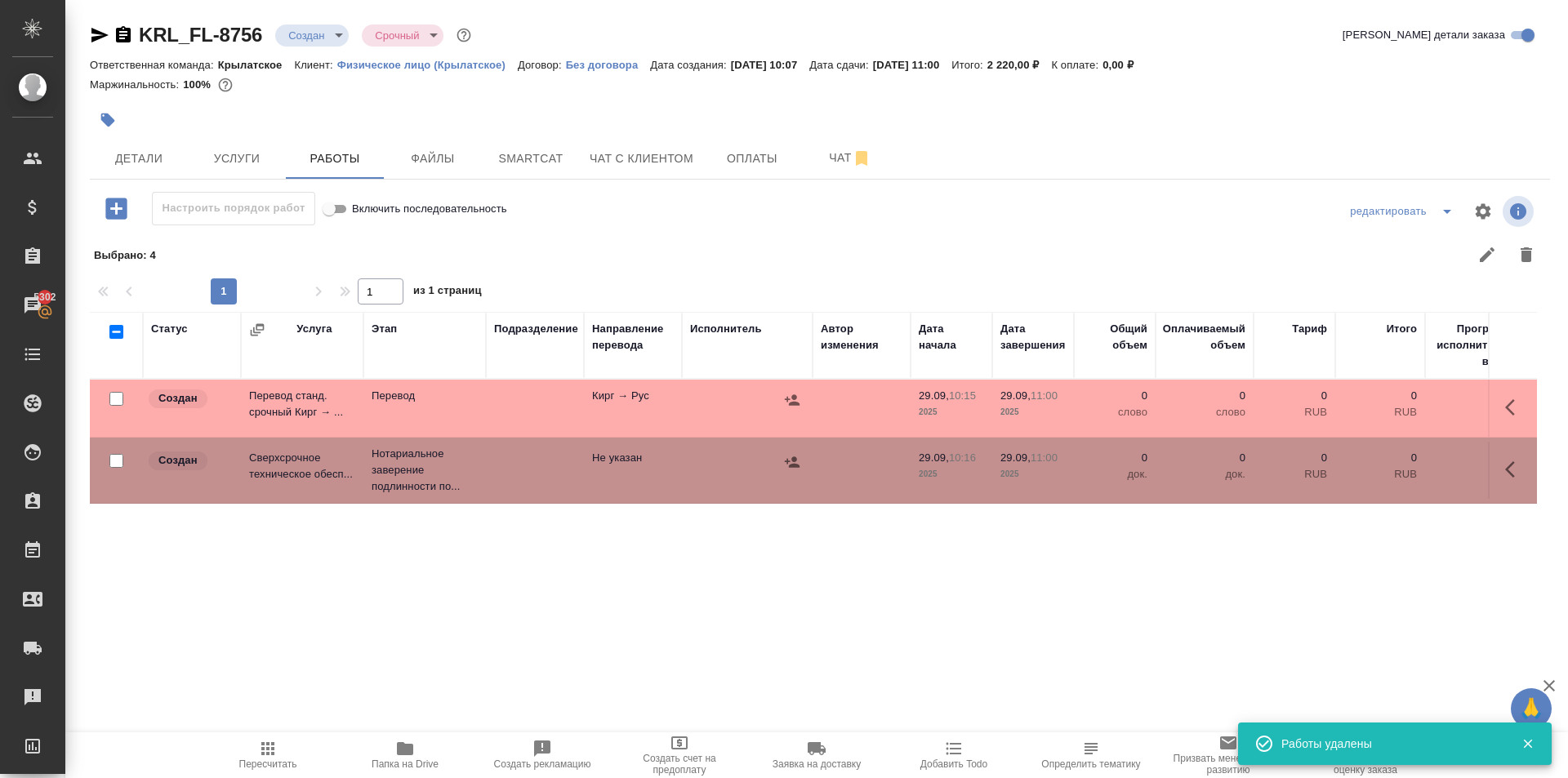
scroll to position [0, 0]
drag, startPoint x: 1515, startPoint y: 406, endPoint x: 1499, endPoint y: 411, distance: 16.8
click at [1515, 406] on icon "button" at bounding box center [1515, 406] width 19 height 19
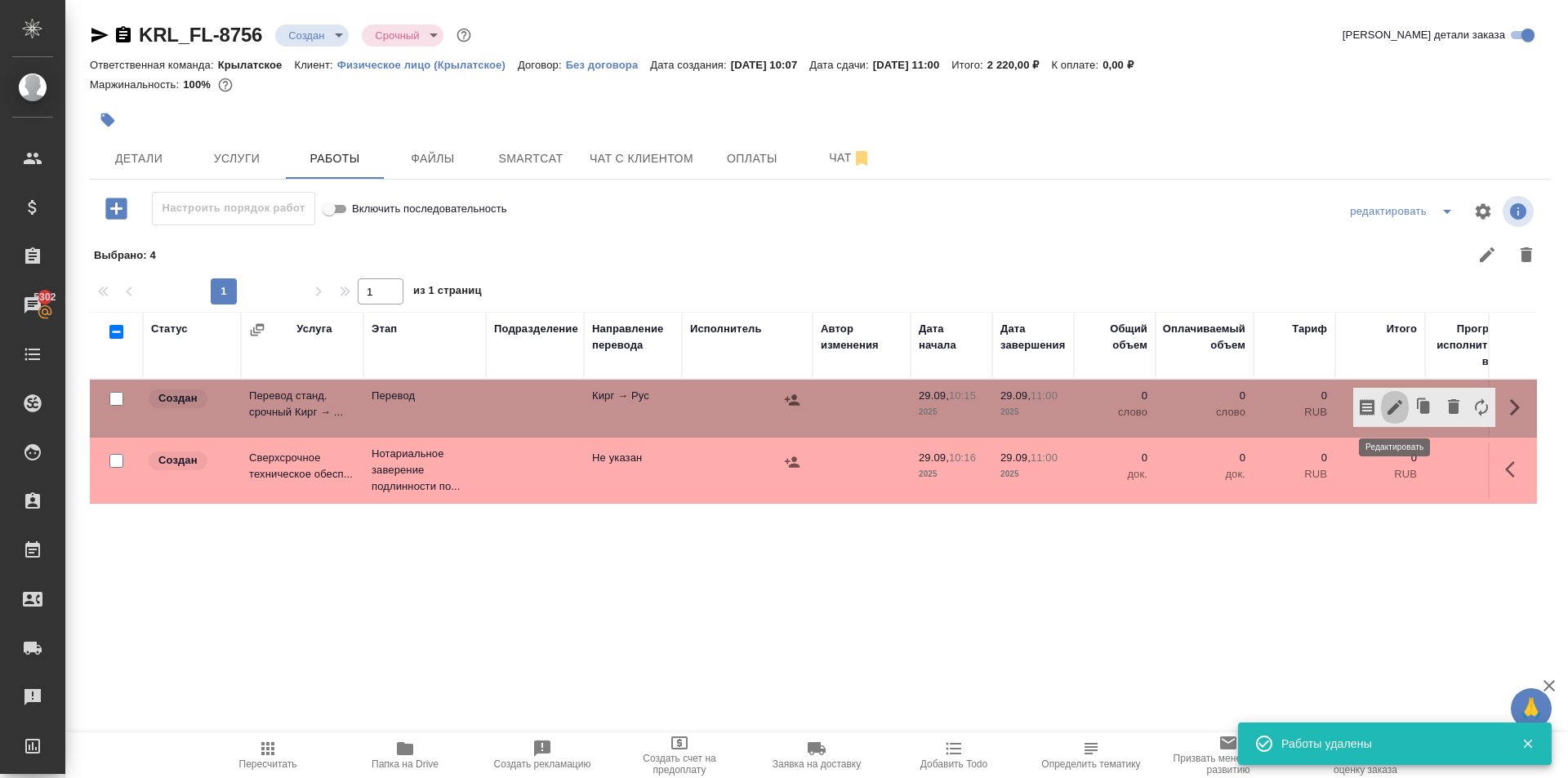
click at [1395, 405] on icon "button" at bounding box center [1394, 406] width 14 height 14
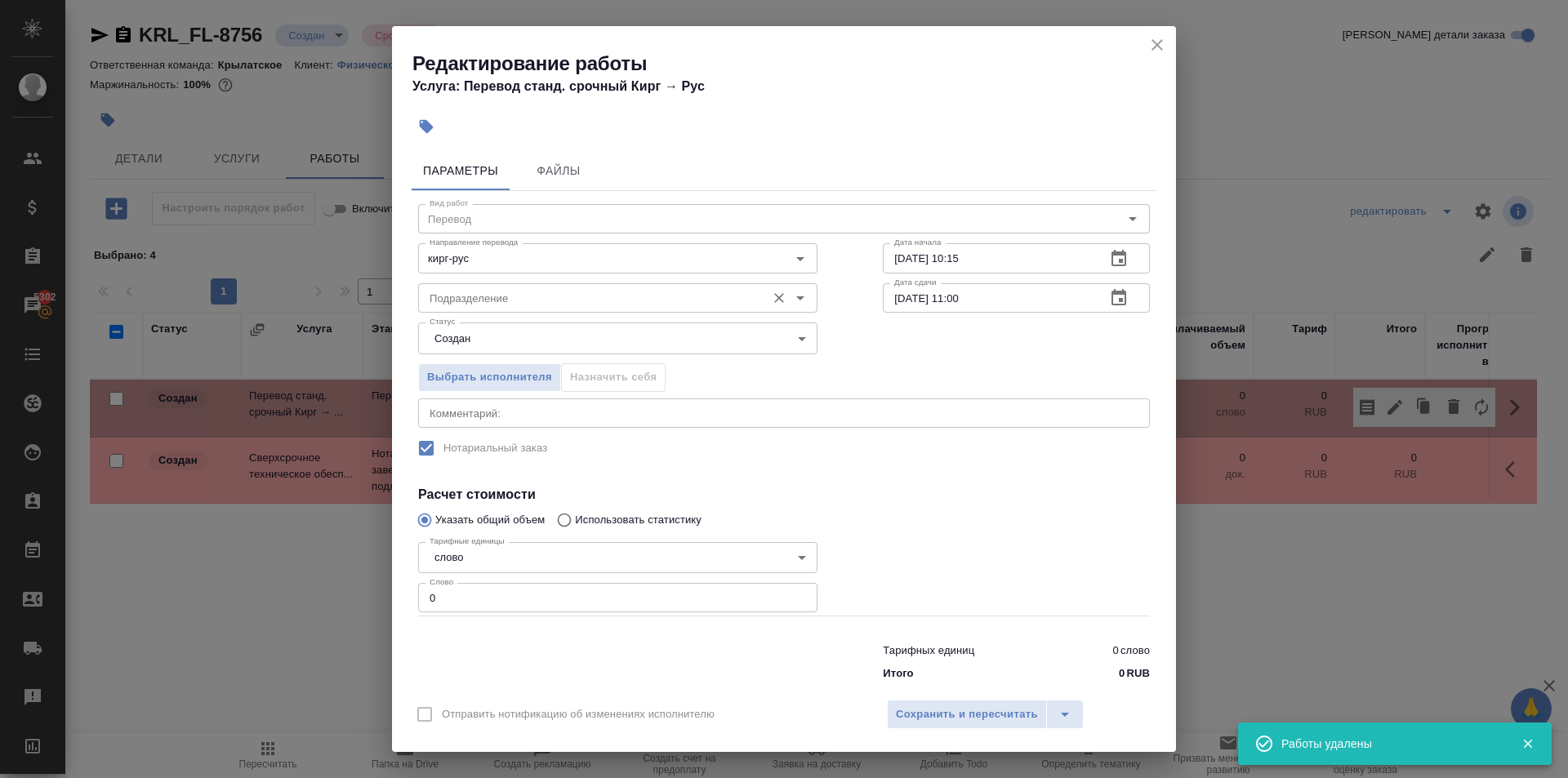
click at [584, 296] on input "Подразделение" at bounding box center [590, 297] width 335 height 19
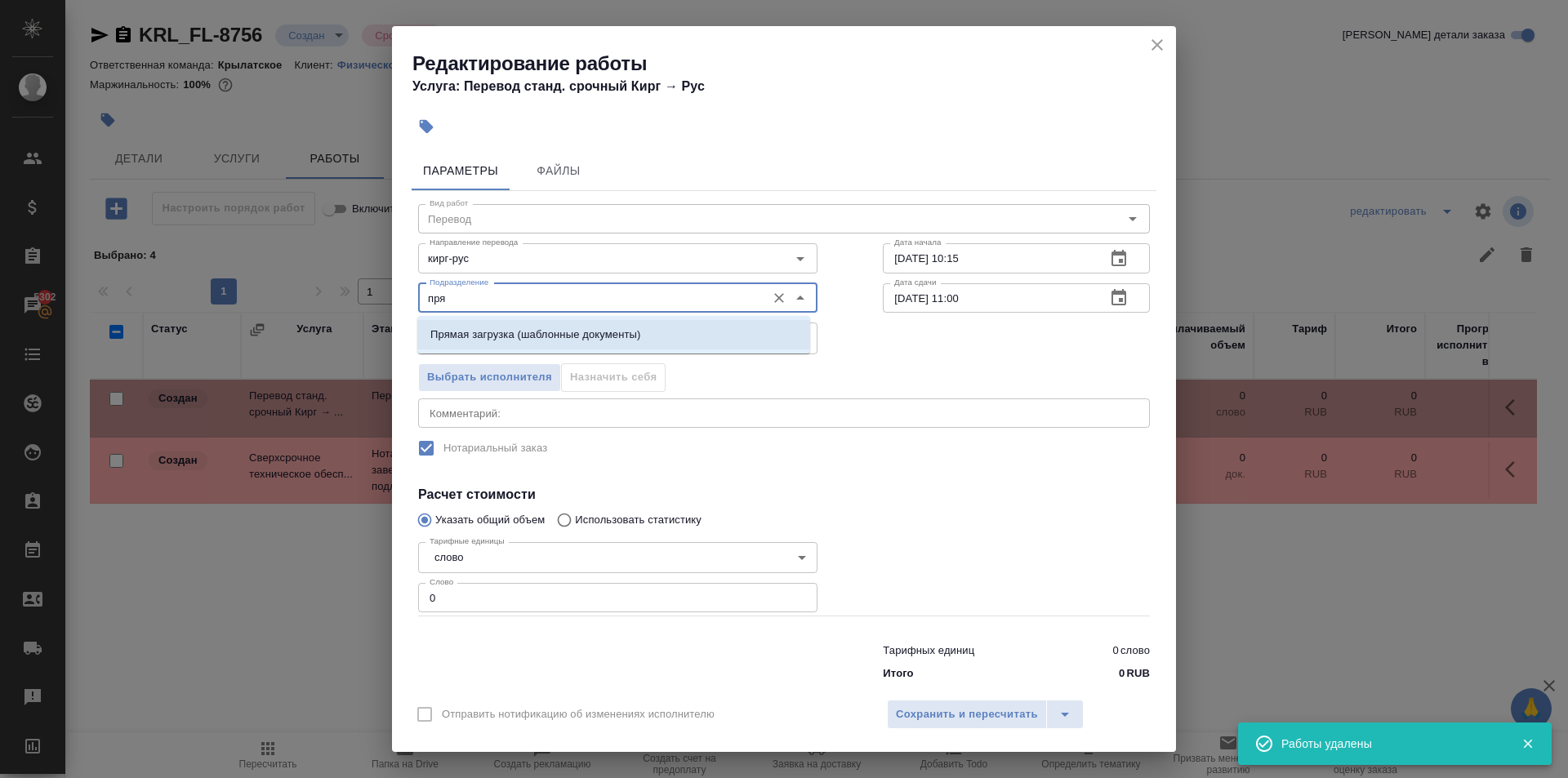
click at [602, 322] on li "Прямая загрузка (шаблонные документы)" at bounding box center [614, 334] width 393 height 30
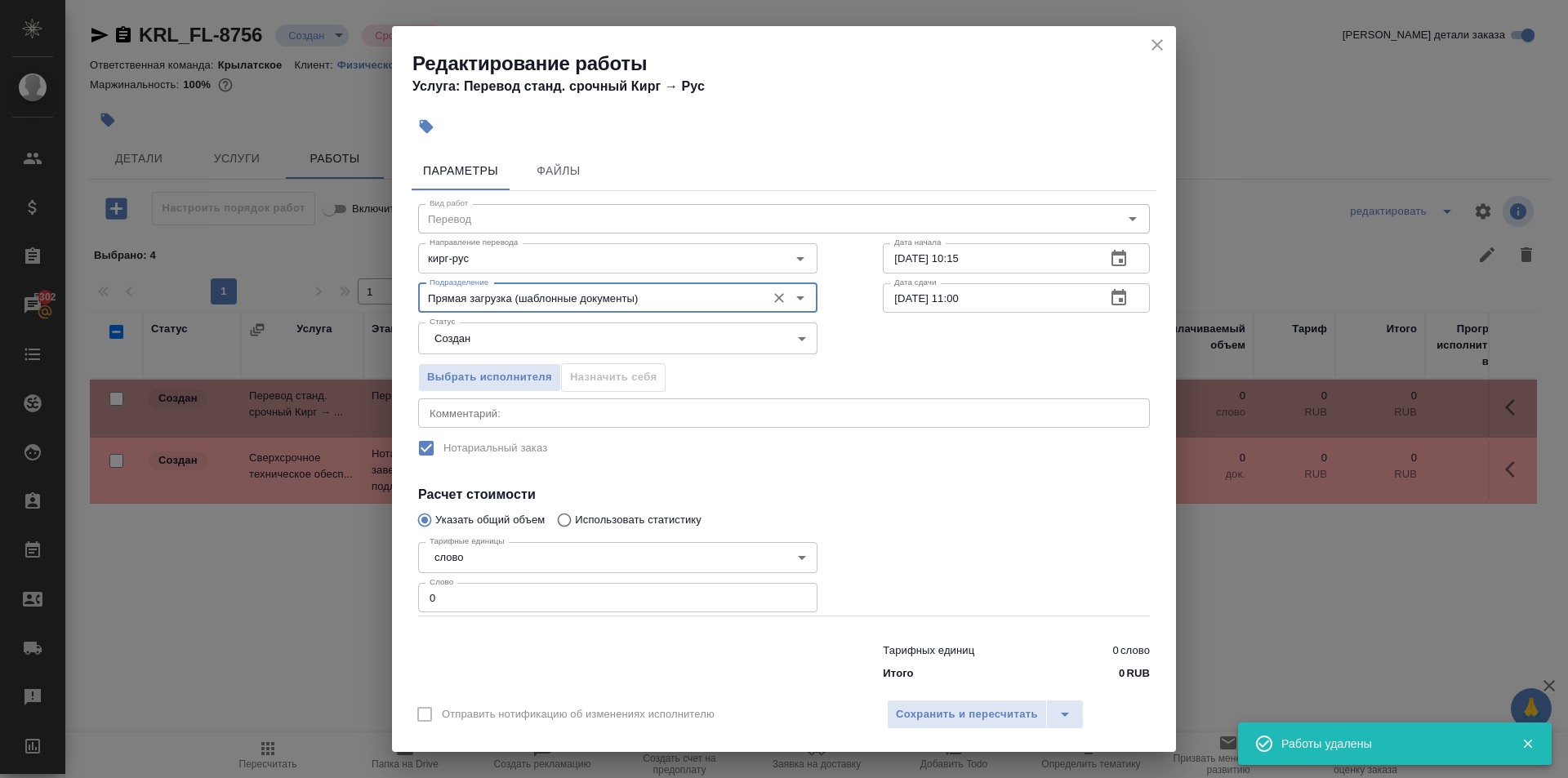
type input "Прямая загрузка (шаблонные документы)"
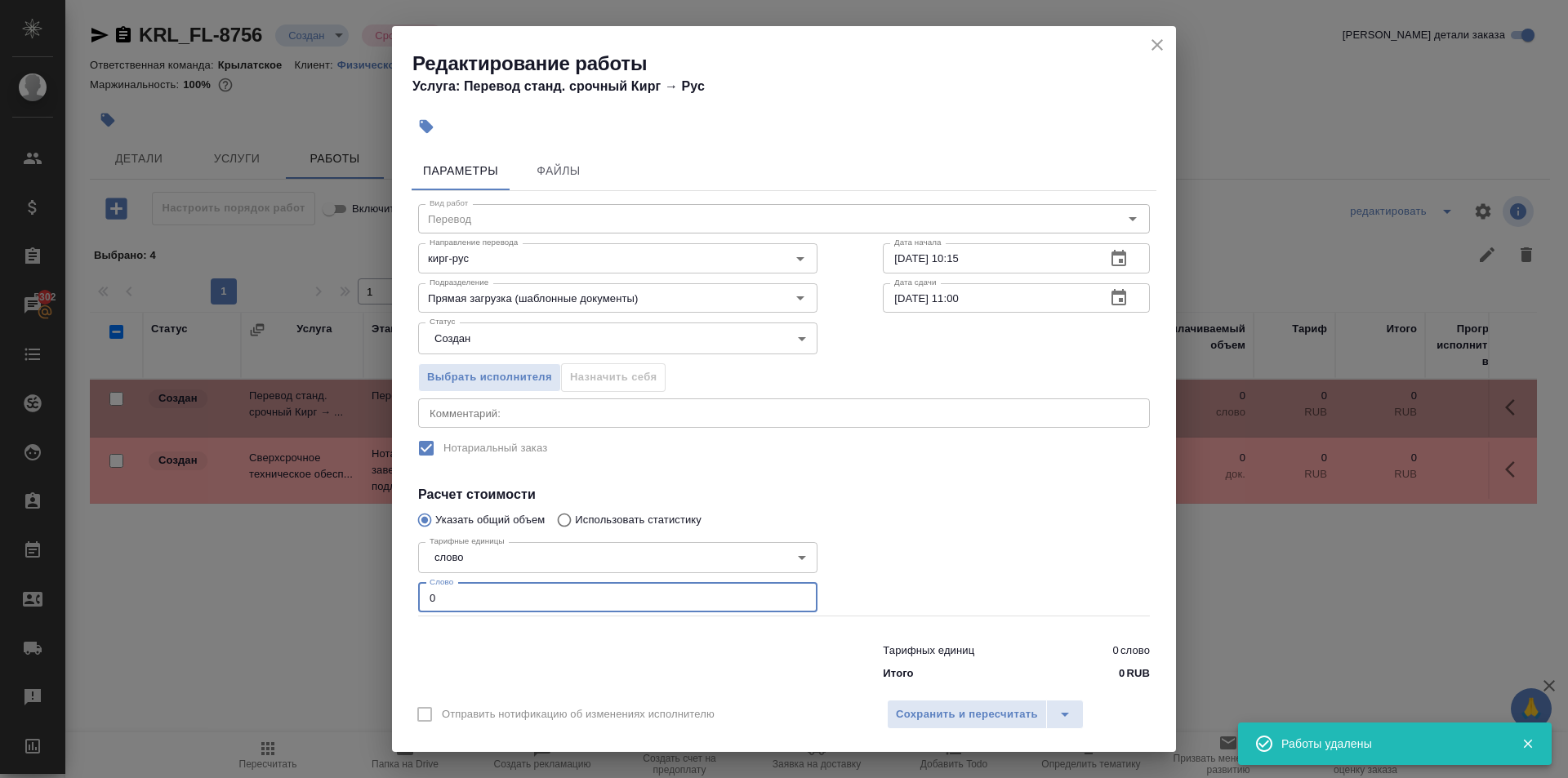
drag, startPoint x: 445, startPoint y: 582, endPoint x: 402, endPoint y: 579, distance: 43.1
click at [402, 579] on div "Параметры Файлы Вид работ Перевод Вид работ Направление перевода кирг-рус Напра…" at bounding box center [784, 417] width 784 height 544
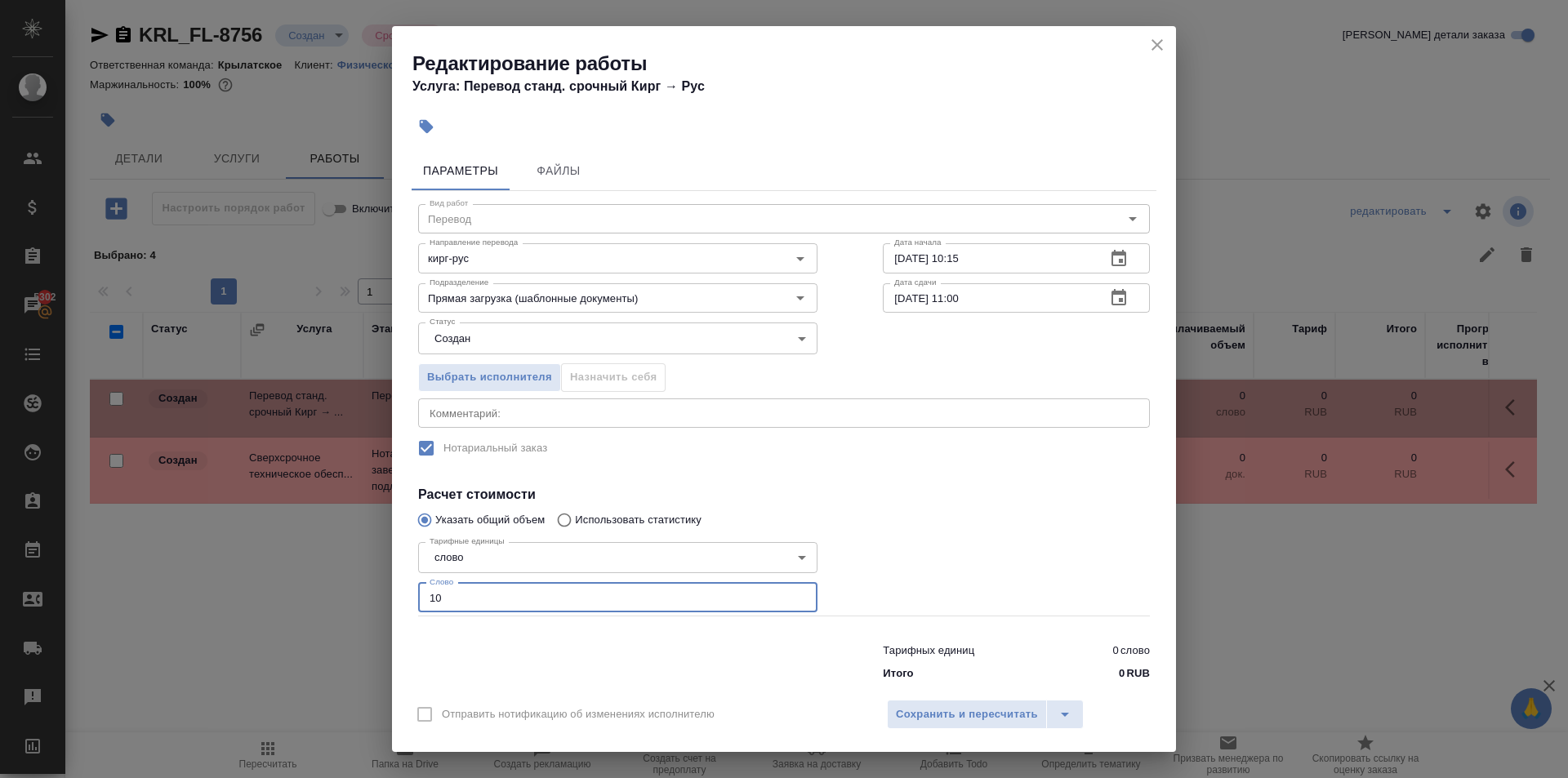
type input "10"
click at [478, 341] on body "🙏 .cls-1 fill:#fff; AWATERA Kasymov Timur Клиенты Спецификации Заказы 5302 Чаты…" at bounding box center [784, 389] width 1568 height 778
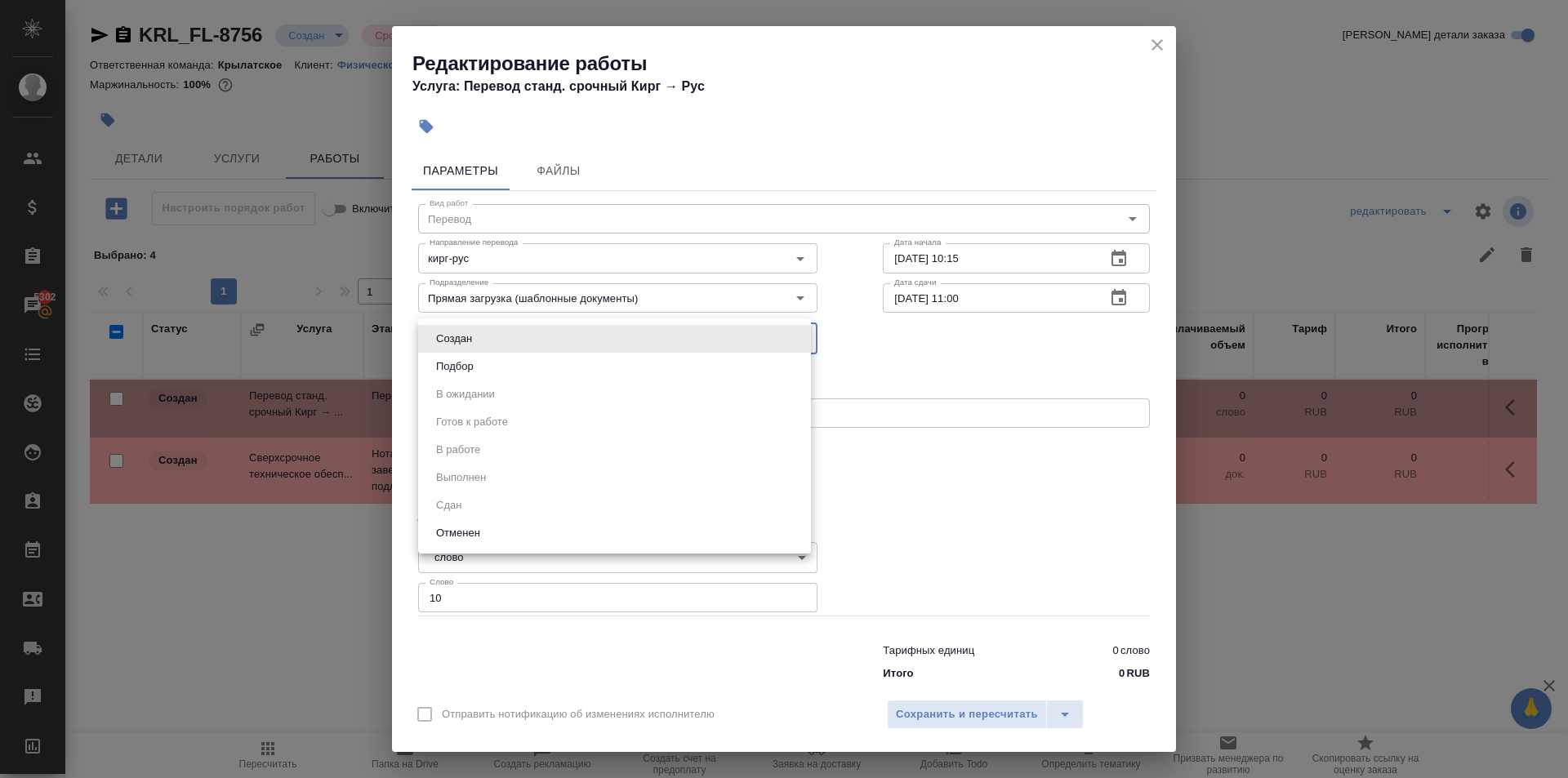
click at [485, 359] on li "Подбор" at bounding box center [615, 366] width 393 height 28
type input "recruiting"
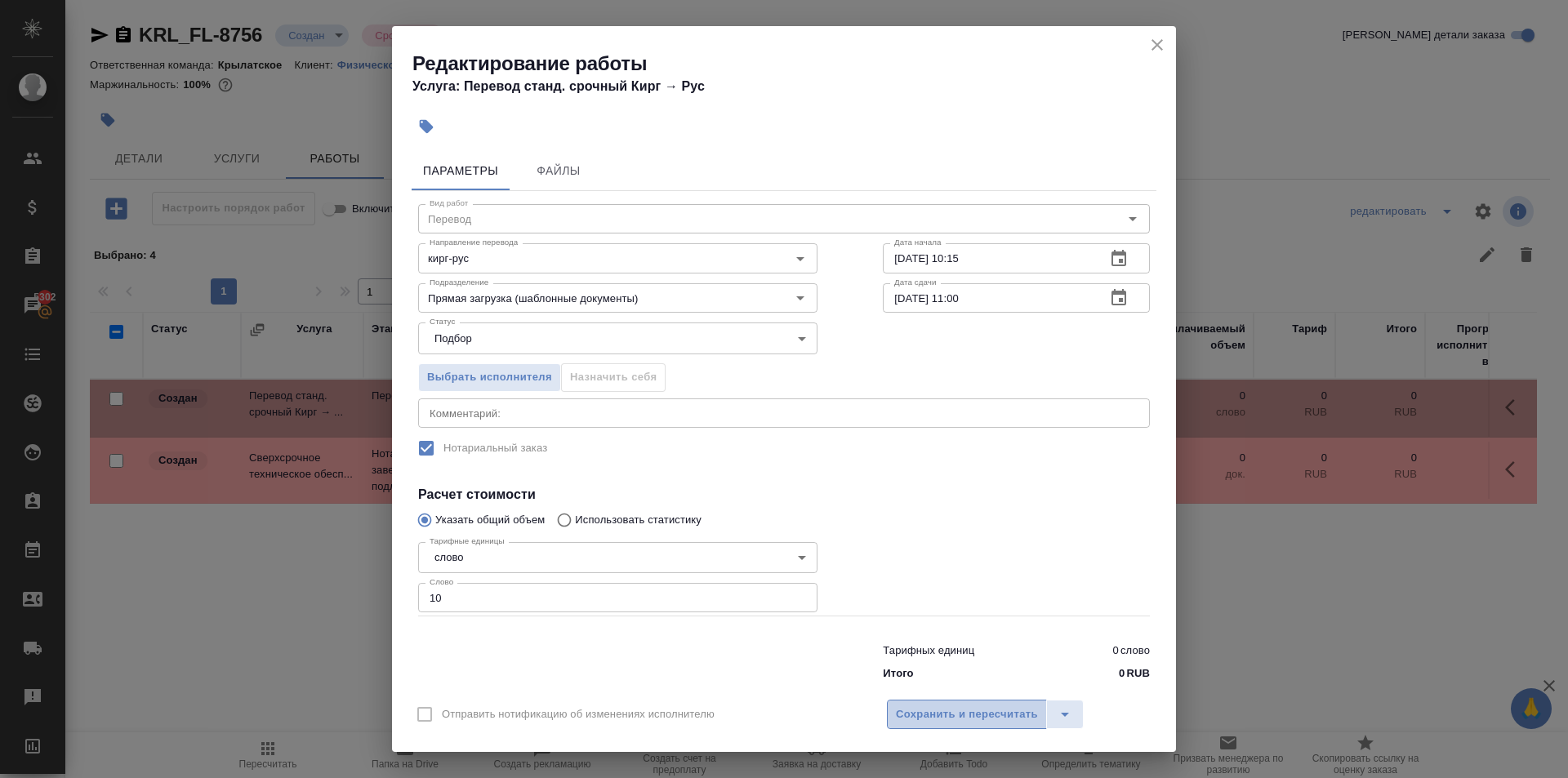
click at [906, 703] on button "Сохранить и пересчитать" at bounding box center [967, 714] width 160 height 30
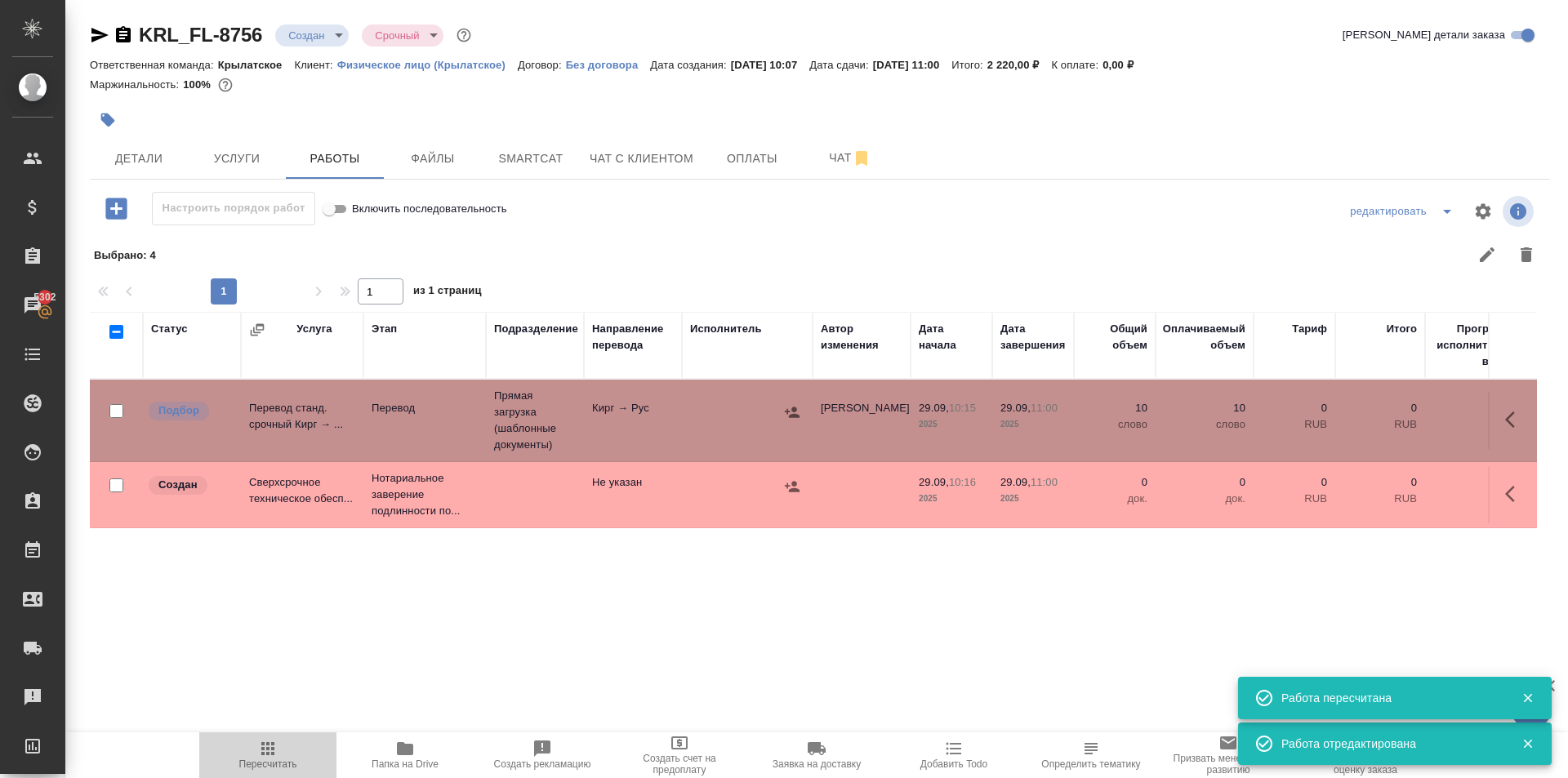
click at [264, 773] on button "Пересчитать" at bounding box center [268, 755] width 137 height 46
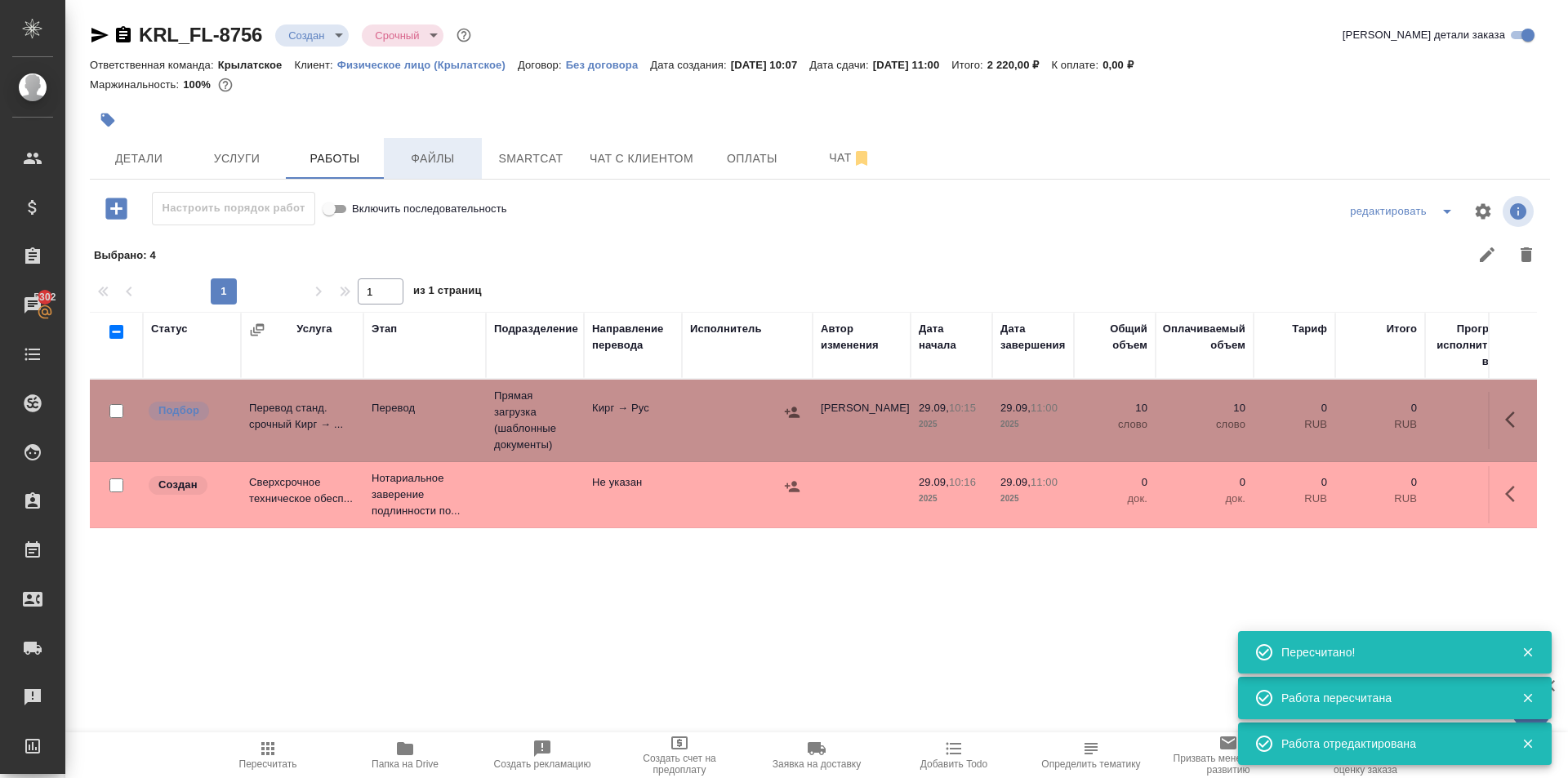
click at [432, 168] on span "Файлы" at bounding box center [433, 158] width 79 height 20
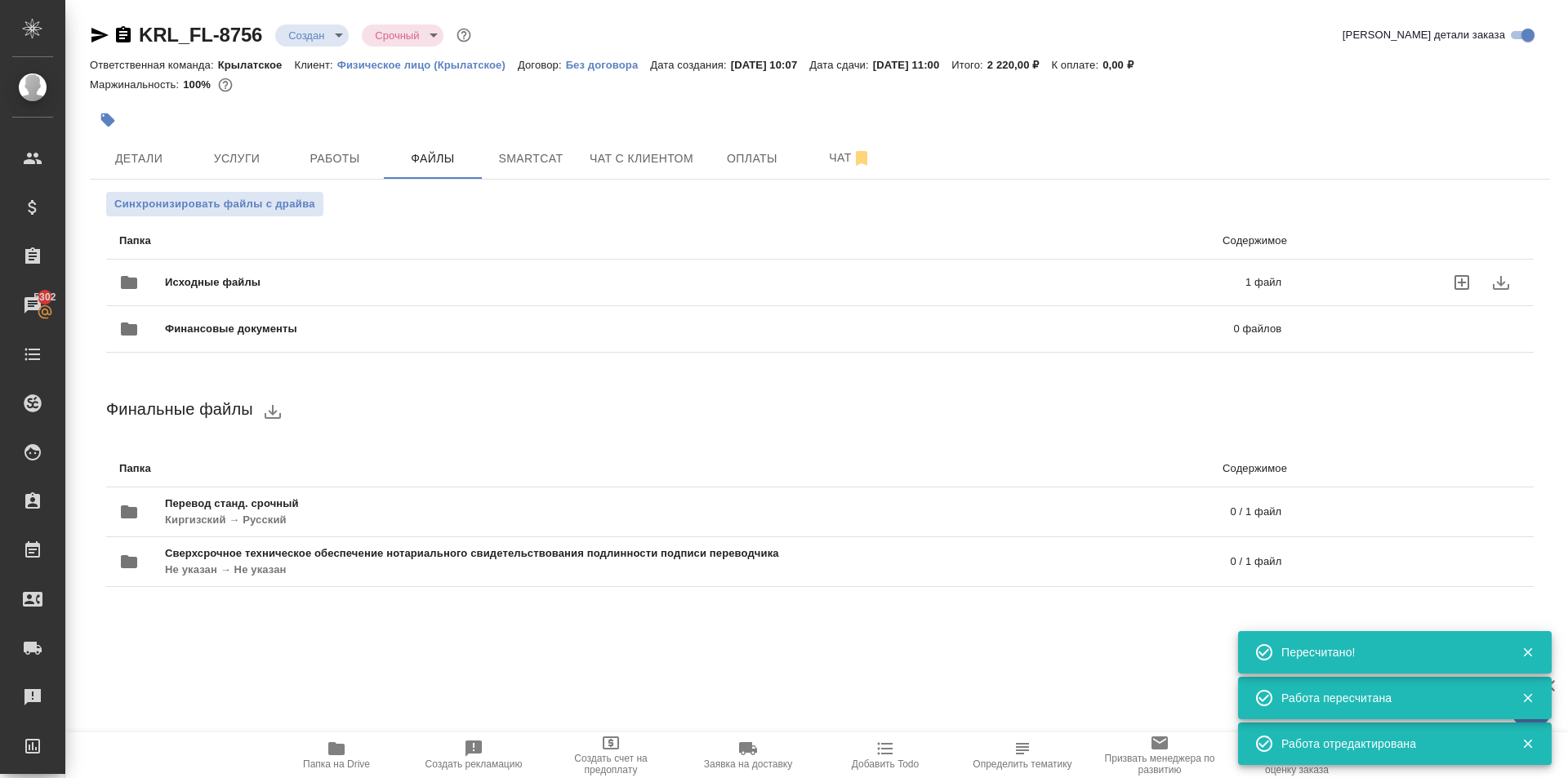
drag, startPoint x: 384, startPoint y: 254, endPoint x: 330, endPoint y: 270, distance: 56.3
click at [330, 270] on div "Исходные файлы 1 файл" at bounding box center [701, 282] width 1162 height 39
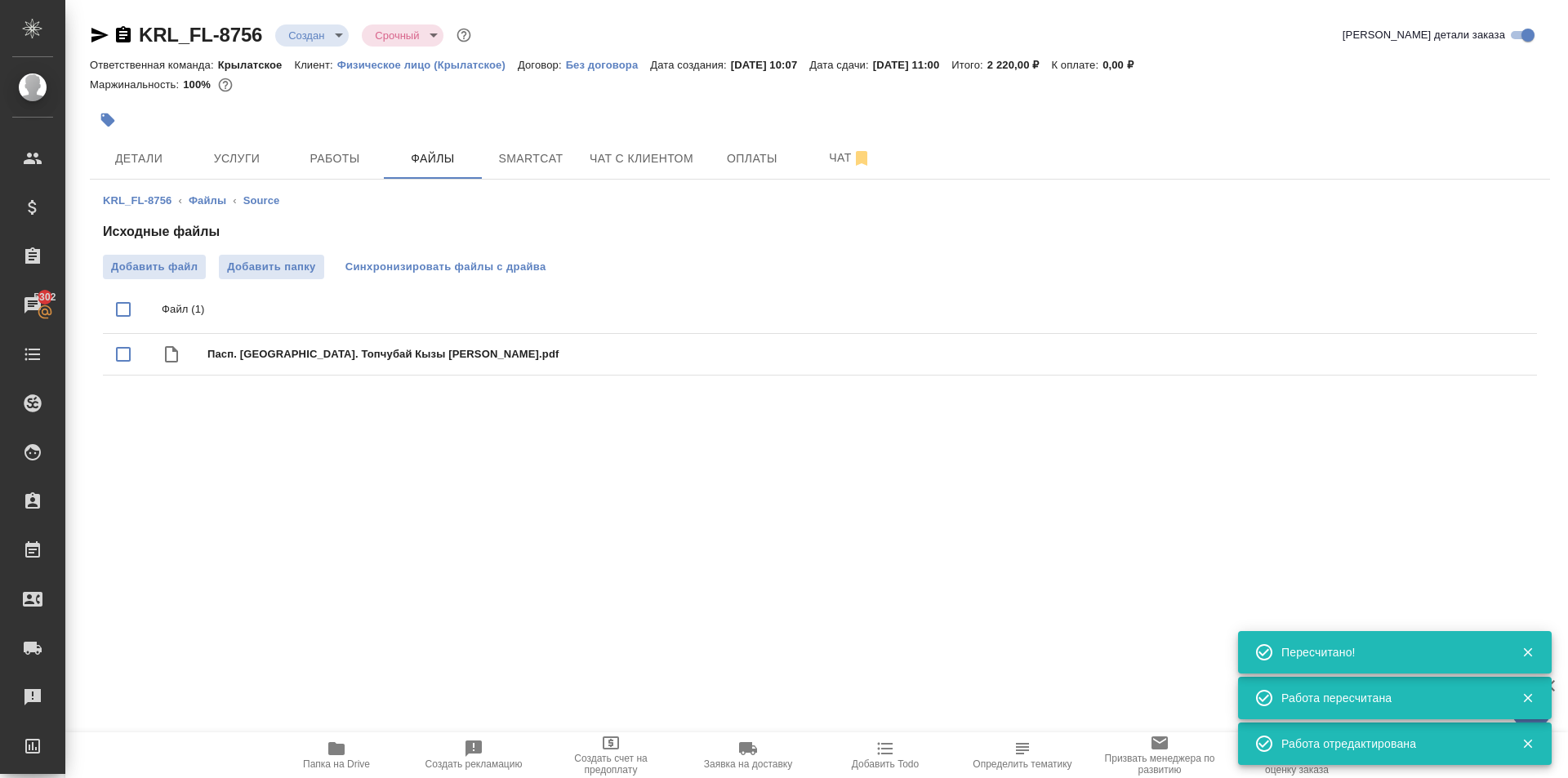
click at [448, 261] on span "Синхронизировать файлы с драйва" at bounding box center [446, 267] width 201 height 16
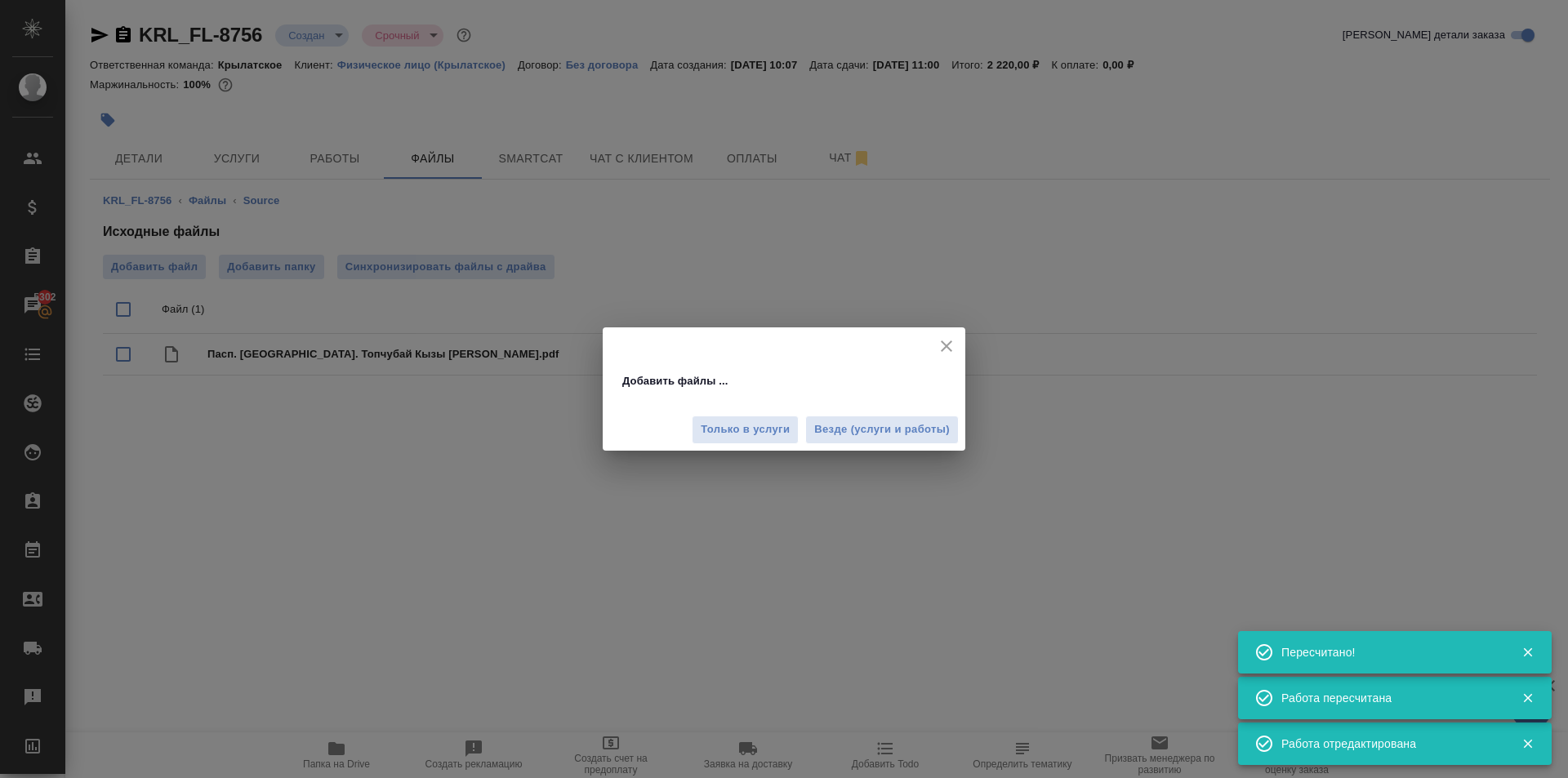
click at [921, 447] on div "Только в услуги Везде (услуги и работы)" at bounding box center [784, 423] width 363 height 55
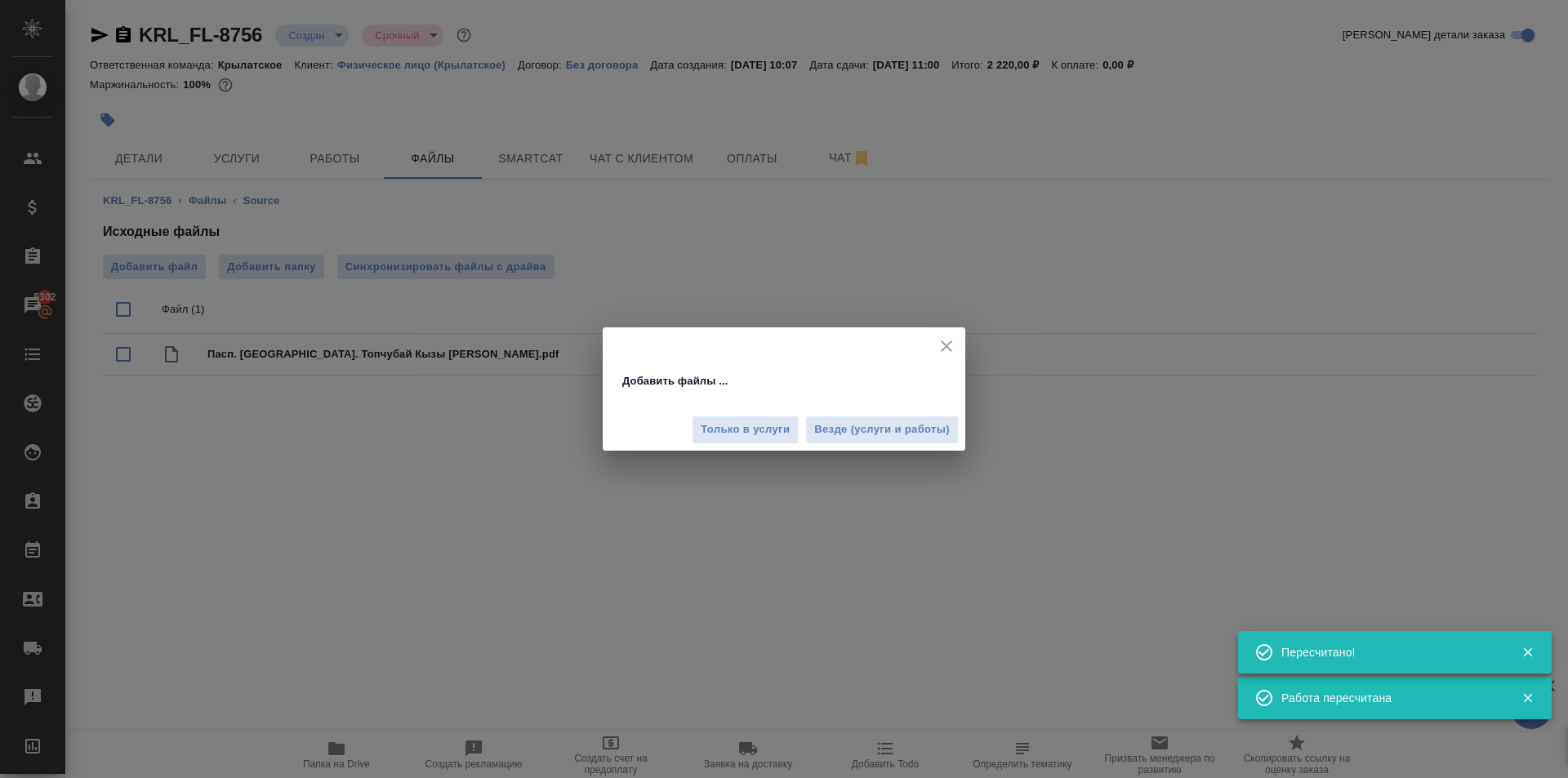
click at [917, 437] on span "Везде (услуги и работы)" at bounding box center [882, 429] width 136 height 19
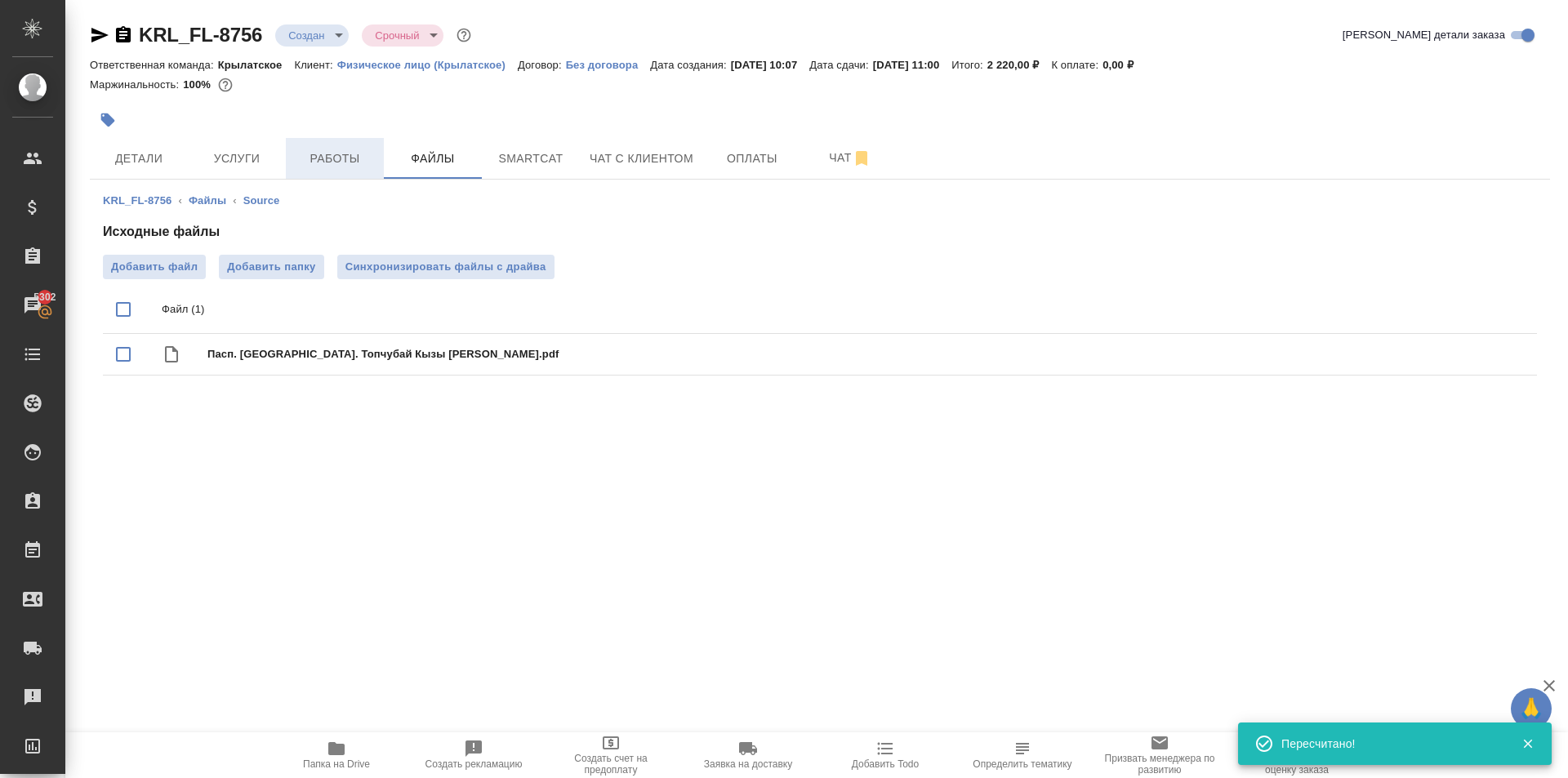
click at [319, 149] on span "Работы" at bounding box center [335, 158] width 79 height 20
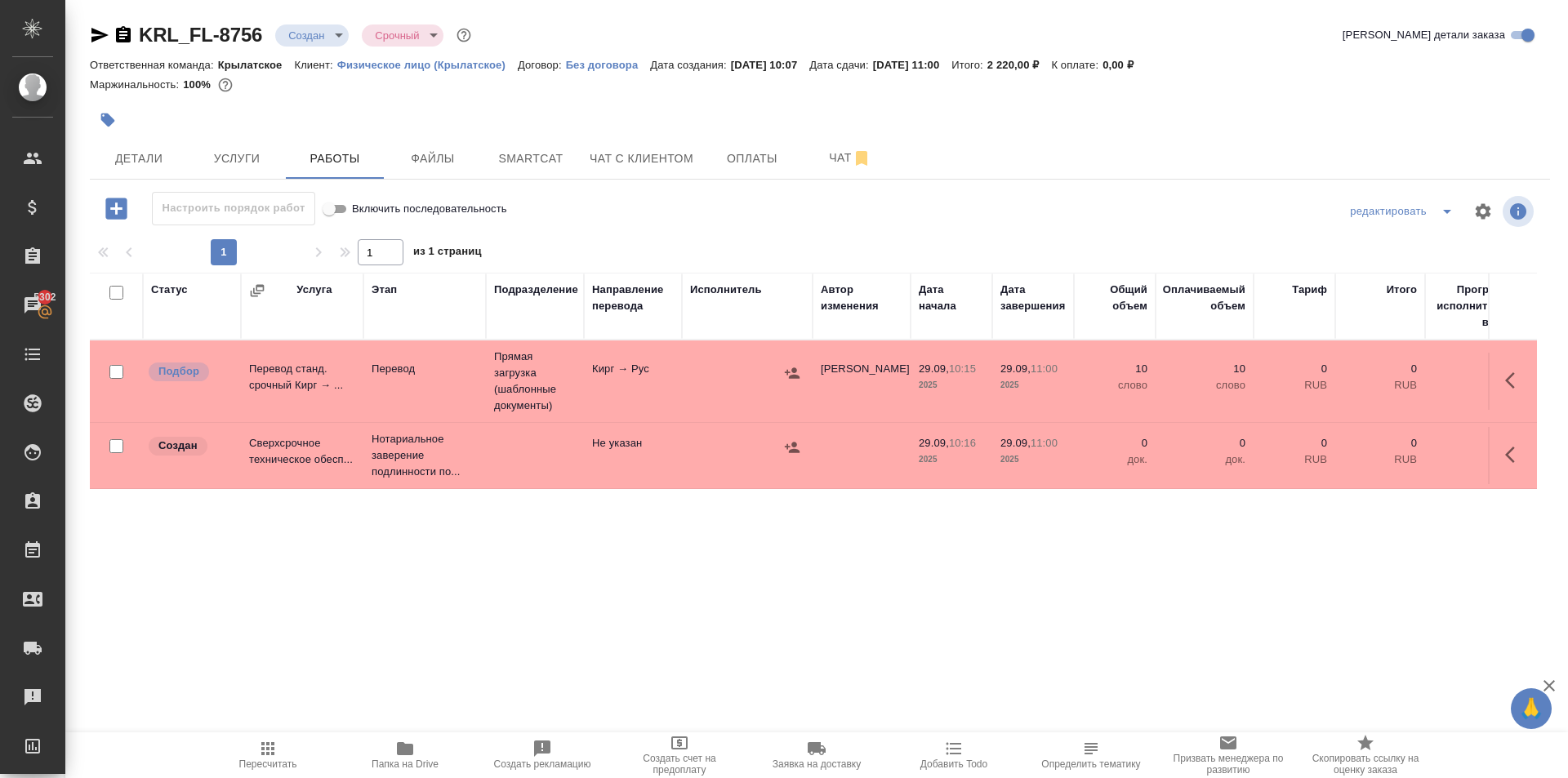
click at [1504, 456] on button "button" at bounding box center [1515, 455] width 39 height 39
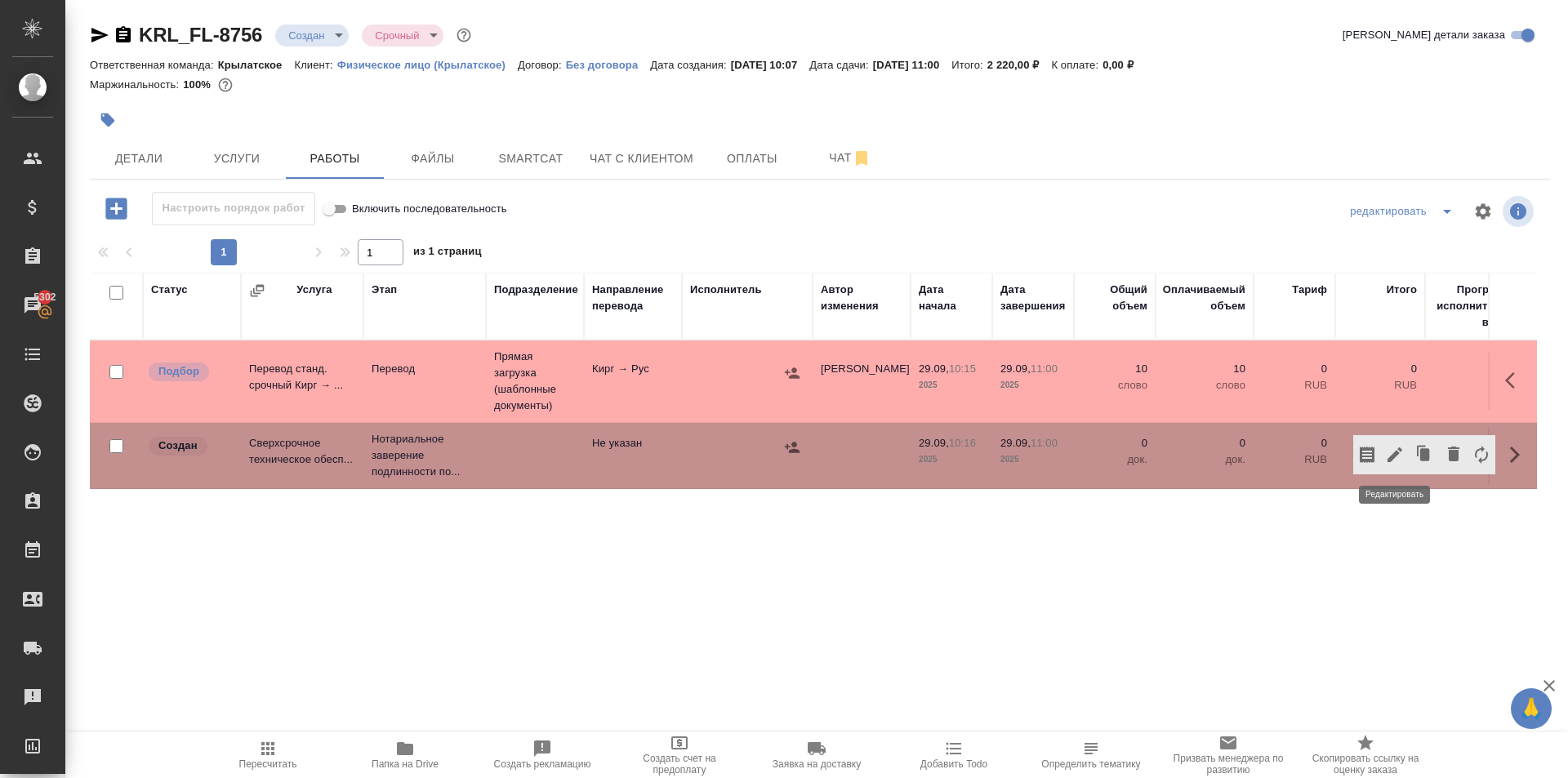
click at [1394, 457] on icon "button" at bounding box center [1394, 454] width 14 height 14
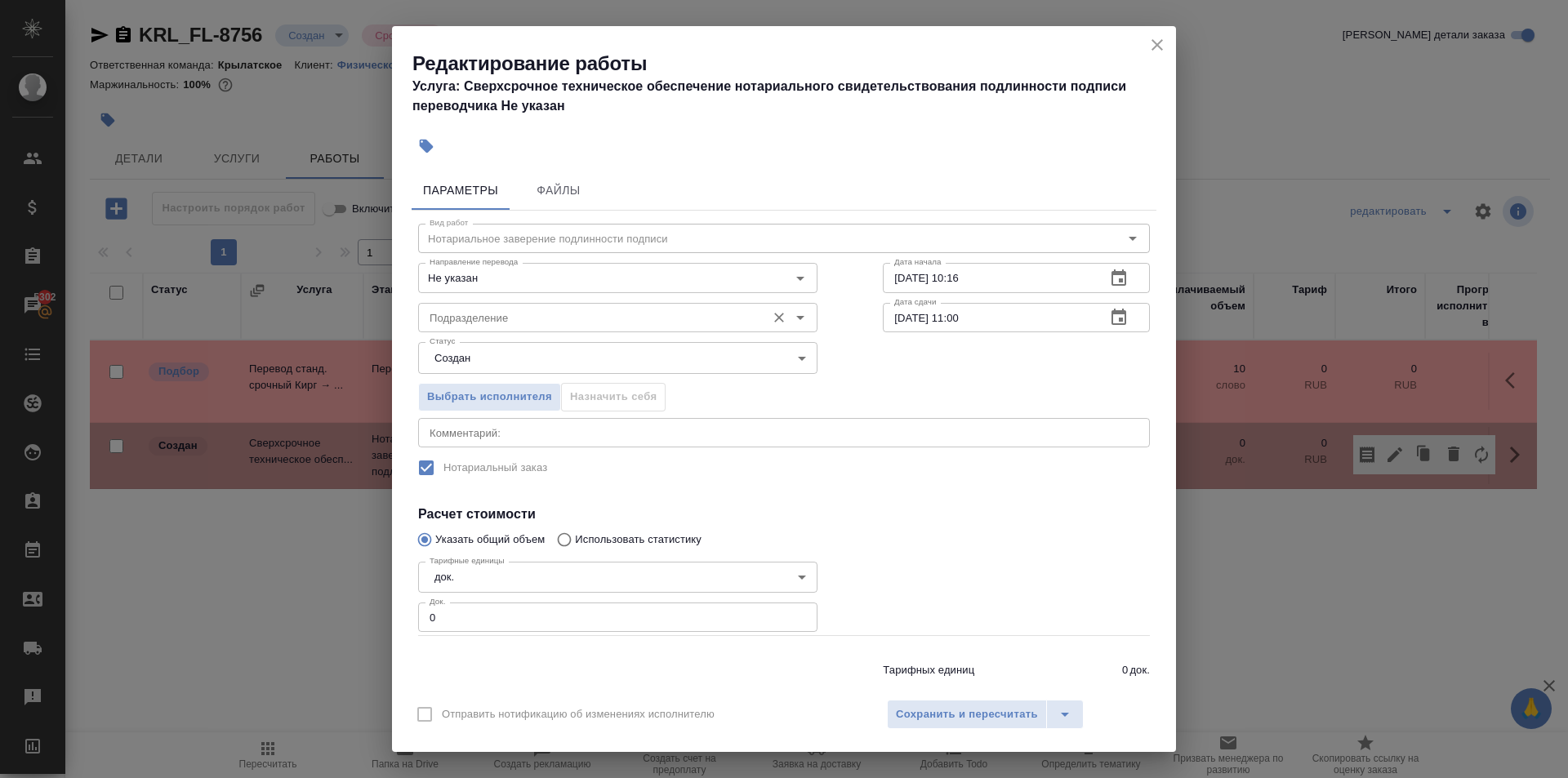
click at [546, 311] on input "Подразделение" at bounding box center [590, 317] width 335 height 19
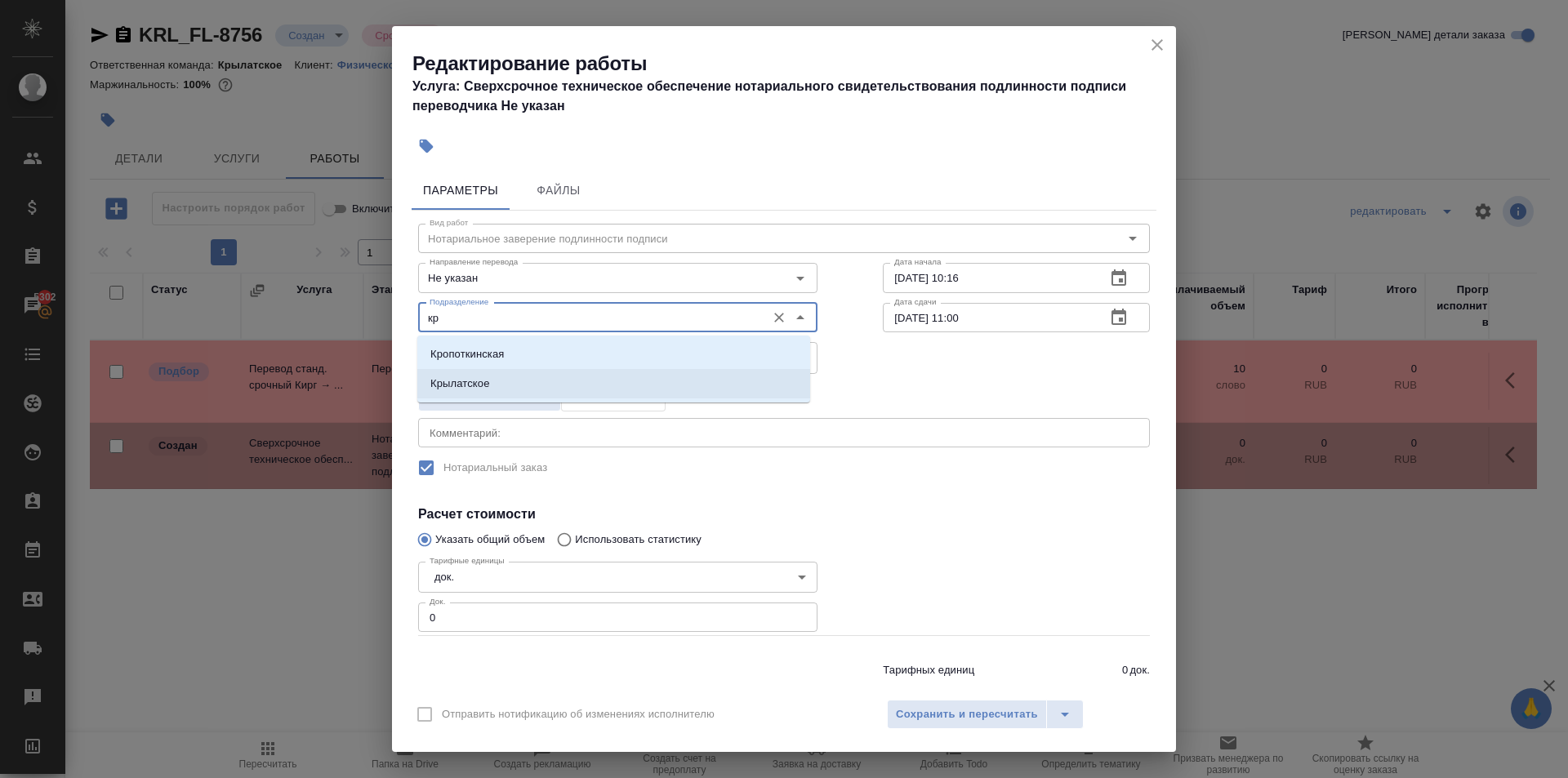
click at [459, 383] on p "Крылатское" at bounding box center [460, 383] width 59 height 16
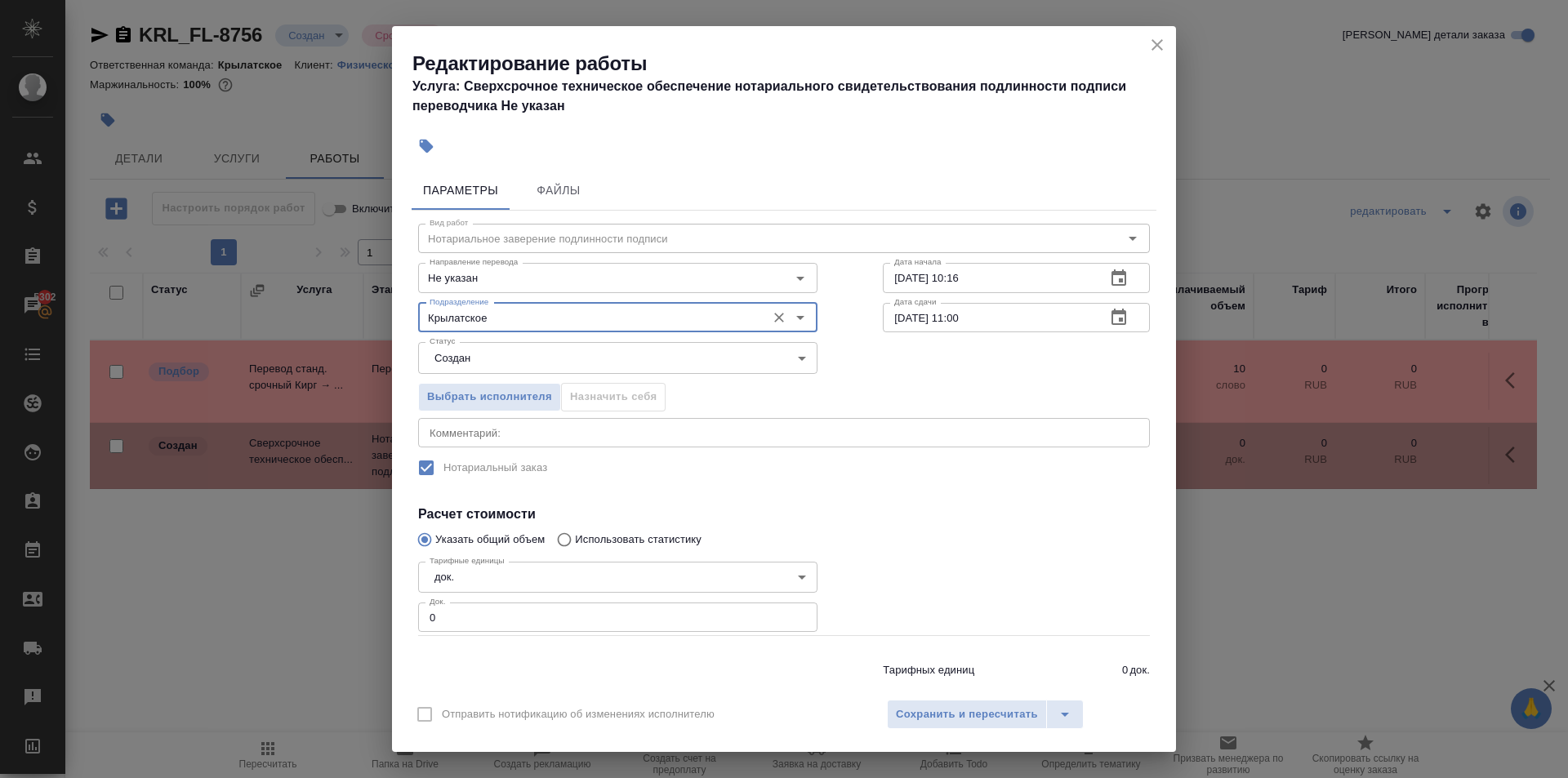
type input "Крылатское"
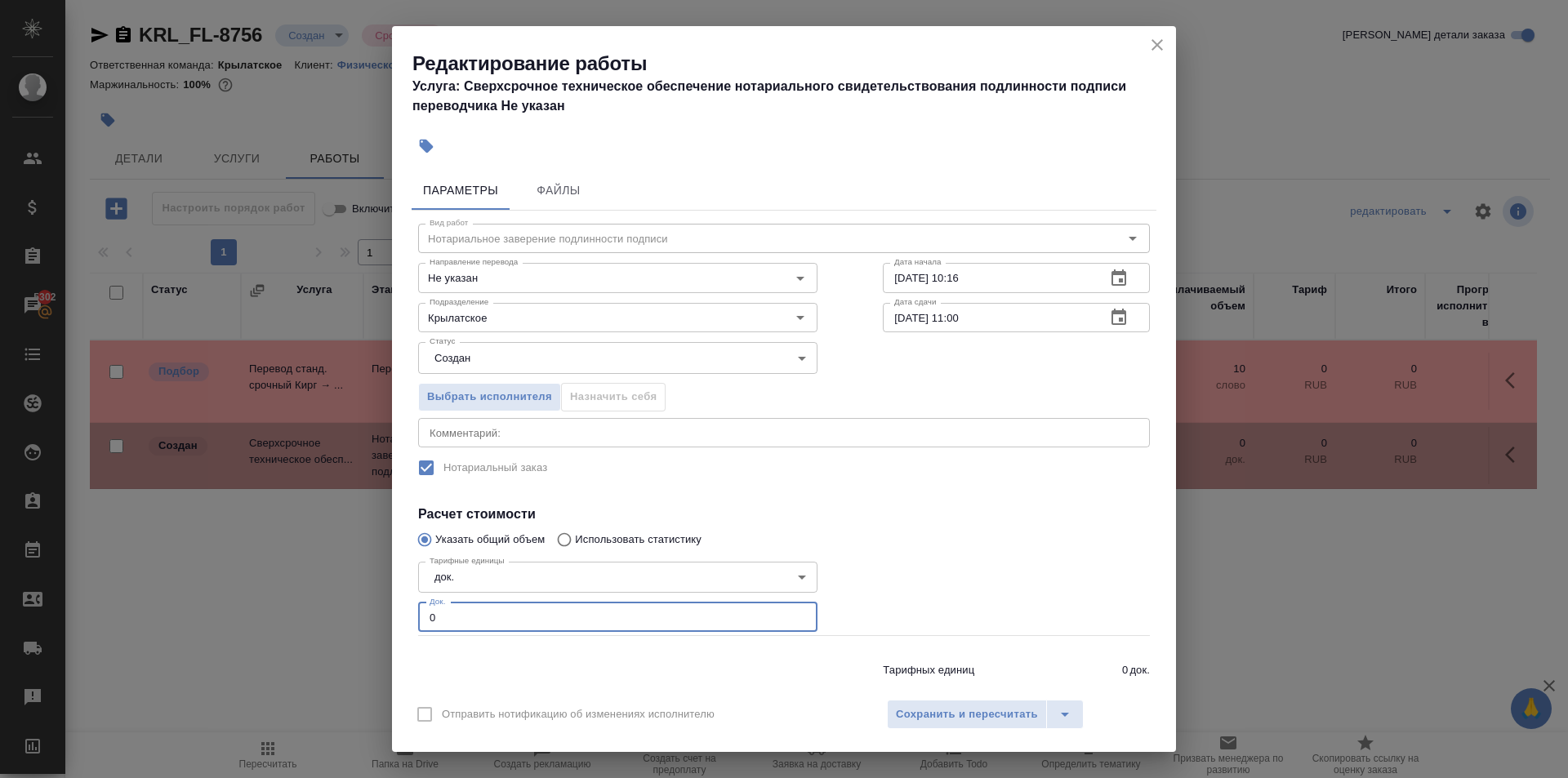
drag, startPoint x: 485, startPoint y: 619, endPoint x: 419, endPoint y: 610, distance: 66.6
click at [419, 610] on input "0" at bounding box center [618, 616] width 399 height 30
type input "1"
click at [1000, 724] on button "Сохранить и пересчитать" at bounding box center [967, 714] width 160 height 30
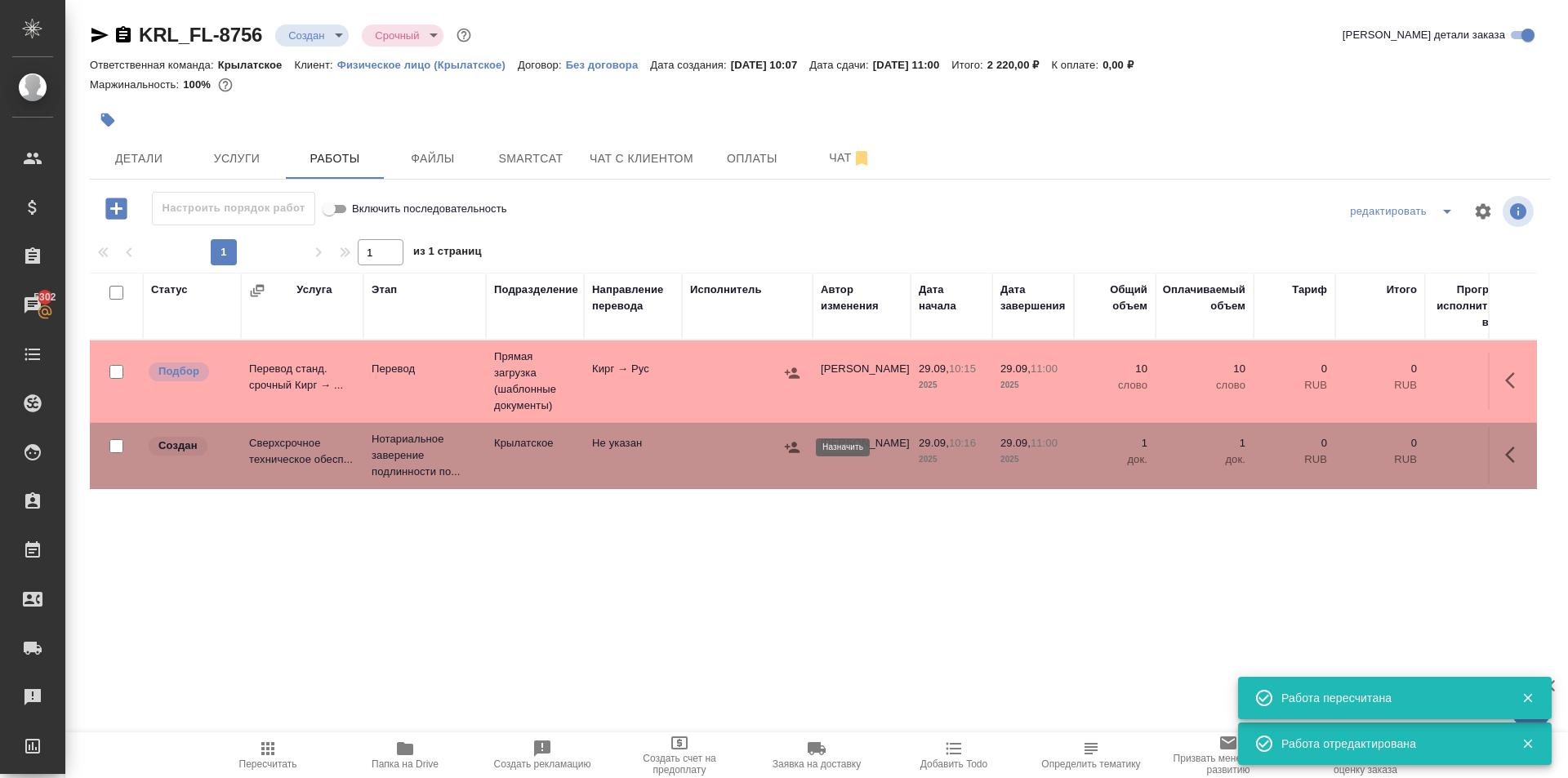
click at [790, 446] on icon "button" at bounding box center [791, 447] width 16 height 16
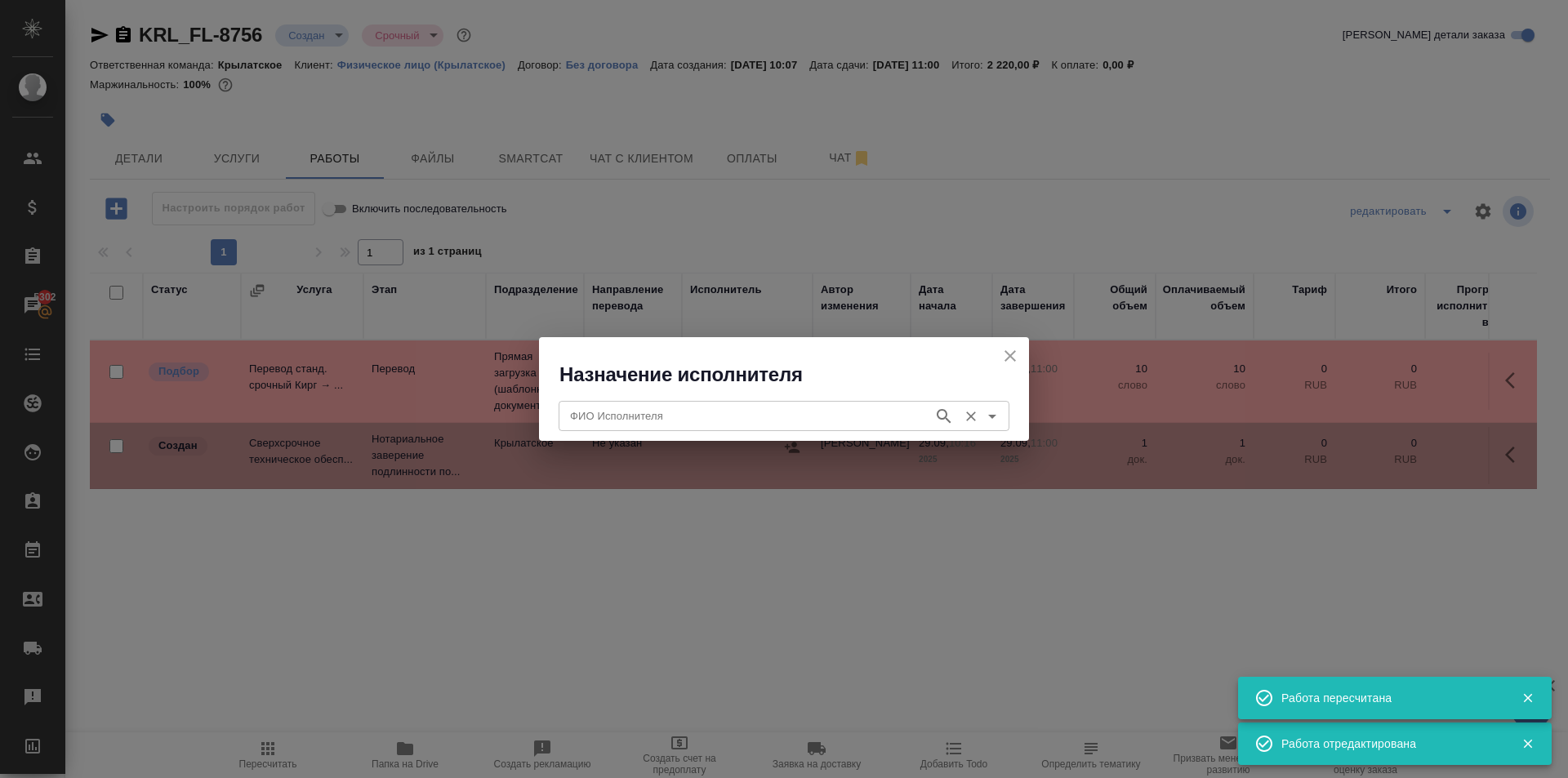
click at [654, 429] on div "ФИО Исполнителя" at bounding box center [784, 415] width 451 height 30
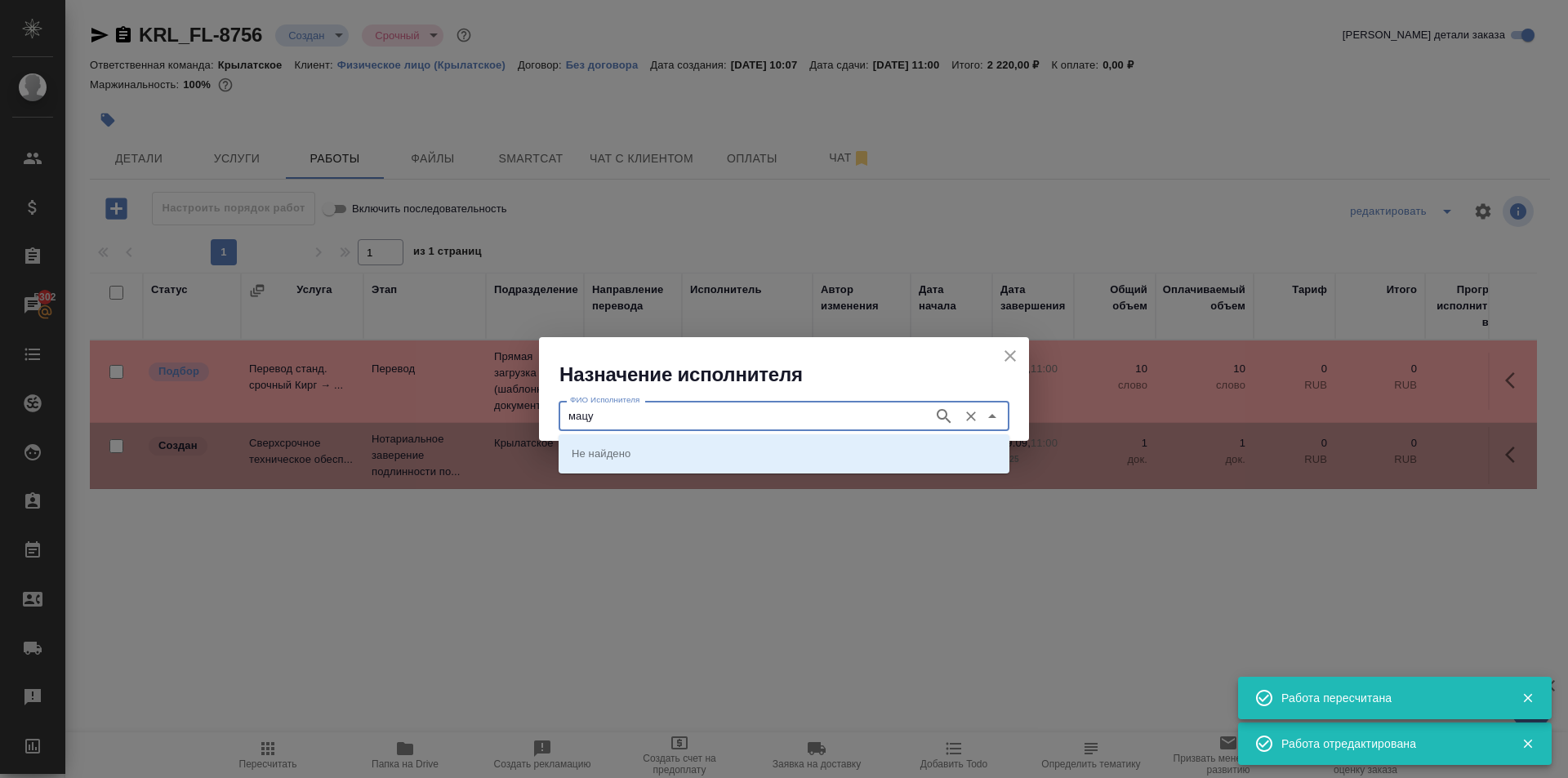
type input "мацу"
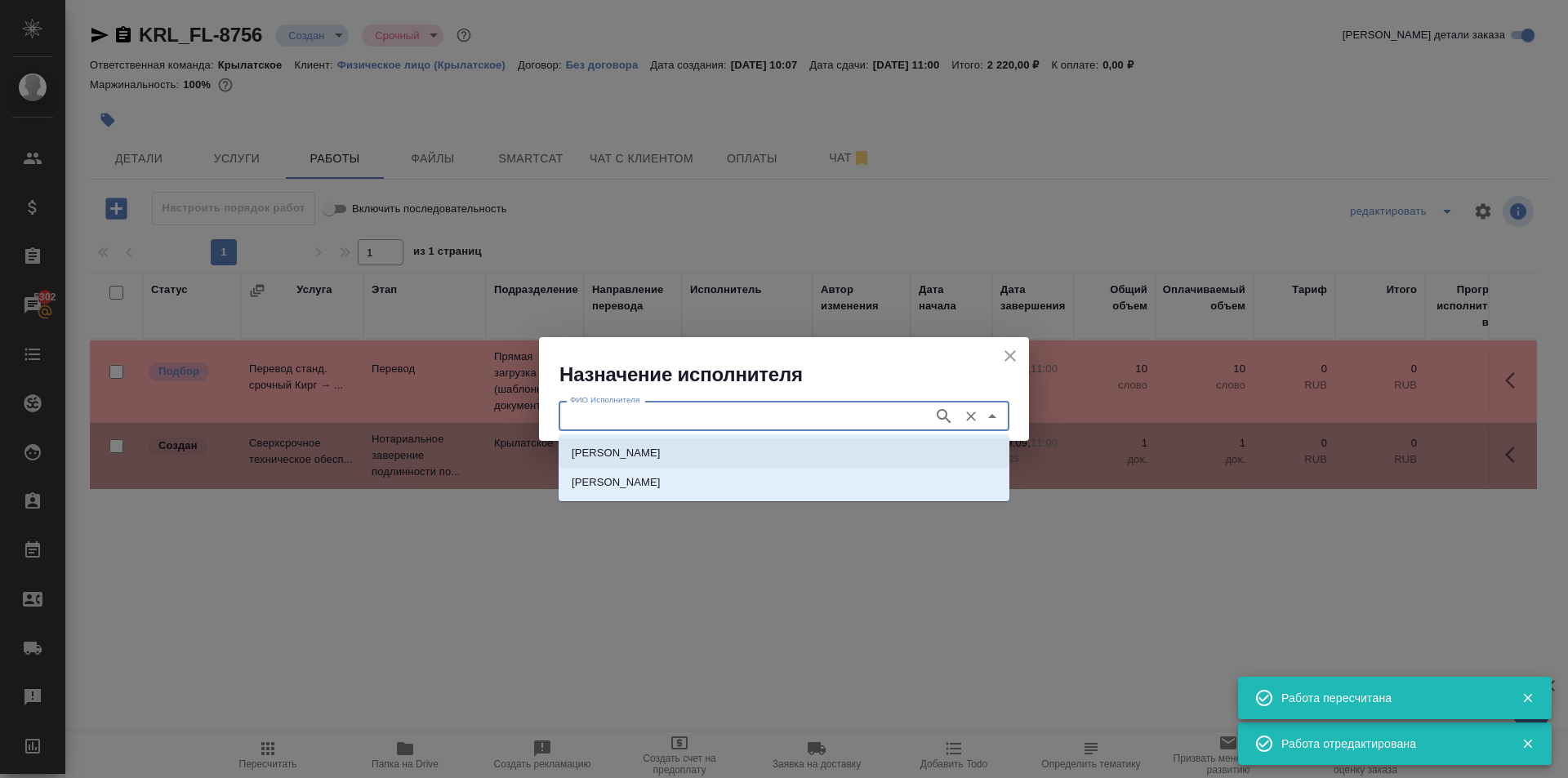
click at [661, 451] on p "НОТАРИУС Мацуленко Юлия Юрьевна" at bounding box center [616, 452] width 89 height 16
type input "НОТАРИУС Мацуленко Юлия Юрьевна"
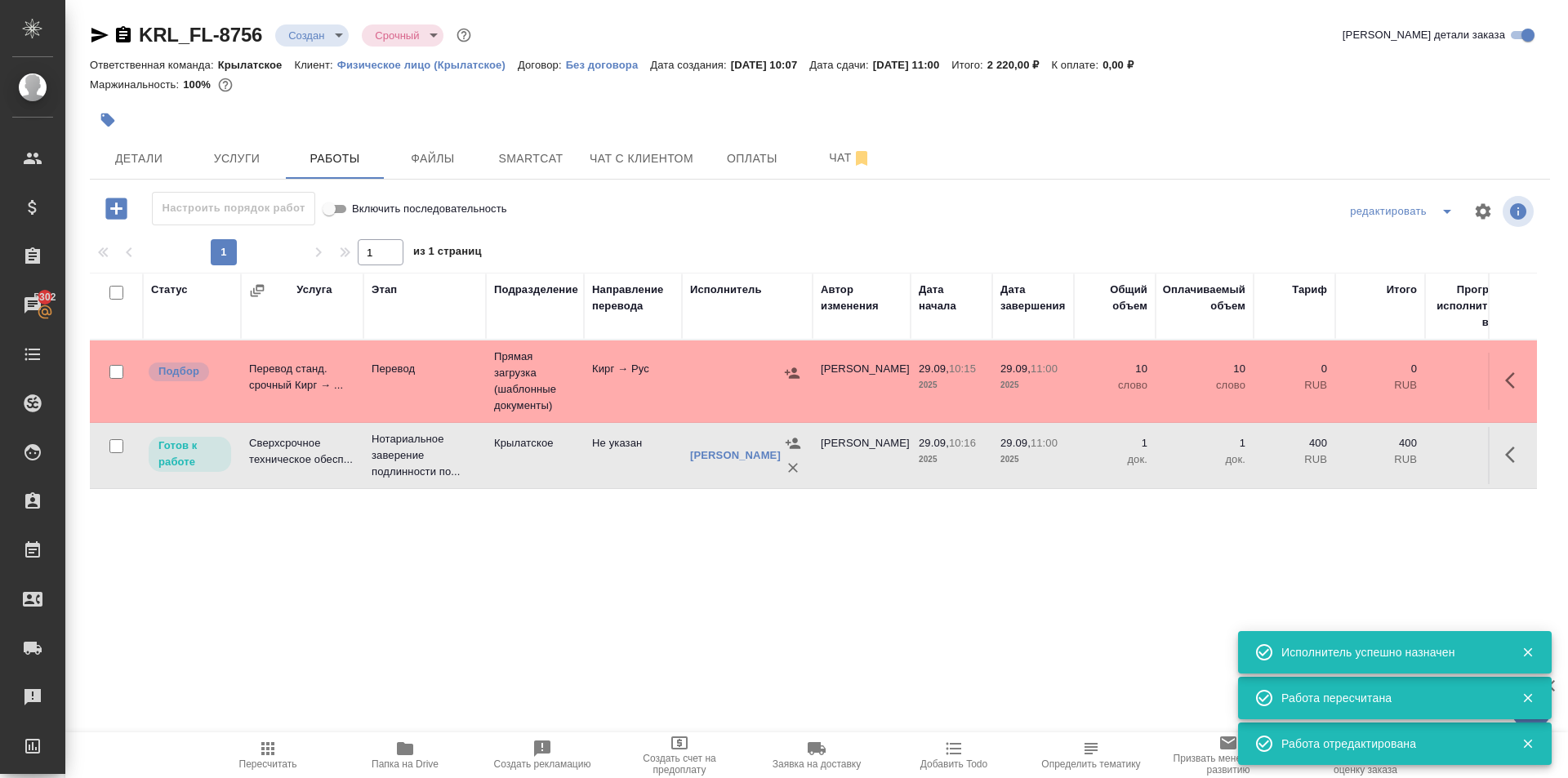
click at [285, 741] on span "Пересчитать" at bounding box center [268, 753] width 118 height 31
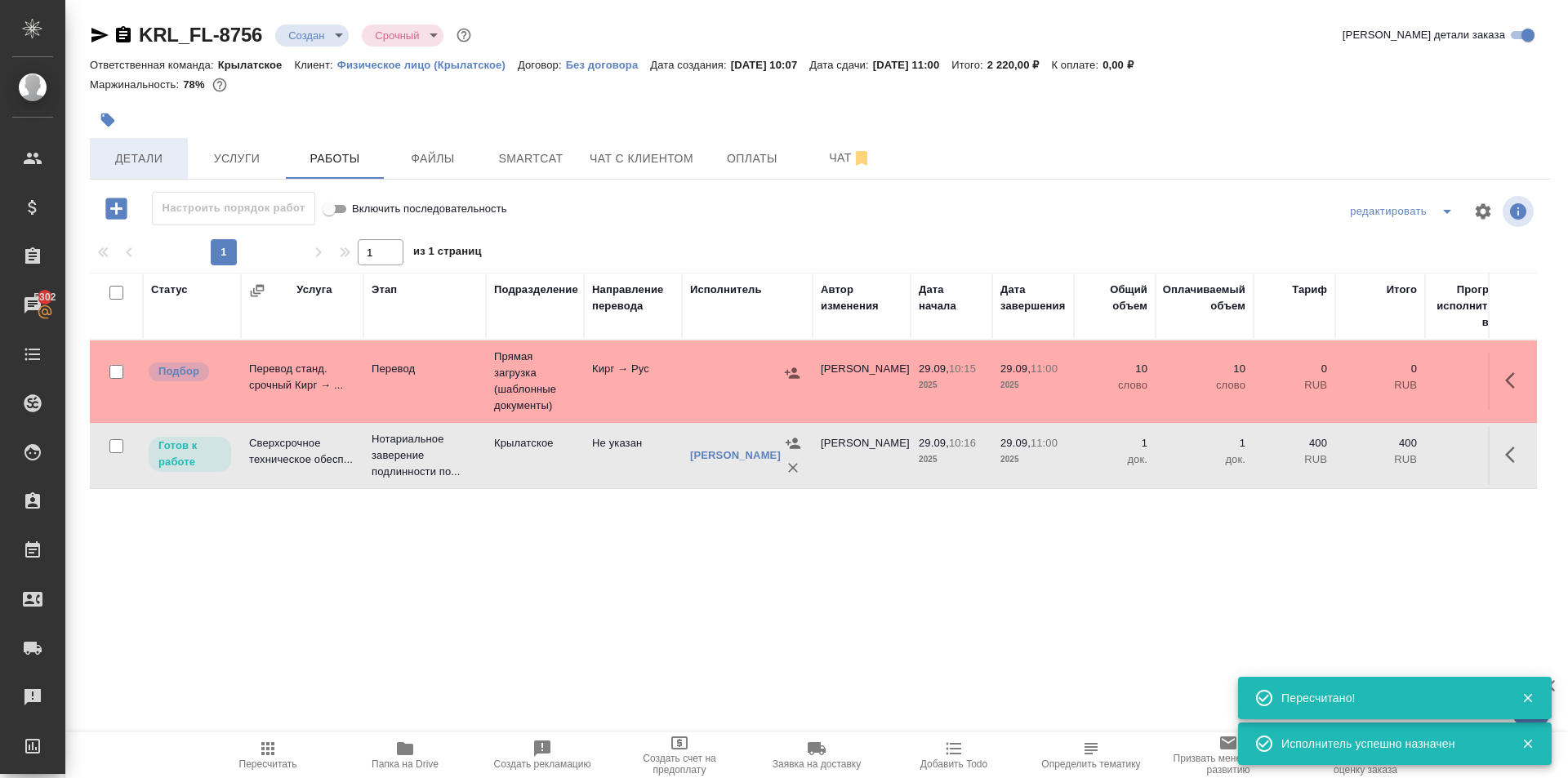
click at [174, 146] on button "Детали" at bounding box center [139, 158] width 98 height 41
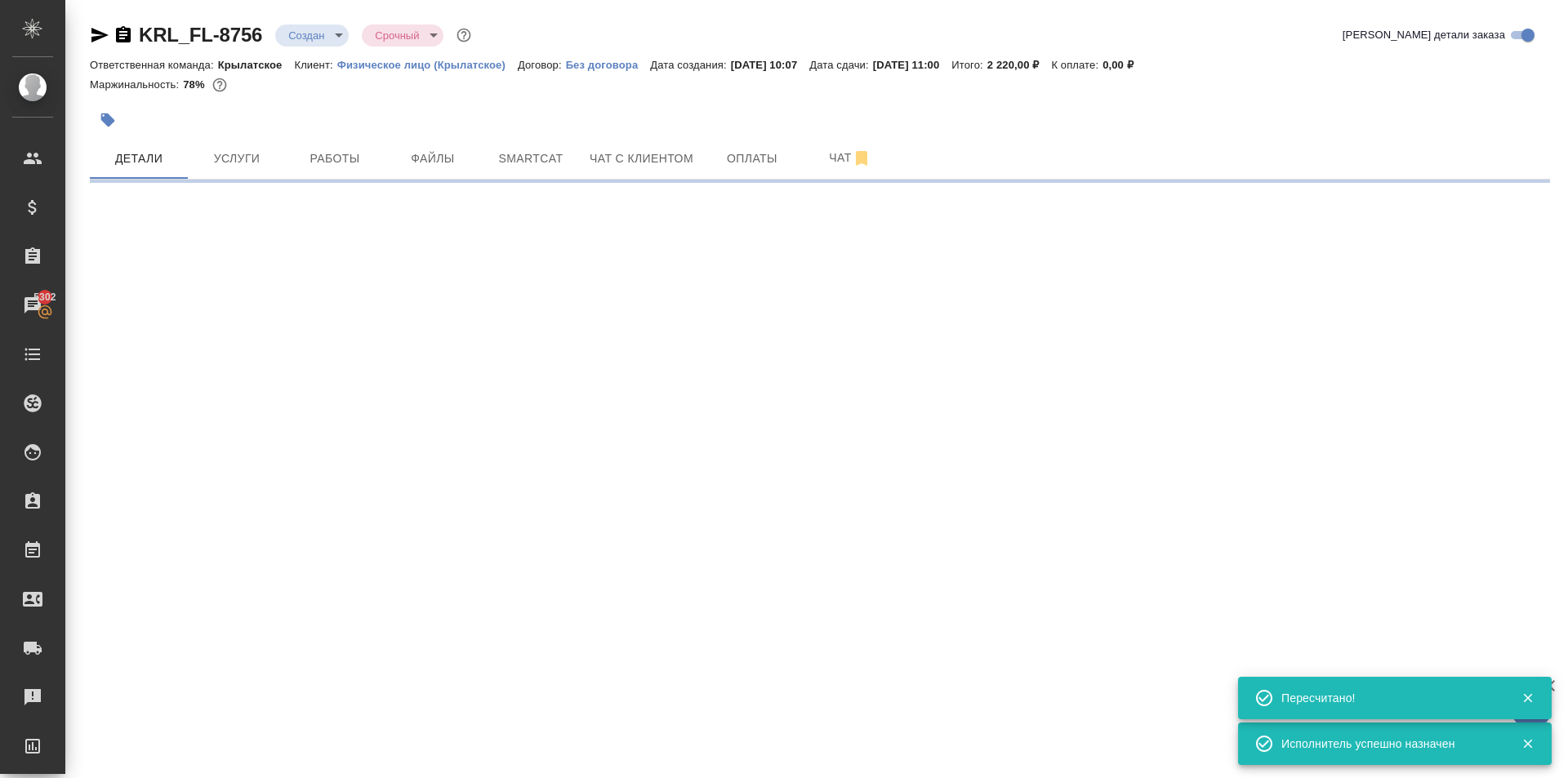
select select "RU"
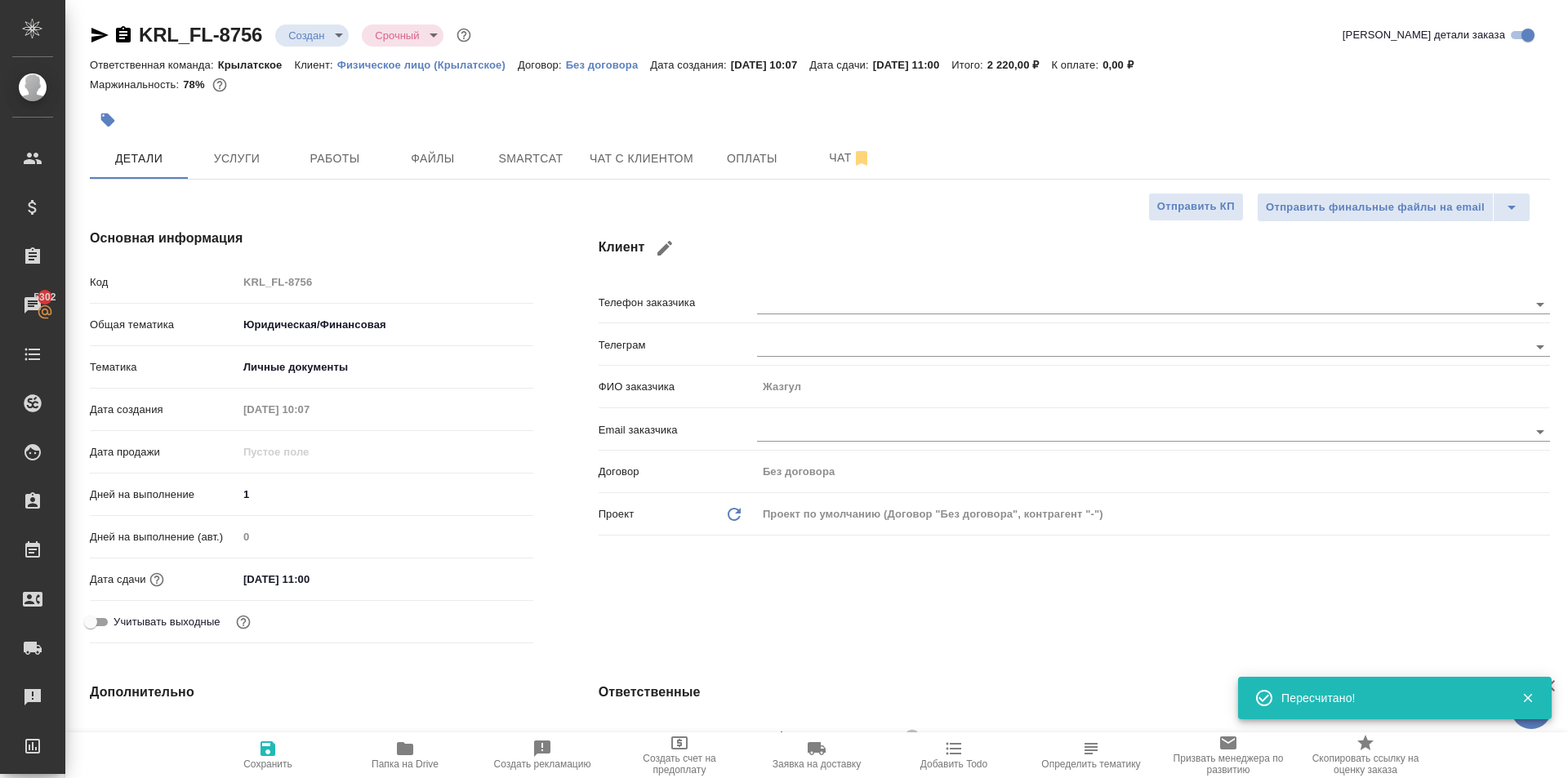
type textarea "x"
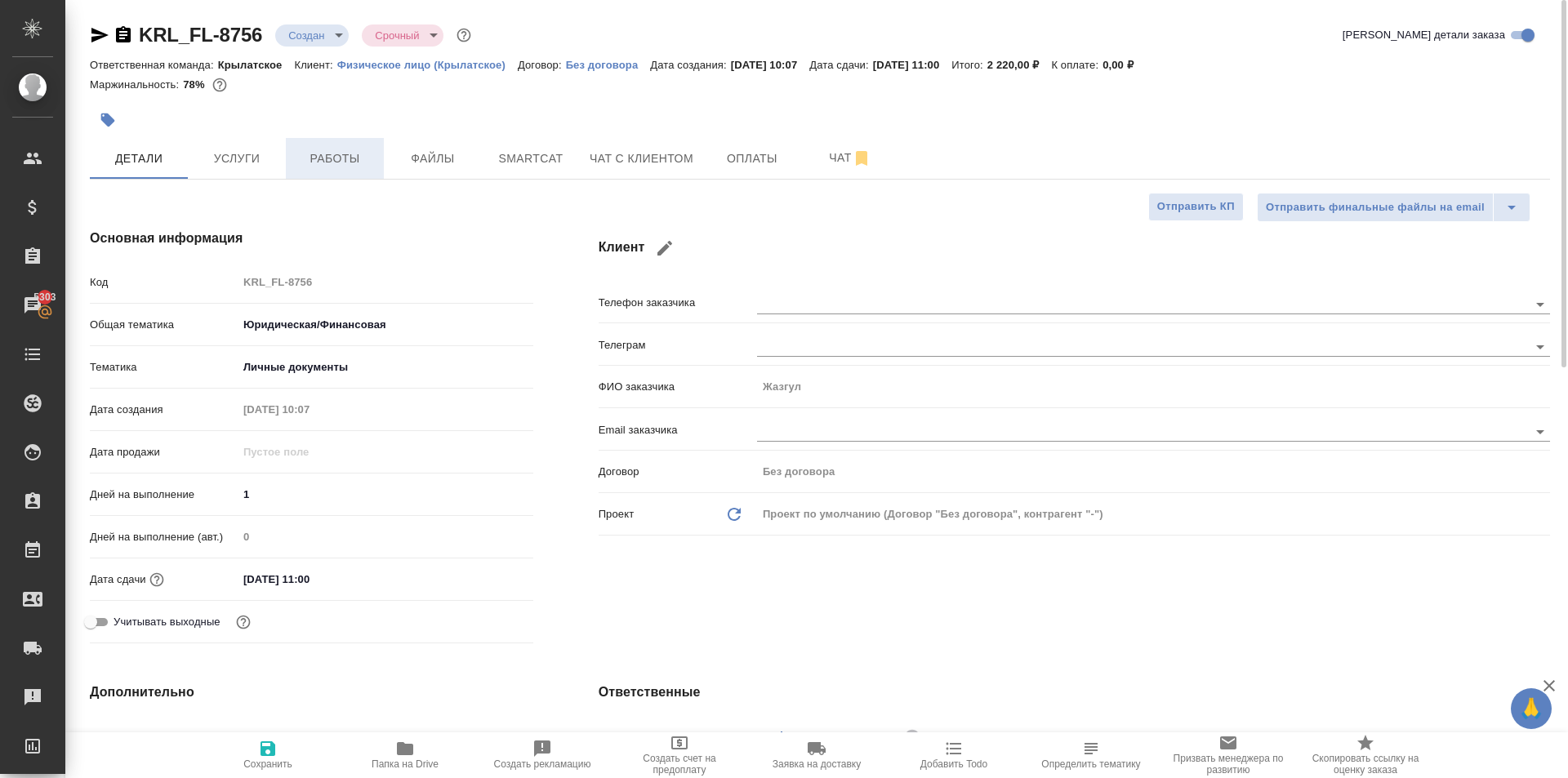
click at [317, 155] on span "Работы" at bounding box center [335, 158] width 79 height 20
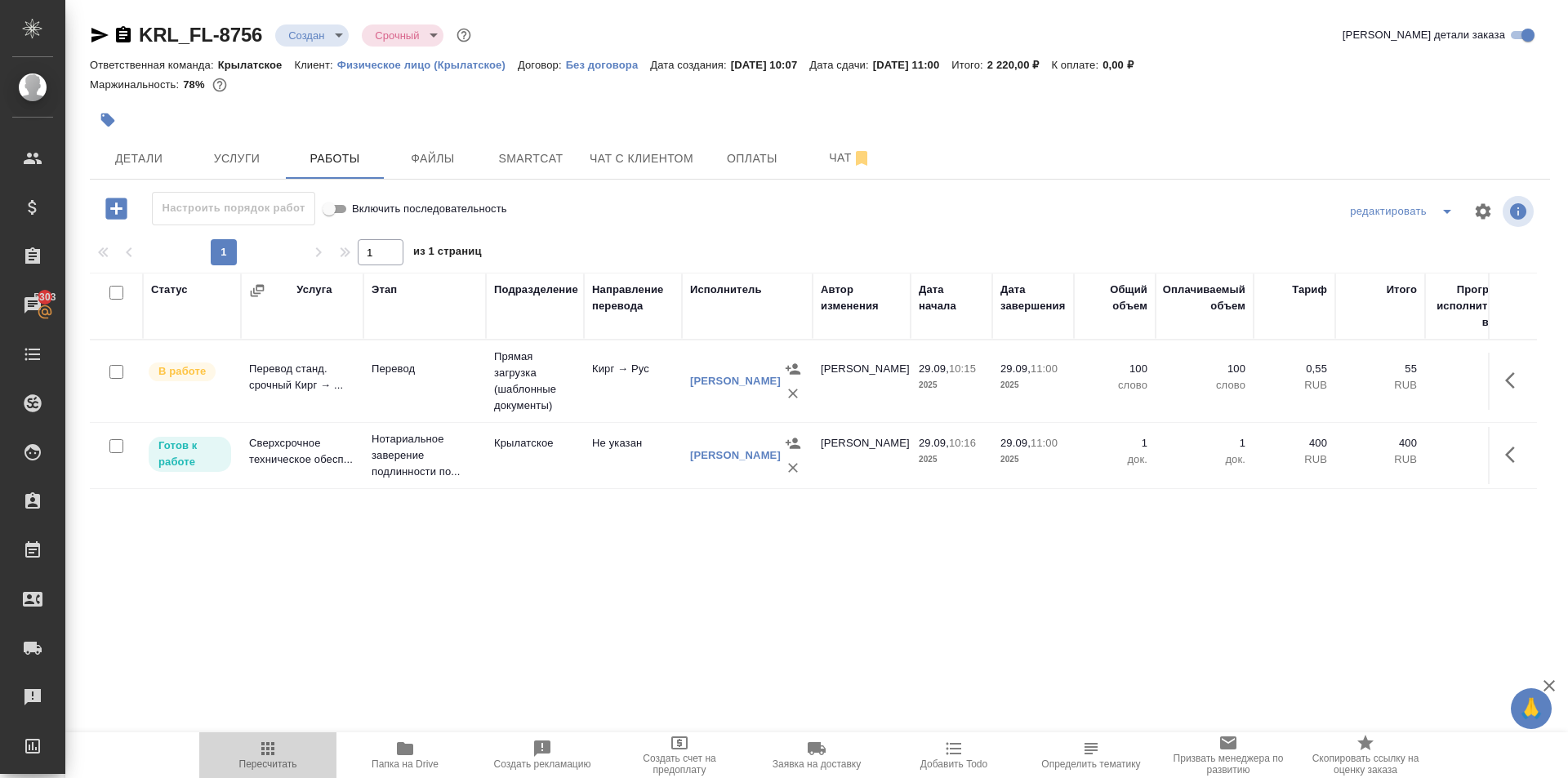
click at [280, 763] on span "Пересчитать" at bounding box center [268, 764] width 58 height 11
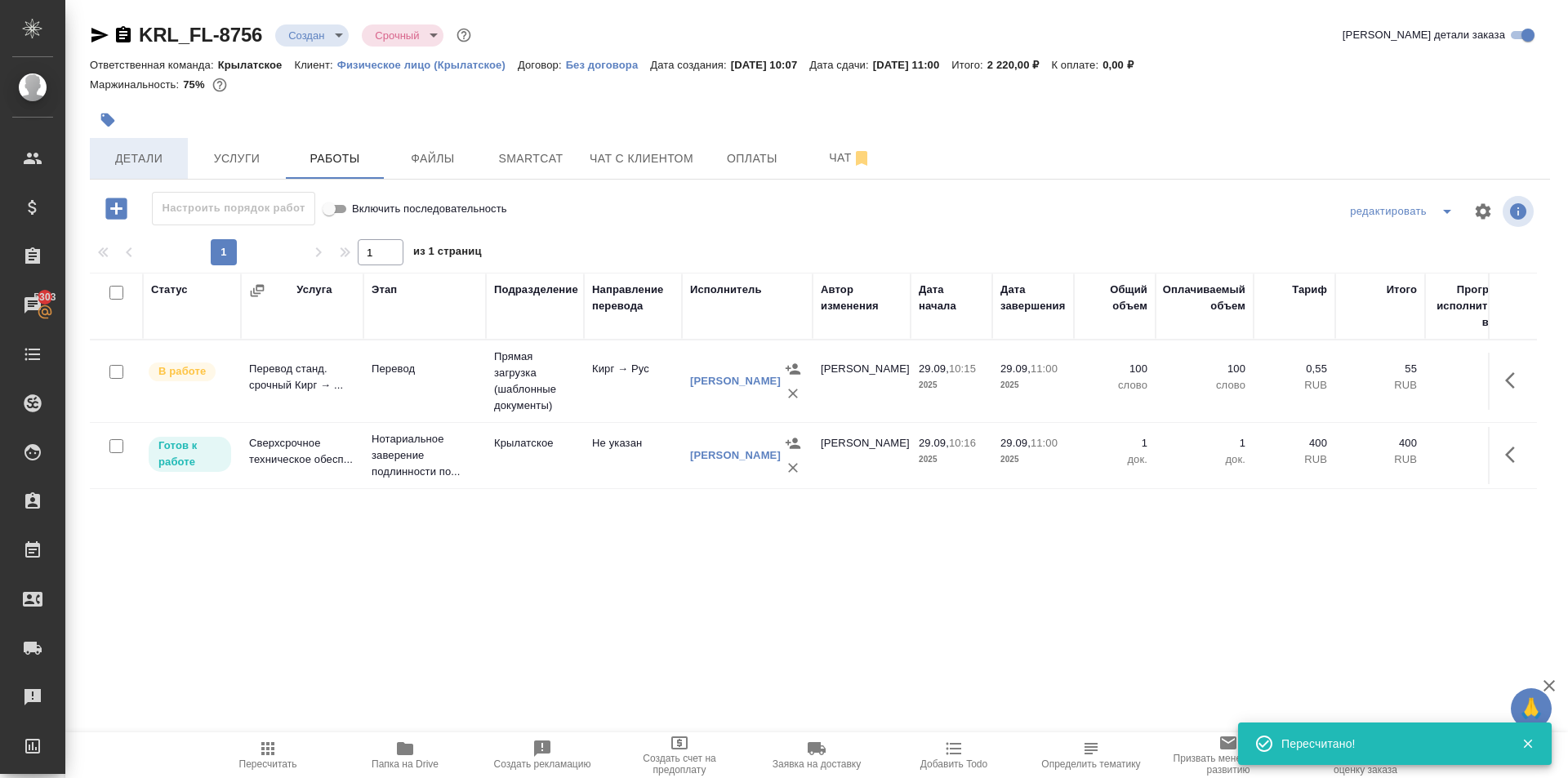
click at [166, 163] on span "Детали" at bounding box center [139, 158] width 79 height 20
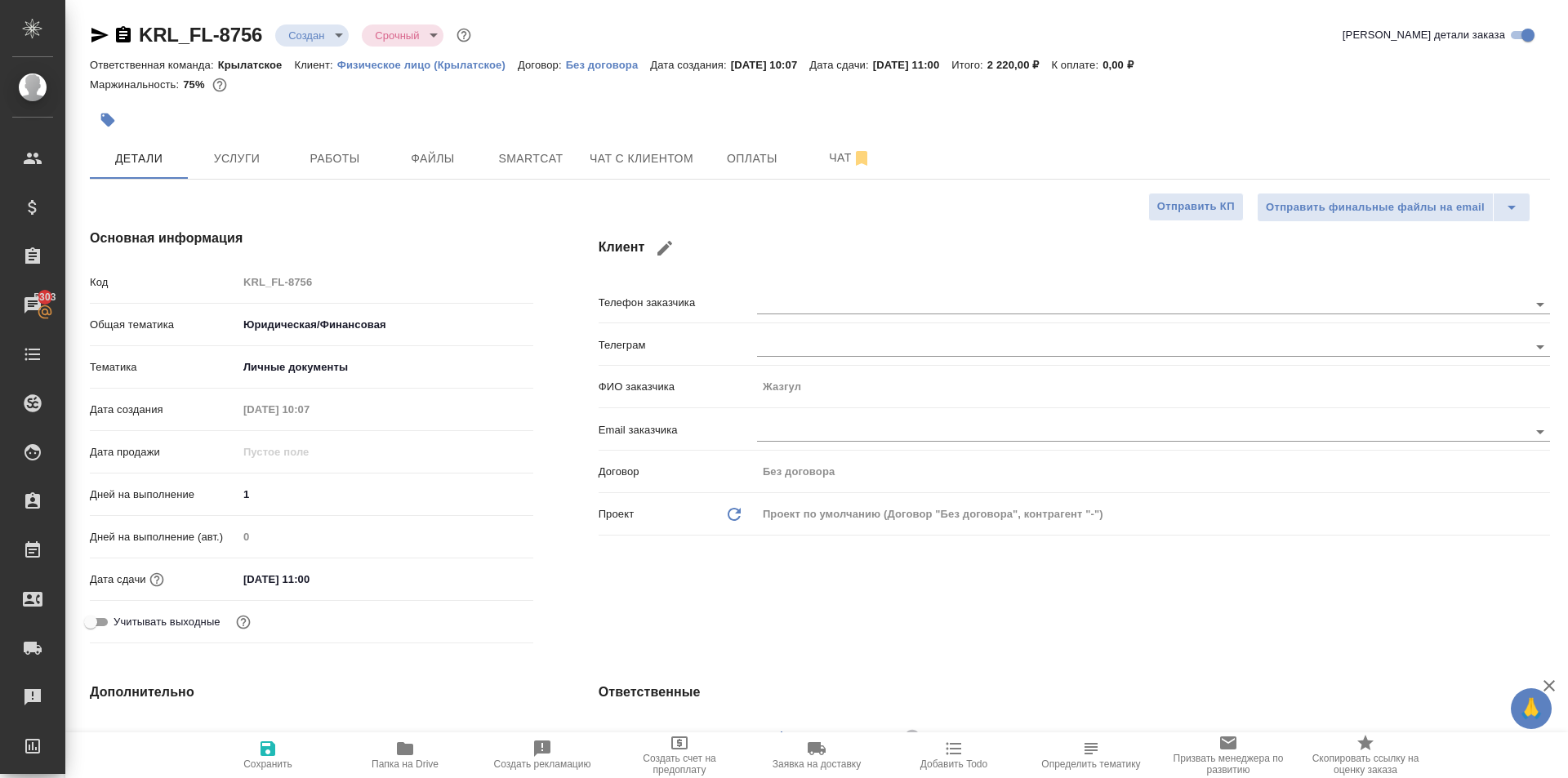
scroll to position [408, 0]
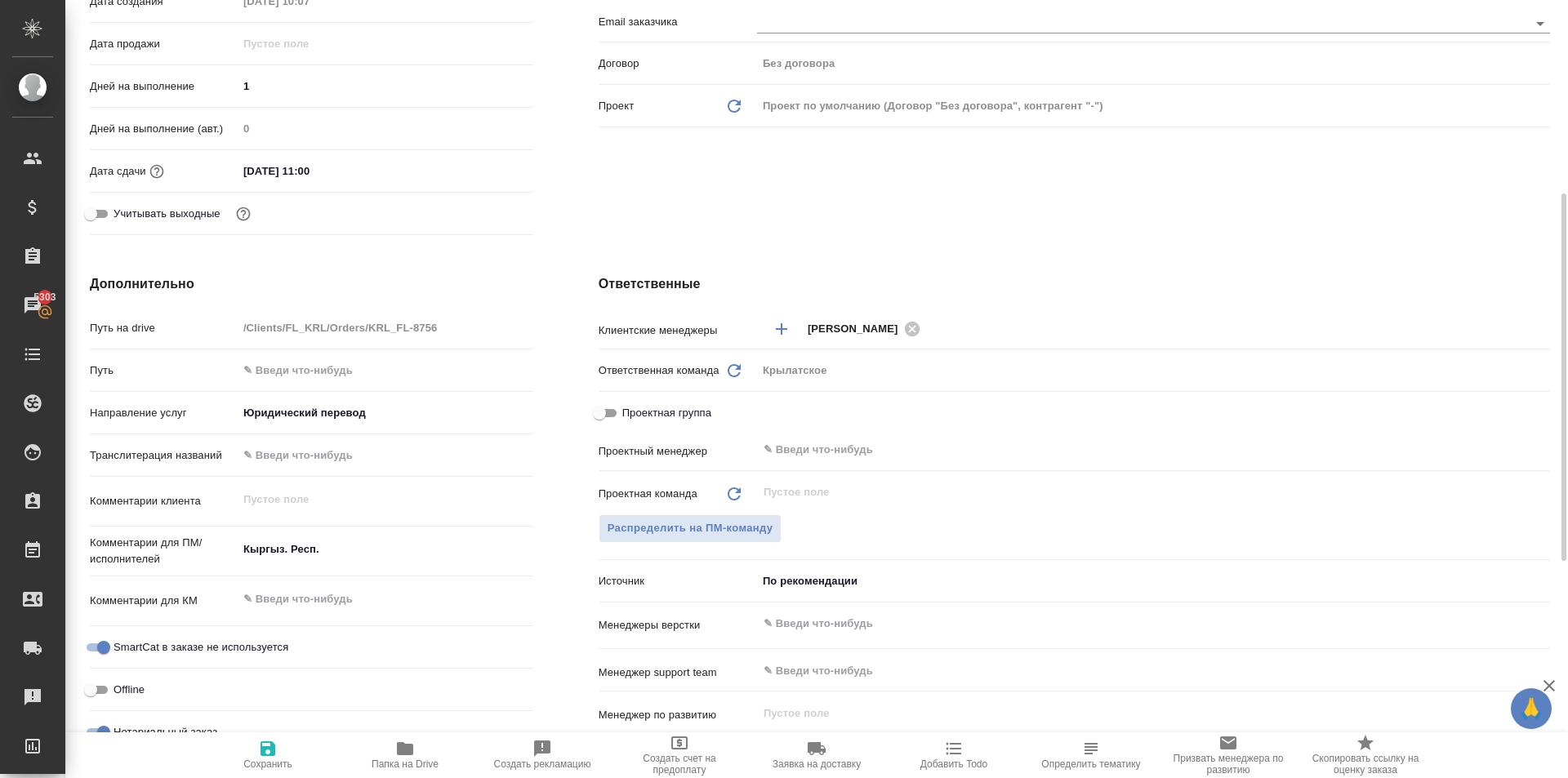
click at [779, 433] on div "Проектная группа" at bounding box center [1074, 416] width 951 height 36
click at [790, 447] on input "text" at bounding box center [1126, 450] width 729 height 19
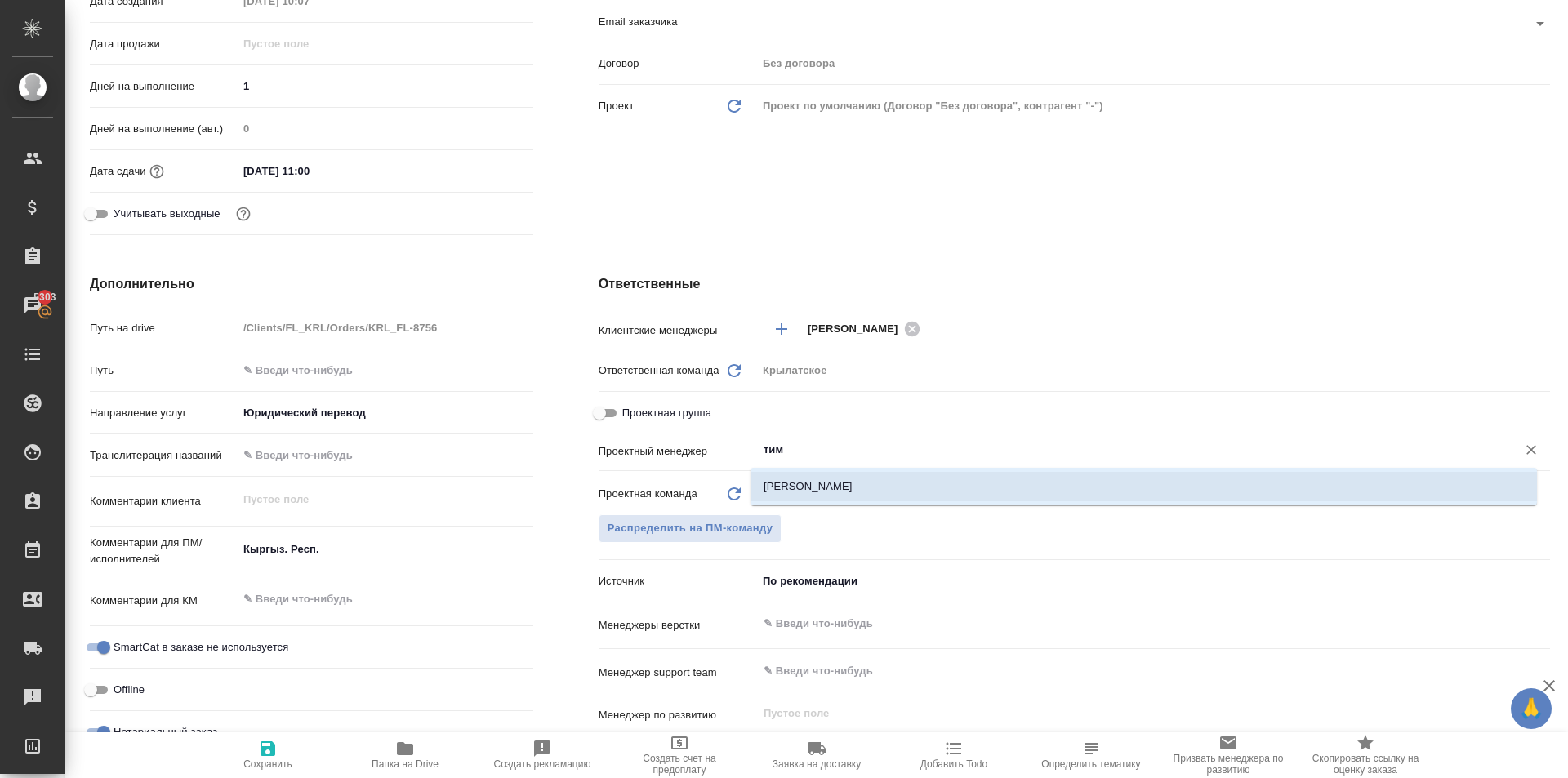
drag, startPoint x: 819, startPoint y: 483, endPoint x: 601, endPoint y: 565, distance: 232.9
click at [818, 484] on li "[PERSON_NAME]" at bounding box center [1144, 486] width 786 height 30
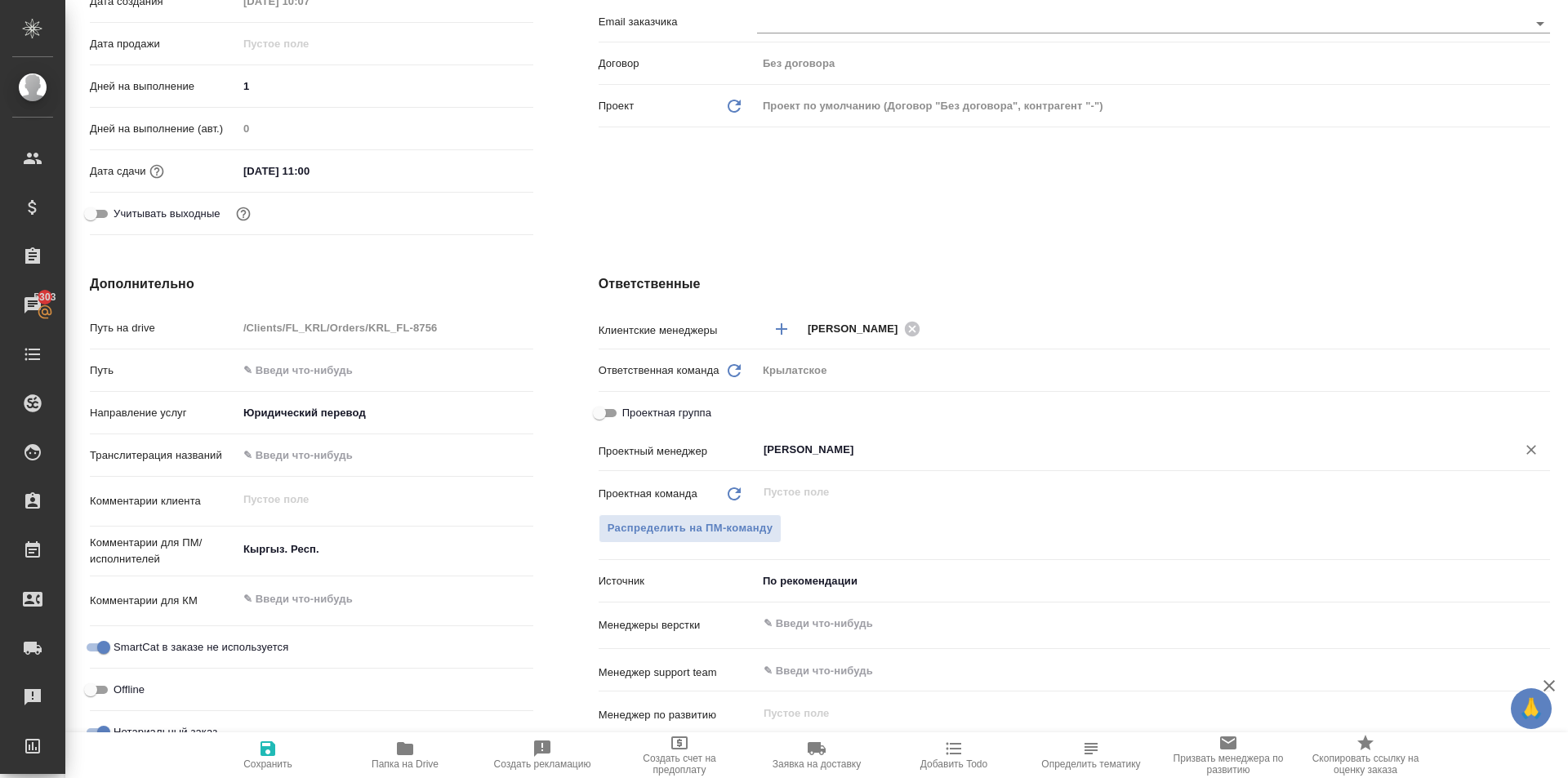
click at [247, 765] on span "Сохранить" at bounding box center [268, 764] width 49 height 11
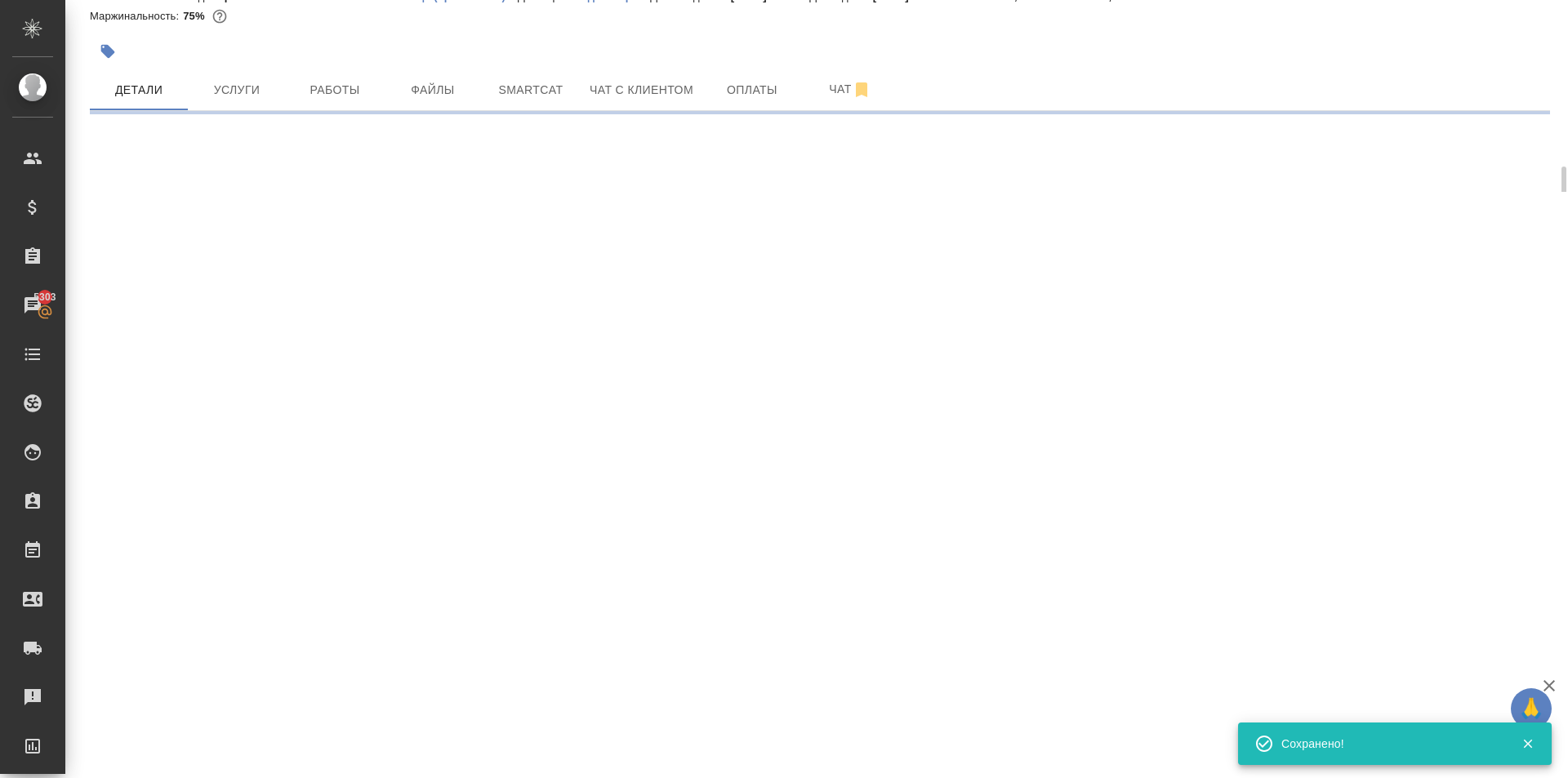
scroll to position [0, 0]
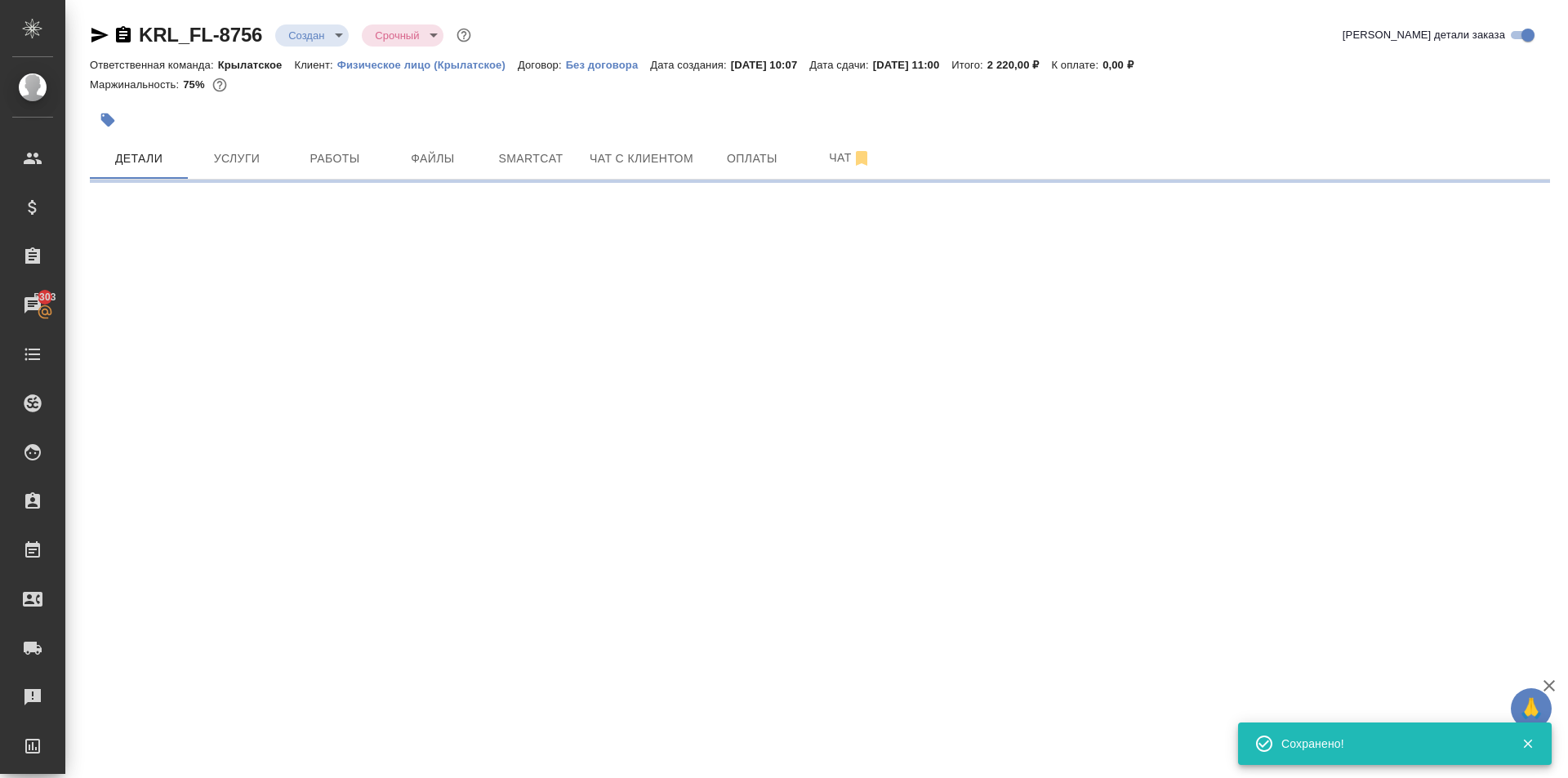
click at [335, 38] on body "🙏 .cls-1 fill:#fff; AWATERA Kasymov Timur Клиенты Спецификации Заказы 5303 Чаты…" at bounding box center [784, 389] width 1568 height 778
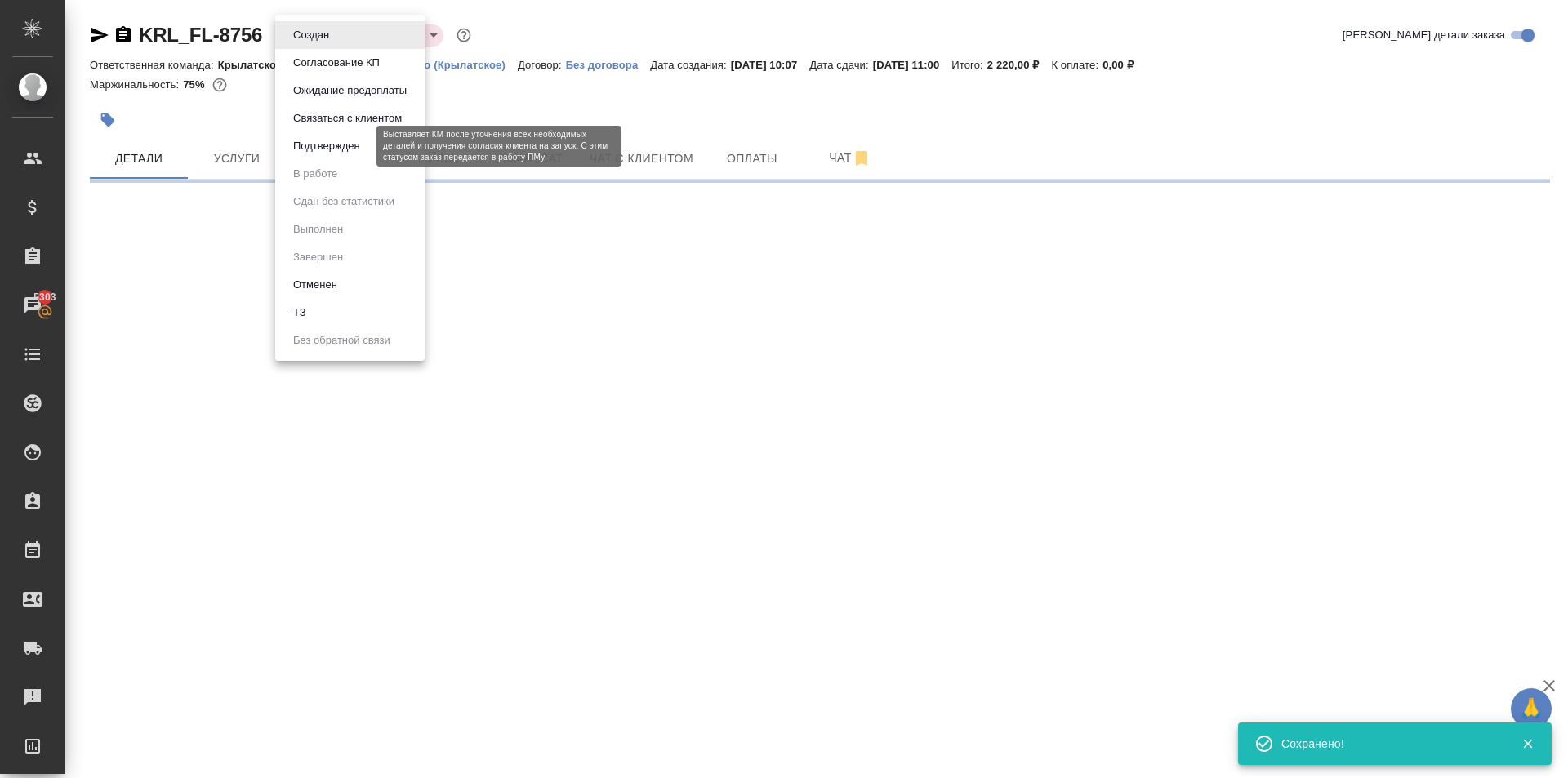
click at [356, 146] on button "Подтвержден" at bounding box center [326, 146] width 77 height 18
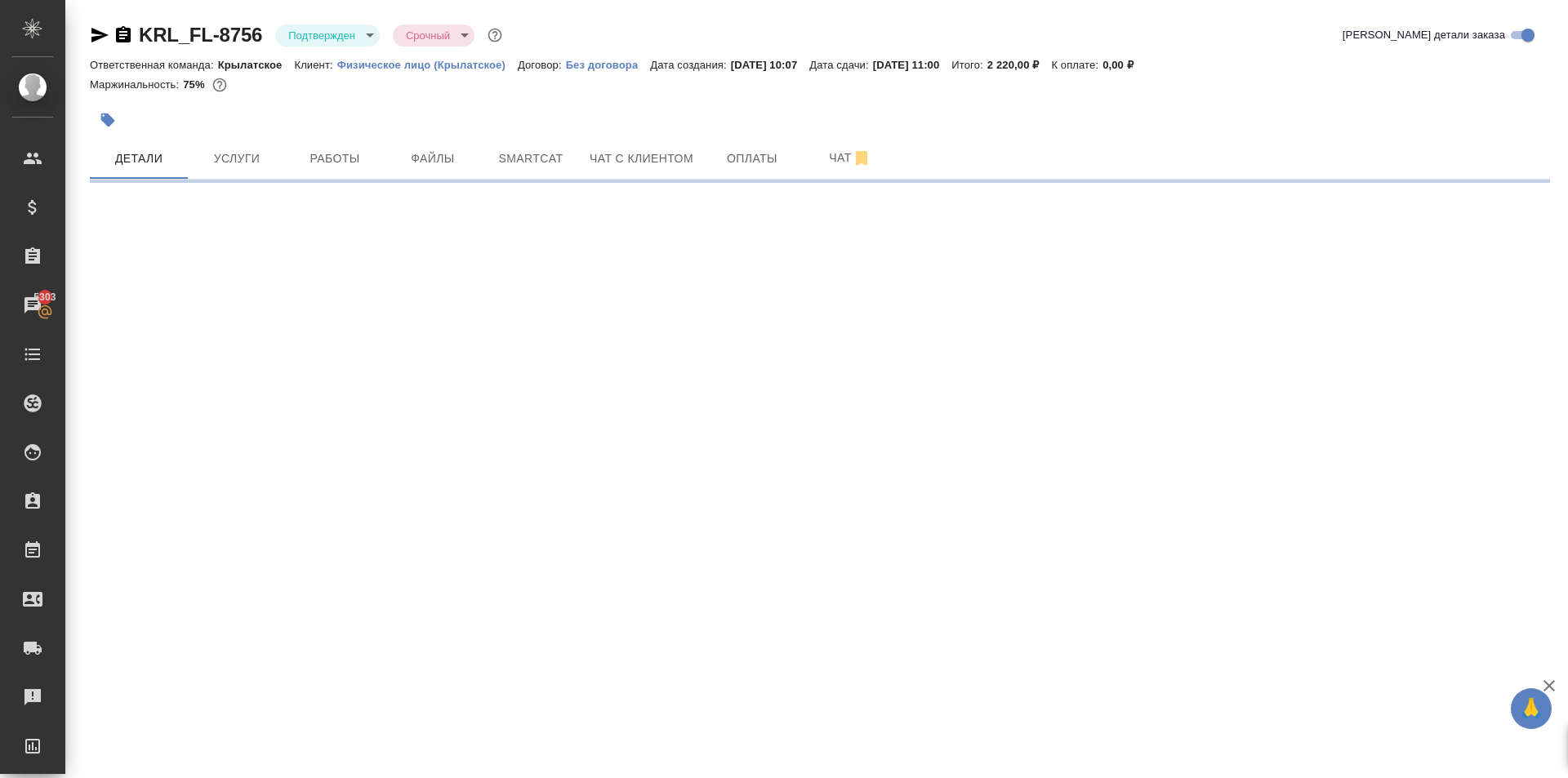
click at [330, 37] on body "🙏 .cls-1 fill:#fff; AWATERA Kasymov Timur Клиенты Спецификации Заказы 5303 Чаты…" at bounding box center [784, 389] width 1568 height 778
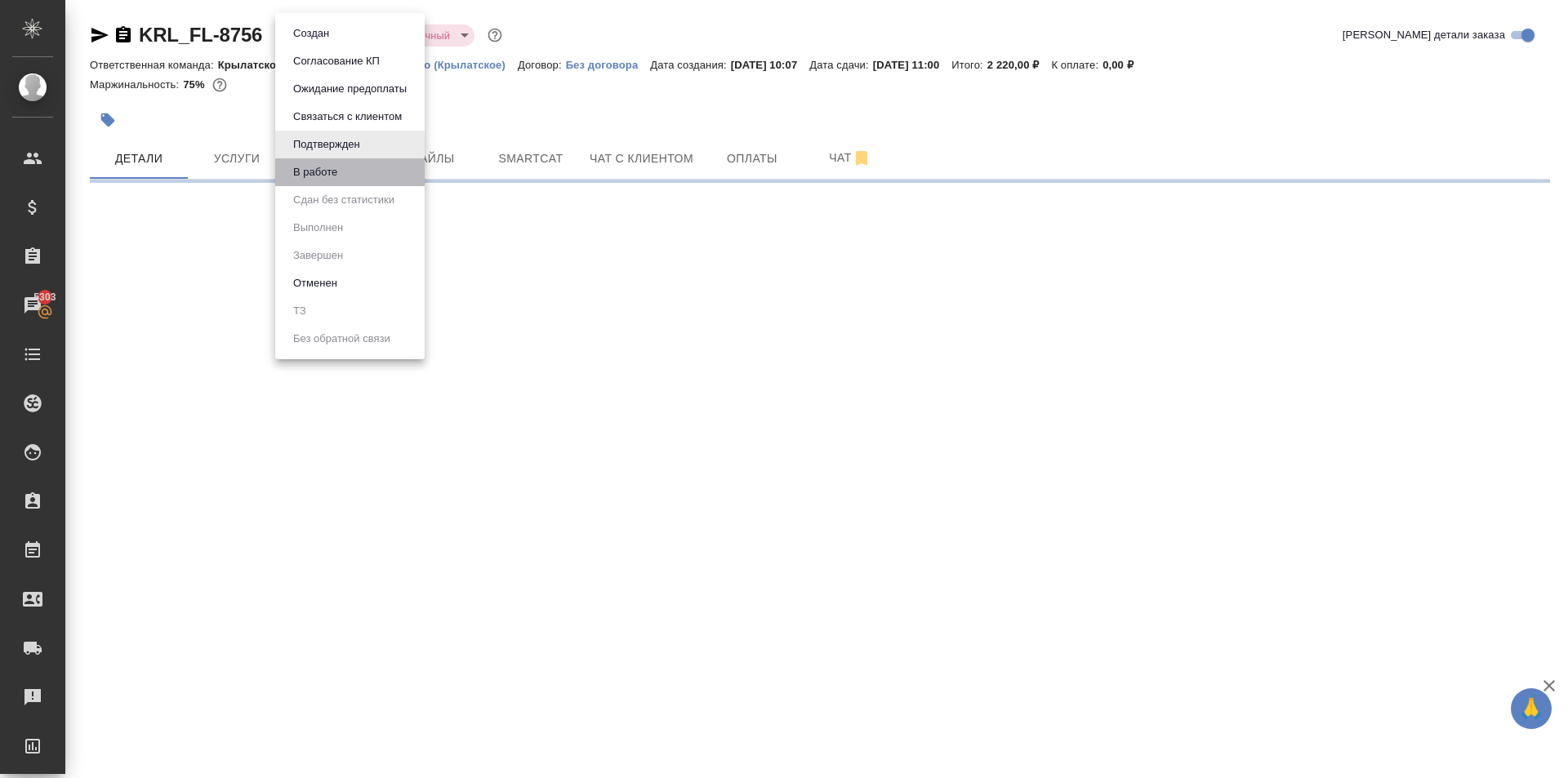
click at [360, 174] on li "В работе" at bounding box center [350, 172] width 149 height 28
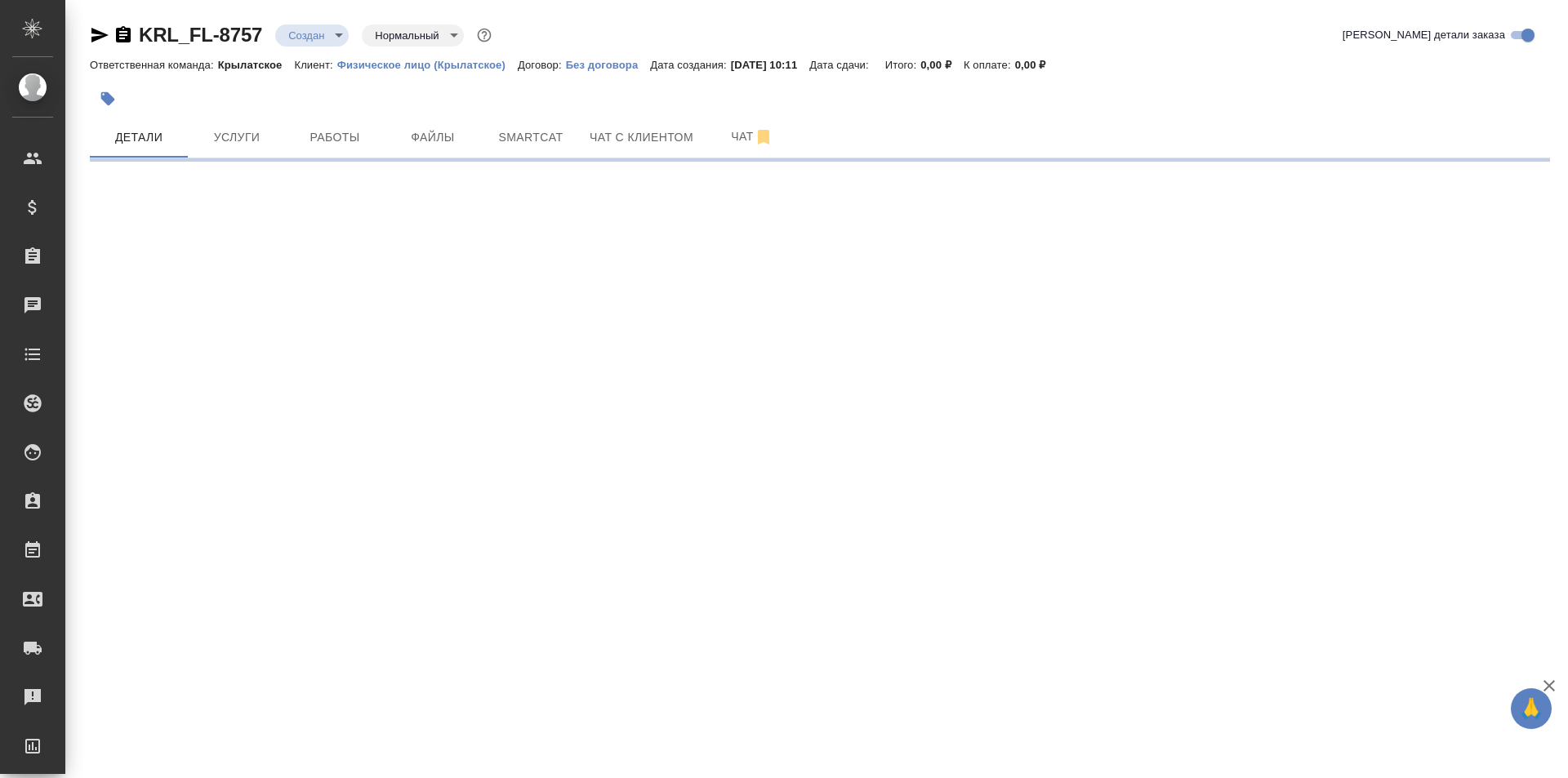
select select "RU"
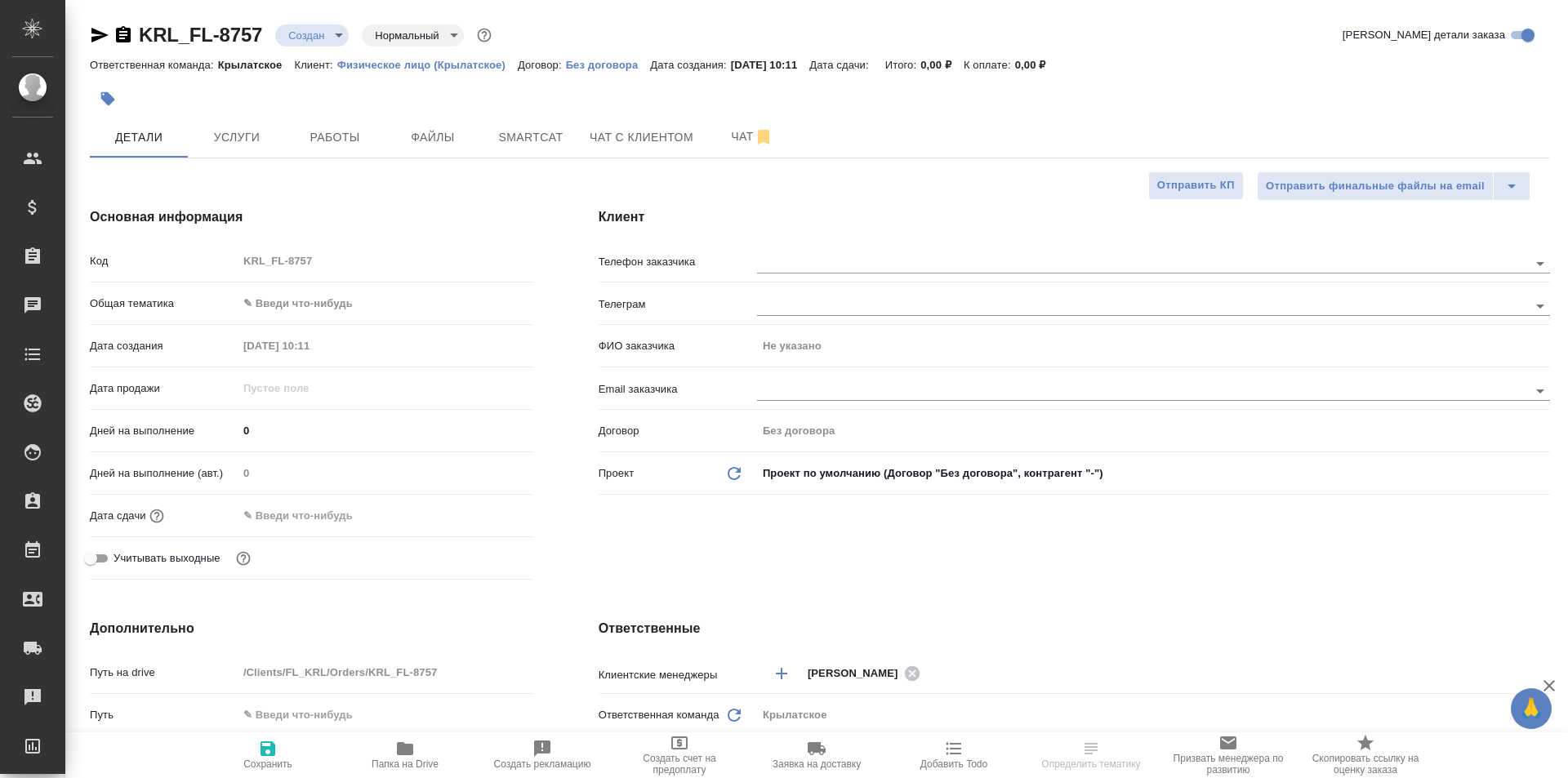
type textarea "x"
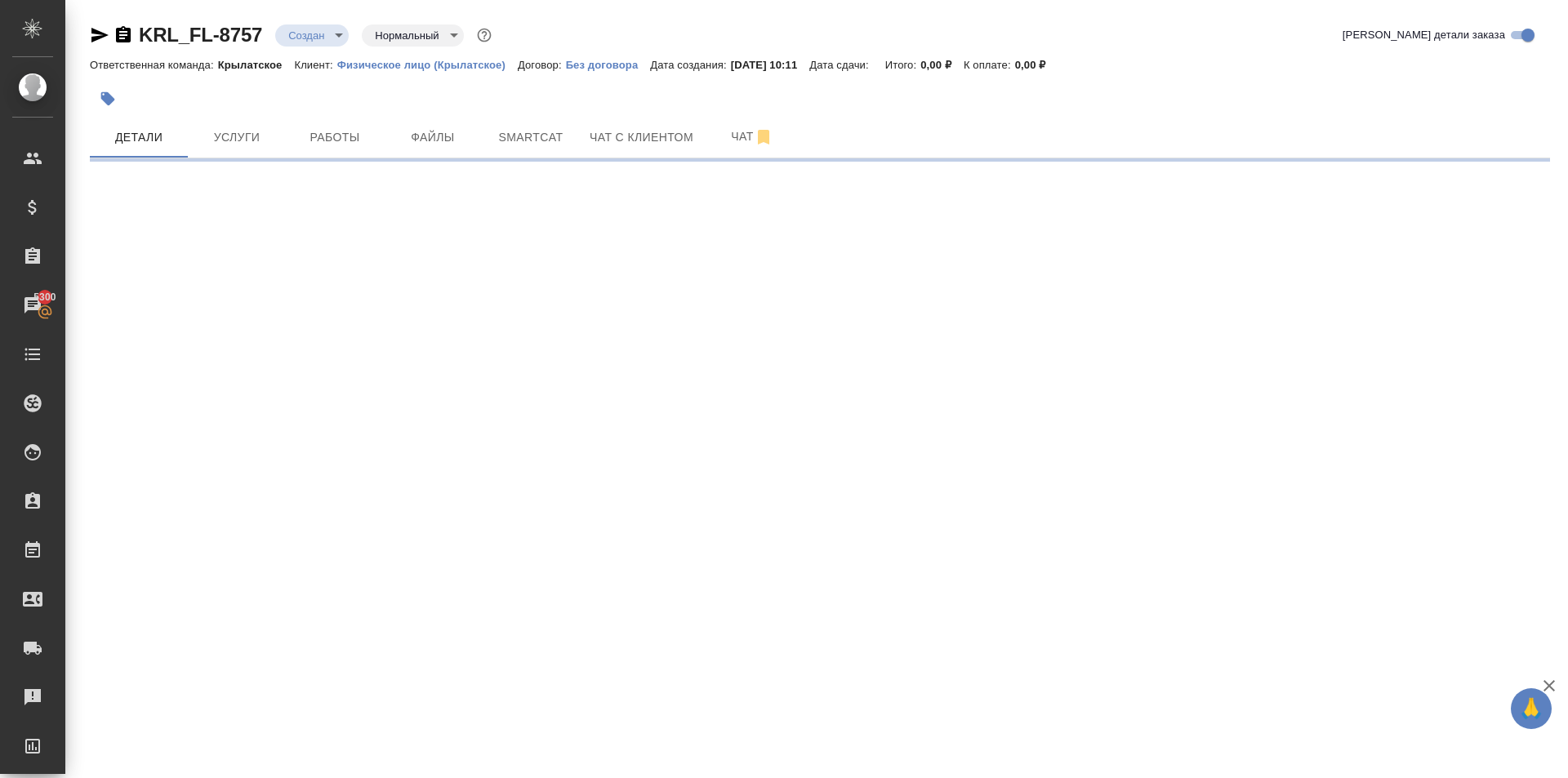
select select "RU"
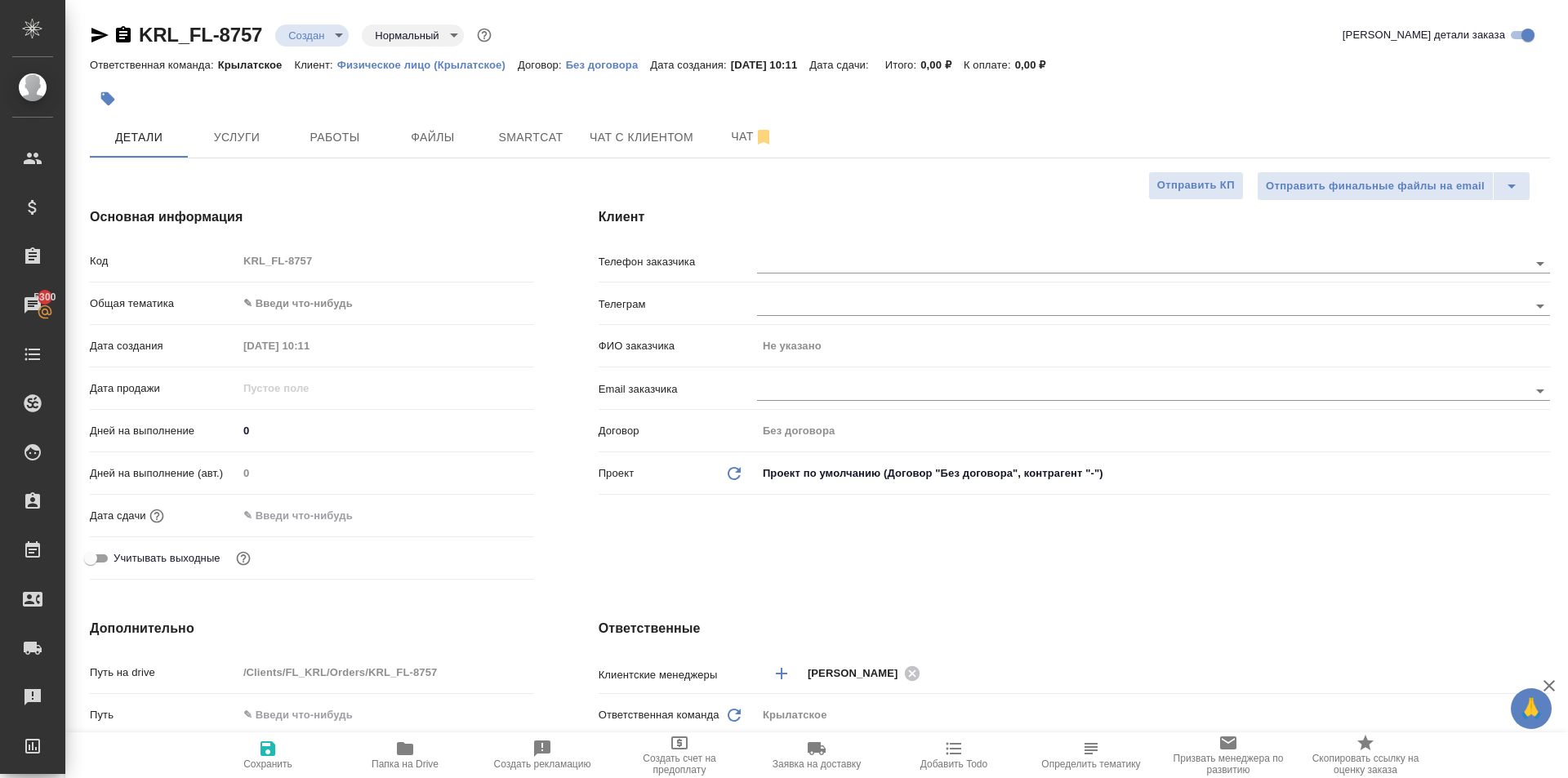
type textarea "x"
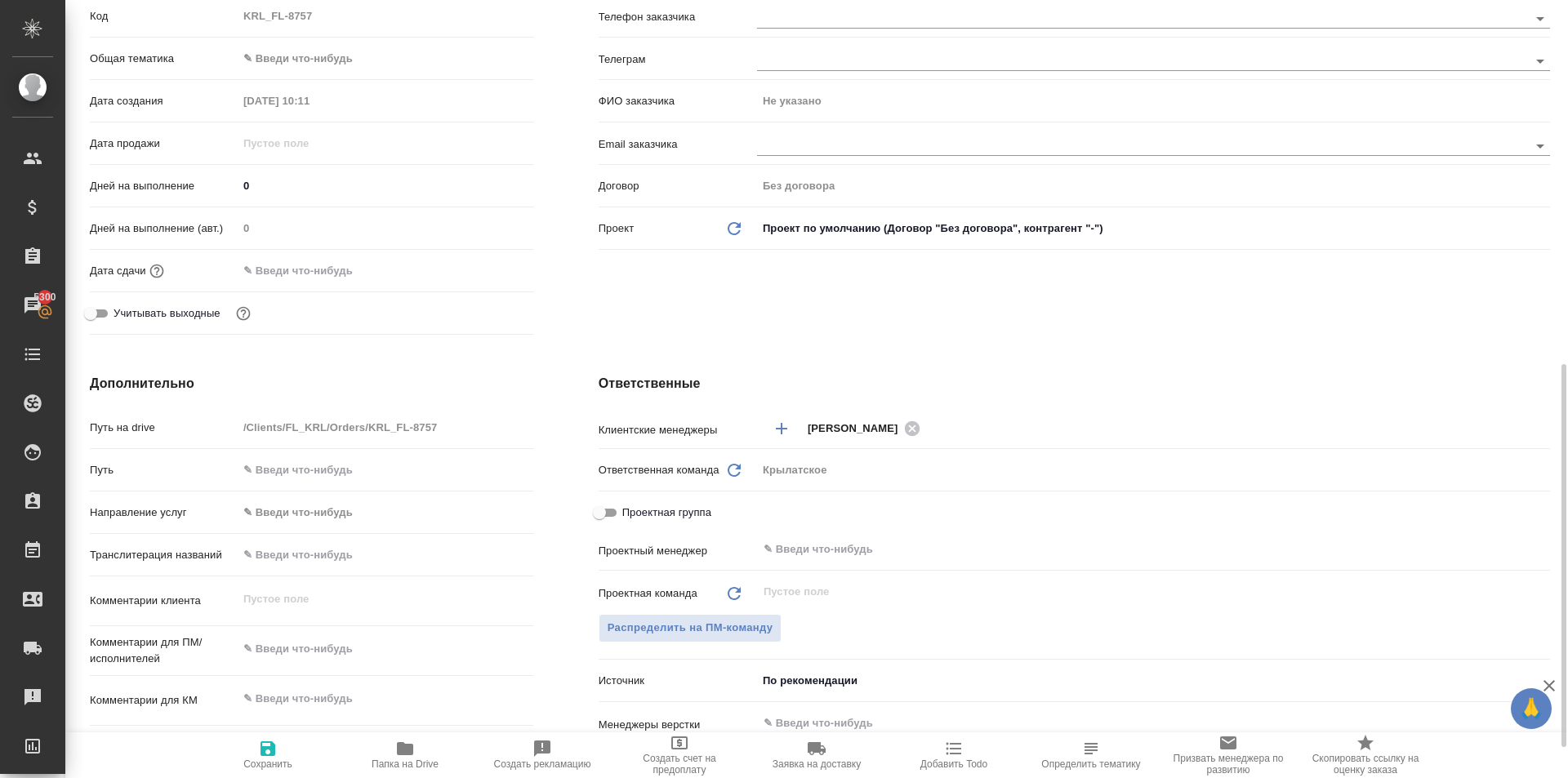
scroll to position [408, 0]
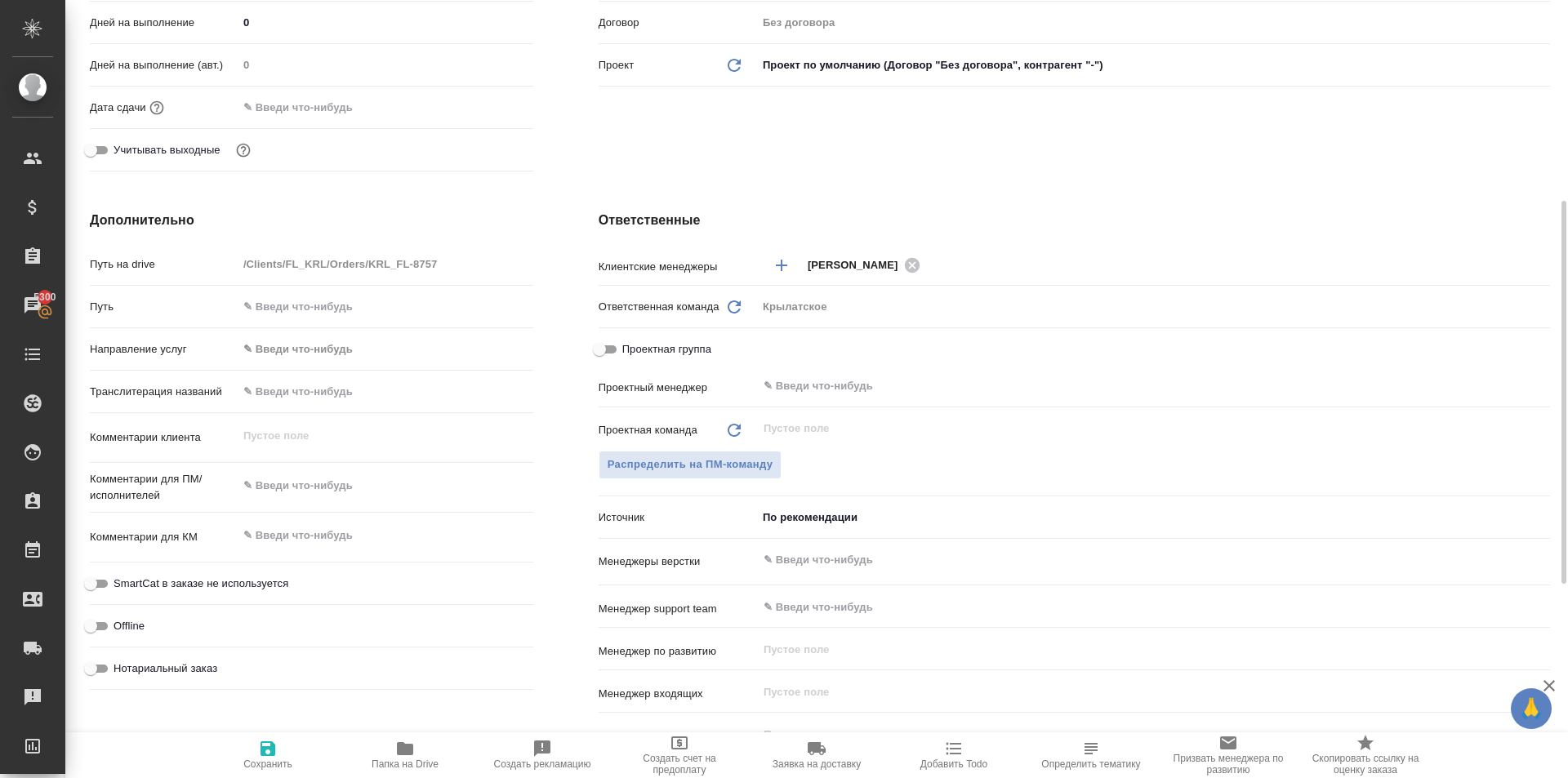
click at [405, 380] on input "text" at bounding box center [385, 391] width 296 height 24
type input "[PERSON_NAME]"
type textarea "x"
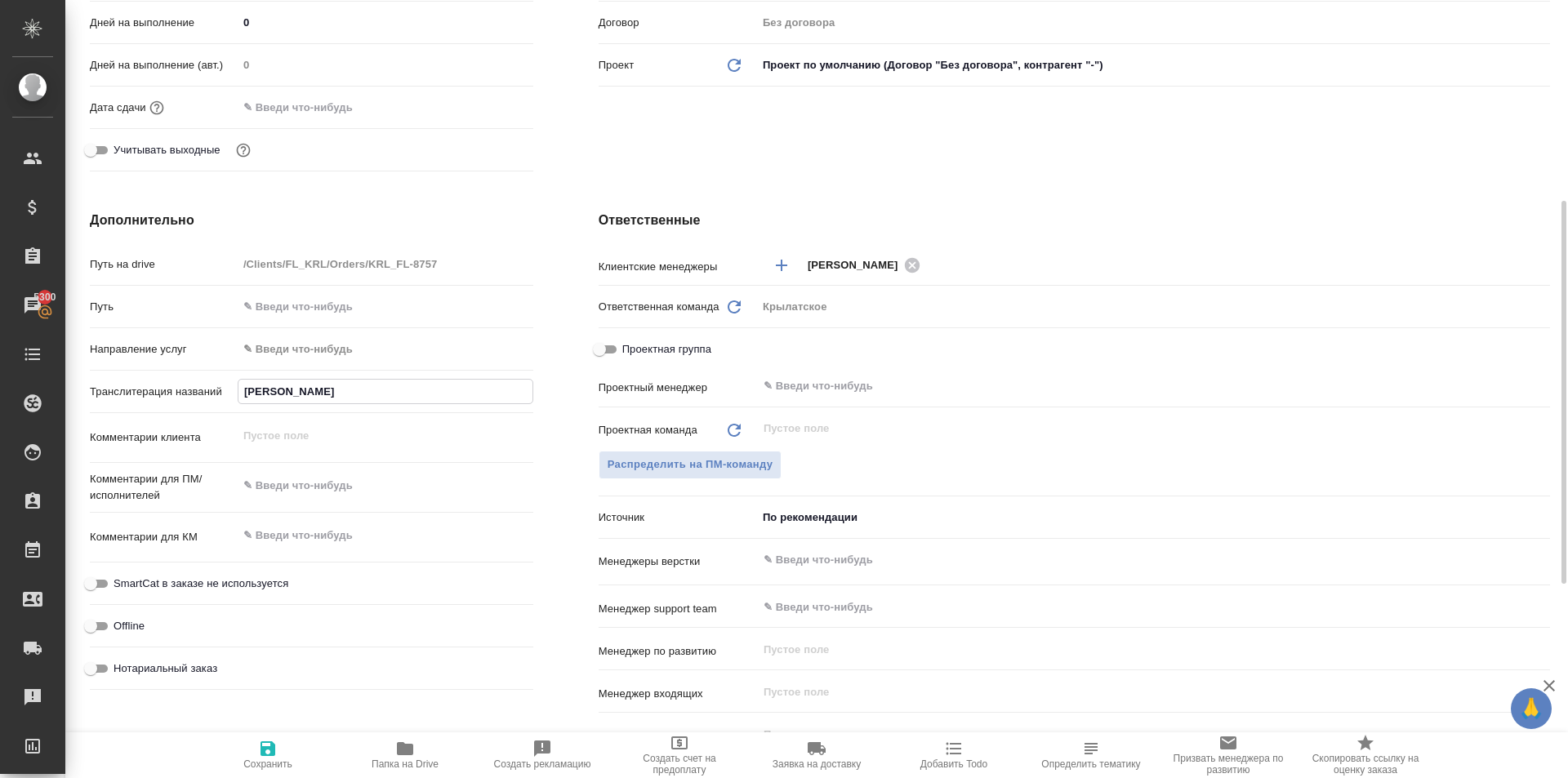
type input "АБ"
type textarea "x"
type input "АБД"
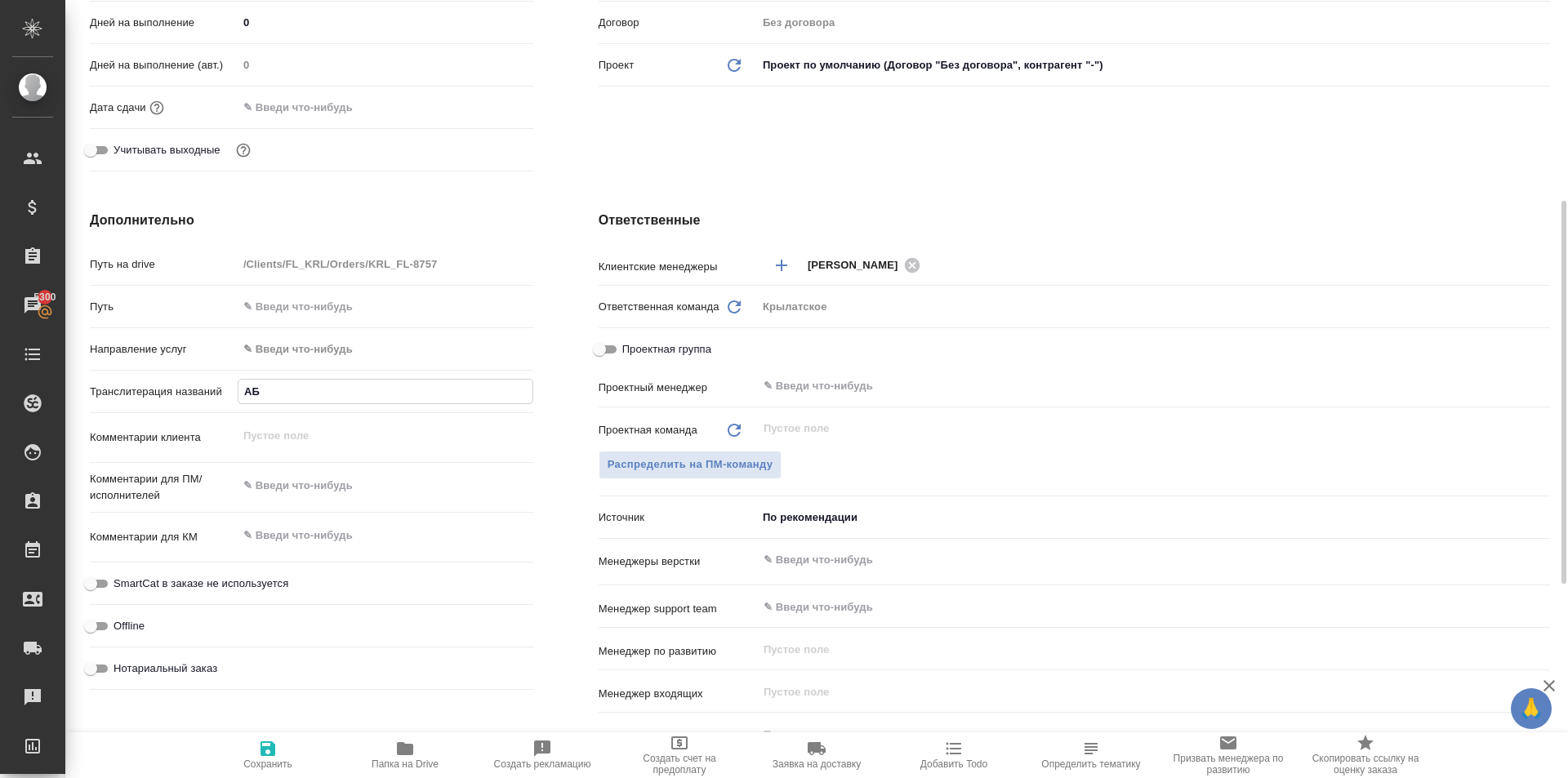
type textarea "x"
type input "[DEMOGRAPHIC_DATA]"
type textarea "x"
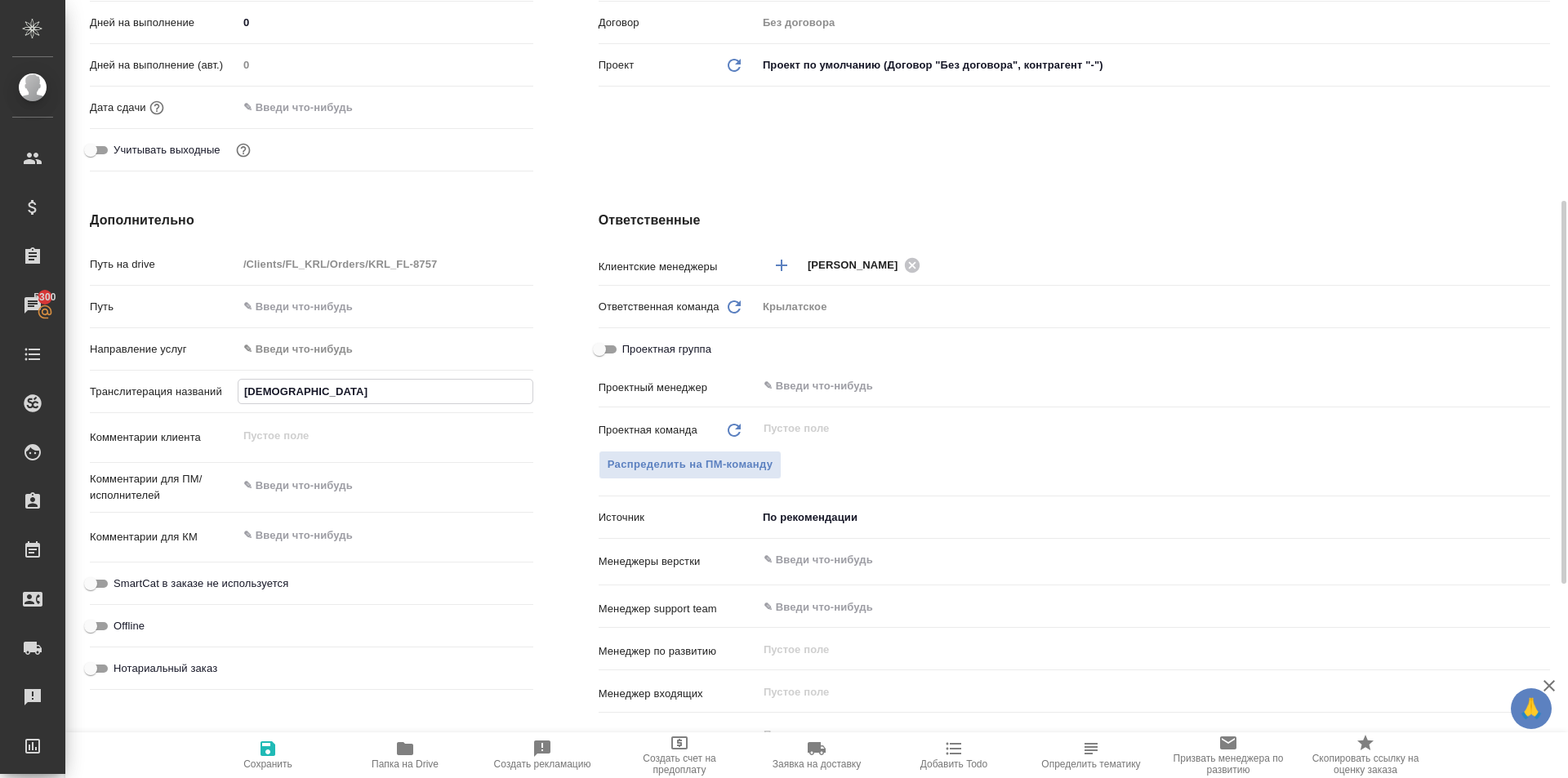
type textarea "x"
type input "АБДАЛ"
type textarea "x"
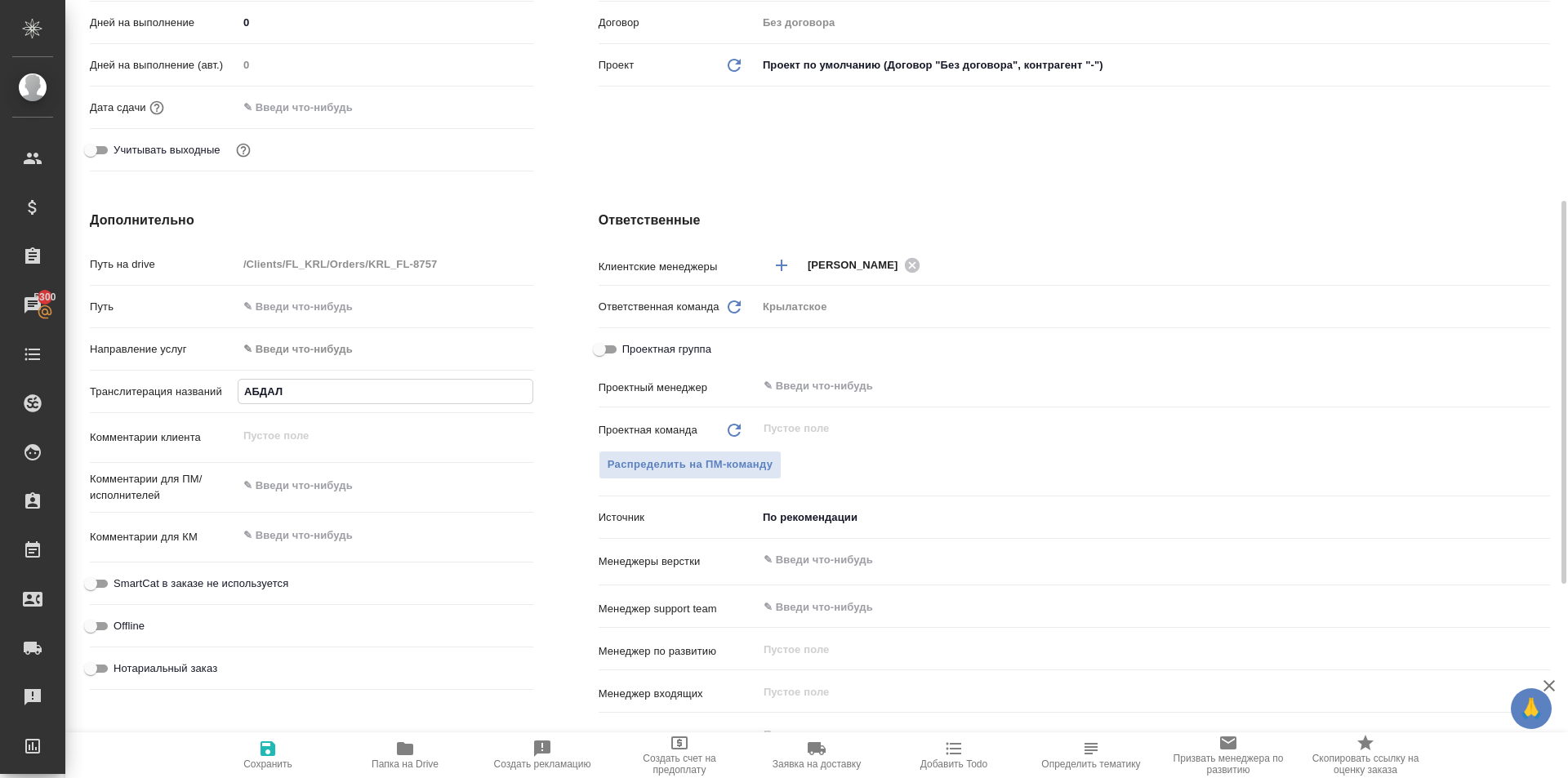
type textarea "x"
type input "АБДАЛО"
type textarea "x"
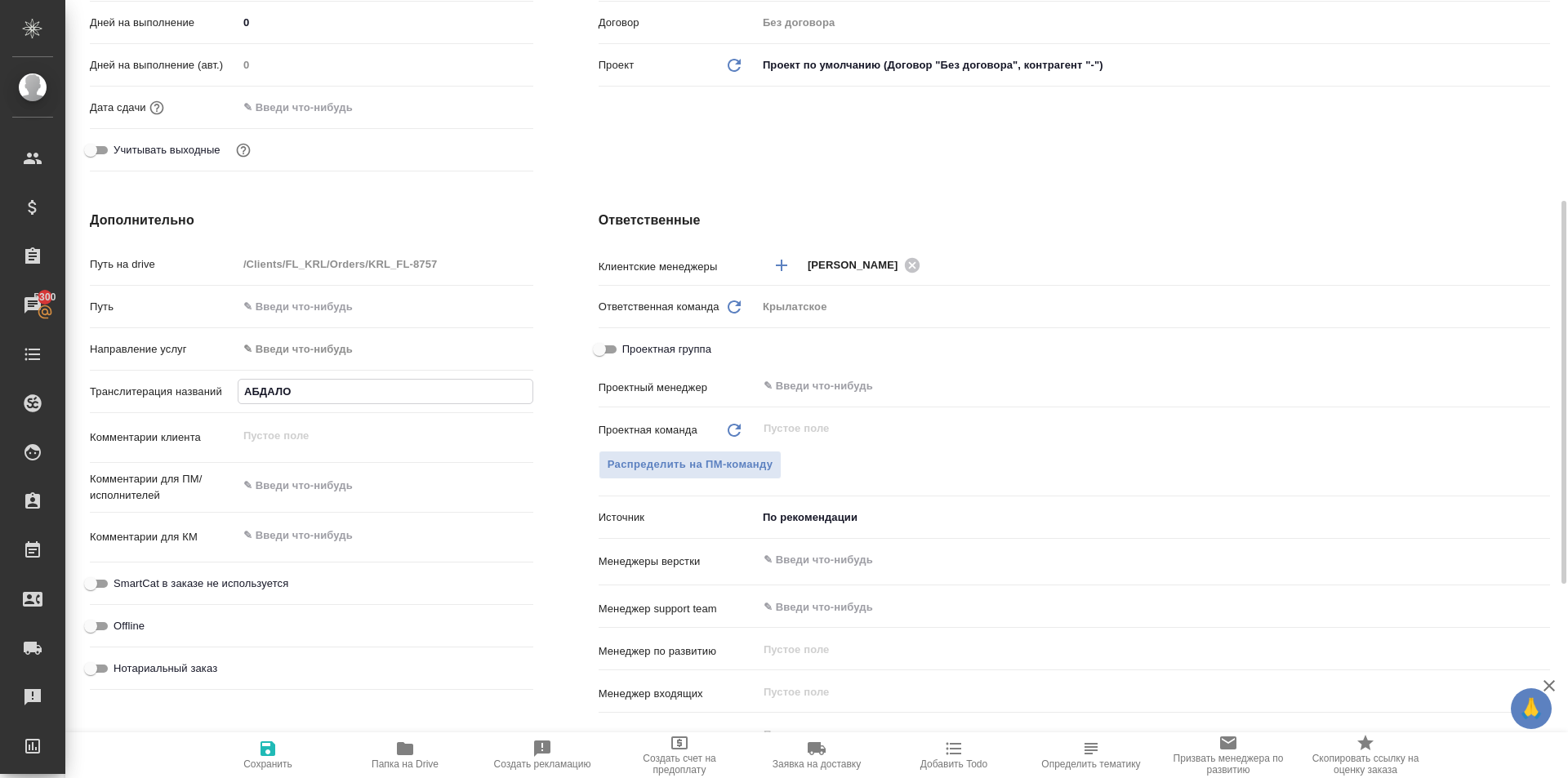
type input "[PERSON_NAME]"
type textarea "x"
type input "[PERSON_NAME]"
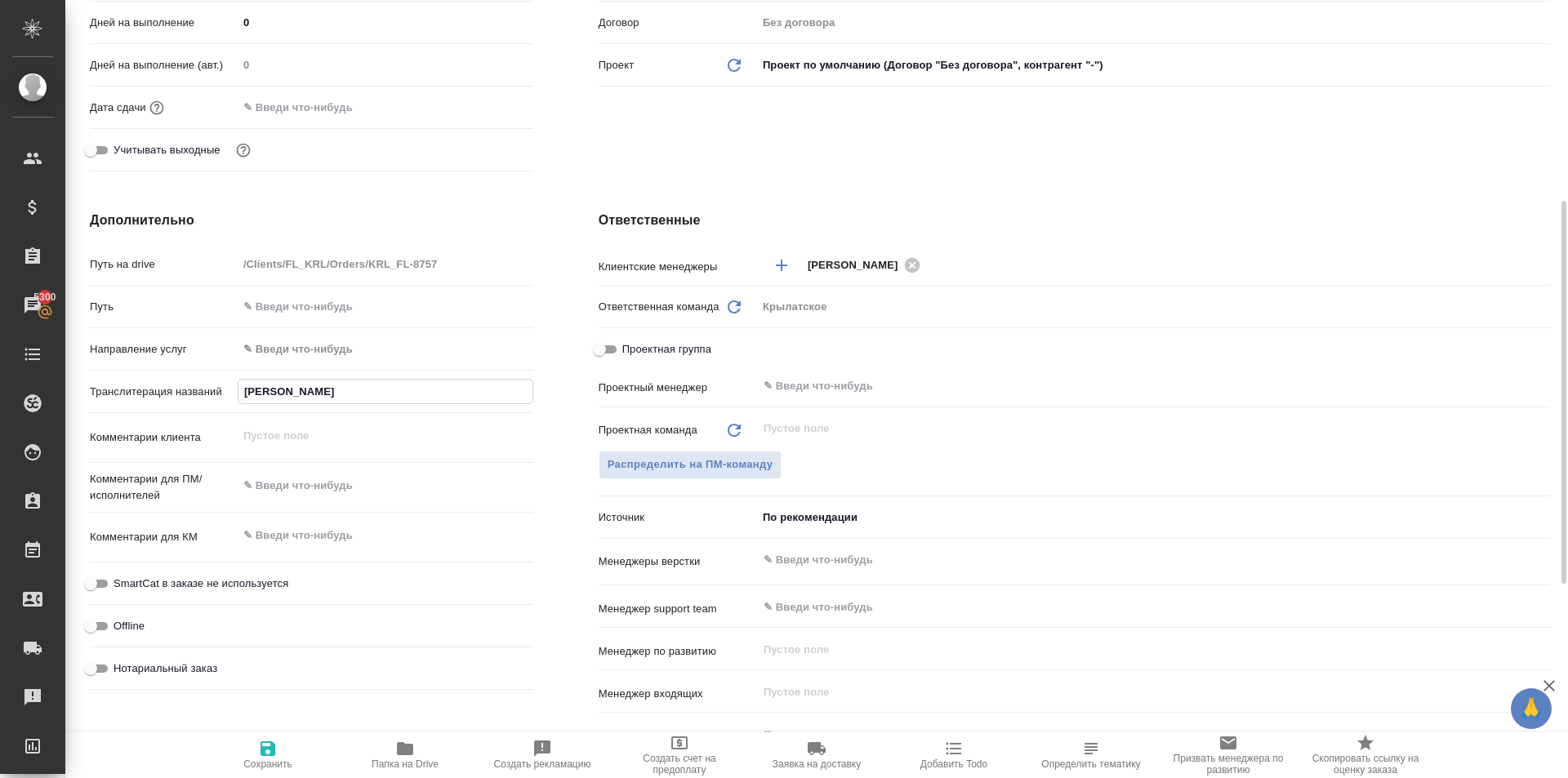
type textarea "x"
type input "[PERSON_NAME]"
type textarea "x"
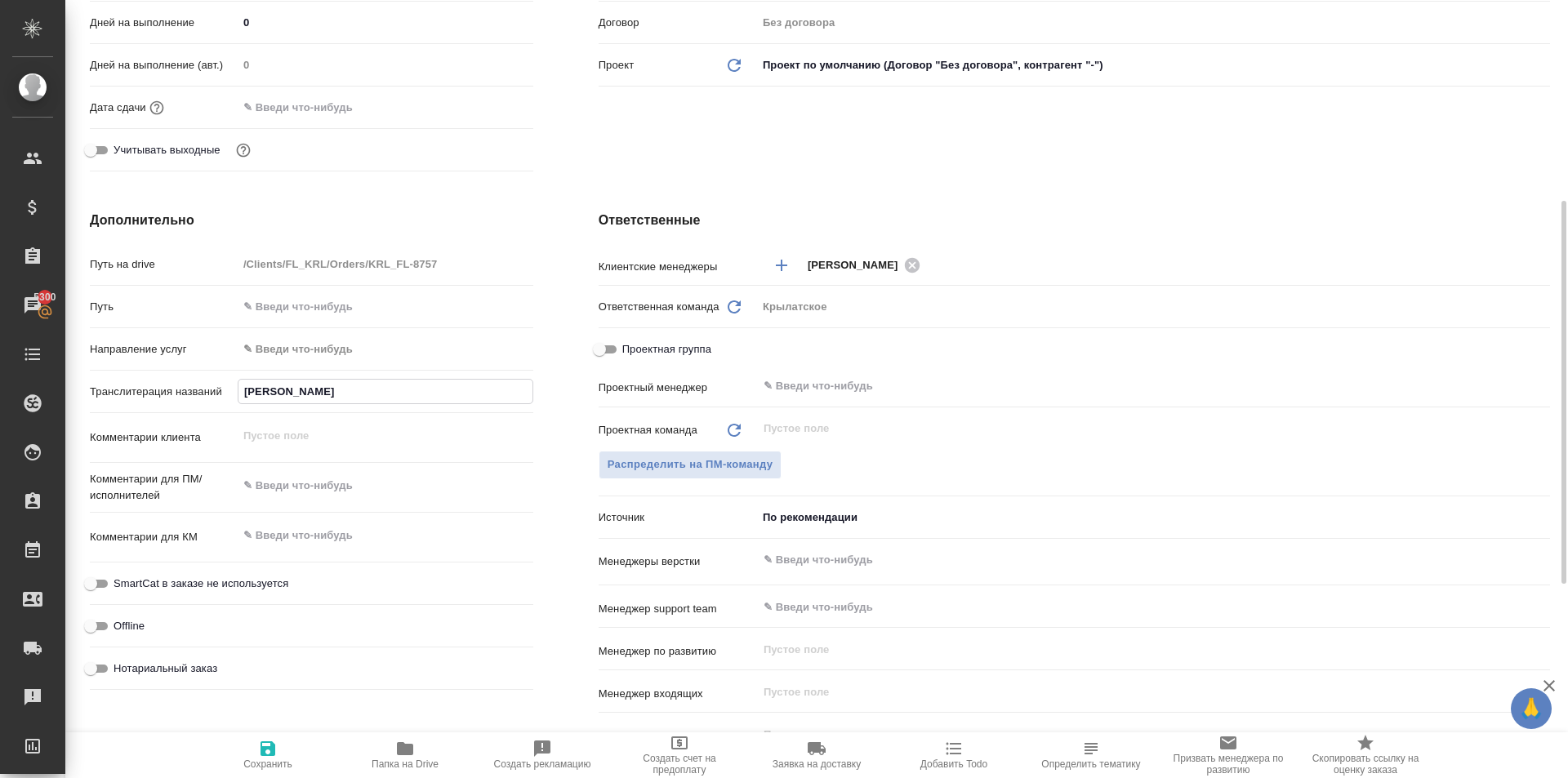
type textarea "x"
type input "АБДАЛОВ ШУ"
type textarea "x"
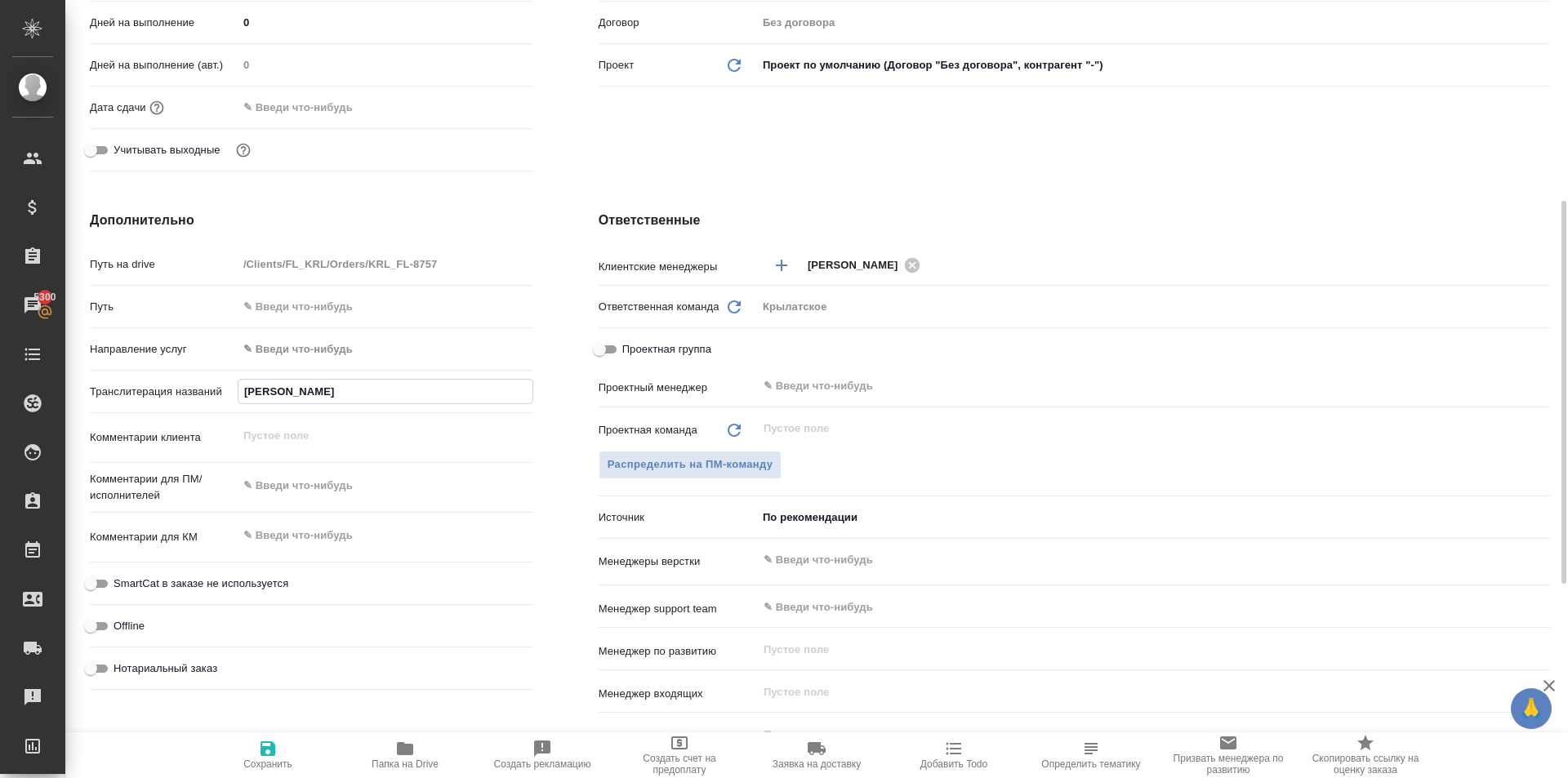
type textarea "x"
type input "АБДАЛОВ ШУХ"
type textarea "x"
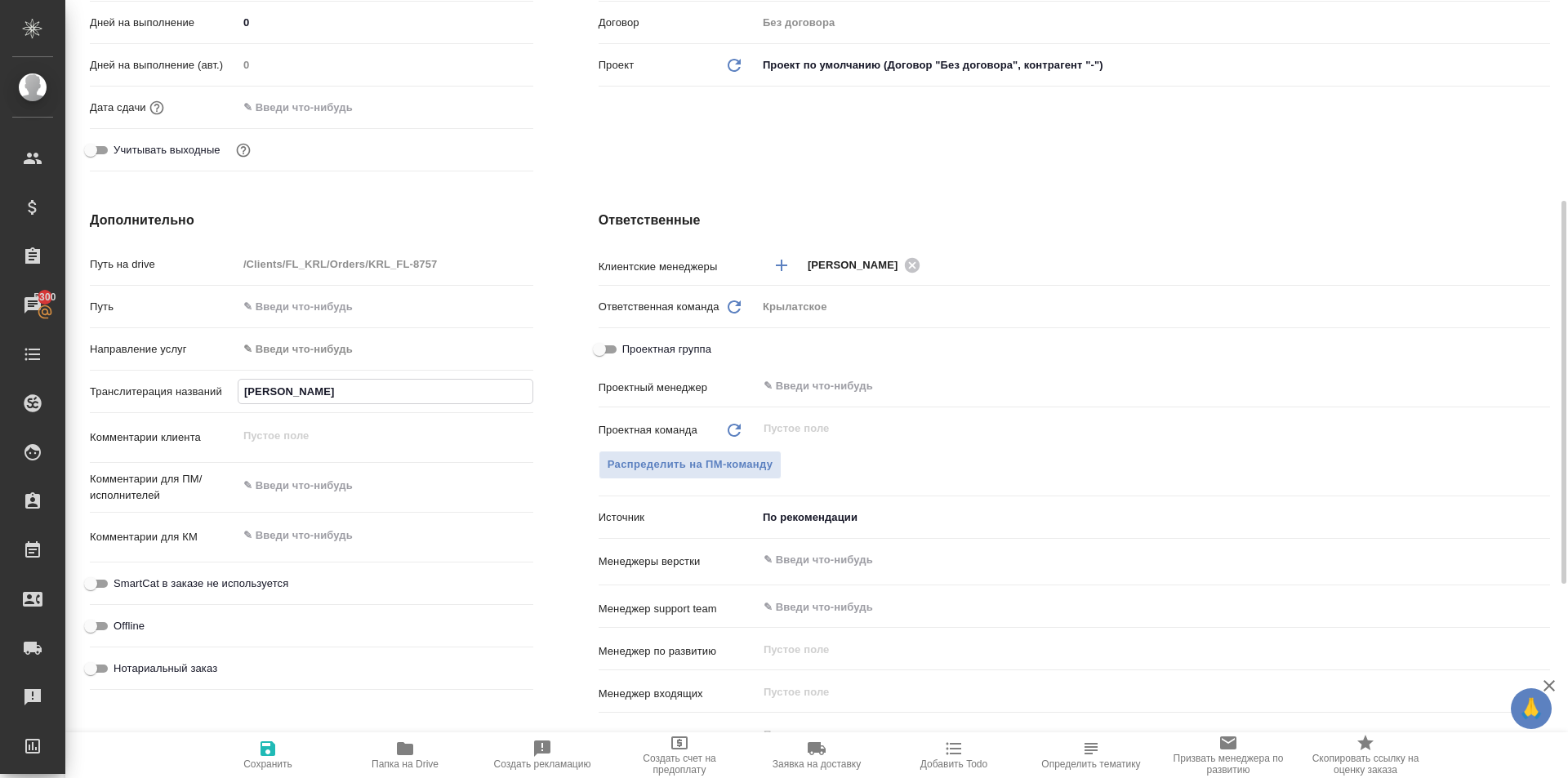
type input "АБДАЛОВ ШУХР"
type textarea "x"
type input "АБДАЛОВ ШУХРА"
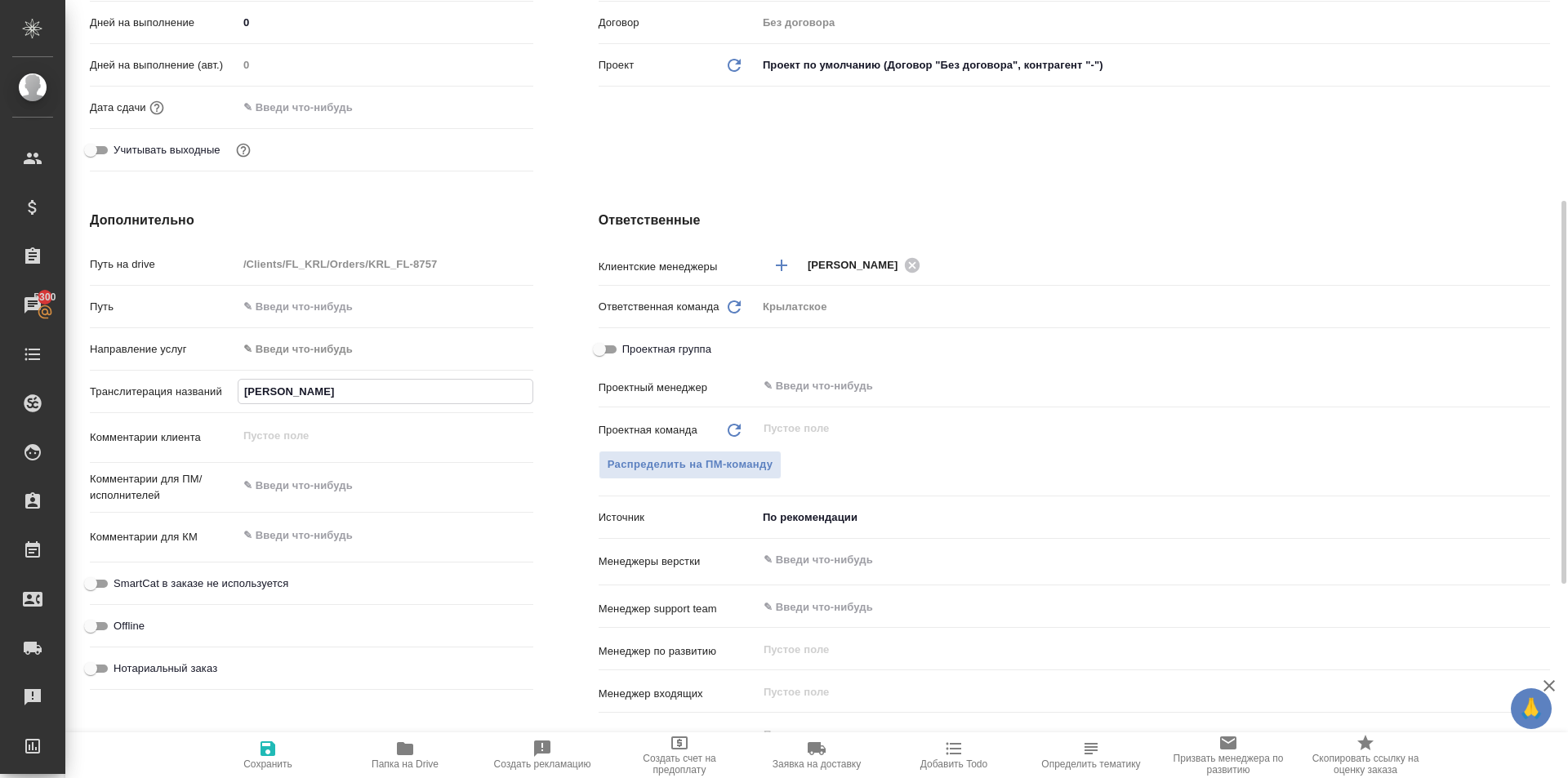
type textarea "x"
type input "АБДАЛОВ ШУХРАТ"
type textarea "x"
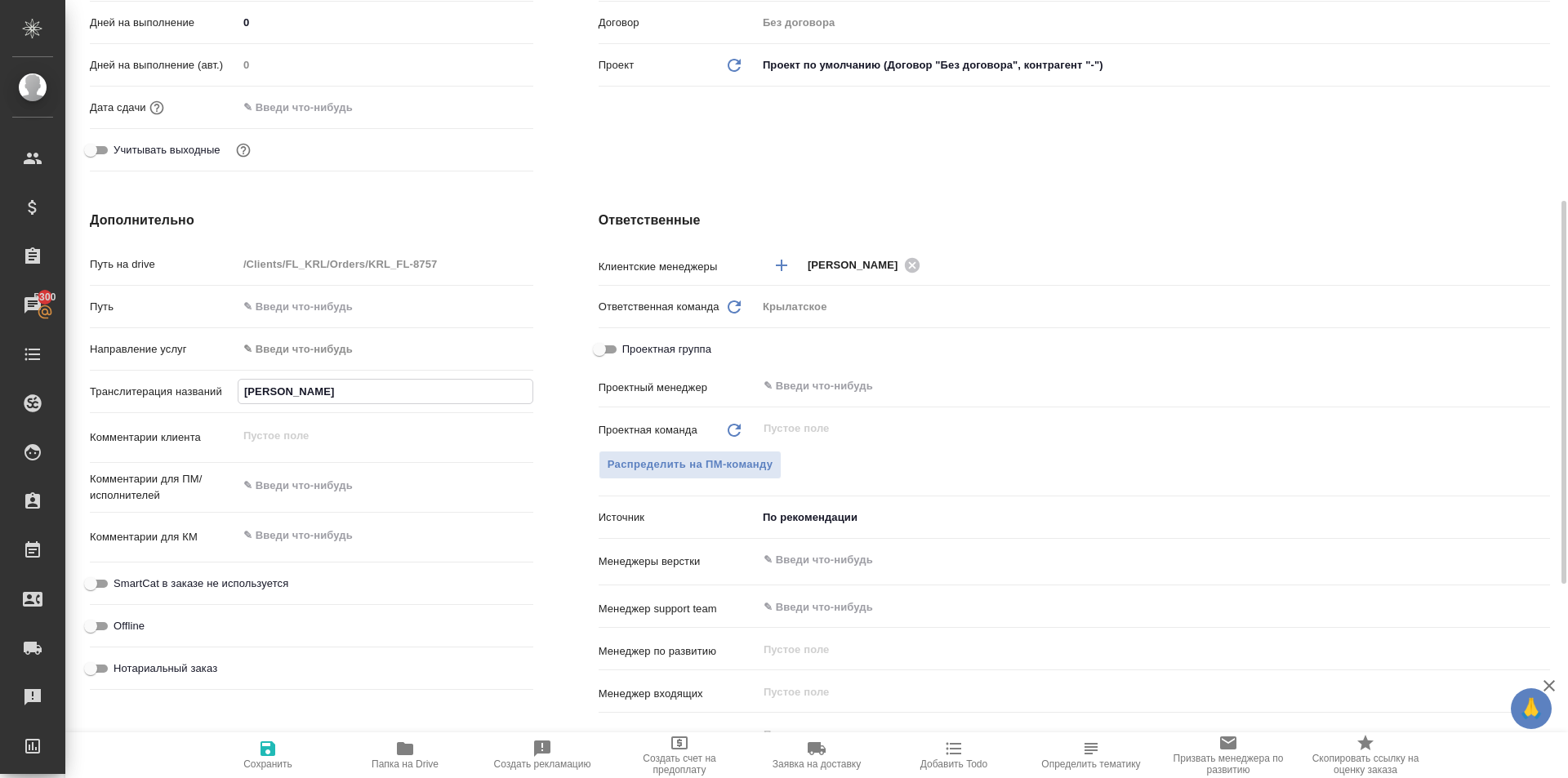
type textarea "x"
type input "АБДАЛОВ ШУХРАТ"
type textarea "x"
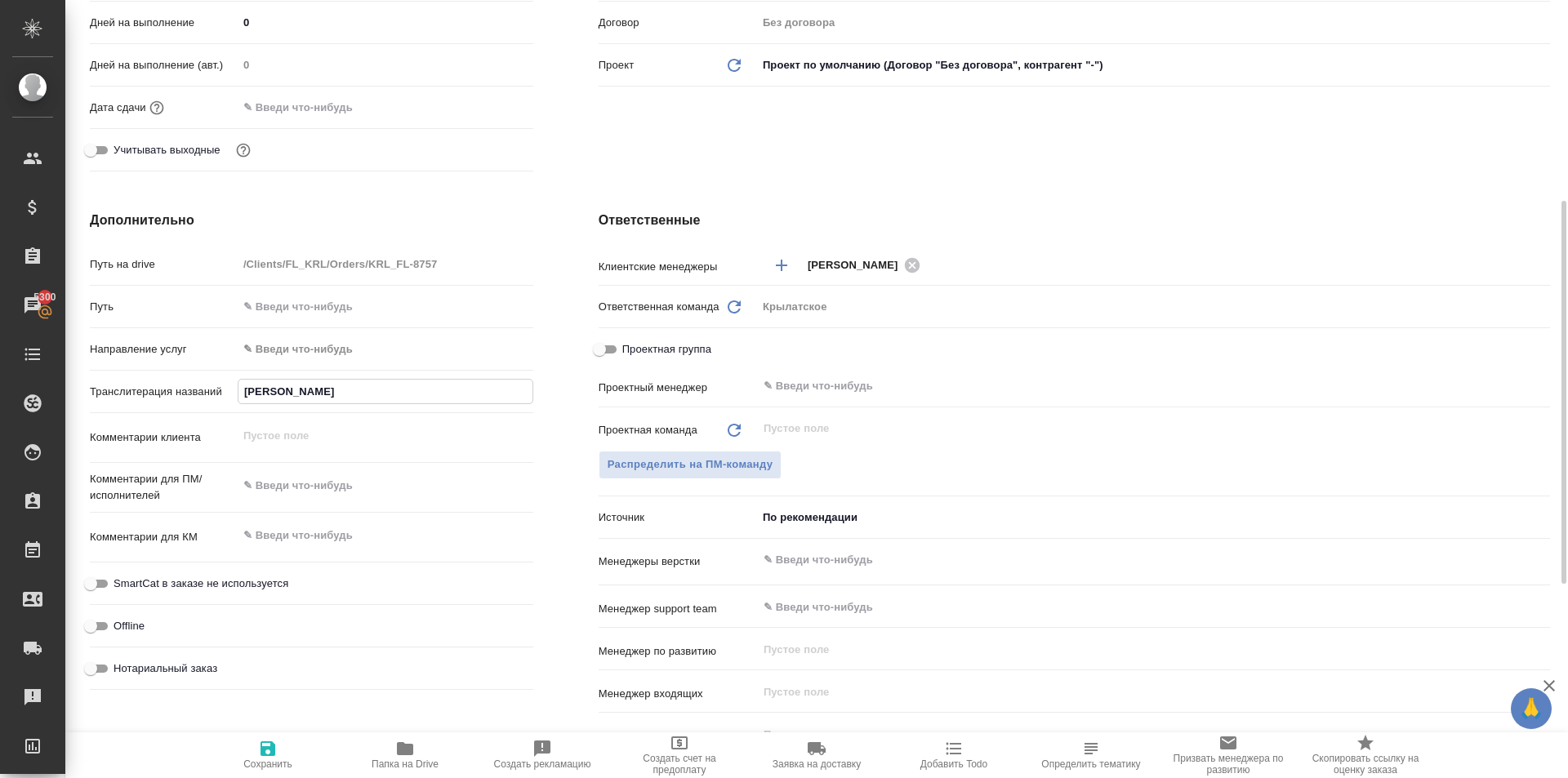
type textarea "x"
type input "АБДАЛОВ ШУХРАТ Д"
type textarea "x"
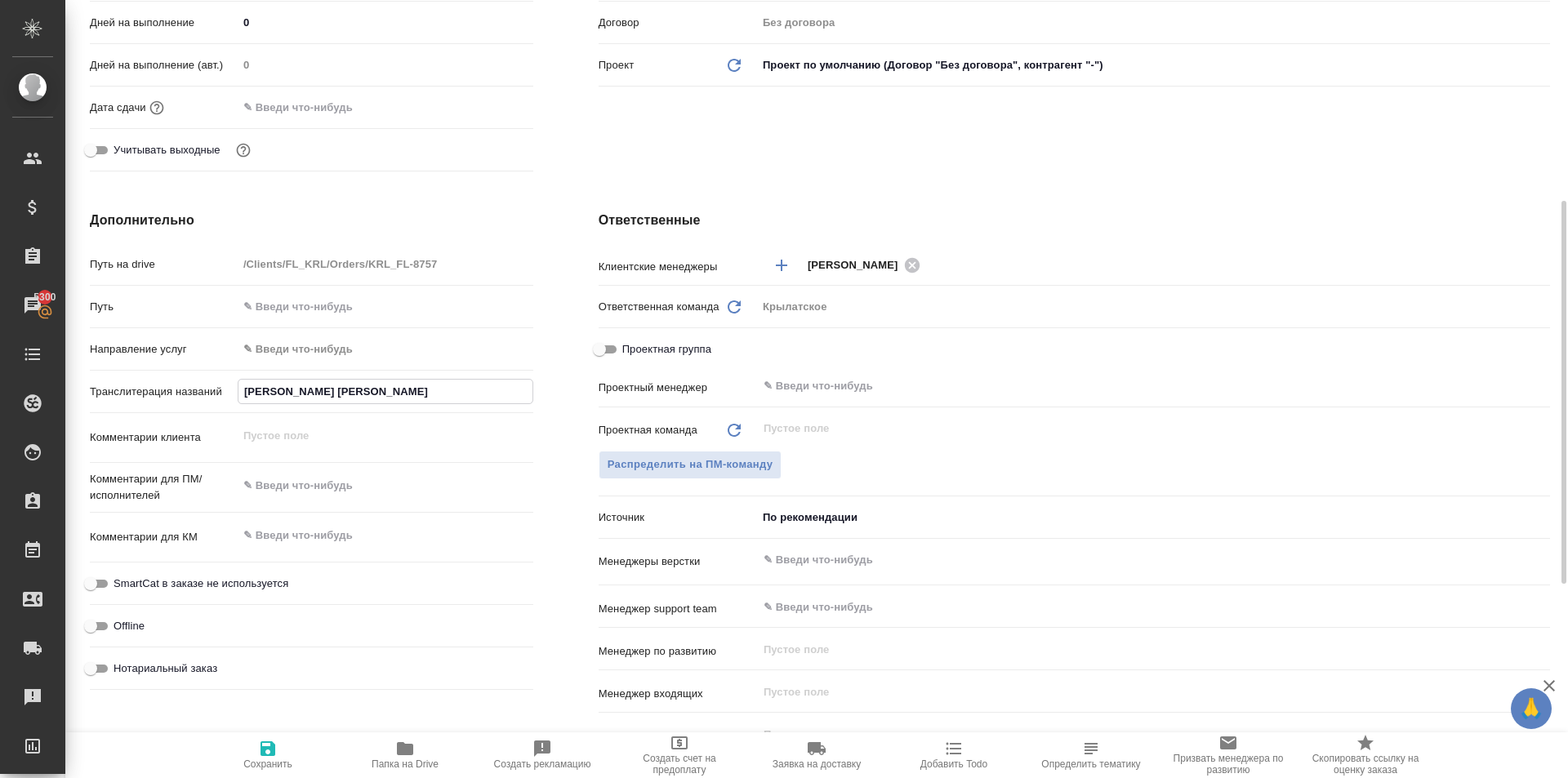
type input "АБДАЛОВ ШУХРАТ ДЖ"
type textarea "x"
type input "АБДАЛОВ ШУХРАТ ДЖУ"
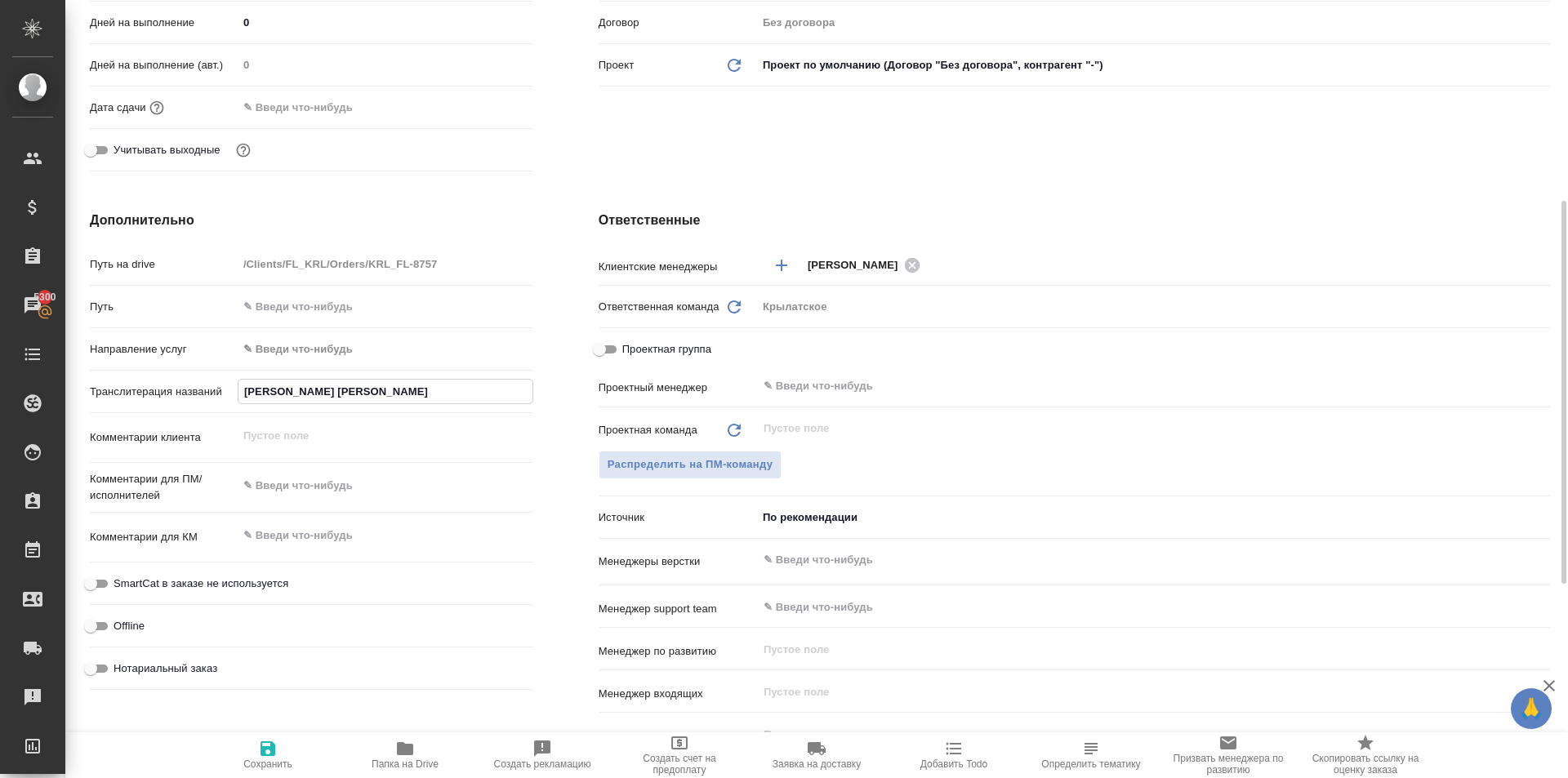
type textarea "x"
type input "АБДАЛОВ ШУХРАТ ДЖУМ"
type textarea "x"
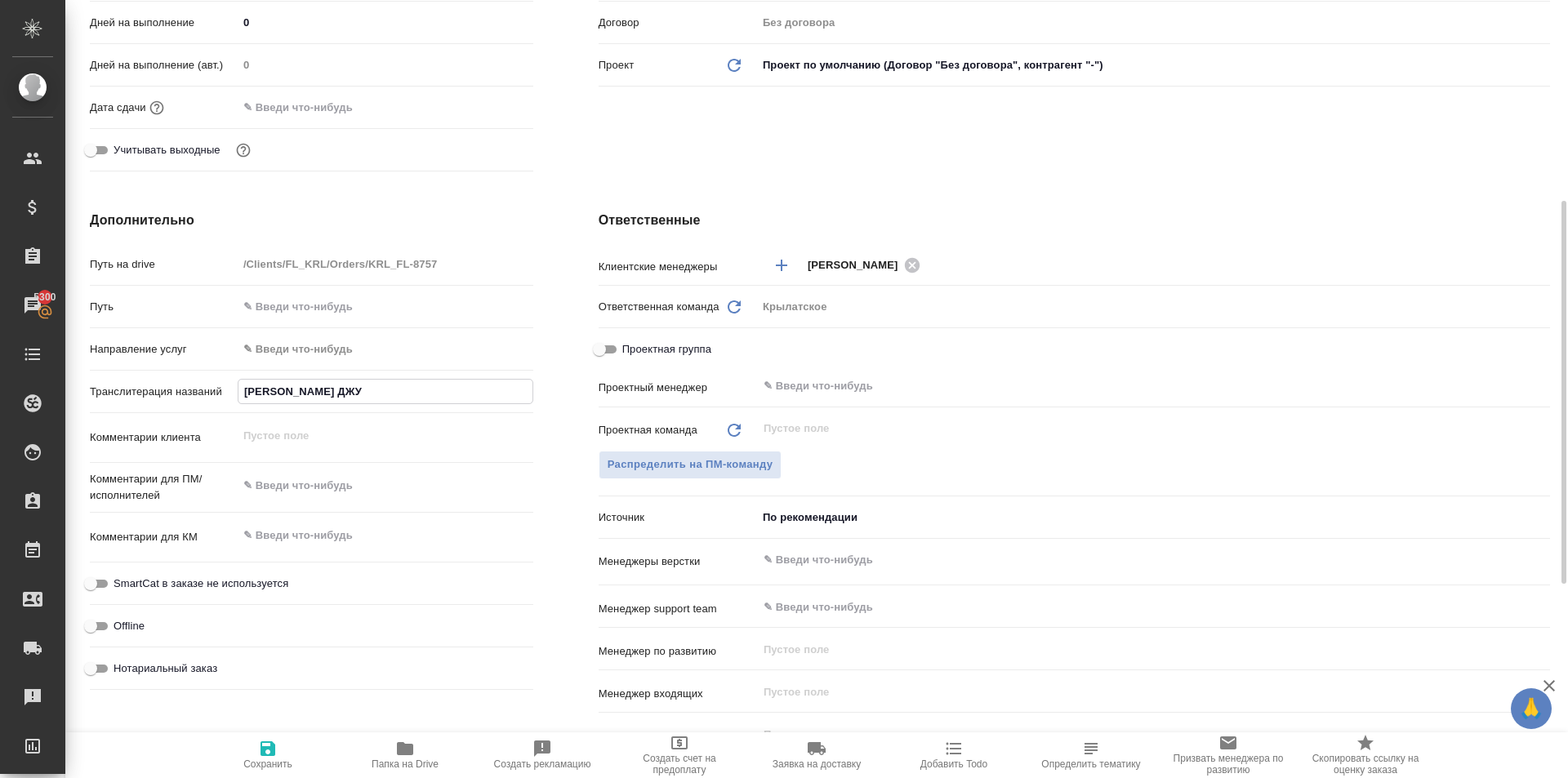
type textarea "x"
type input "АБДАЛОВ ШУХРАТ ДЖУМА"
type textarea "x"
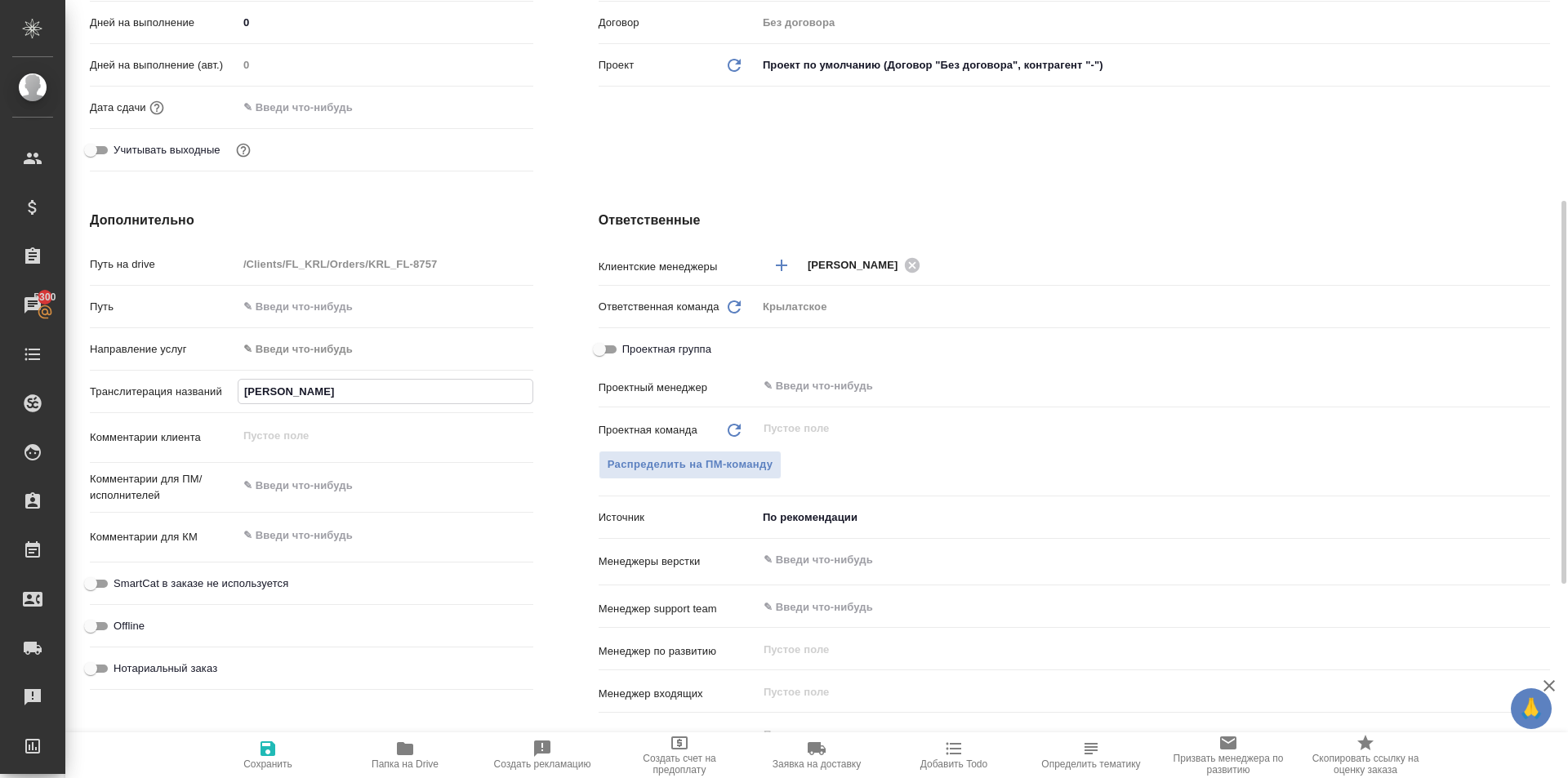
type textarea "x"
type input "АБДАЛОВ ШУХРАТ ДЖУМАБ"
type textarea "x"
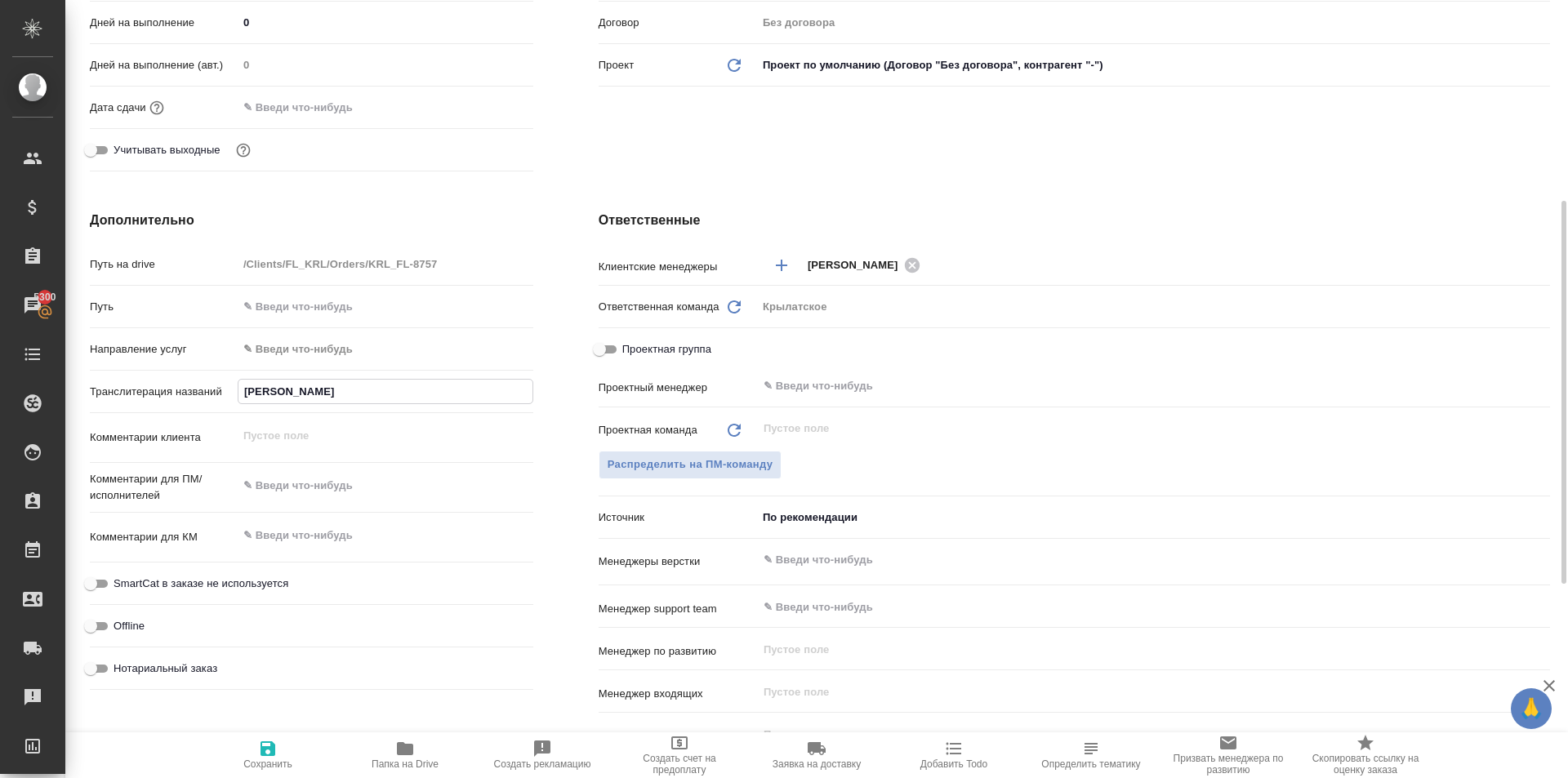
type input "АБДАЛОВ ШУХРАТ ДЖУМАБА"
type textarea "x"
type input "АБДАЛОВ ШУХРАТ ДЖУМАБАЕ"
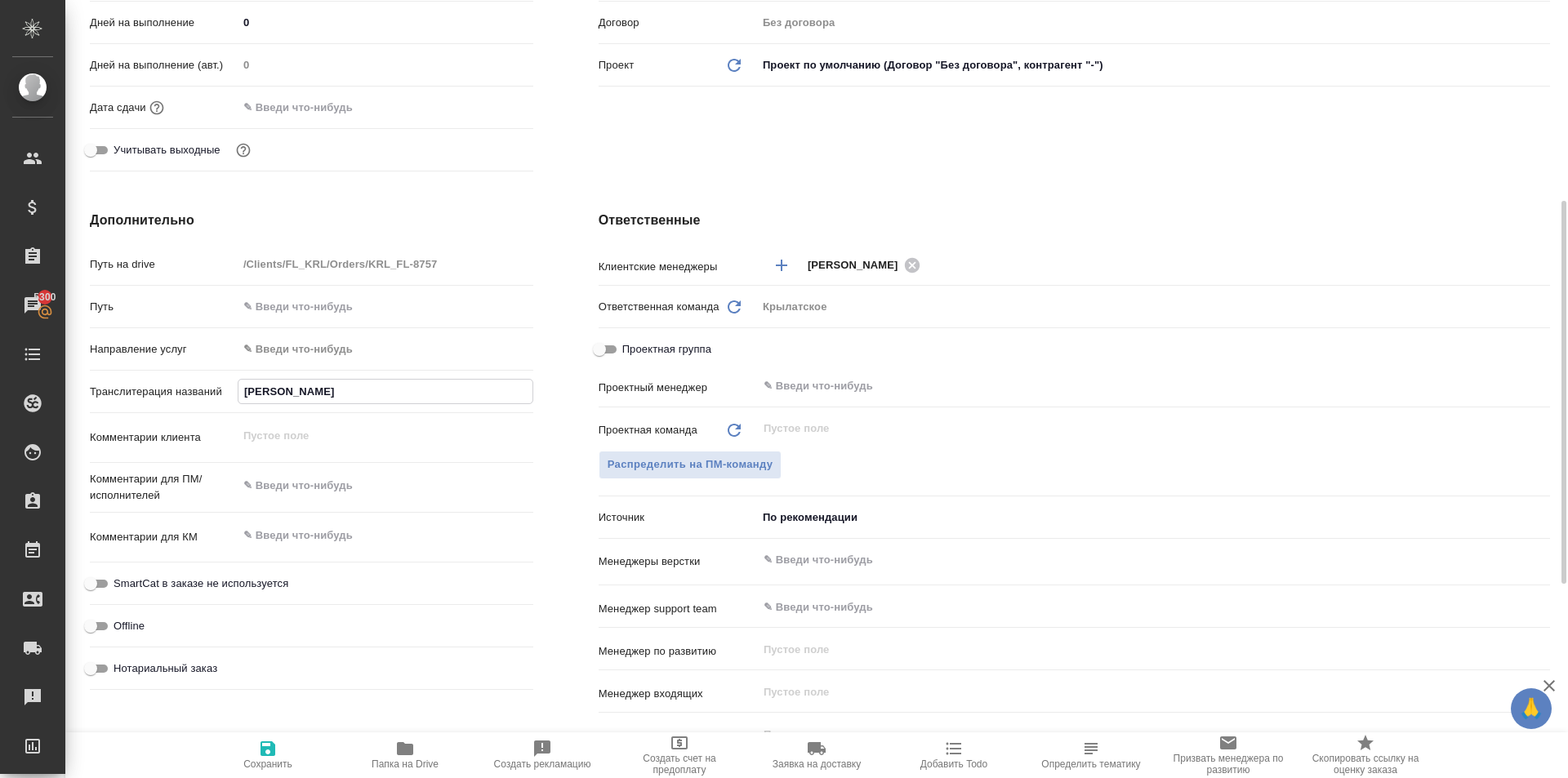
type textarea "x"
type input "АБДАЛОВ ШУХРАТ ДЖУМАБАЕВ"
type textarea "x"
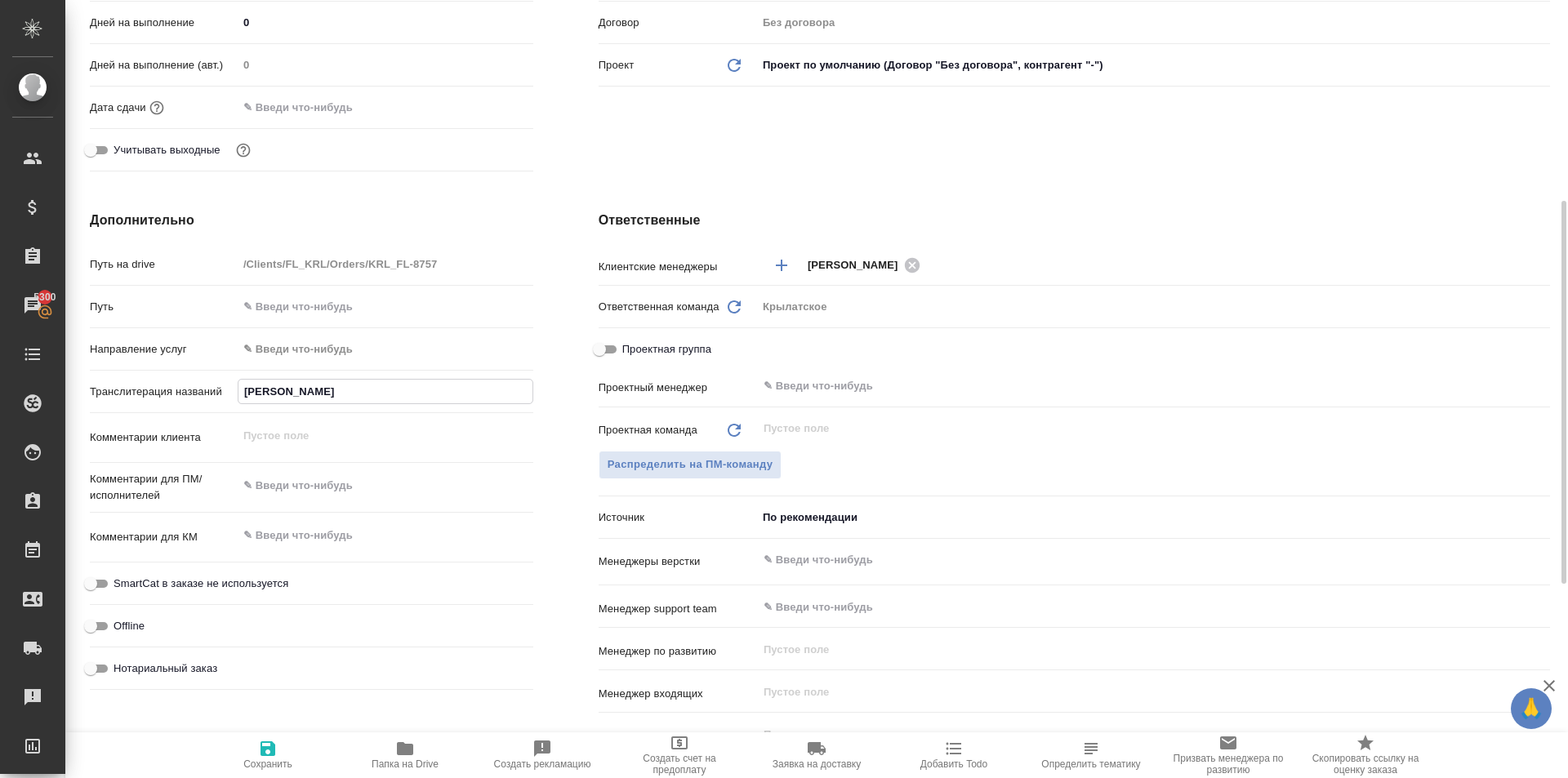
type textarea "x"
type input "АБДАЛОВ ШУХРАТ ДЖУМАБАЕВИ"
type textarea "x"
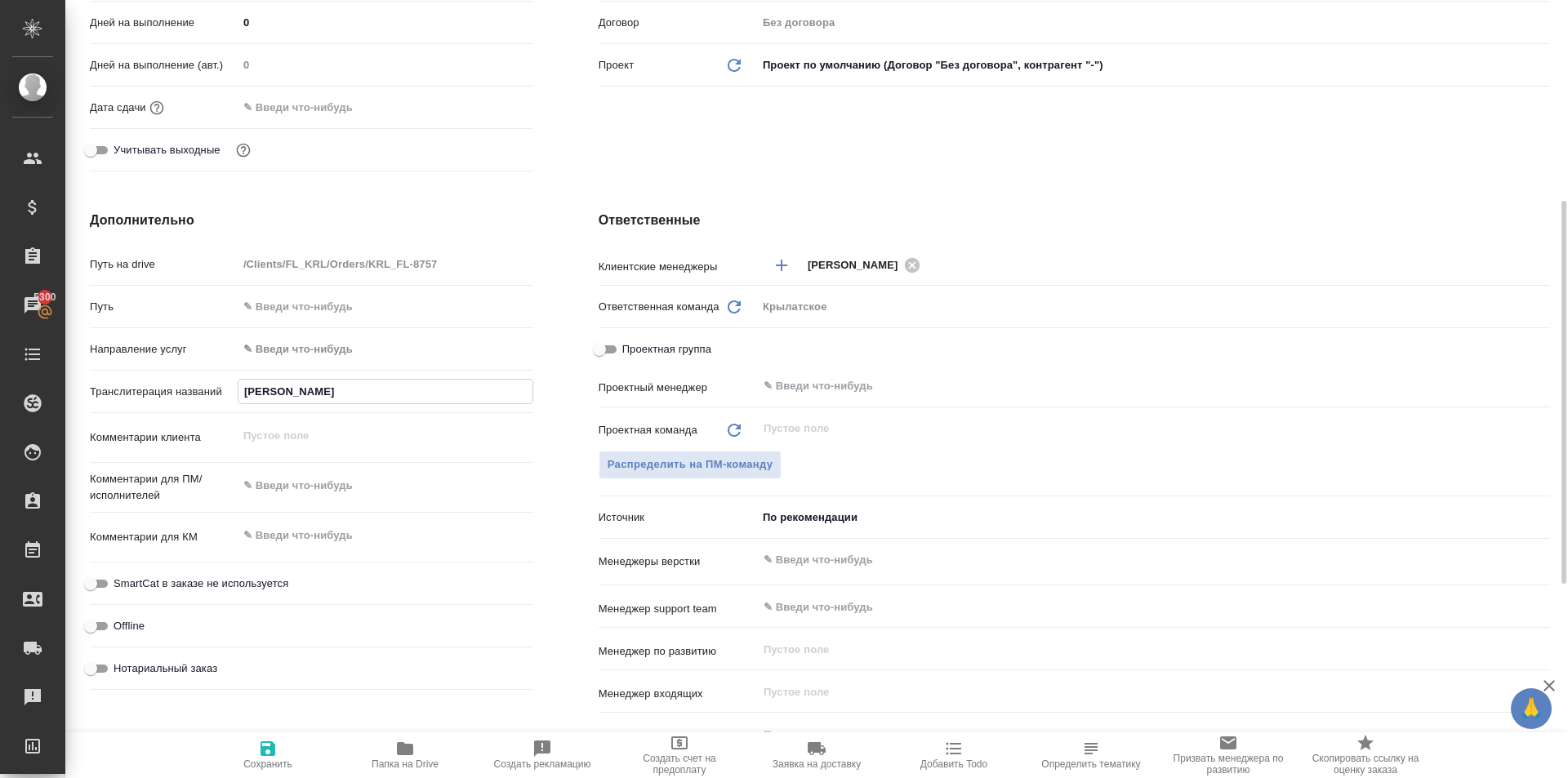
type textarea "x"
type input "АБДАЛОВ ШУХРАТ ДЖУМАБАЕВИЧ"
type textarea "x"
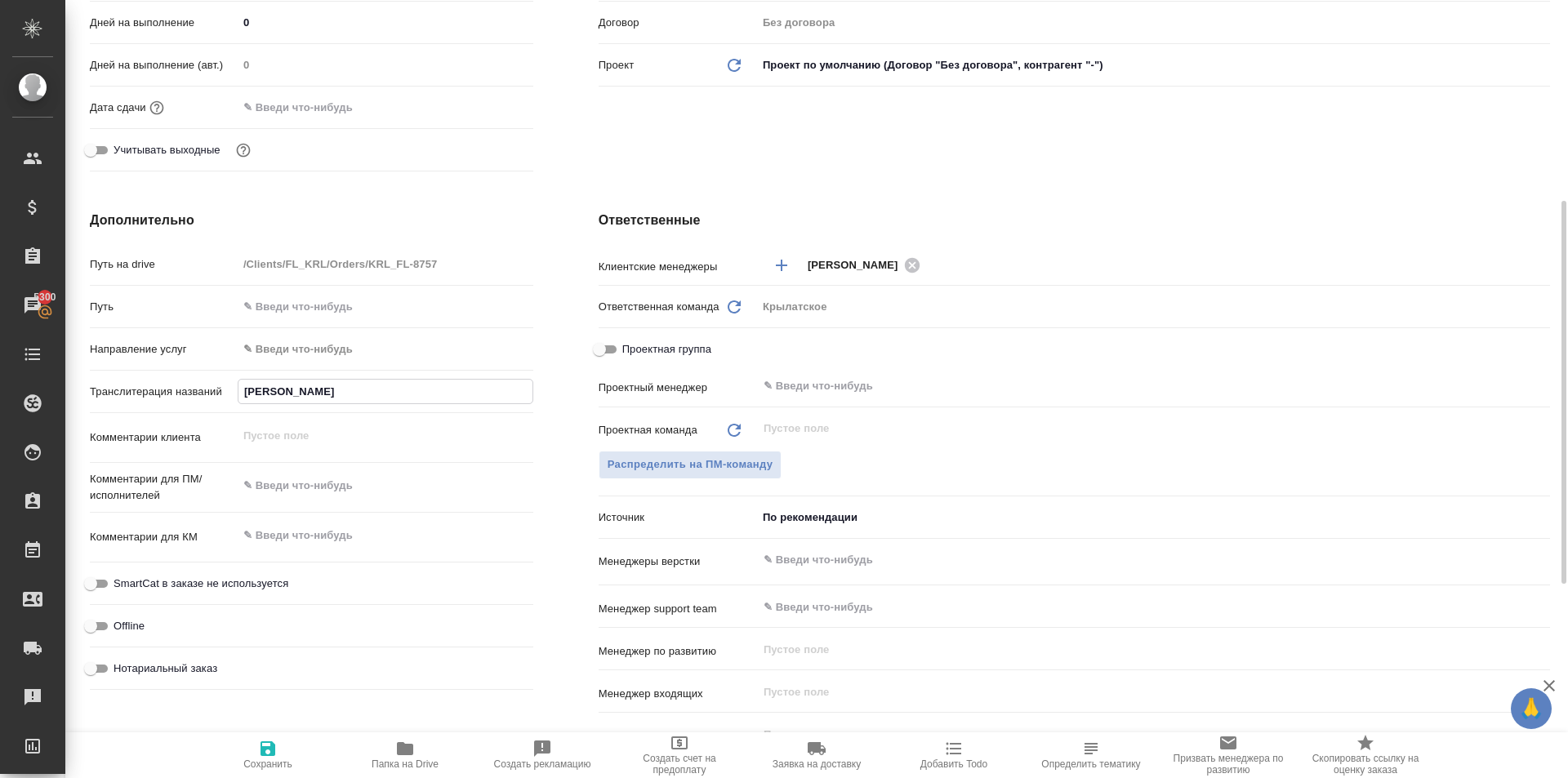
type input "АБДАЛОВ ШУХРАТ ДЖУМАБАЕВИЧ"
type textarea "x"
type input "АБДАЛОВ ШУХРАТ ДЖУМАБАЕВИЧ"
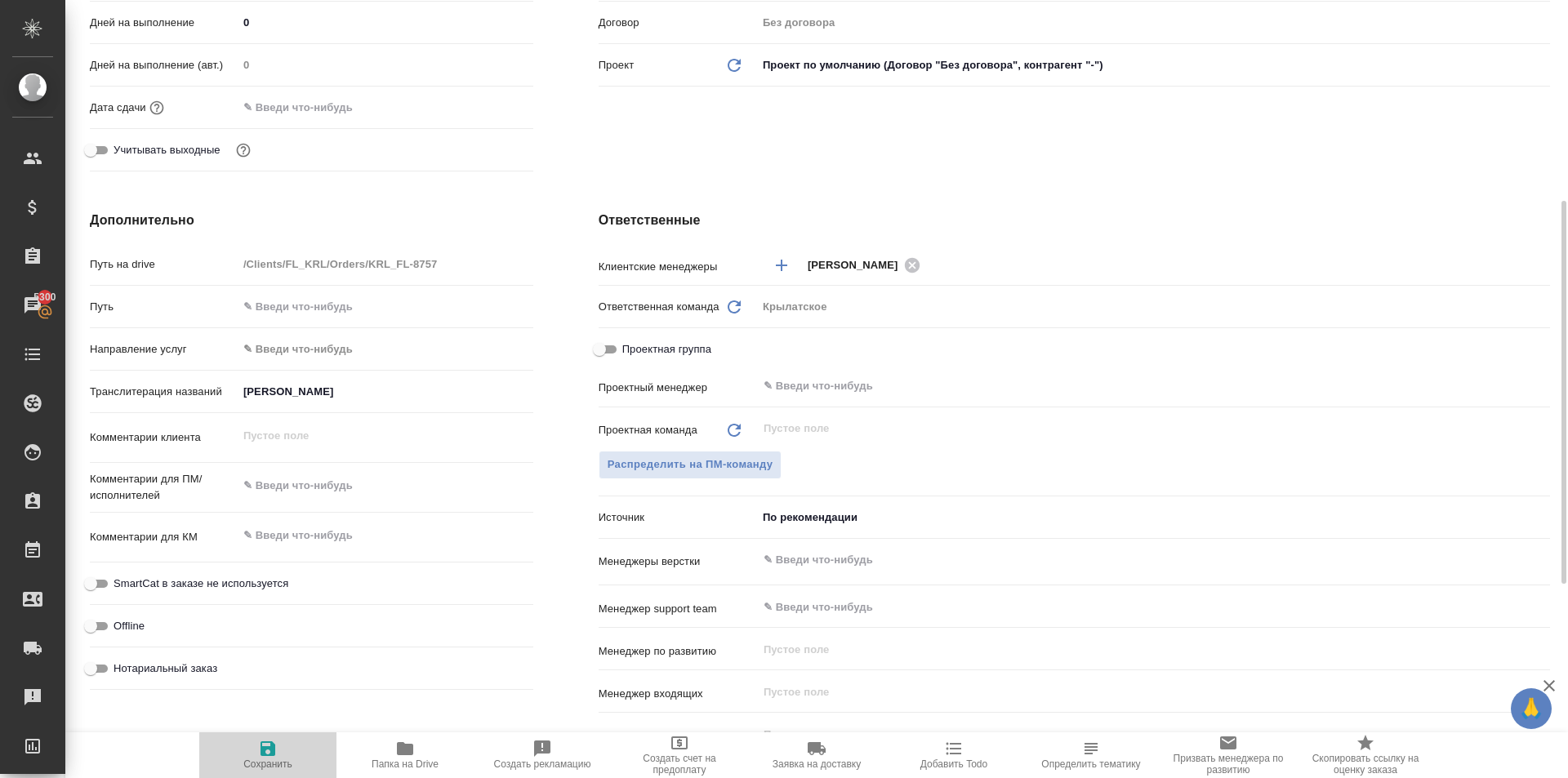
click at [283, 734] on button "Сохранить" at bounding box center [268, 755] width 137 height 46
type textarea "x"
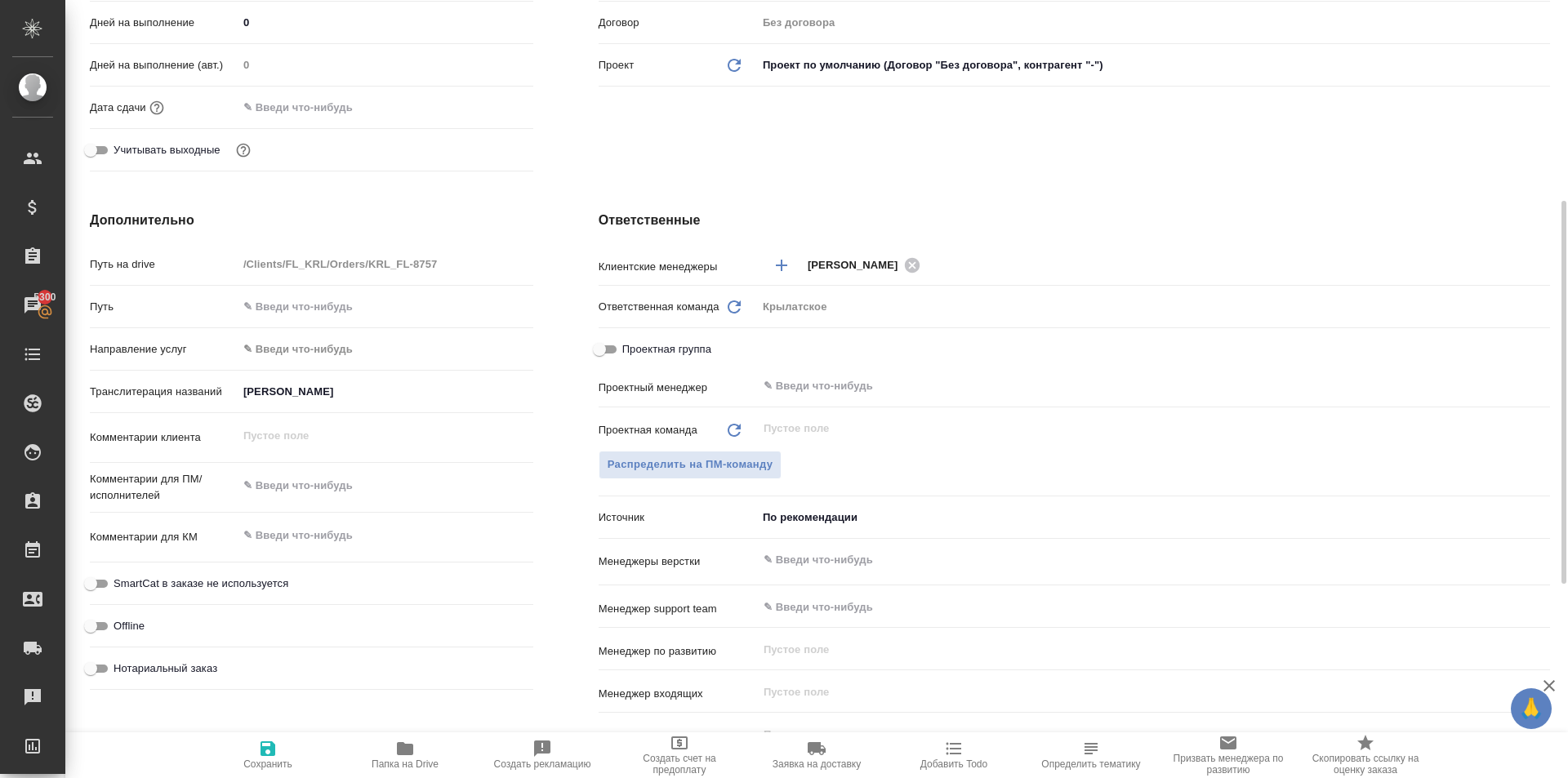
type textarea "x"
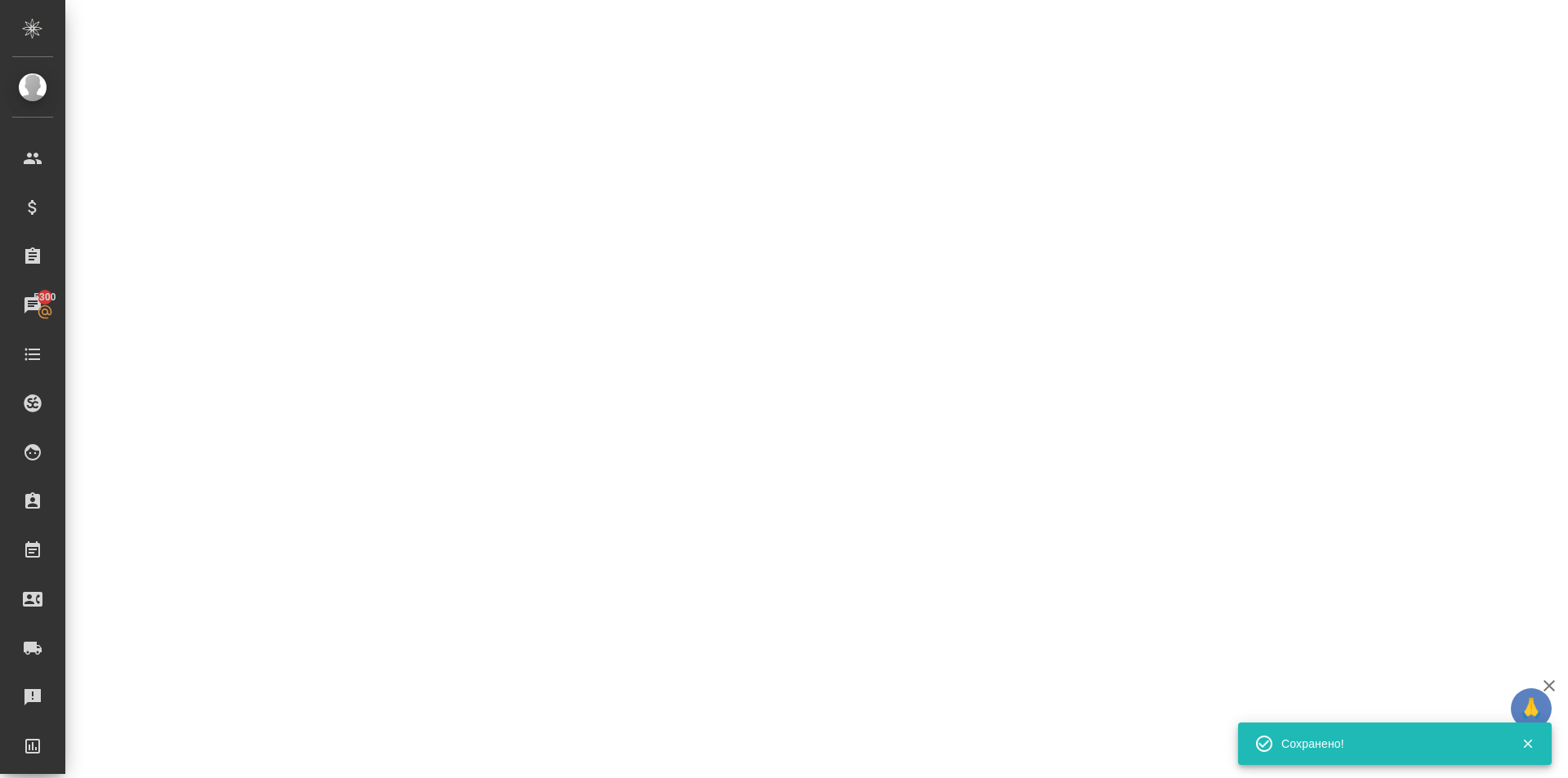
select select "RU"
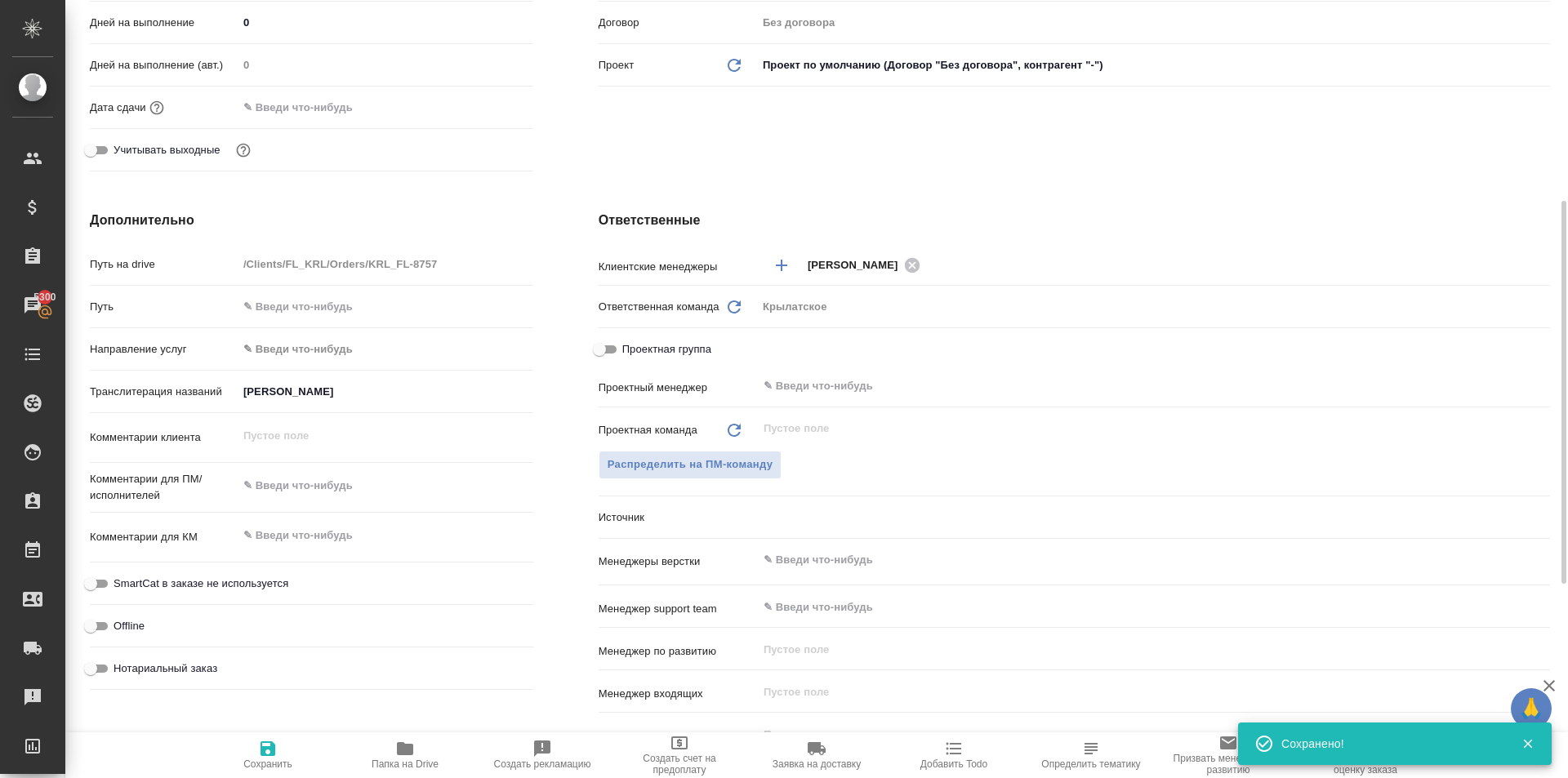
type textarea "x"
click at [283, 734] on button "Сохранить" at bounding box center [268, 755] width 137 height 46
type textarea "x"
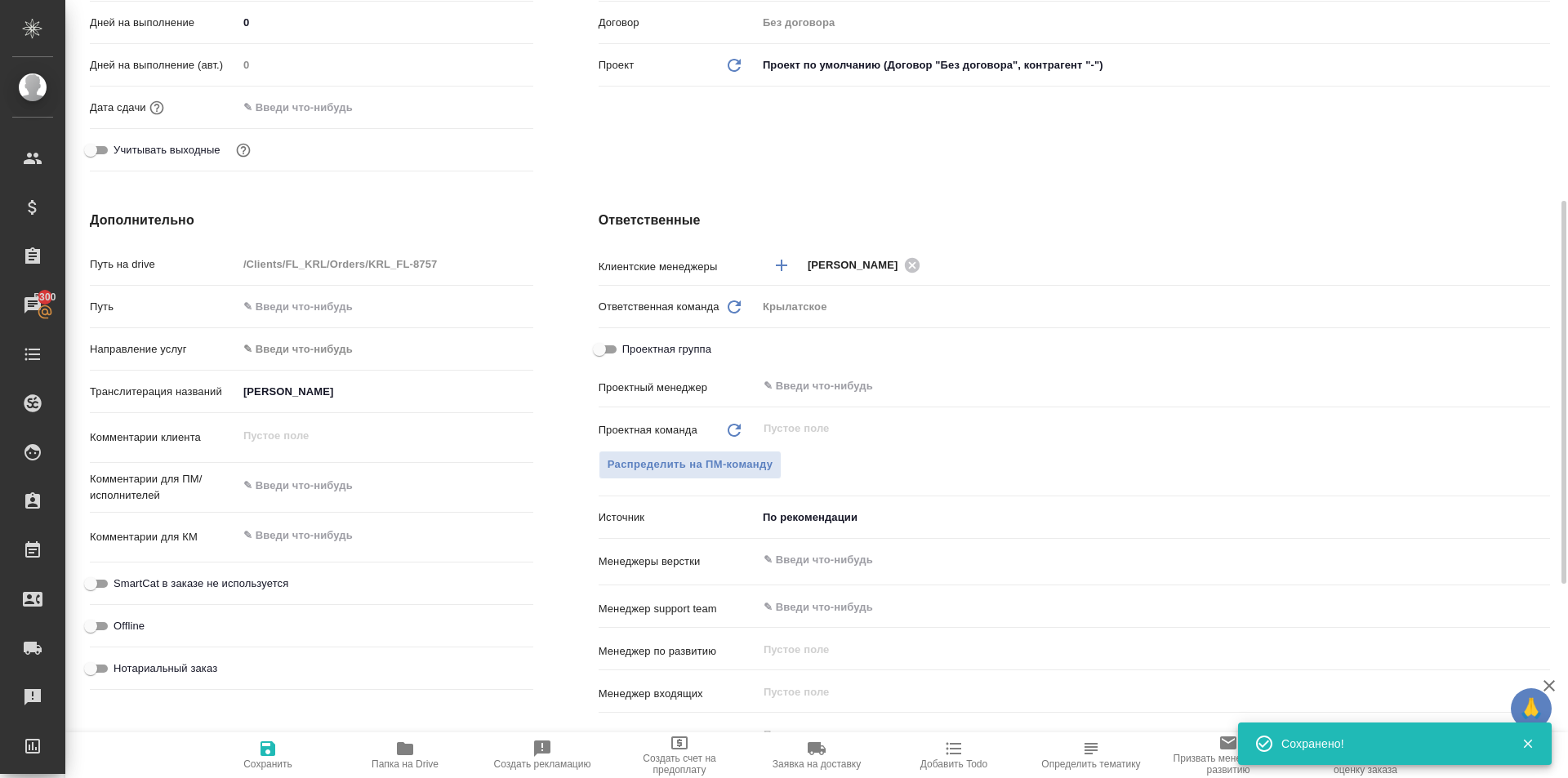
type textarea "x"
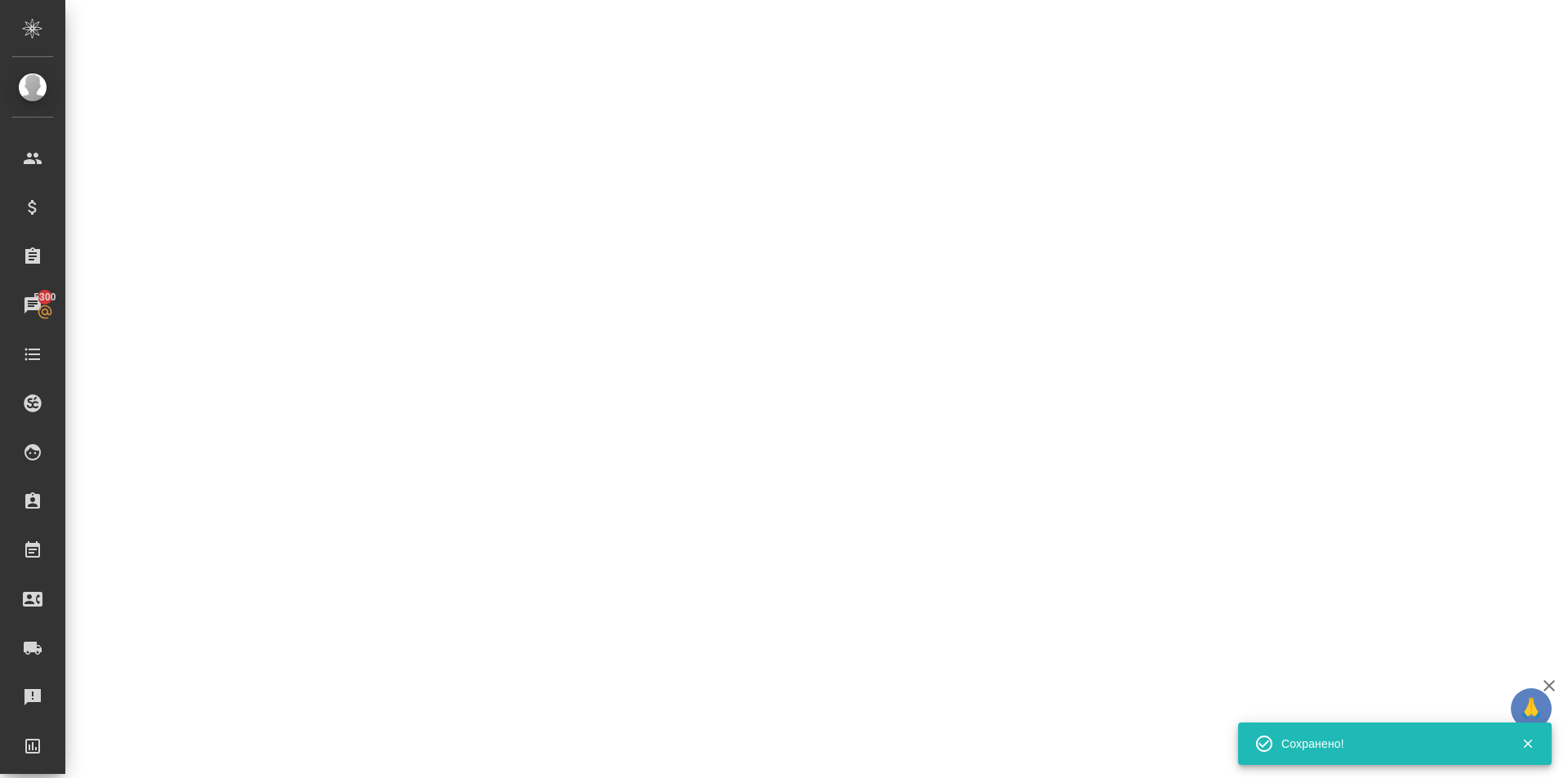
select select "RU"
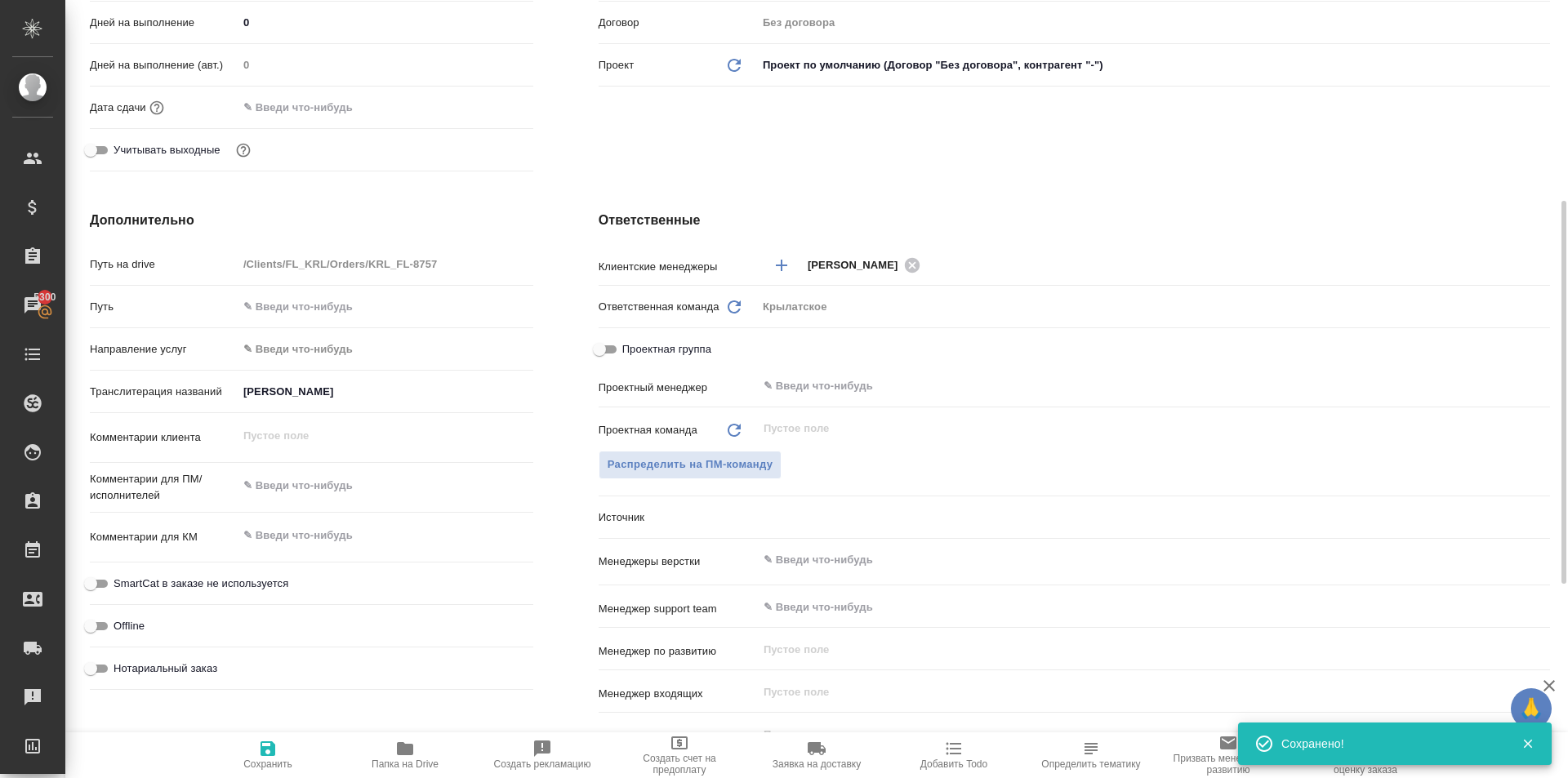
type textarea "x"
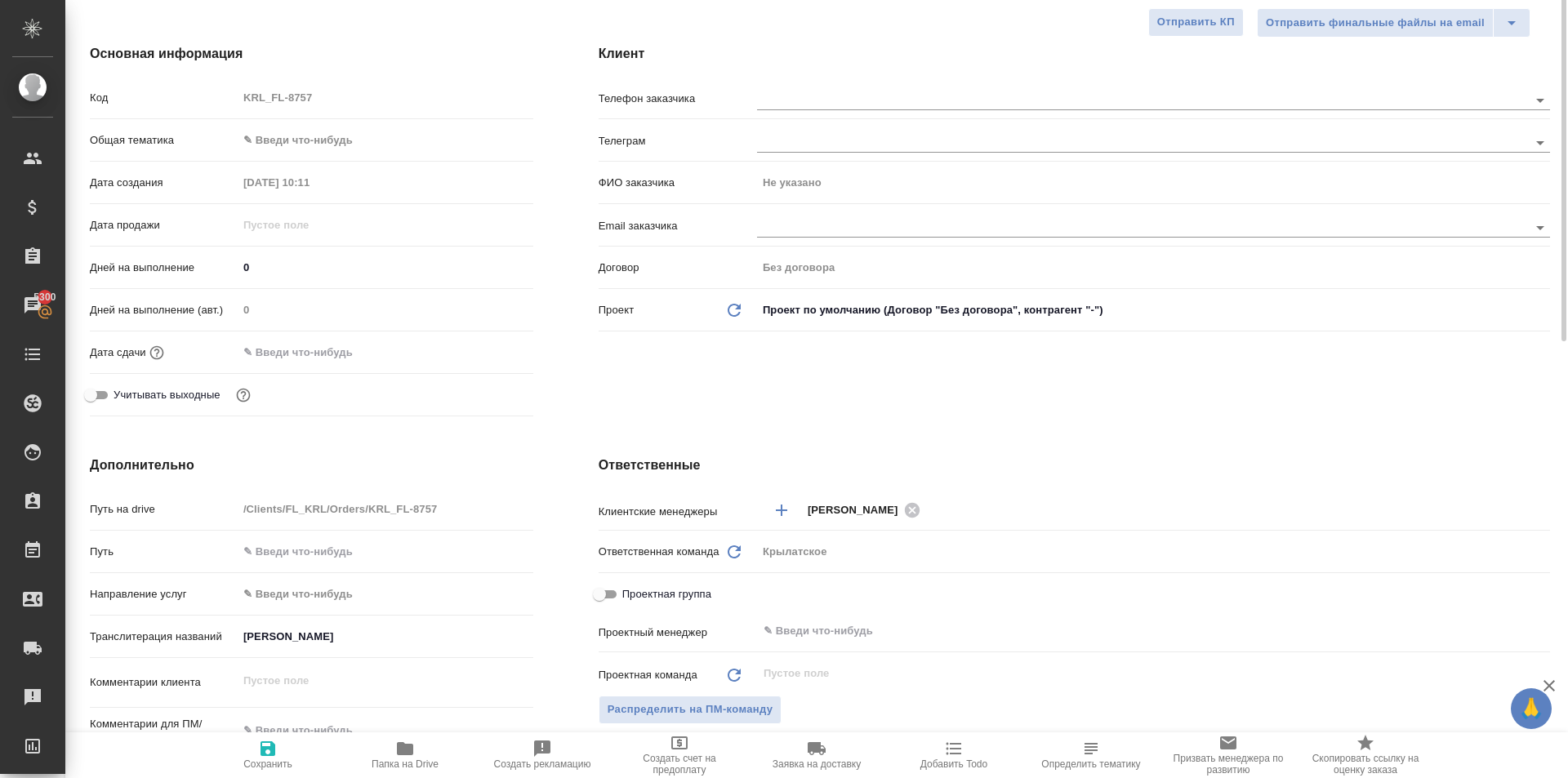
scroll to position [0, 0]
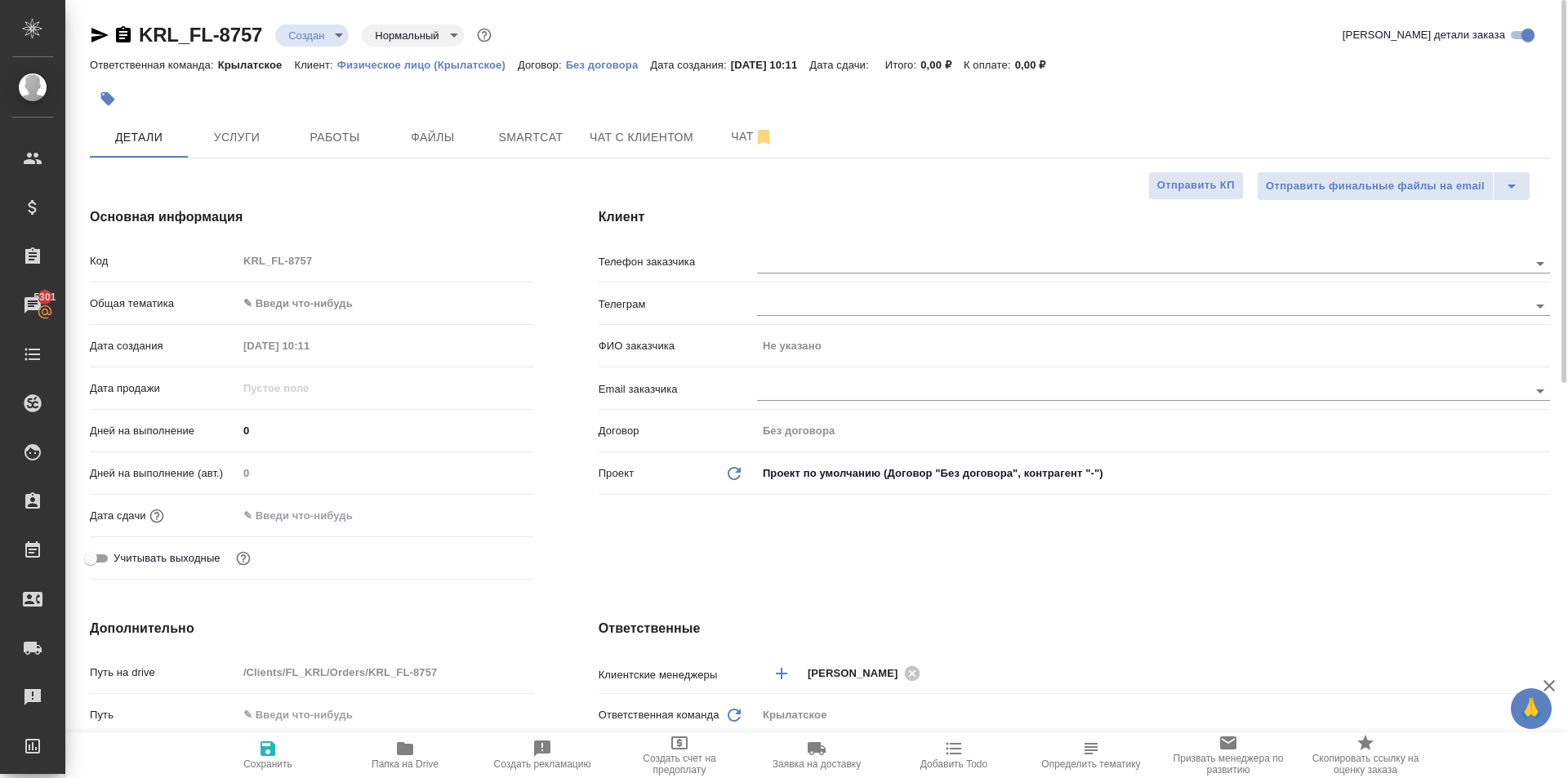
click at [369, 291] on body "🙏 .cls-1 fill:#fff; AWATERA Kasymov Timur Клиенты Спецификации Заказы 5301 Чаты…" at bounding box center [784, 389] width 1568 height 778
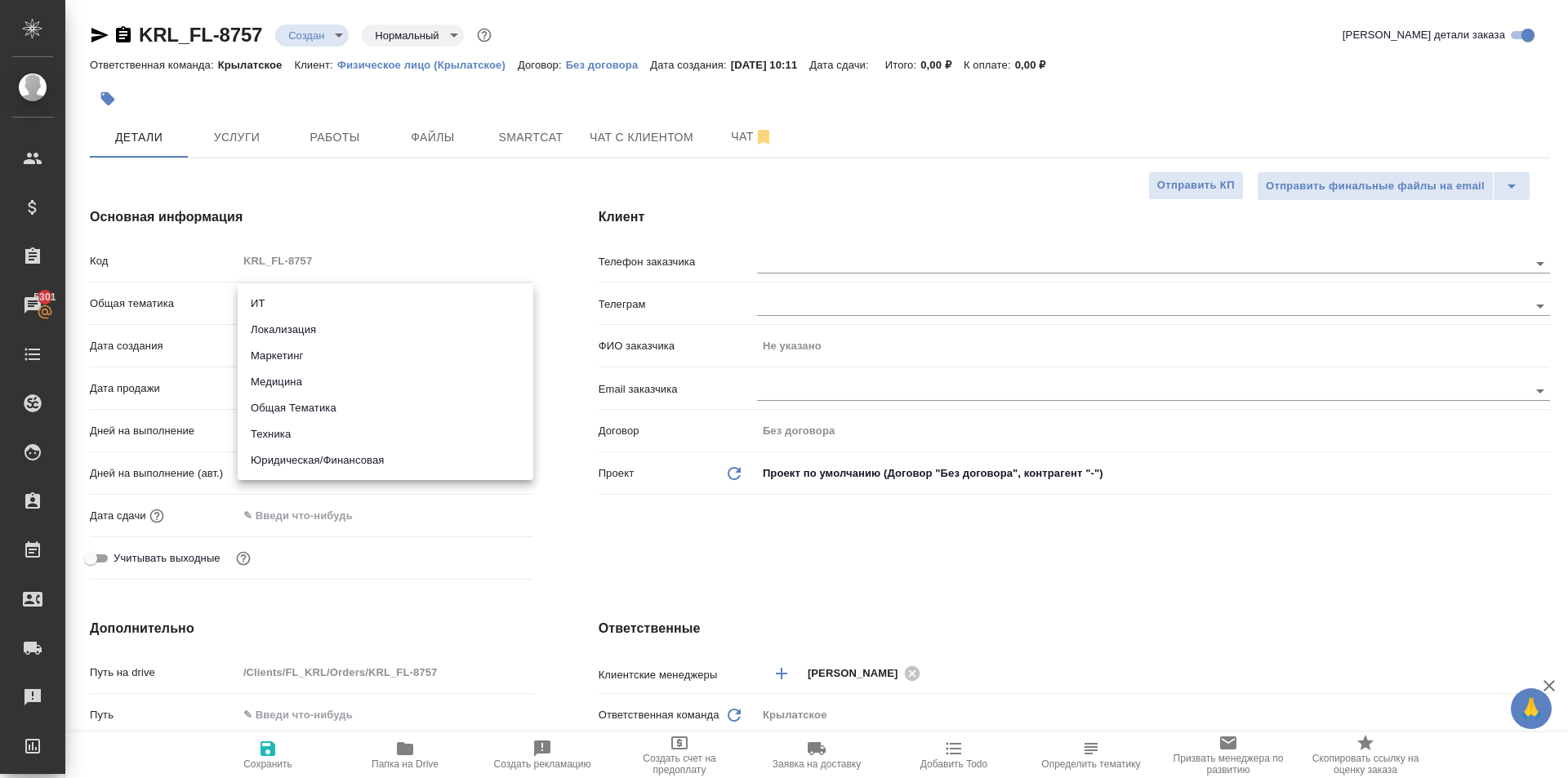
click at [856, 119] on div at bounding box center [784, 389] width 1568 height 778
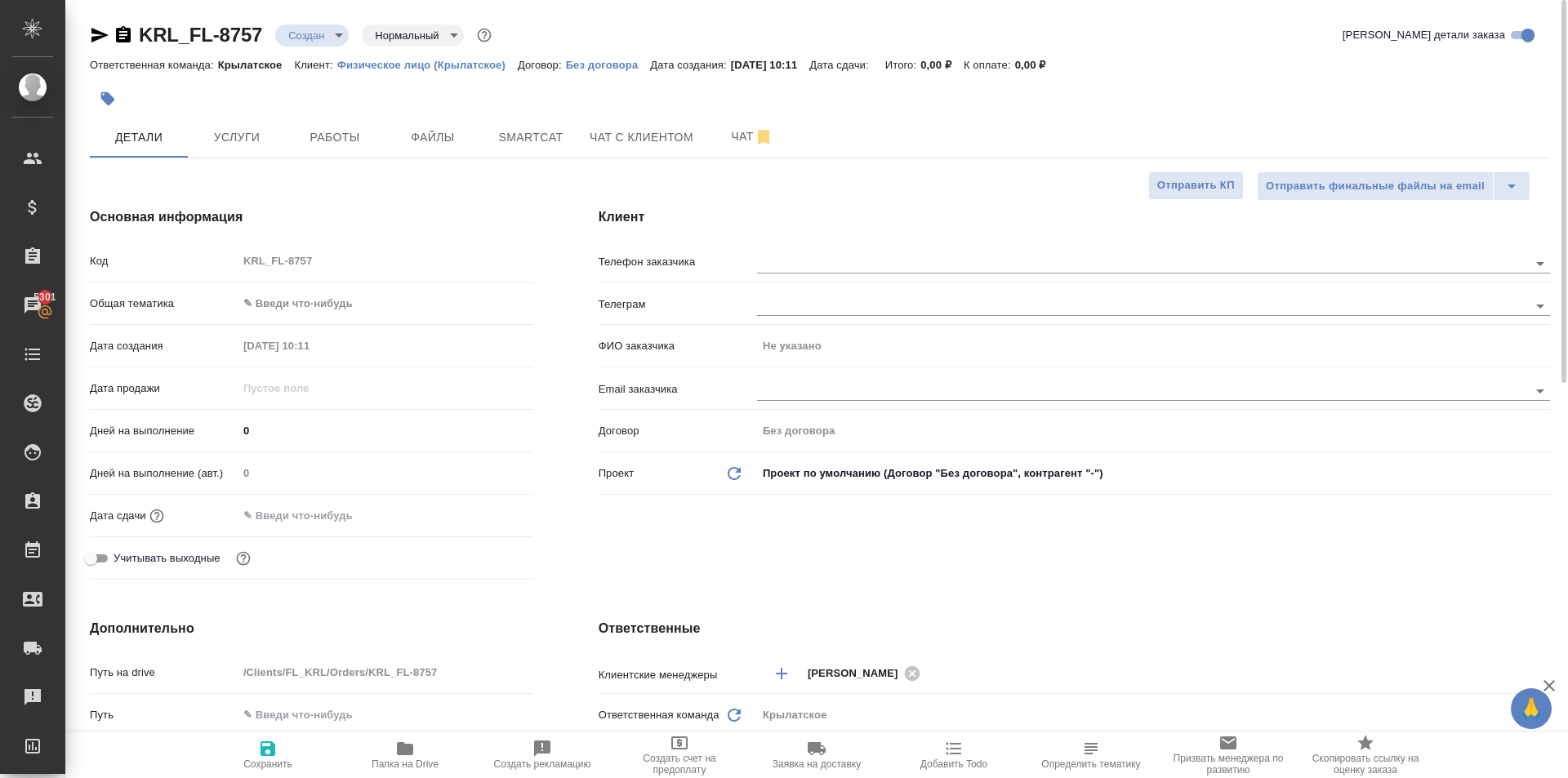
type textarea "x"
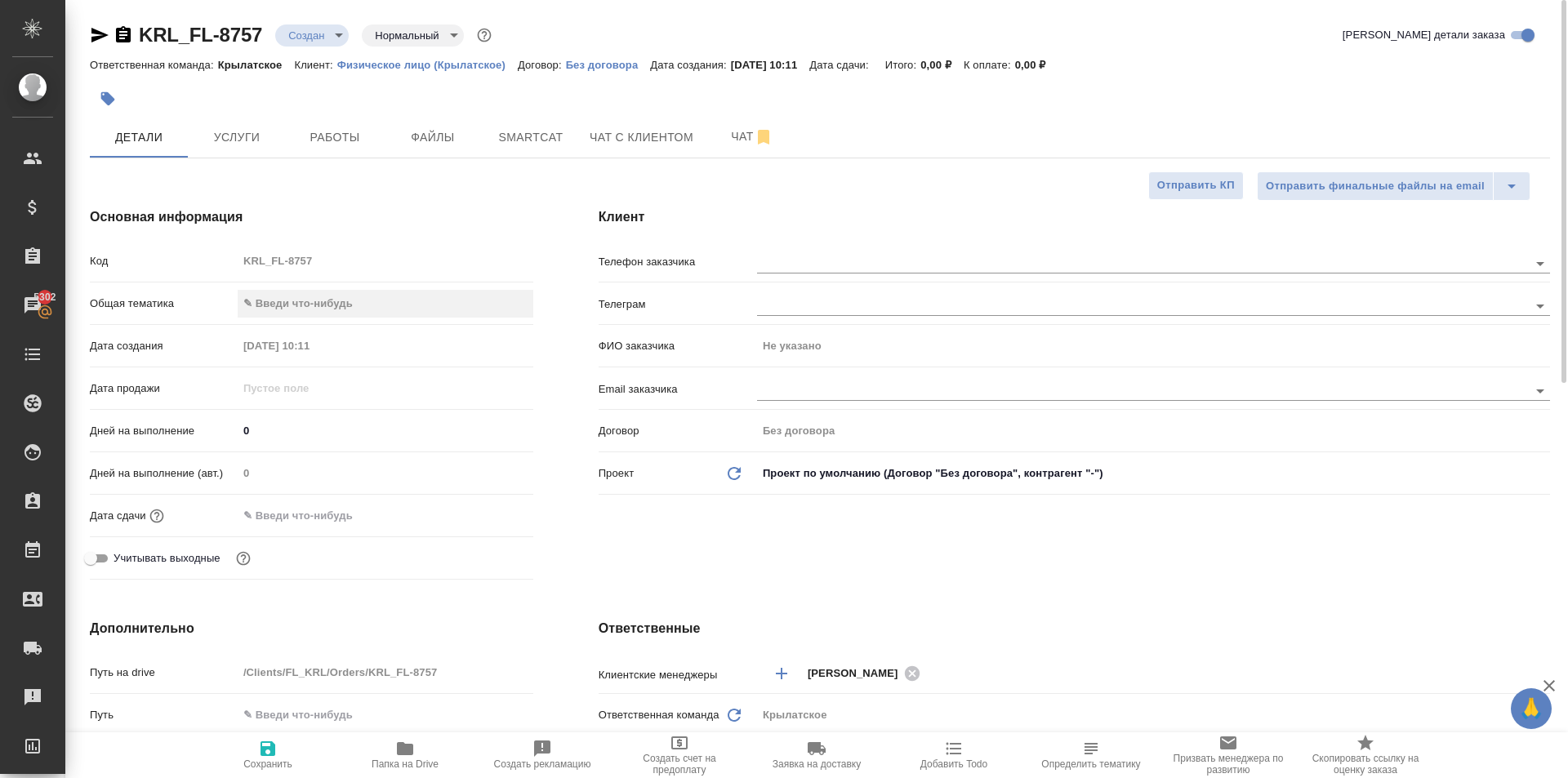
type textarea "x"
click at [357, 310] on body "🙏 .cls-1 fill:#fff; AWATERA Kasymov Timur Клиенты Спецификации Заказы 5303 Чаты…" at bounding box center [784, 389] width 1568 height 778
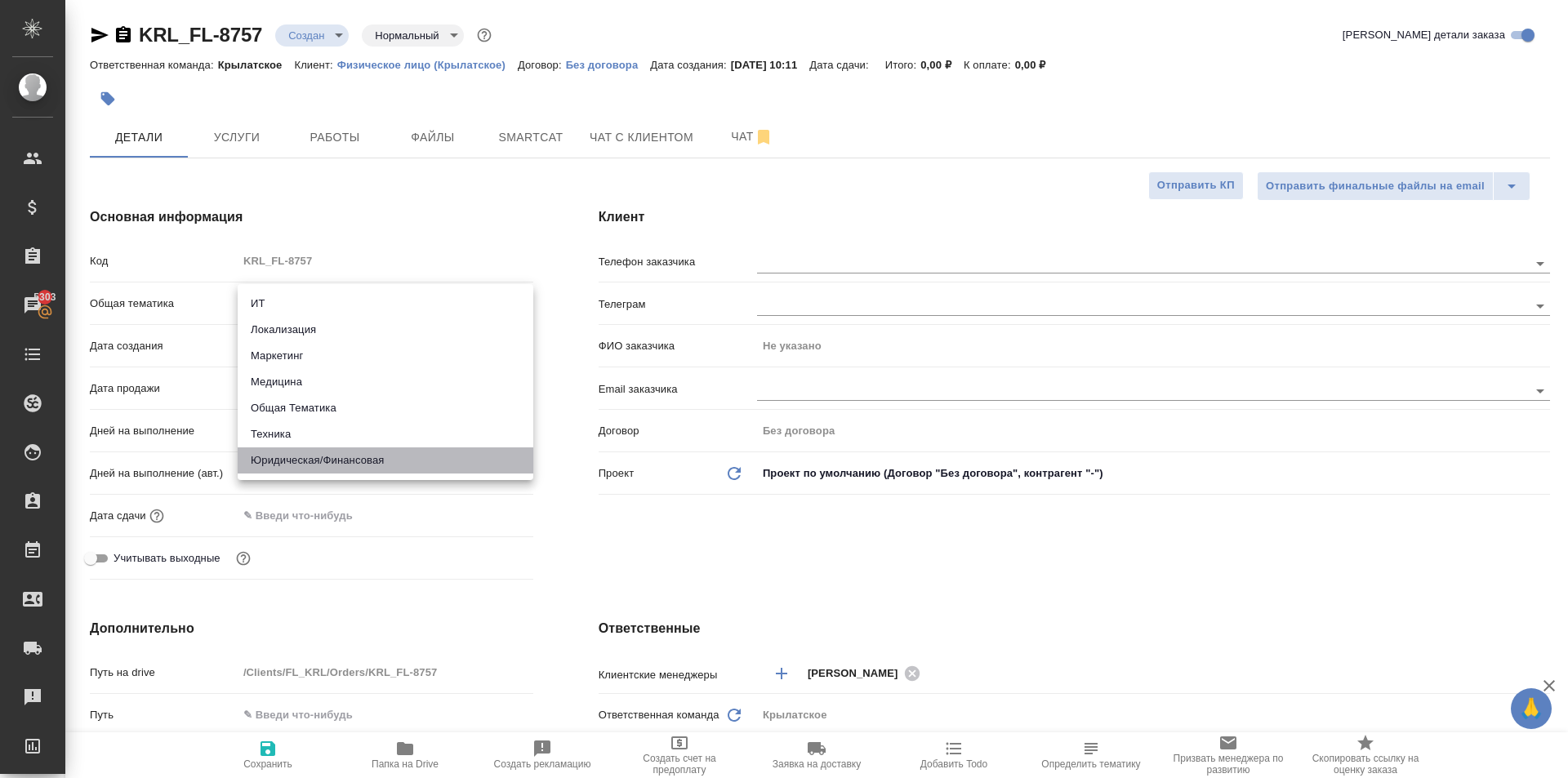
click at [366, 450] on li "Юридическая/Финансовая" at bounding box center [385, 460] width 296 height 26
type input "yr-fn"
type textarea "x"
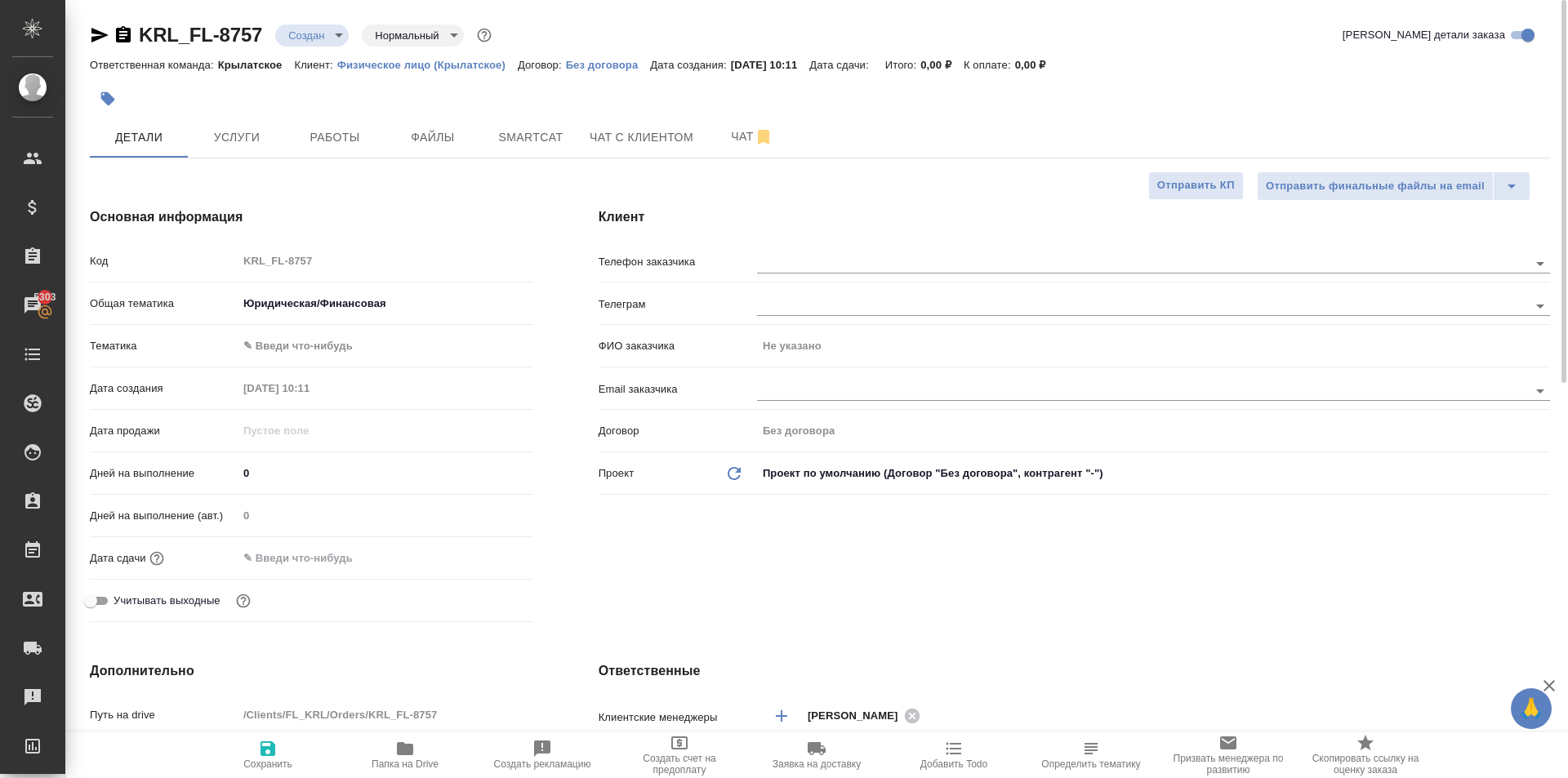
click at [306, 346] on body "🙏 .cls-1 fill:#fff; AWATERA Kasymov Timur Клиенты Спецификации Заказы 5303 Чаты…" at bounding box center [784, 389] width 1568 height 778
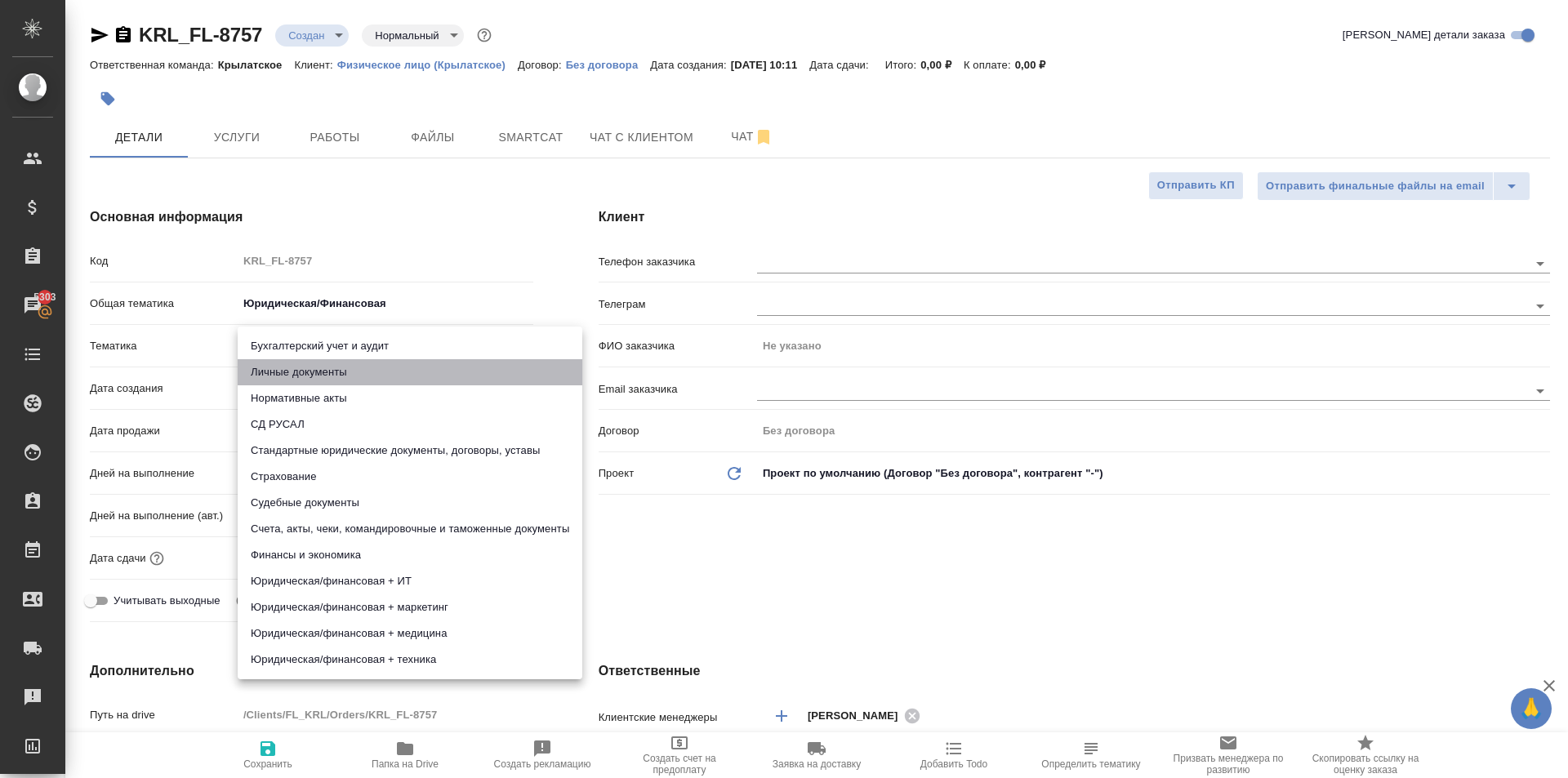
click at [308, 372] on li "Личные документы" at bounding box center [410, 372] width 345 height 26
type textarea "x"
type input "5a8b8b956a9677013d343cfe"
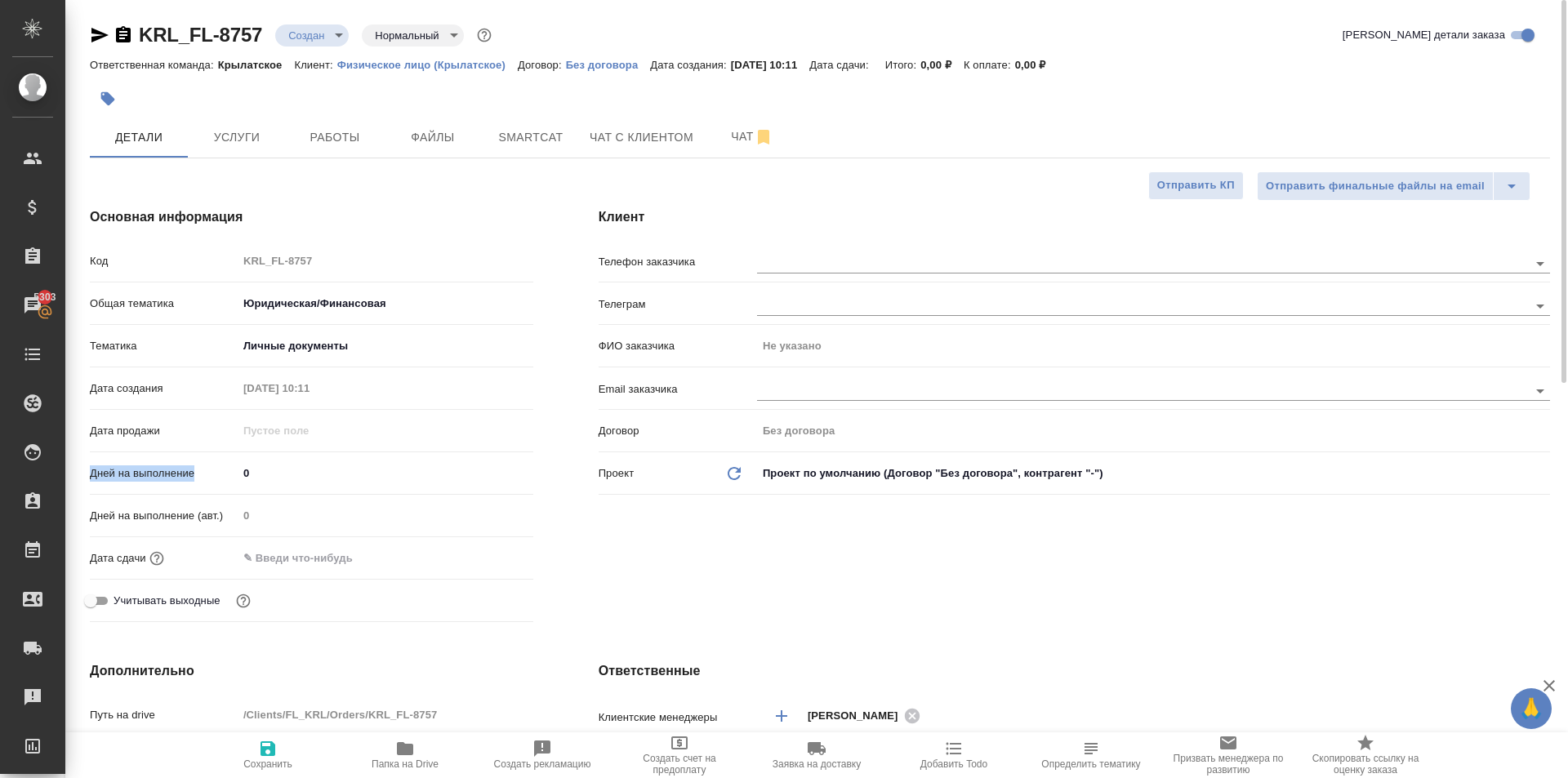
drag, startPoint x: 274, startPoint y: 452, endPoint x: 252, endPoint y: 475, distance: 31.8
click at [216, 465] on div "Код KRL_FL-8757 Общая тематика Юридическая/Финансовая yr-fn Тематика Личные док…" at bounding box center [311, 437] width 443 height 382
drag, startPoint x: 259, startPoint y: 477, endPoint x: 211, endPoint y: 462, distance: 50.3
click at [211, 462] on div "Дней на выполнение 0" at bounding box center [311, 473] width 443 height 29
type input "1"
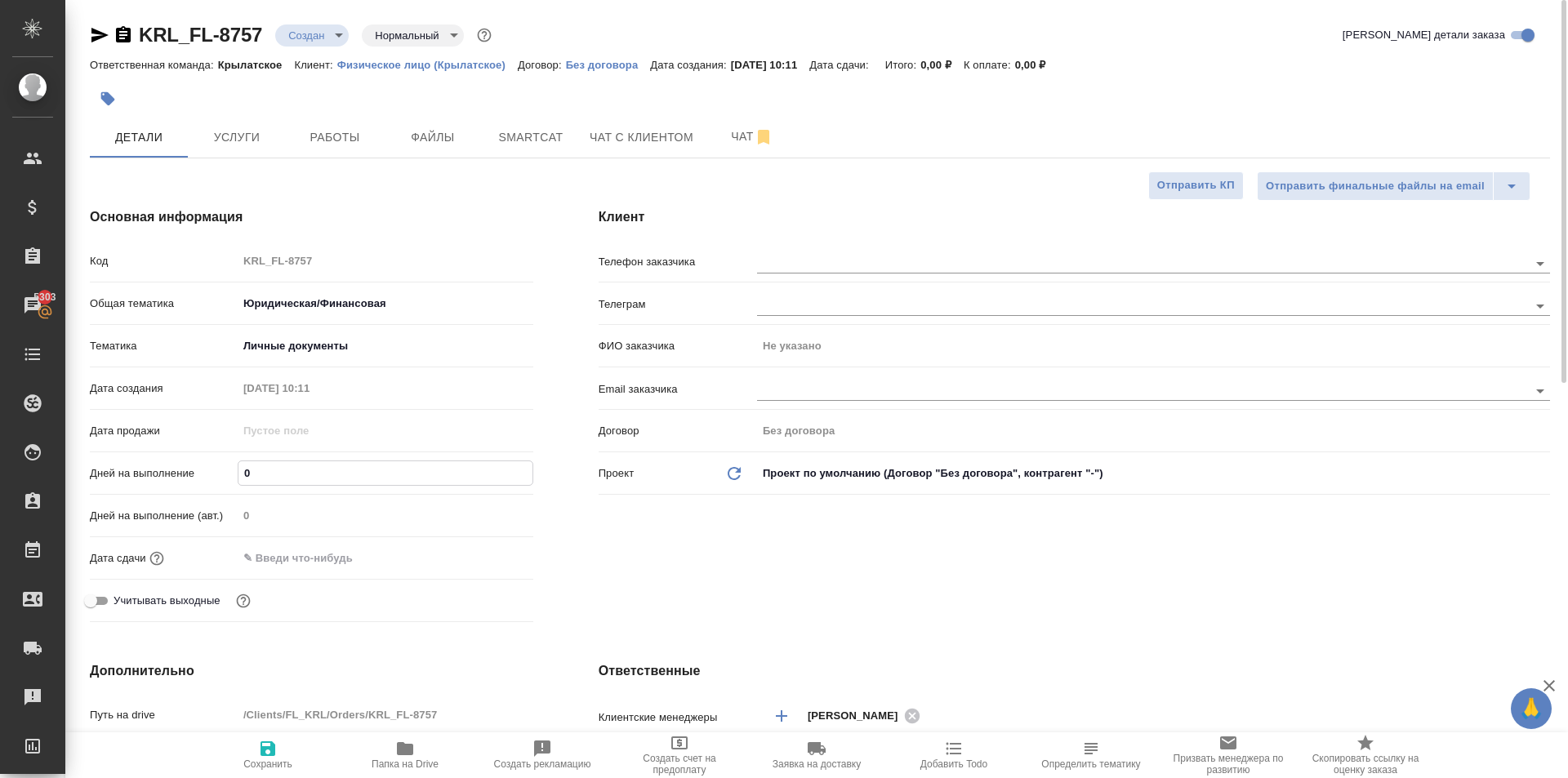
type textarea "x"
type input "1"
click at [302, 538] on div "Дней на выполнение (авт.) 0" at bounding box center [311, 522] width 443 height 42
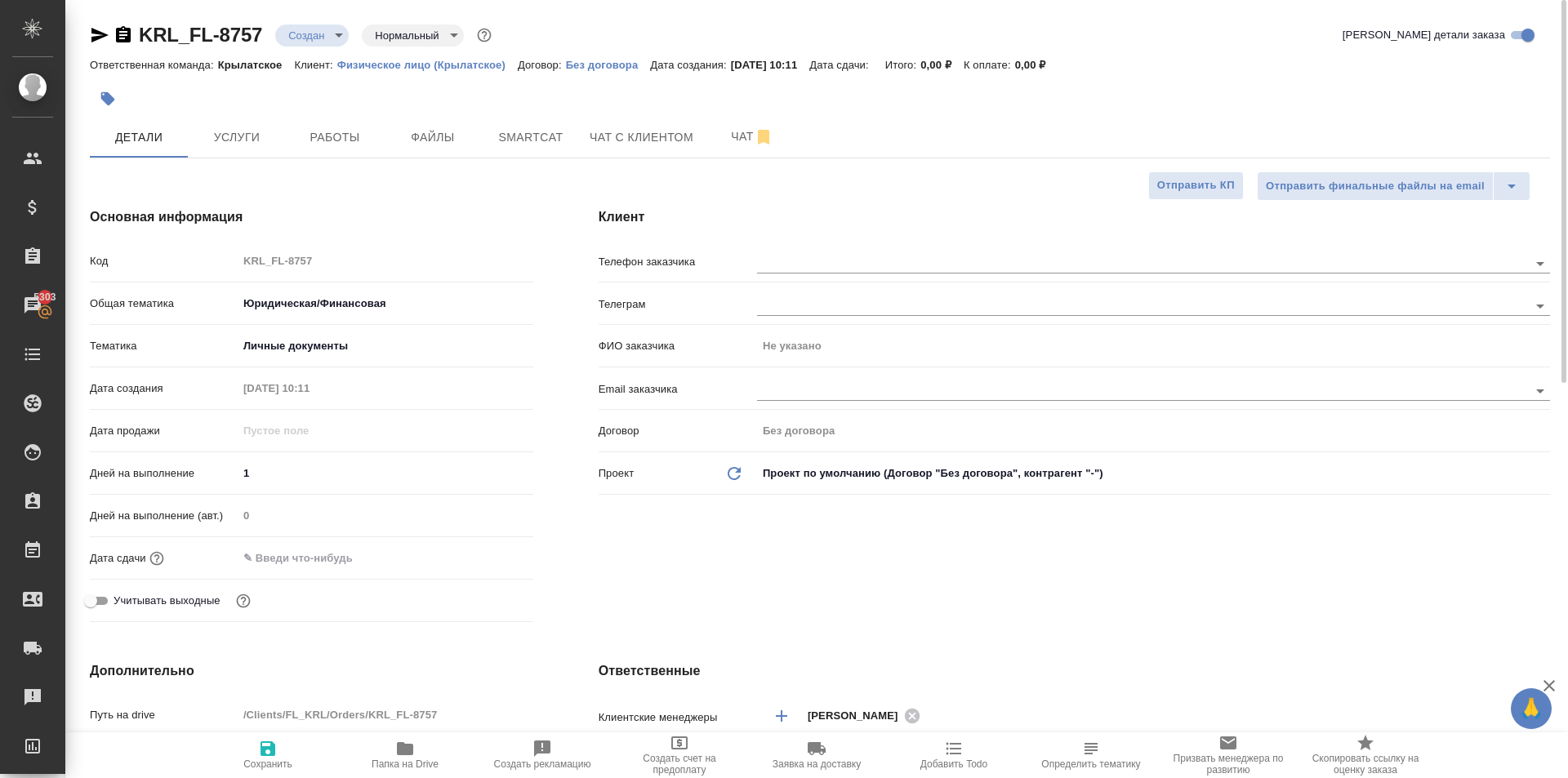
click at [319, 553] on input "text" at bounding box center [309, 558] width 143 height 24
click at [487, 569] on div at bounding box center [385, 558] width 296 height 24
click at [490, 558] on icon "button" at bounding box center [485, 557] width 19 height 19
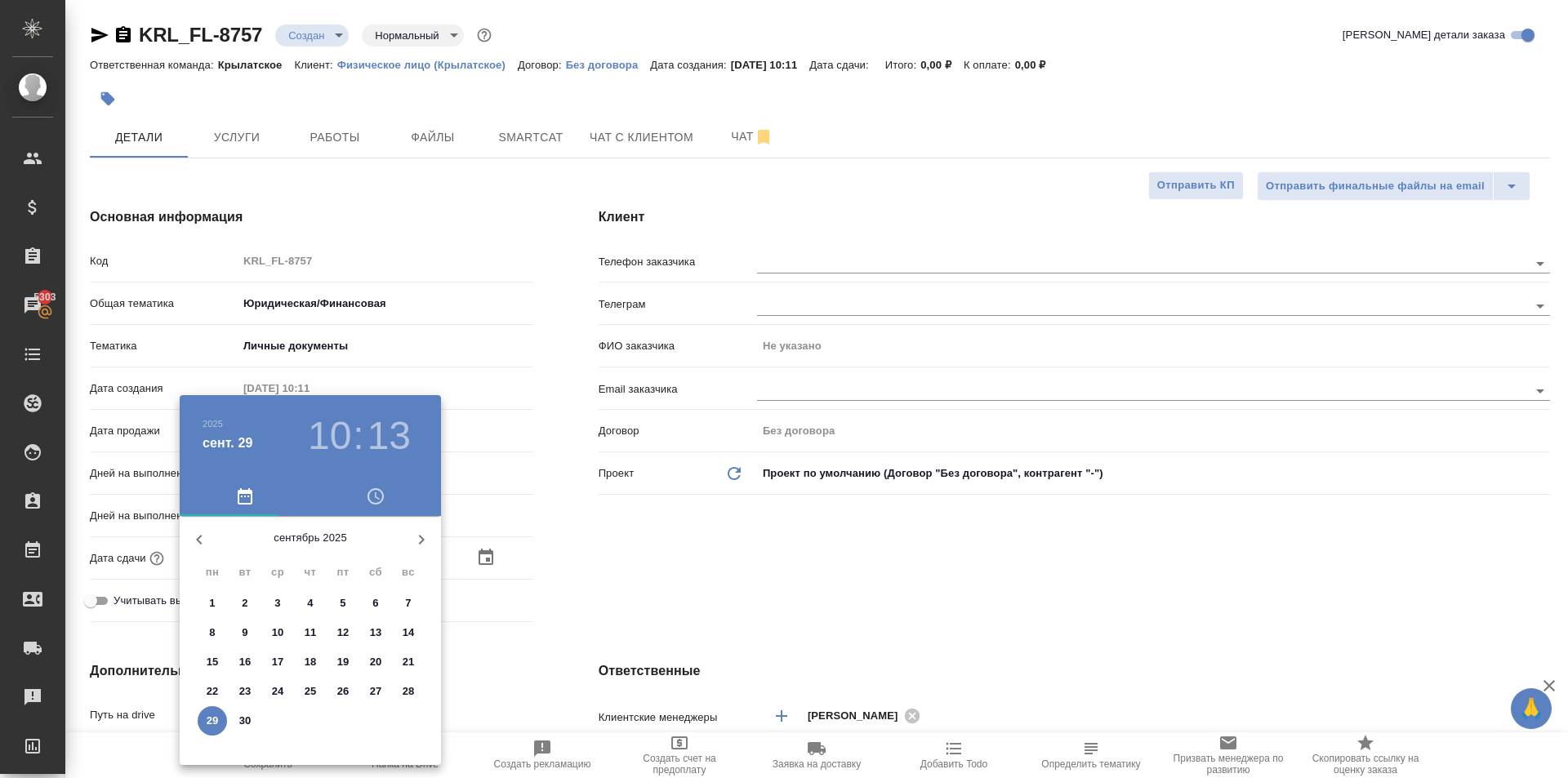
click at [215, 716] on p "29" at bounding box center [213, 720] width 12 height 16
type input "29.09.2025 10:13"
type textarea "x"
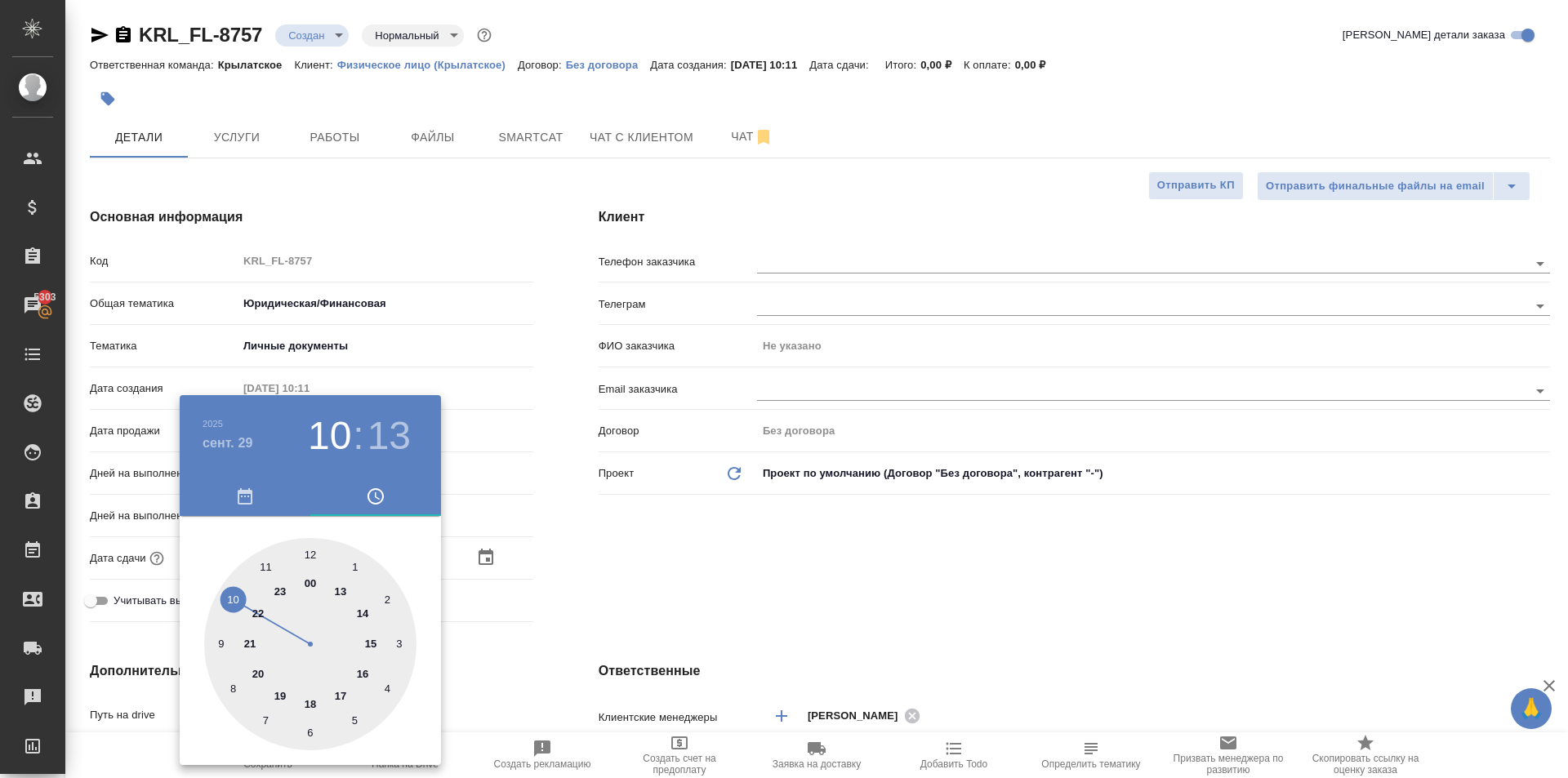
click at [341, 587] on div at bounding box center [310, 643] width 213 height 212
type input "29.09.2025 13:13"
type textarea "x"
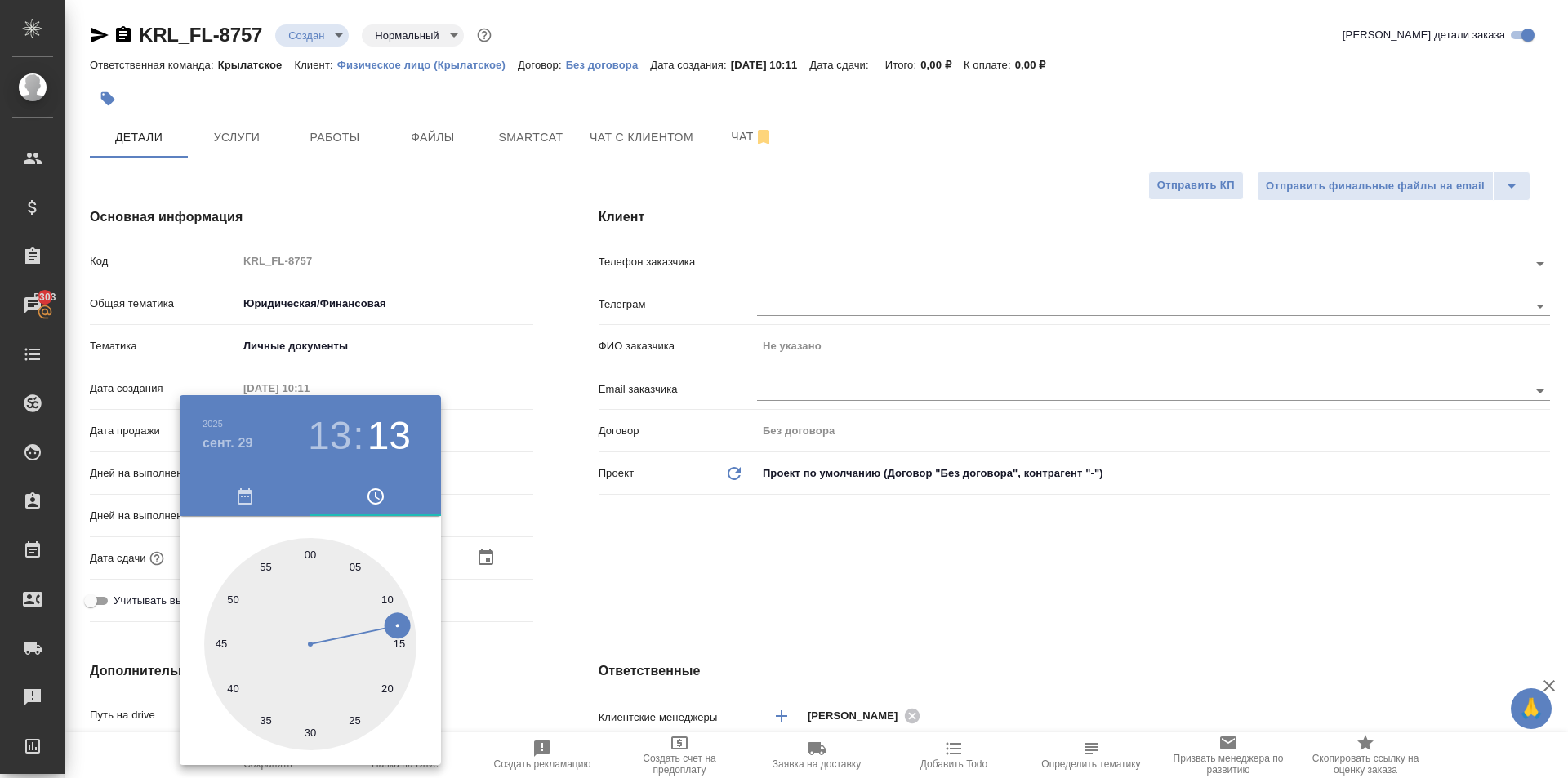
type input "29.09.2025 13:00"
type textarea "x"
drag, startPoint x: 321, startPoint y: 555, endPoint x: 312, endPoint y: 548, distance: 11.4
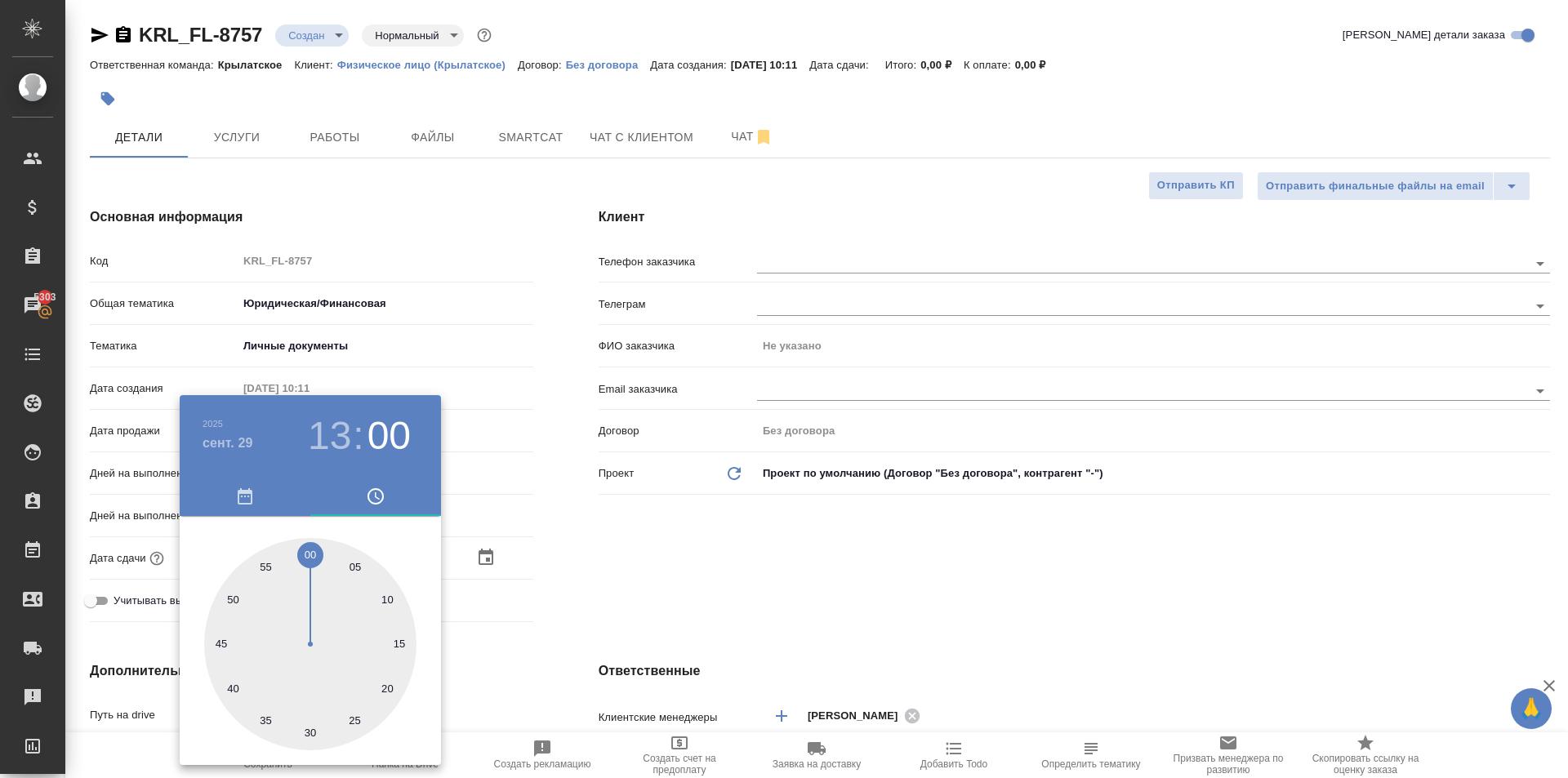
click at [312, 548] on div at bounding box center [310, 643] width 213 height 212
click at [519, 591] on div at bounding box center [784, 389] width 1568 height 778
type textarea "x"
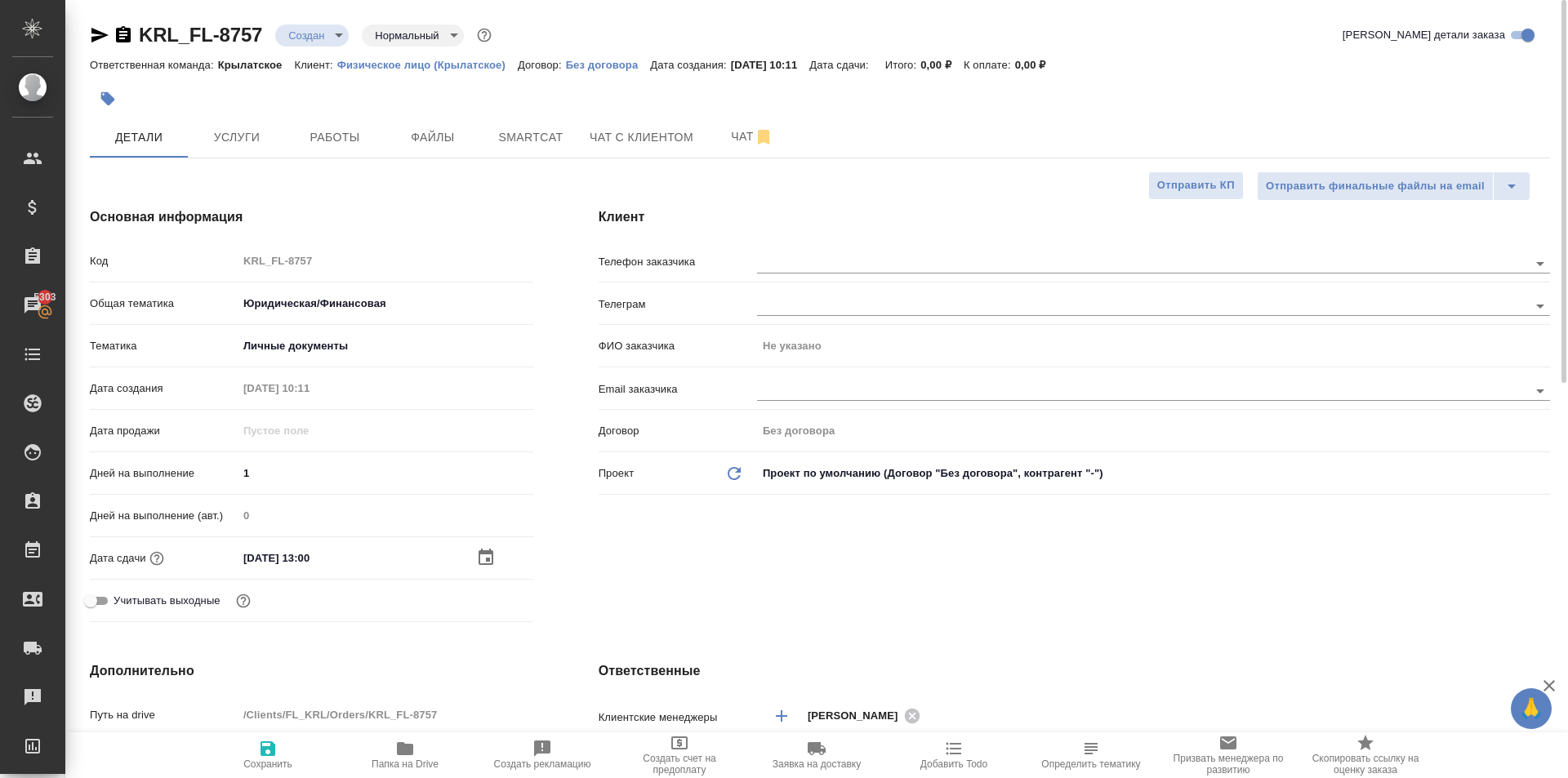
click at [289, 739] on span "Сохранить" at bounding box center [268, 753] width 118 height 31
type textarea "x"
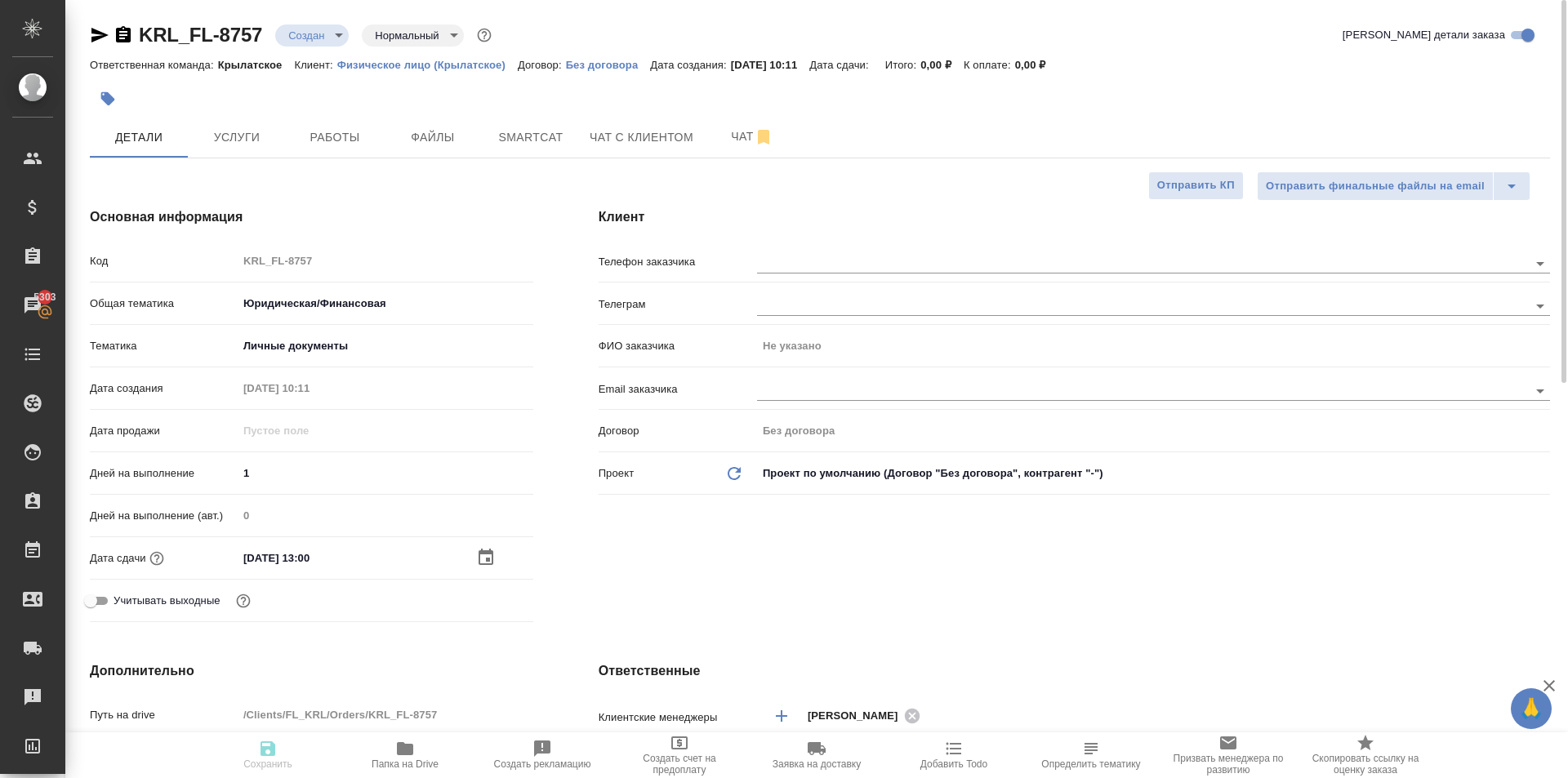
type textarea "x"
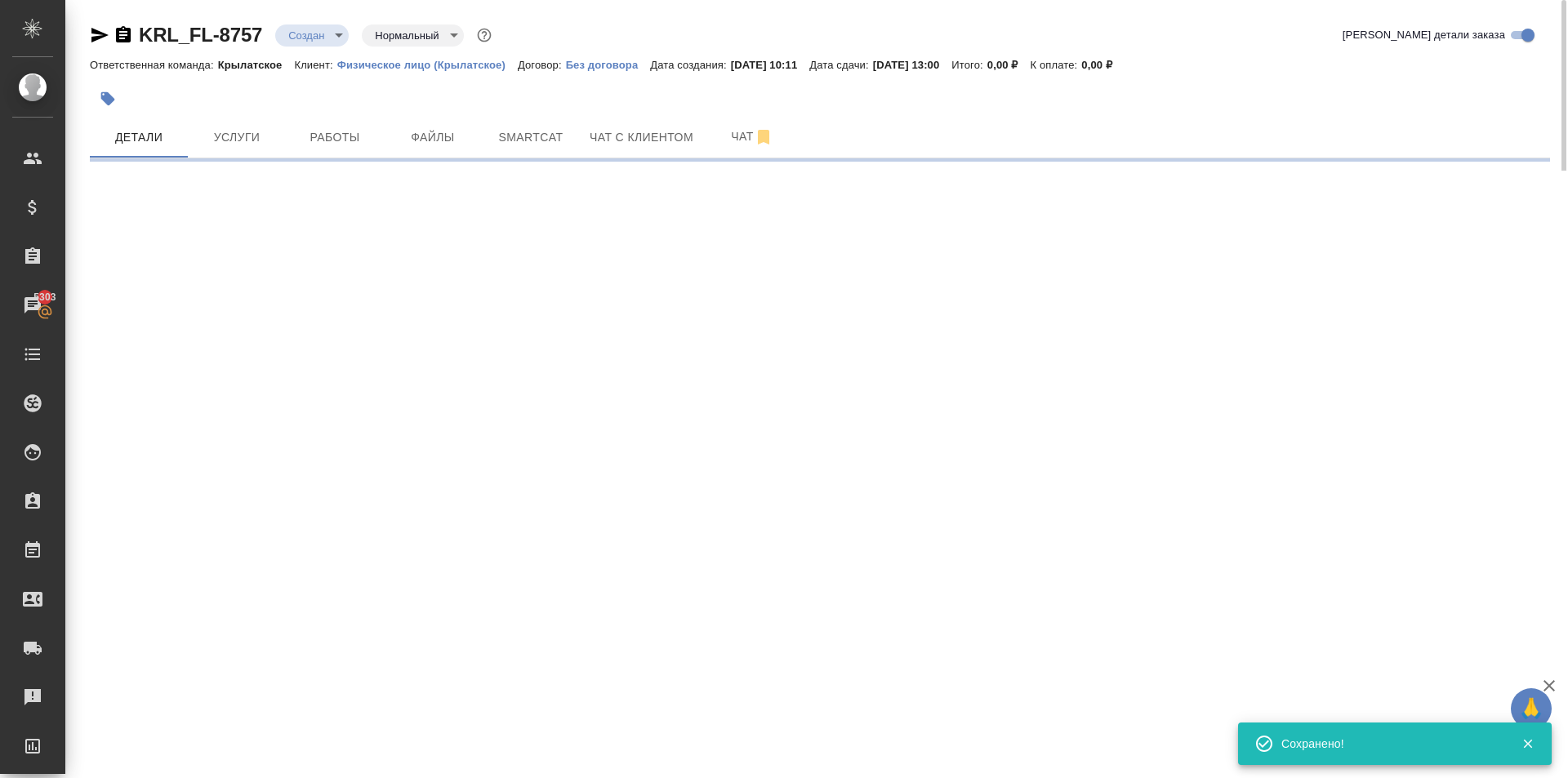
select select "RU"
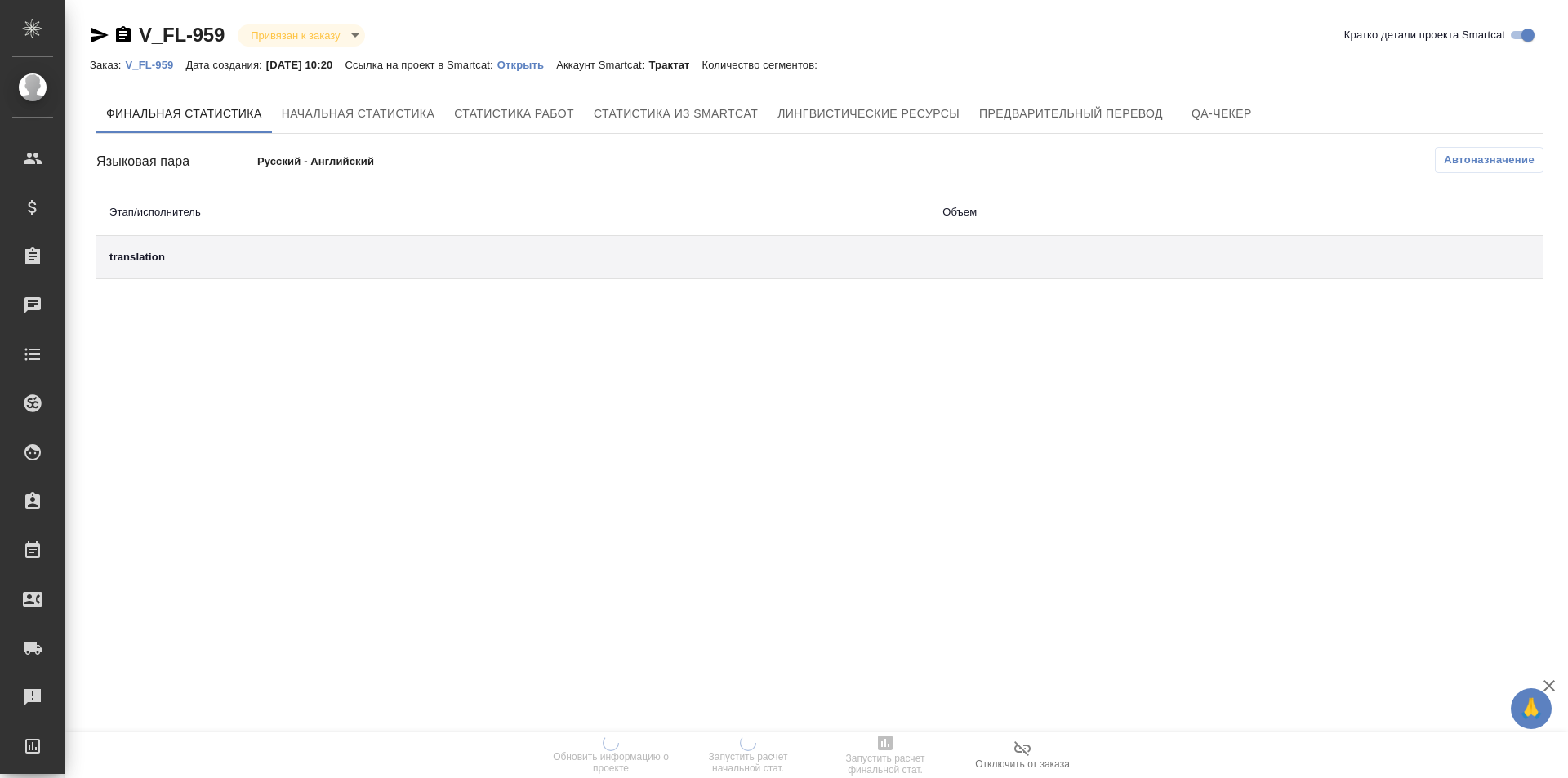
click at [526, 62] on p "Открыть" at bounding box center [526, 64] width 58 height 12
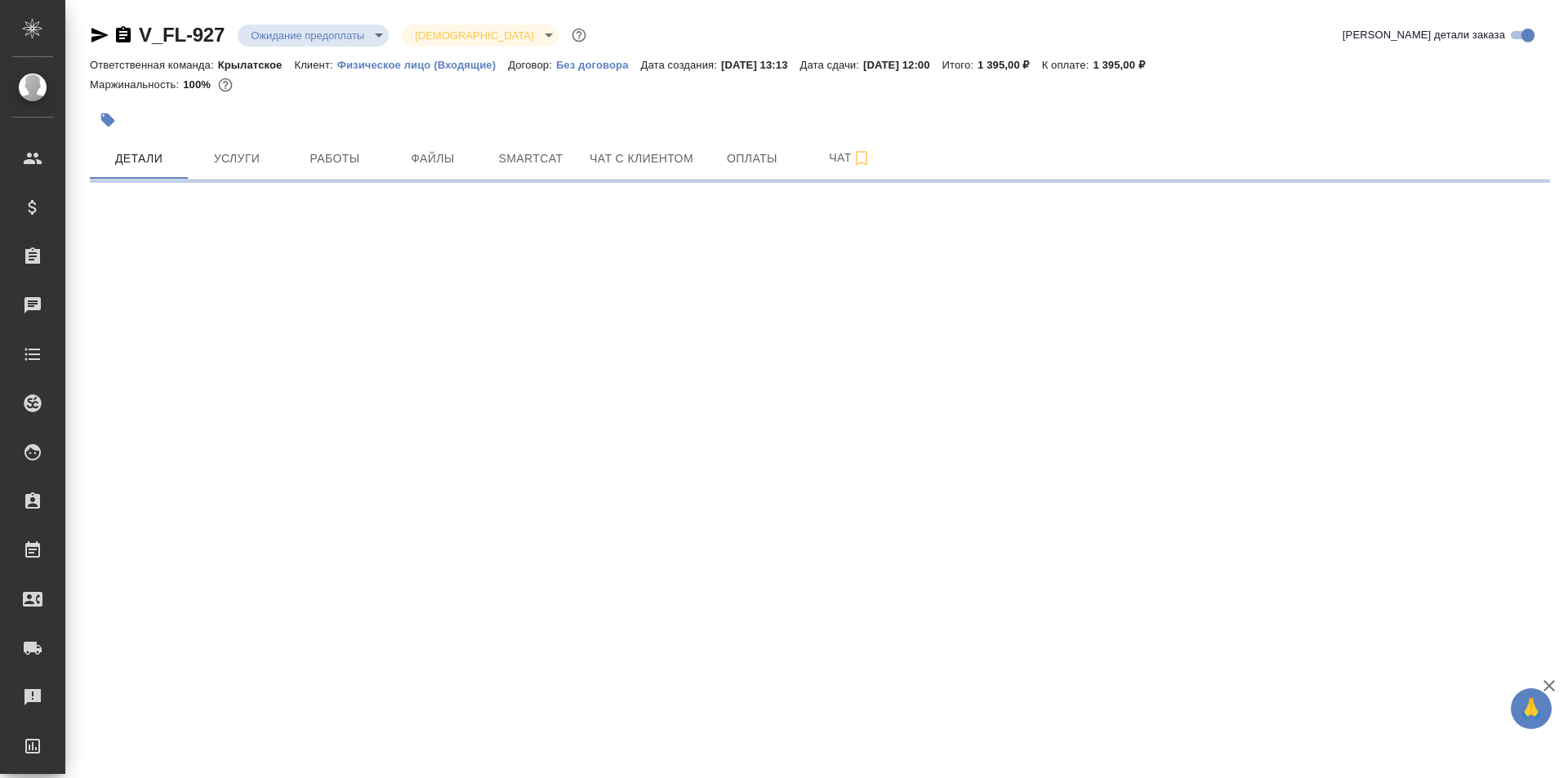
select select "RU"
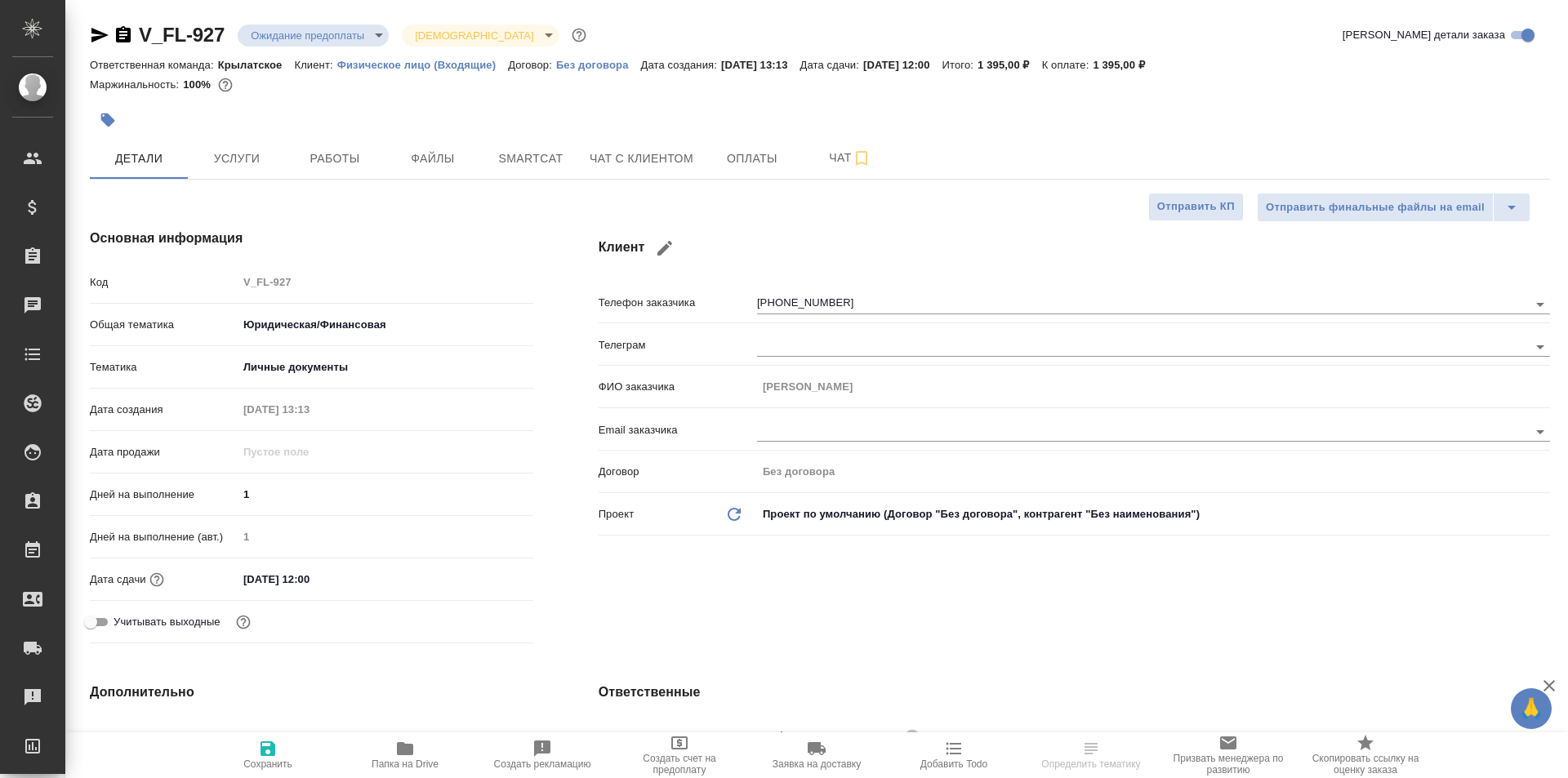
type textarea "x"
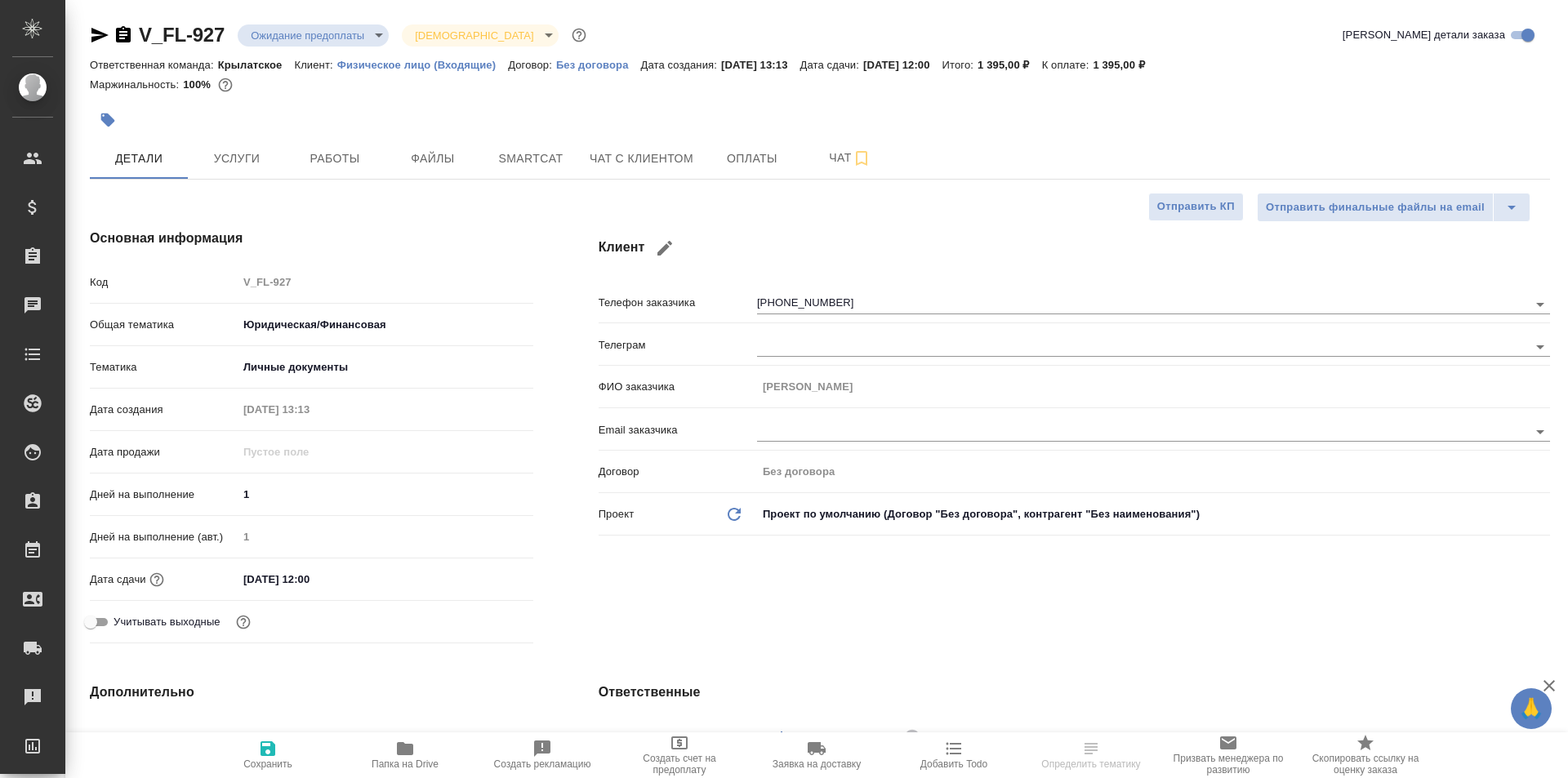
type textarea "x"
click at [674, 163] on span "Чат с клиентом" at bounding box center [641, 158] width 103 height 20
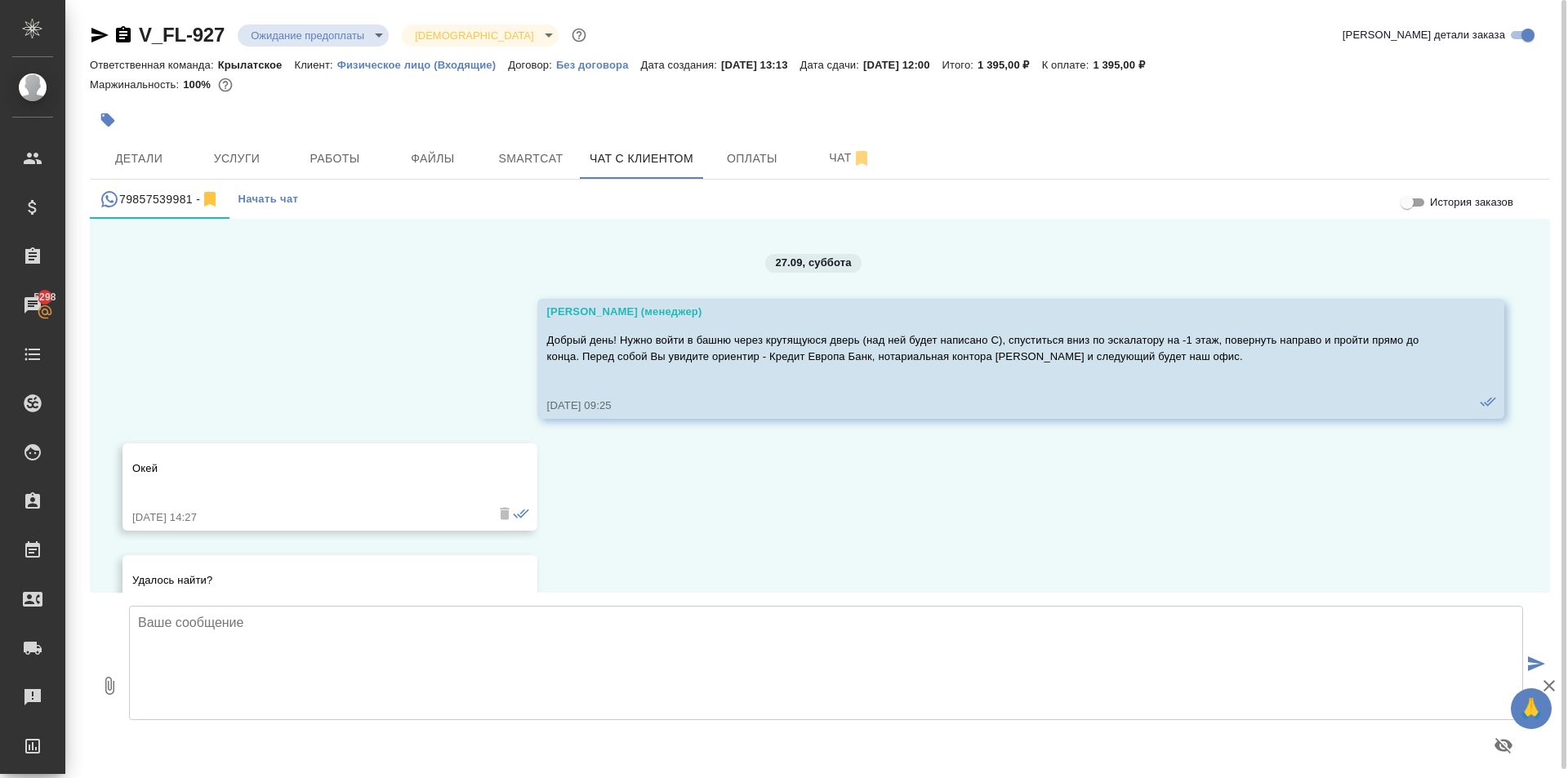
scroll to position [4731, 0]
